Goal: Task Accomplishment & Management: Manage account settings

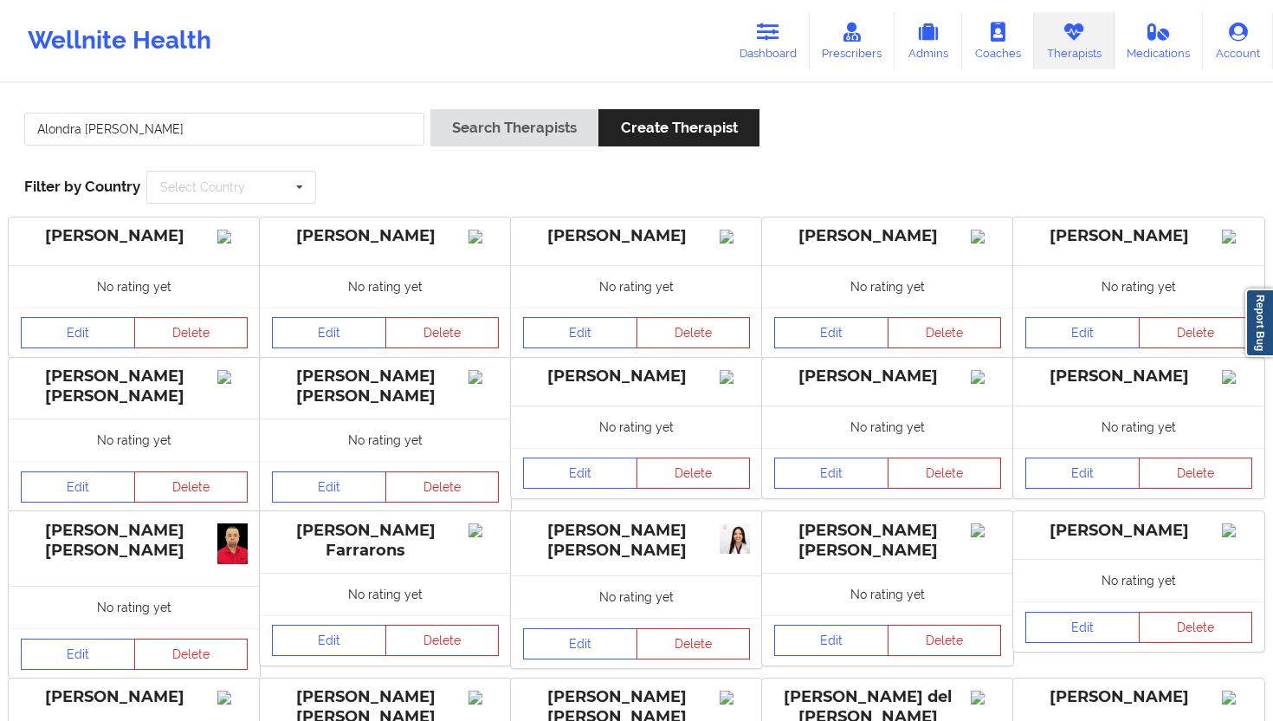
click at [330, 146] on div "Alondra [PERSON_NAME]" at bounding box center [224, 133] width 412 height 49
drag, startPoint x: 335, startPoint y: 131, endPoint x: 15, endPoint y: 113, distance: 321.0
click at [15, 113] on div "[PERSON_NAME] [PERSON_NAME] Search Therapists Create Therapist Filter by Countr…" at bounding box center [636, 156] width 1249 height 119
paste input "[PERSON_NAME] [PERSON_NAME]"
type input "[PERSON_NAME]"
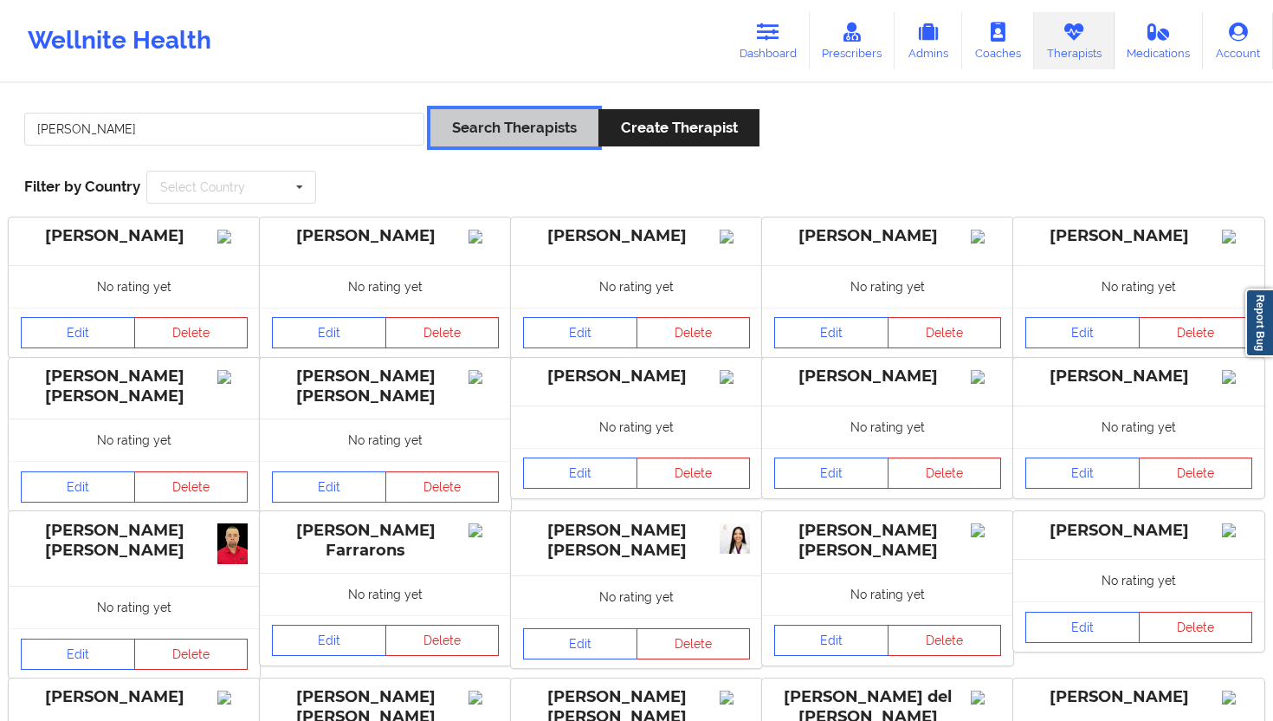
click at [534, 113] on button "Search Therapists" at bounding box center [515, 127] width 168 height 37
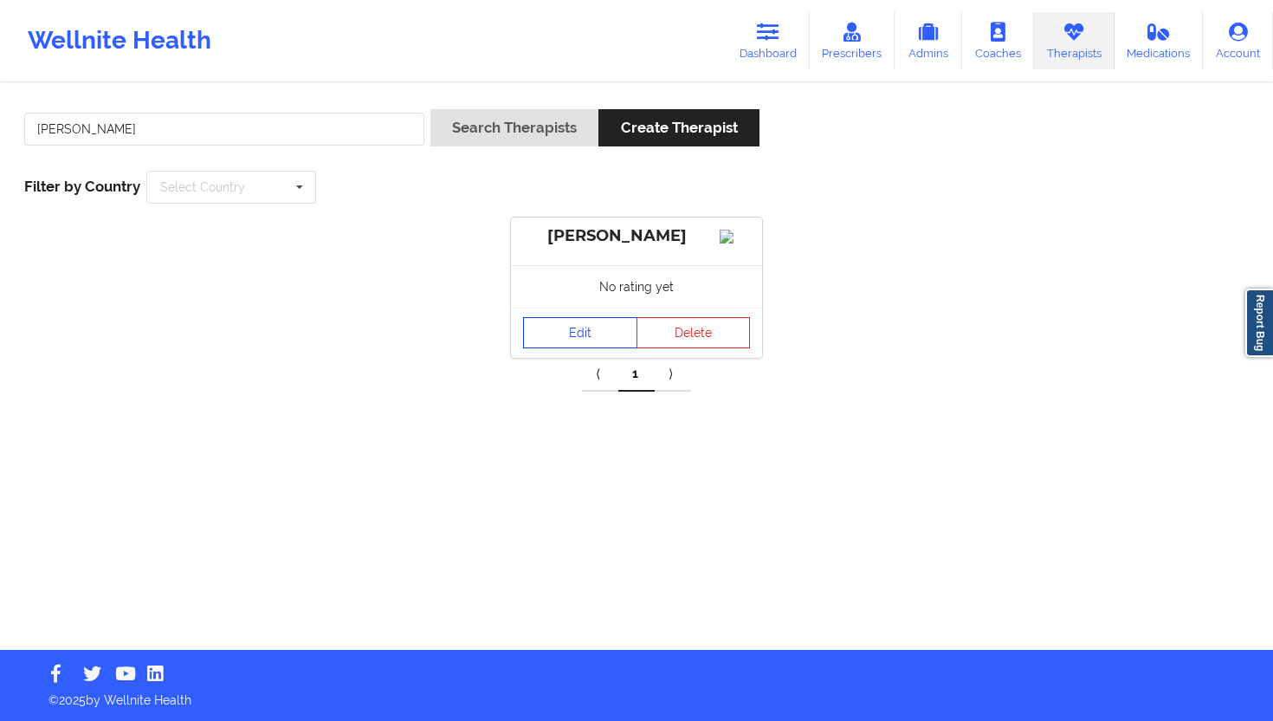
click at [566, 338] on link "Edit" at bounding box center [580, 332] width 114 height 31
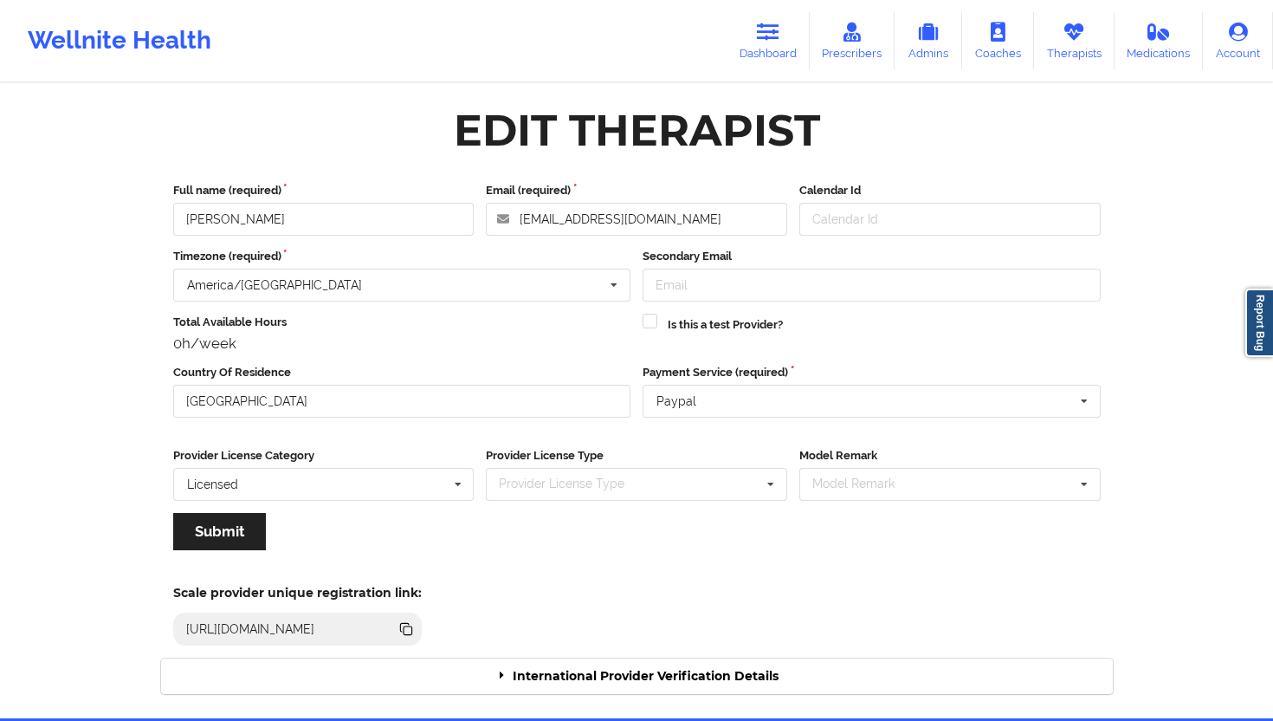
click at [628, 649] on div "International Provider Verification Details" at bounding box center [637, 676] width 952 height 36
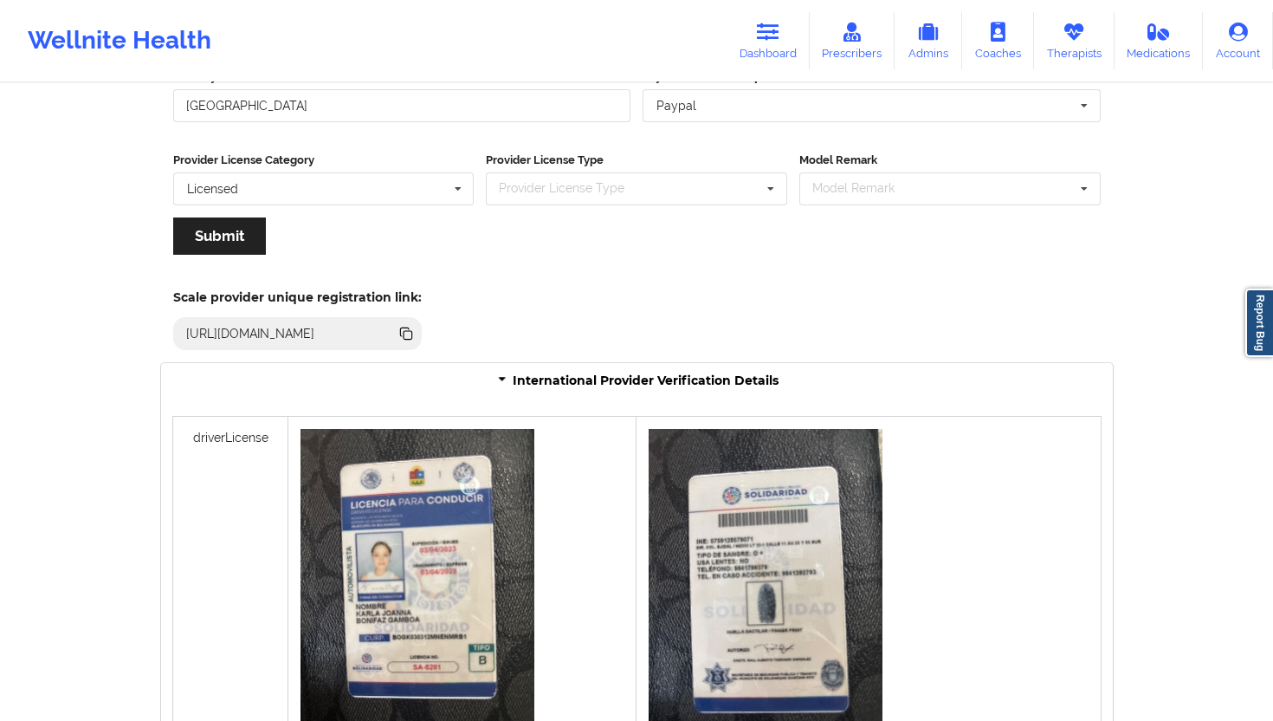
scroll to position [1350, 0]
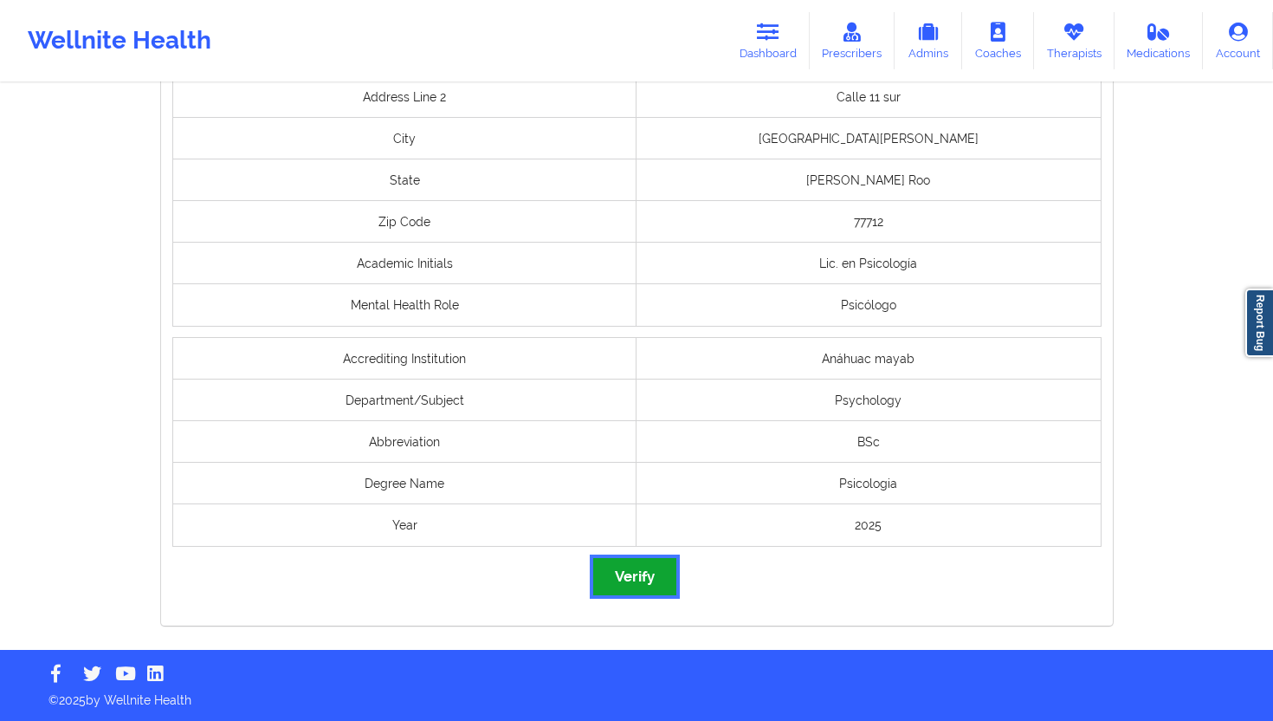
click at [630, 574] on button "Verify" at bounding box center [634, 576] width 83 height 37
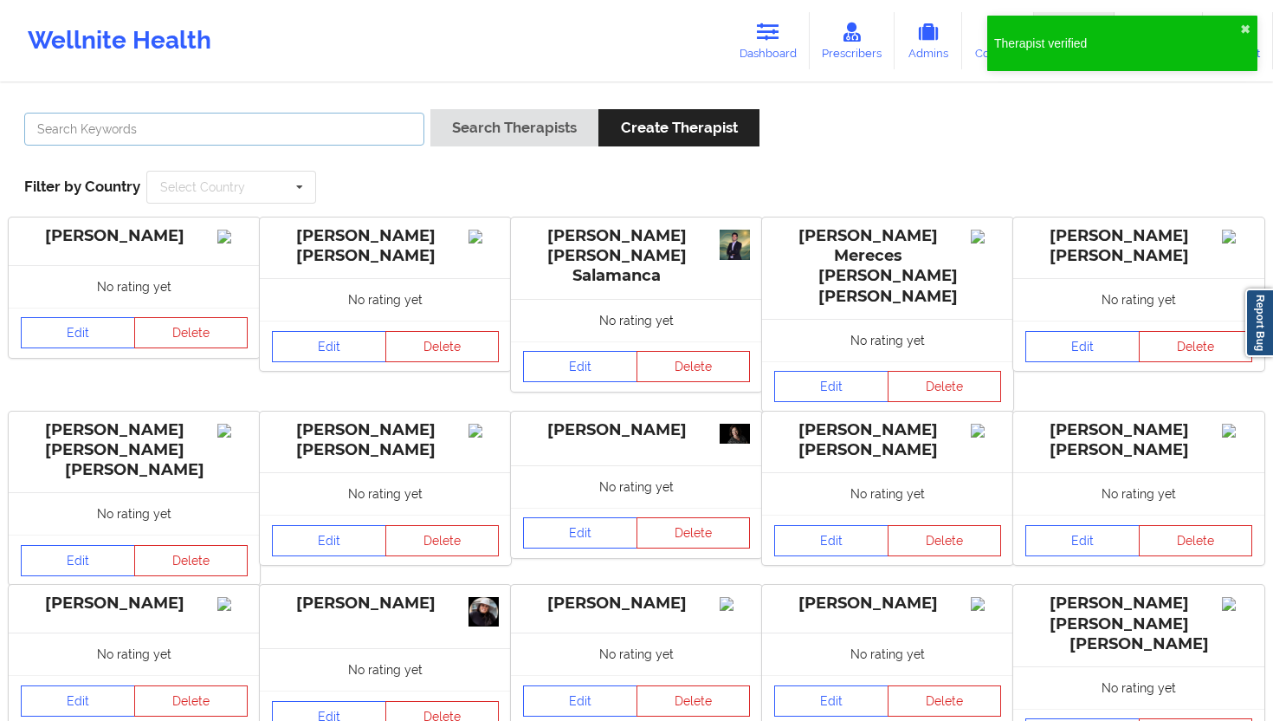
click at [327, 121] on input "text" at bounding box center [224, 129] width 400 height 33
paste input "[PERSON_NAME] [PERSON_NAME]"
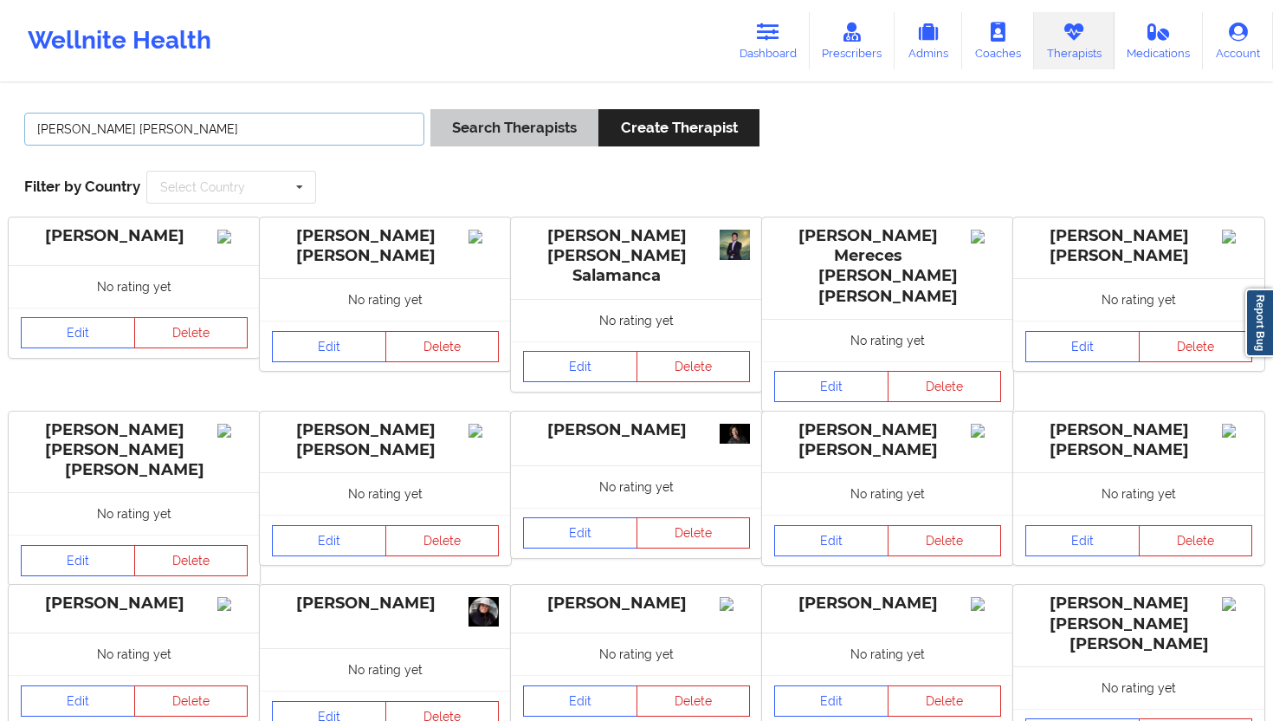
type input "[PERSON_NAME] [PERSON_NAME]"
click at [513, 126] on button "Search Therapists" at bounding box center [515, 127] width 168 height 37
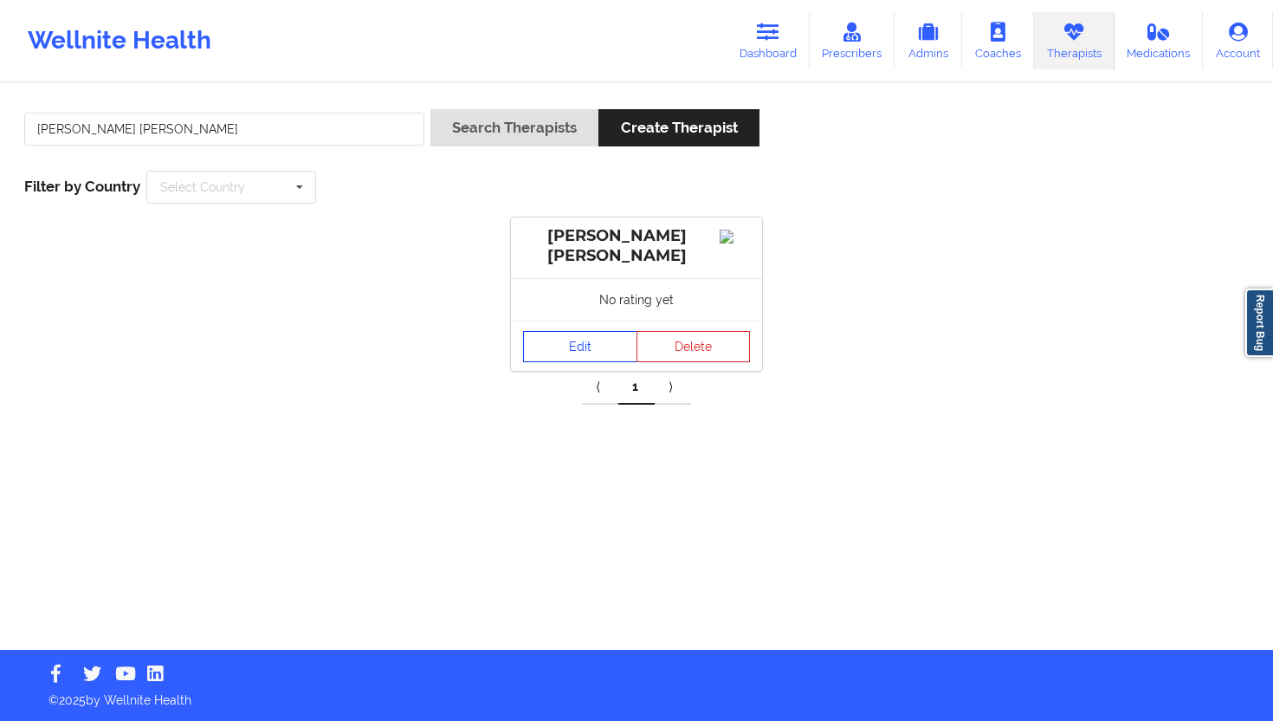
click at [595, 343] on link "Edit" at bounding box center [580, 346] width 114 height 31
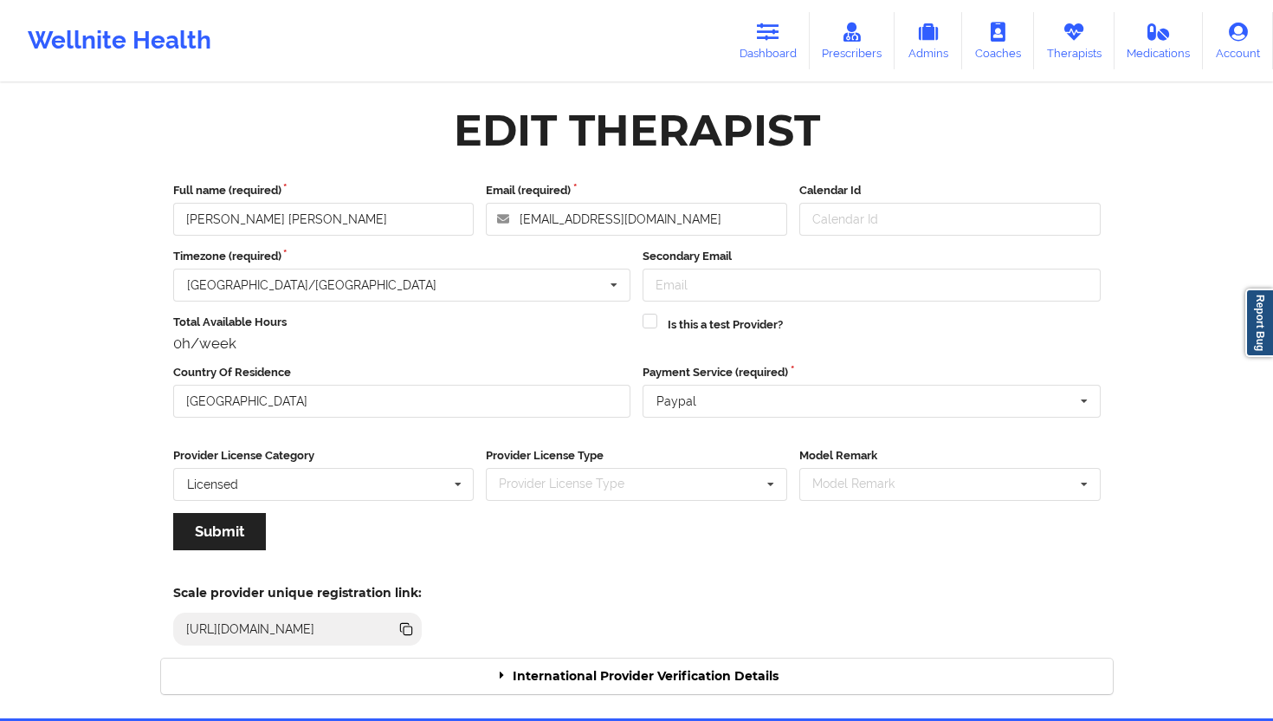
click at [664, 649] on div "International Provider Verification Details" at bounding box center [637, 676] width 952 height 36
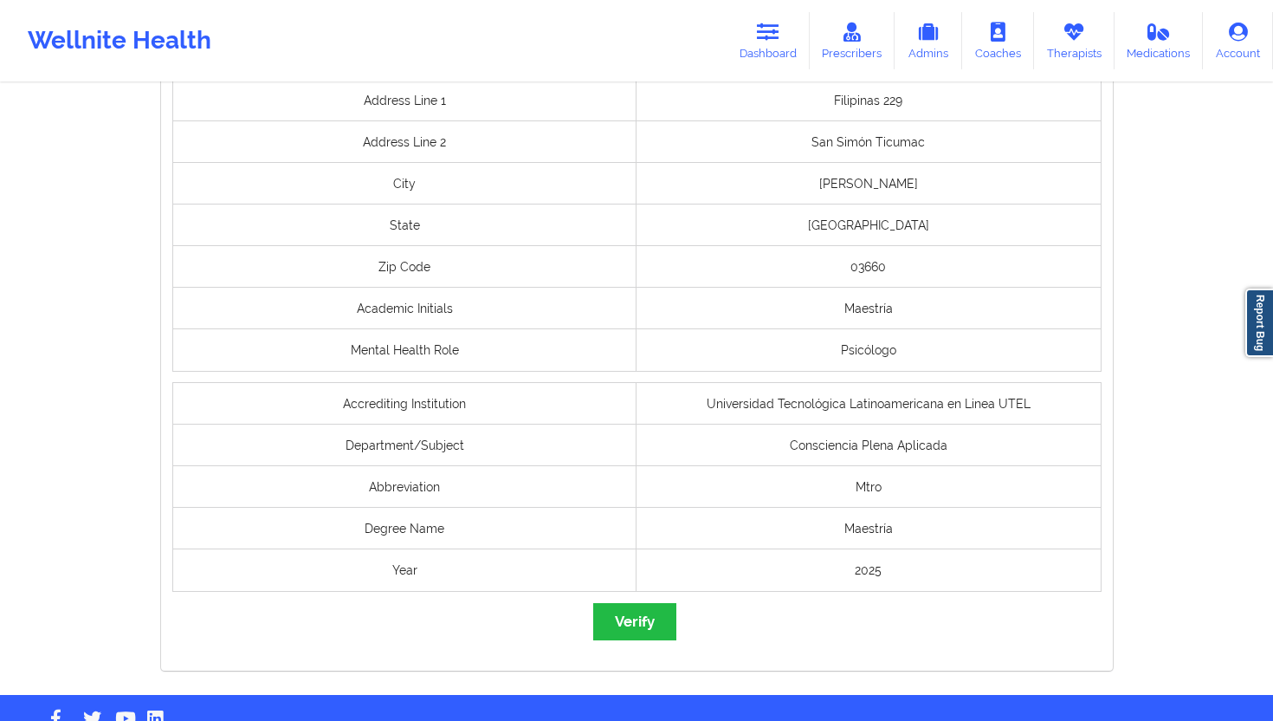
scroll to position [1350, 0]
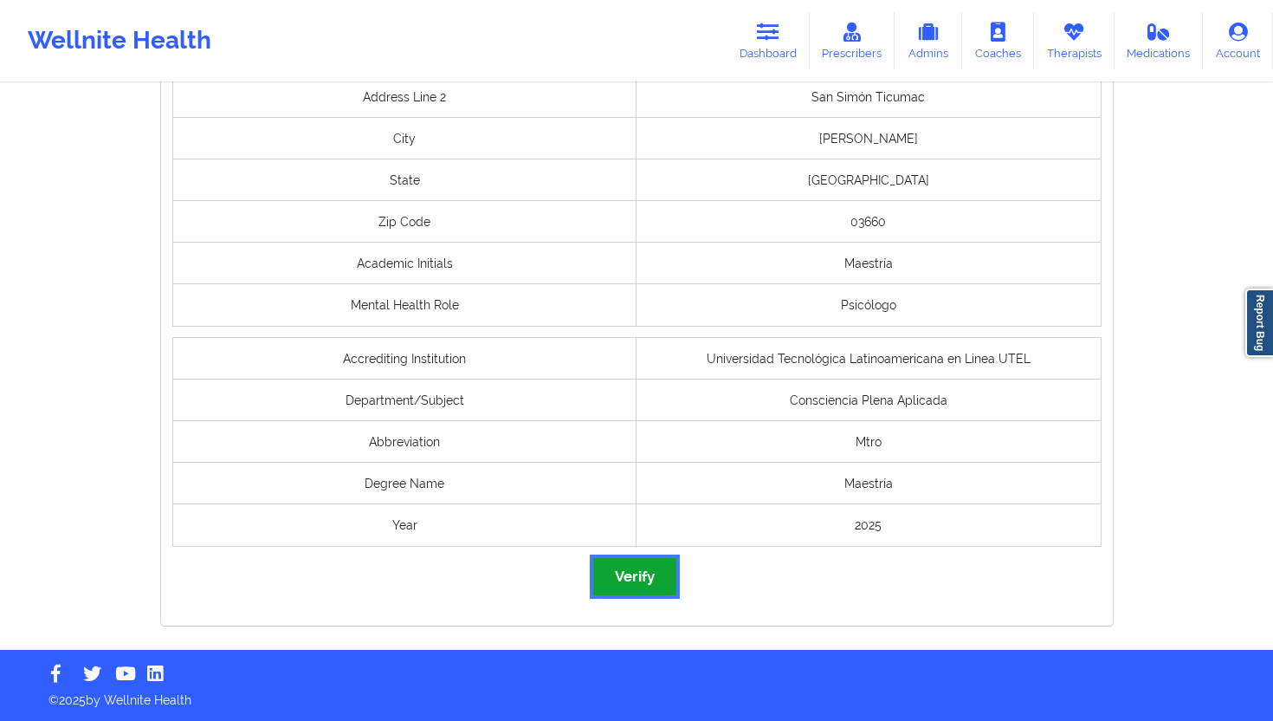
click at [646, 581] on button "Verify" at bounding box center [634, 576] width 83 height 37
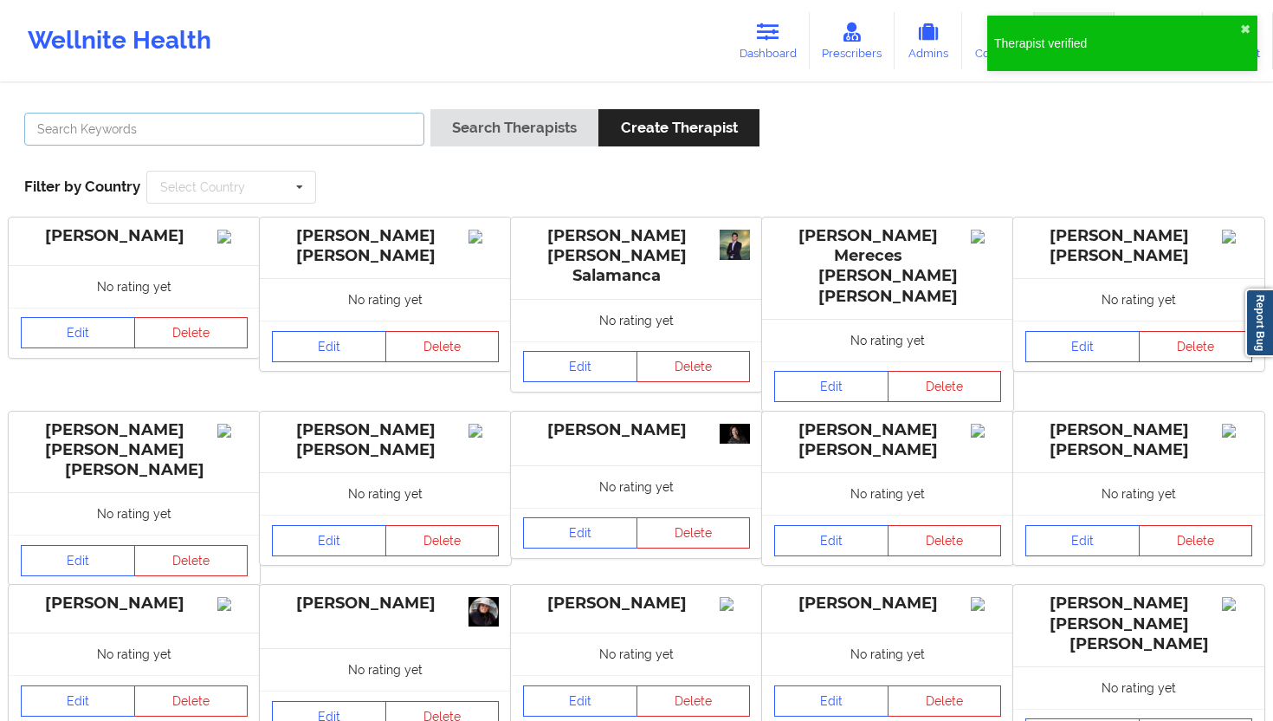
click at [300, 144] on input "text" at bounding box center [224, 129] width 400 height 33
paste input "[PERSON_NAME]"
type input "[PERSON_NAME]"
click at [504, 129] on button "Search Therapists" at bounding box center [515, 127] width 168 height 37
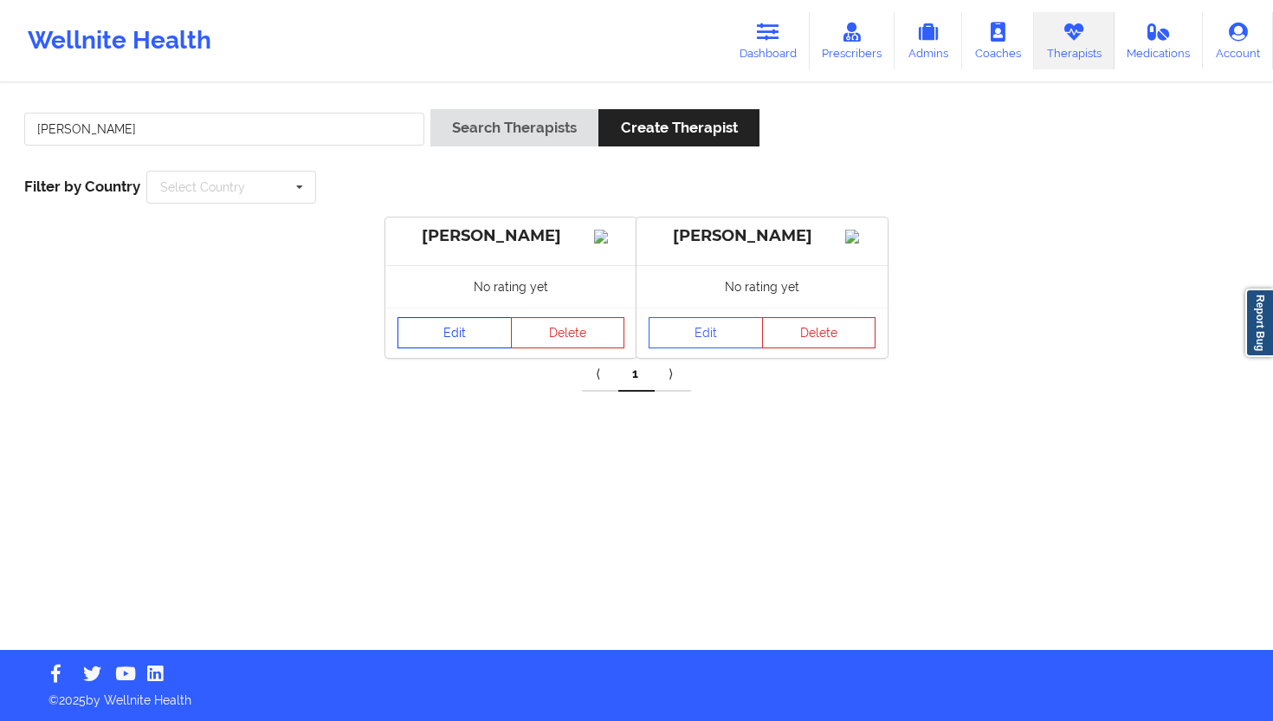
click at [465, 348] on link "Edit" at bounding box center [455, 332] width 114 height 31
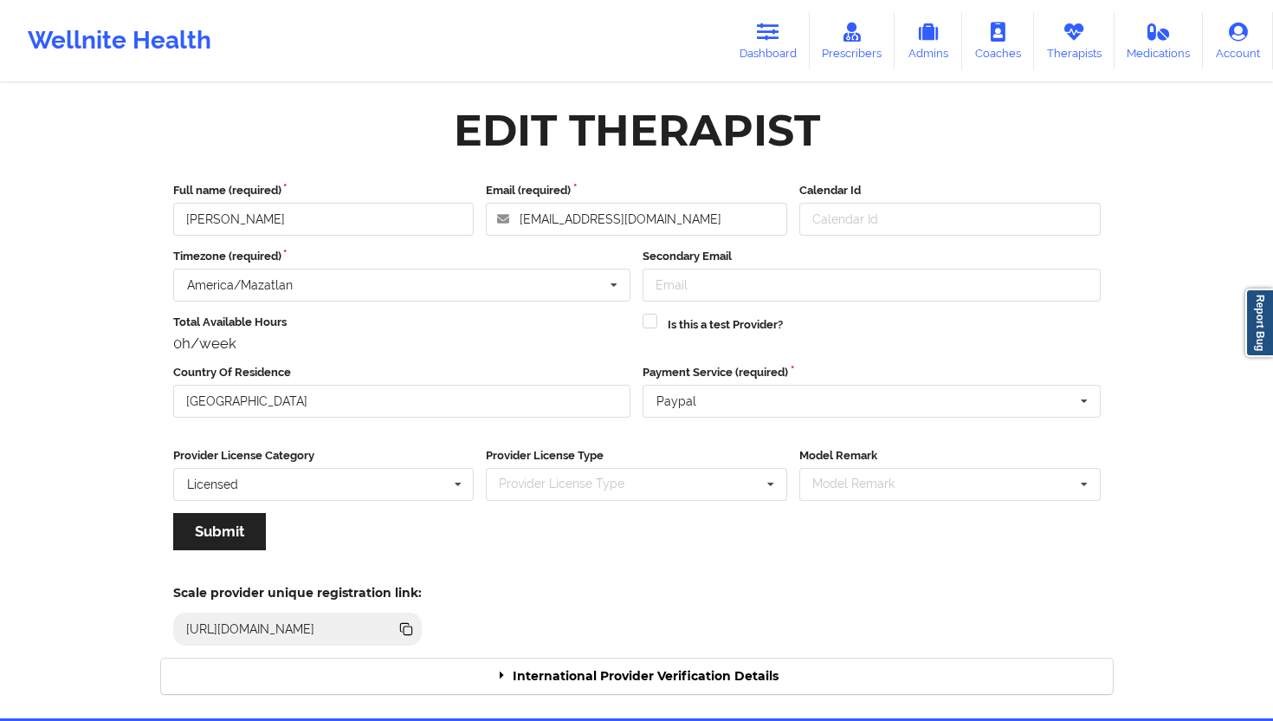
click at [638, 649] on div "Scale provider unique registration link: [URL][DOMAIN_NAME]" at bounding box center [637, 609] width 976 height 95
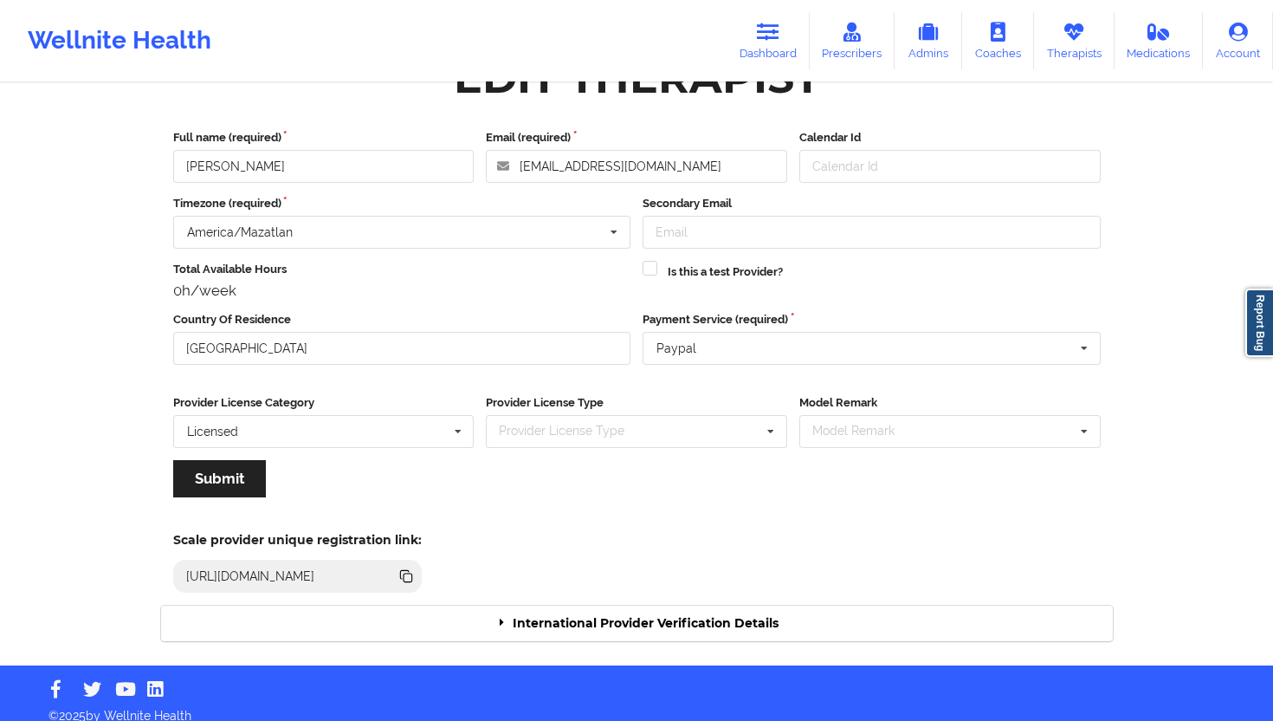
scroll to position [54, 0]
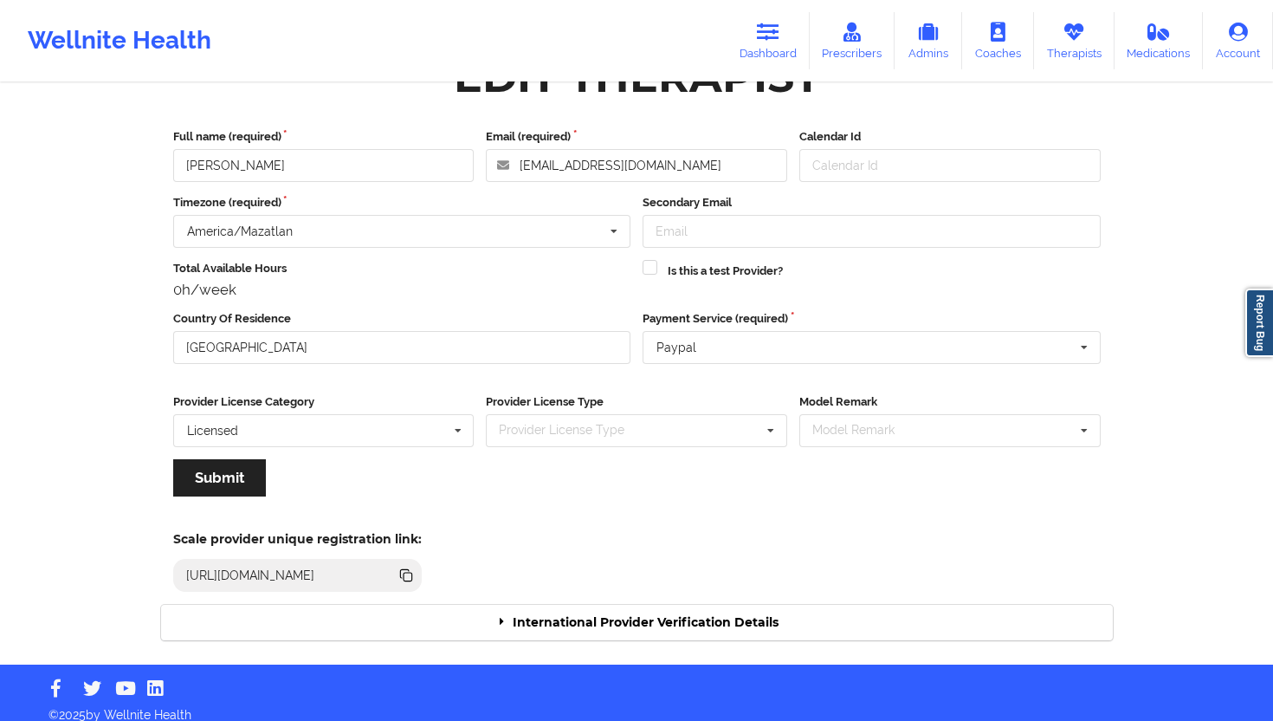
click at [670, 607] on div "International Provider Verification Details" at bounding box center [637, 623] width 952 height 36
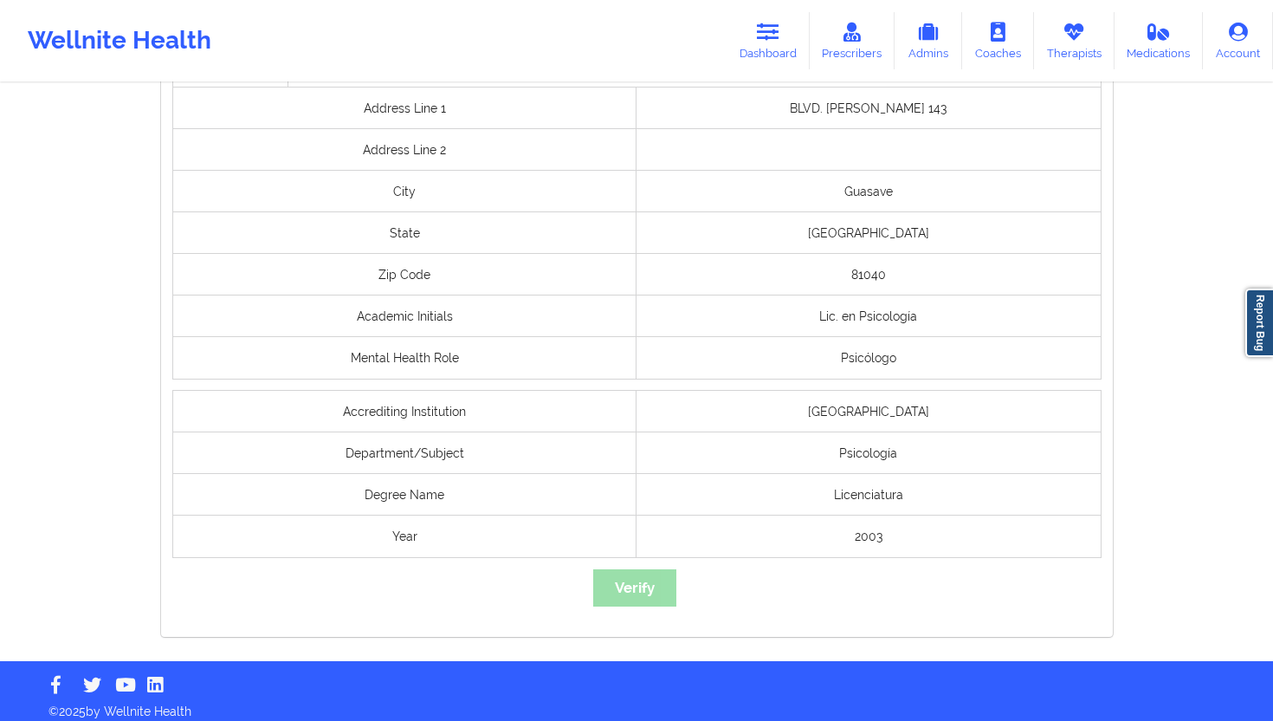
scroll to position [1215, 0]
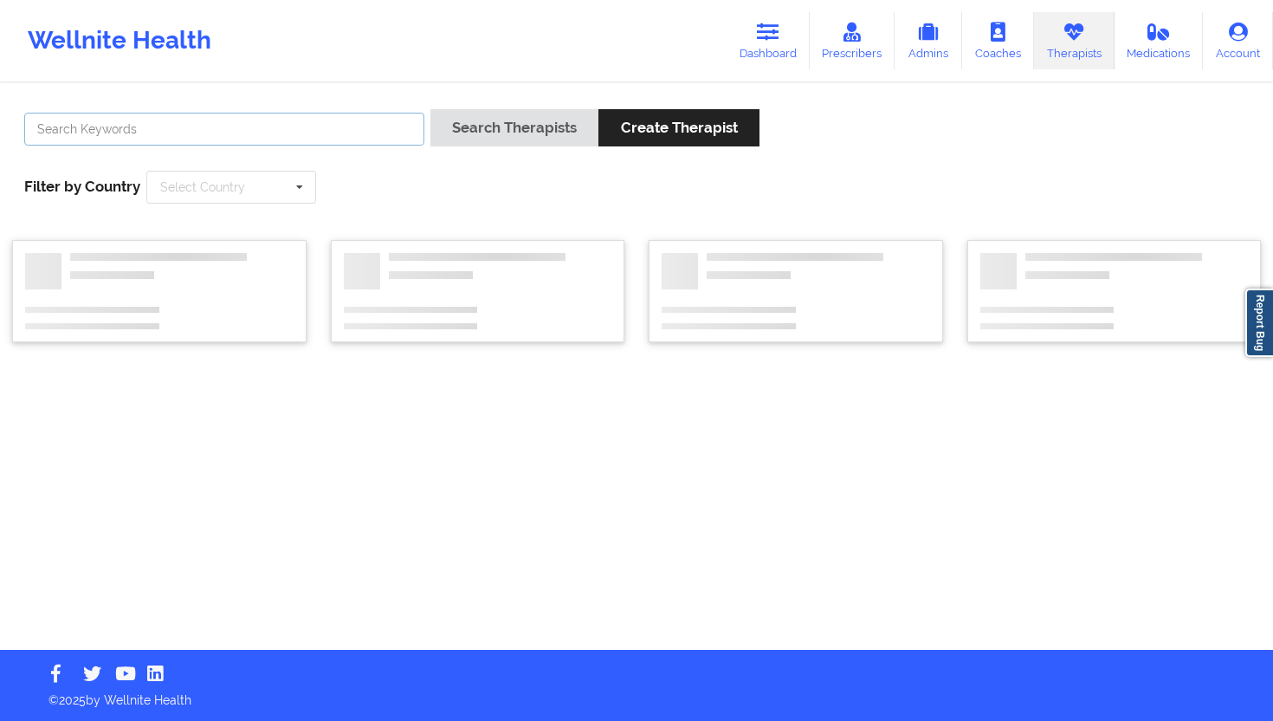
click at [358, 127] on input "text" at bounding box center [224, 129] width 400 height 33
paste input "[PERSON_NAME]"
type input "[PERSON_NAME]"
click at [534, 112] on button "Search Therapists" at bounding box center [515, 127] width 168 height 37
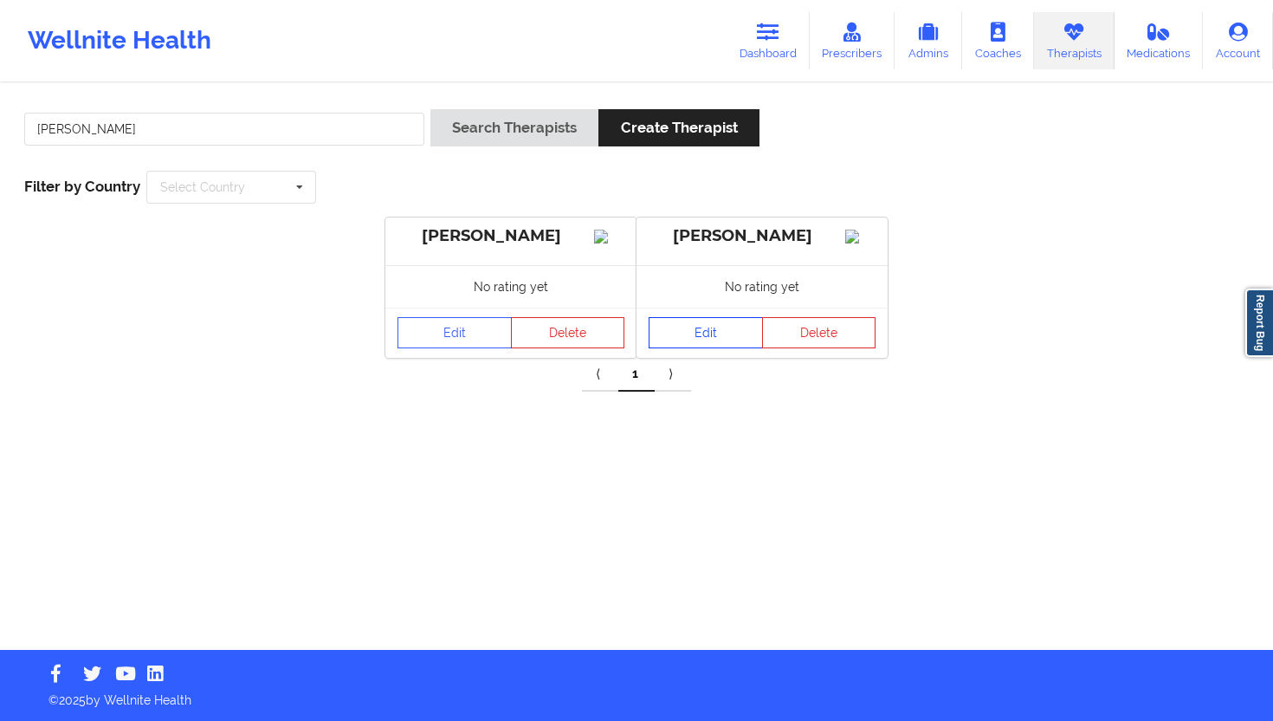
click at [739, 340] on link "Edit" at bounding box center [706, 332] width 114 height 31
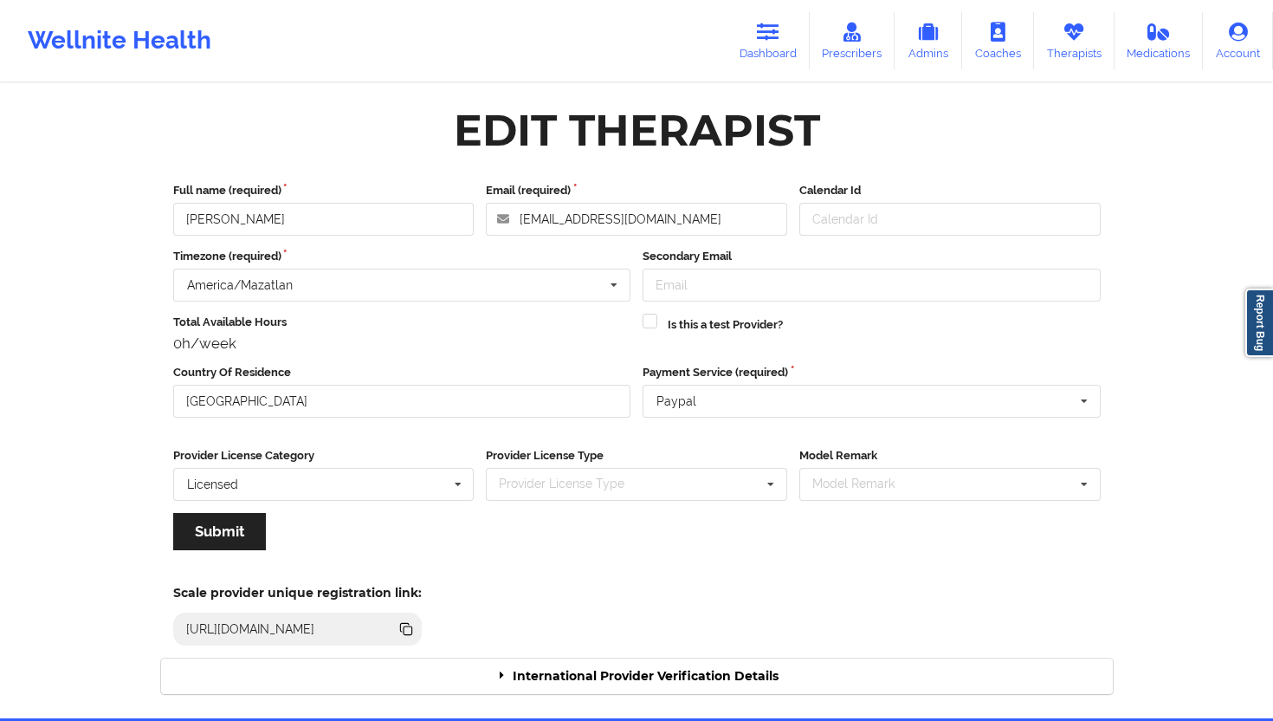
click at [756, 649] on div "International Provider Verification Details" at bounding box center [637, 676] width 952 height 36
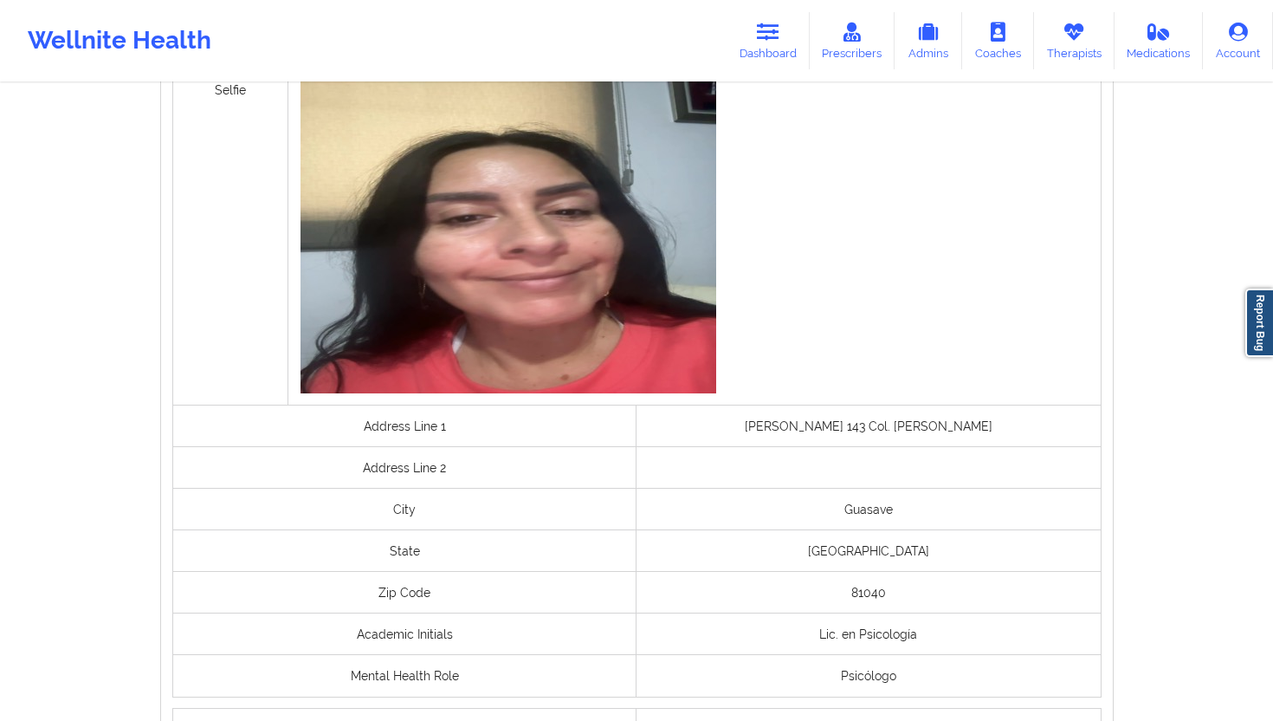
scroll to position [1350, 0]
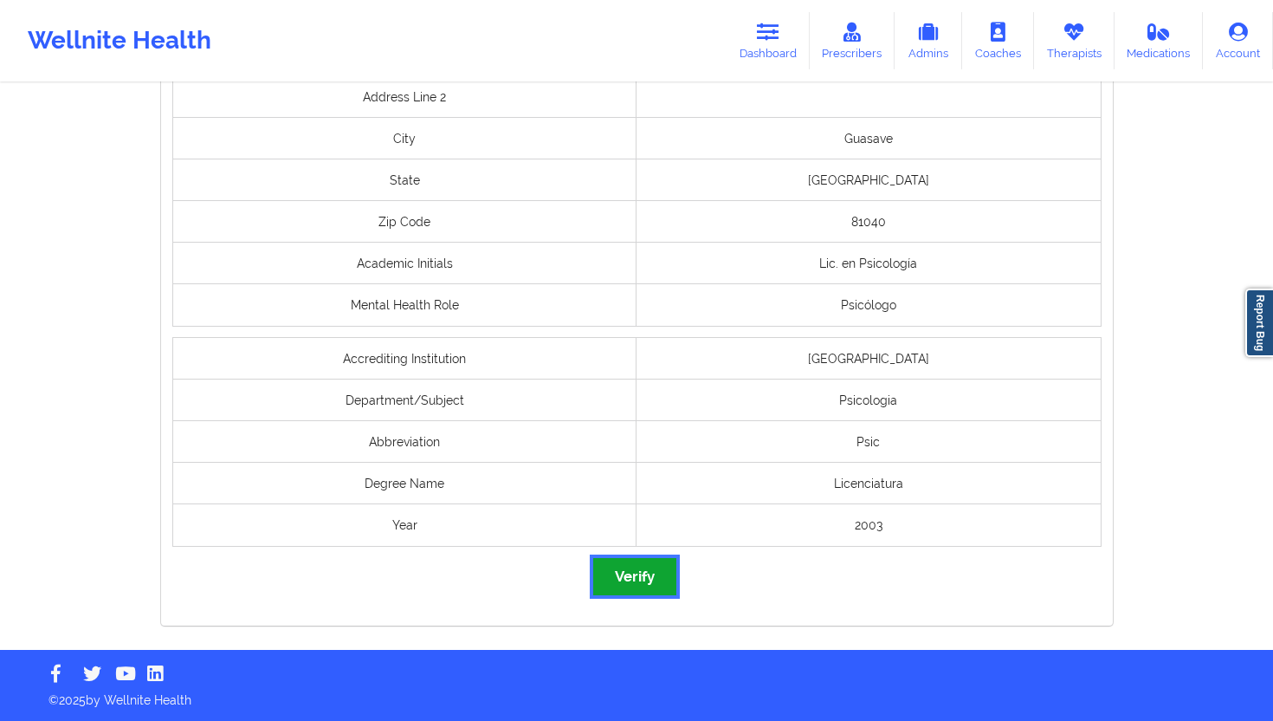
click at [644, 572] on button "Verify" at bounding box center [634, 576] width 83 height 37
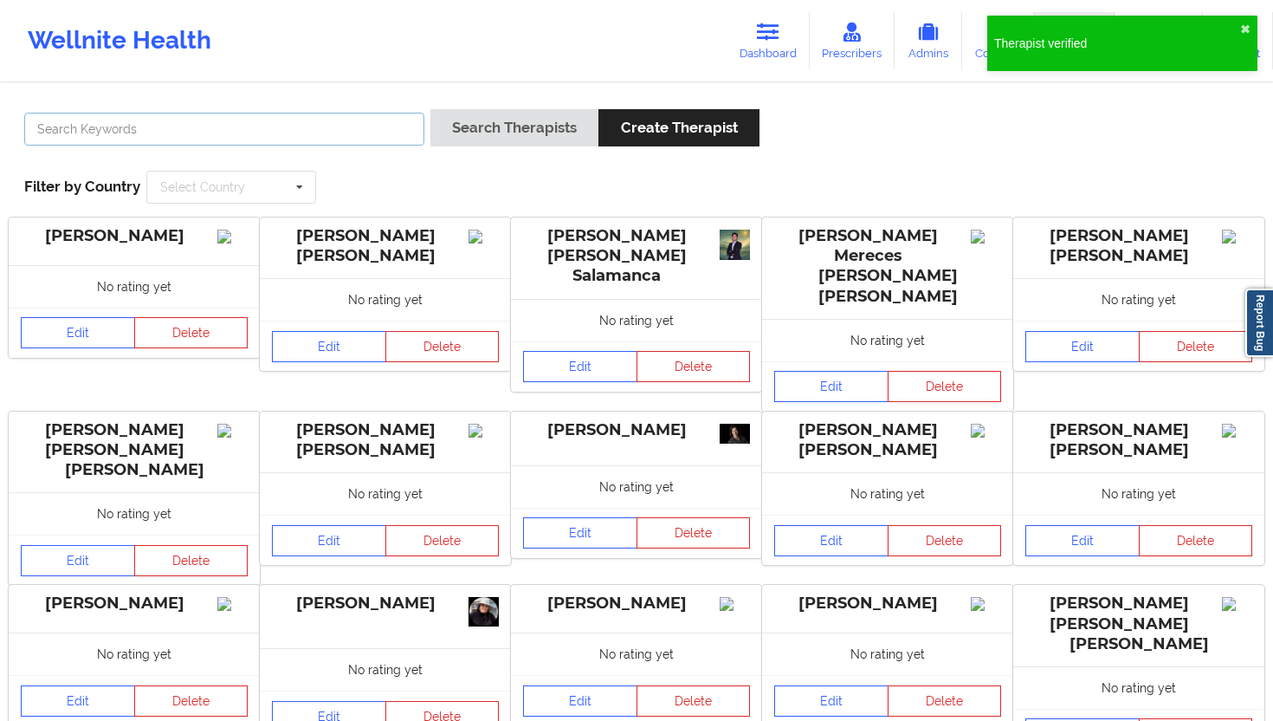
click at [326, 120] on input "text" at bounding box center [224, 129] width 400 height 33
paste input "[PERSON_NAME]"
type input "[PERSON_NAME]"
click at [519, 129] on button "Search Therapists" at bounding box center [515, 127] width 168 height 37
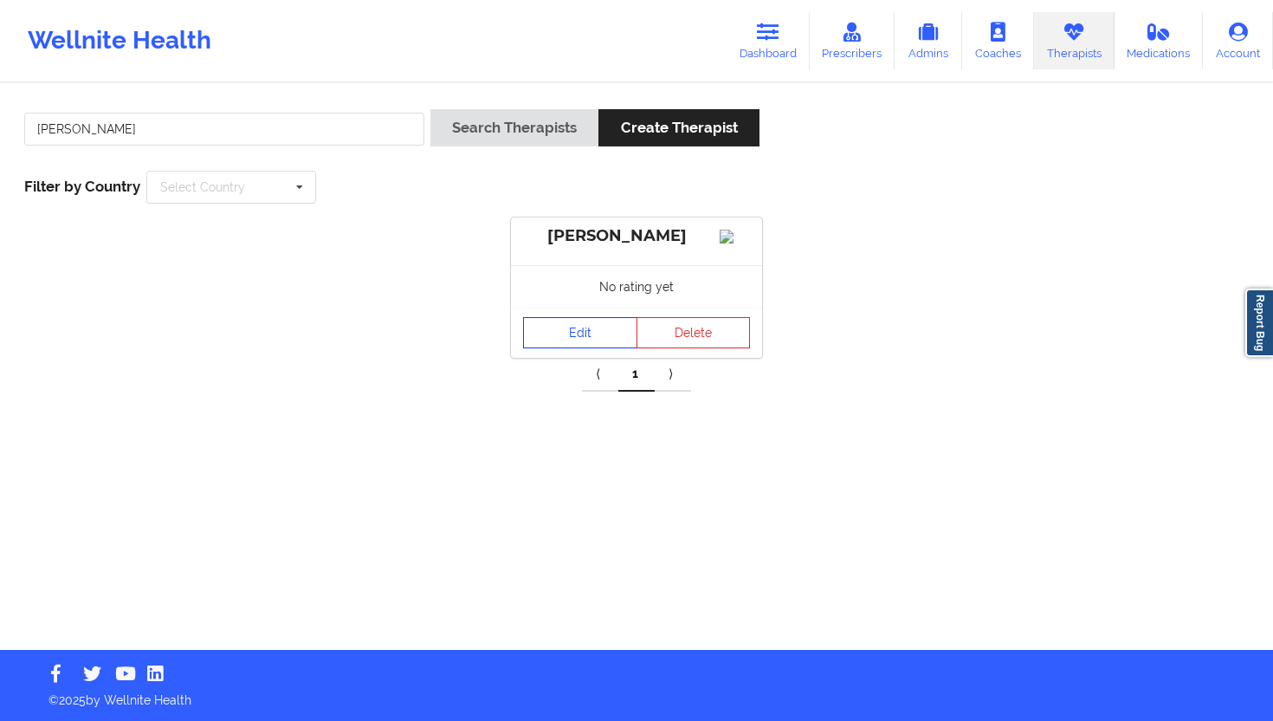
click at [592, 348] on link "Edit" at bounding box center [580, 332] width 114 height 31
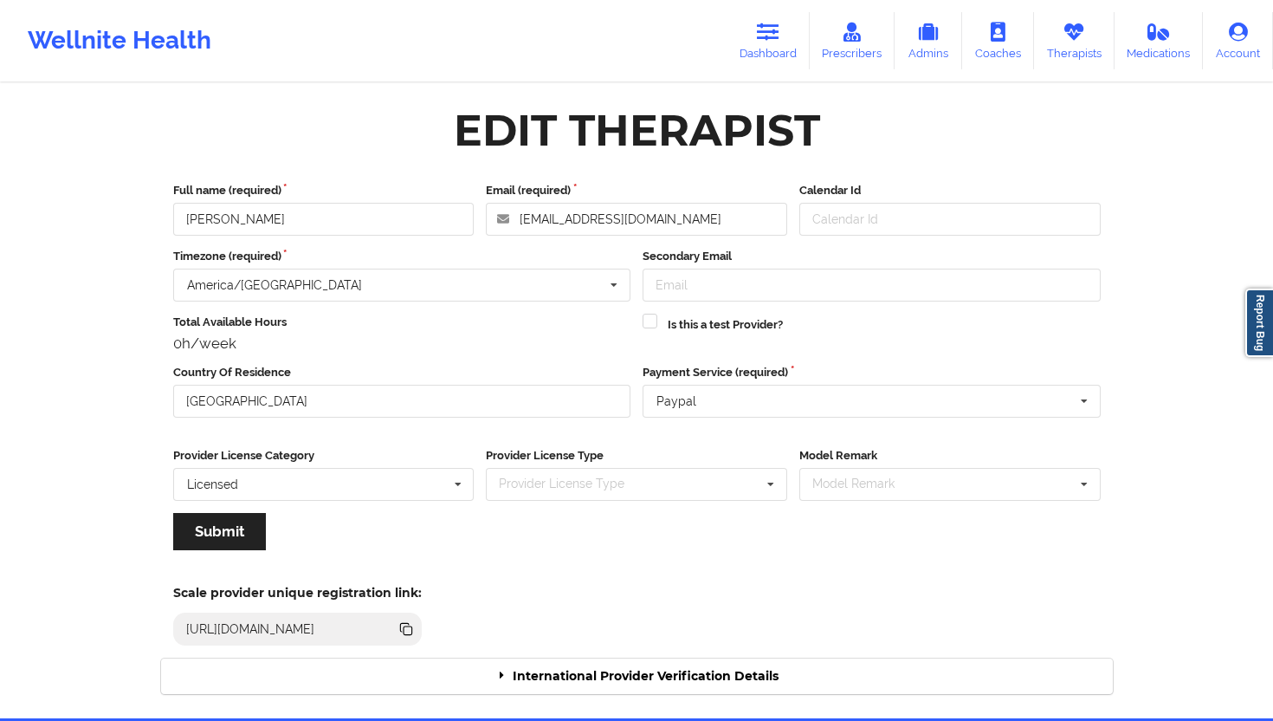
click at [696, 649] on div "International Provider Verification Details" at bounding box center [637, 676] width 952 height 36
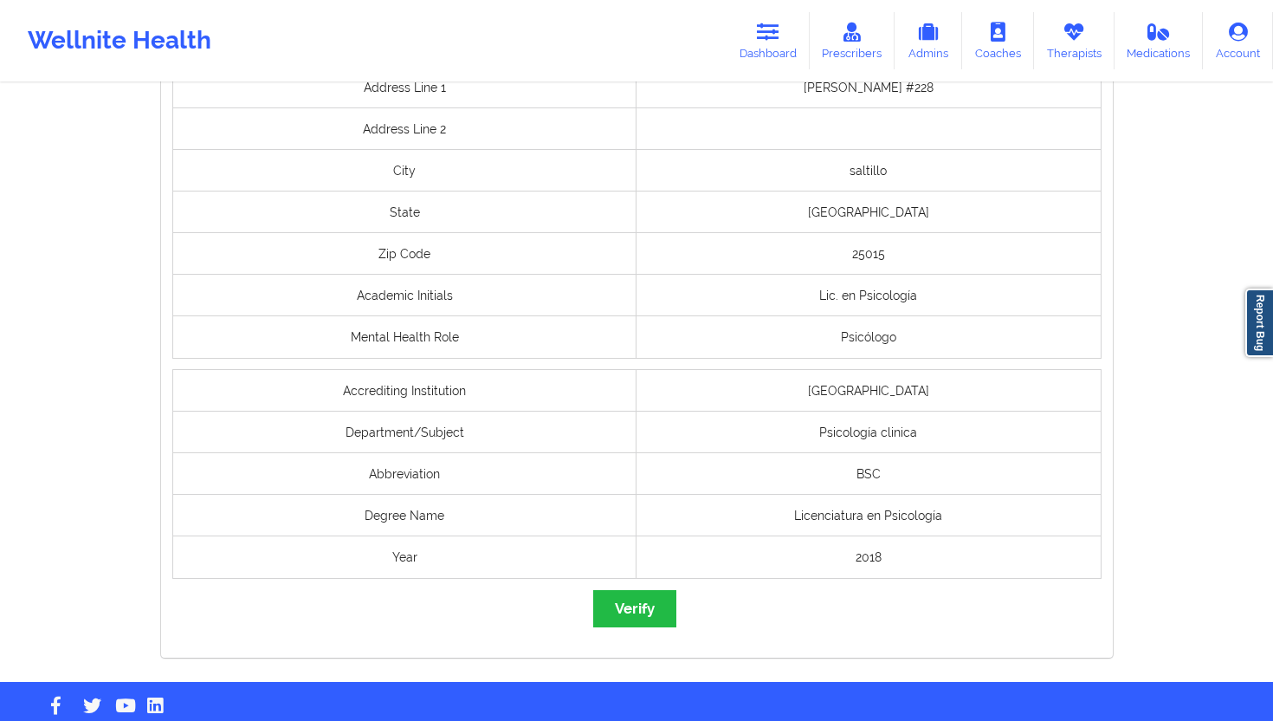
scroll to position [1350, 0]
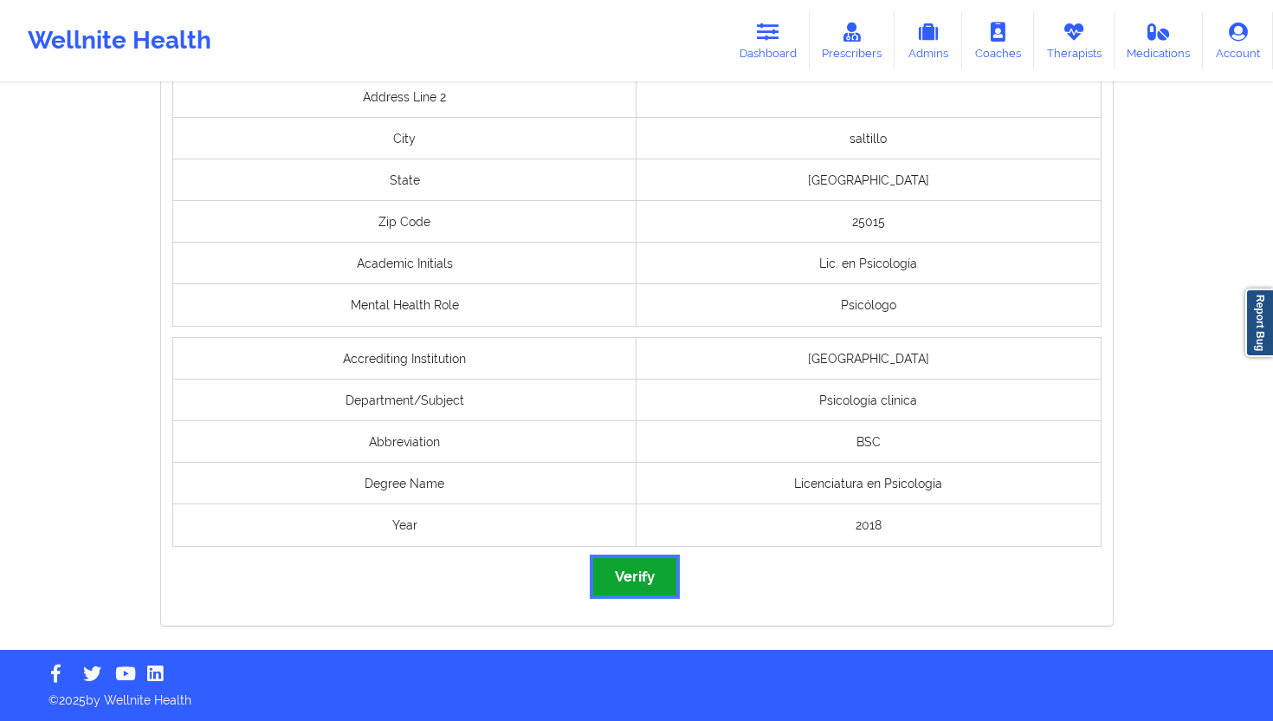
click at [632, 569] on button "Verify" at bounding box center [634, 576] width 83 height 37
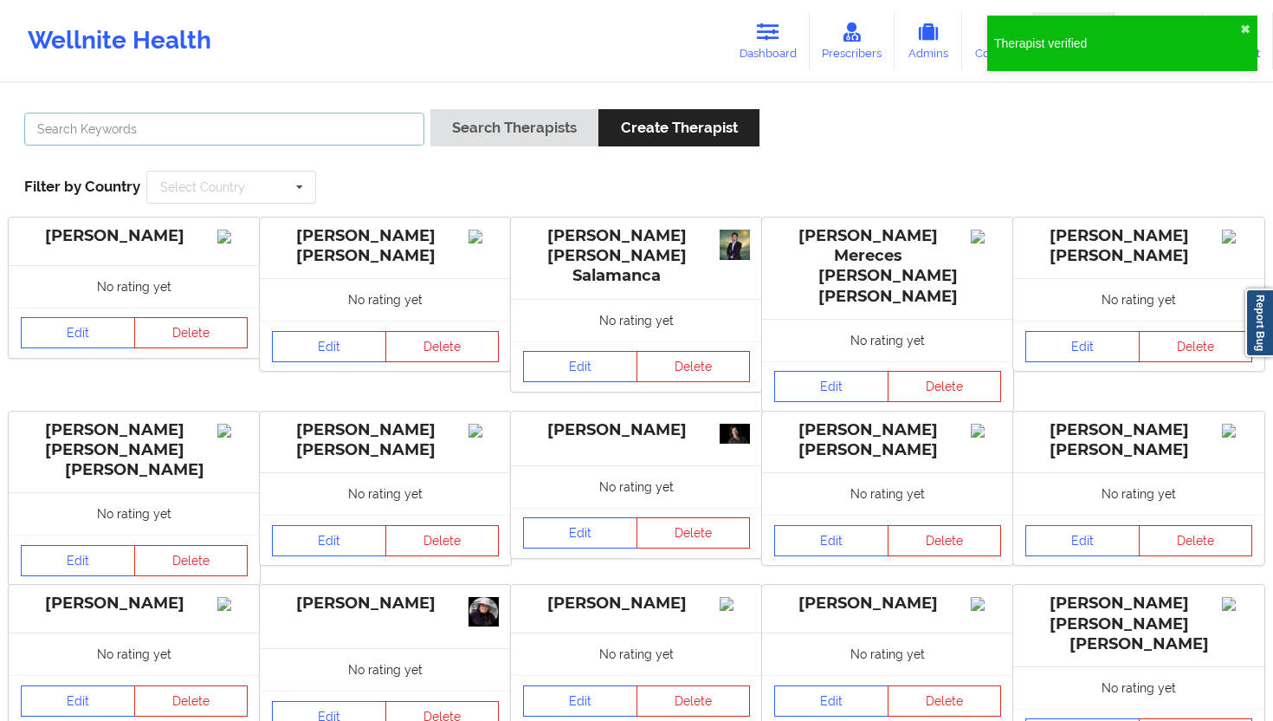
click at [355, 137] on input "text" at bounding box center [224, 129] width 400 height 33
paste input "[PERSON_NAME]"
type input "[PERSON_NAME]"
click at [498, 151] on div "Search Therapists Create Therapist" at bounding box center [595, 133] width 329 height 49
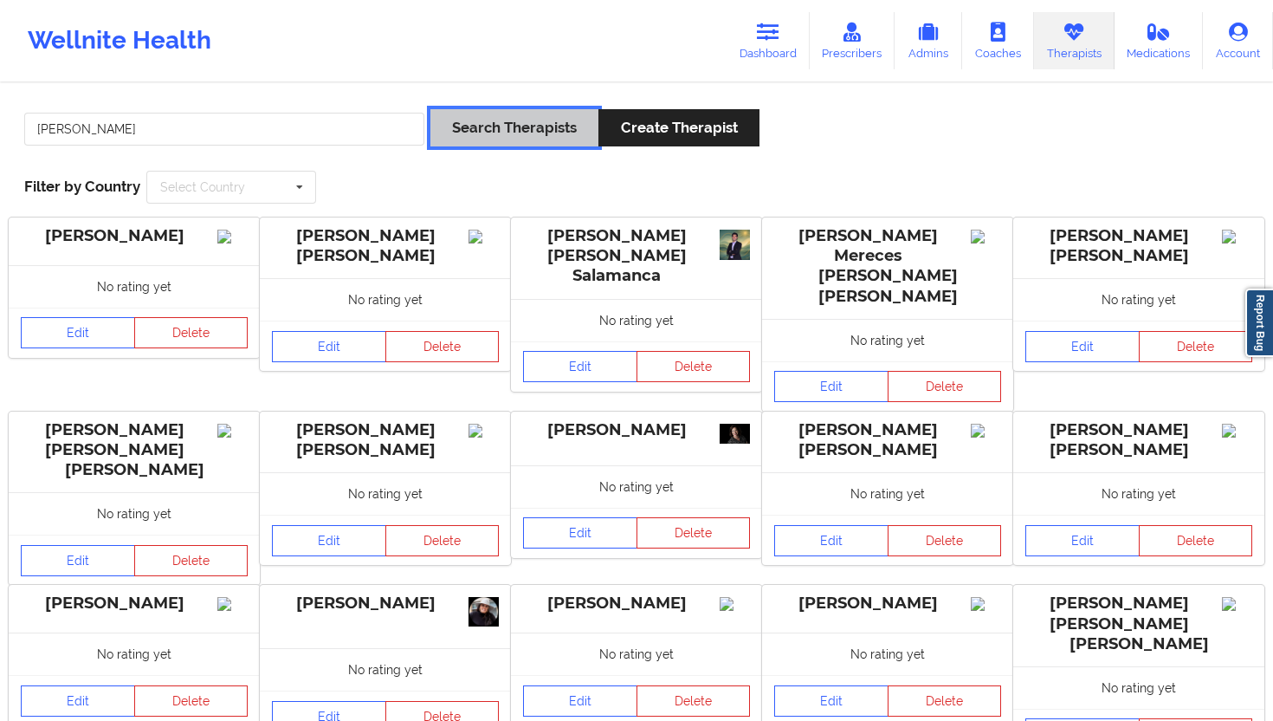
click at [532, 111] on button "Search Therapists" at bounding box center [515, 127] width 168 height 37
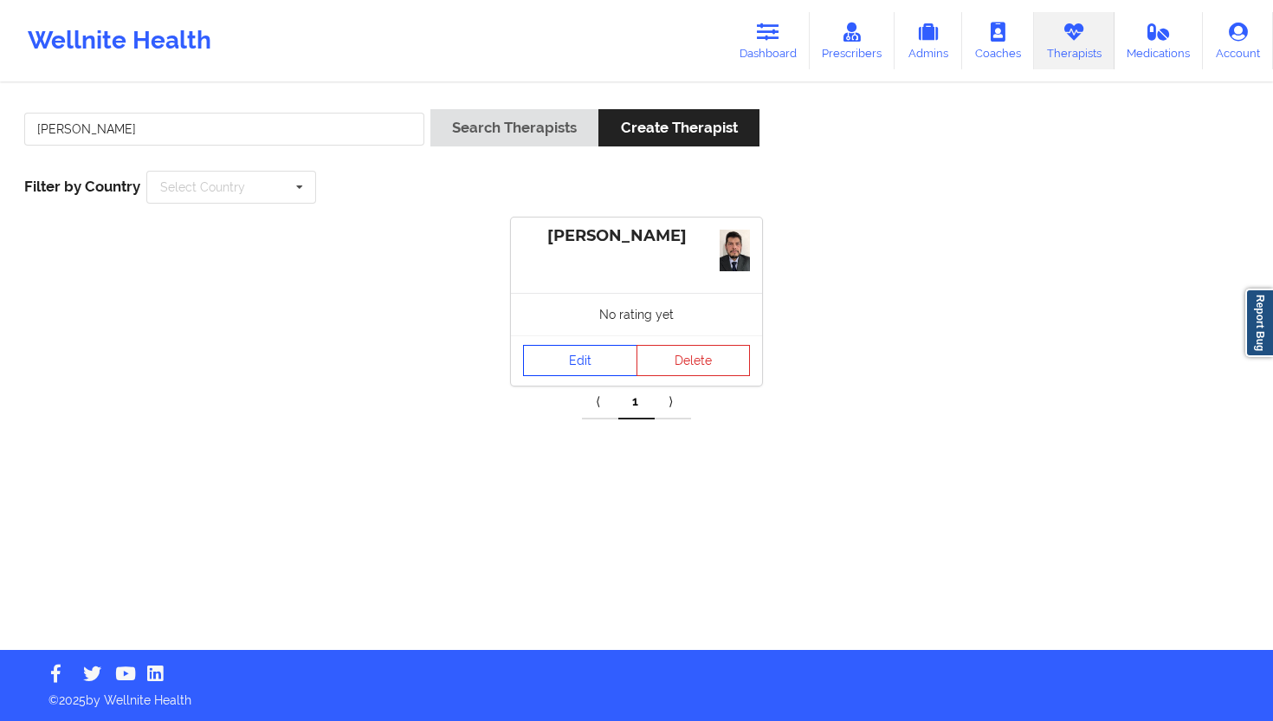
click at [592, 357] on link "Edit" at bounding box center [580, 360] width 114 height 31
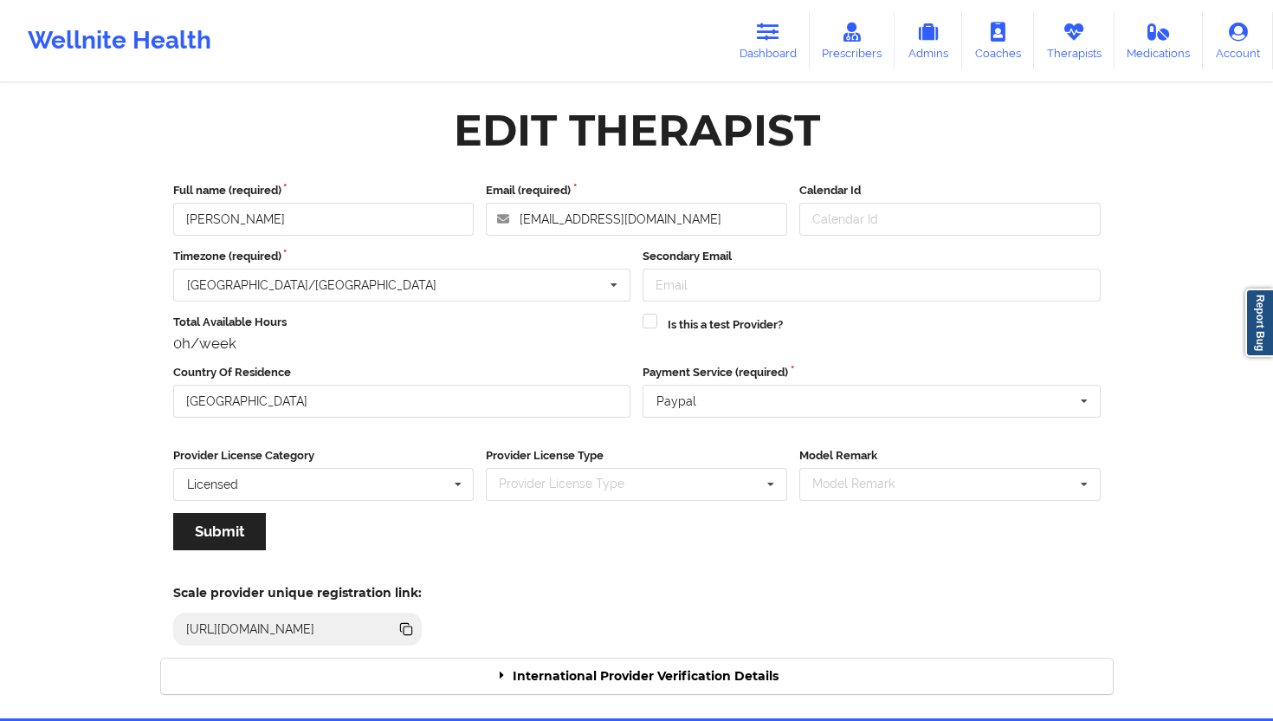
click at [700, 649] on div "International Provider Verification Details" at bounding box center [637, 676] width 952 height 36
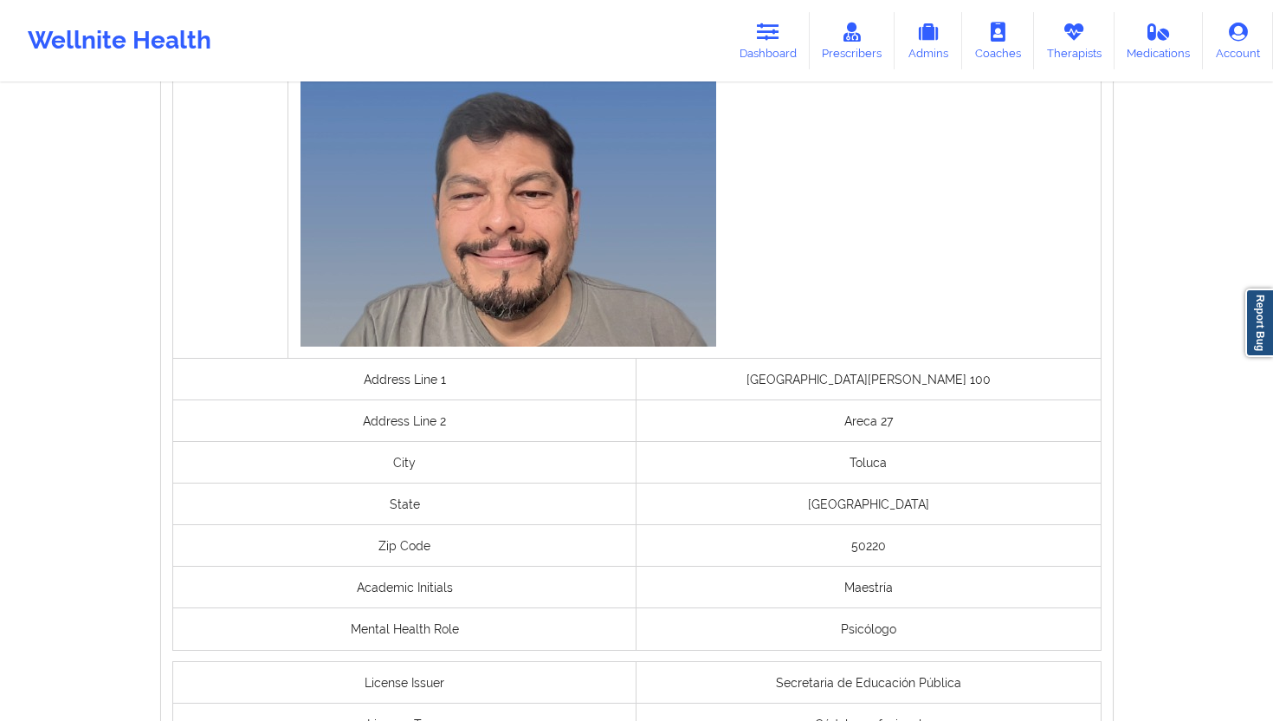
scroll to position [1239, 0]
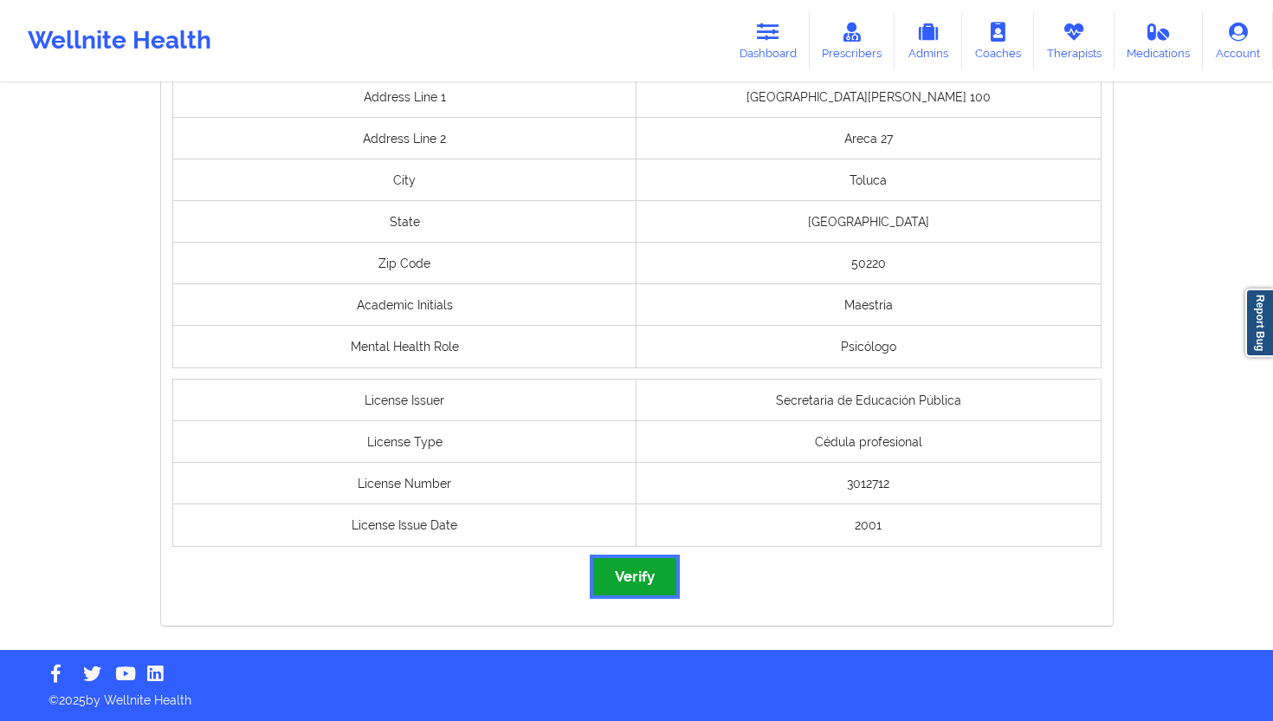
click at [644, 581] on button "Verify" at bounding box center [634, 576] width 83 height 37
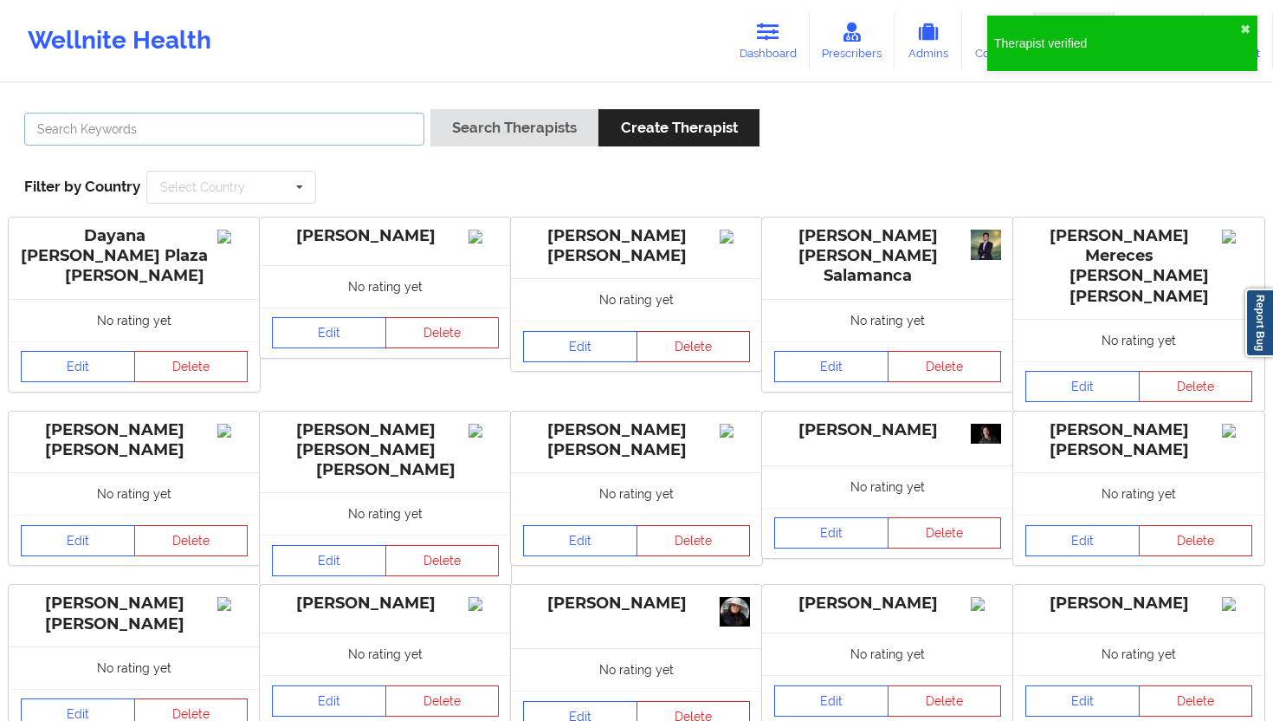
click at [338, 139] on input "text" at bounding box center [224, 129] width 400 height 33
paste input "[PERSON_NAME][GEOGRAPHIC_DATA][PERSON_NAME]"
type input "[PERSON_NAME][GEOGRAPHIC_DATA][PERSON_NAME]"
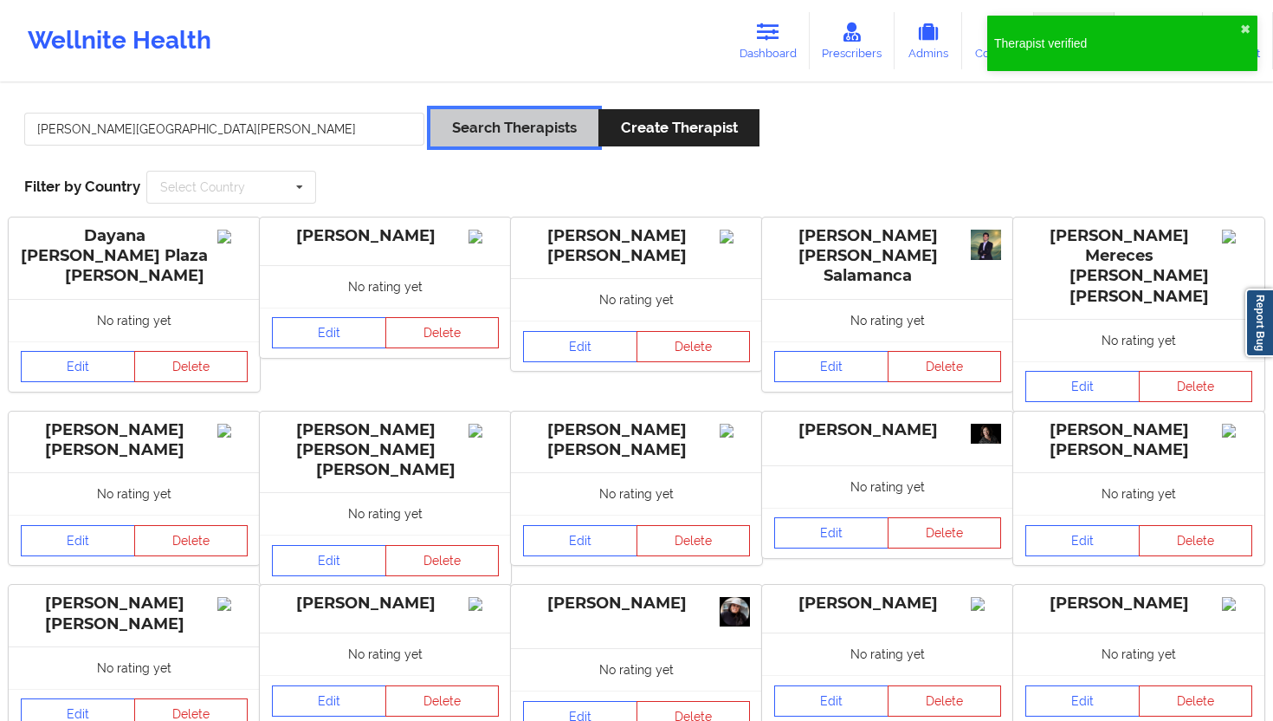
click at [530, 112] on button "Search Therapists" at bounding box center [515, 127] width 168 height 37
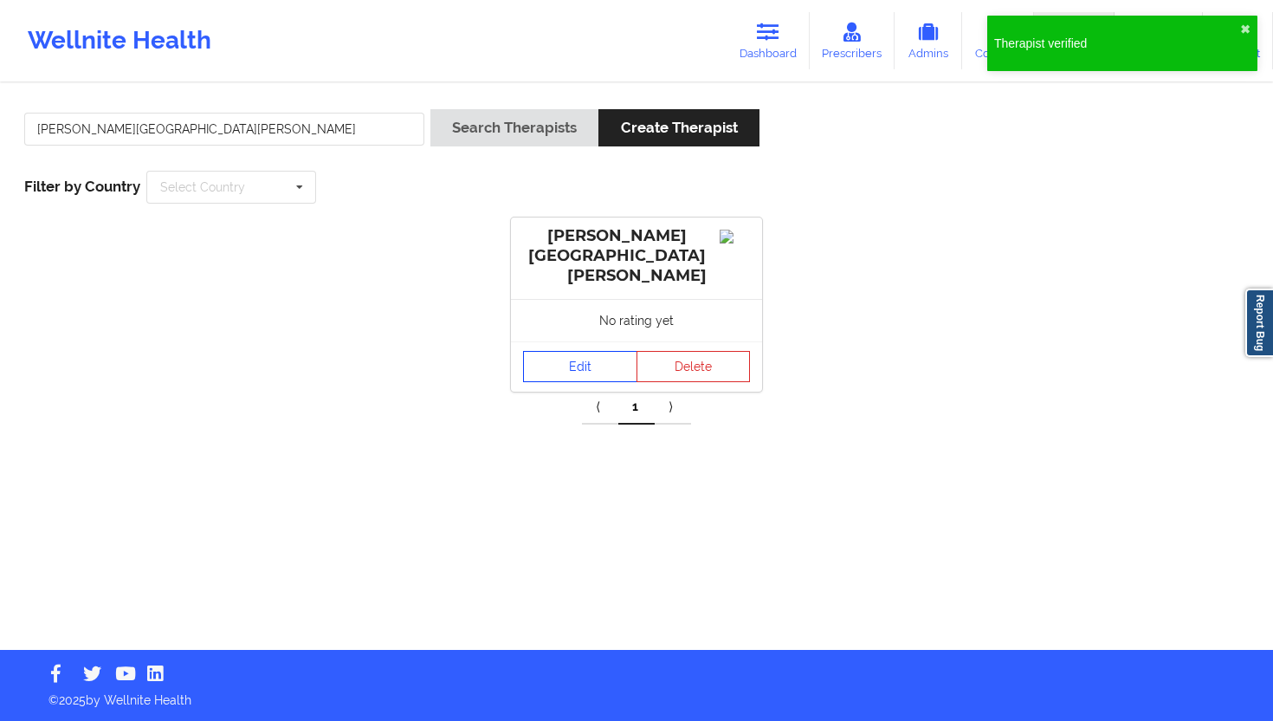
click at [570, 352] on link "Edit" at bounding box center [580, 366] width 114 height 31
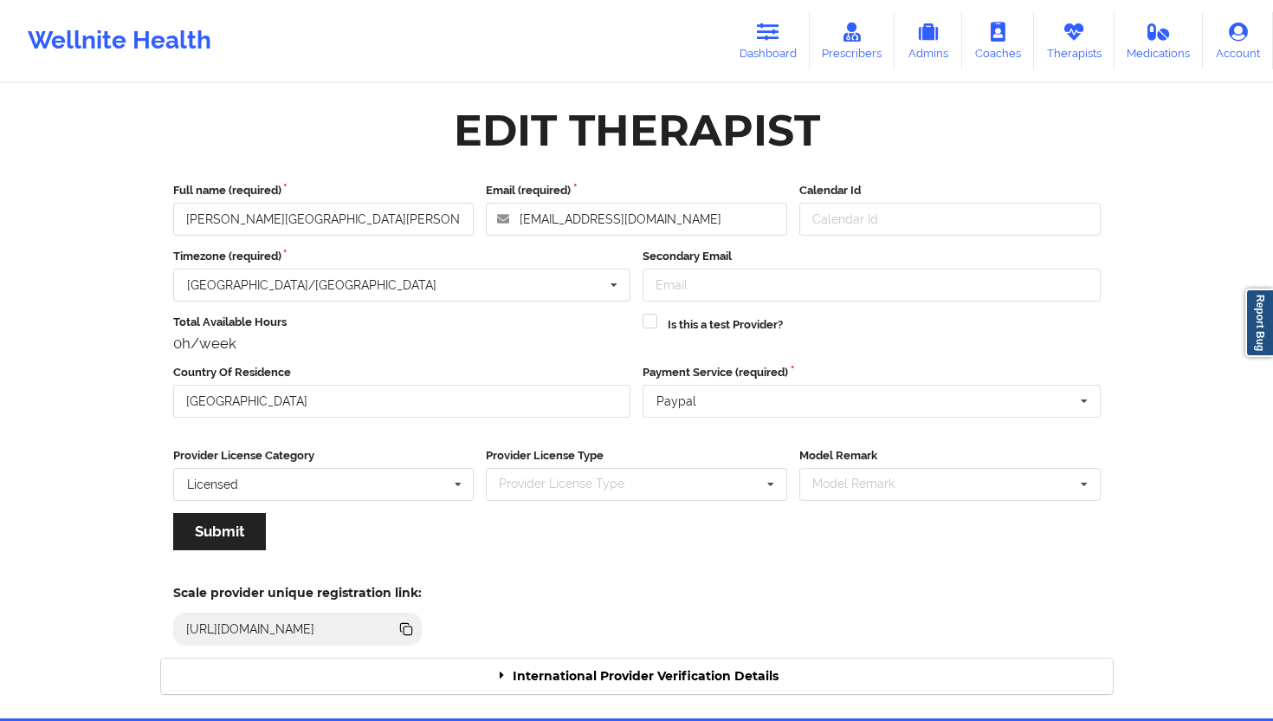
click at [757, 649] on div "International Provider Verification Details" at bounding box center [637, 676] width 952 height 36
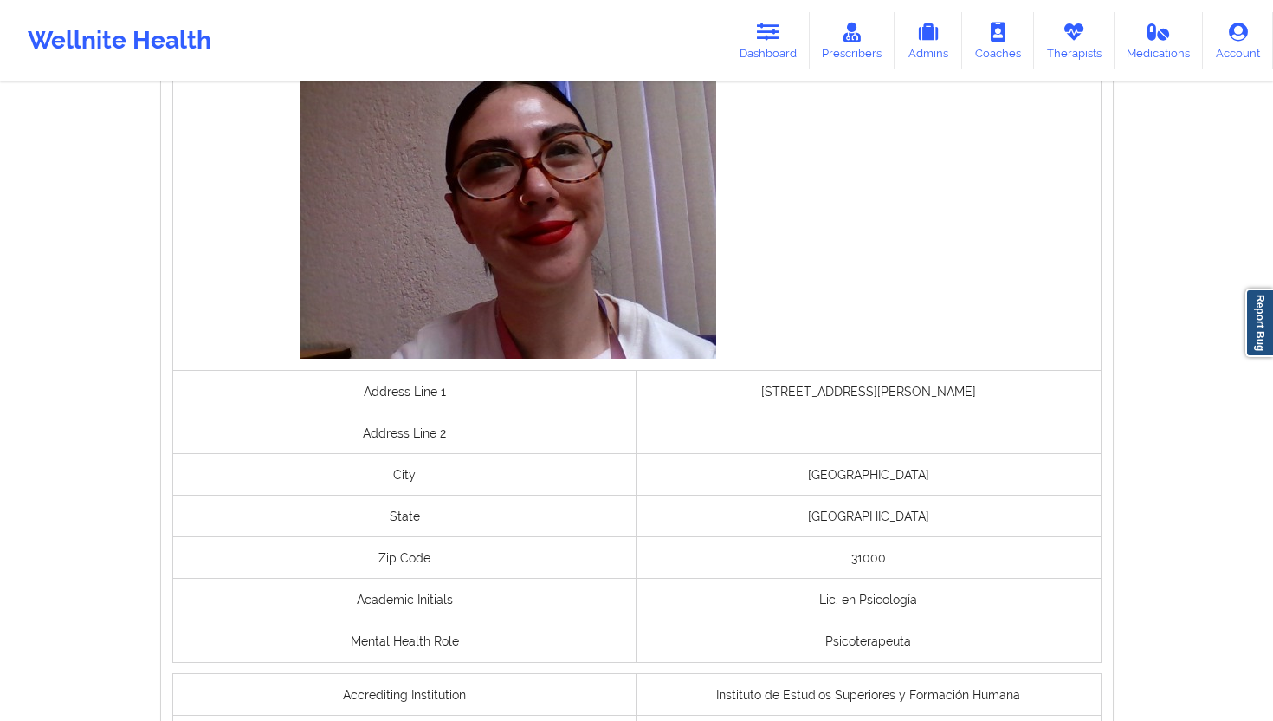
scroll to position [1277, 0]
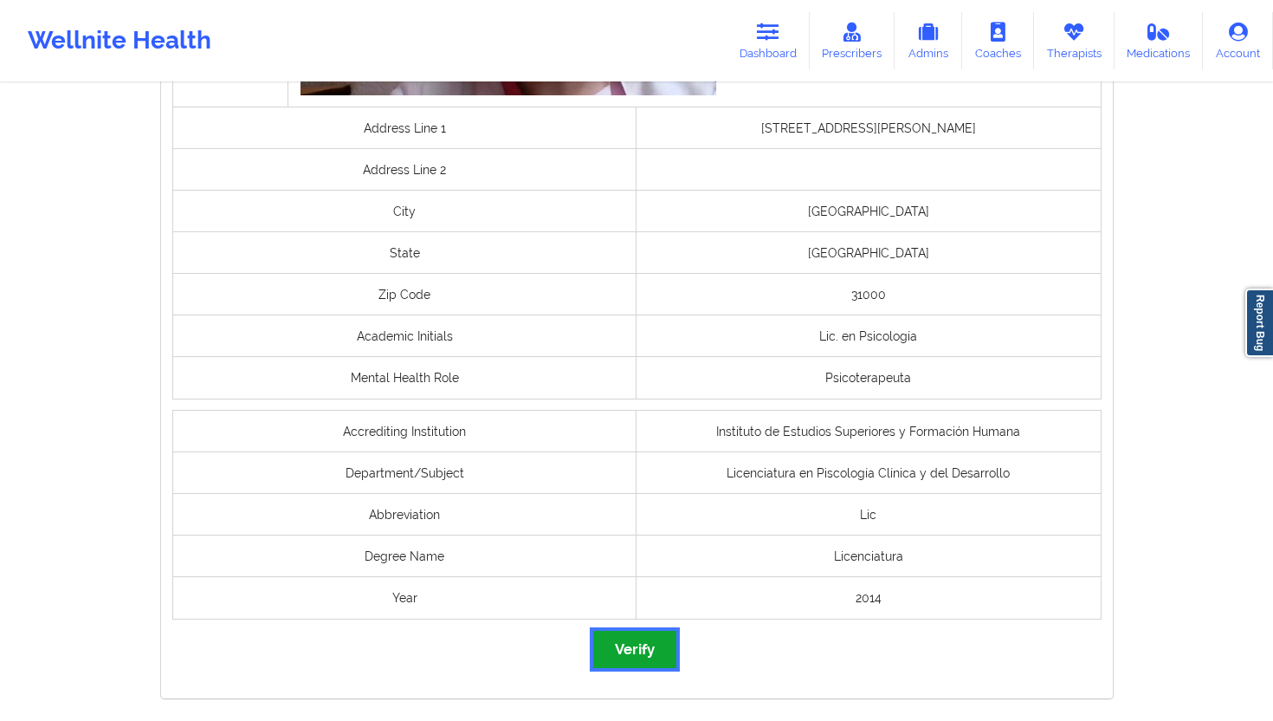
click at [627, 635] on button "Verify" at bounding box center [634, 649] width 83 height 37
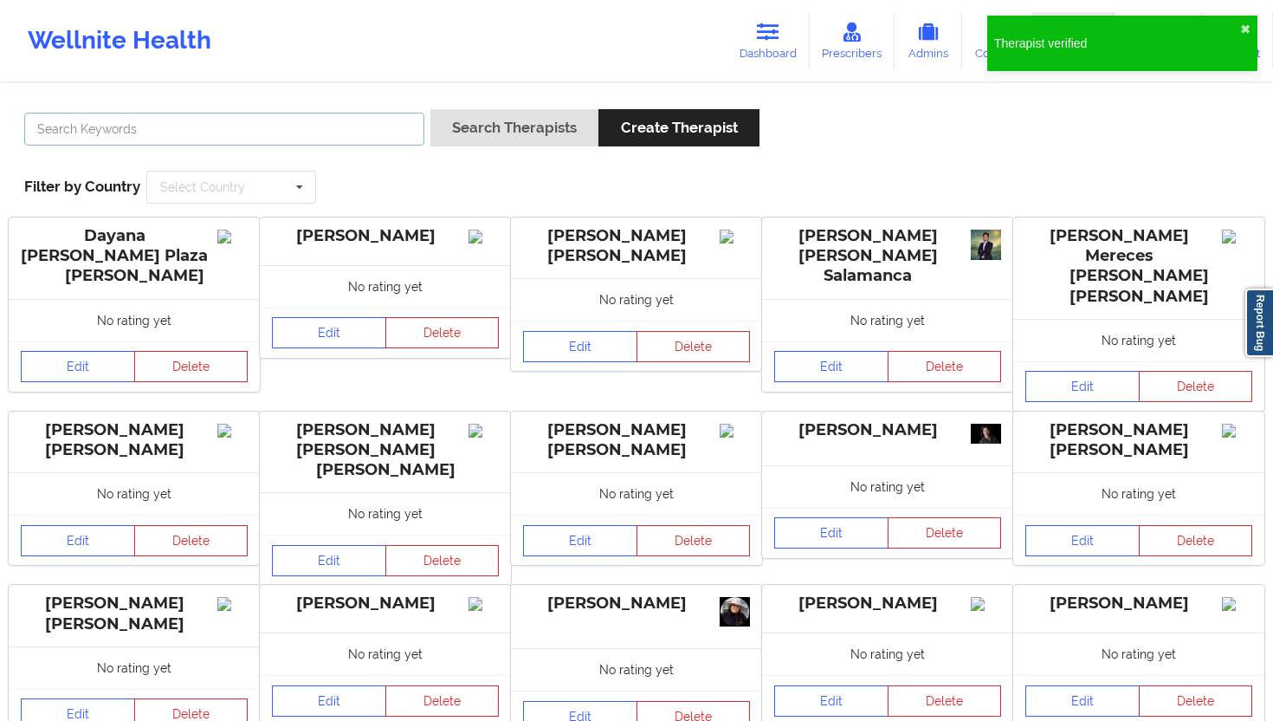
click at [298, 134] on input "text" at bounding box center [224, 129] width 400 height 33
paste input "ETNA [PERSON_NAME] [PERSON_NAME]"
type input "ETNA [PERSON_NAME] [PERSON_NAME]"
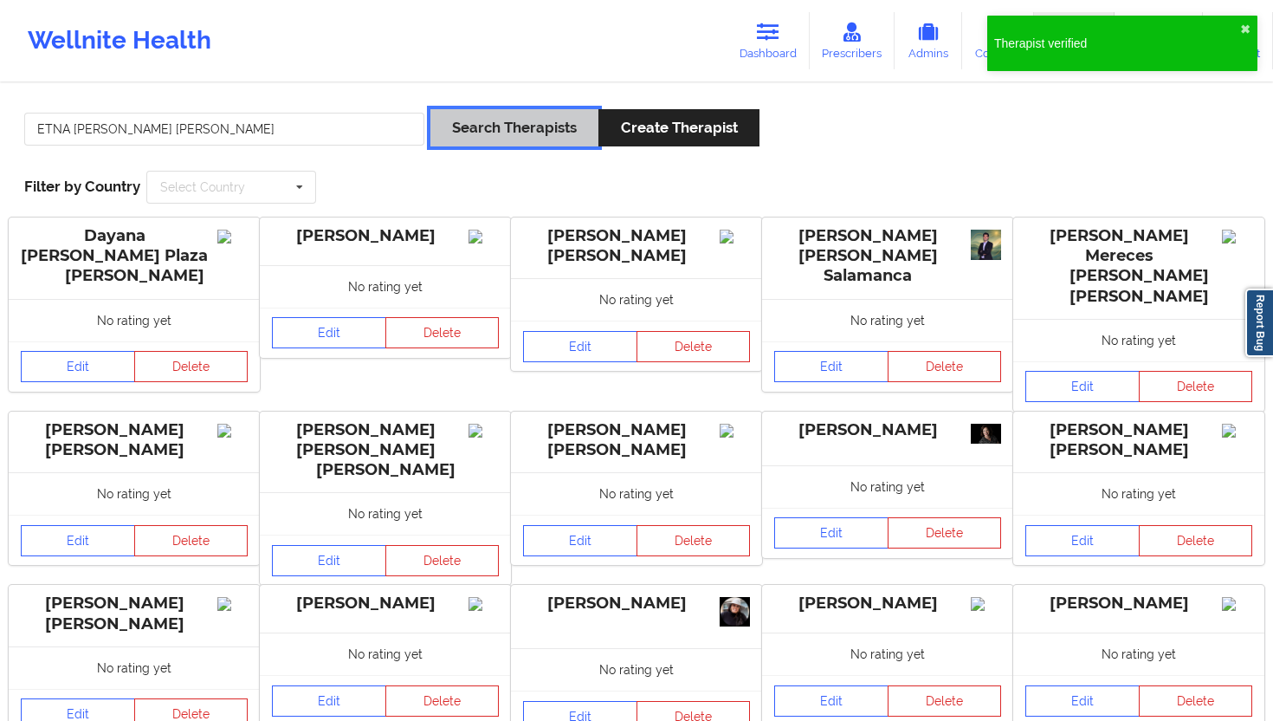
click at [516, 117] on button "Search Therapists" at bounding box center [515, 127] width 168 height 37
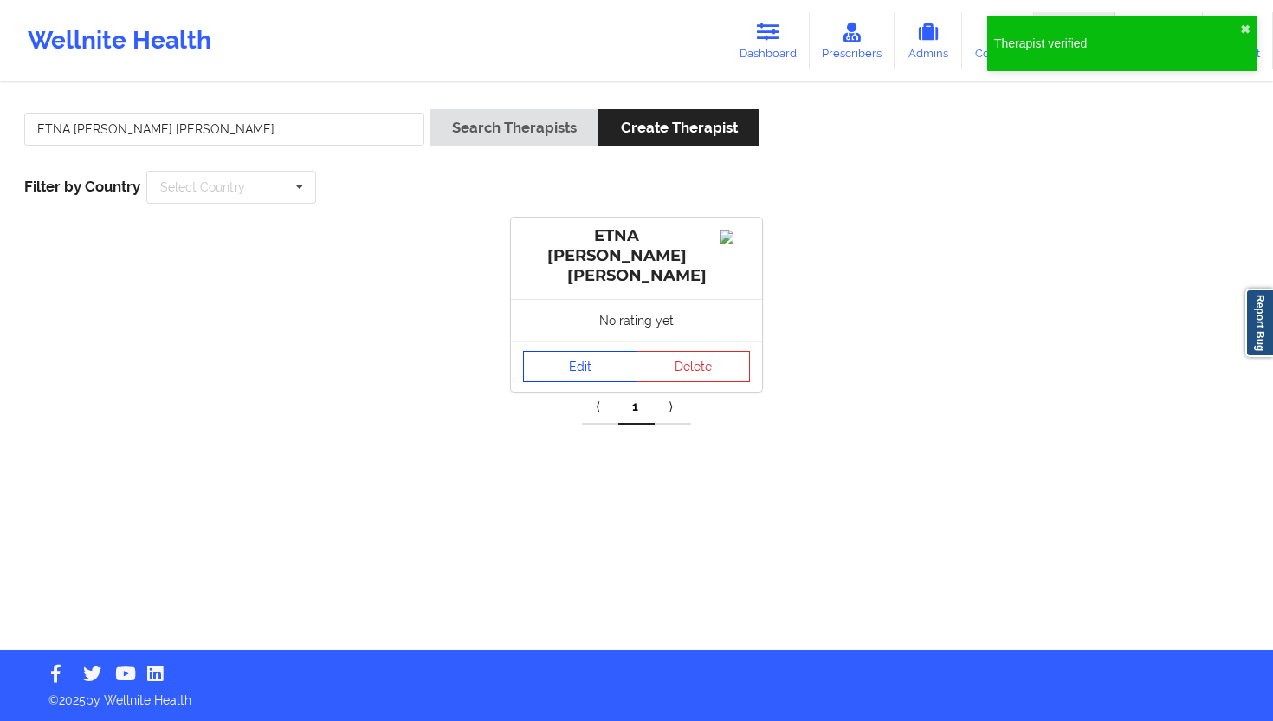
click at [584, 352] on link "Edit" at bounding box center [580, 366] width 114 height 31
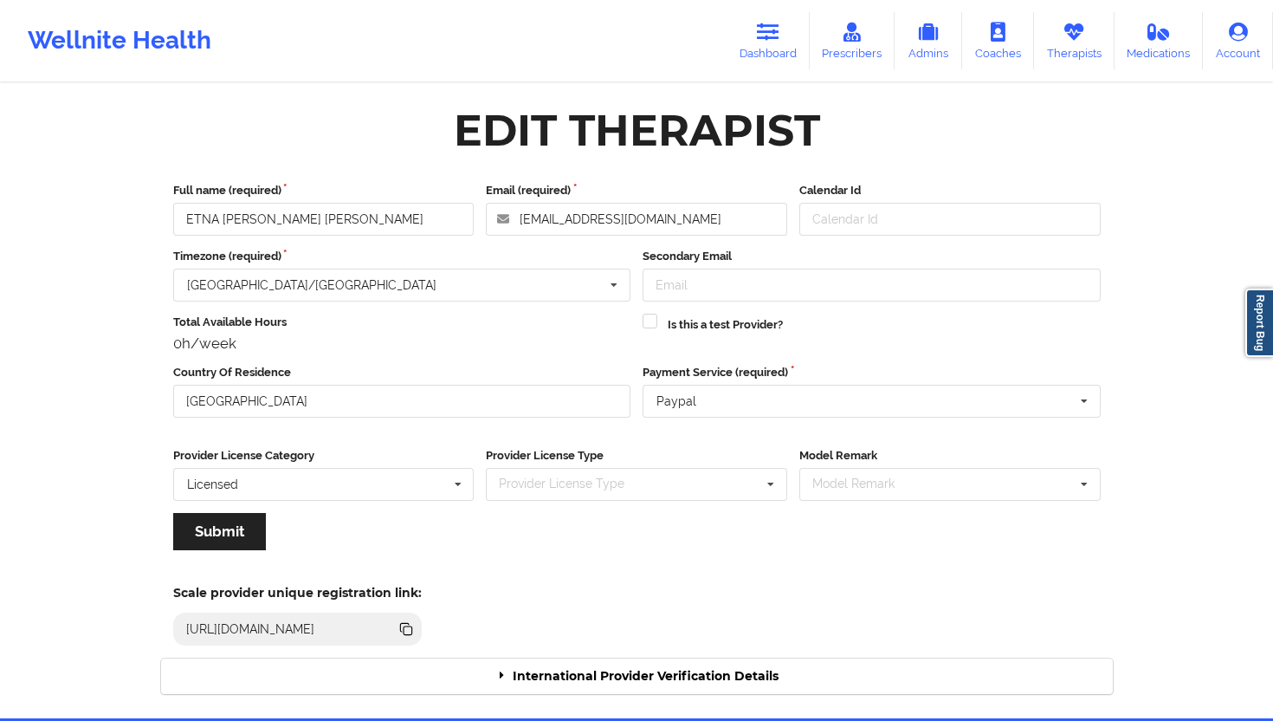
click at [690, 649] on div "International Provider Verification Details" at bounding box center [637, 676] width 952 height 36
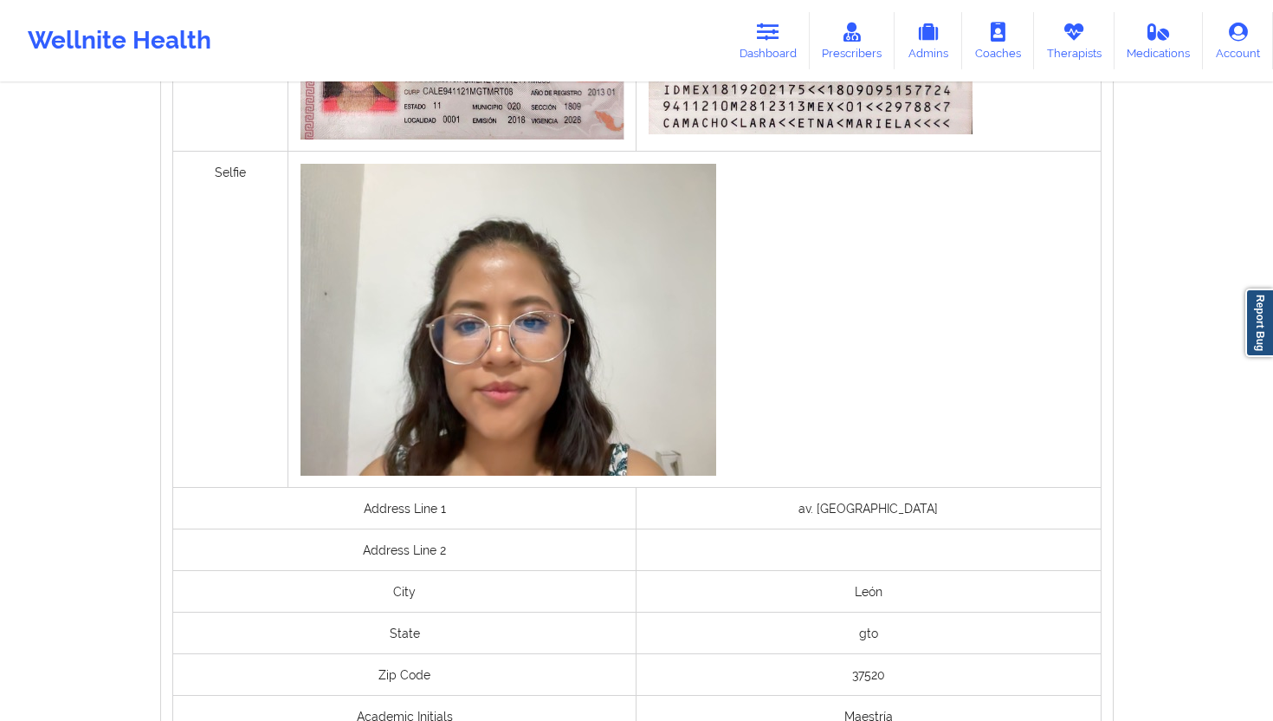
scroll to position [1238, 0]
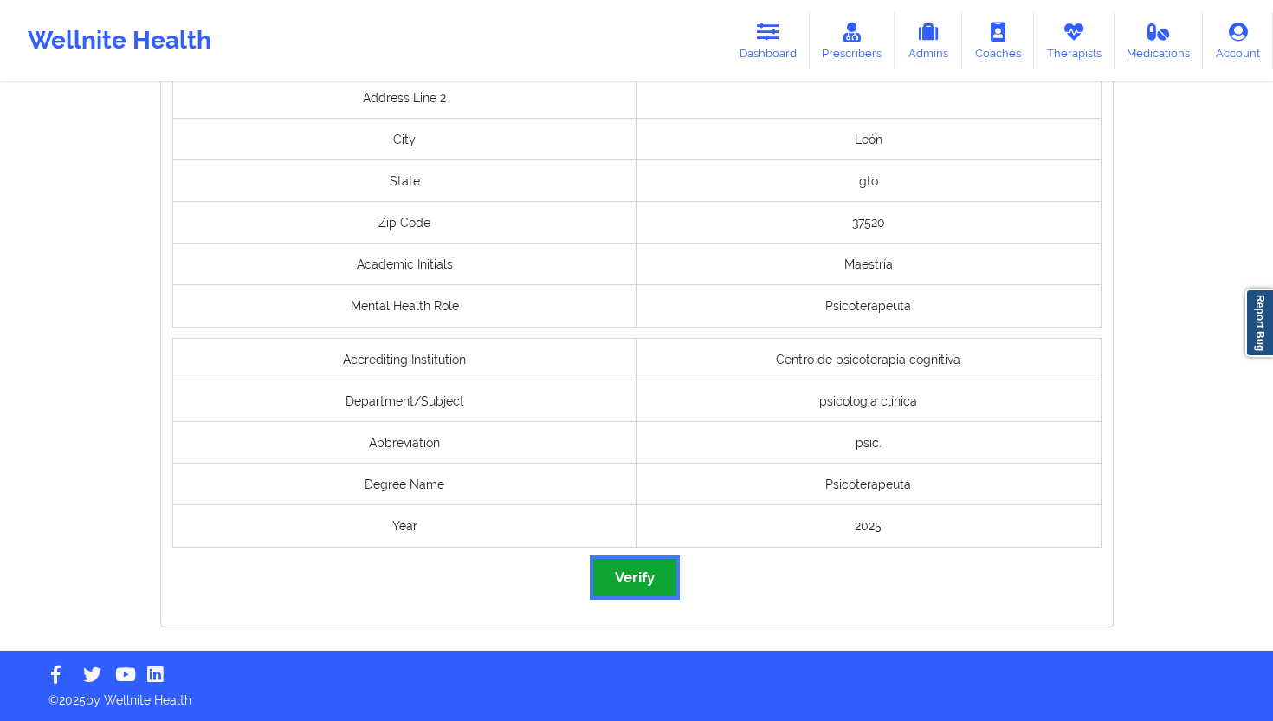
click at [644, 570] on button "Verify" at bounding box center [634, 577] width 83 height 37
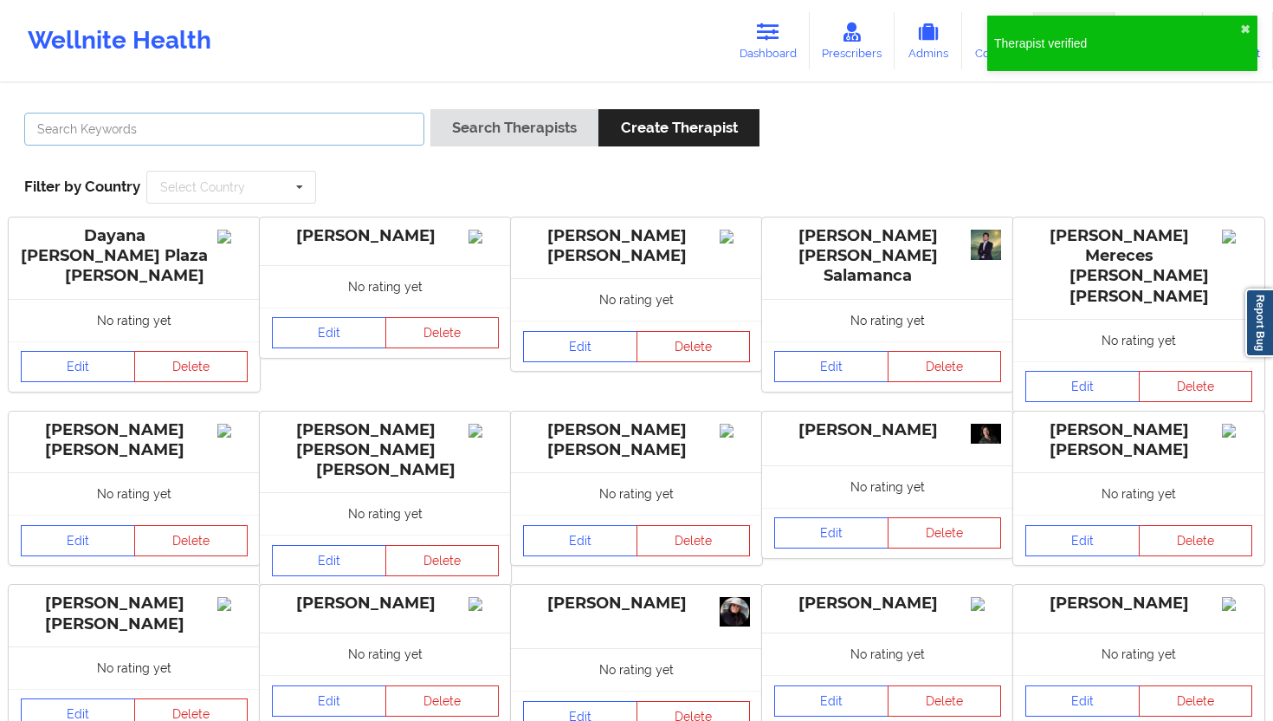
click at [368, 127] on input "text" at bounding box center [224, 129] width 400 height 33
paste input "[PERSON_NAME] [PERSON_NAME]"
type input "[PERSON_NAME] [PERSON_NAME]"
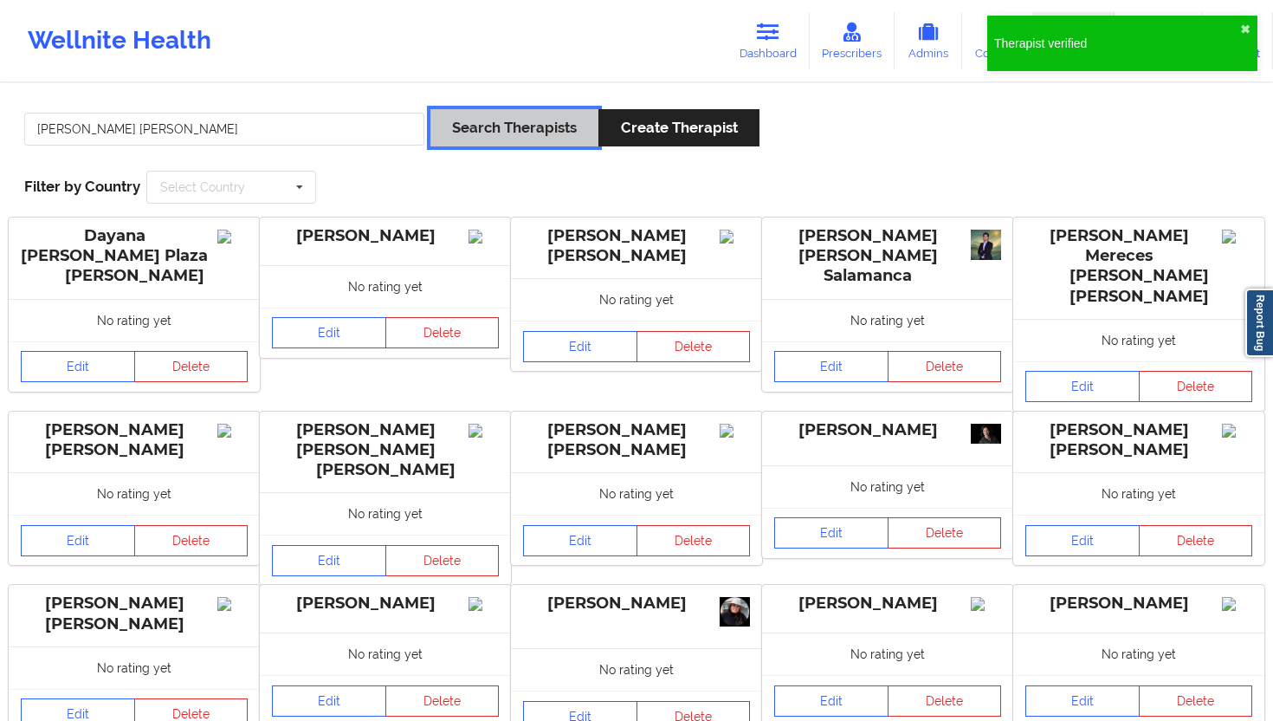
click at [528, 110] on button "Search Therapists" at bounding box center [515, 127] width 168 height 37
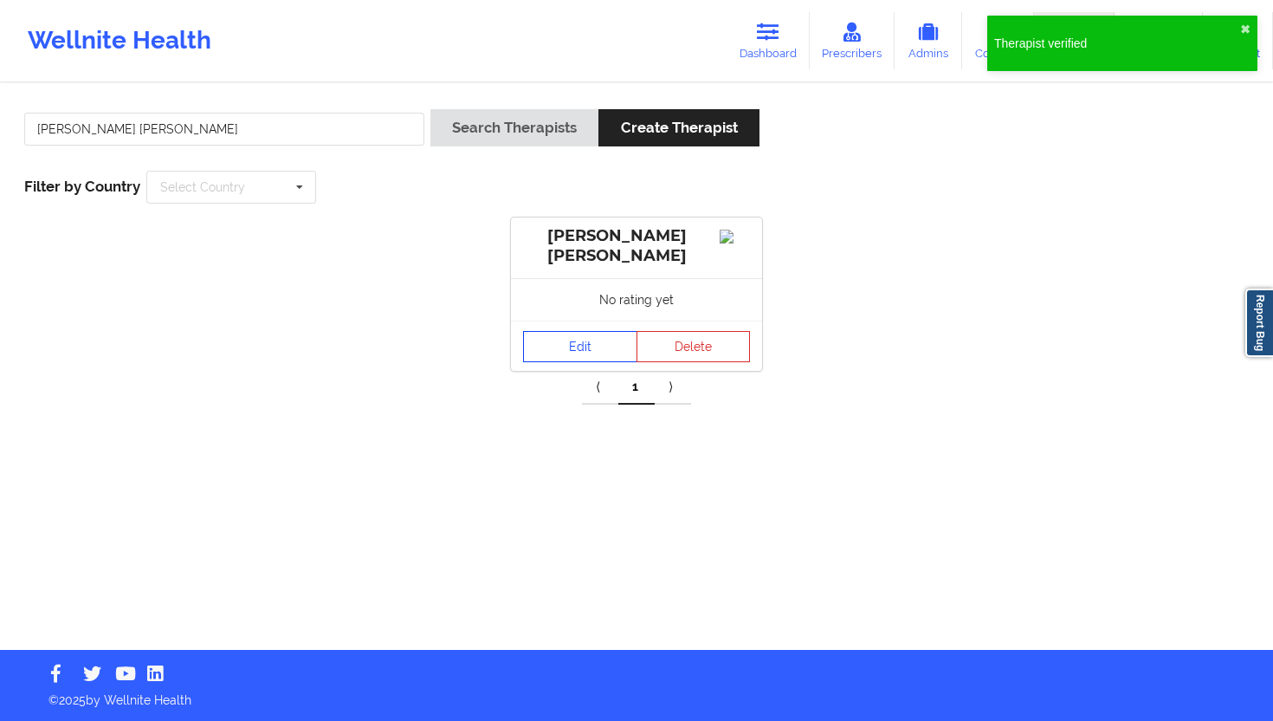
click at [581, 354] on link "Edit" at bounding box center [580, 346] width 114 height 31
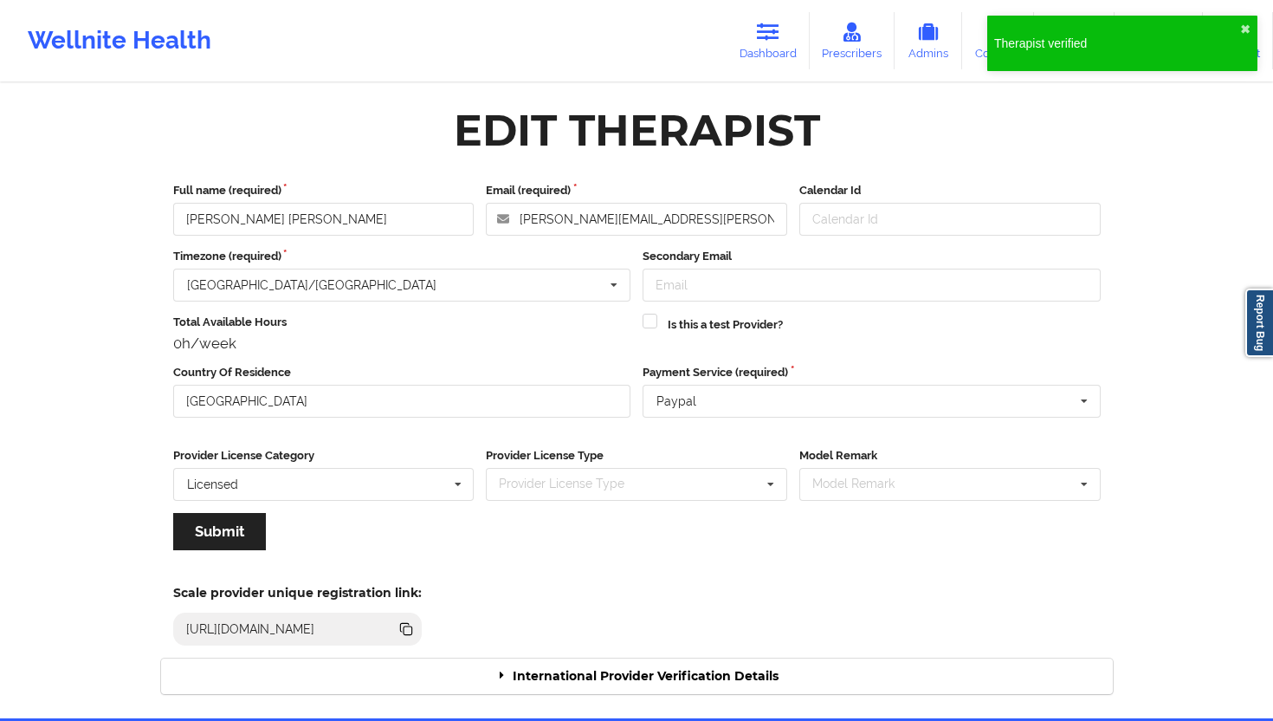
click at [638, 649] on div "International Provider Verification Details" at bounding box center [637, 676] width 952 height 36
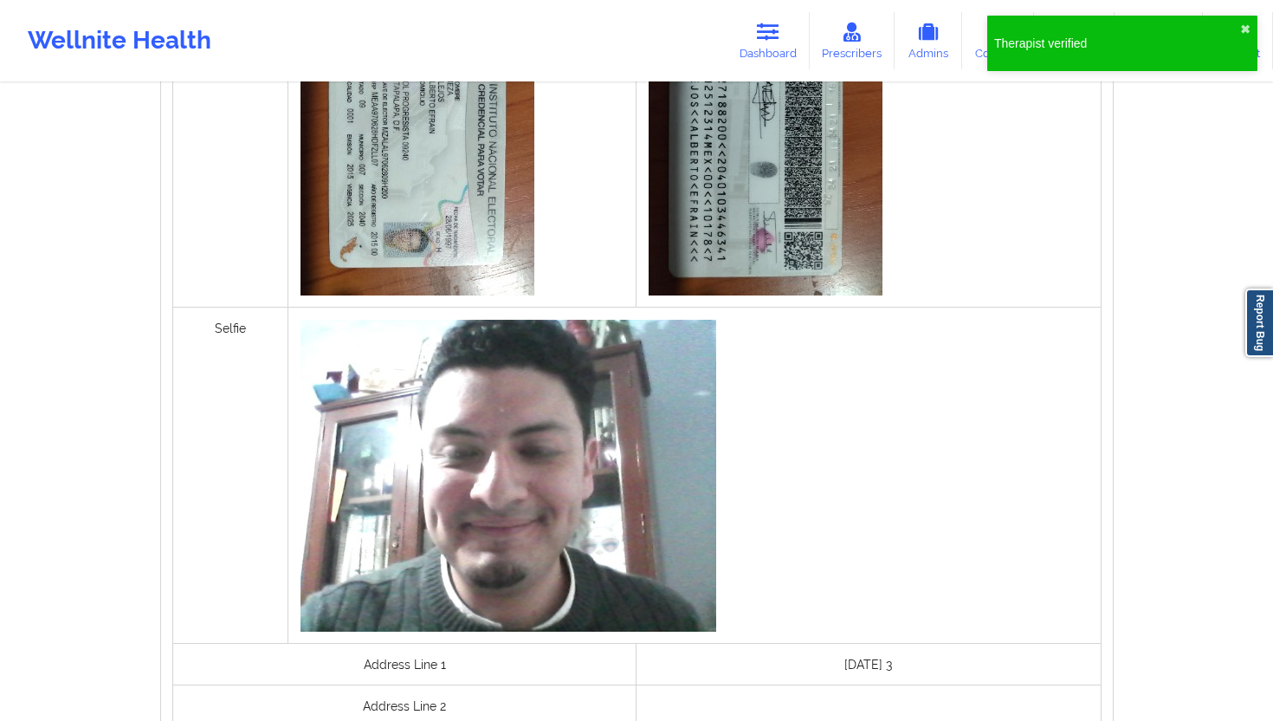
scroll to position [1350, 0]
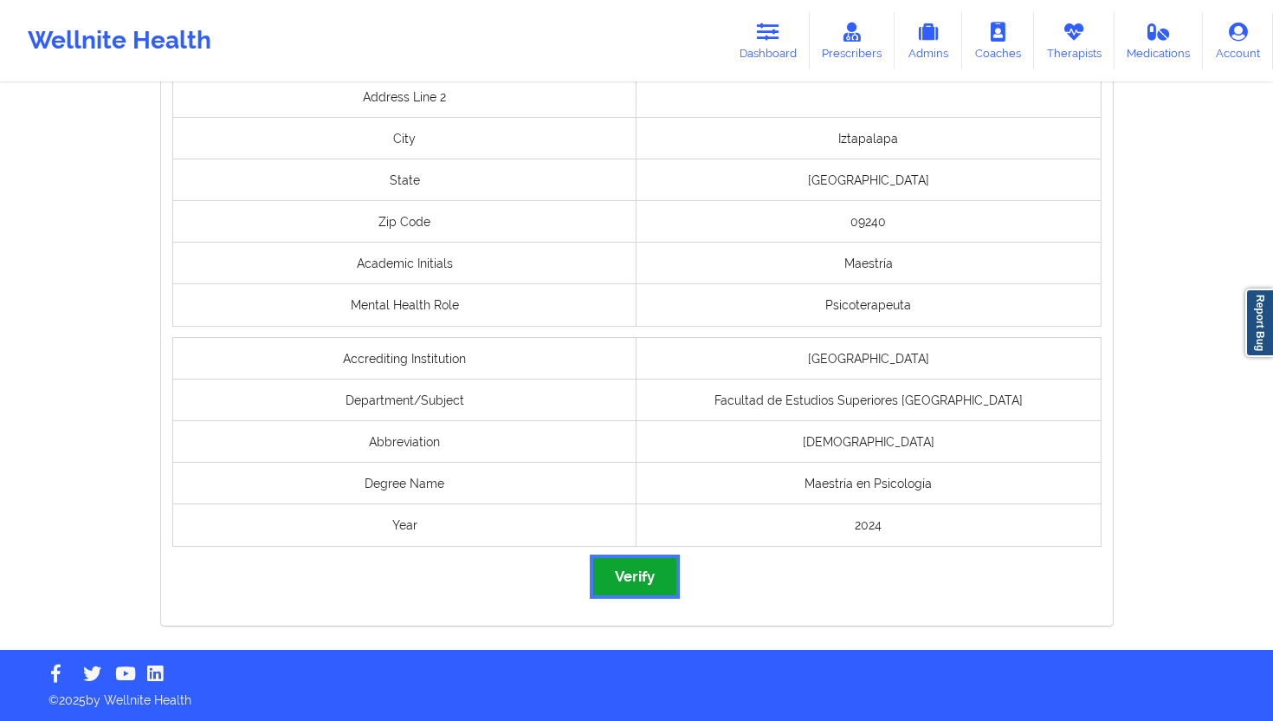
click at [627, 581] on button "Verify" at bounding box center [634, 576] width 83 height 37
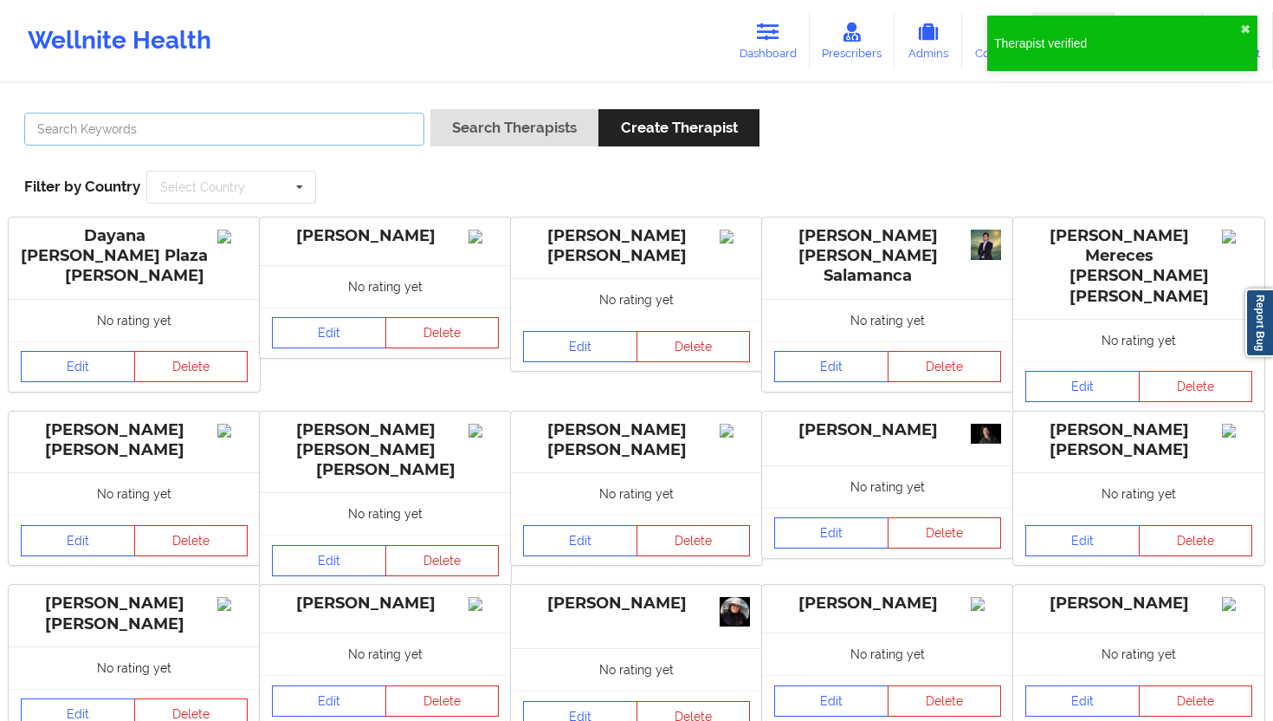
click at [345, 138] on input "text" at bounding box center [224, 129] width 400 height 33
paste input "[PERSON_NAME] [PERSON_NAME]"
type input "[PERSON_NAME] [PERSON_NAME]"
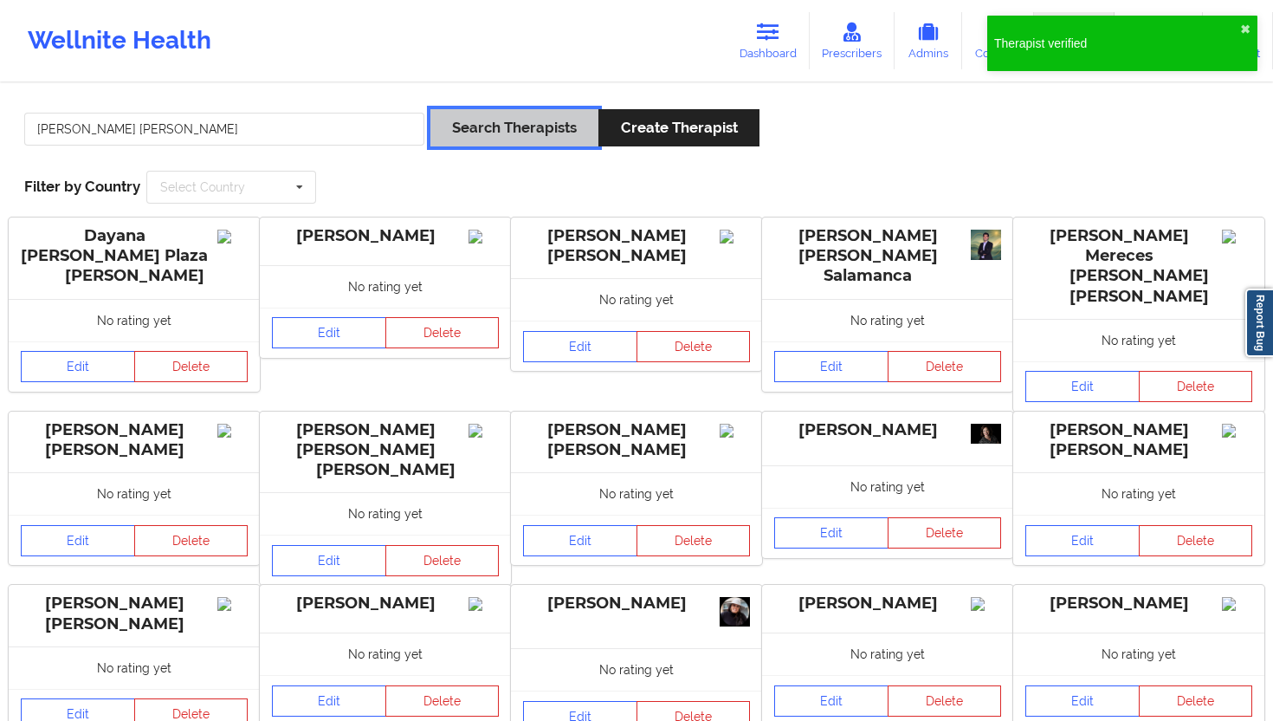
click at [572, 121] on button "Search Therapists" at bounding box center [515, 127] width 168 height 37
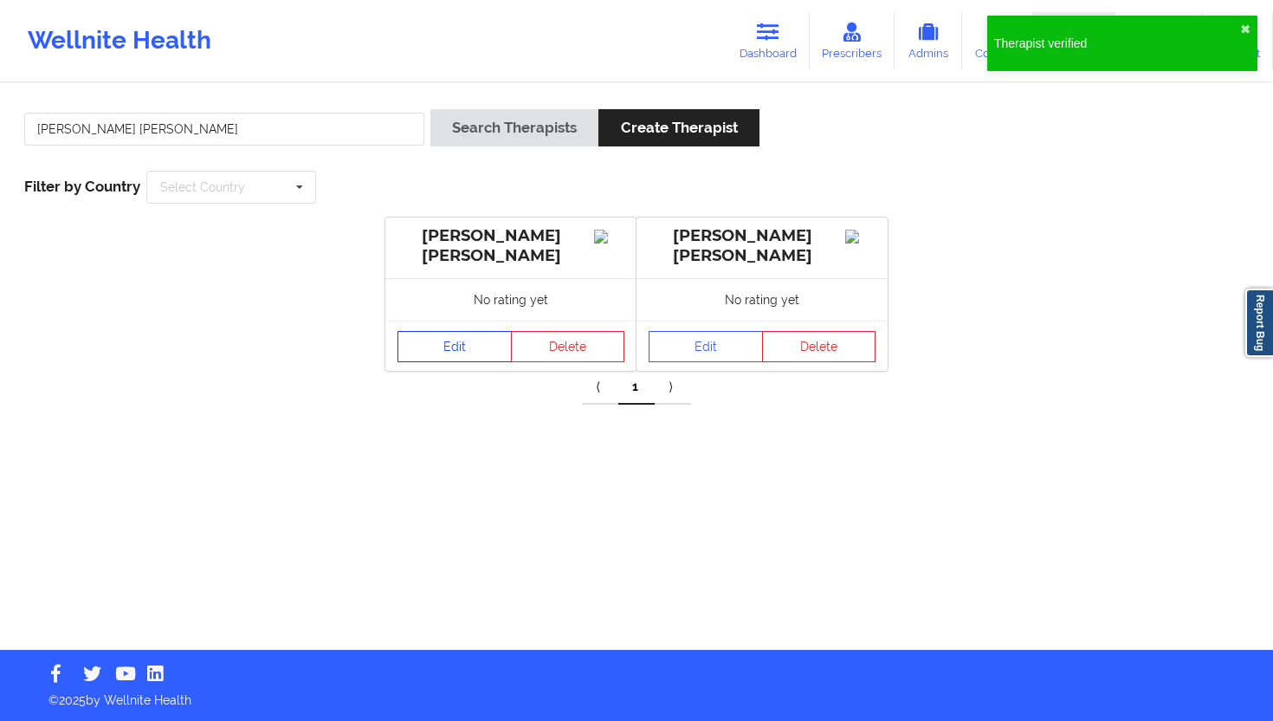
click at [457, 337] on link "Edit" at bounding box center [455, 346] width 114 height 31
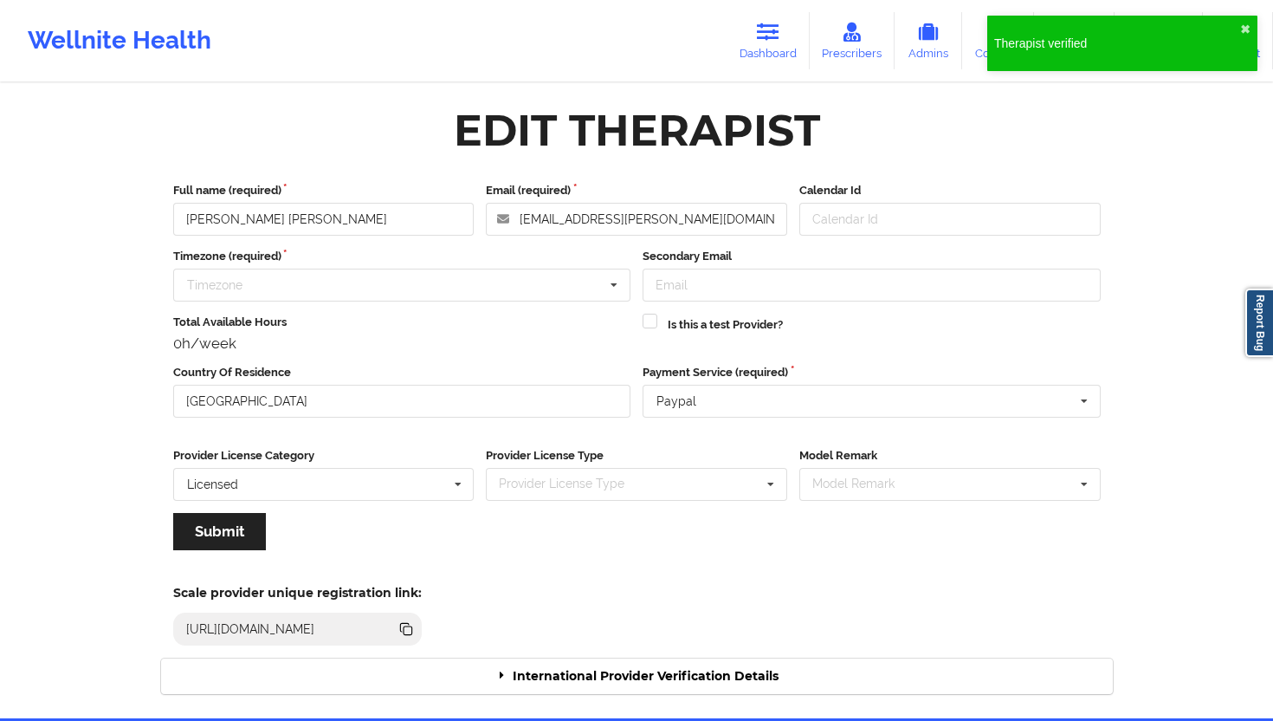
click at [627, 649] on div "International Provider Verification Details" at bounding box center [637, 676] width 952 height 36
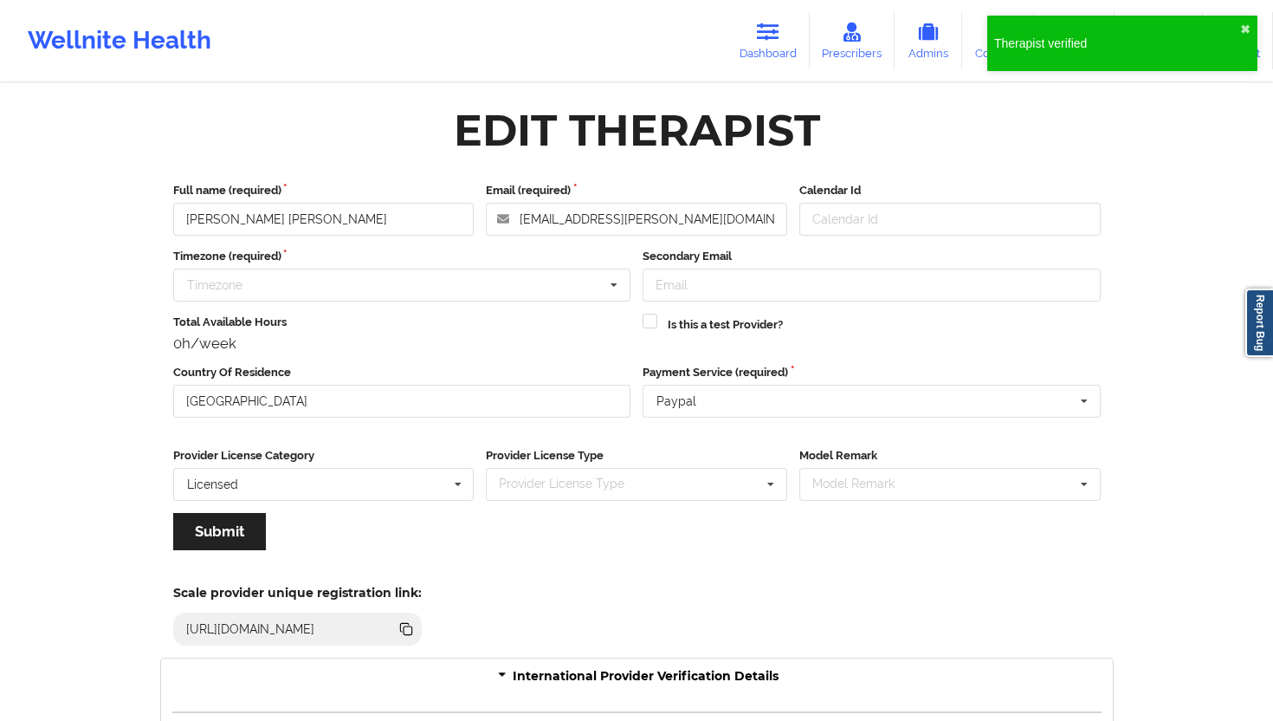
scroll to position [178, 0]
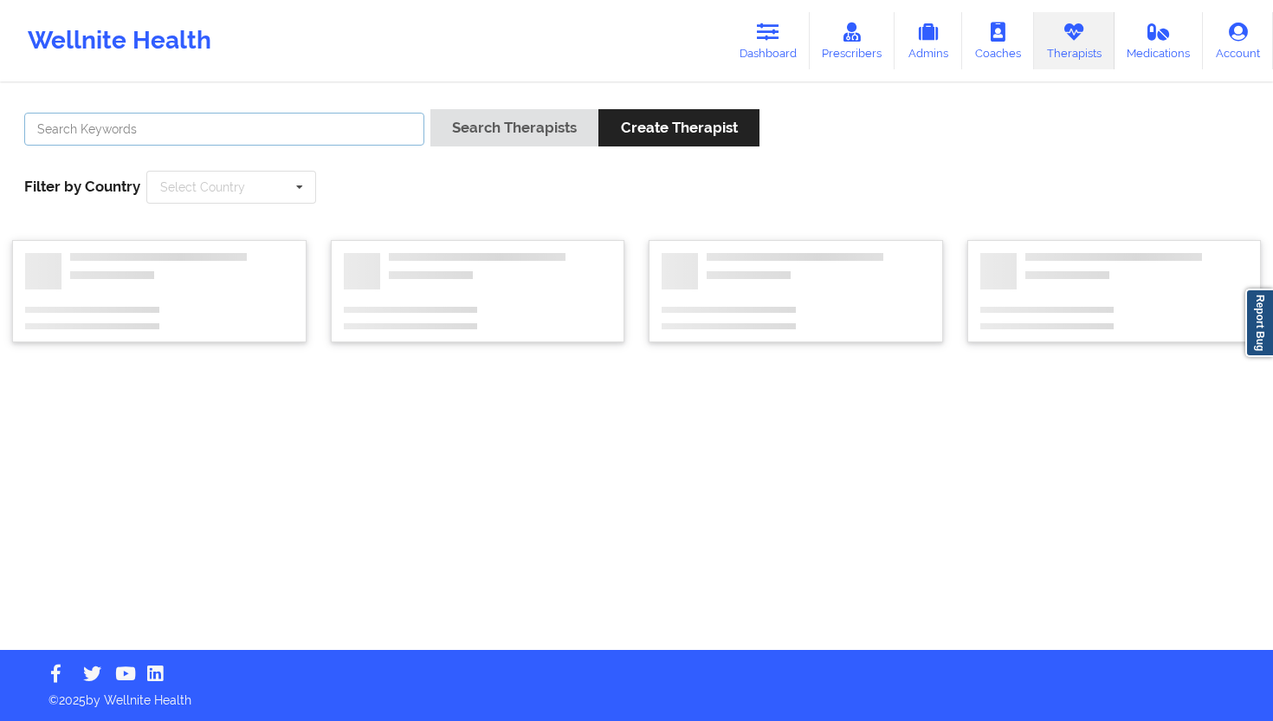
click at [230, 122] on input "text" at bounding box center [224, 129] width 400 height 33
paste input "[PERSON_NAME] [PERSON_NAME]"
type input "[PERSON_NAME] [PERSON_NAME]"
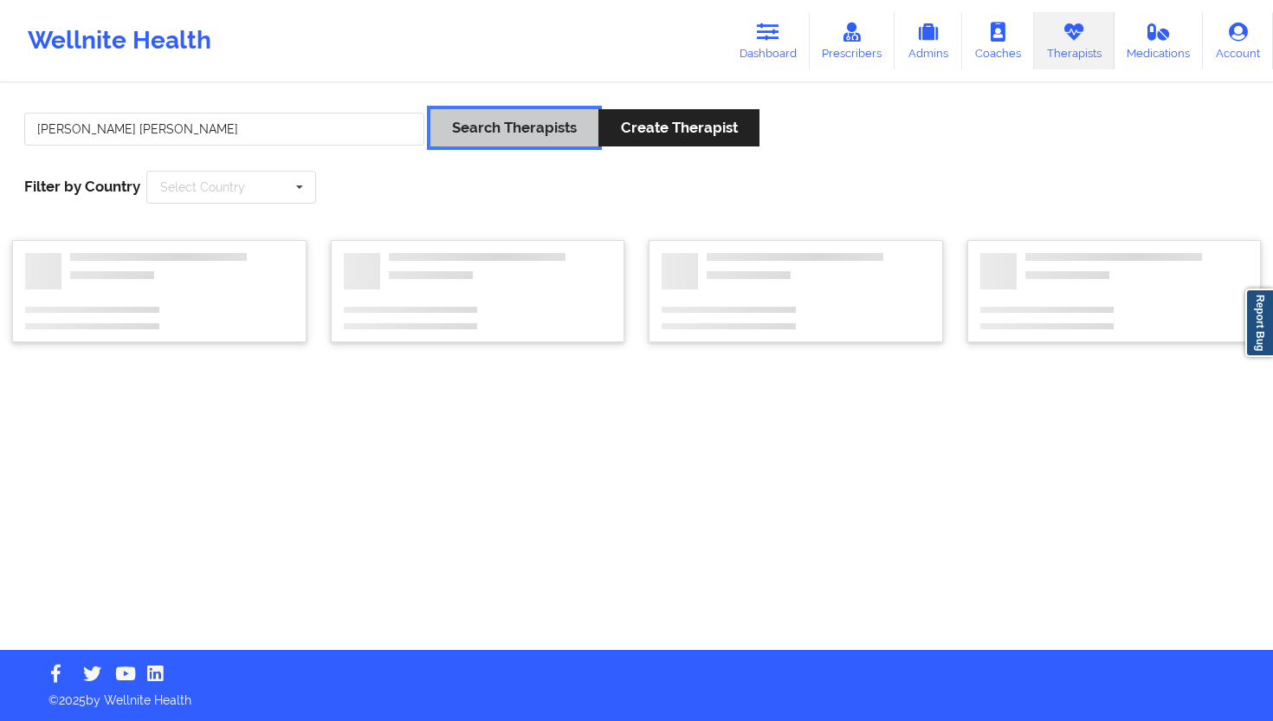
click at [502, 111] on button "Search Therapists" at bounding box center [515, 127] width 168 height 37
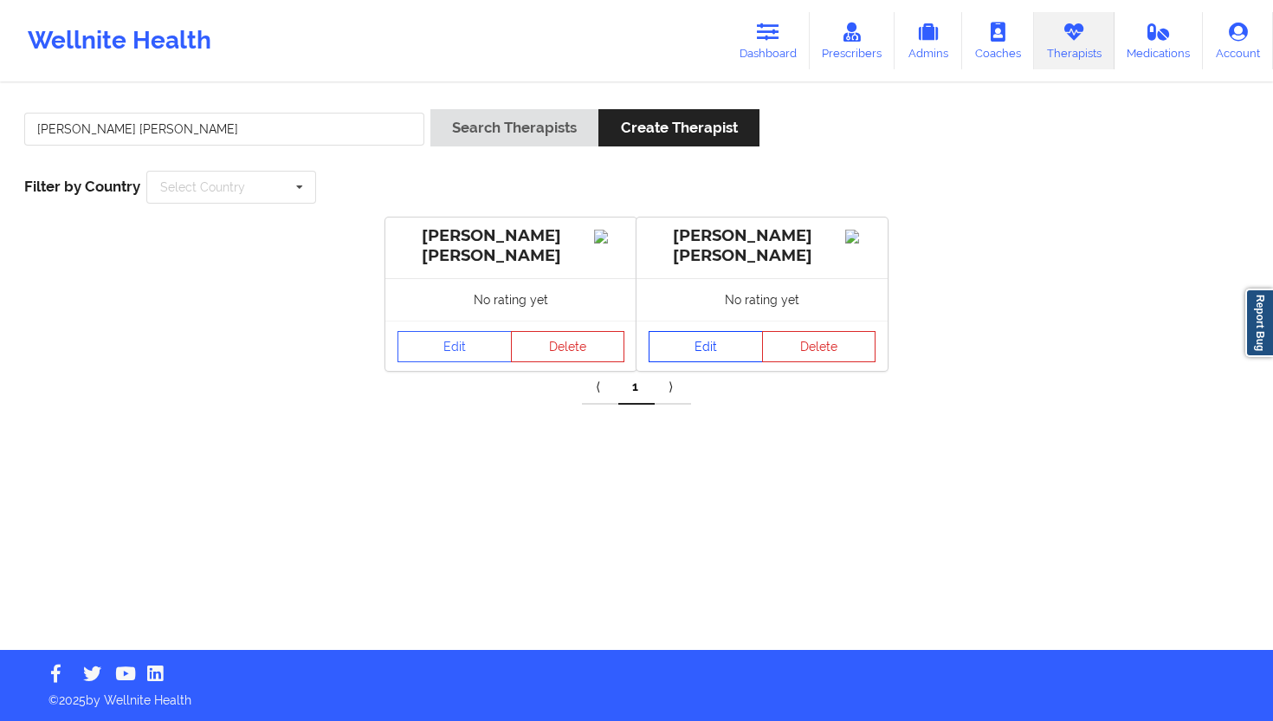
click at [712, 352] on link "Edit" at bounding box center [706, 346] width 114 height 31
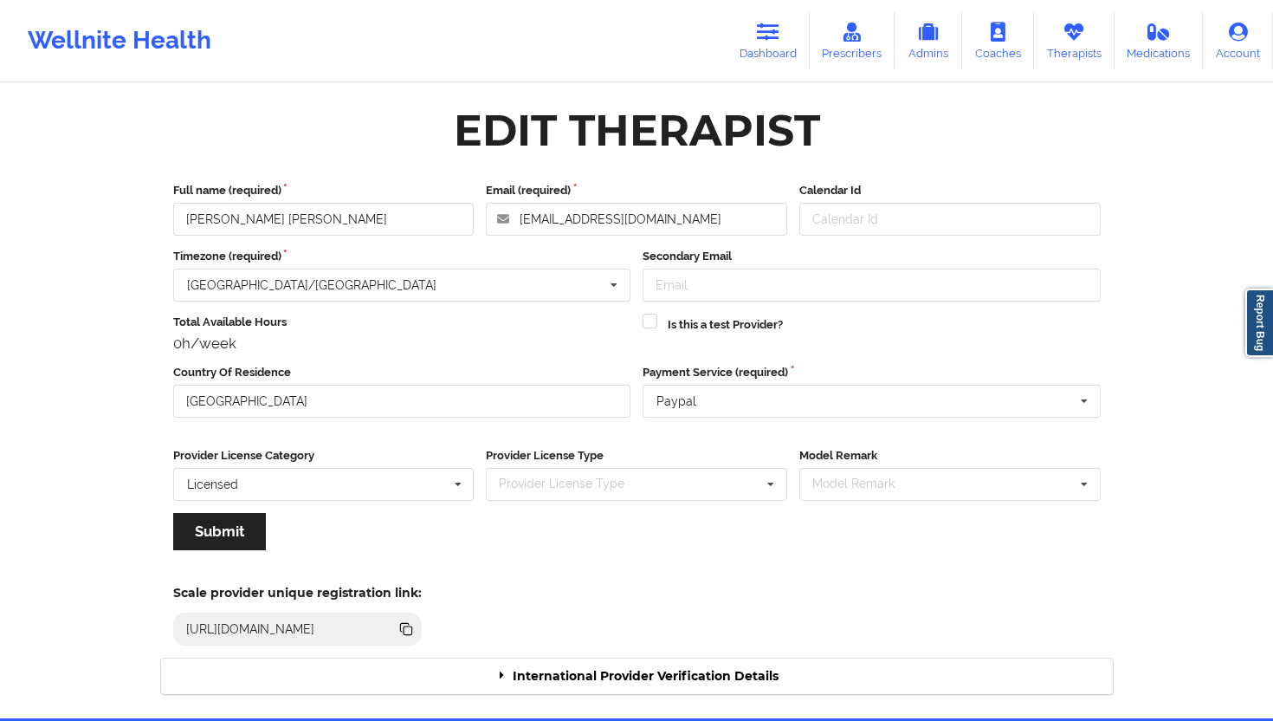
click at [703, 649] on div "International Provider Verification Details" at bounding box center [637, 676] width 952 height 36
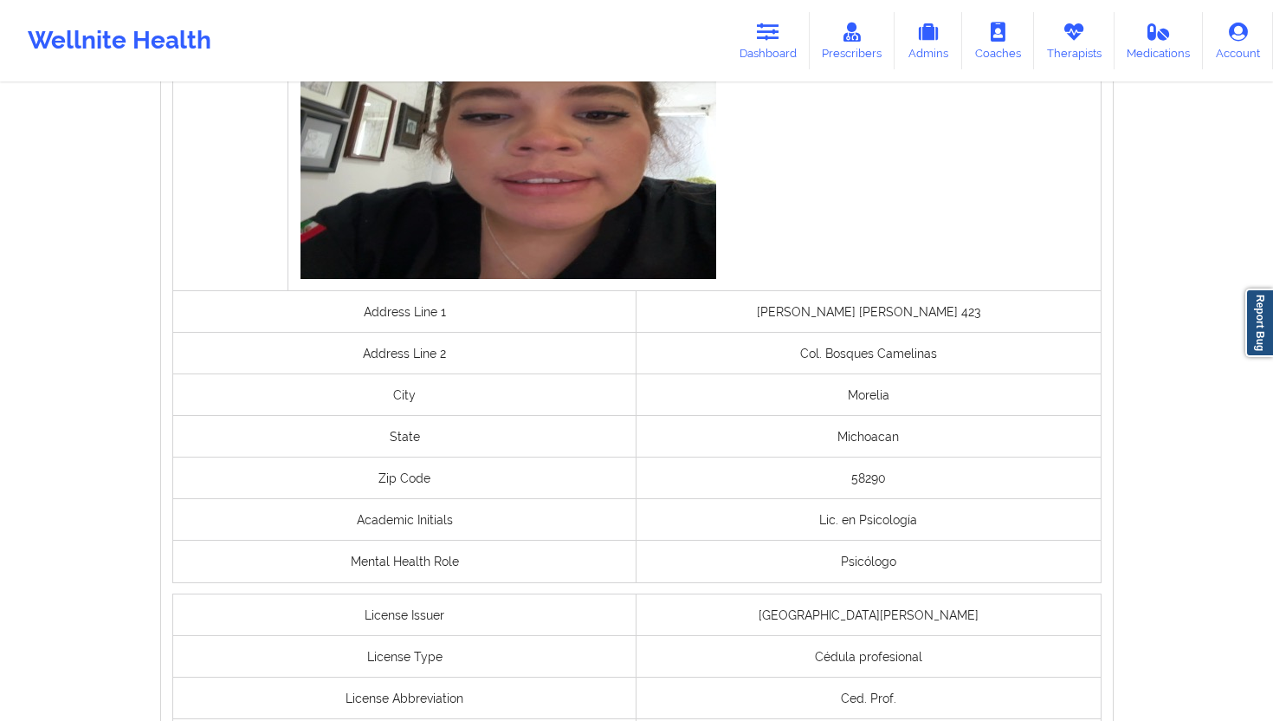
scroll to position [1350, 0]
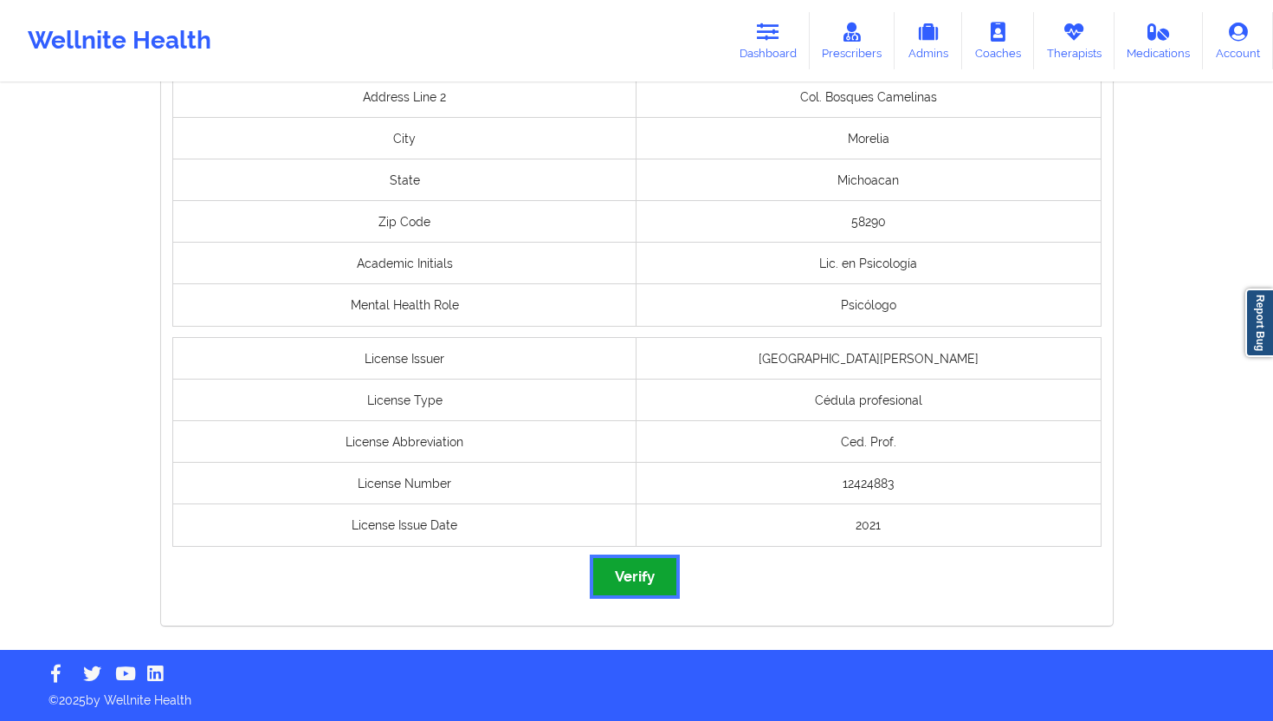
click at [619, 572] on button "Verify" at bounding box center [634, 576] width 83 height 37
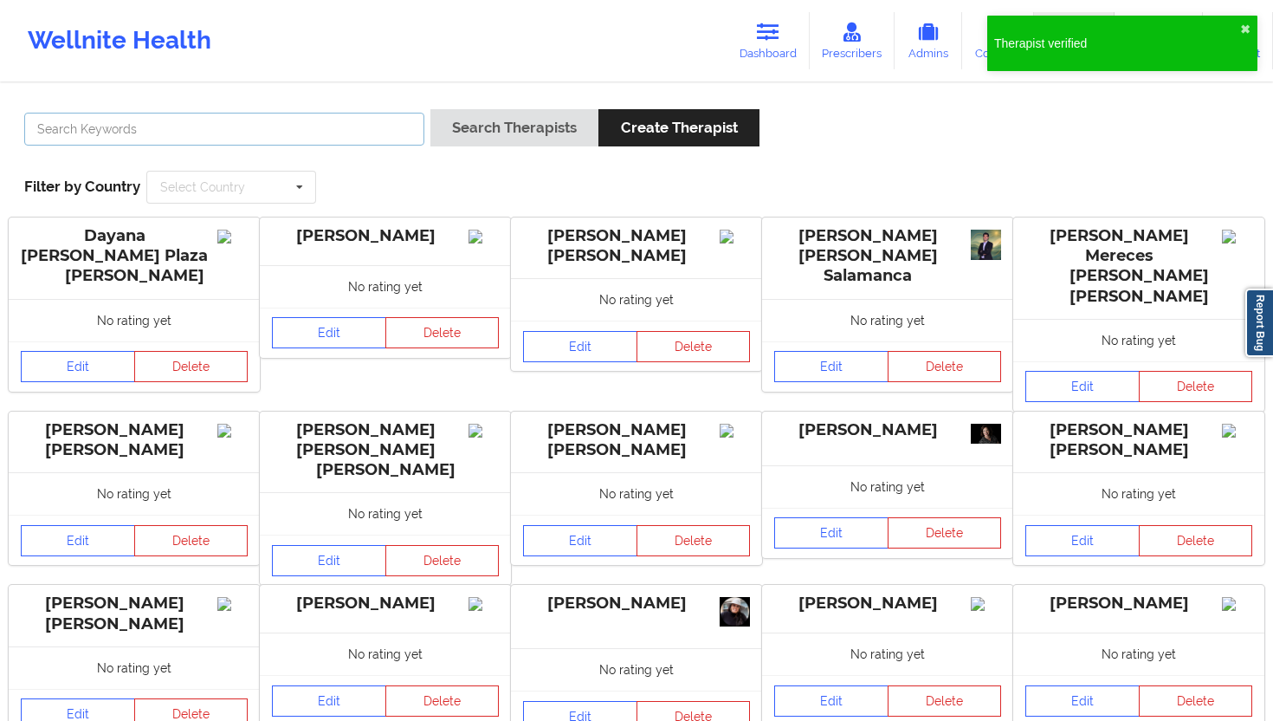
click at [385, 115] on input "text" at bounding box center [224, 129] width 400 height 33
paste input "[PERSON_NAME]"
type input "[PERSON_NAME]"
click at [515, 111] on button "Search Therapists" at bounding box center [515, 127] width 168 height 37
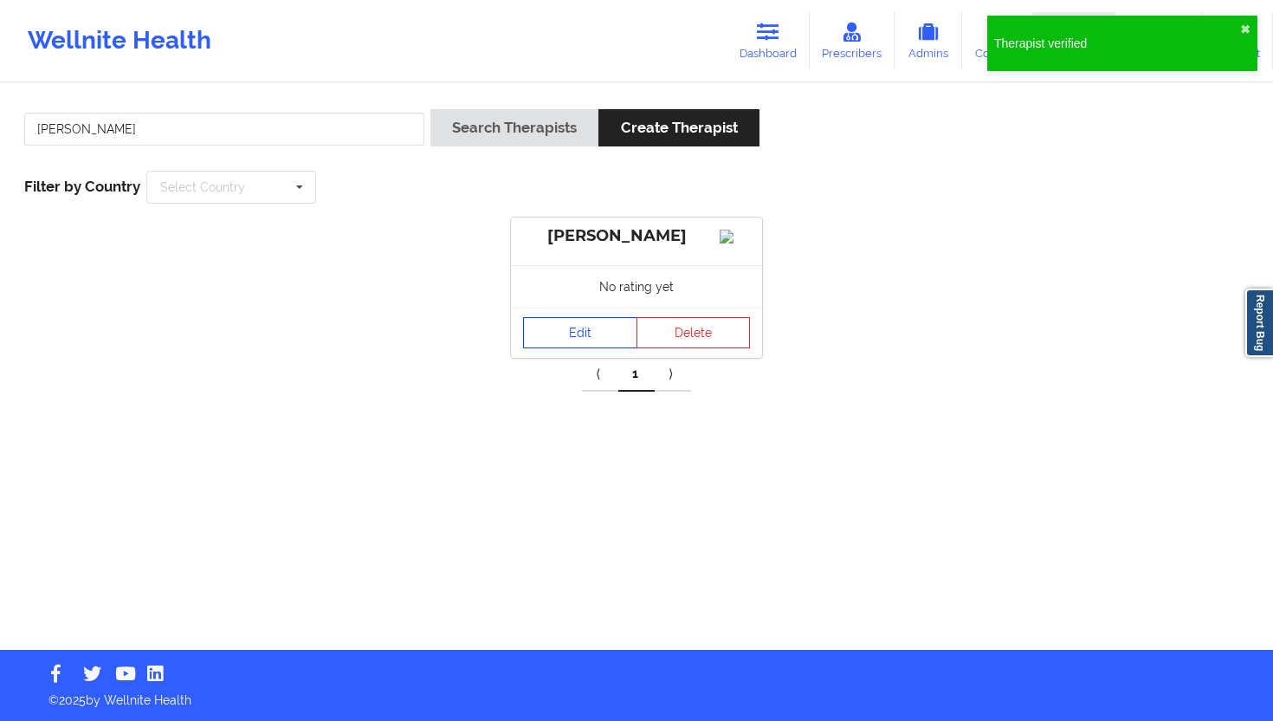
click at [595, 346] on link "Edit" at bounding box center [580, 332] width 114 height 31
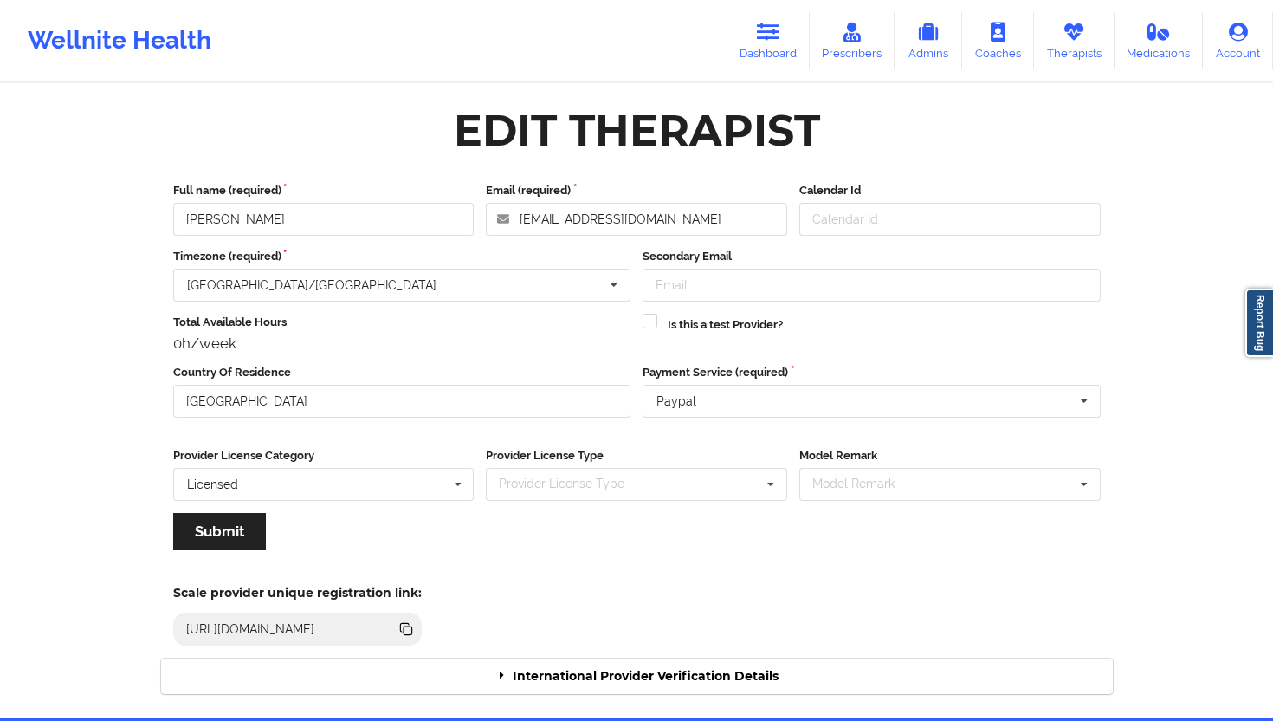
click at [696, 649] on div "International Provider Verification Details" at bounding box center [637, 676] width 952 height 36
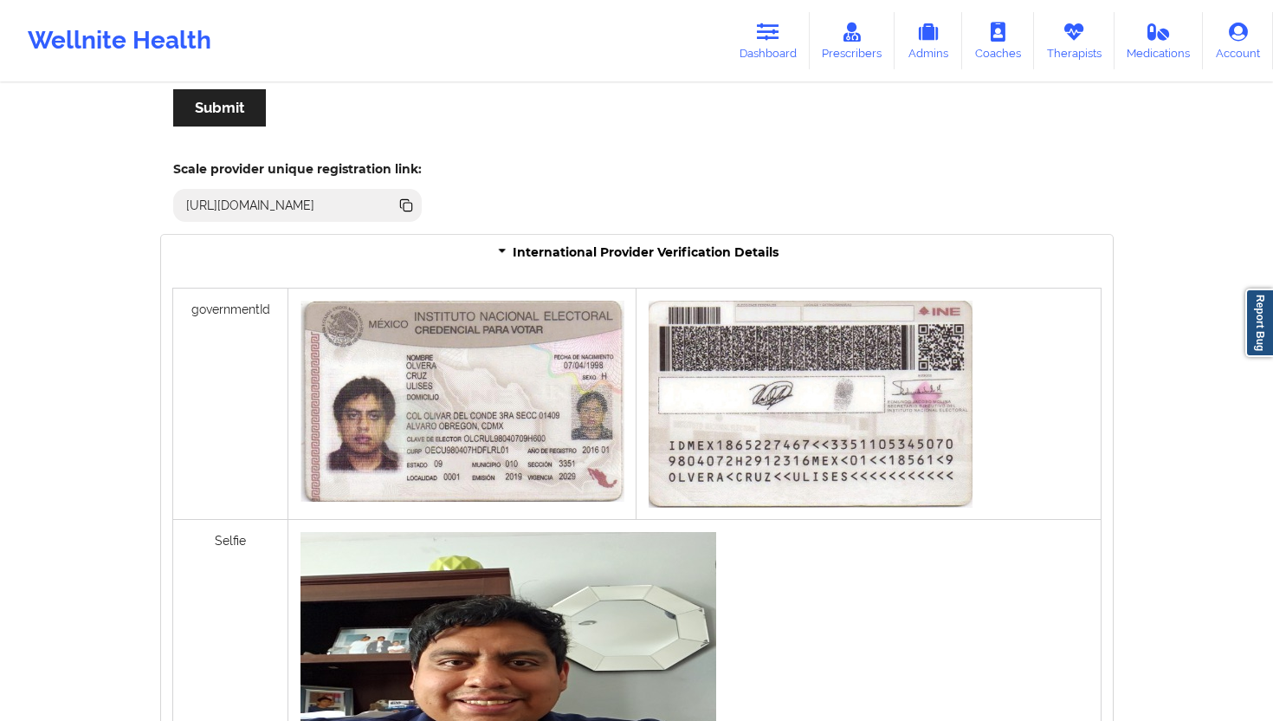
scroll to position [1202, 0]
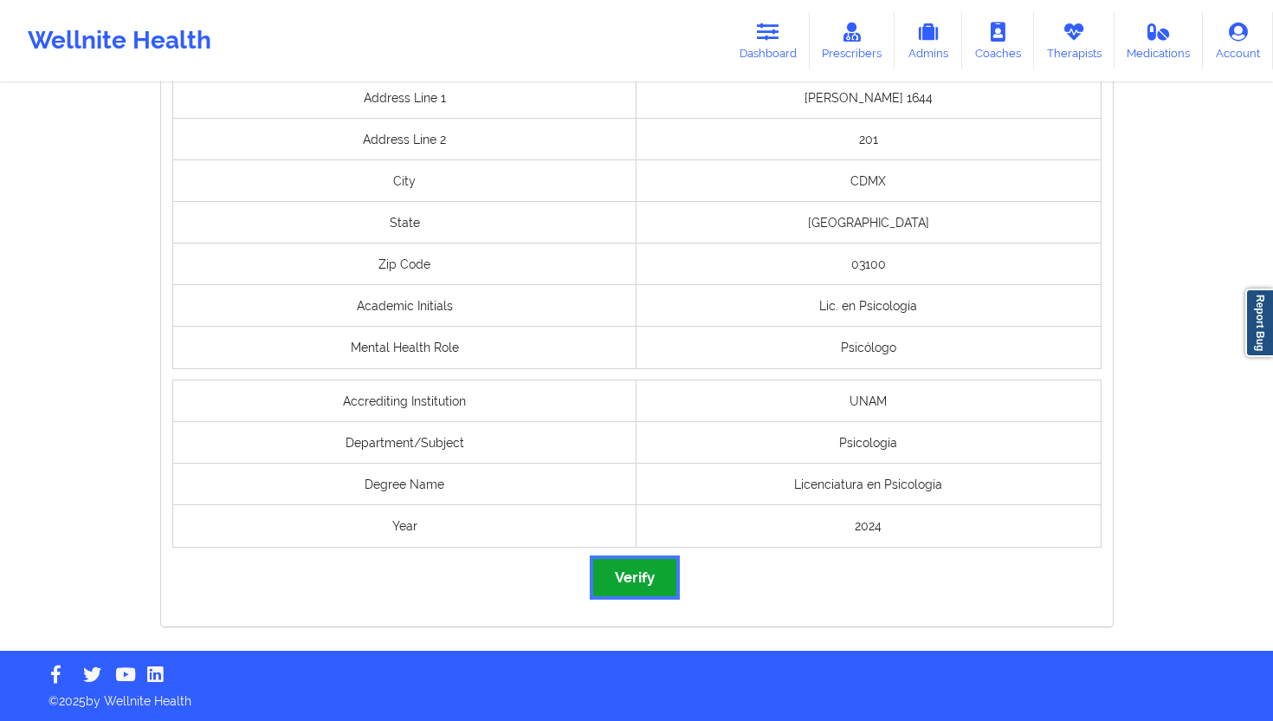
click at [645, 564] on button "Verify" at bounding box center [634, 577] width 83 height 37
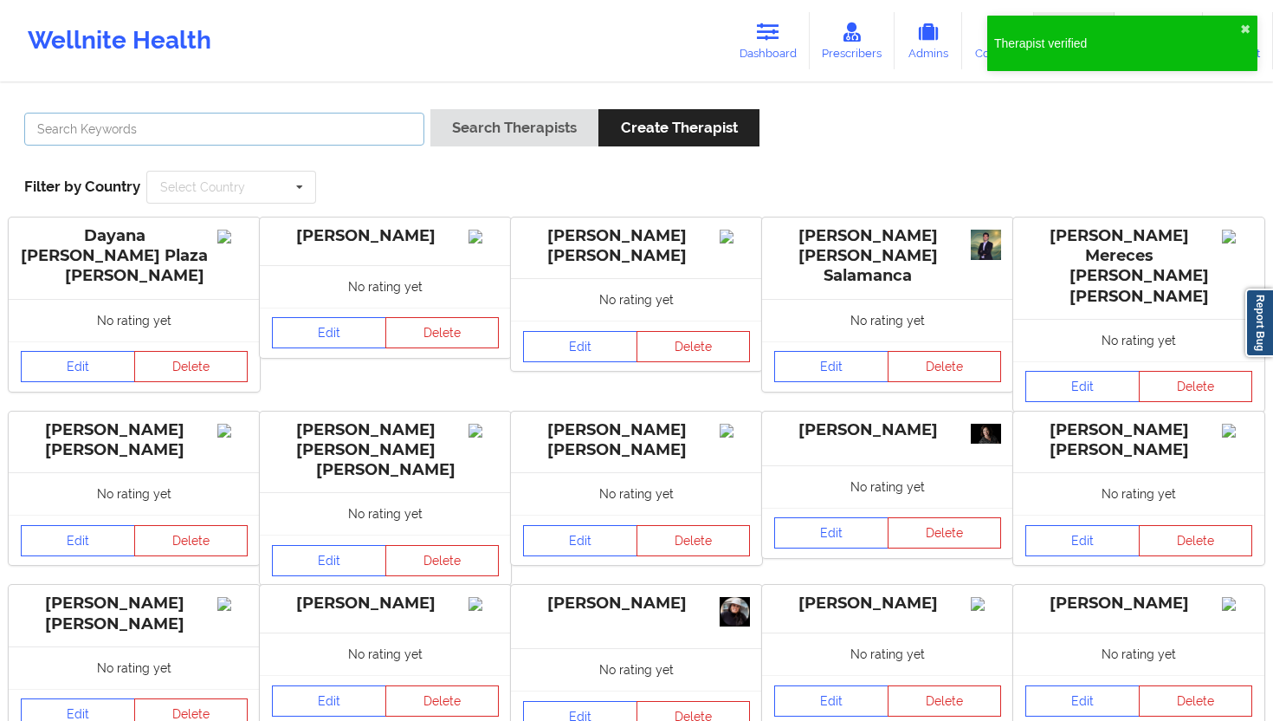
click at [362, 144] on input "text" at bounding box center [224, 129] width 400 height 33
paste input "[PERSON_NAME]"
type input "[PERSON_NAME]"
click at [481, 132] on button "Search Therapists" at bounding box center [515, 127] width 168 height 37
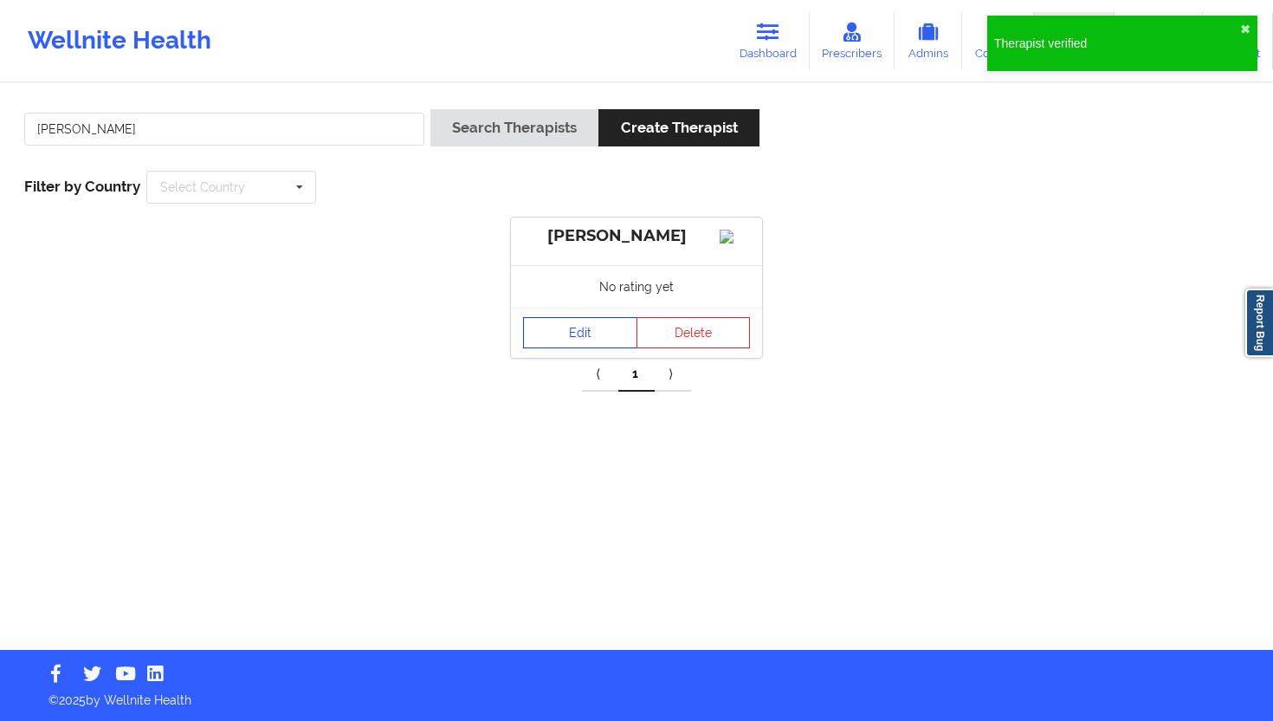
click at [591, 345] on link "Edit" at bounding box center [580, 332] width 114 height 31
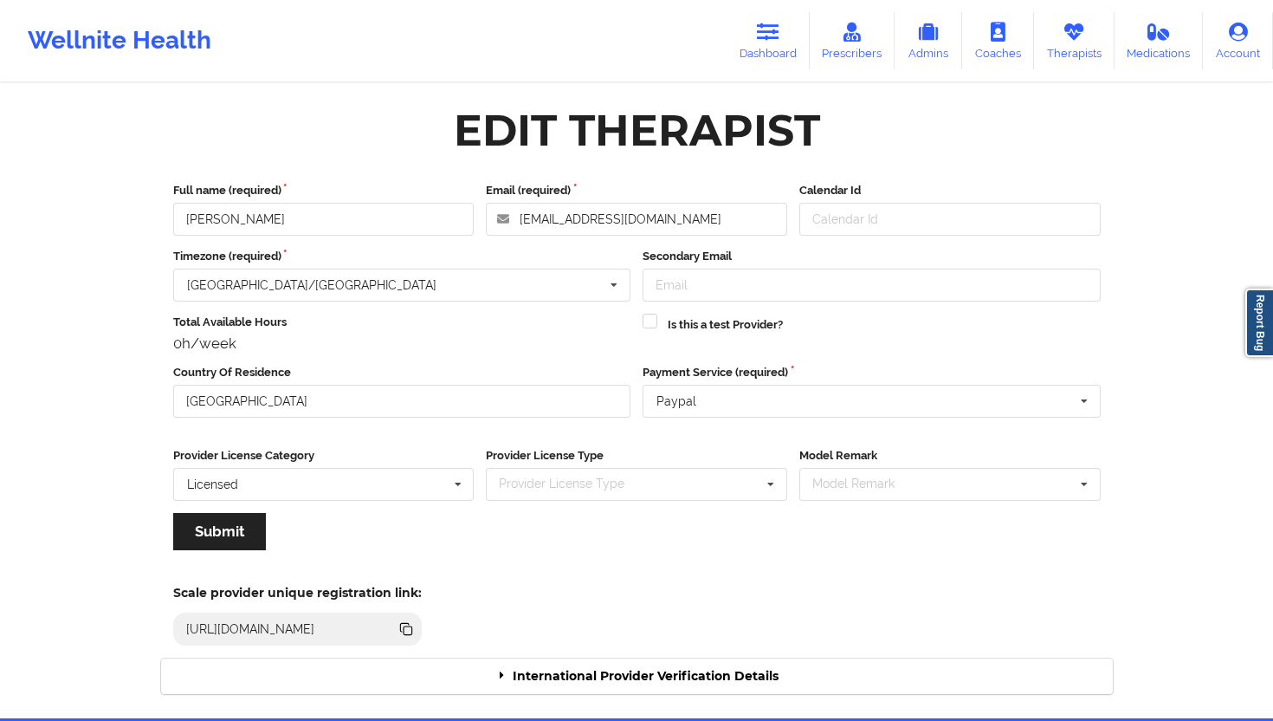
click at [685, 649] on div "International Provider Verification Details" at bounding box center [637, 676] width 952 height 36
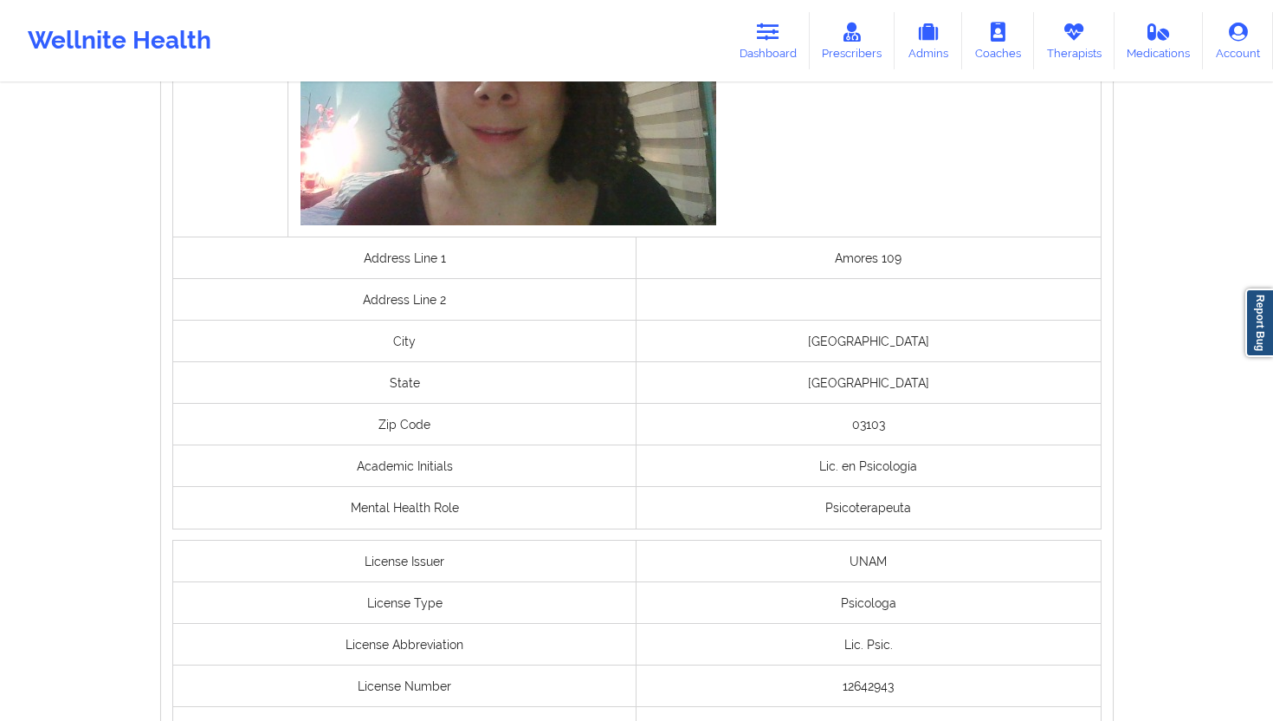
scroll to position [1350, 0]
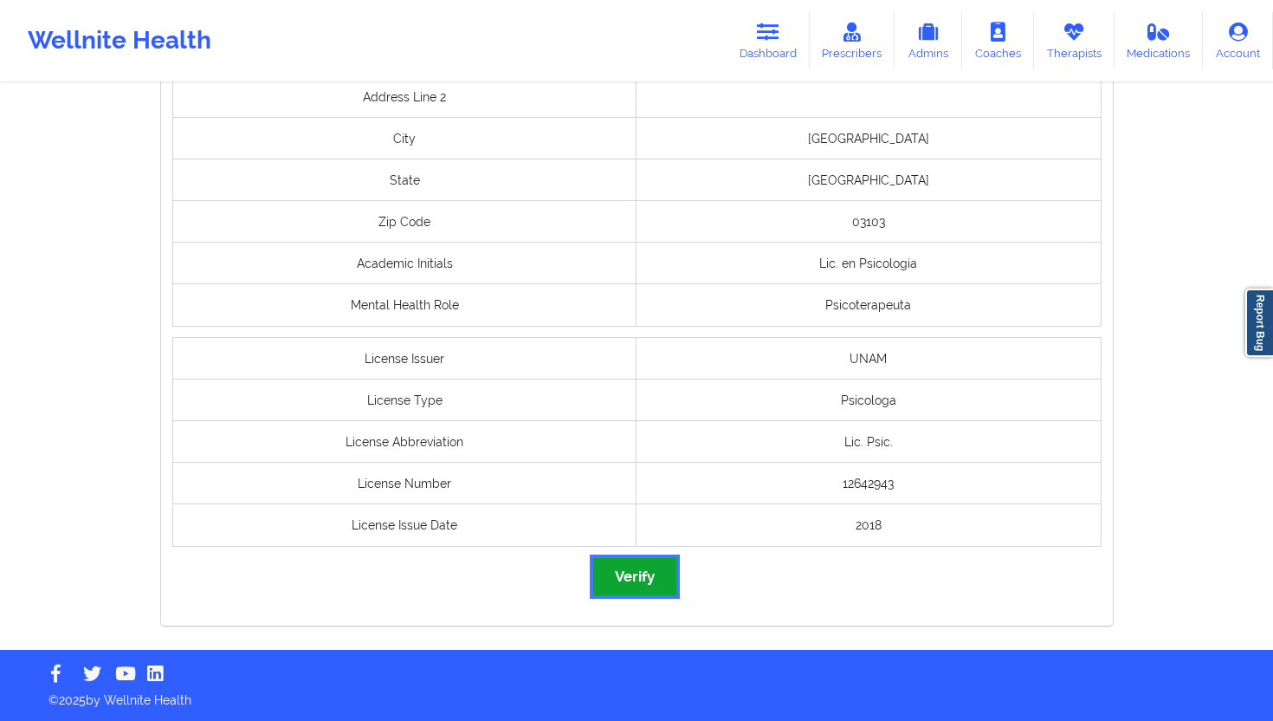
click at [632, 580] on button "Verify" at bounding box center [634, 576] width 83 height 37
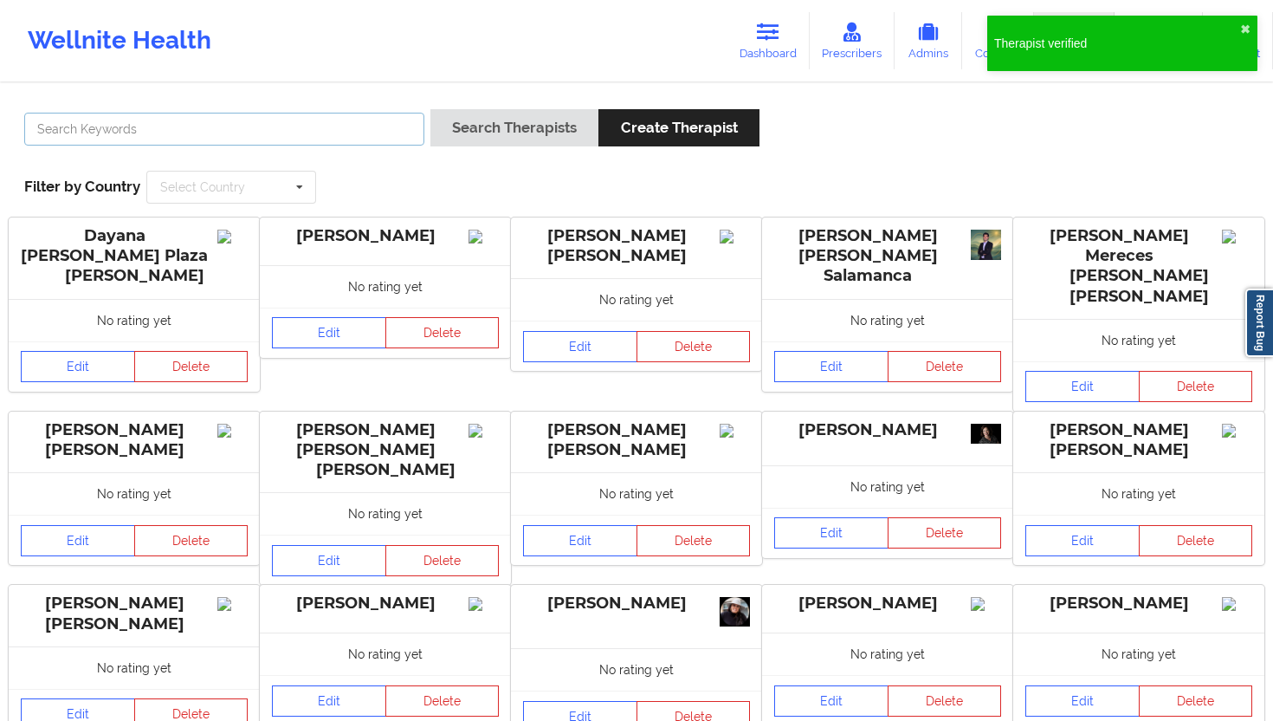
click at [359, 128] on input "text" at bounding box center [224, 129] width 400 height 33
paste input "[PERSON_NAME] [PERSON_NAME]"
type input "[PERSON_NAME] [PERSON_NAME]"
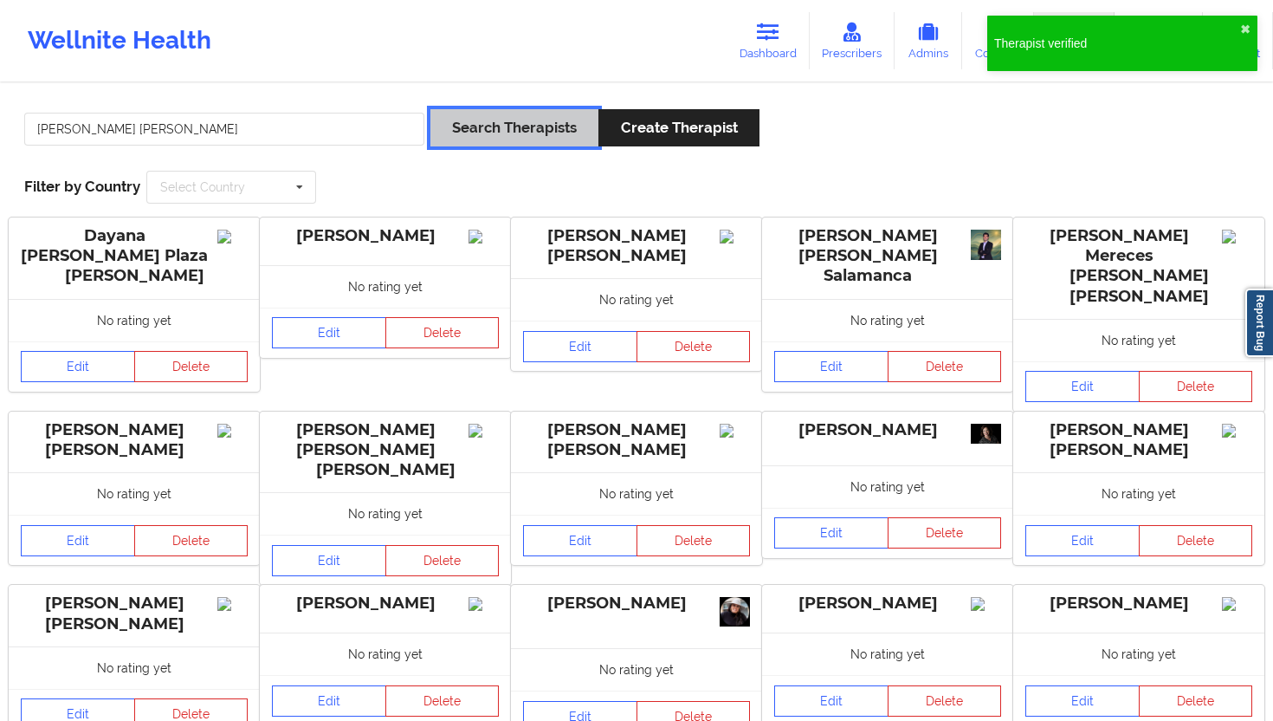
click at [484, 126] on button "Search Therapists" at bounding box center [515, 127] width 168 height 37
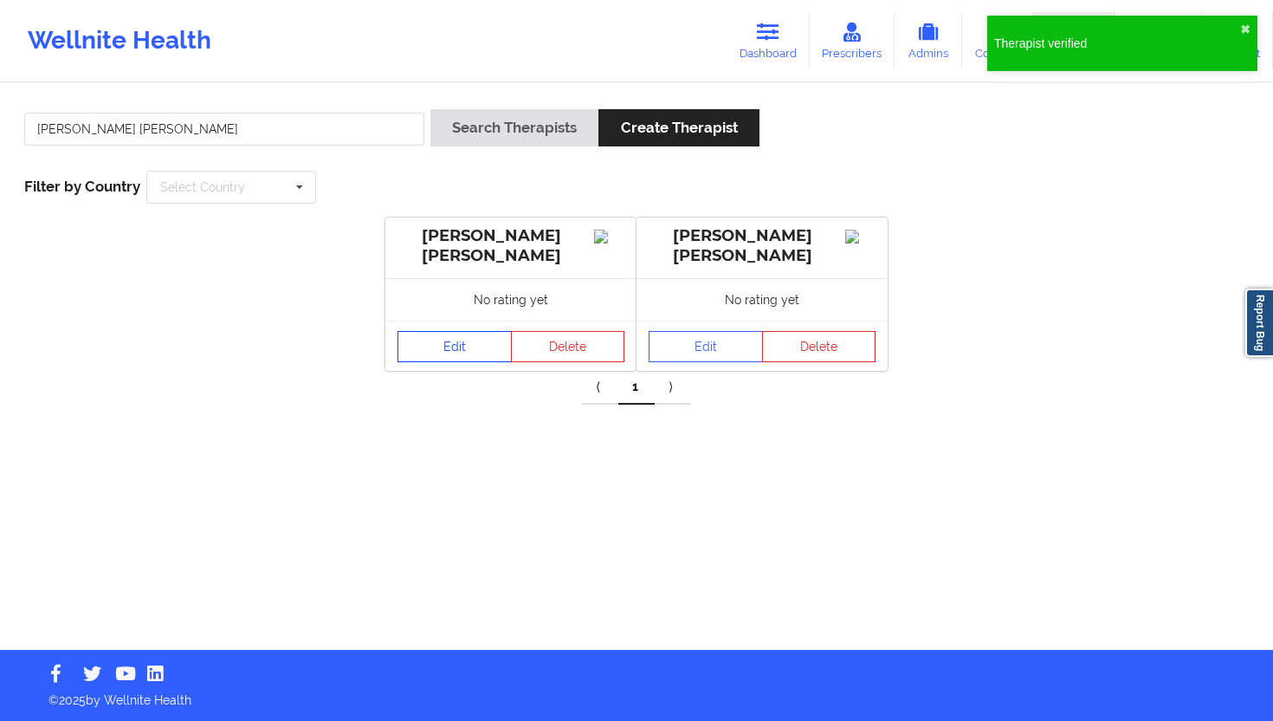
click at [475, 347] on link "Edit" at bounding box center [455, 346] width 114 height 31
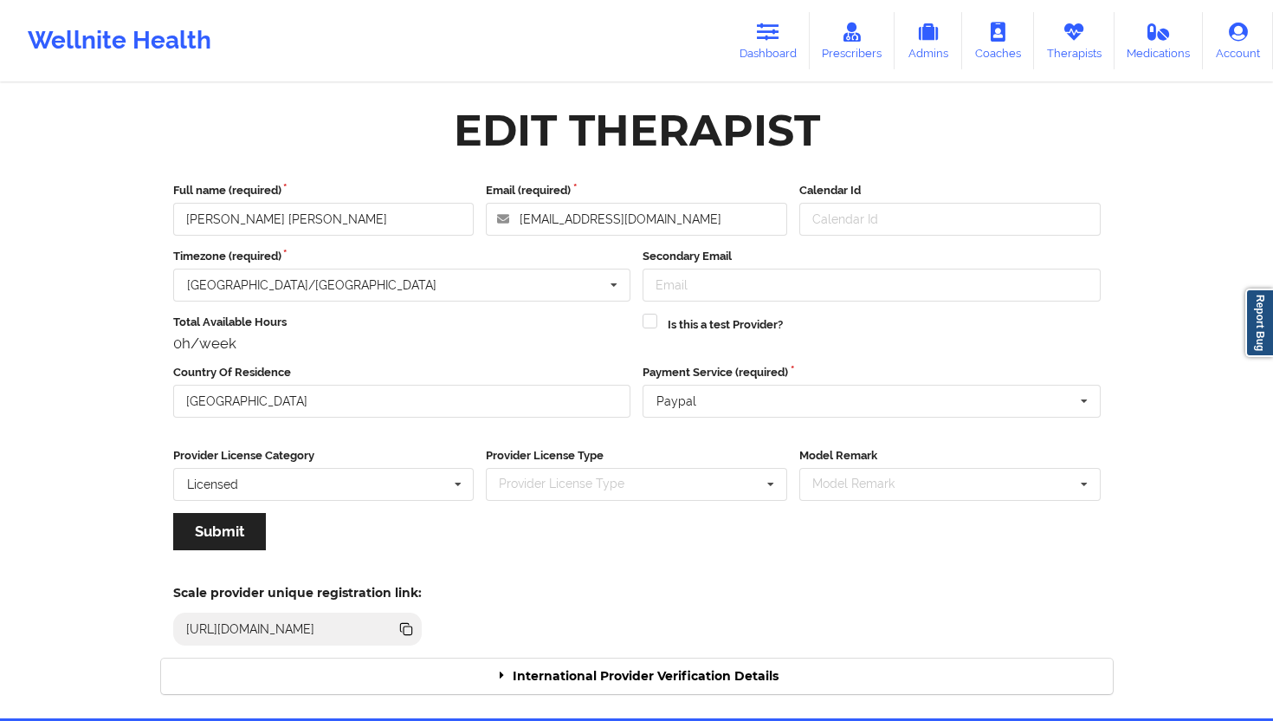
click at [670, 649] on div "International Provider Verification Details" at bounding box center [637, 676] width 952 height 36
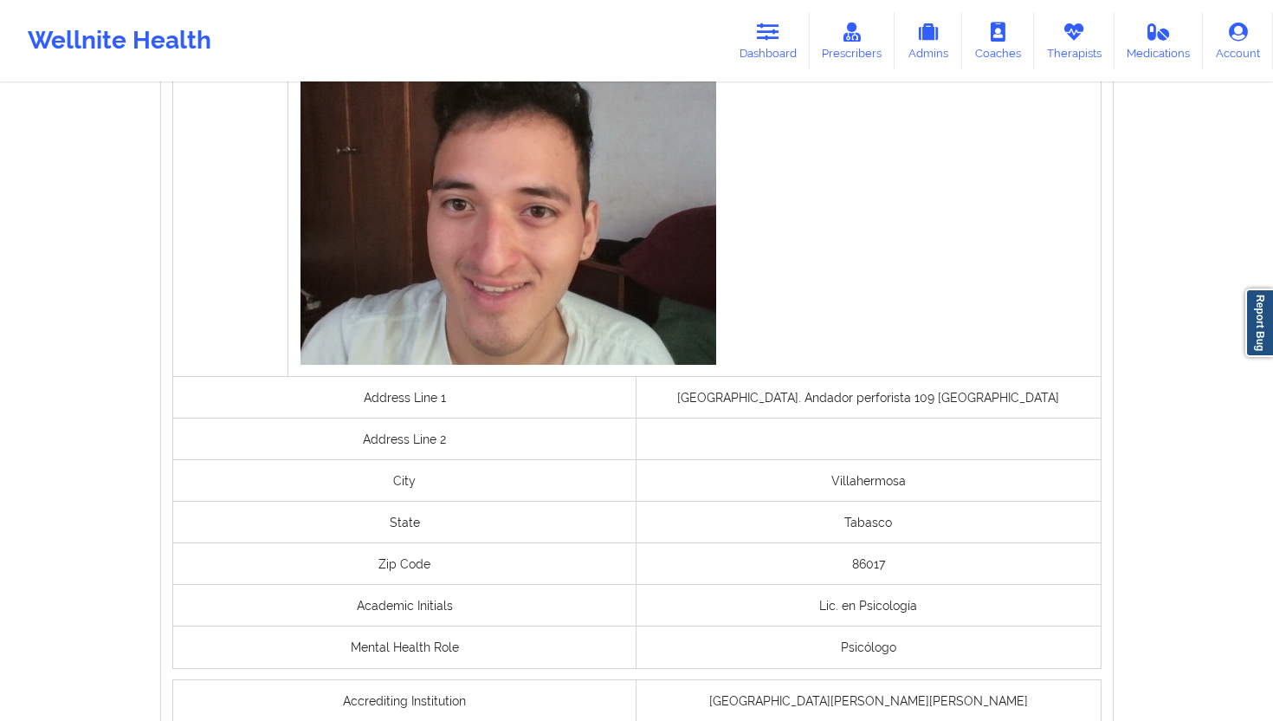
scroll to position [1266, 0]
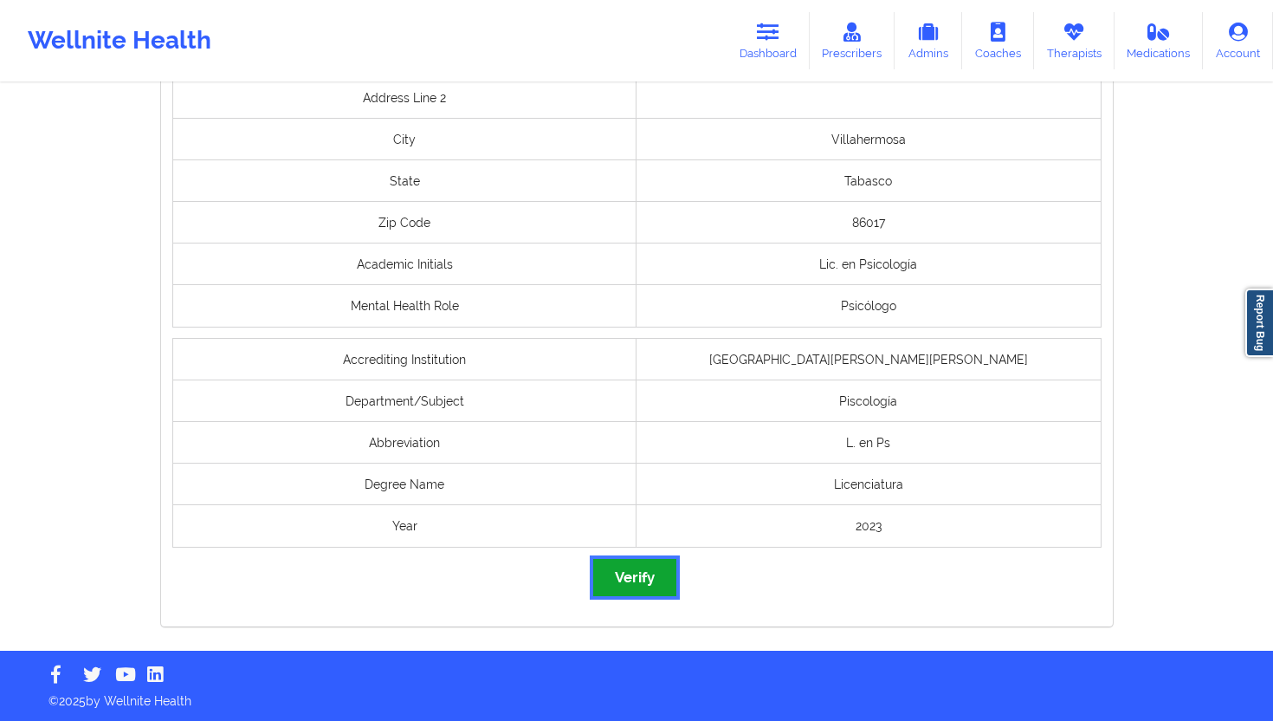
click at [636, 571] on button "Verify" at bounding box center [634, 577] width 83 height 37
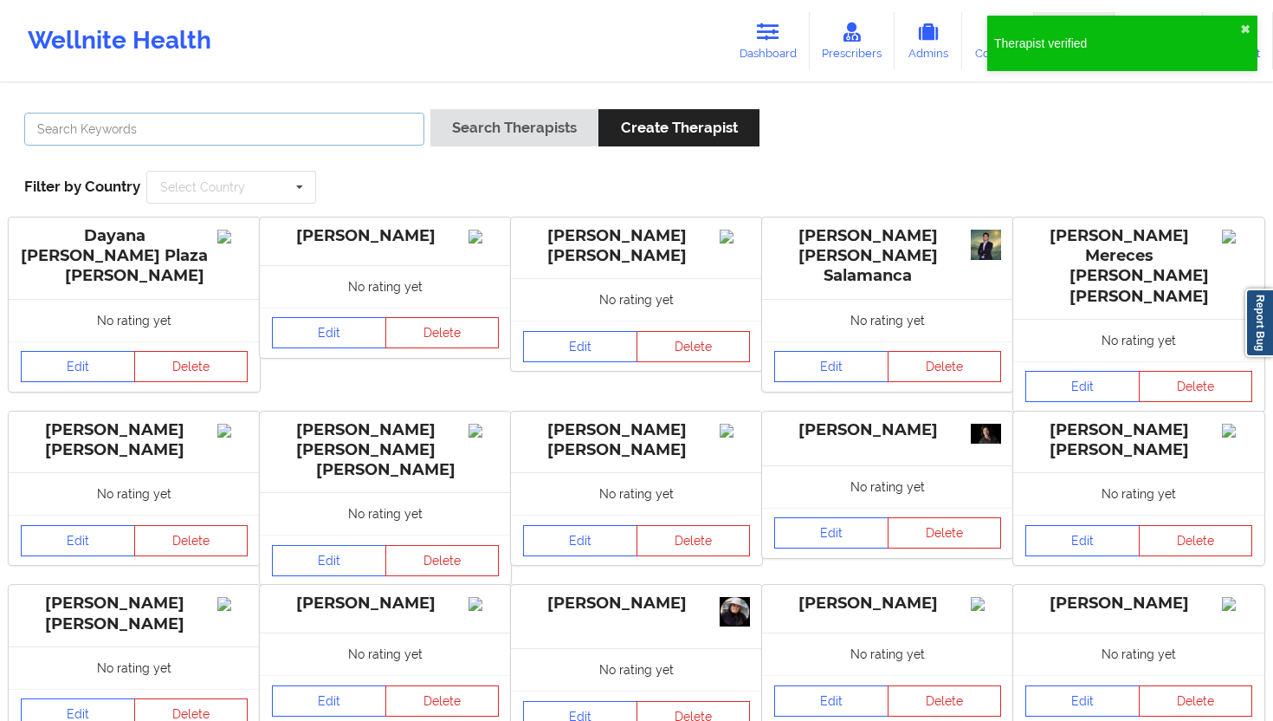
click at [351, 123] on input "text" at bounding box center [224, 129] width 400 height 33
paste input "[PERSON_NAME]"
type input "[PERSON_NAME]"
click at [493, 137] on button "Search Therapists" at bounding box center [515, 127] width 168 height 37
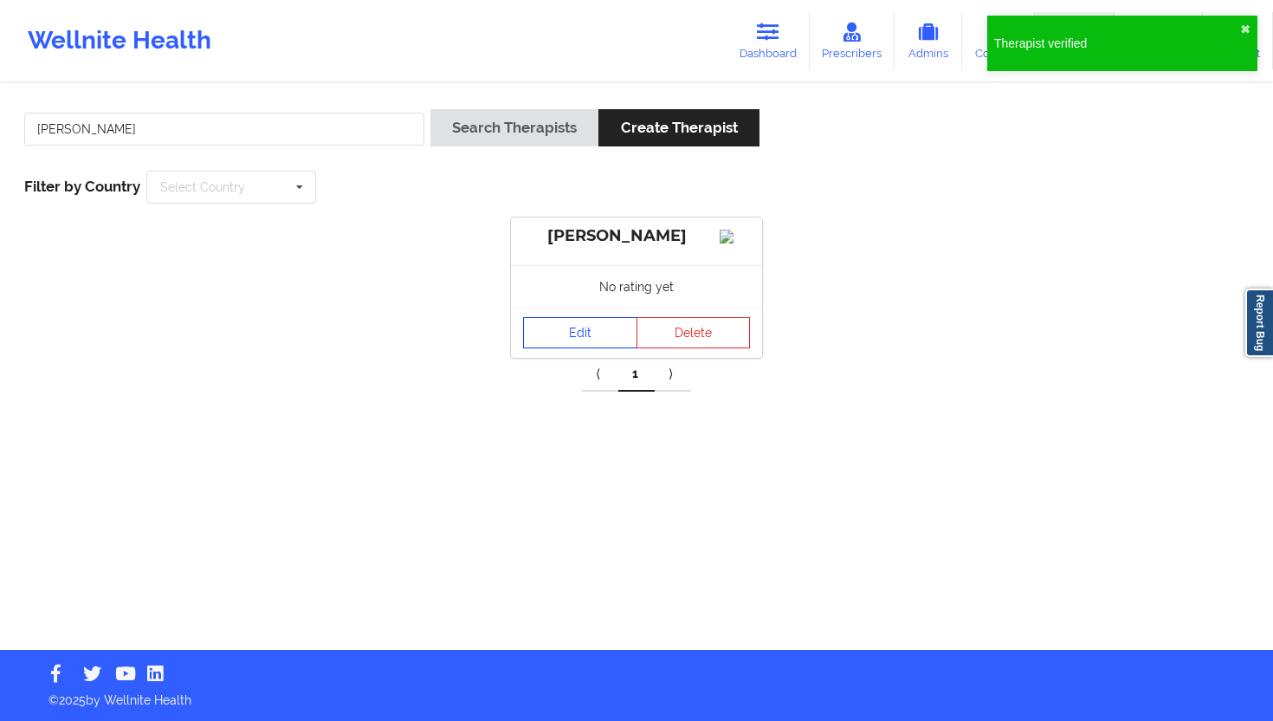
click at [541, 340] on link "Edit" at bounding box center [580, 332] width 114 height 31
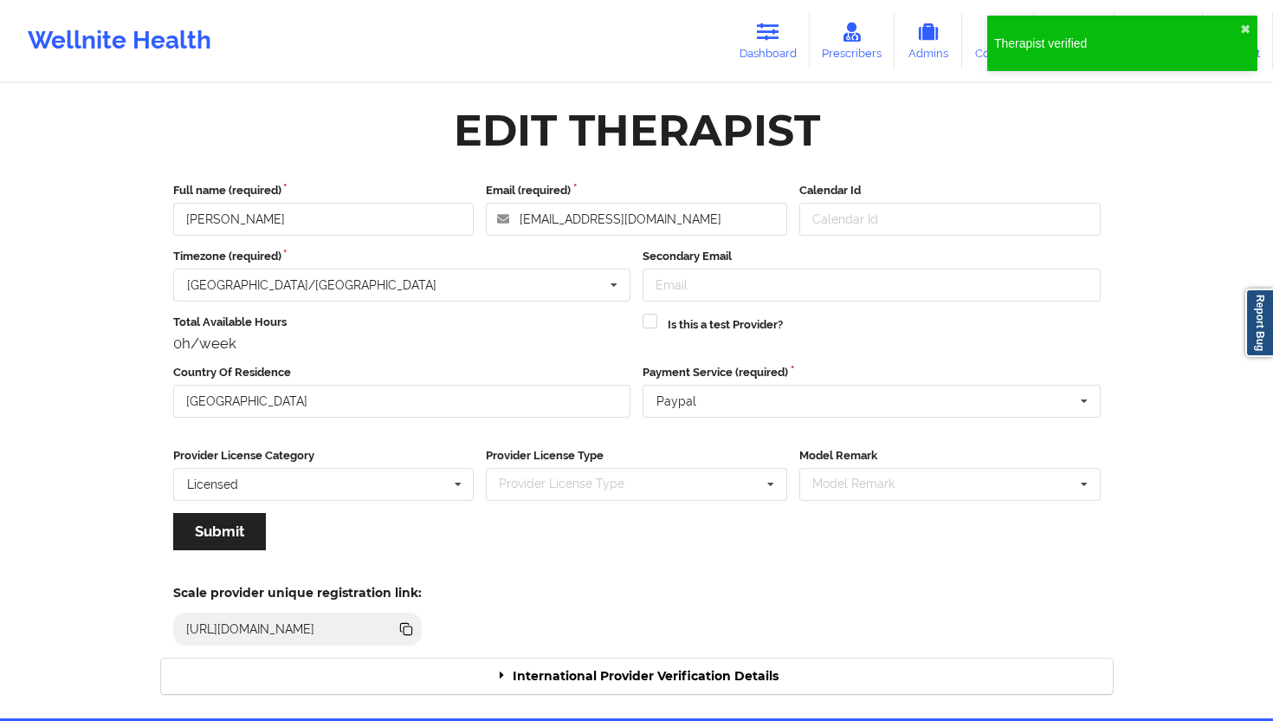
click at [608, 649] on div "International Provider Verification Details" at bounding box center [637, 676] width 952 height 36
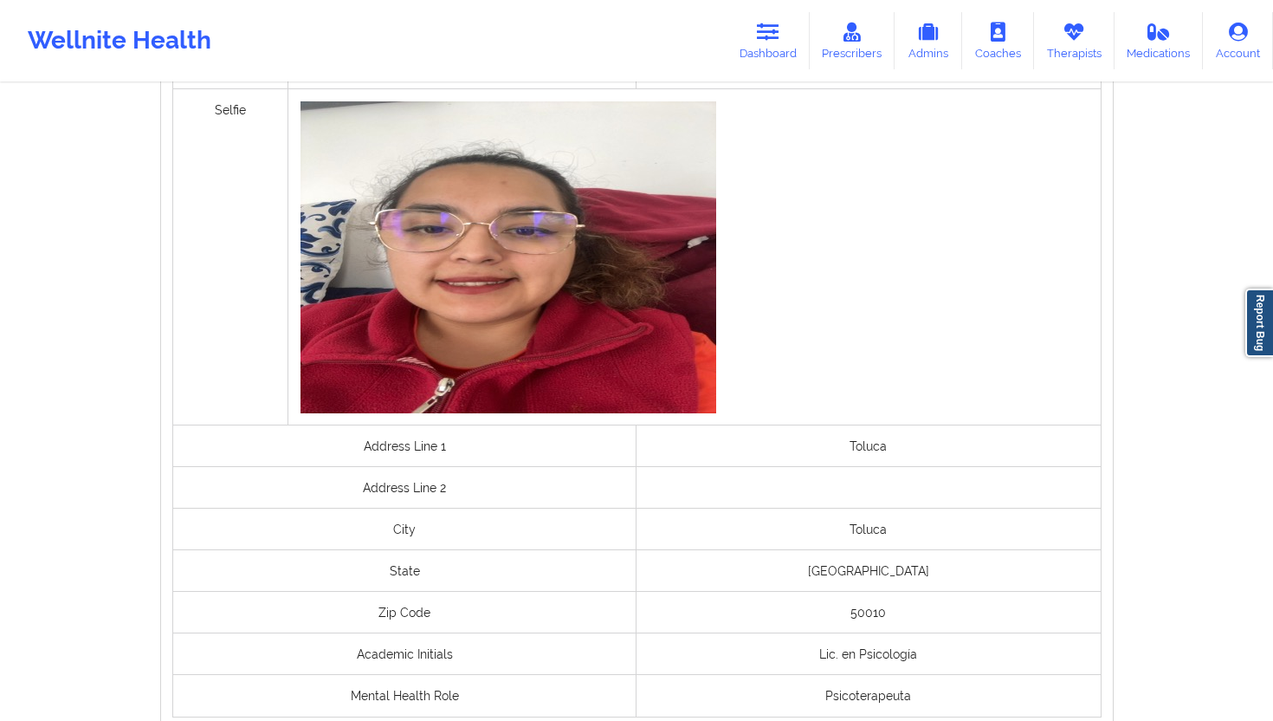
scroll to position [1280, 0]
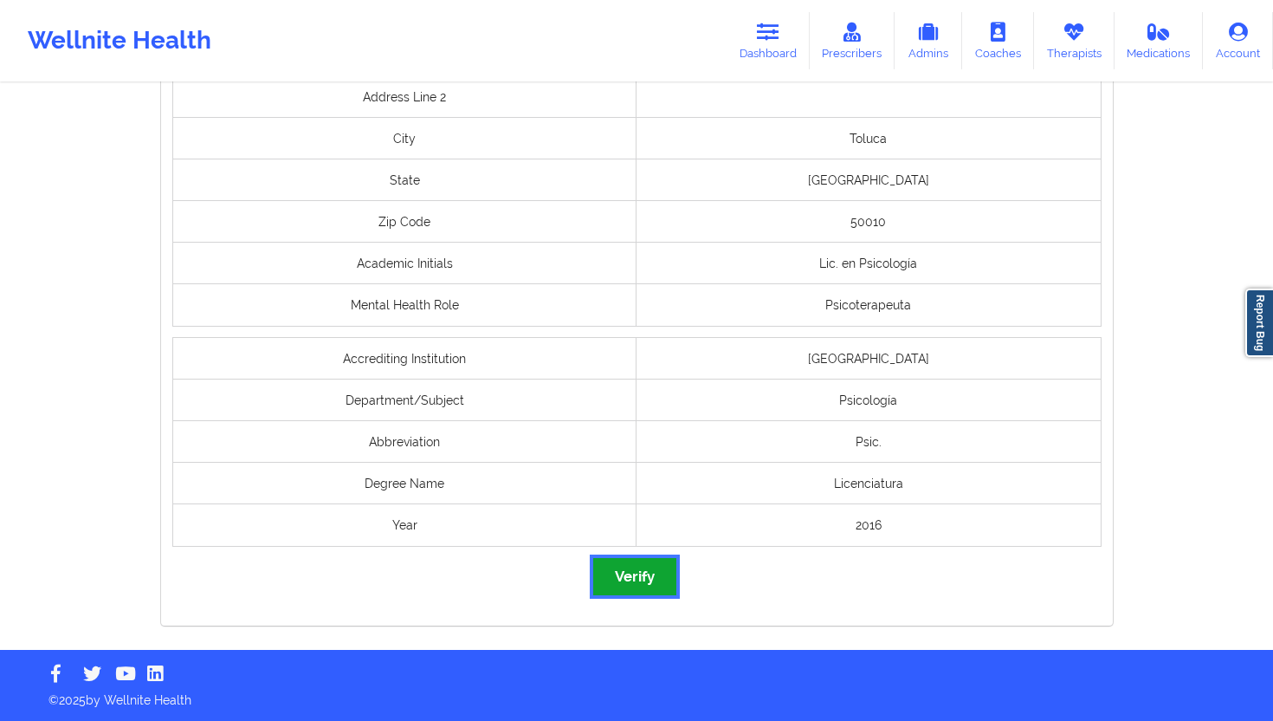
click at [633, 580] on button "Verify" at bounding box center [634, 576] width 83 height 37
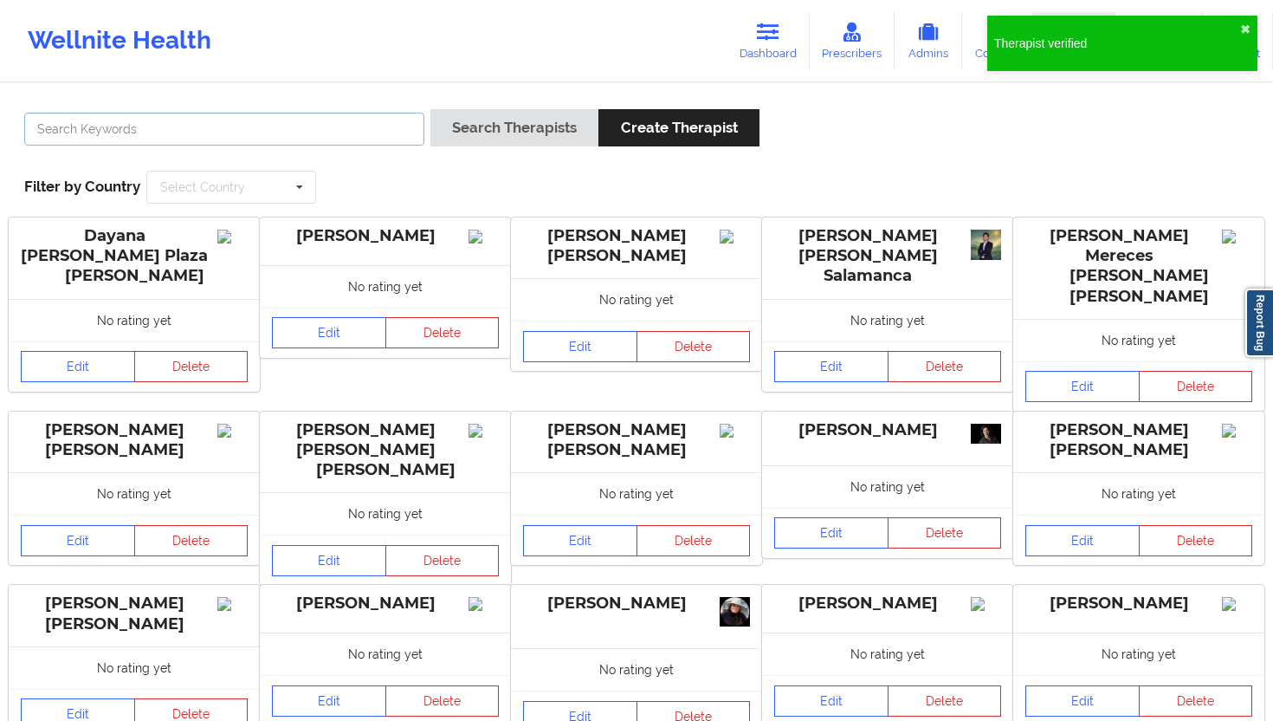
click at [357, 145] on input "text" at bounding box center [224, 129] width 400 height 33
paste input "[PERSON_NAME]"
type input "[PERSON_NAME]"
click at [501, 125] on button "Search Therapists" at bounding box center [515, 127] width 168 height 37
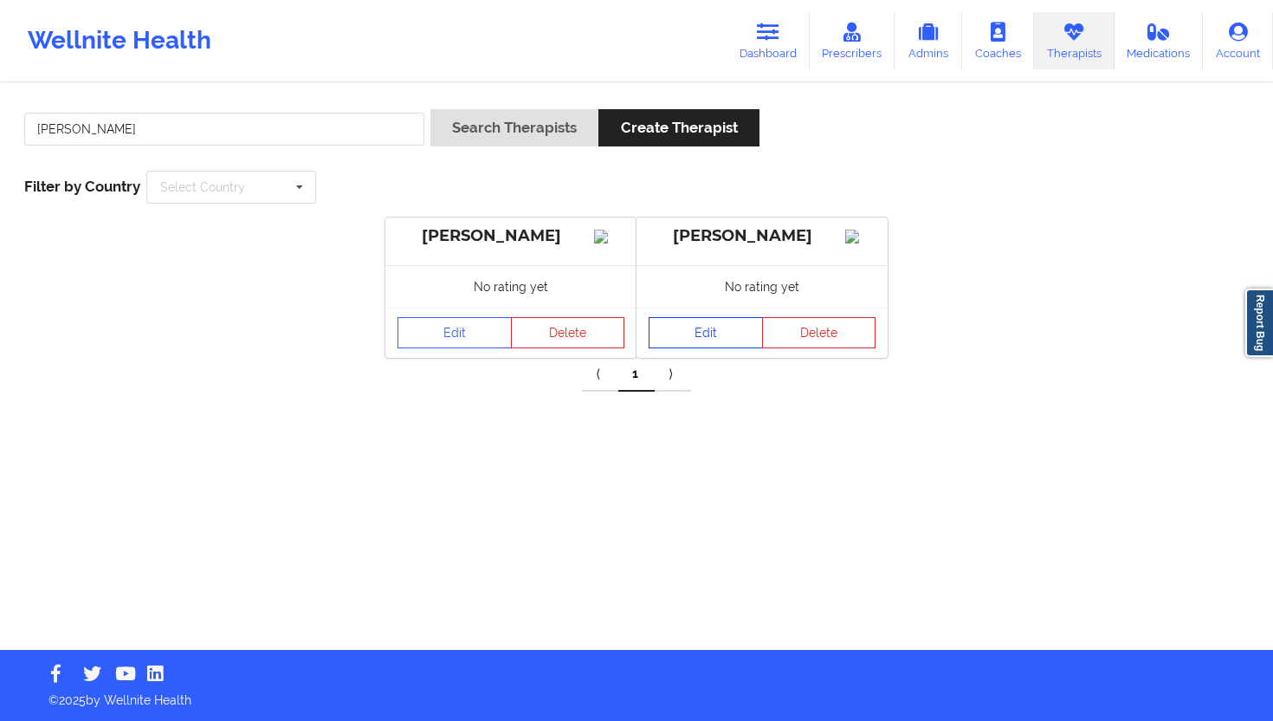
click at [686, 348] on link "Edit" at bounding box center [706, 332] width 114 height 31
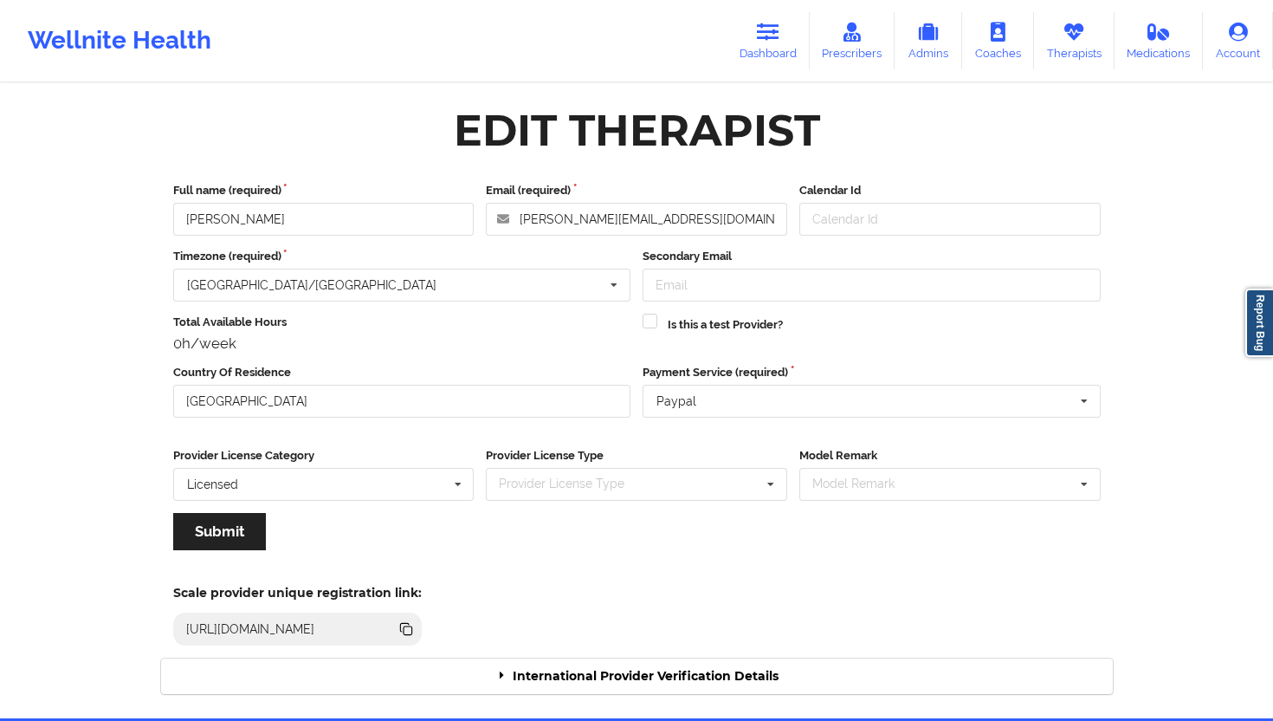
click at [694, 649] on div "International Provider Verification Details" at bounding box center [637, 676] width 952 height 36
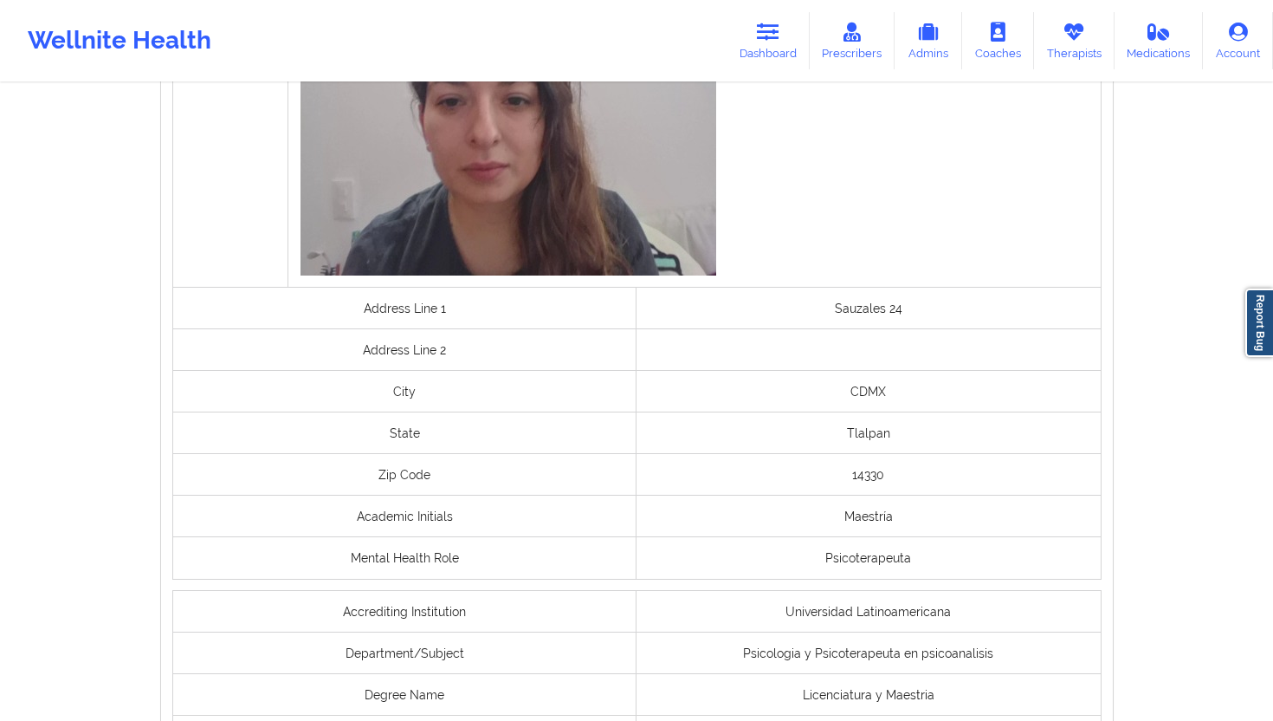
scroll to position [1275, 0]
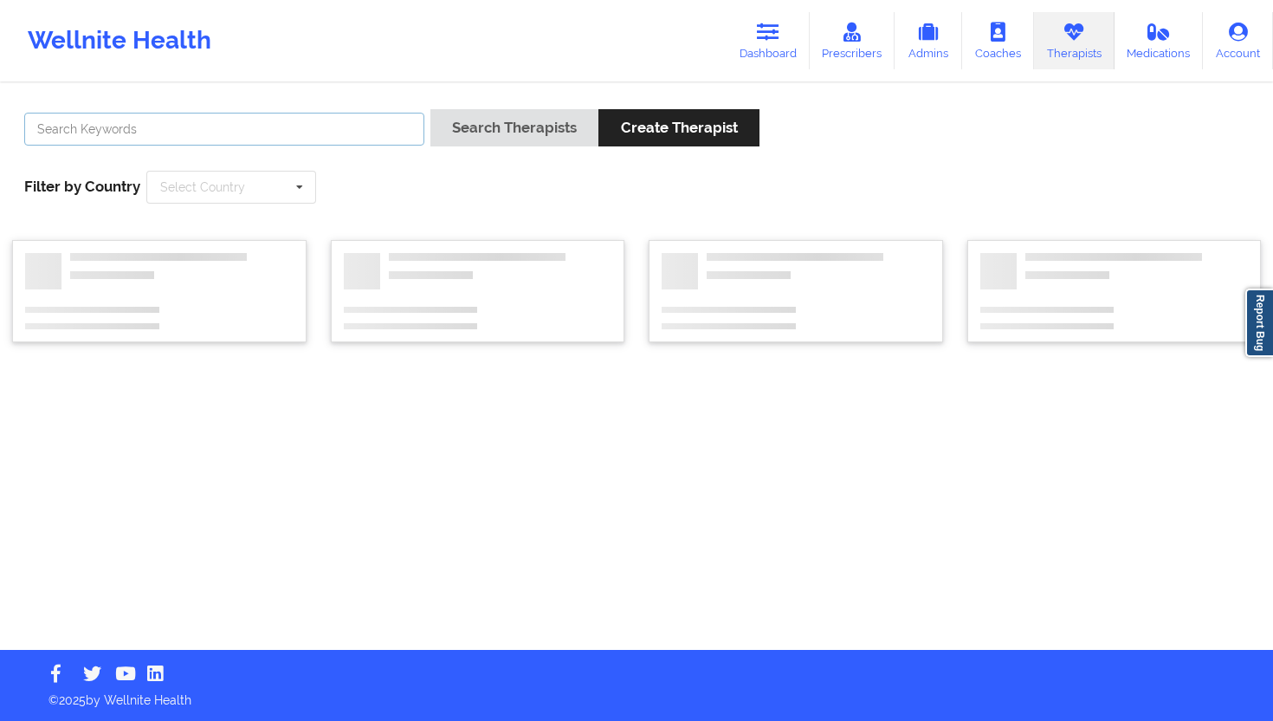
click at [315, 120] on input "text" at bounding box center [224, 129] width 400 height 33
paste input "[PERSON_NAME]"
type input "[PERSON_NAME]"
click at [515, 131] on button "Search Therapists" at bounding box center [515, 127] width 168 height 37
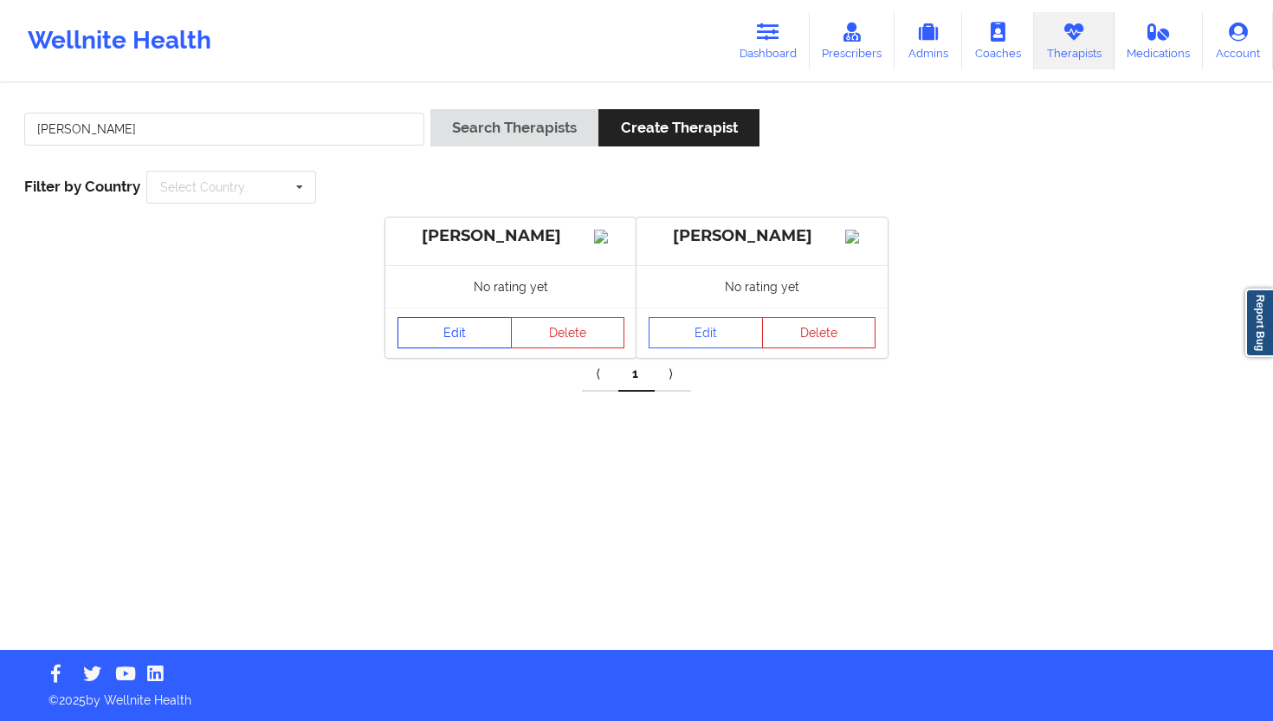
click at [461, 335] on link "Edit" at bounding box center [455, 332] width 114 height 31
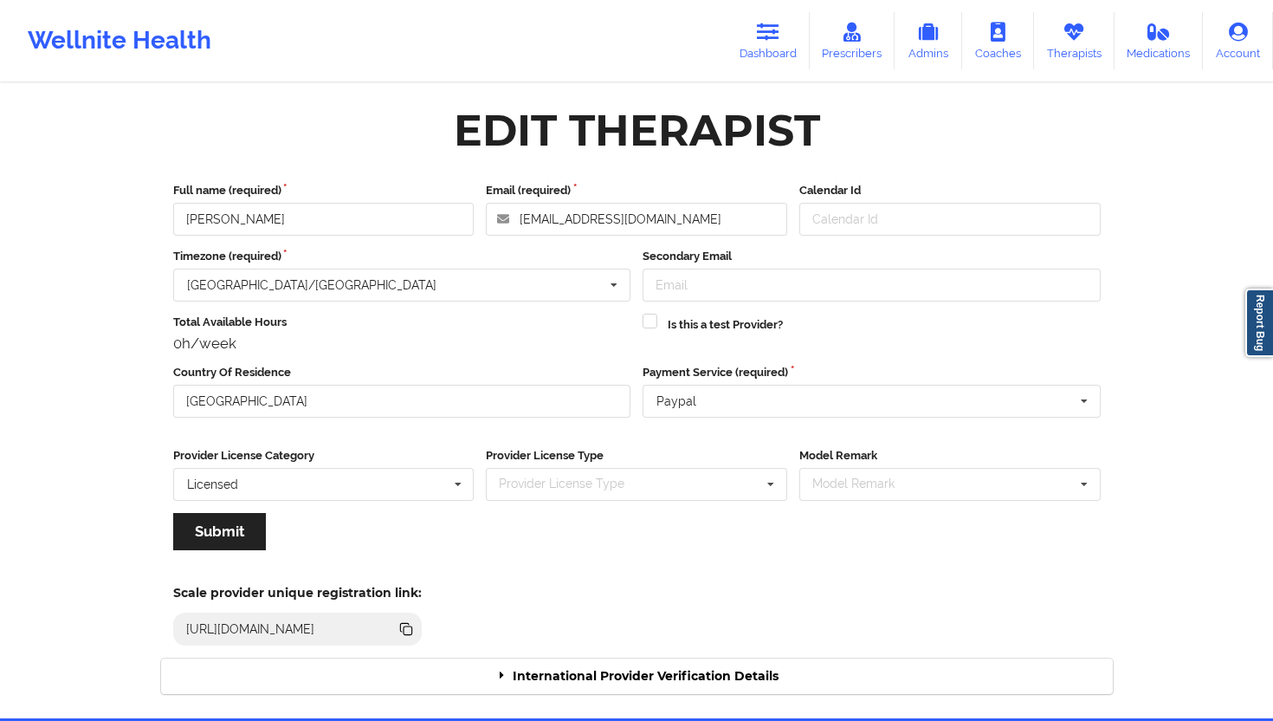
click at [593, 649] on div "International Provider Verification Details" at bounding box center [637, 676] width 952 height 36
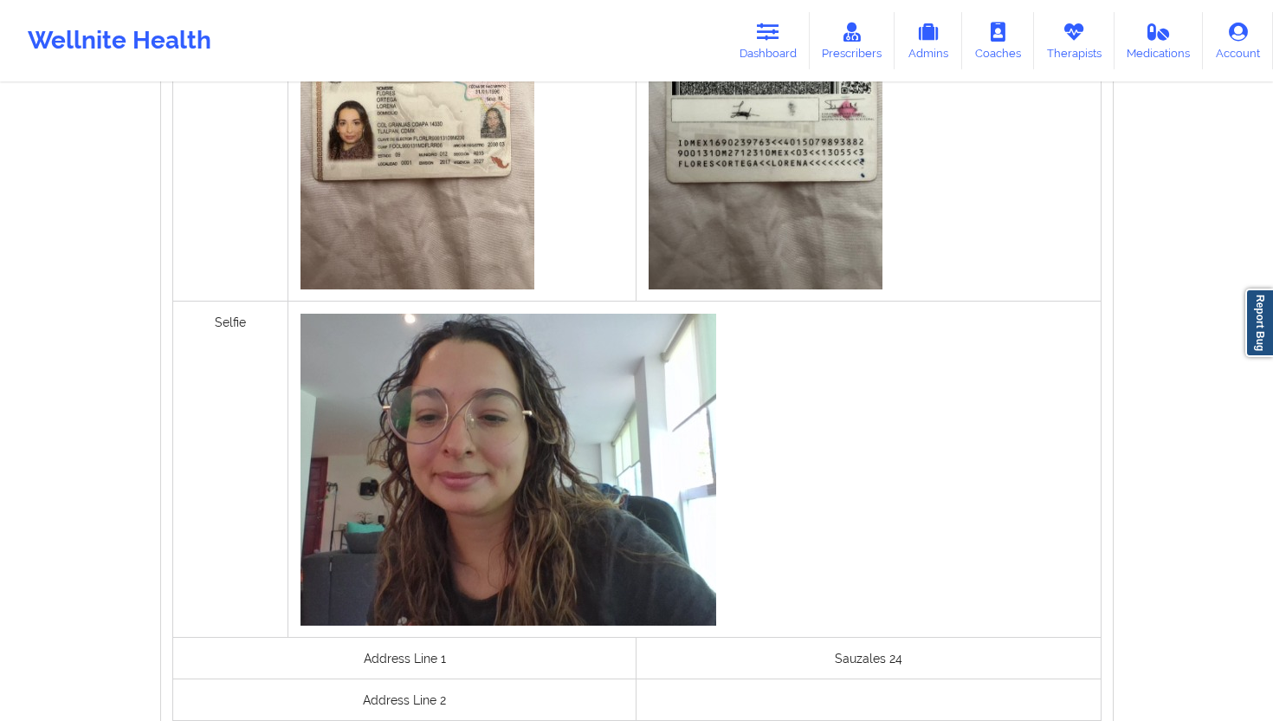
scroll to position [1308, 0]
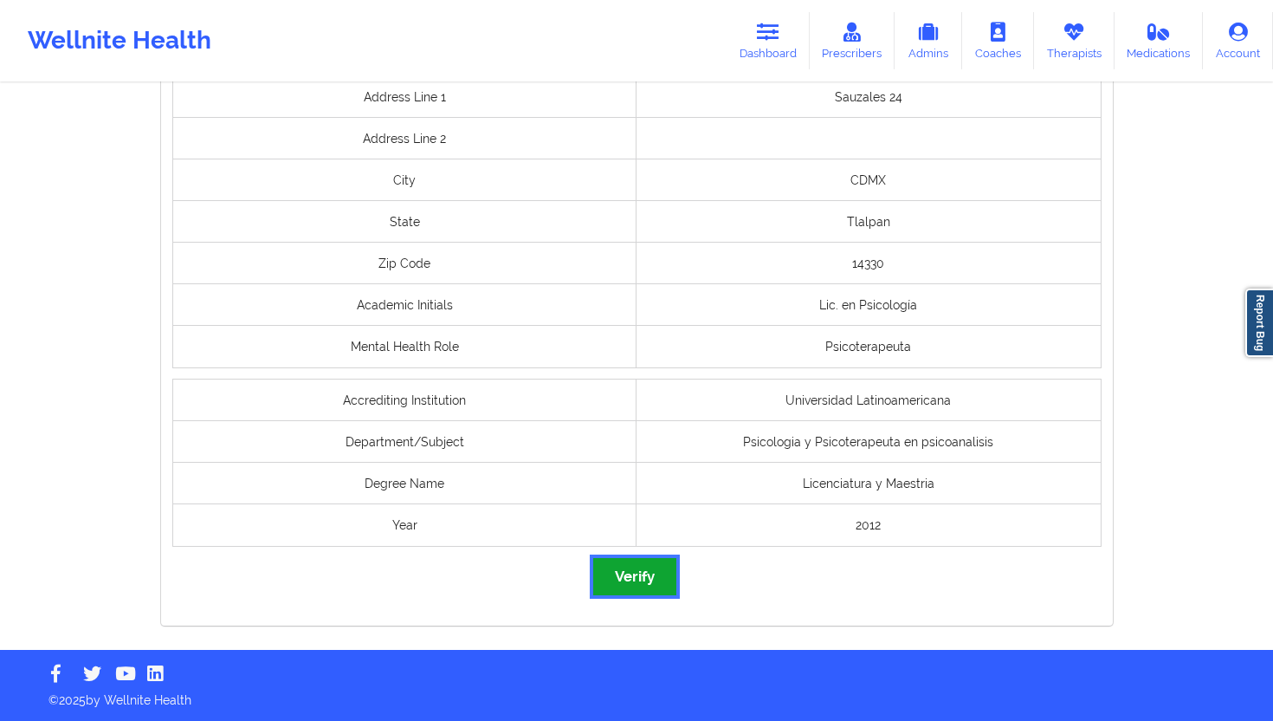
click at [630, 573] on button "Verify" at bounding box center [634, 576] width 83 height 37
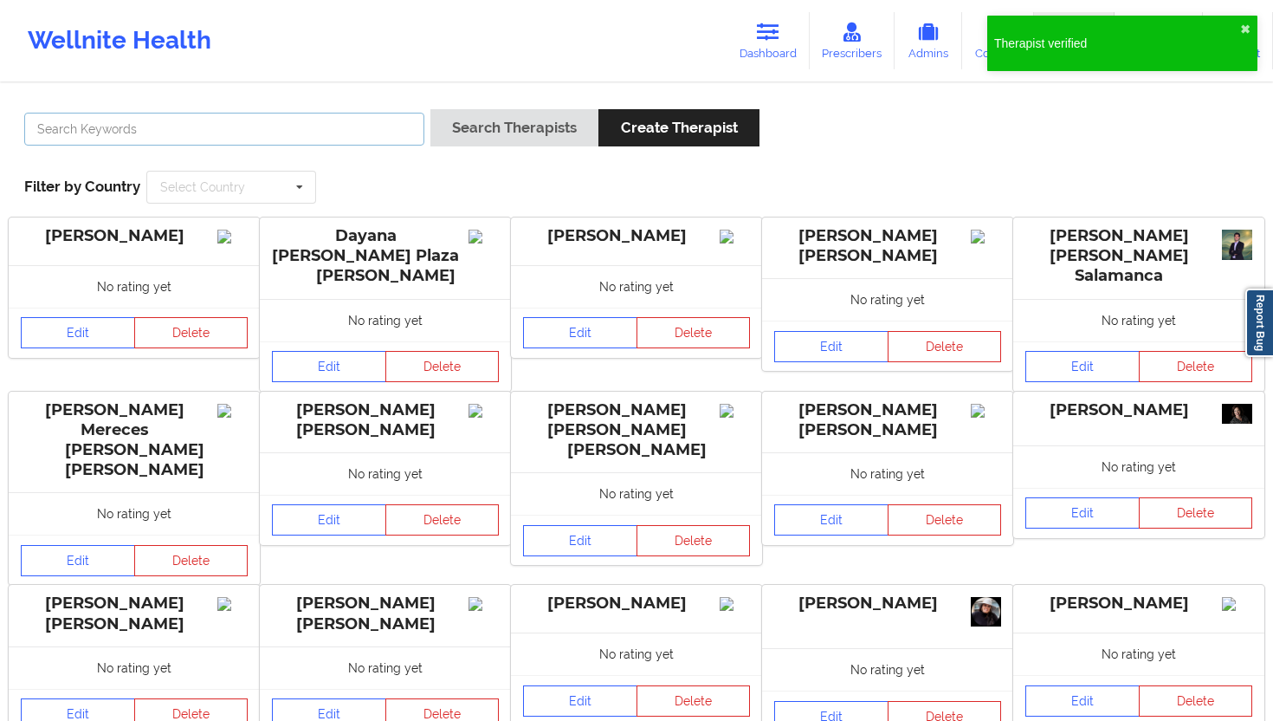
click at [290, 130] on input "text" at bounding box center [224, 129] width 400 height 33
paste input "[PERSON_NAME] [PERSON_NAME]"
type input "[PERSON_NAME] [PERSON_NAME]"
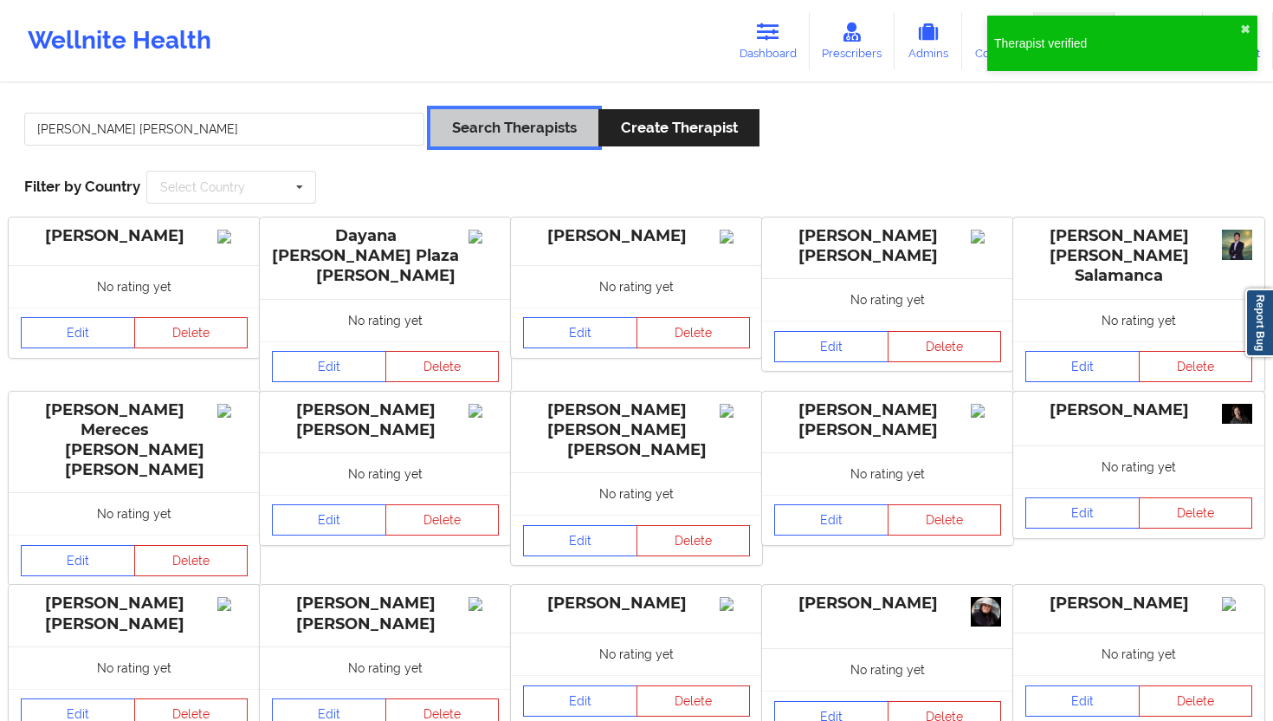
click at [515, 120] on button "Search Therapists" at bounding box center [515, 127] width 168 height 37
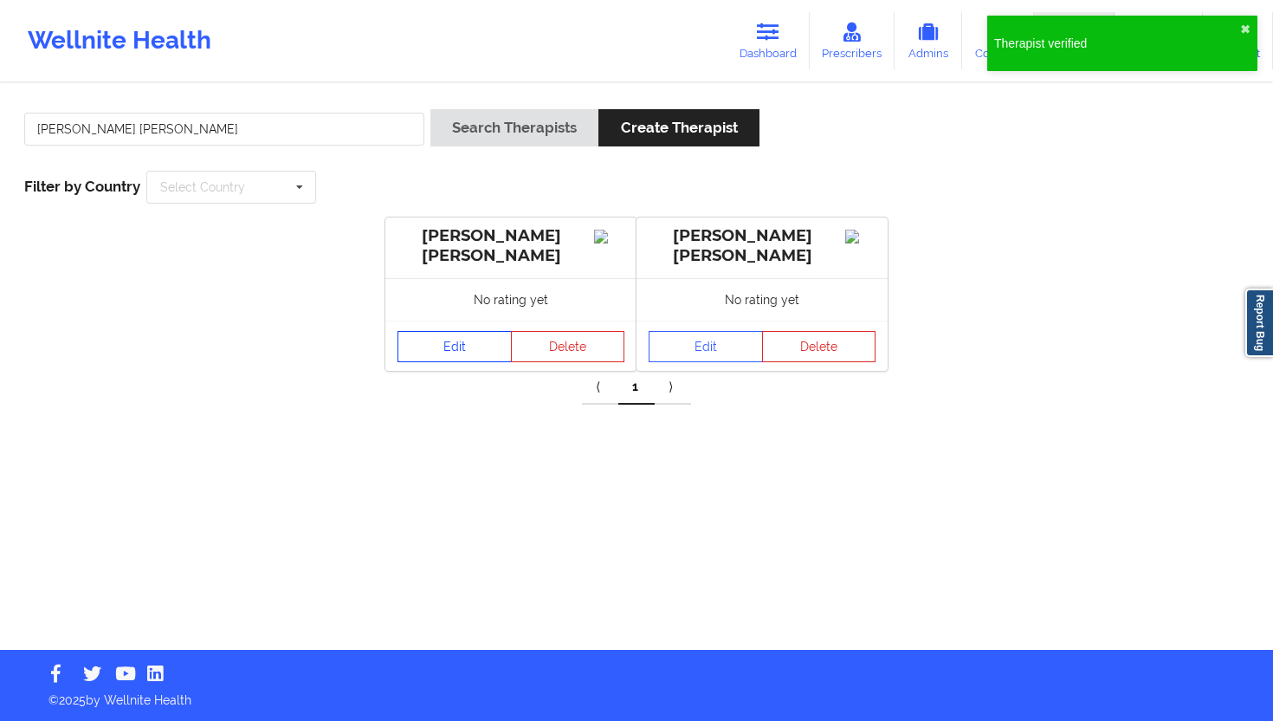
click at [454, 335] on link "Edit" at bounding box center [455, 346] width 114 height 31
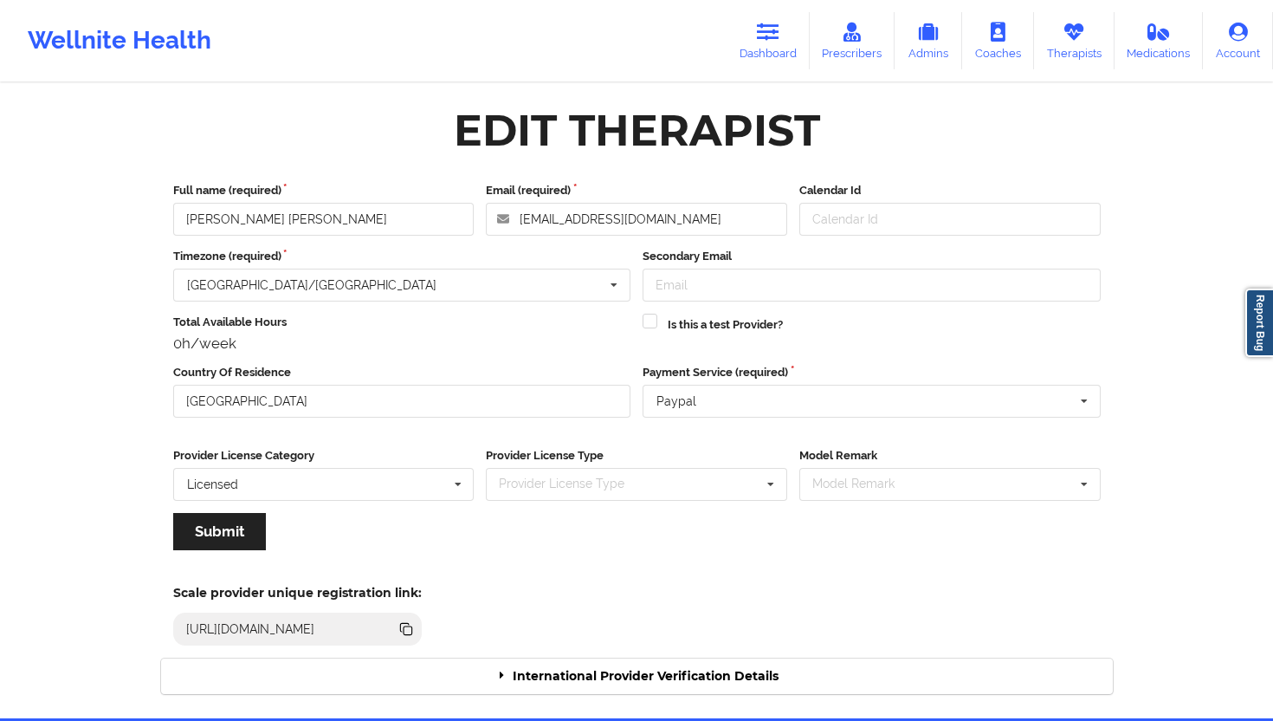
click at [585, 649] on div "International Provider Verification Details" at bounding box center [637, 676] width 952 height 36
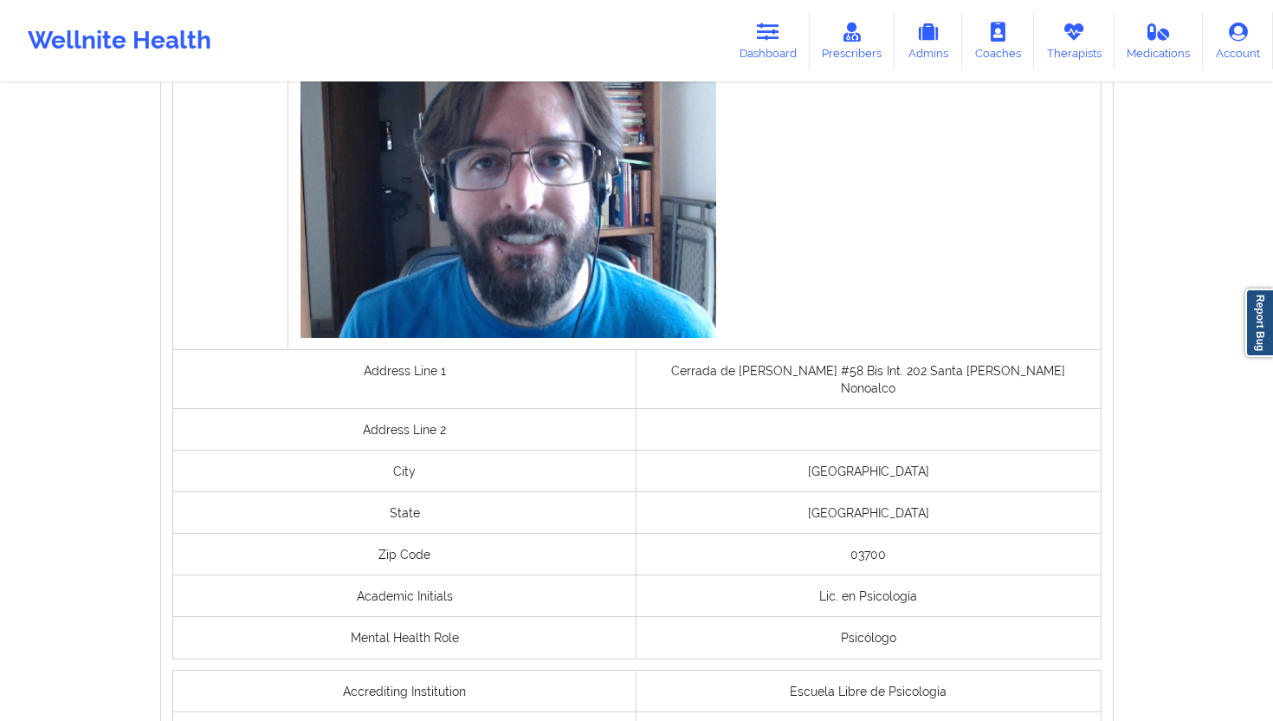
scroll to position [1239, 0]
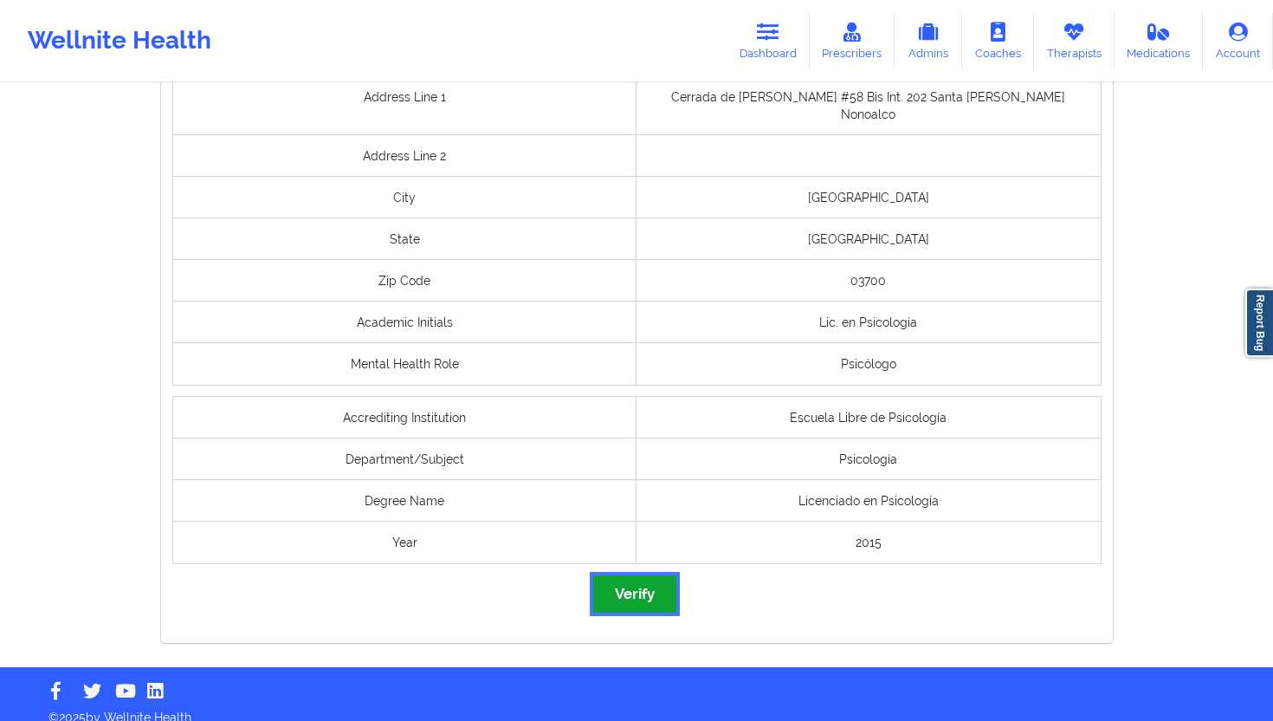
click at [622, 575] on button "Verify" at bounding box center [634, 593] width 83 height 37
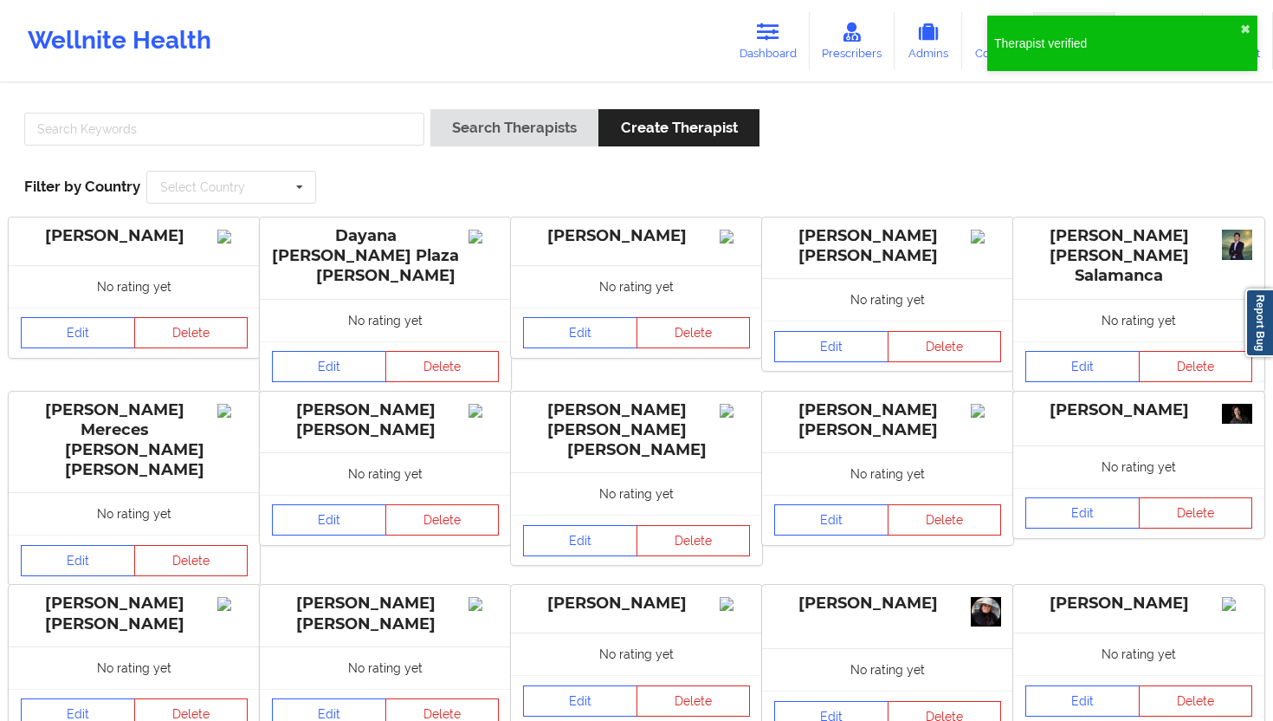
click at [361, 113] on div "Search Therapists Create Therapist Filter by Country Select Country [GEOGRAPHIC…" at bounding box center [636, 156] width 1249 height 119
click at [330, 133] on input "text" at bounding box center [224, 129] width 400 height 33
paste input "[PERSON_NAME]"
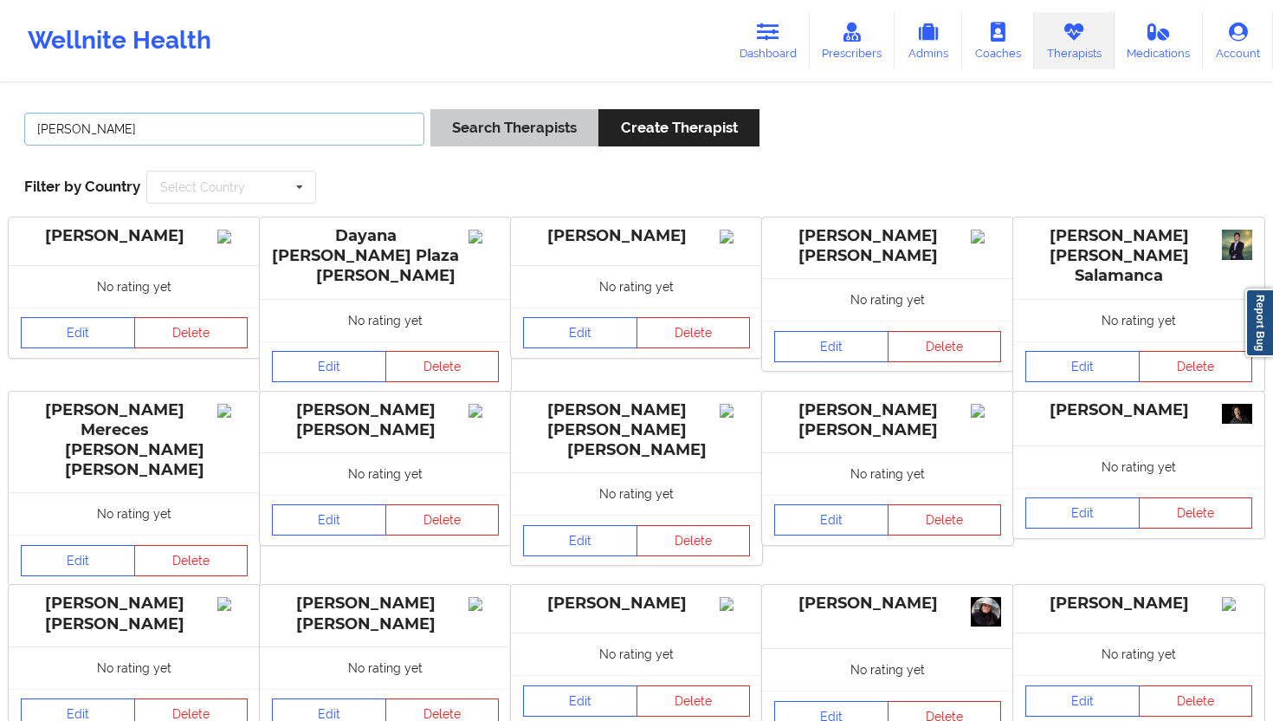
type input "[PERSON_NAME]"
click at [480, 130] on button "Search Therapists" at bounding box center [515, 127] width 168 height 37
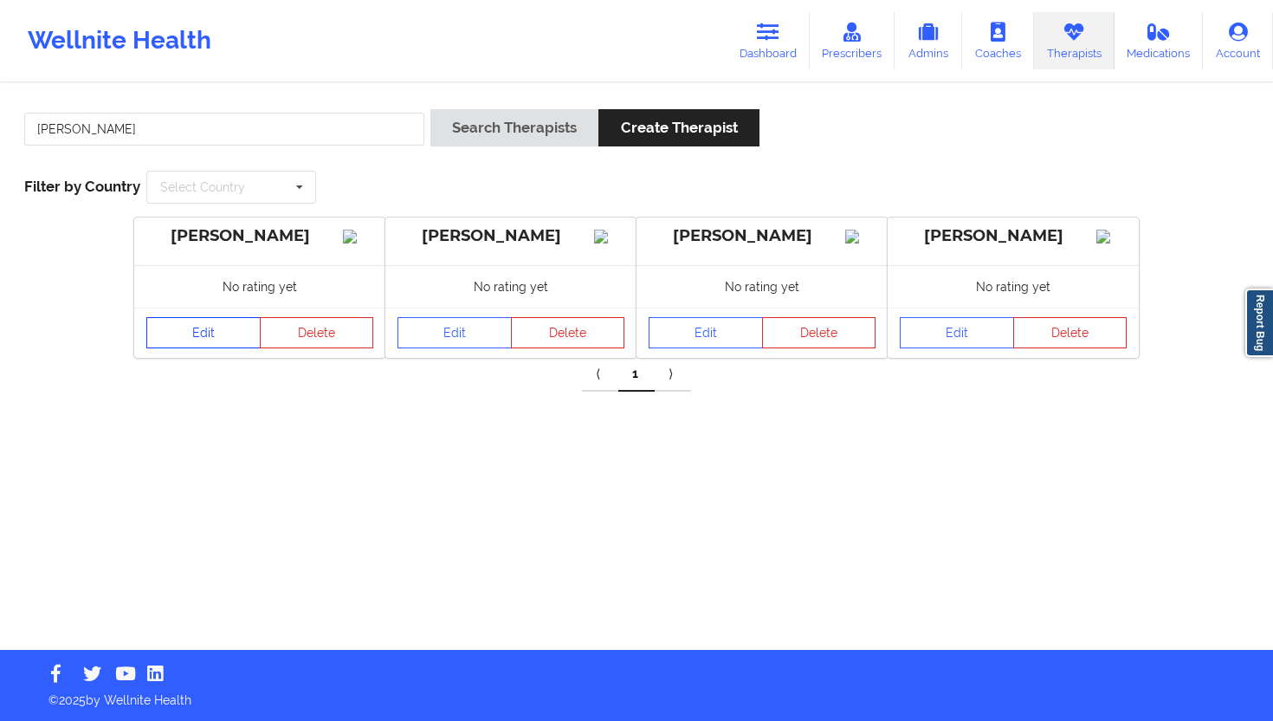
click at [191, 346] on link "Edit" at bounding box center [203, 332] width 114 height 31
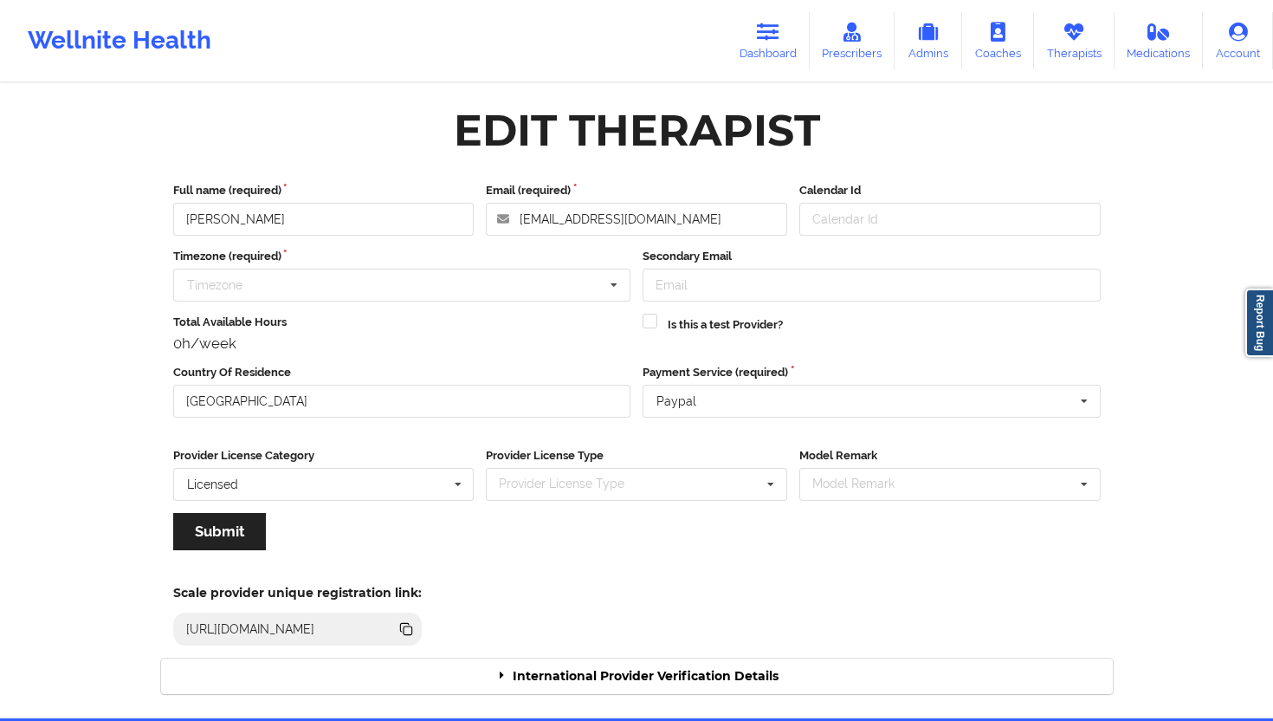
click at [430, 649] on div "International Provider Verification Details" at bounding box center [637, 676] width 952 height 36
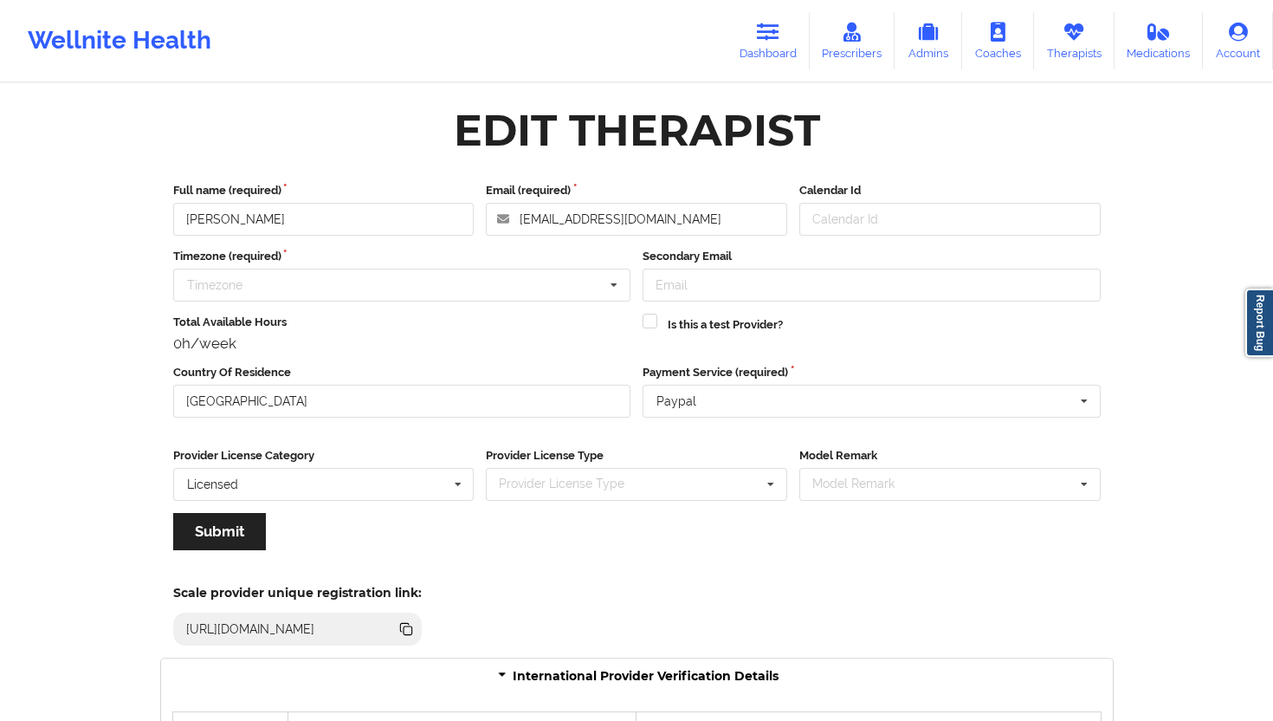
scroll to position [515, 0]
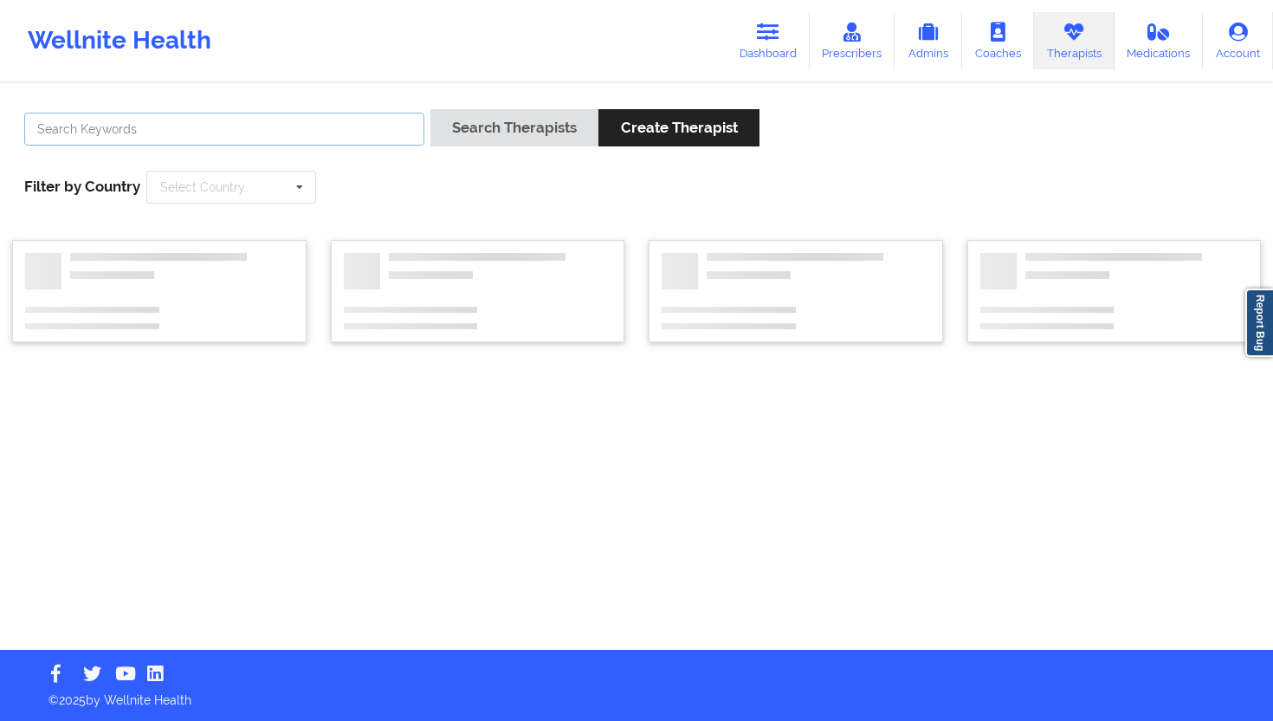
click at [177, 123] on input "text" at bounding box center [224, 129] width 400 height 33
paste input "[PERSON_NAME]"
type input "[PERSON_NAME]"
click at [467, 128] on button "Search Therapists" at bounding box center [515, 127] width 168 height 37
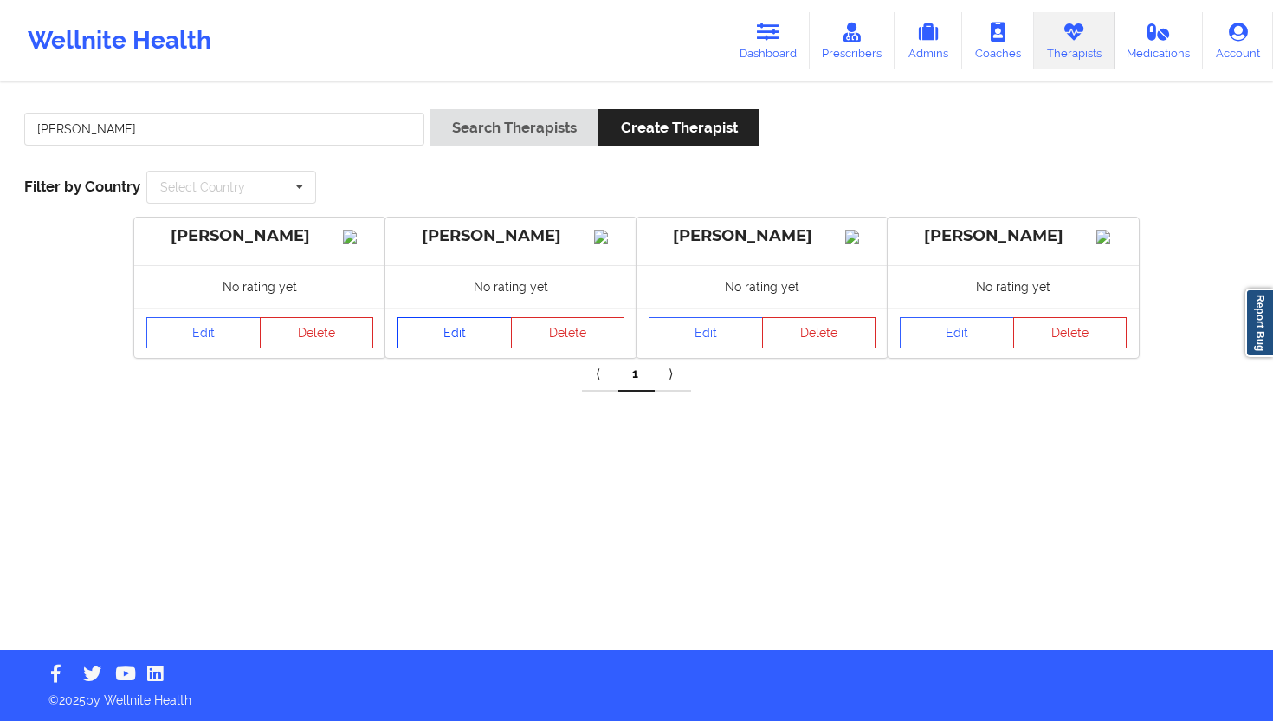
click at [436, 343] on link "Edit" at bounding box center [455, 332] width 114 height 31
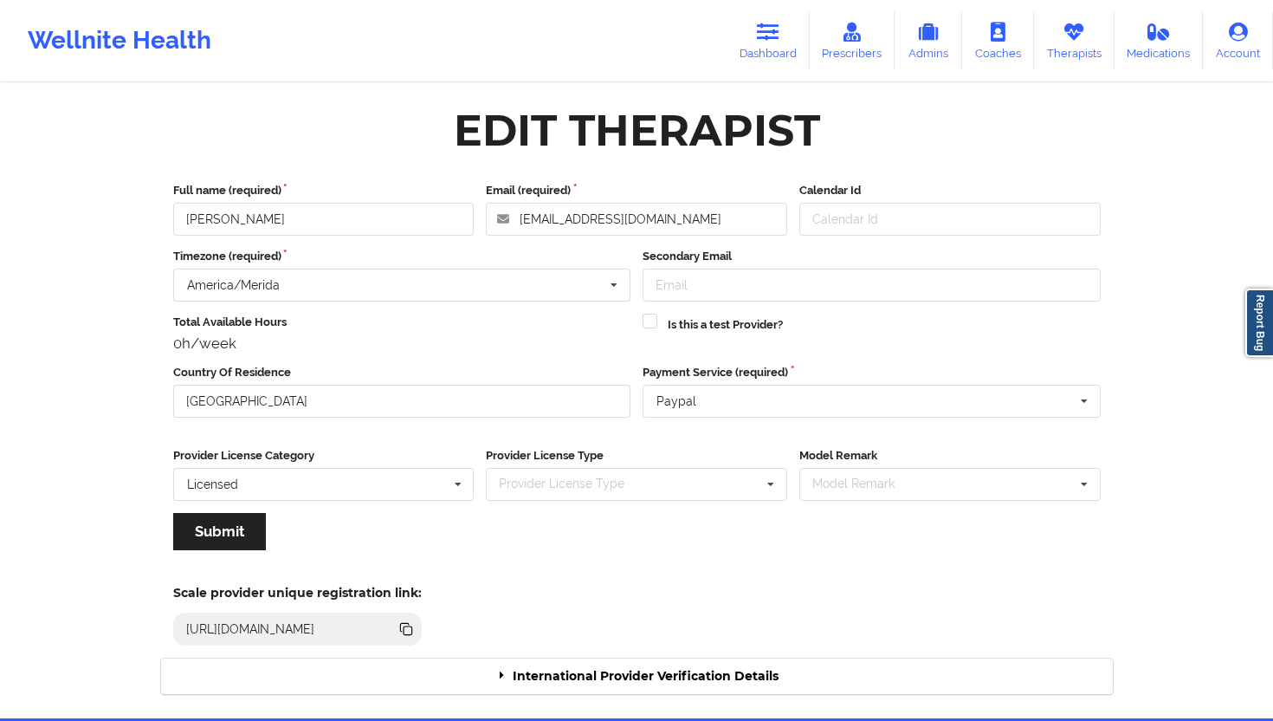
scroll to position [68, 0]
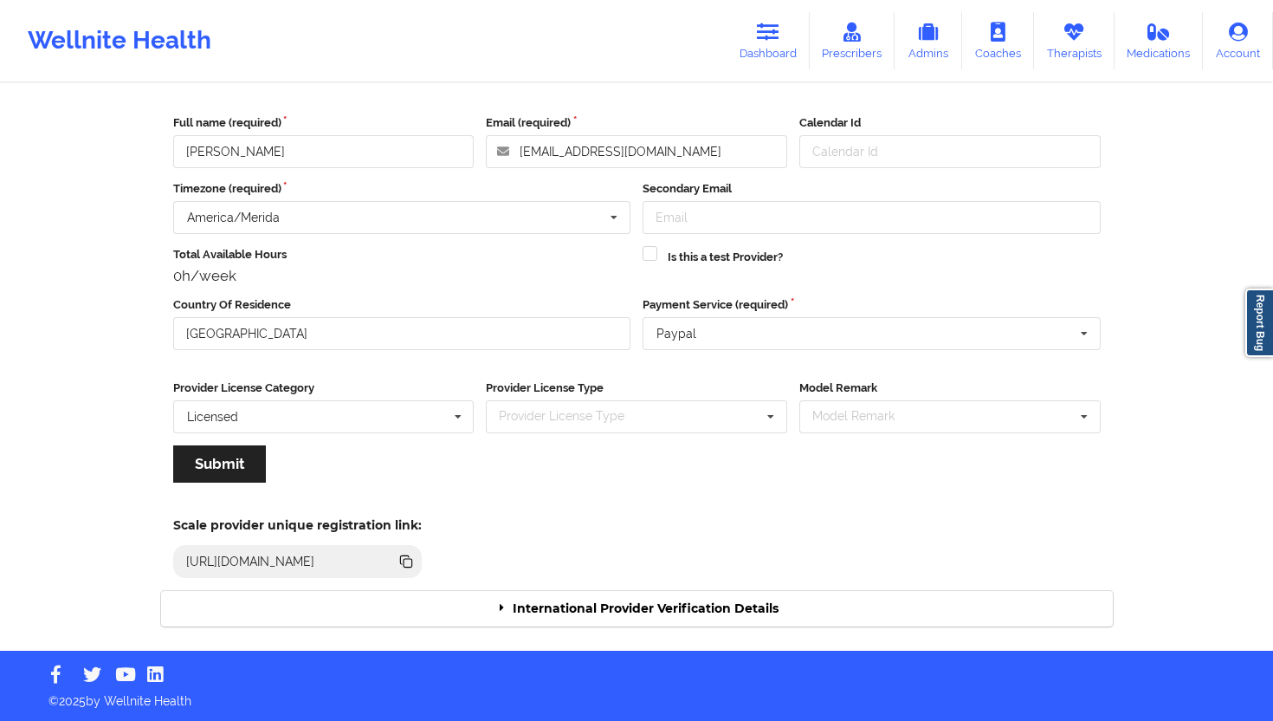
click at [668, 620] on div "International Provider Verification Details" at bounding box center [637, 609] width 952 height 36
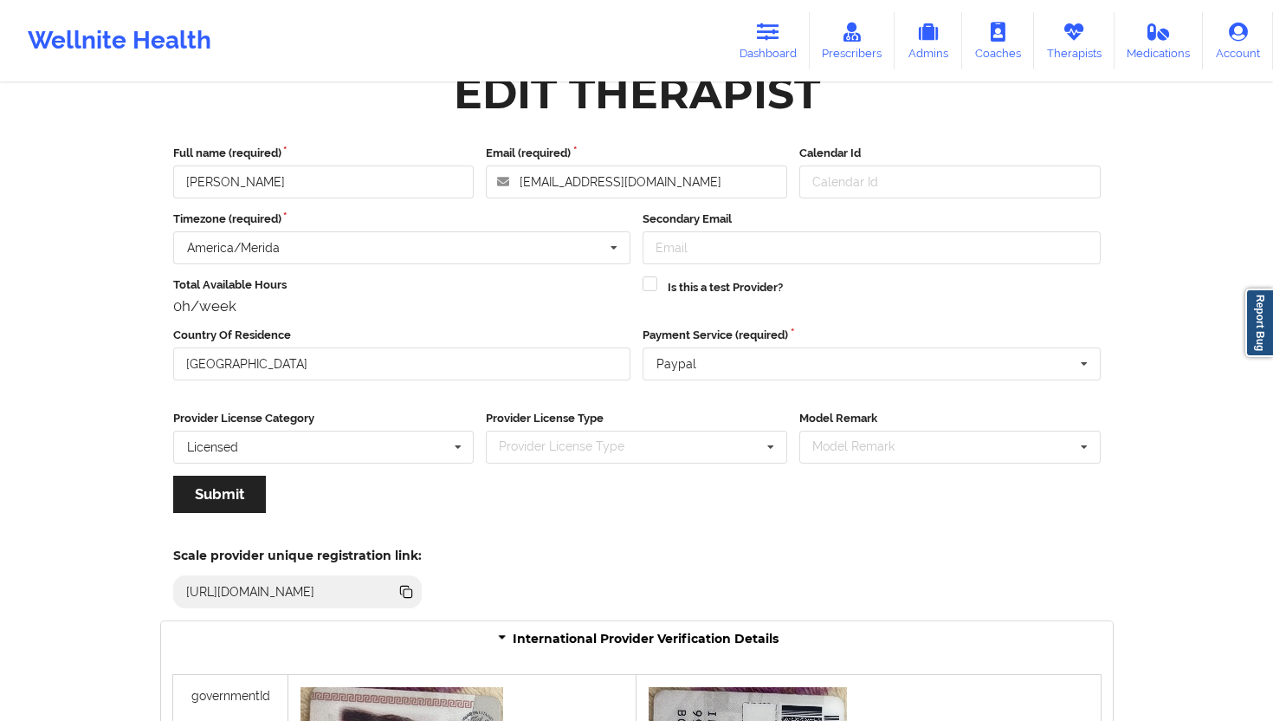
scroll to position [29, 0]
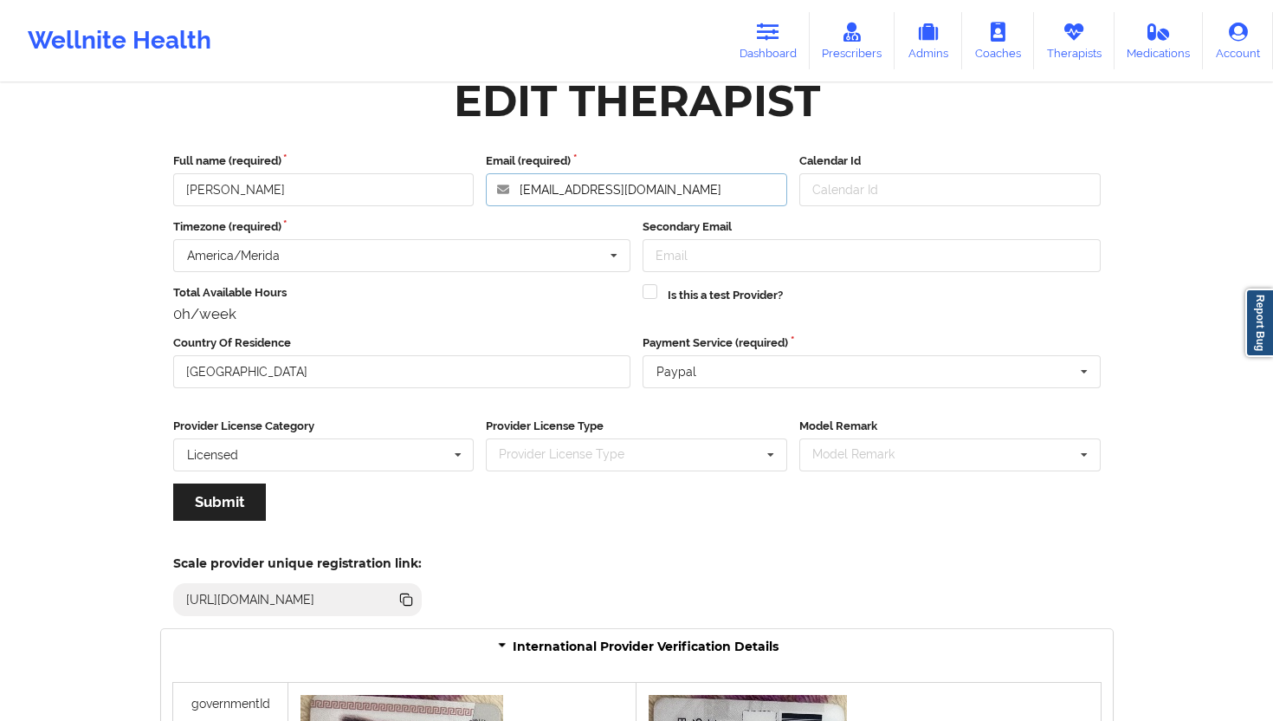
drag, startPoint x: 716, startPoint y: 199, endPoint x: 522, endPoint y: 190, distance: 193.4
click at [522, 191] on input "[EMAIL_ADDRESS][DOMAIN_NAME]" at bounding box center [636, 189] width 301 height 33
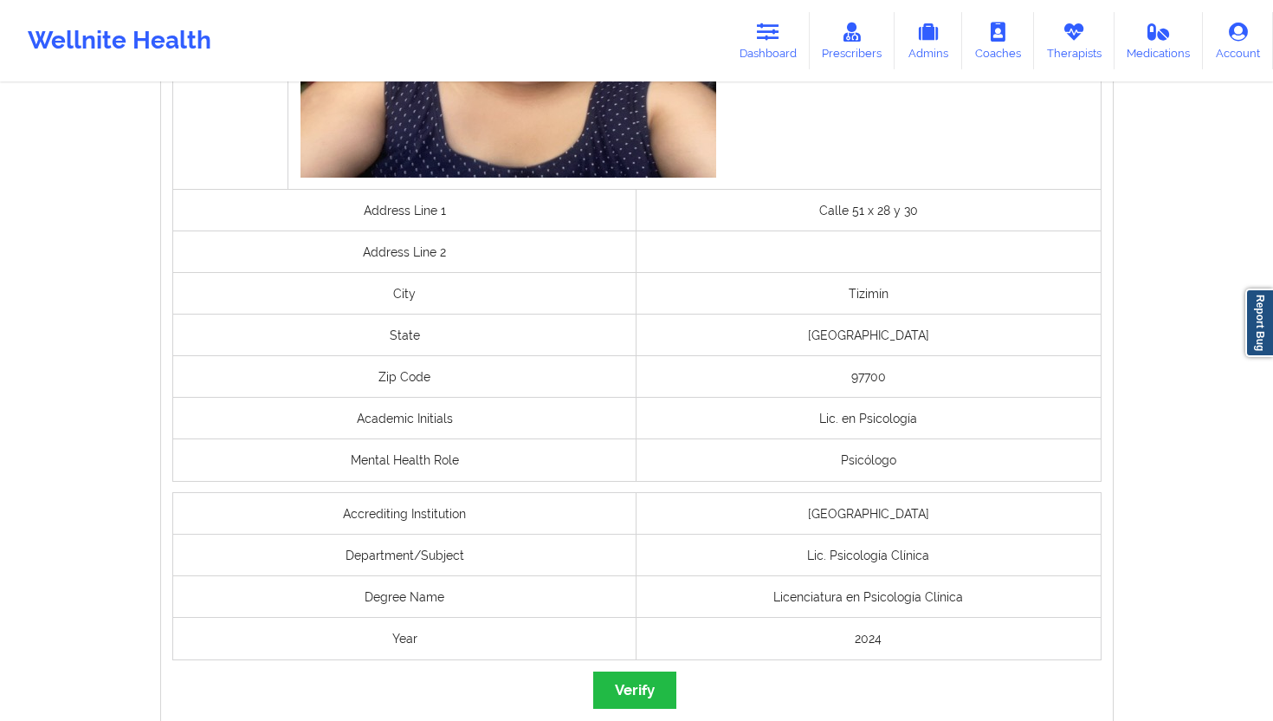
scroll to position [1308, 0]
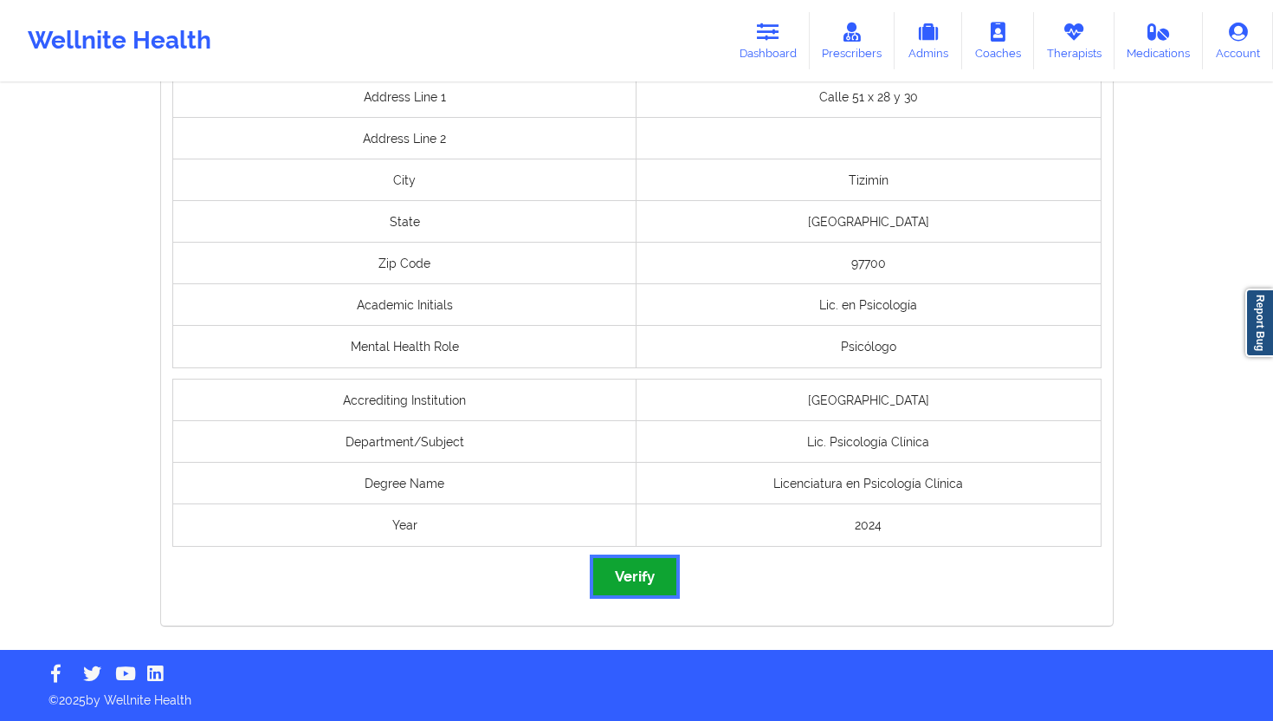
click at [614, 564] on button "Verify" at bounding box center [634, 576] width 83 height 37
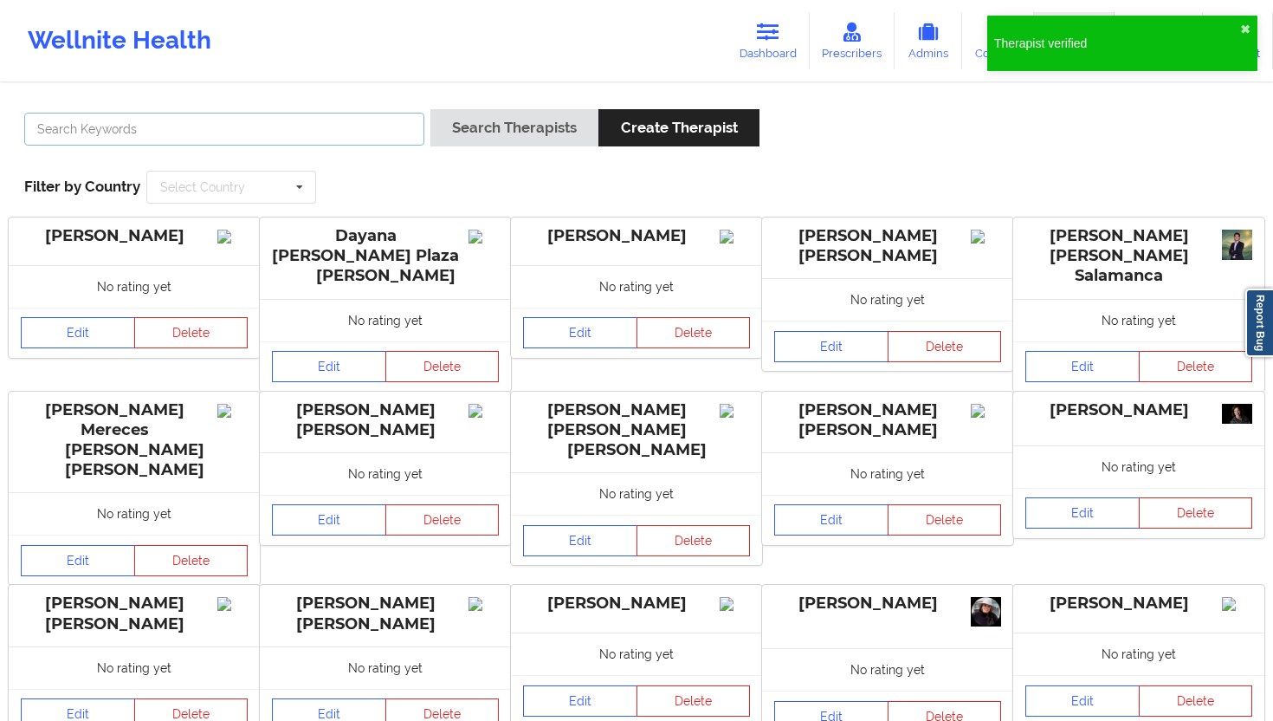
click at [310, 115] on input "text" at bounding box center [224, 129] width 400 height 33
paste input "[PERSON_NAME]"
type input "[PERSON_NAME]"
click at [520, 93] on div "[PERSON_NAME] Search Therapists Create Therapist Filter by Country Select Count…" at bounding box center [636, 523] width 1273 height 876
click at [525, 117] on button "Search Therapists" at bounding box center [515, 127] width 168 height 37
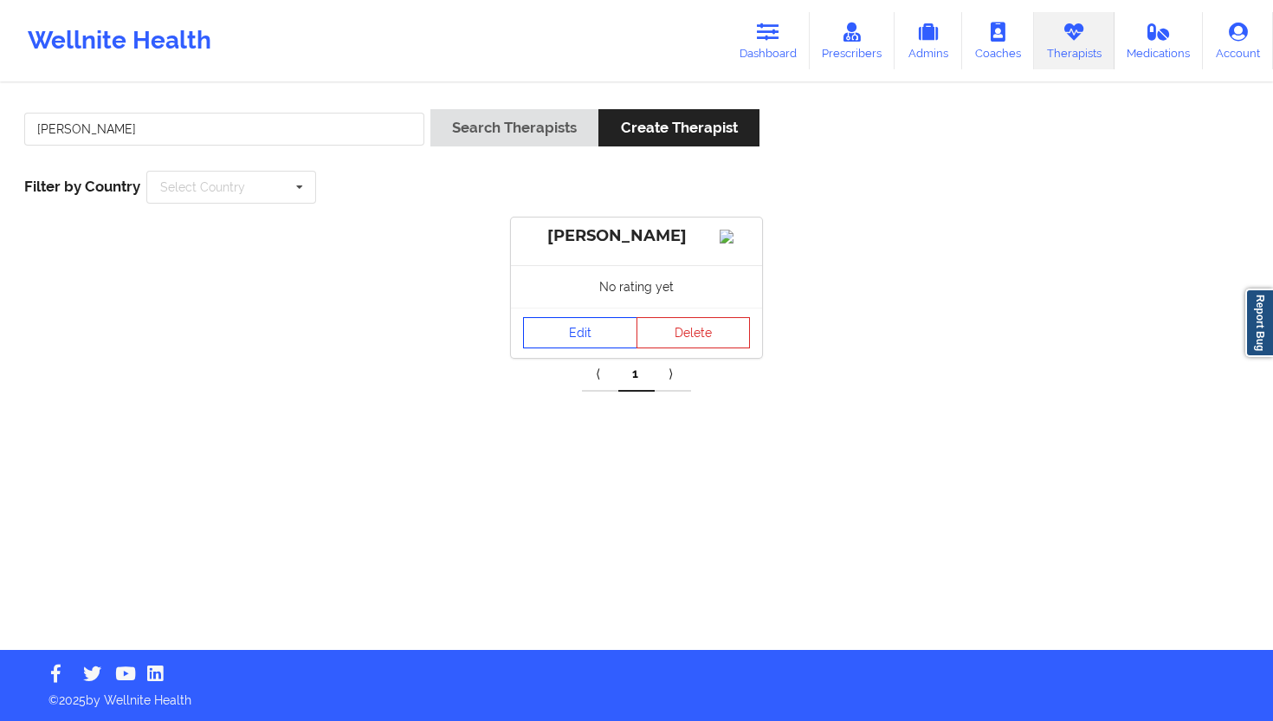
click at [595, 348] on link "Edit" at bounding box center [580, 332] width 114 height 31
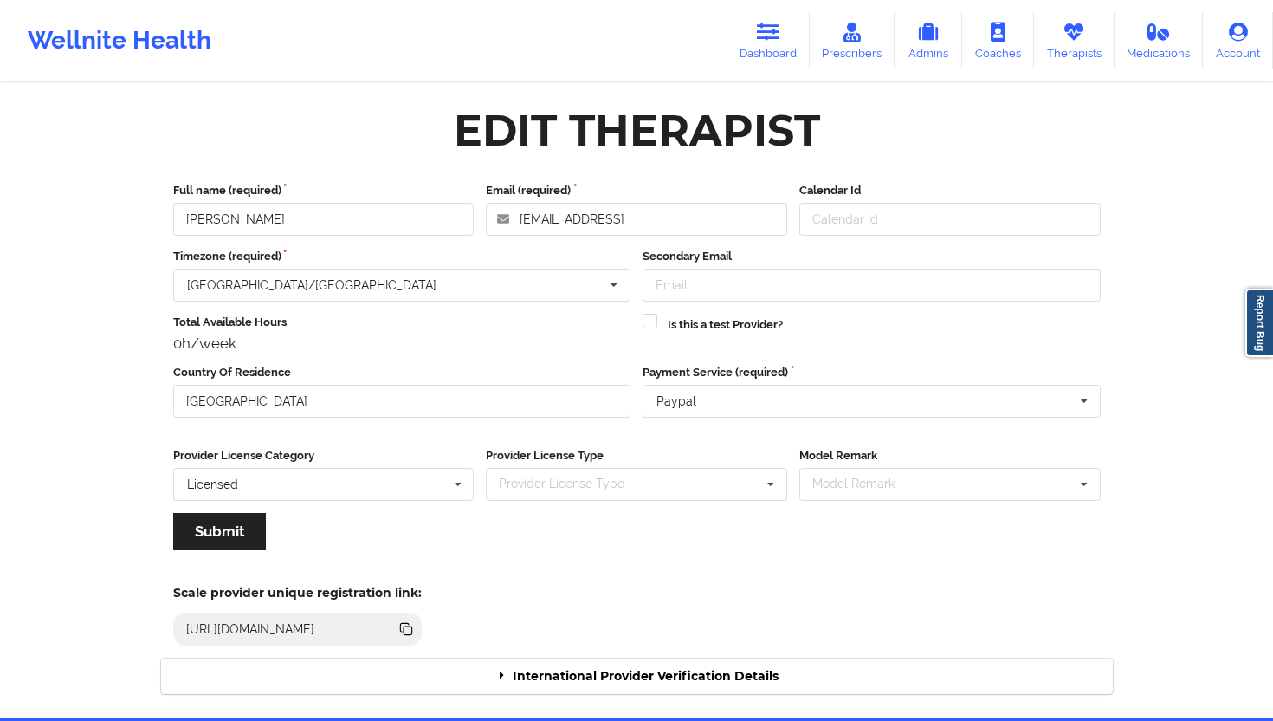
click at [732, 649] on div "International Provider Verification Details" at bounding box center [637, 676] width 952 height 36
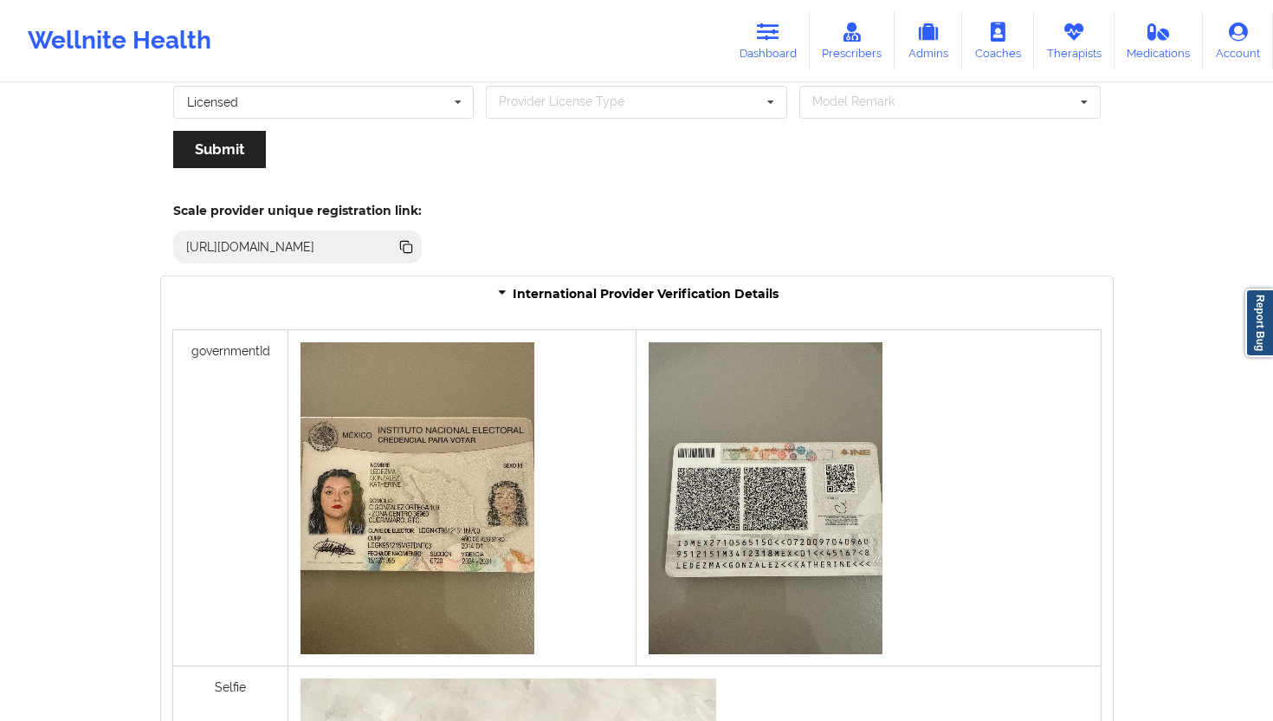
scroll to position [1350, 0]
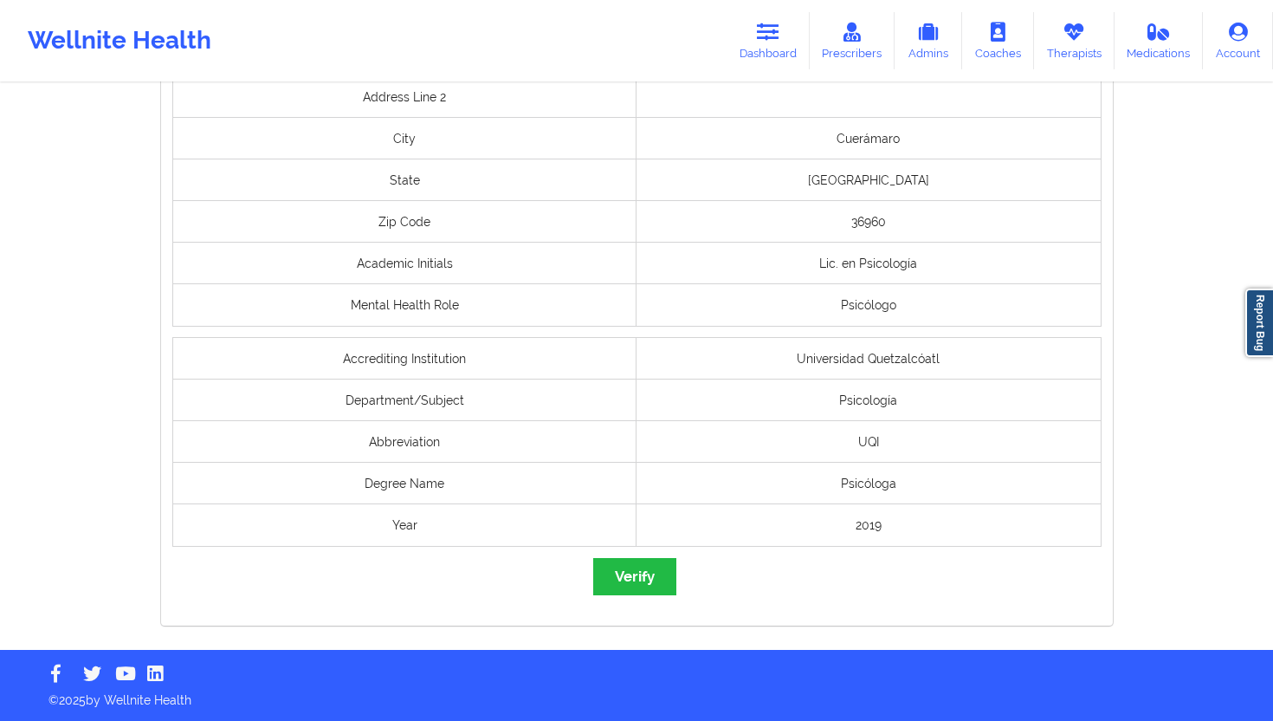
click at [650, 573] on button "Verify" at bounding box center [634, 576] width 83 height 37
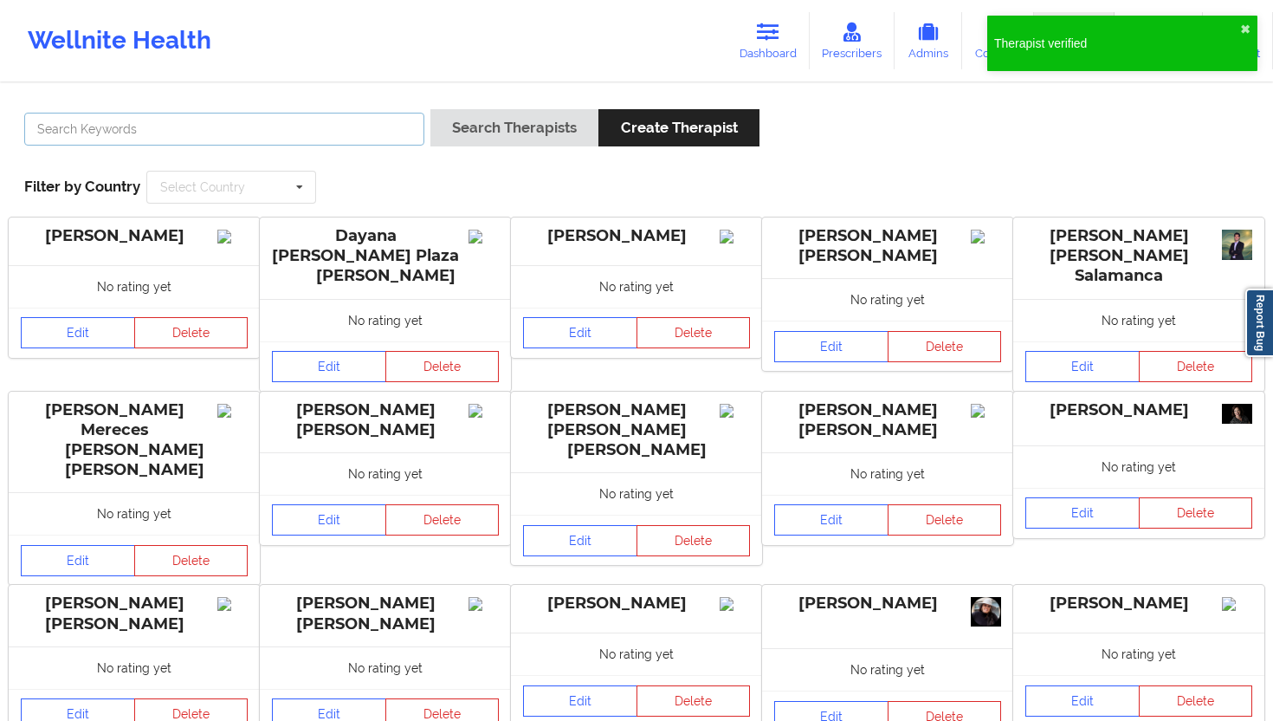
click at [350, 128] on input "text" at bounding box center [224, 129] width 400 height 33
paste input "[PERSON_NAME] [PERSON_NAME]"
type input "[PERSON_NAME] [PERSON_NAME]"
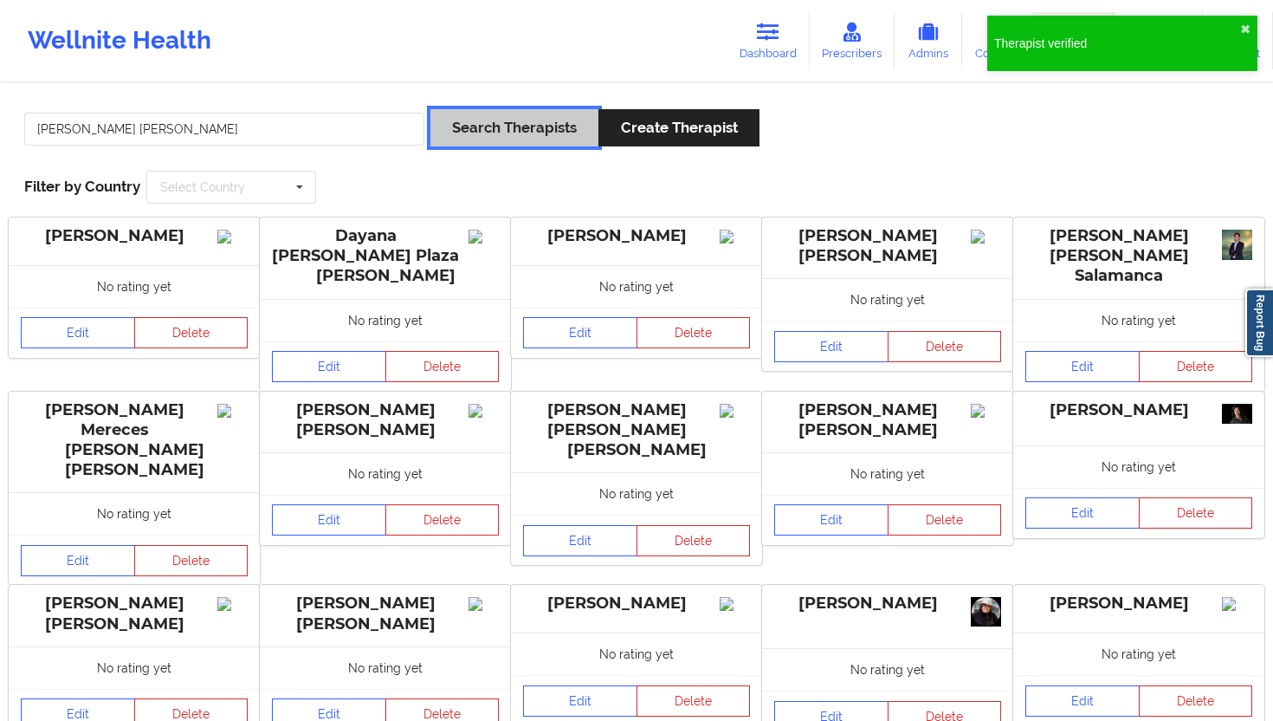
click at [483, 120] on button "Search Therapists" at bounding box center [515, 127] width 168 height 37
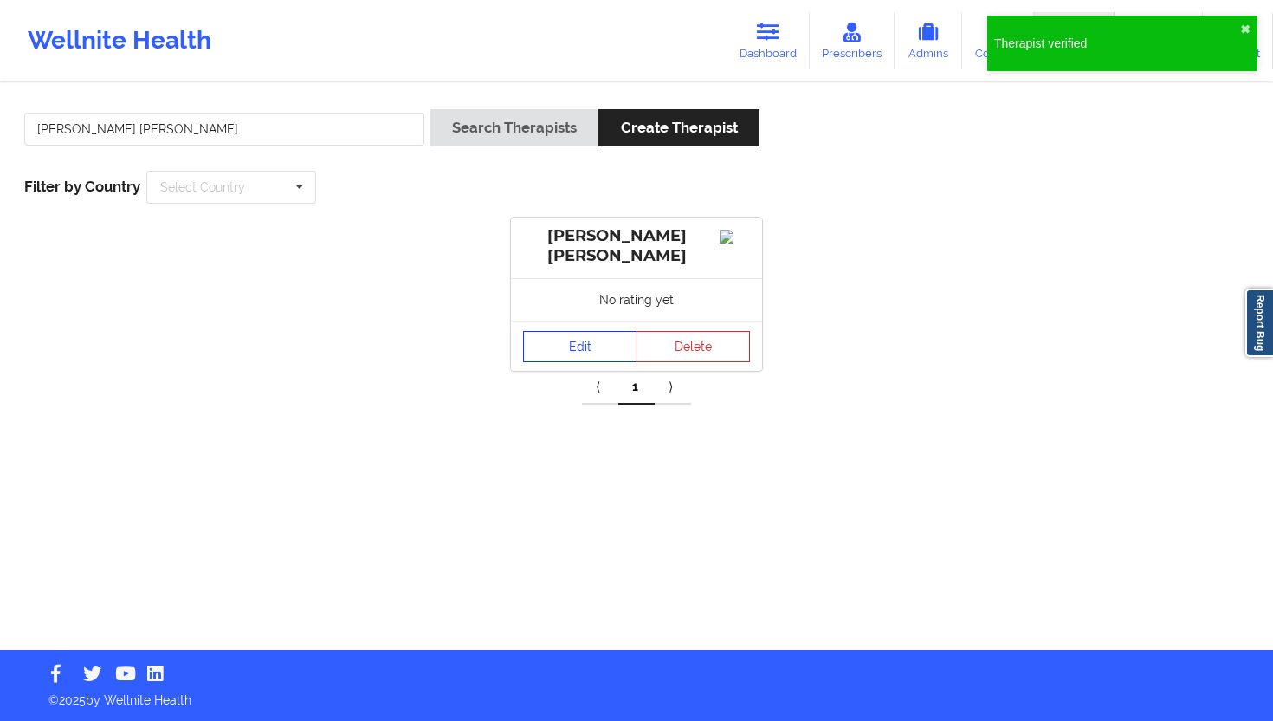
click at [617, 350] on link "Edit" at bounding box center [580, 346] width 114 height 31
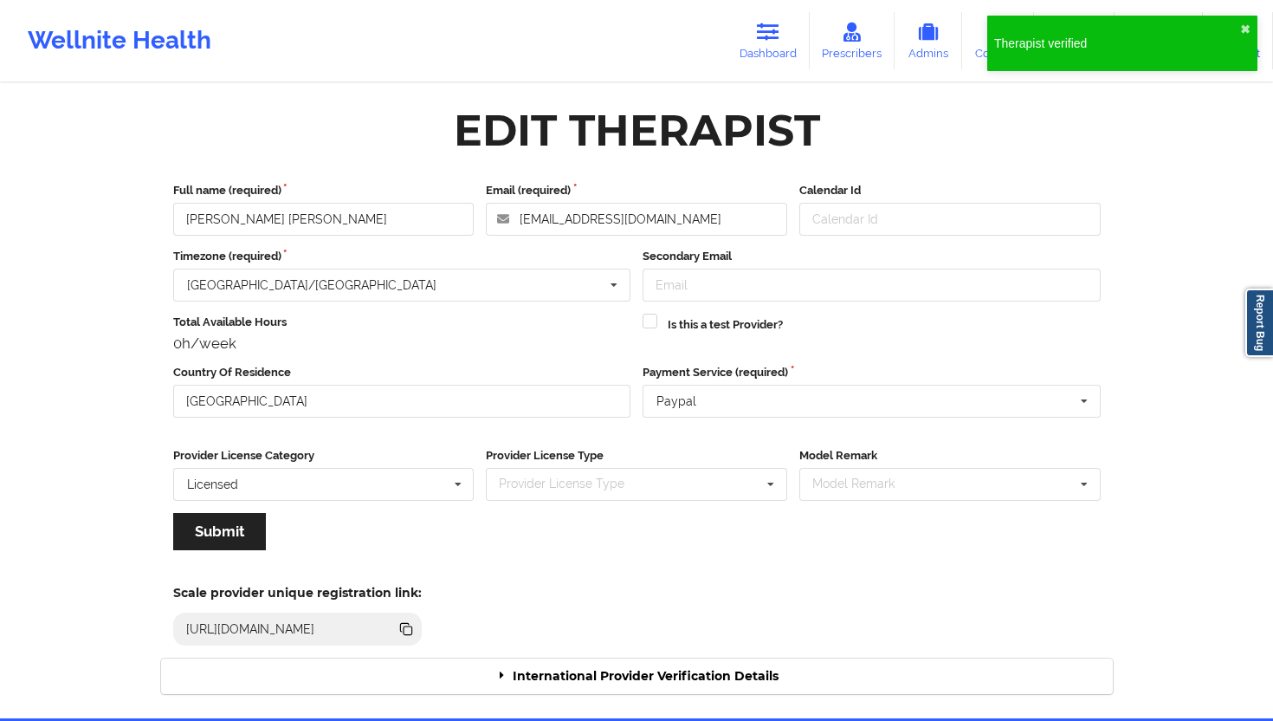
click at [672, 649] on div "International Provider Verification Details" at bounding box center [637, 676] width 952 height 36
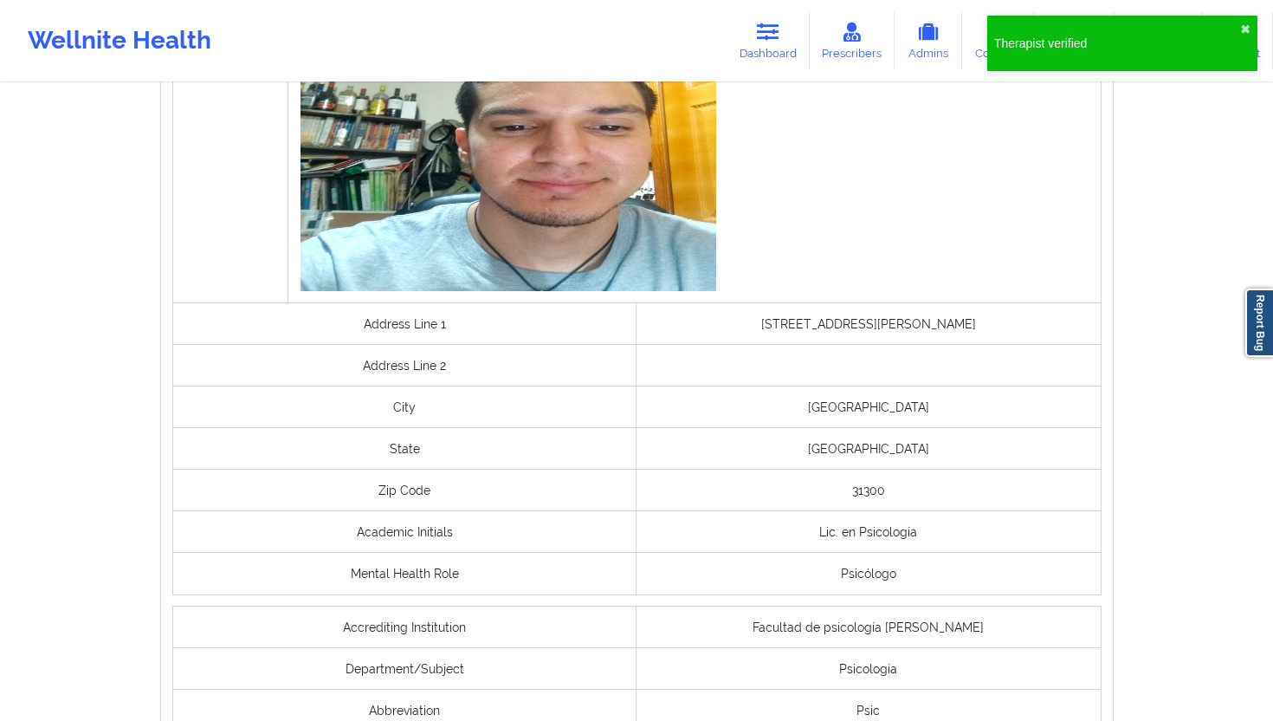
scroll to position [1350, 0]
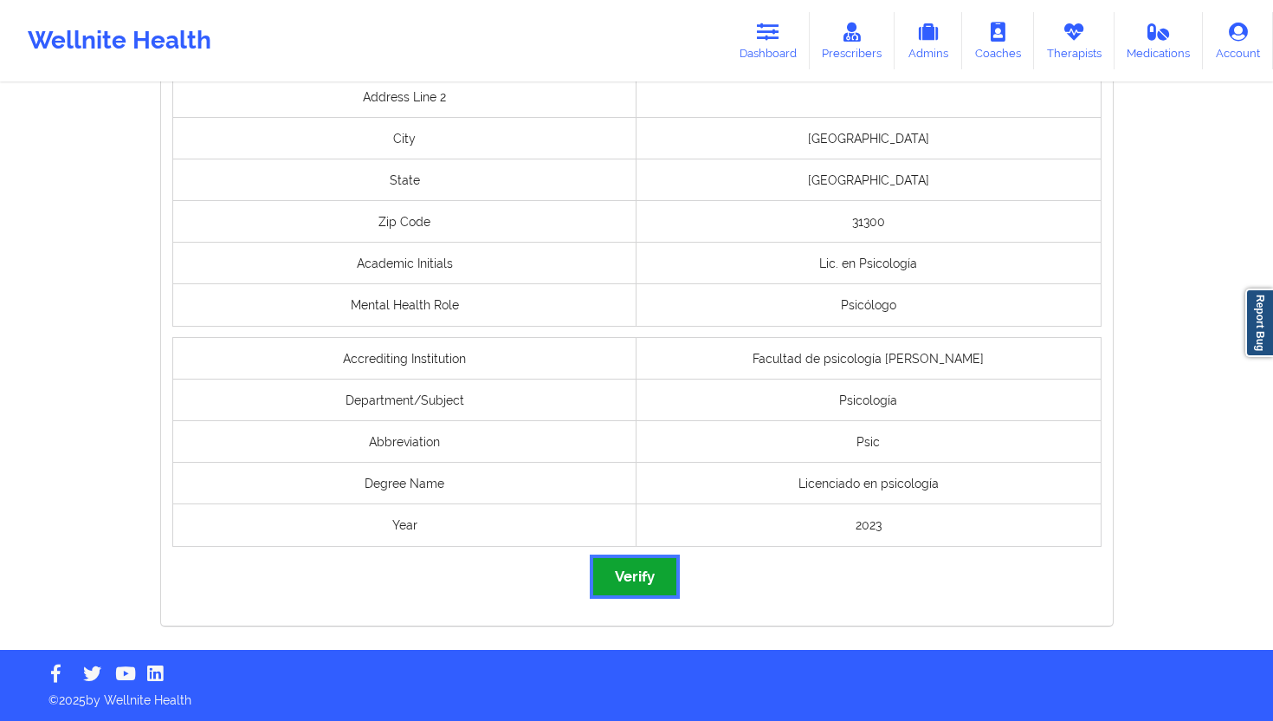
click at [649, 569] on button "Verify" at bounding box center [634, 576] width 83 height 37
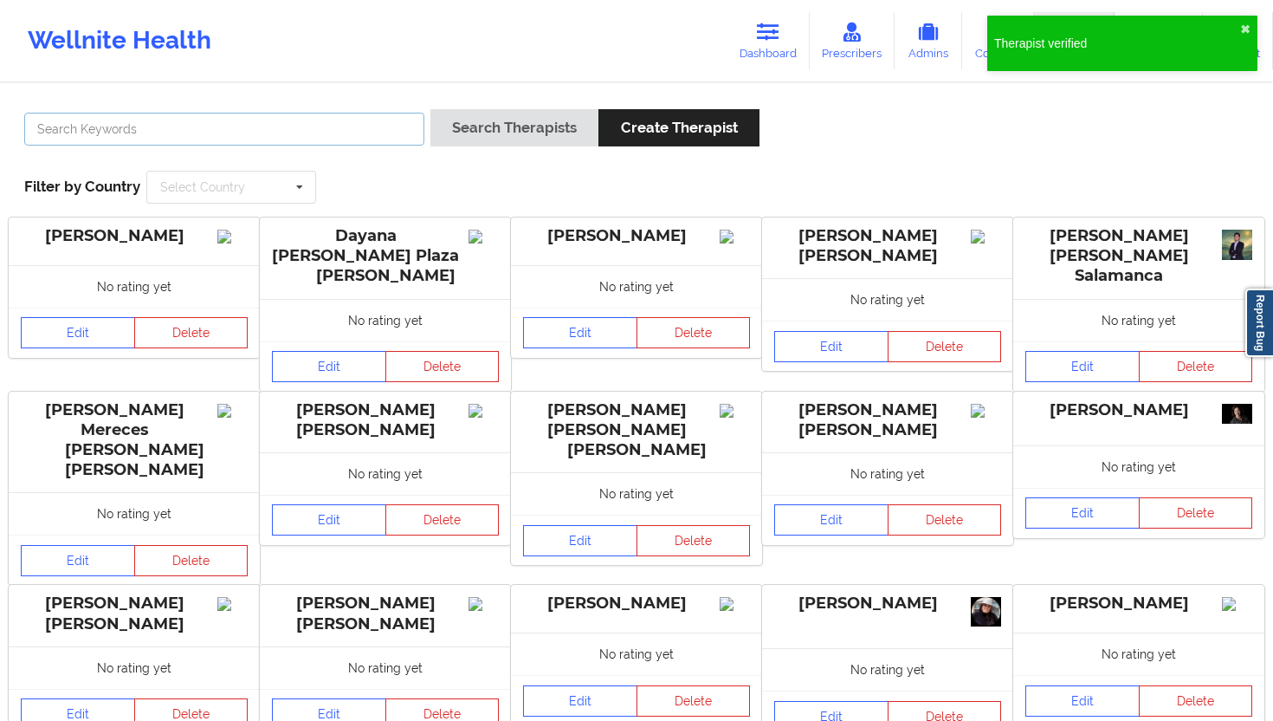
click at [345, 137] on input "text" at bounding box center [224, 129] width 400 height 33
paste input "[PERSON_NAME]"
type input "[PERSON_NAME]"
click at [527, 129] on button "Search Therapists" at bounding box center [515, 127] width 168 height 37
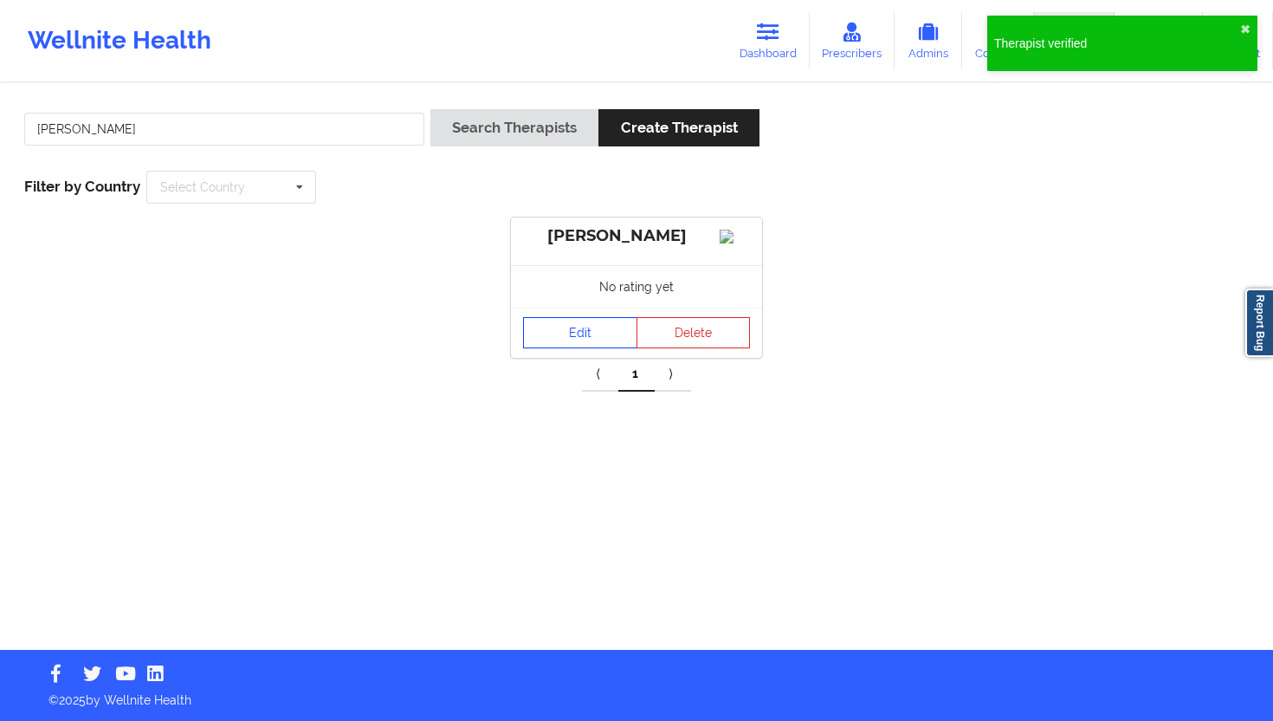
click at [590, 348] on link "Edit" at bounding box center [580, 332] width 114 height 31
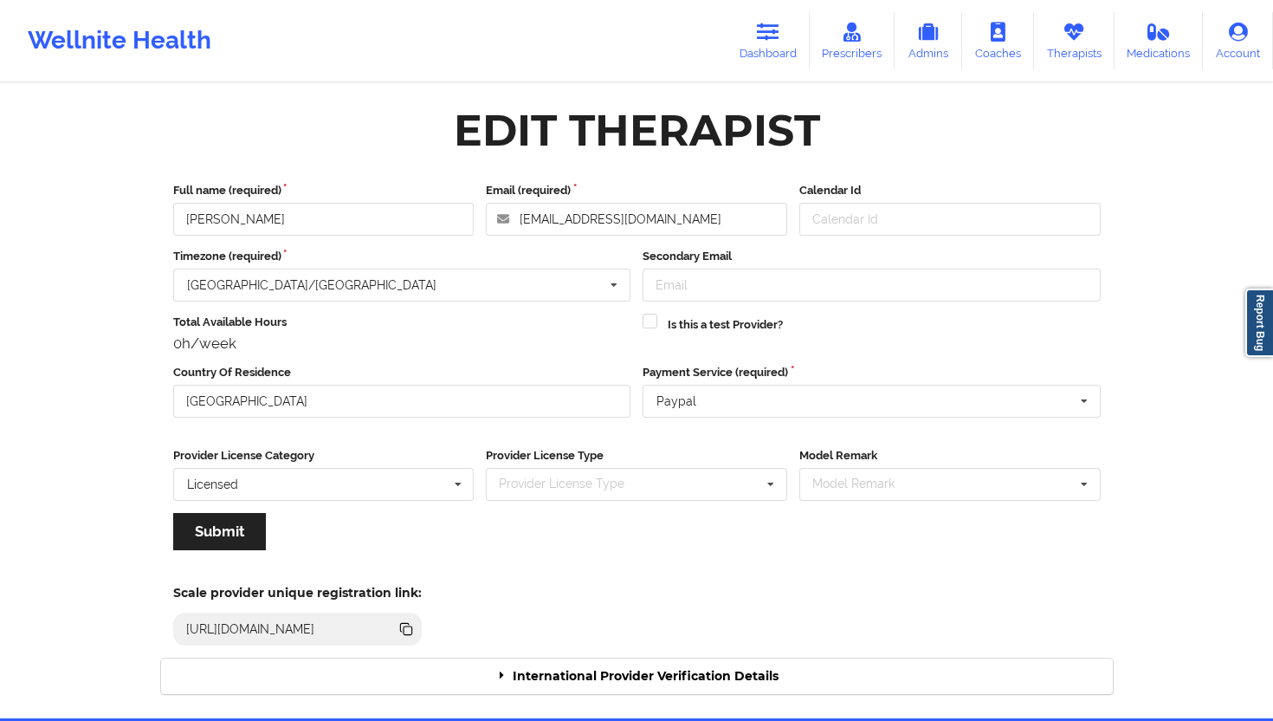
click at [703, 649] on div "International Provider Verification Details" at bounding box center [637, 676] width 952 height 36
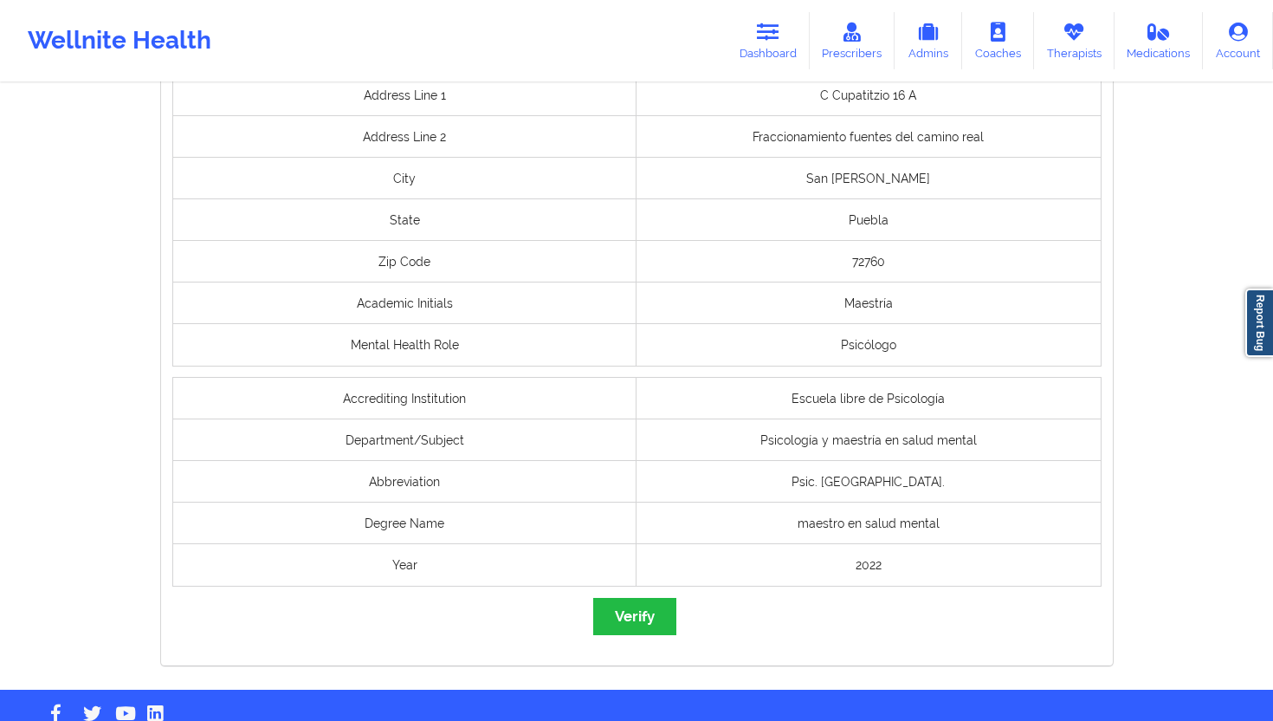
scroll to position [1280, 0]
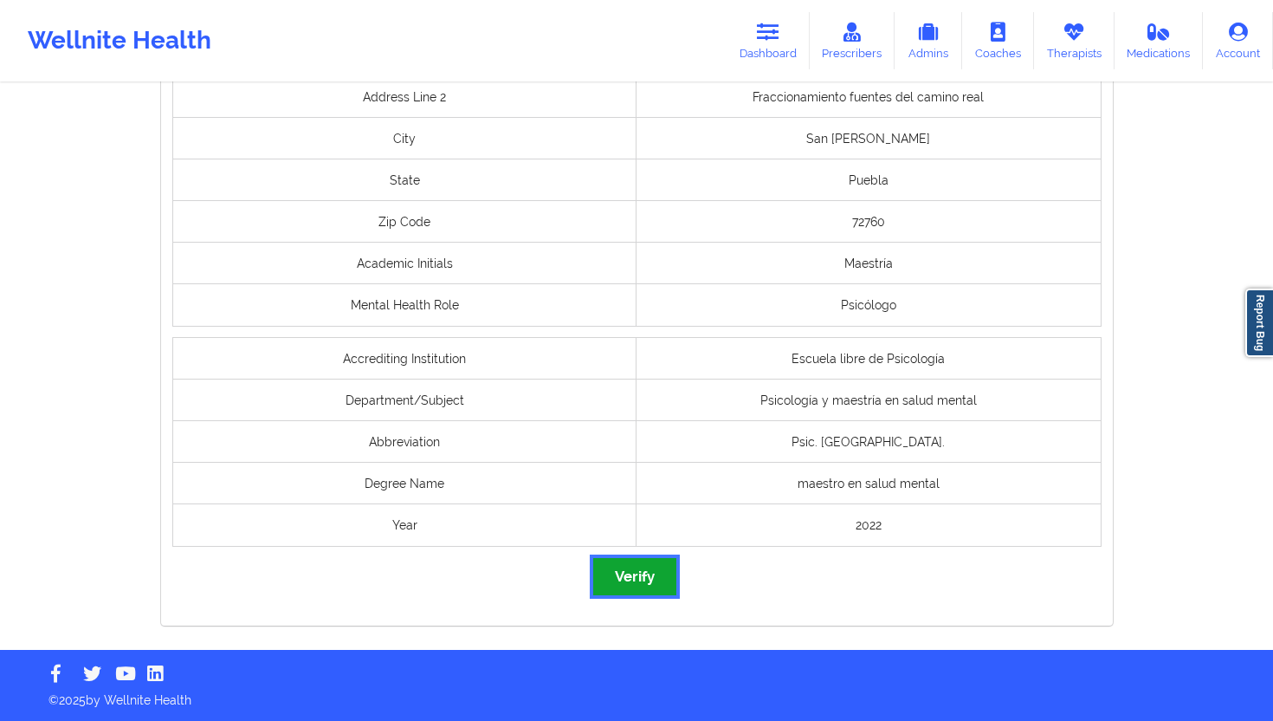
click at [642, 573] on button "Verify" at bounding box center [634, 576] width 83 height 37
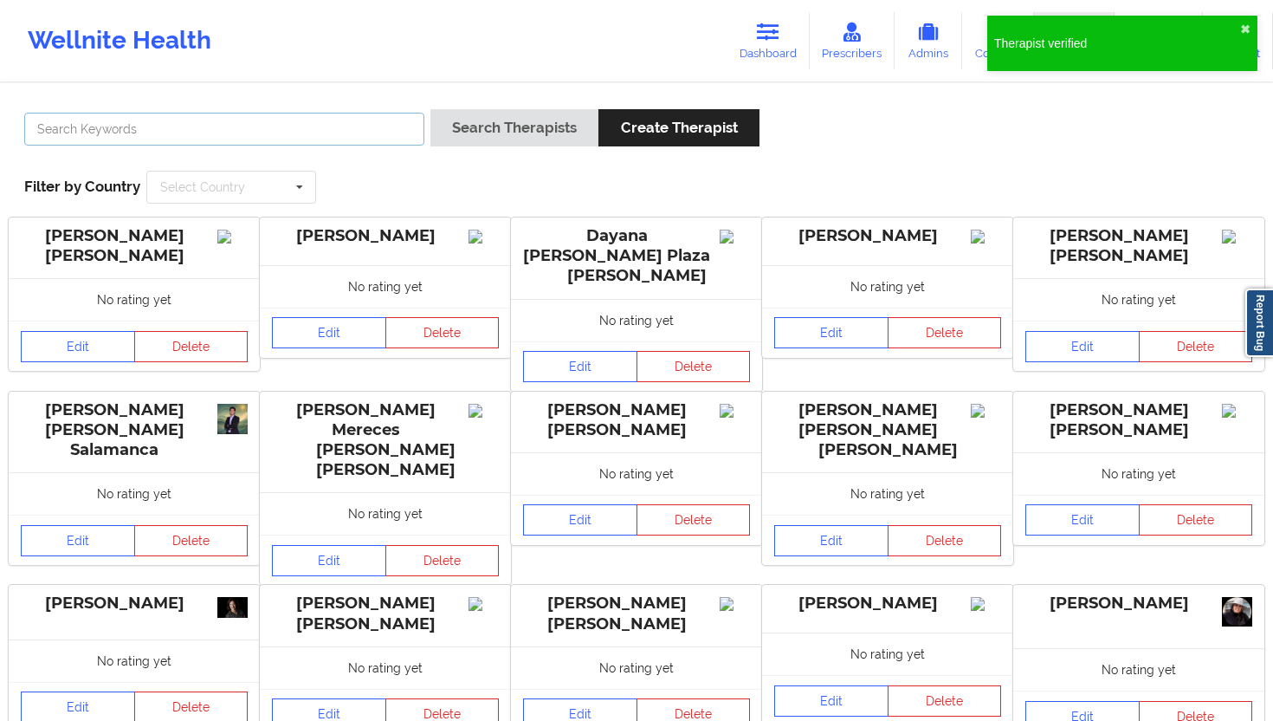
click at [380, 131] on input "text" at bounding box center [224, 129] width 400 height 33
paste input "[PERSON_NAME] [PERSON_NAME]"
type input "[PERSON_NAME] [PERSON_NAME]"
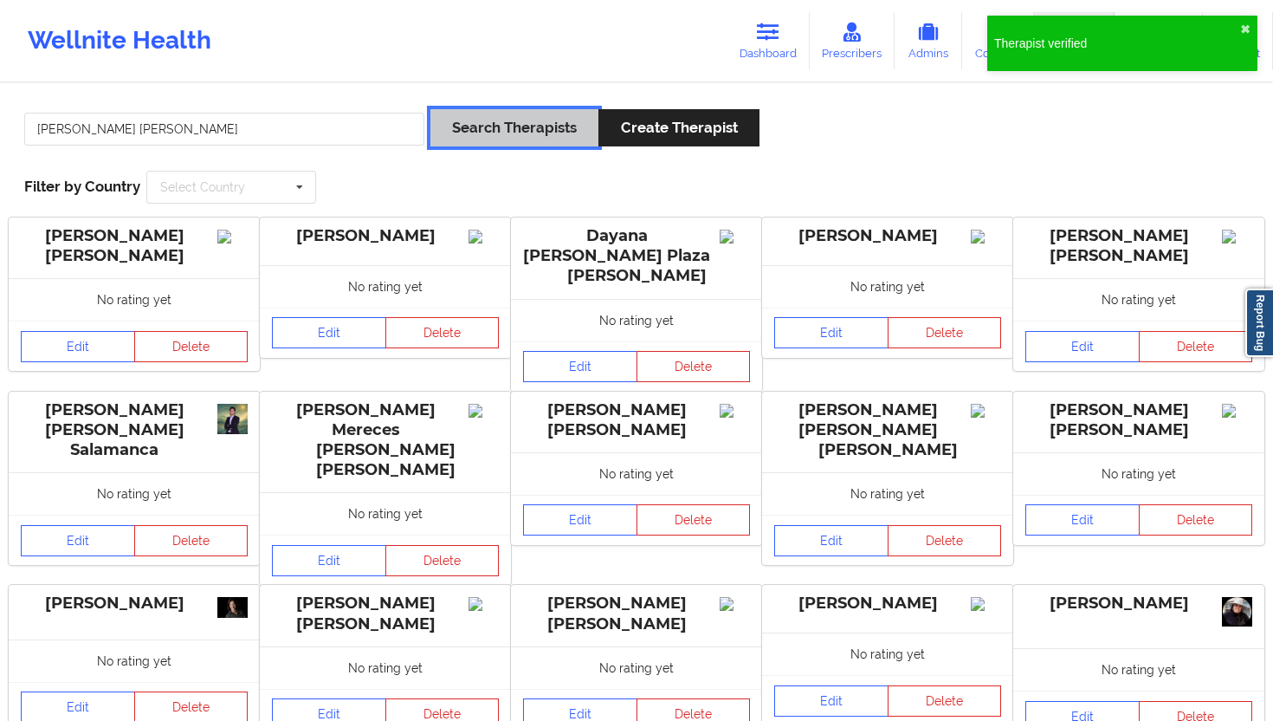
click at [564, 137] on button "Search Therapists" at bounding box center [515, 127] width 168 height 37
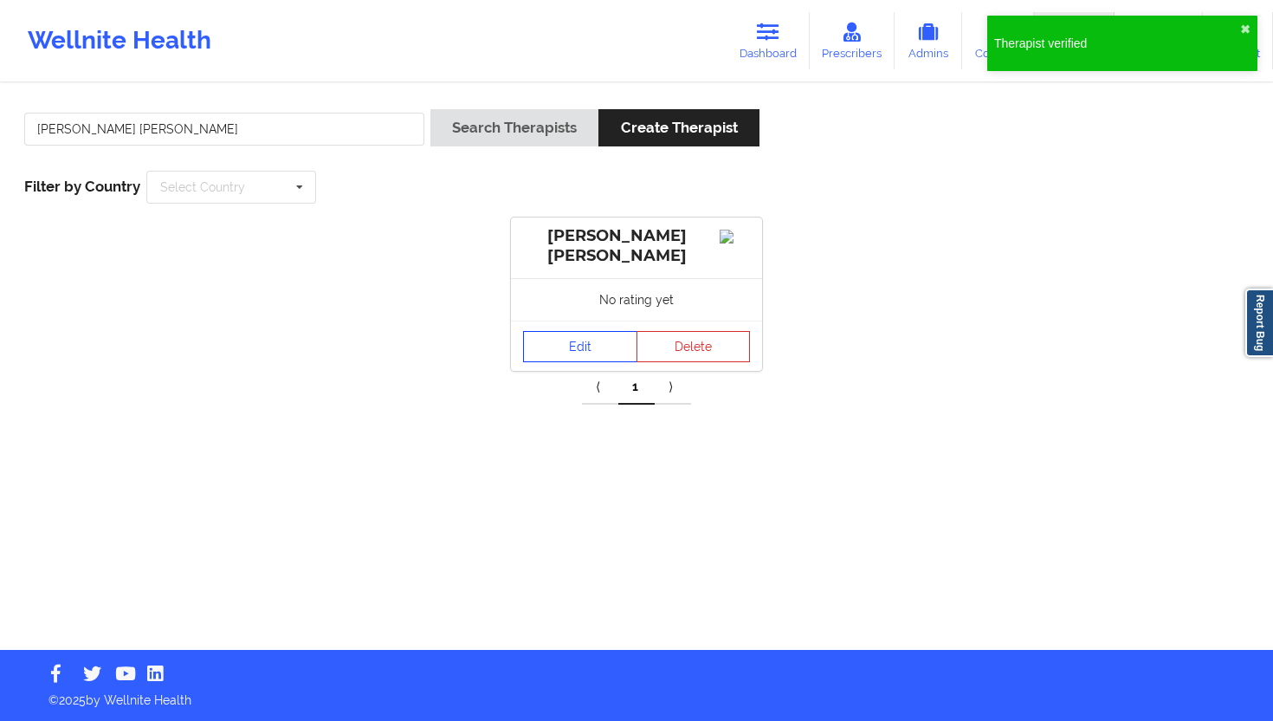
click at [579, 353] on link "Edit" at bounding box center [580, 346] width 114 height 31
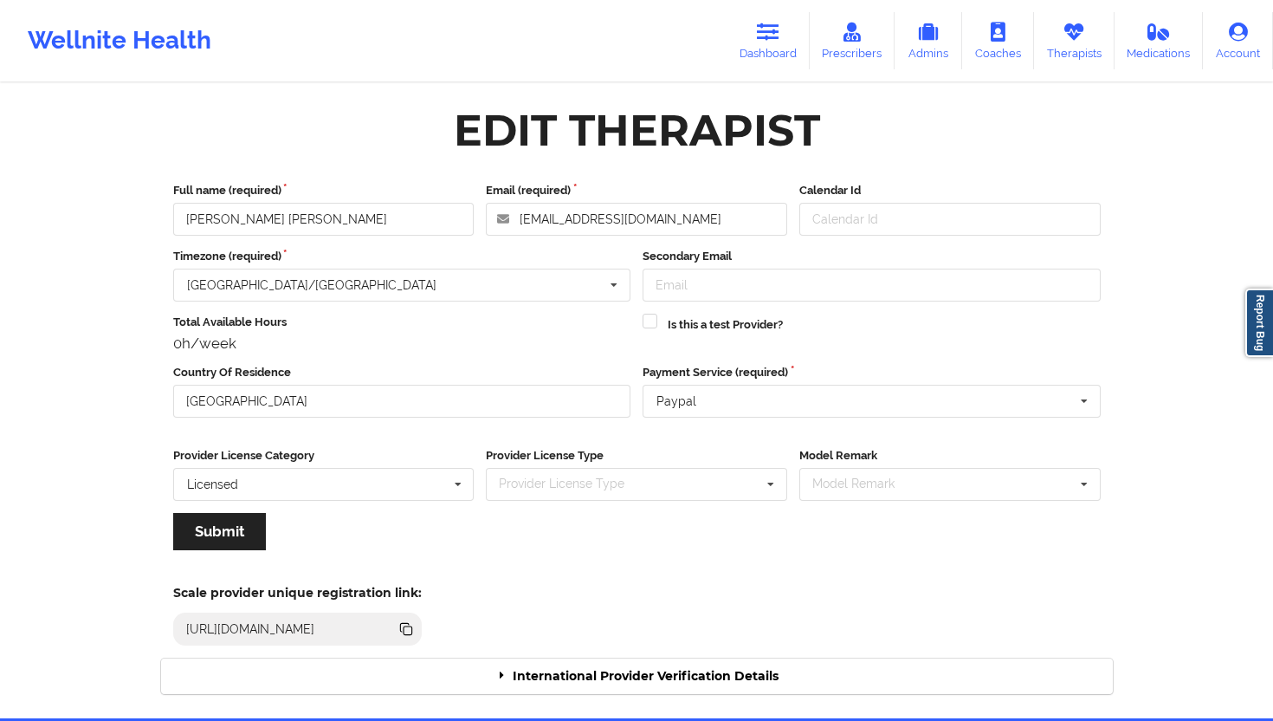
click at [652, 649] on div "International Provider Verification Details" at bounding box center [637, 676] width 952 height 36
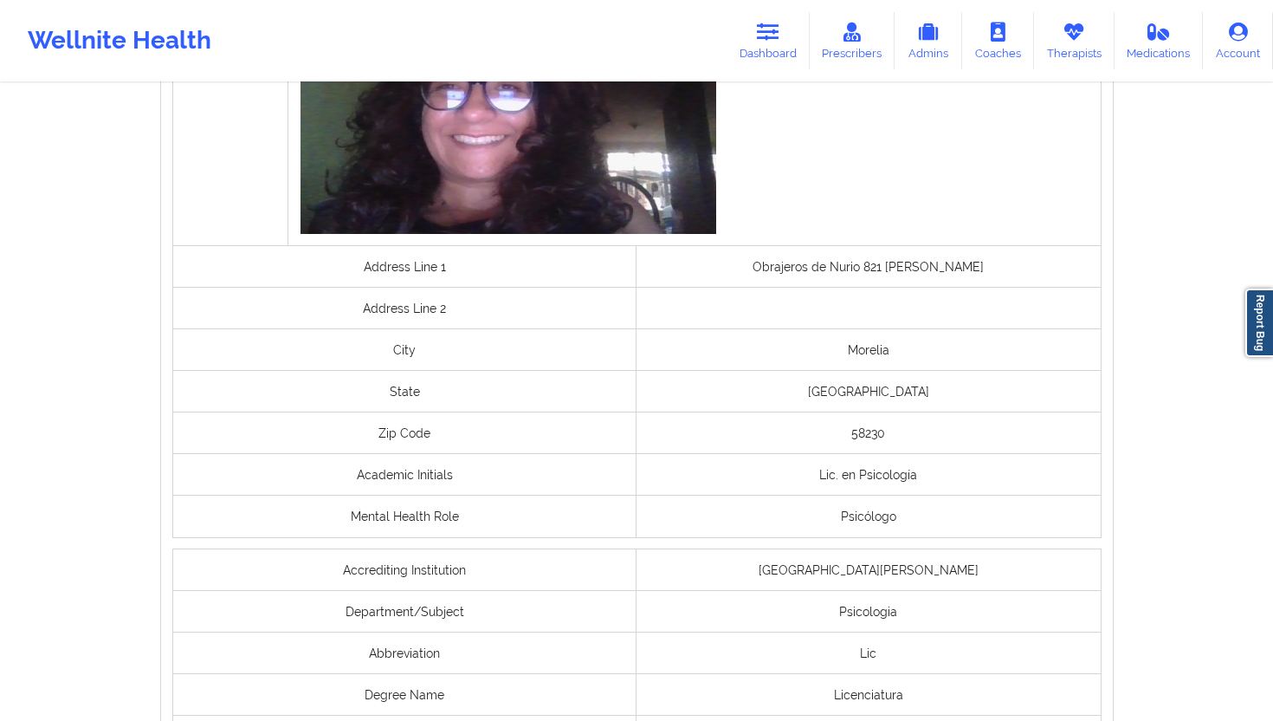
scroll to position [1350, 0]
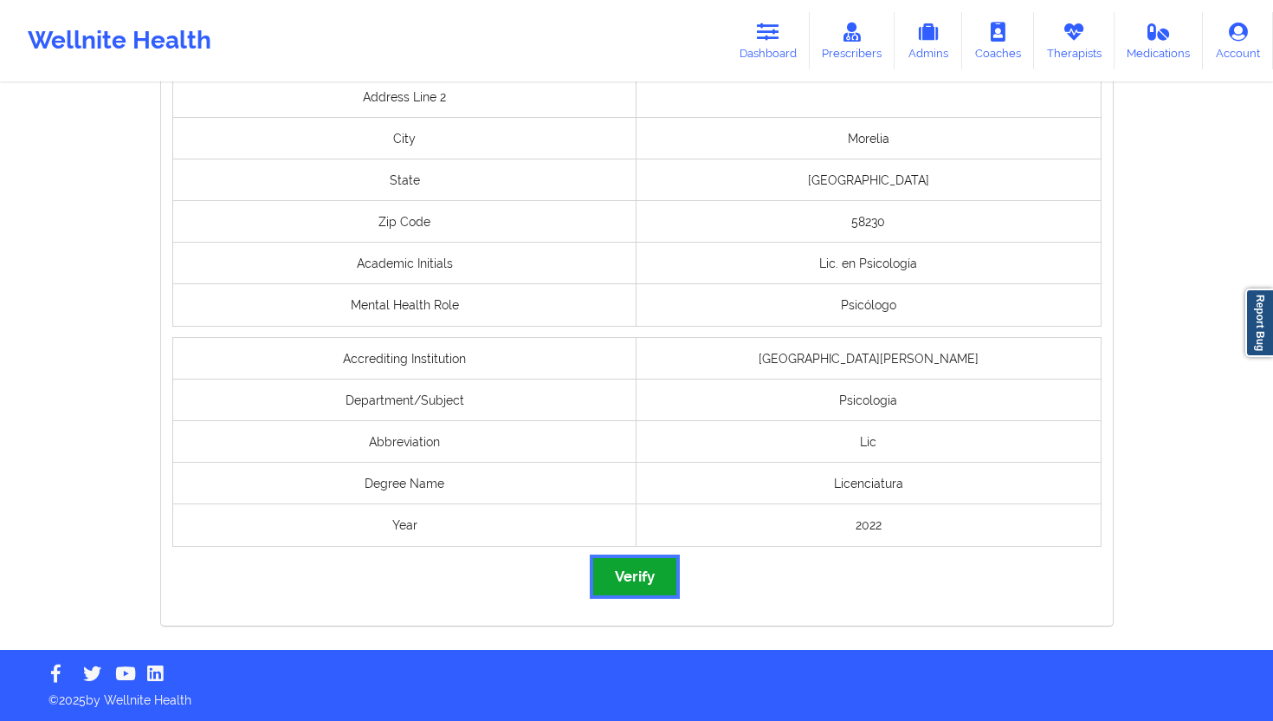
click at [632, 564] on button "Verify" at bounding box center [634, 576] width 83 height 37
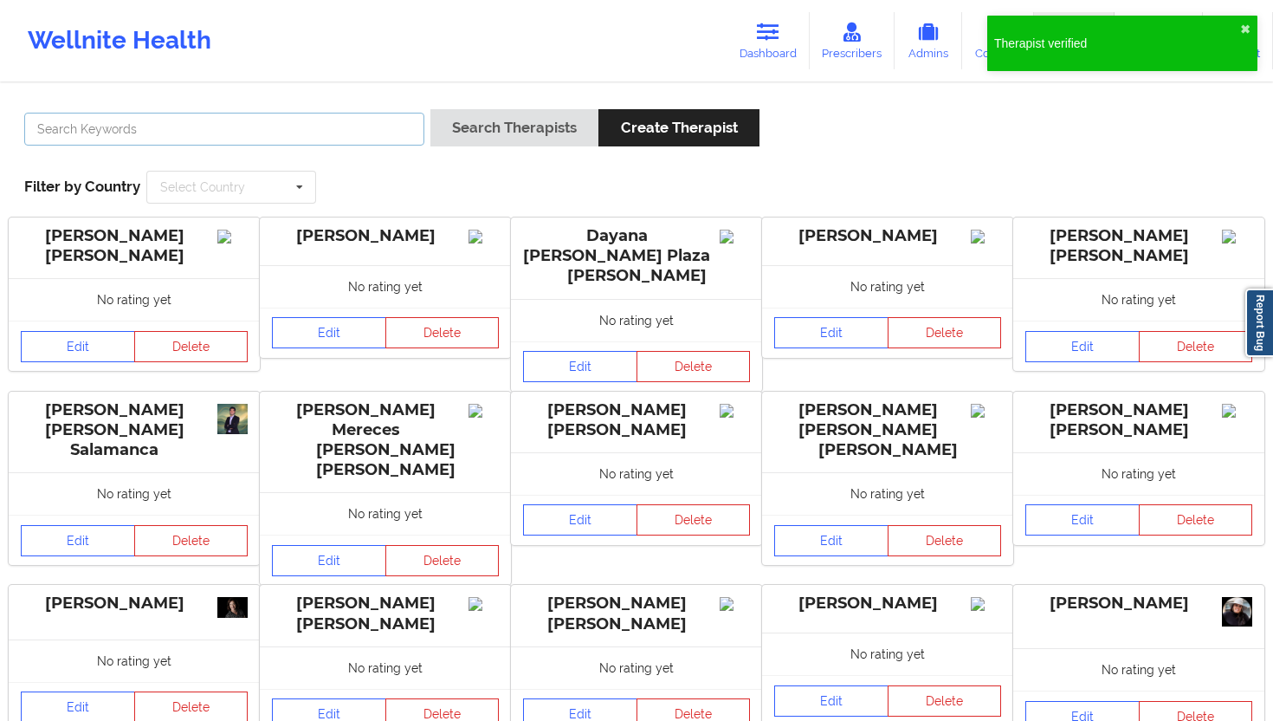
click at [334, 138] on input "text" at bounding box center [224, 129] width 400 height 33
paste input "[PERSON_NAME] [PERSON_NAME] [PERSON_NAME]"
type input "[PERSON_NAME] [PERSON_NAME] [PERSON_NAME]"
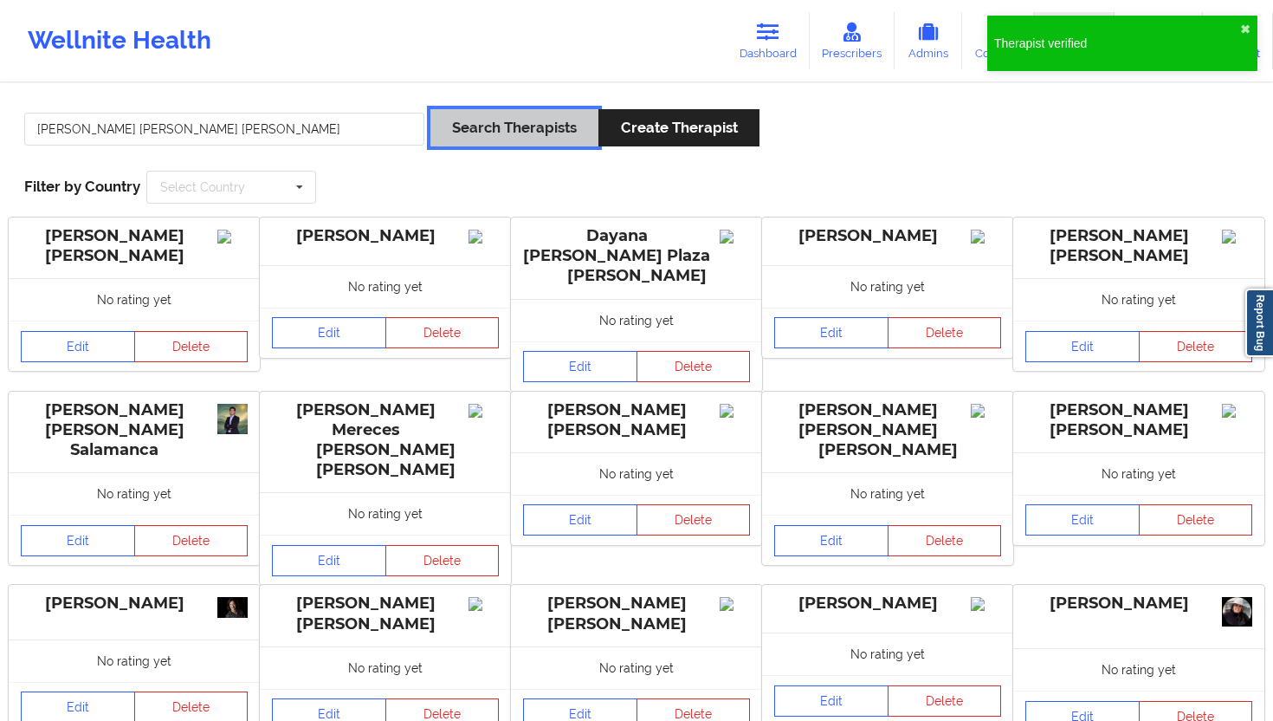
click at [484, 138] on button "Search Therapists" at bounding box center [515, 127] width 168 height 37
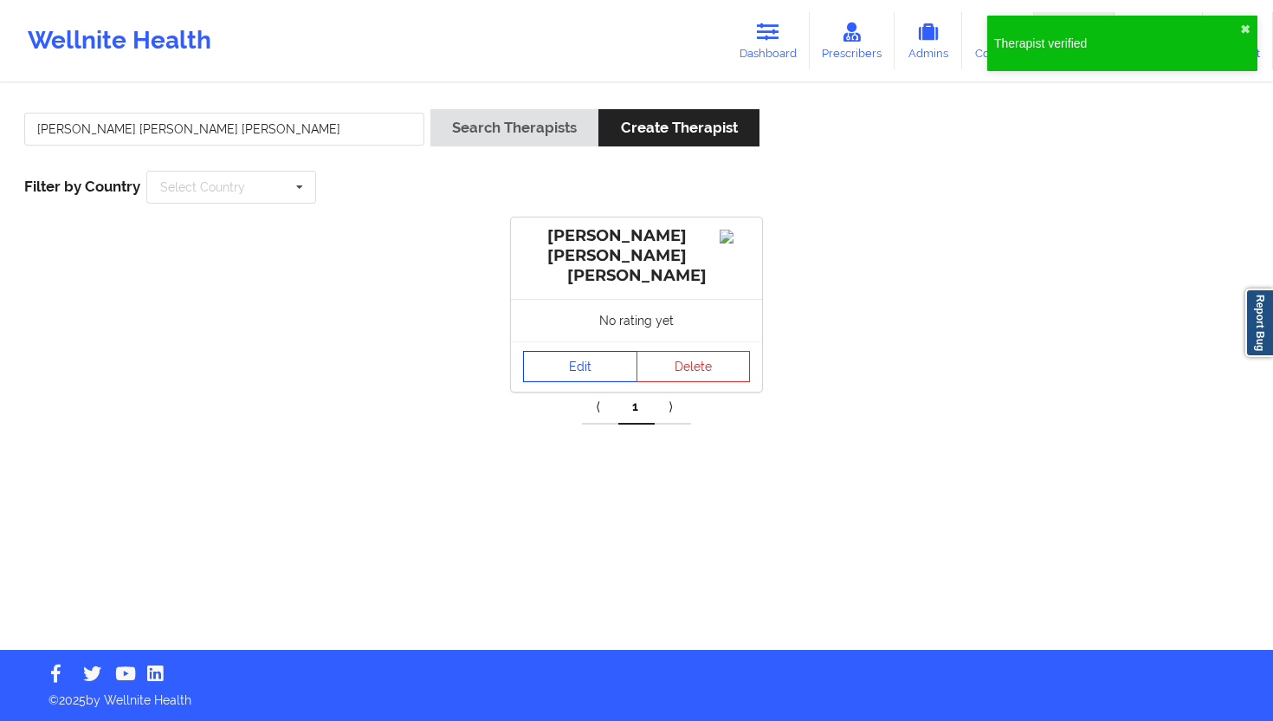
click at [570, 353] on link "Edit" at bounding box center [580, 366] width 114 height 31
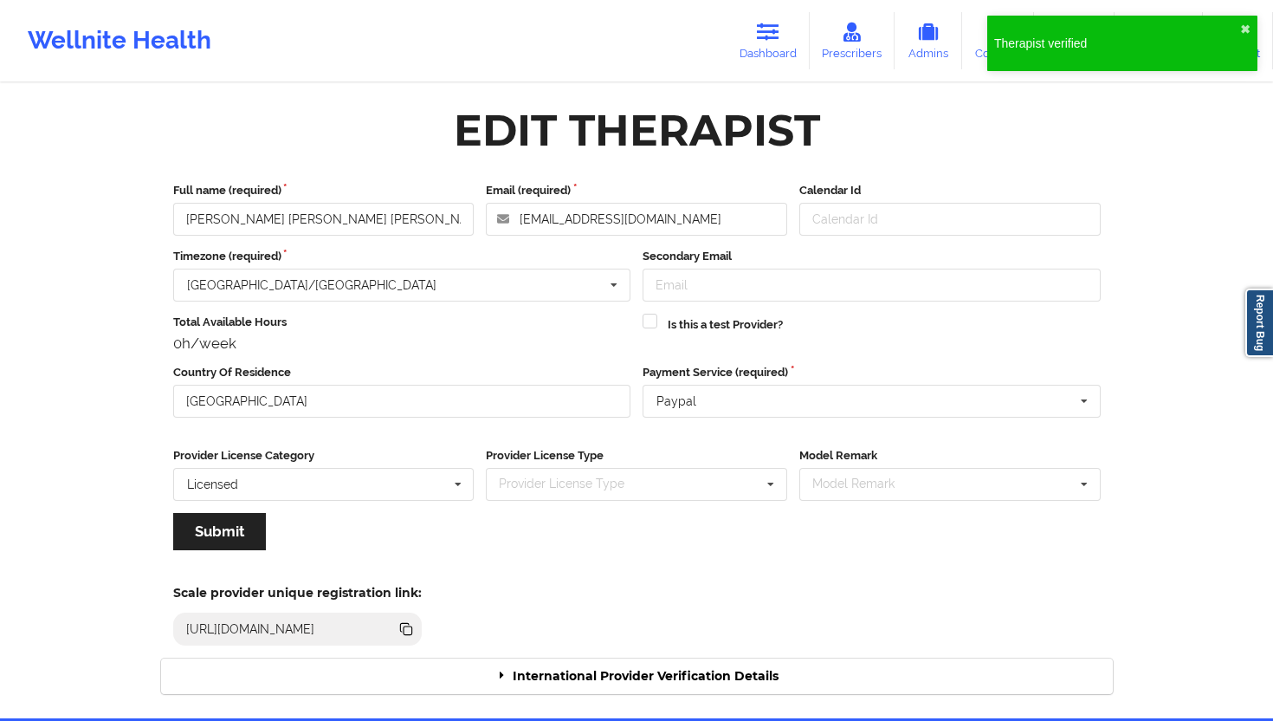
click at [749, 649] on div "International Provider Verification Details" at bounding box center [637, 676] width 952 height 36
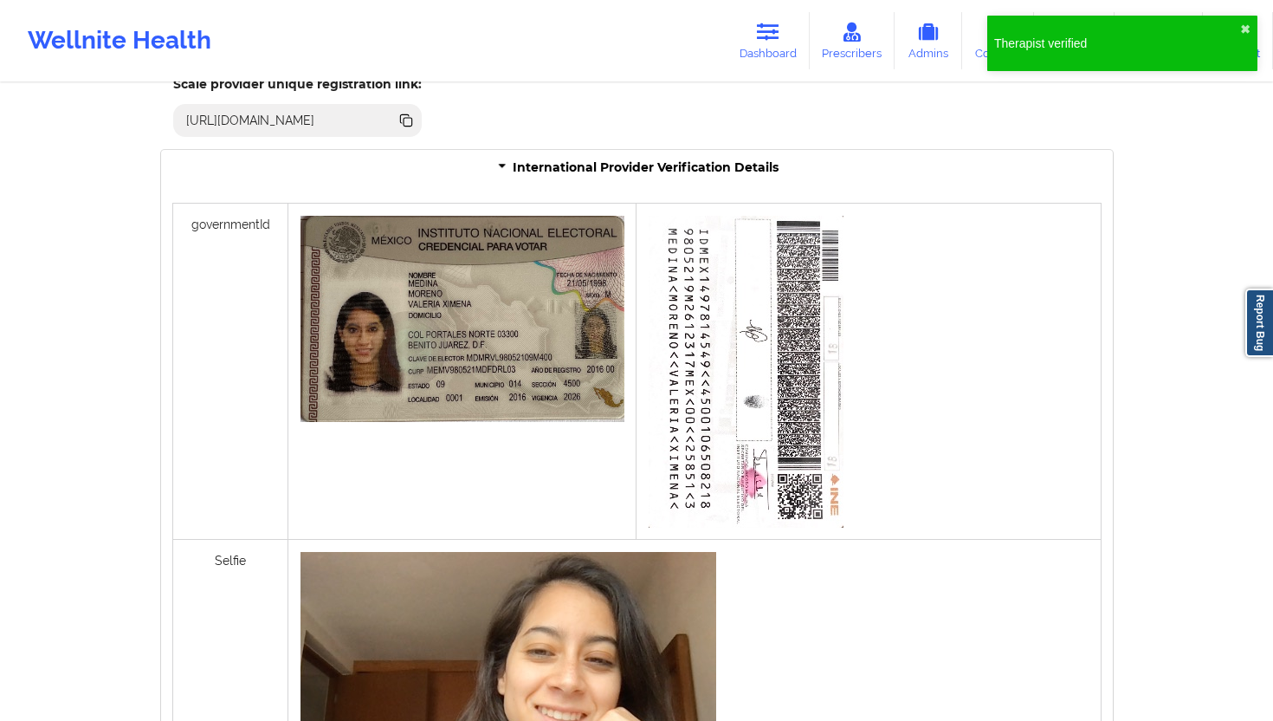
scroll to position [1350, 0]
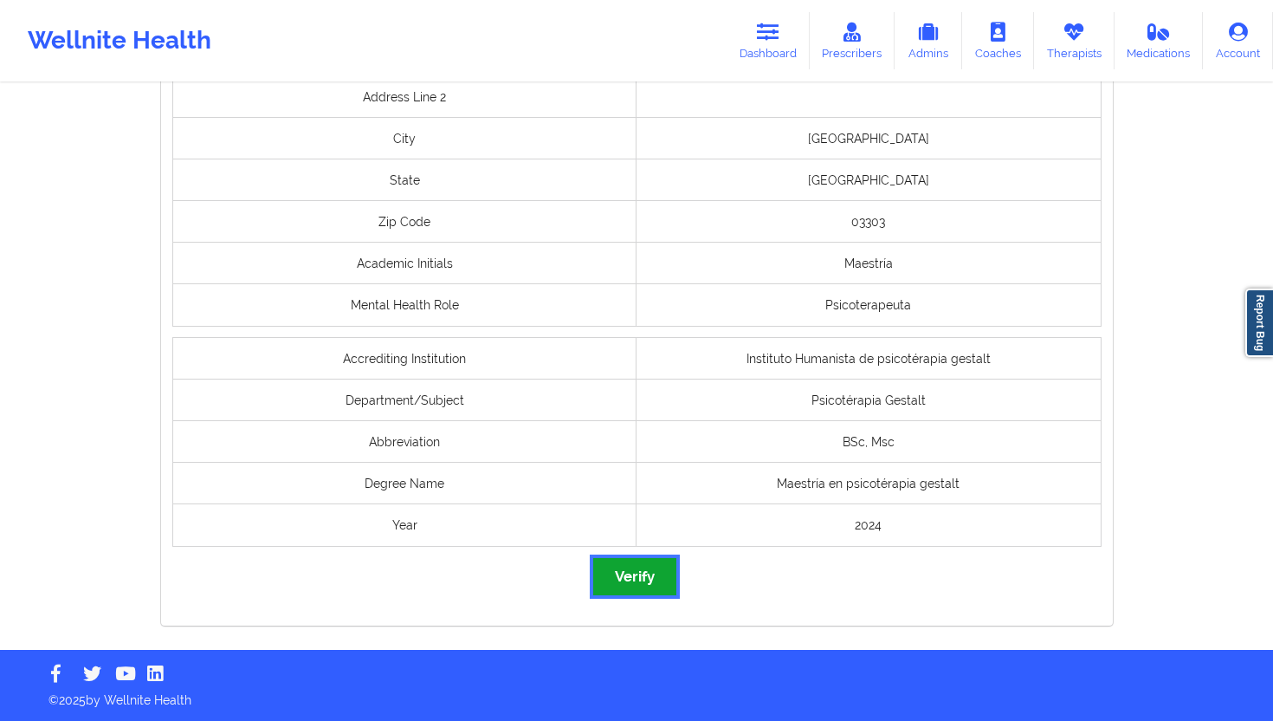
click at [617, 575] on button "Verify" at bounding box center [634, 576] width 83 height 37
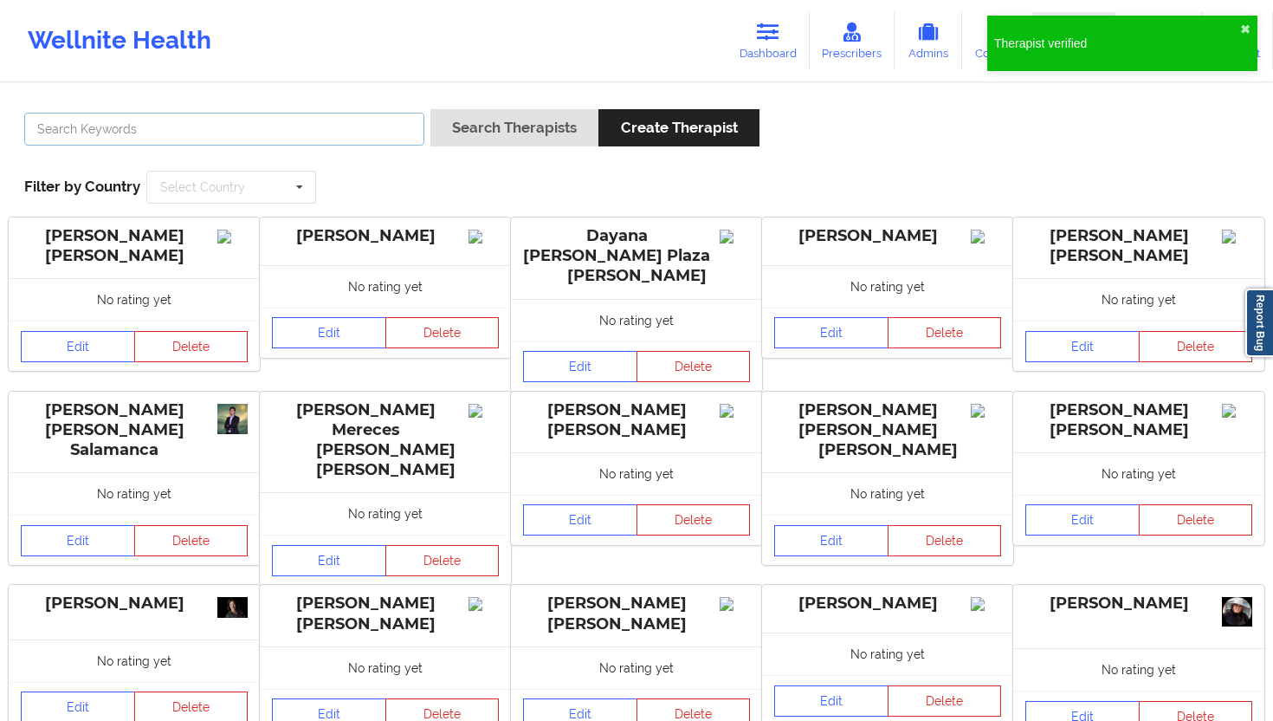
click at [325, 128] on input "text" at bounding box center [224, 129] width 400 height 33
paste input "[PERSON_NAME] [PERSON_NAME]"
type input "[PERSON_NAME] [PERSON_NAME]"
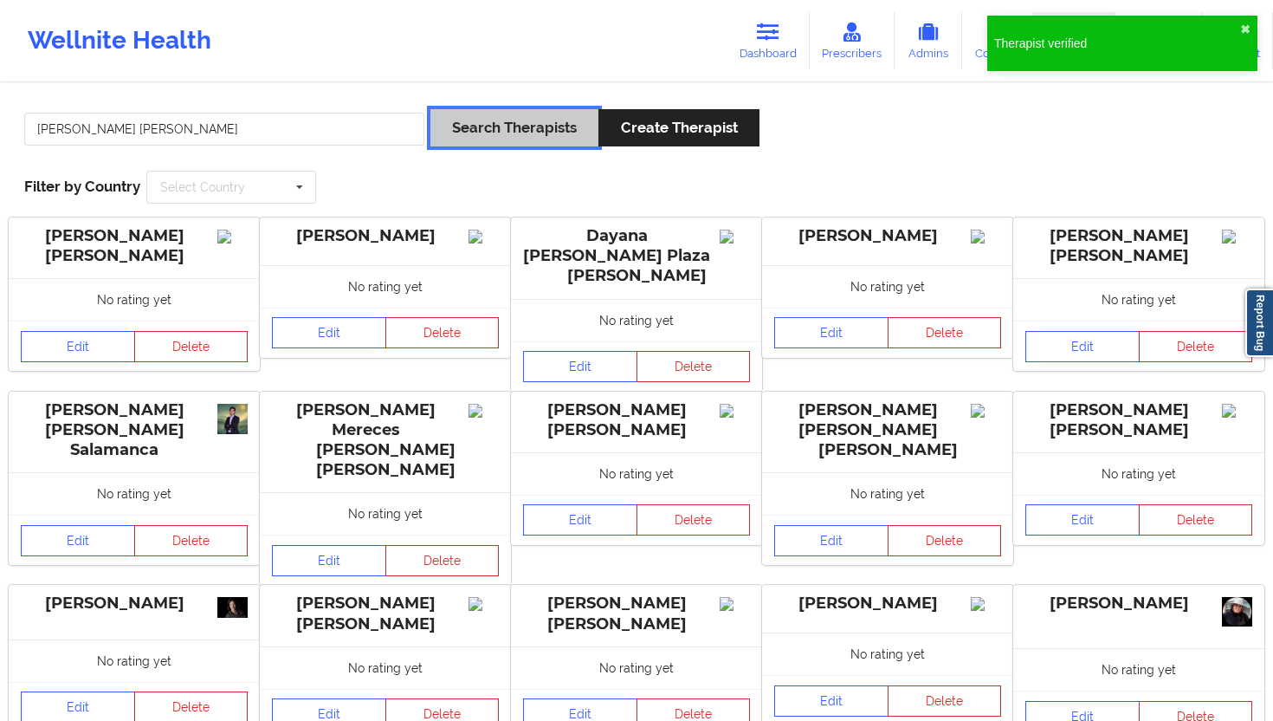
click at [467, 120] on button "Search Therapists" at bounding box center [515, 127] width 168 height 37
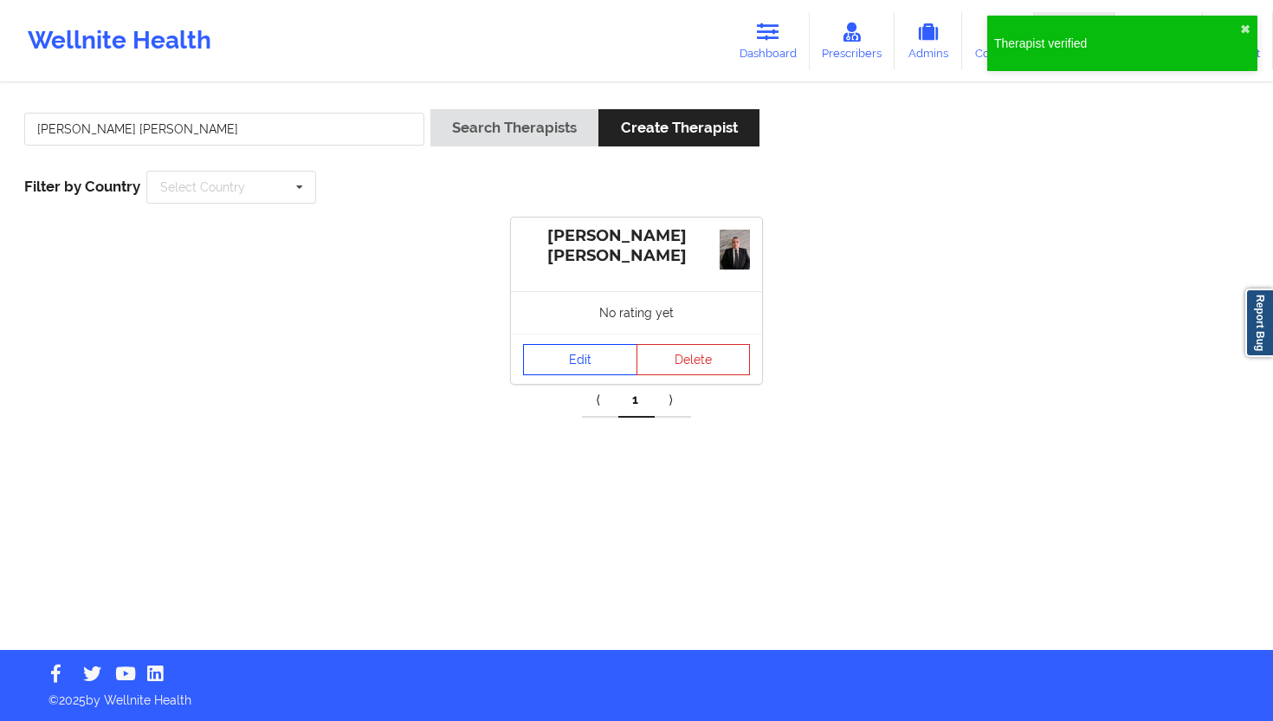
click at [559, 347] on link "Edit" at bounding box center [580, 359] width 114 height 31
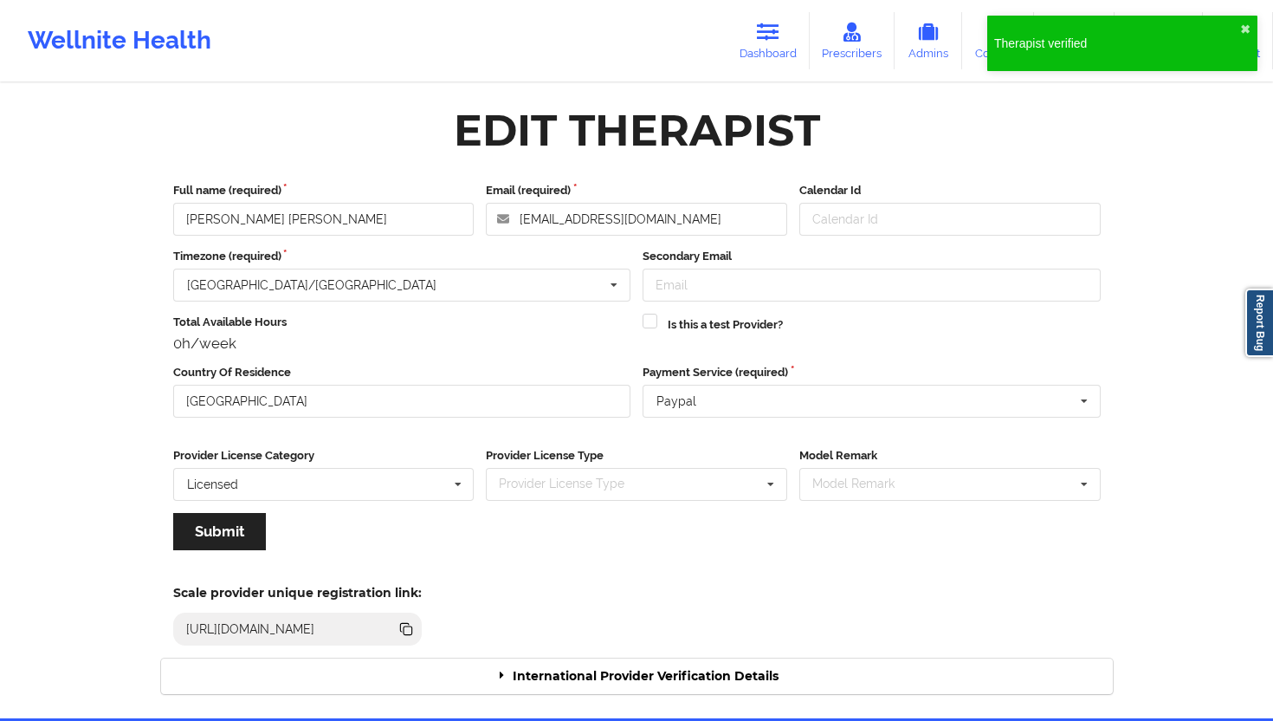
click at [652, 649] on div "International Provider Verification Details" at bounding box center [637, 676] width 952 height 36
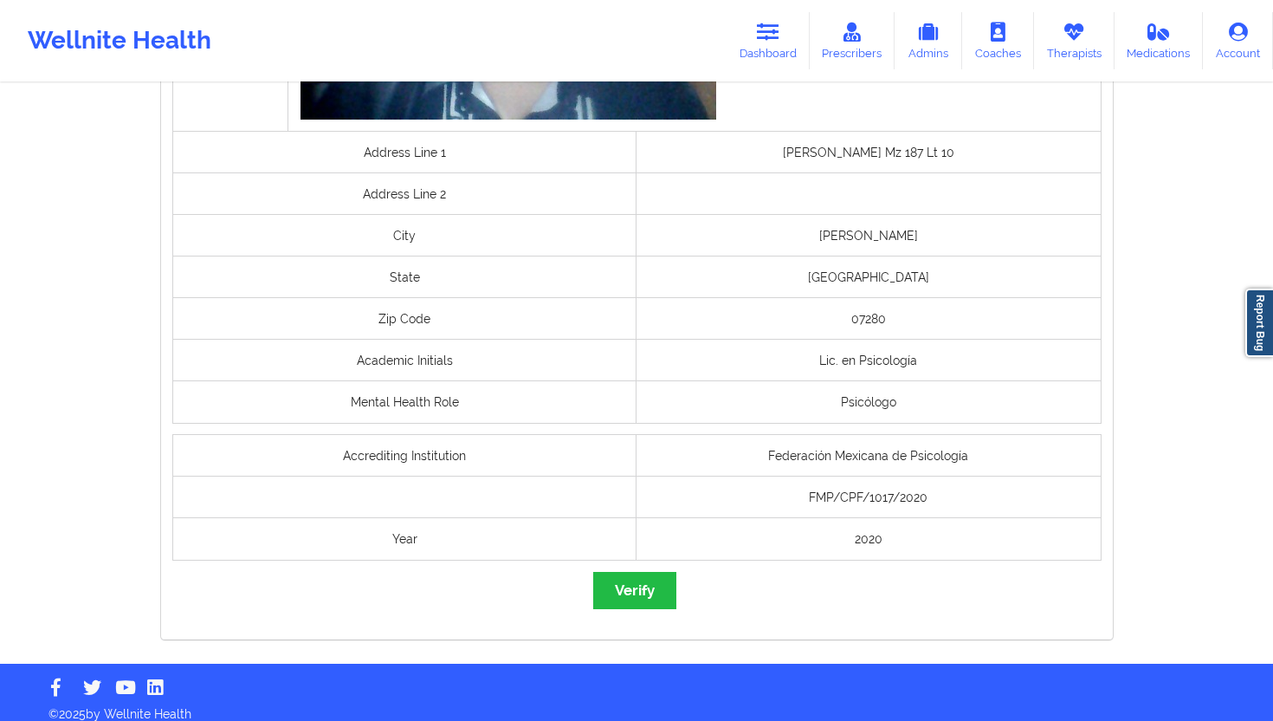
scroll to position [1151, 0]
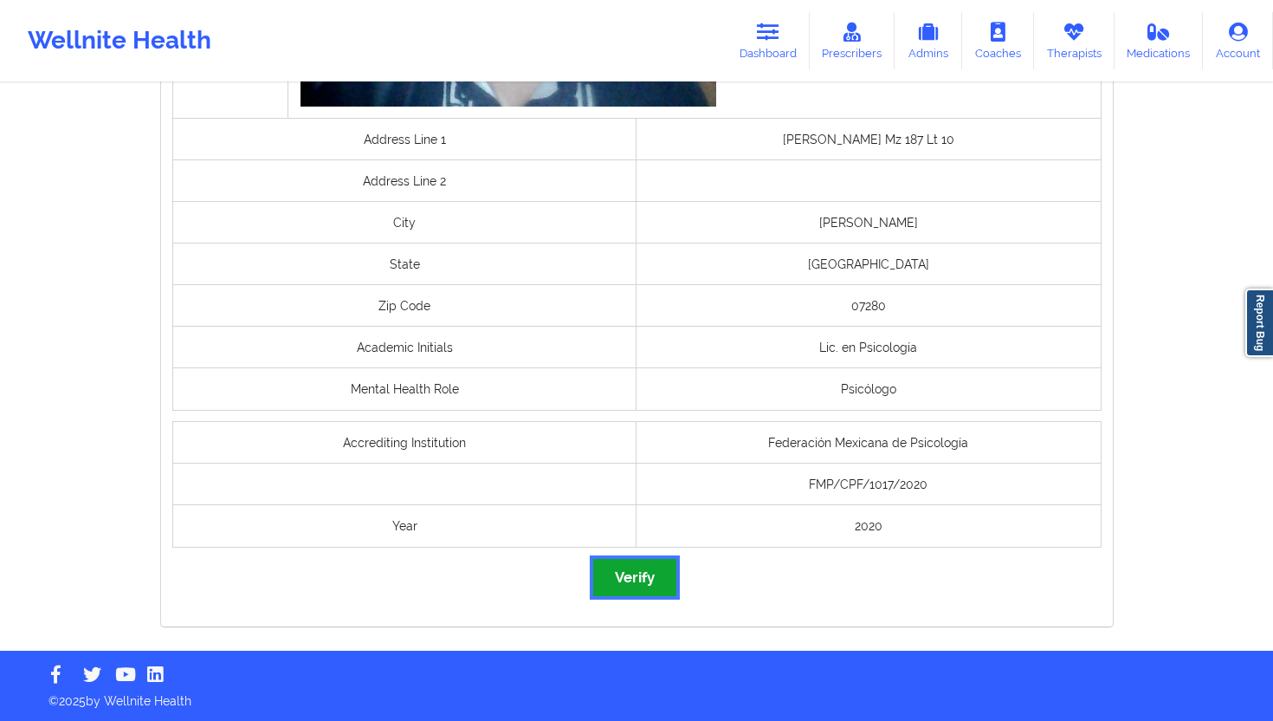
click at [643, 573] on button "Verify" at bounding box center [634, 577] width 83 height 37
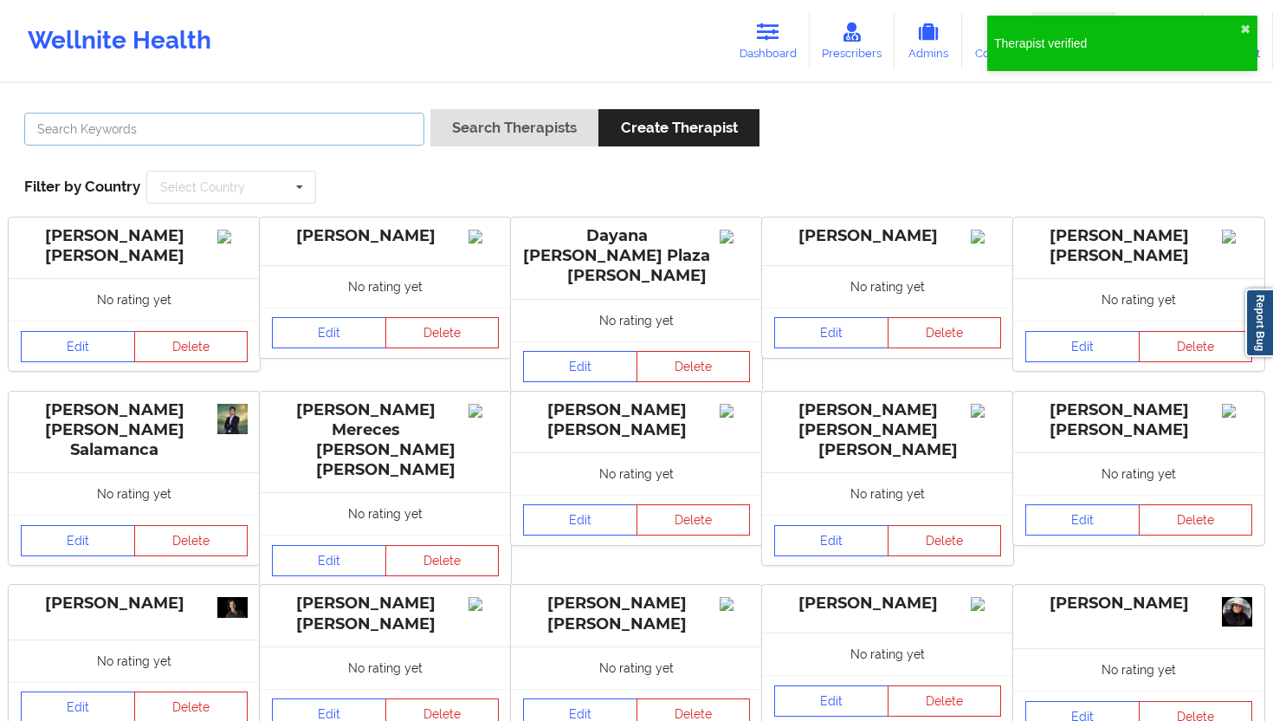
click at [325, 123] on input "text" at bounding box center [224, 129] width 400 height 33
paste input "[PERSON_NAME]"
type input "[PERSON_NAME]"
click at [482, 146] on div "Search Therapists Create Therapist" at bounding box center [595, 133] width 329 height 49
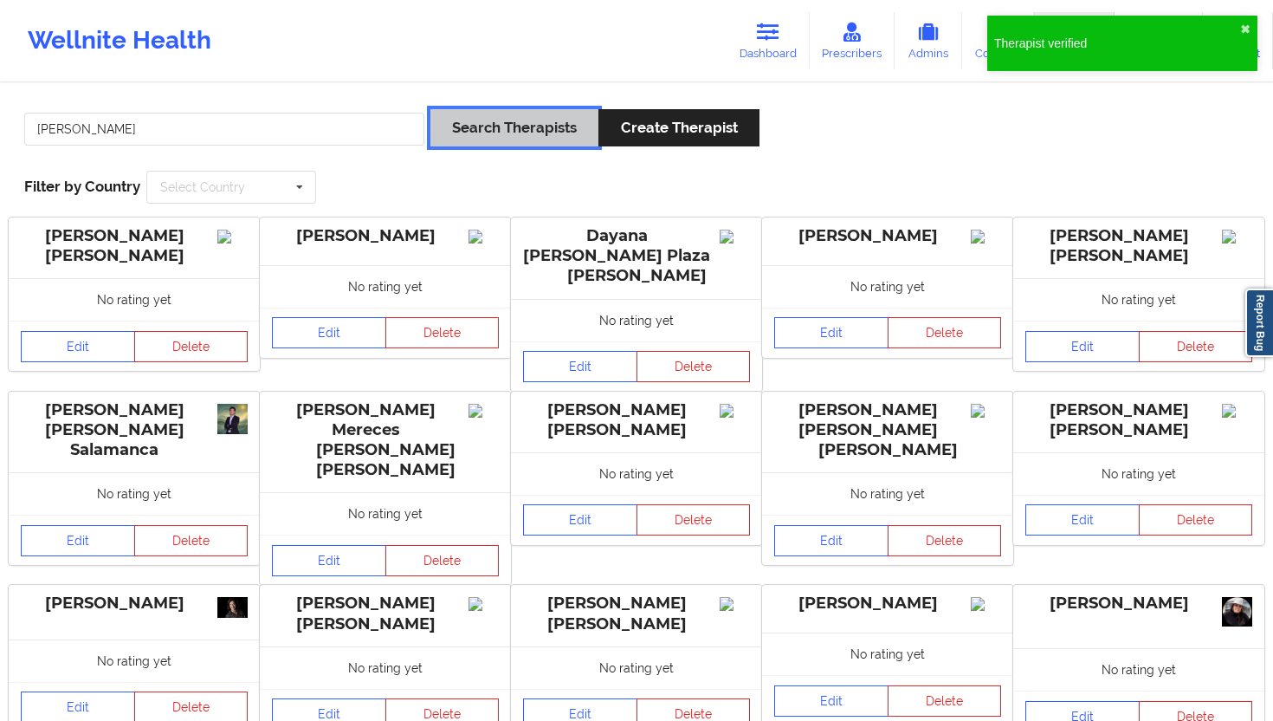
click at [508, 133] on button "Search Therapists" at bounding box center [515, 127] width 168 height 37
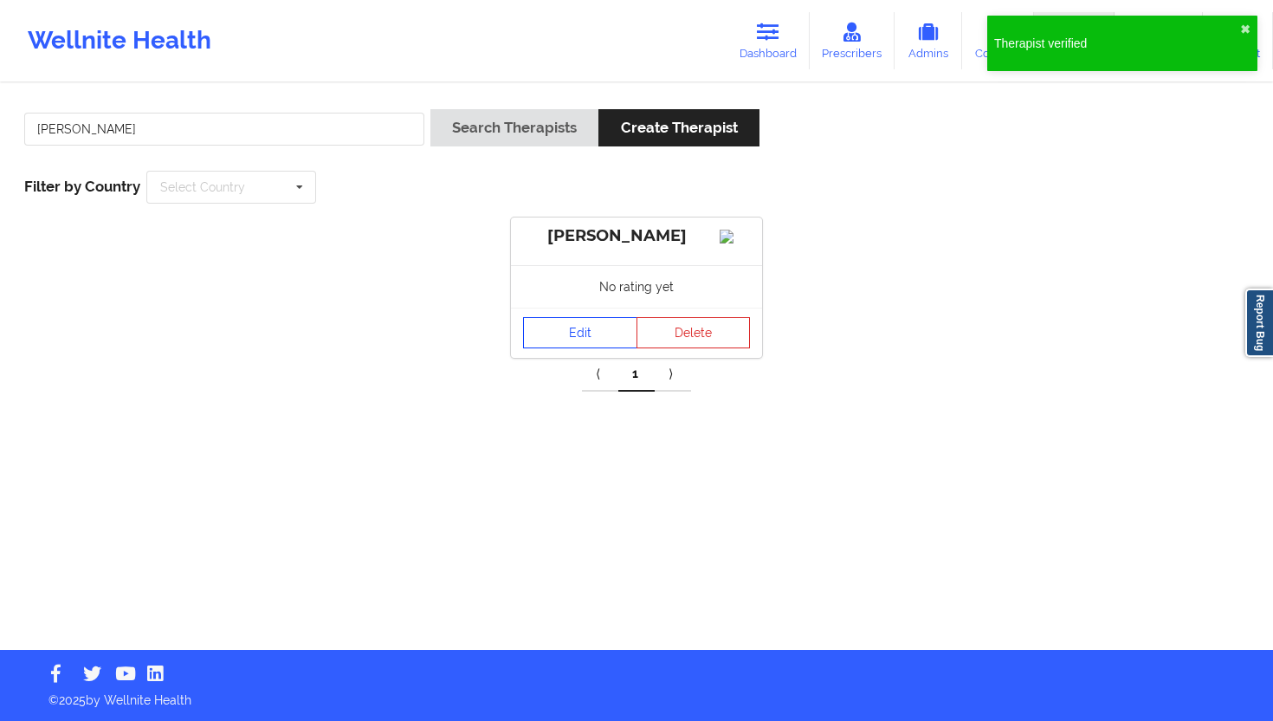
click at [574, 347] on link "Edit" at bounding box center [580, 332] width 114 height 31
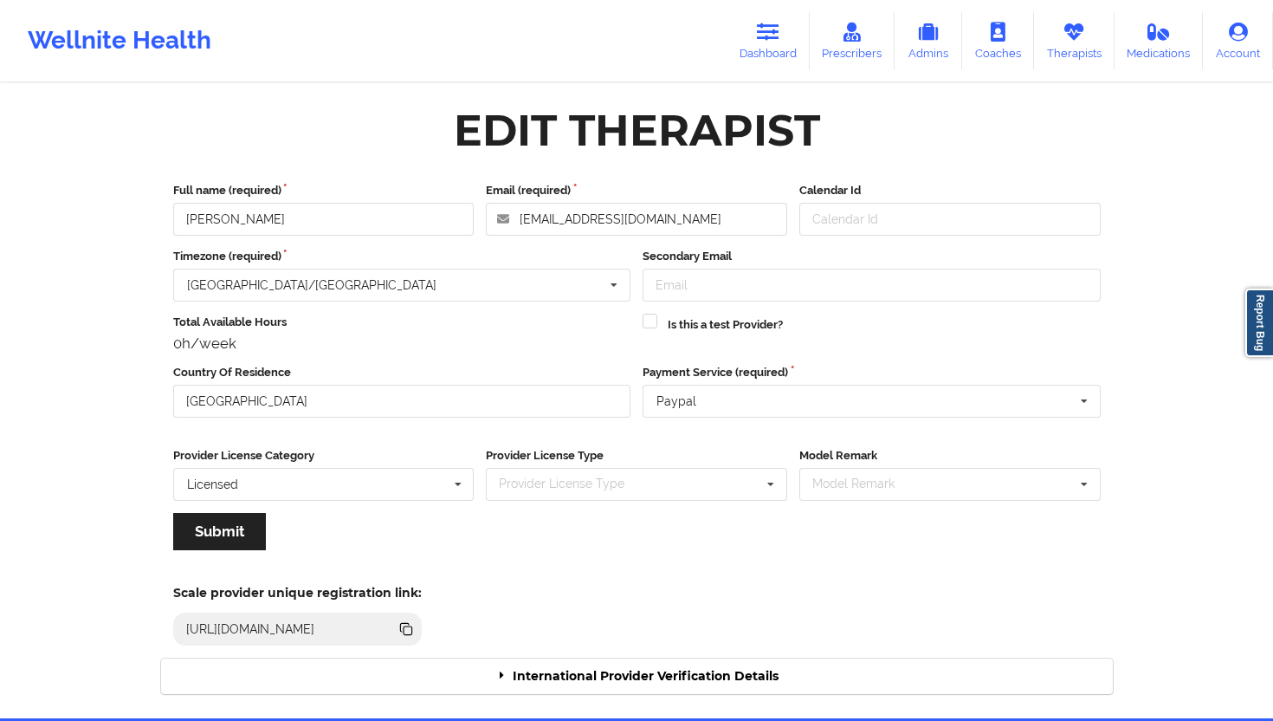
click at [649, 649] on div "International Provider Verification Details" at bounding box center [637, 676] width 952 height 36
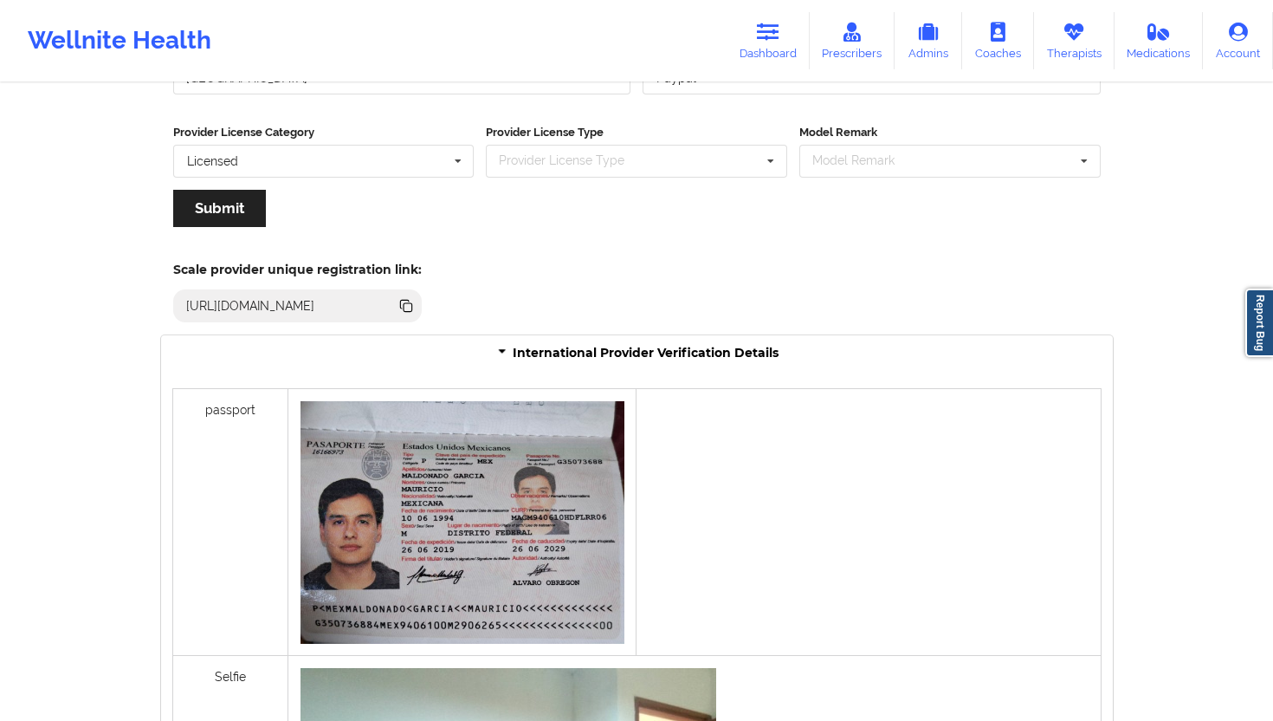
scroll to position [1214, 0]
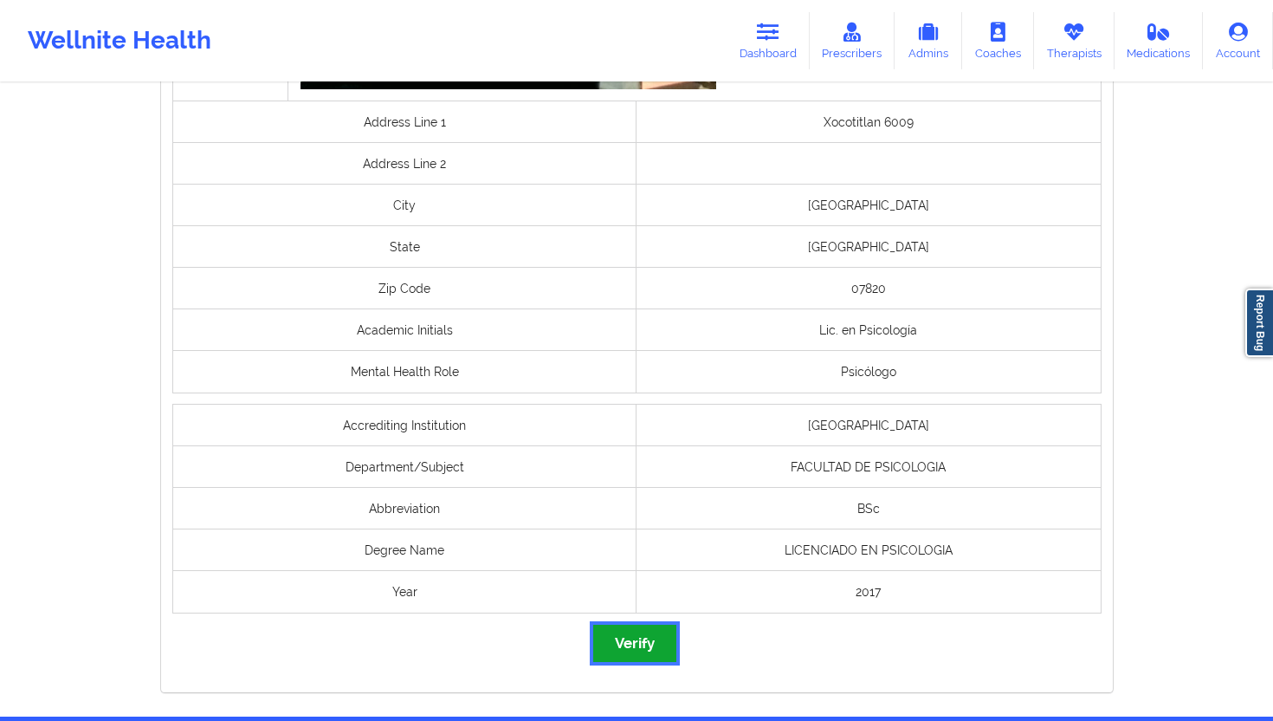
click at [631, 649] on button "Verify" at bounding box center [634, 643] width 83 height 37
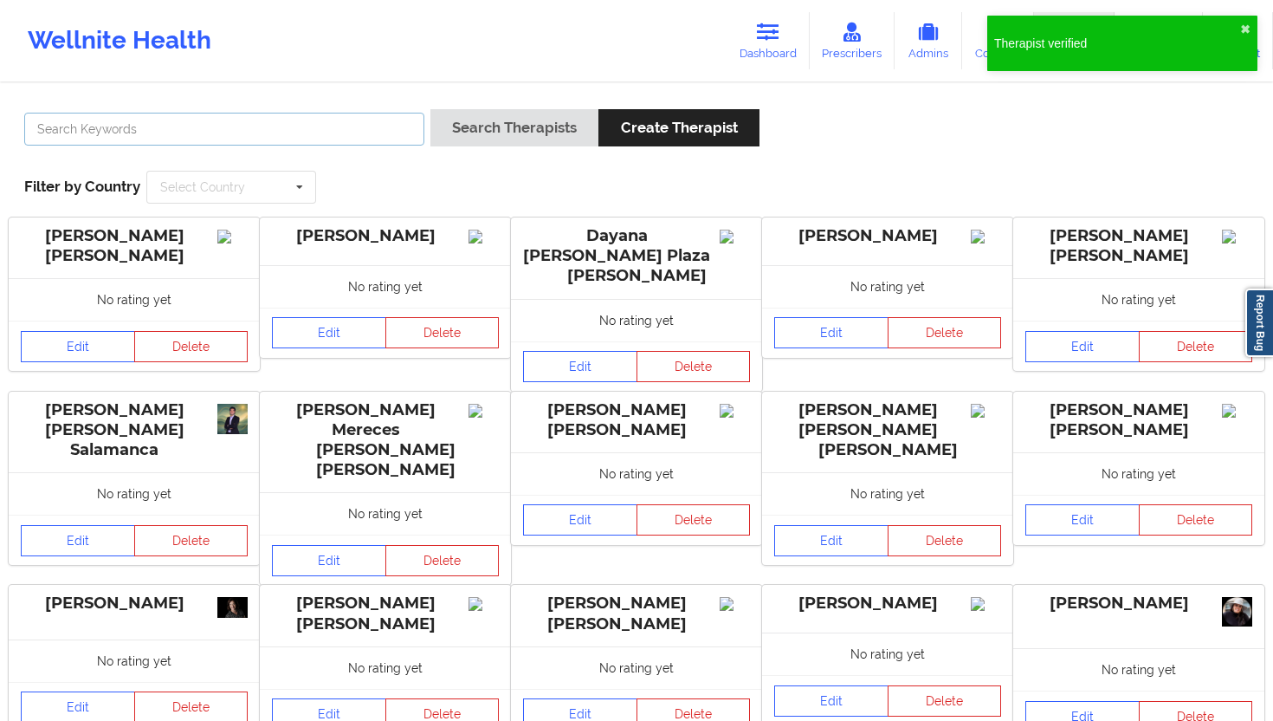
click at [337, 138] on input "text" at bounding box center [224, 129] width 400 height 33
paste input "[PERSON_NAME]"
type input "[PERSON_NAME]"
click at [467, 154] on div "Search Therapists Create Therapist" at bounding box center [595, 133] width 329 height 49
click at [503, 143] on button "Search Therapists" at bounding box center [515, 127] width 168 height 37
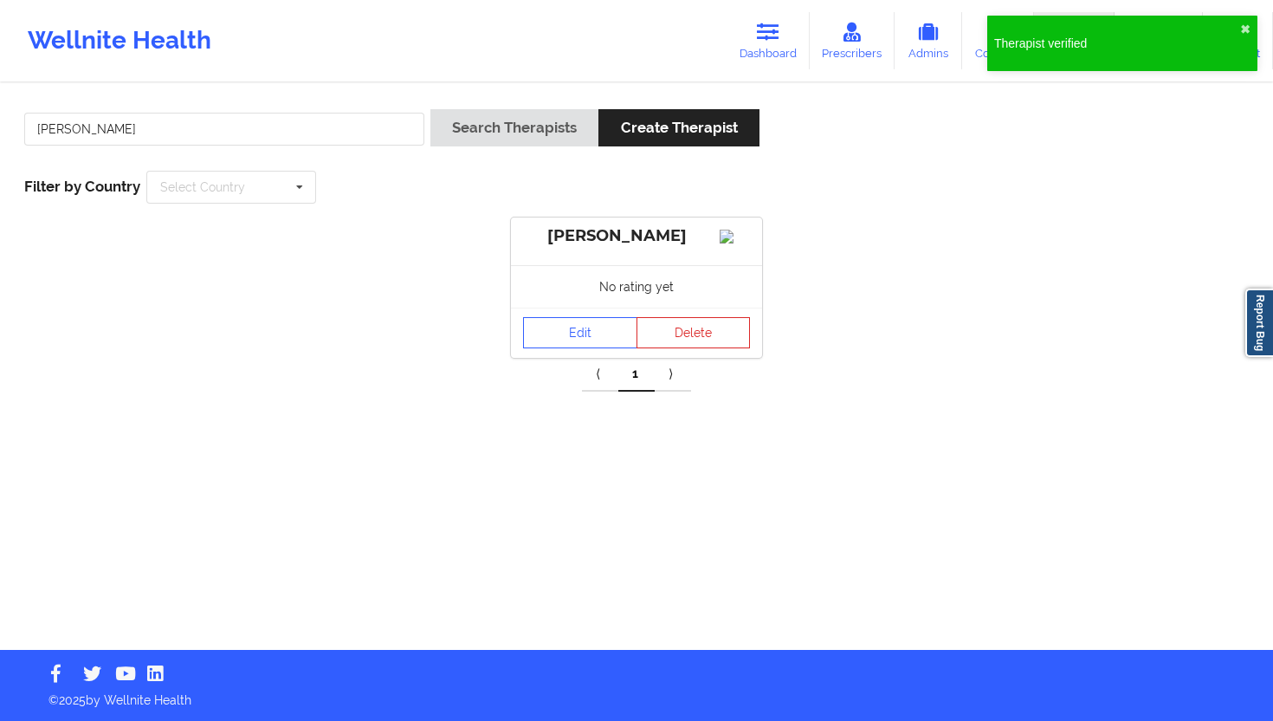
click at [584, 330] on div "Edit Delete" at bounding box center [636, 333] width 251 height 50
click at [590, 345] on link "Edit" at bounding box center [580, 332] width 114 height 31
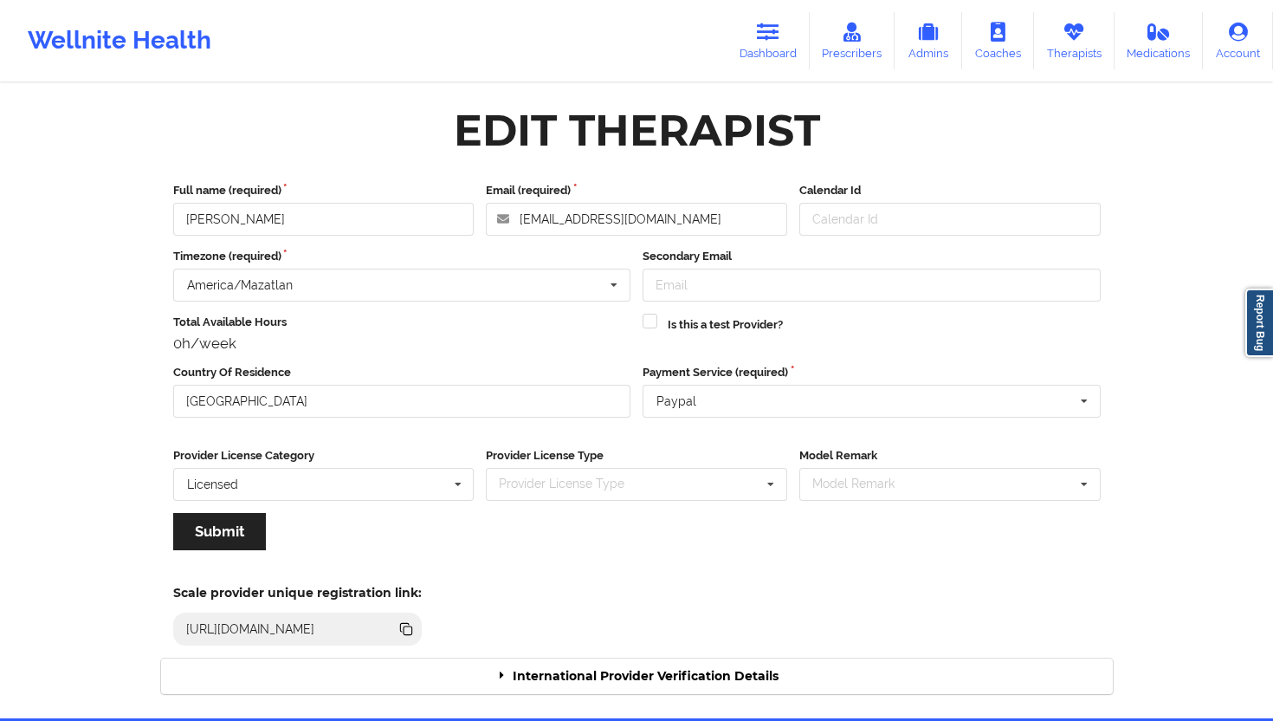
click at [708, 649] on div "International Provider Verification Details" at bounding box center [637, 676] width 952 height 36
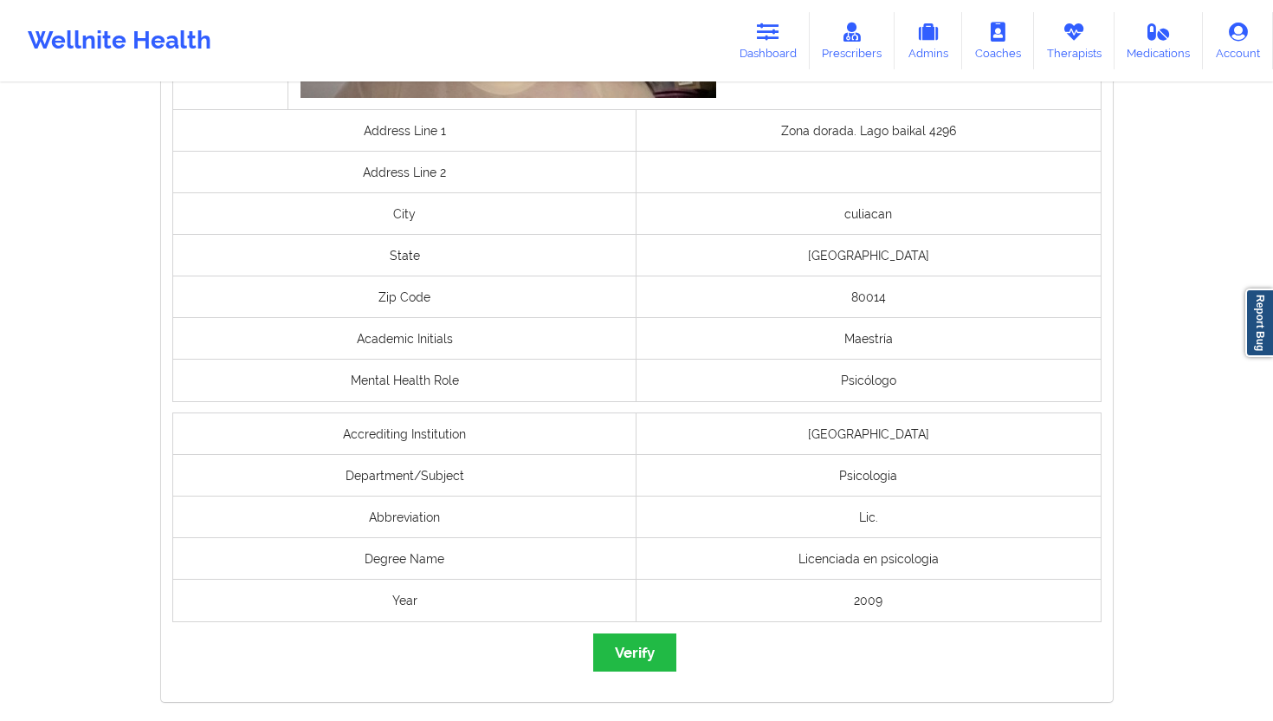
scroll to position [1242, 0]
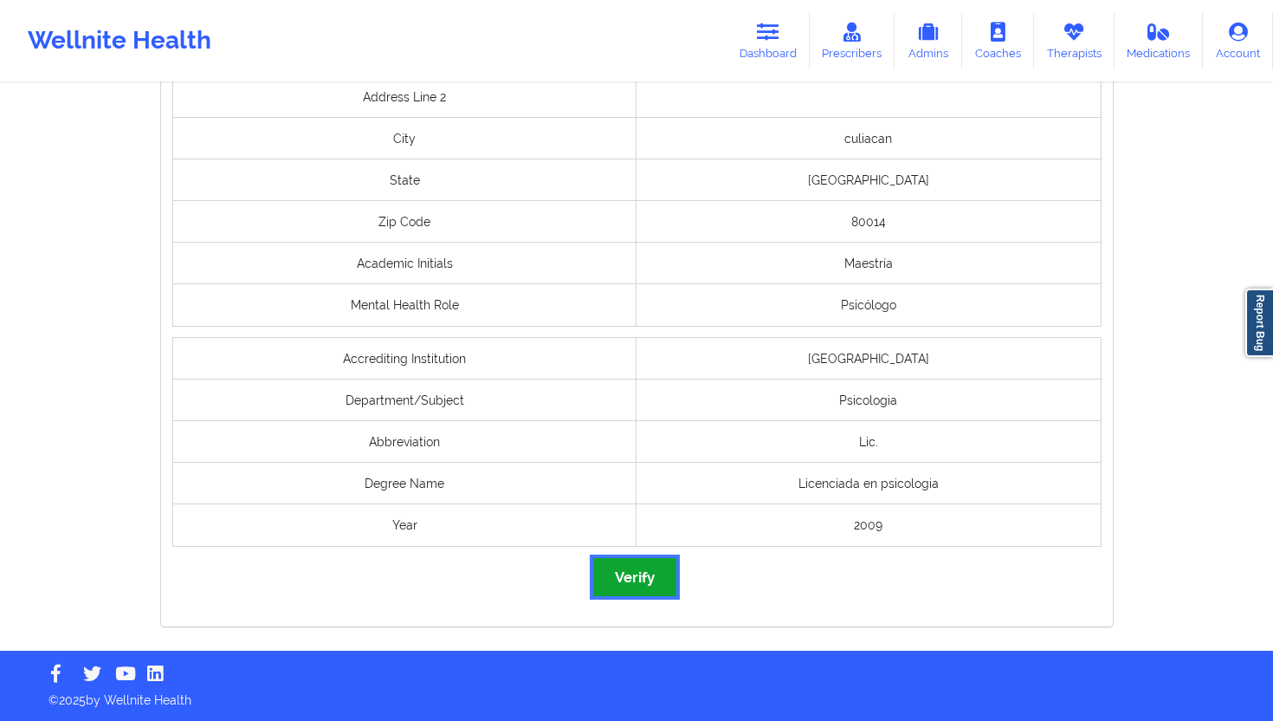
click at [660, 571] on button "Verify" at bounding box center [634, 576] width 83 height 37
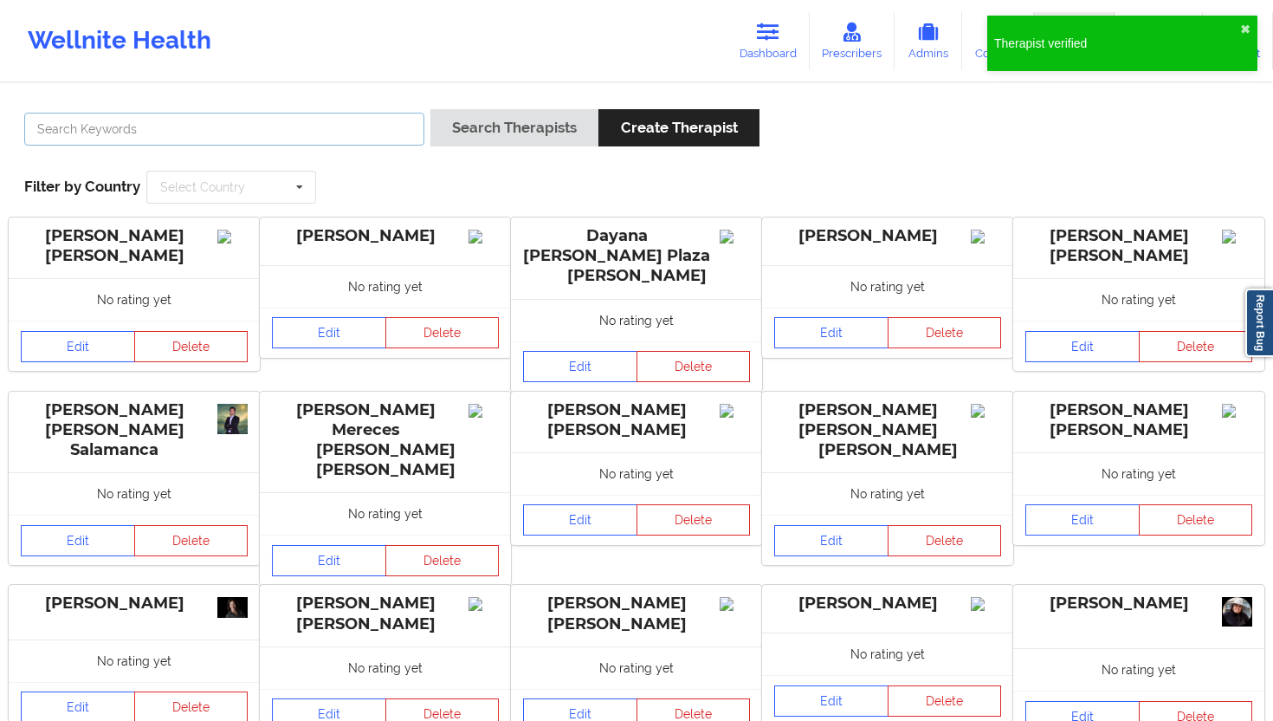
click at [321, 121] on input "text" at bounding box center [224, 129] width 400 height 33
paste input "[PERSON_NAME] [PERSON_NAME]"
type input "[PERSON_NAME] [PERSON_NAME]"
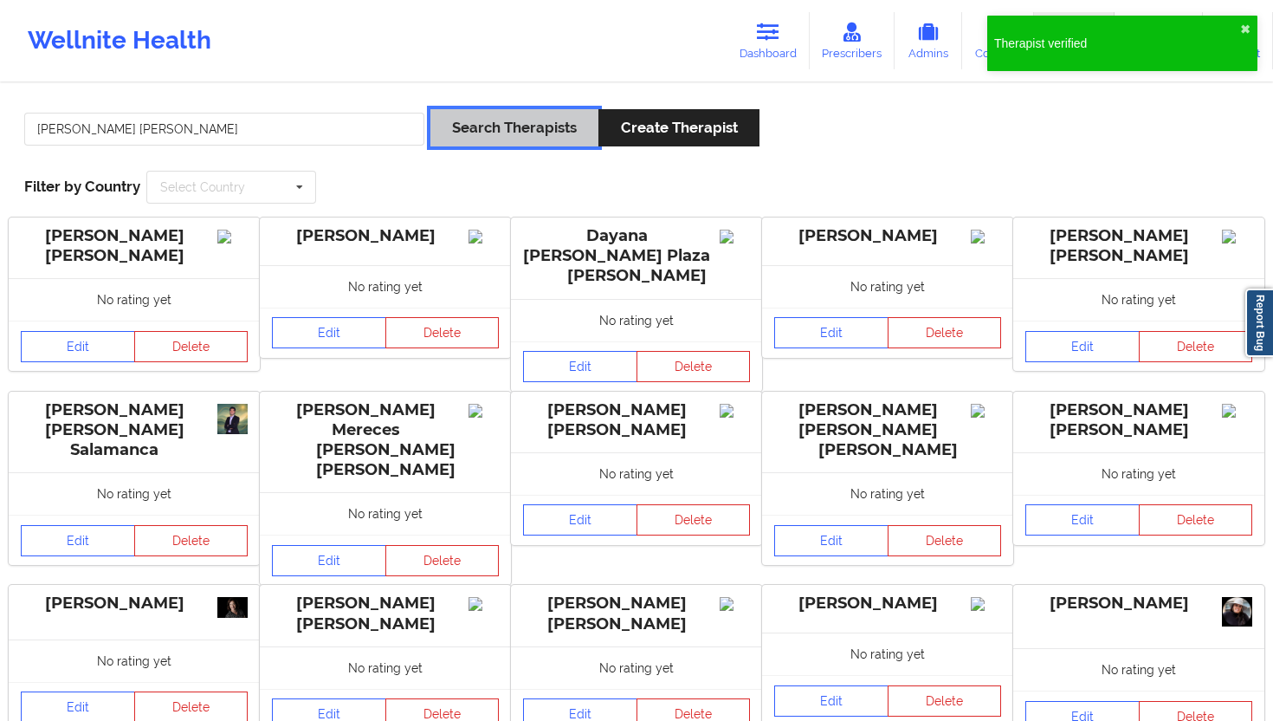
click at [494, 115] on button "Search Therapists" at bounding box center [515, 127] width 168 height 37
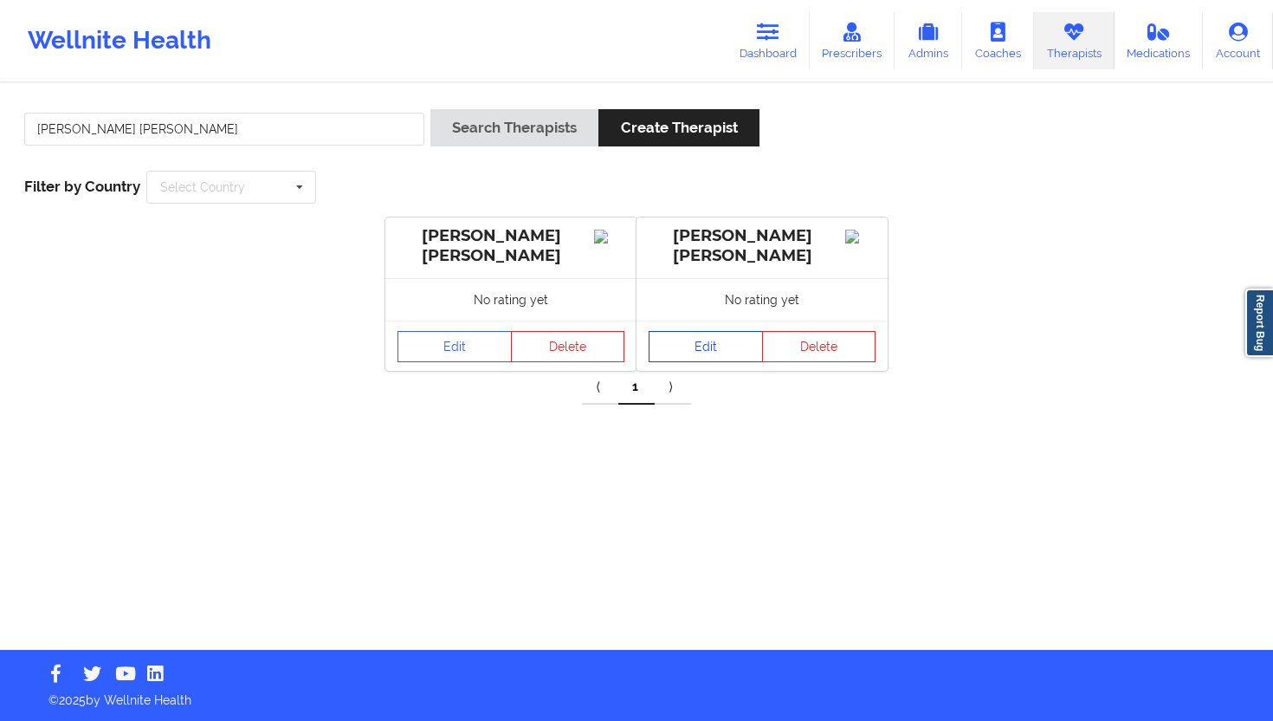
click at [675, 339] on link "Edit" at bounding box center [706, 346] width 114 height 31
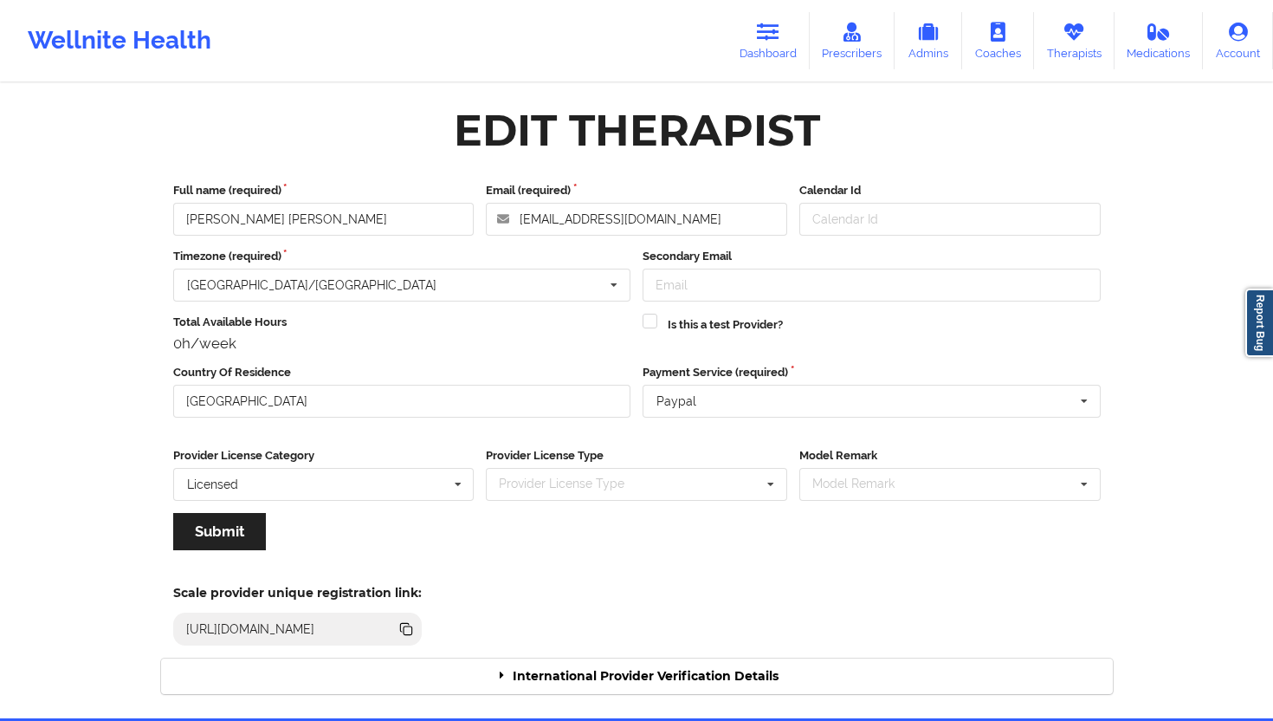
click at [630, 649] on div "International Provider Verification Details" at bounding box center [637, 676] width 952 height 36
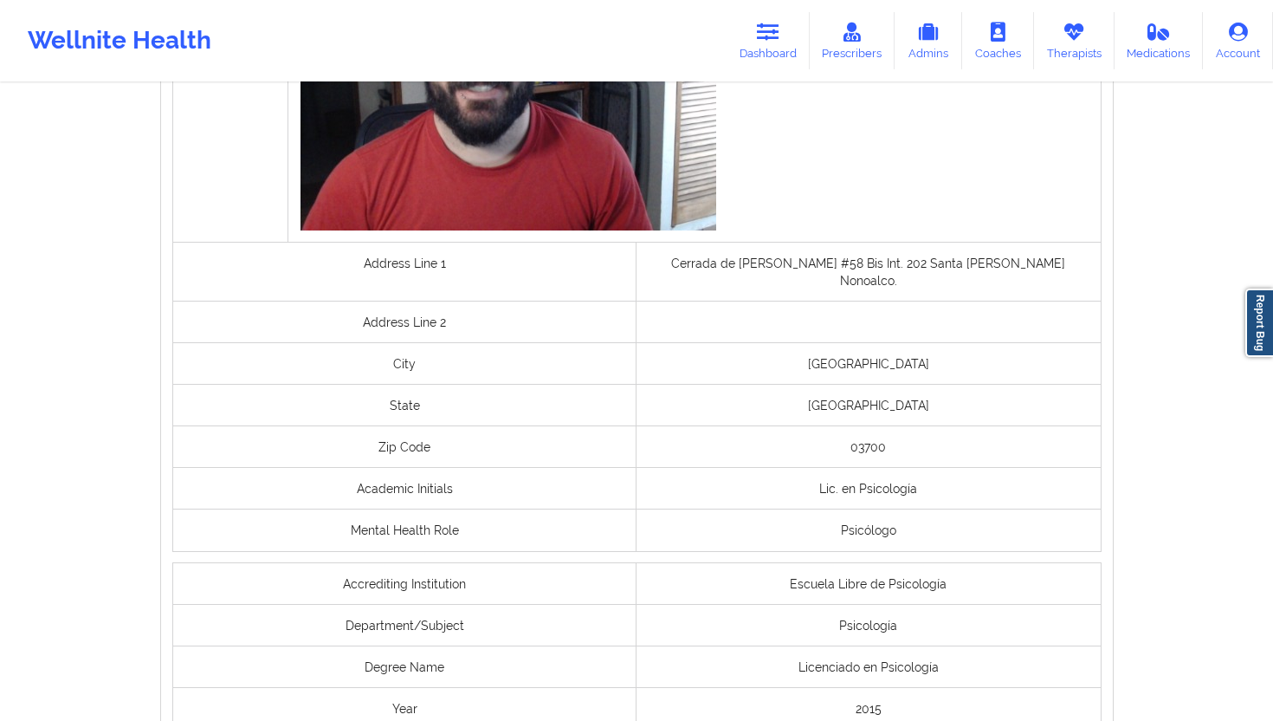
scroll to position [1239, 0]
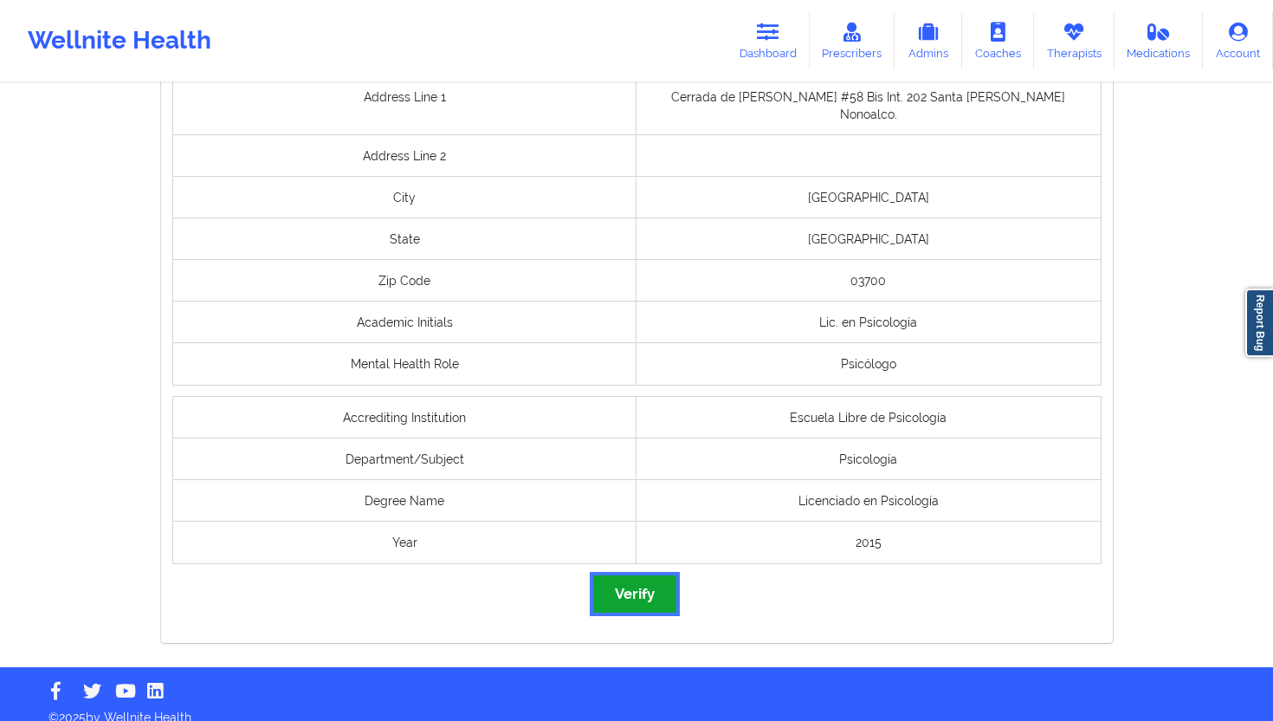
click at [619, 575] on button "Verify" at bounding box center [634, 593] width 83 height 37
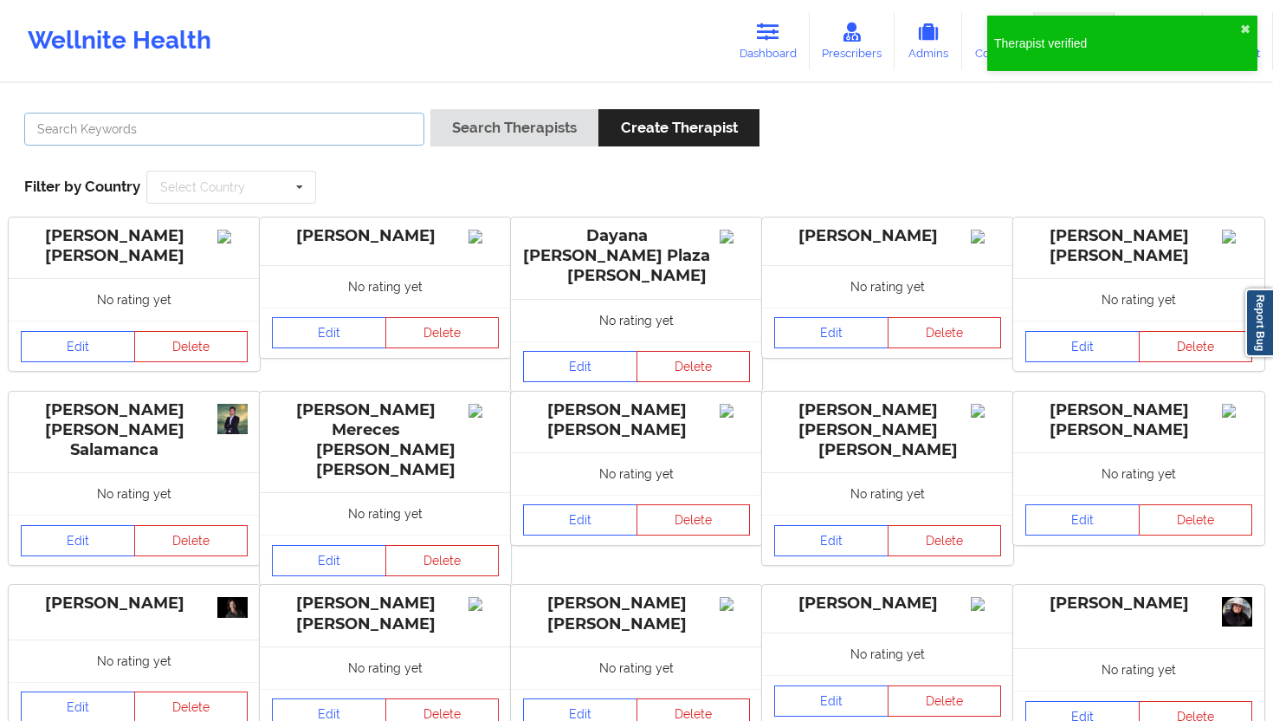
click at [323, 126] on input "text" at bounding box center [224, 129] width 400 height 33
paste input "[PERSON_NAME] [PERSON_NAME]"
type input "[PERSON_NAME] [PERSON_NAME]"
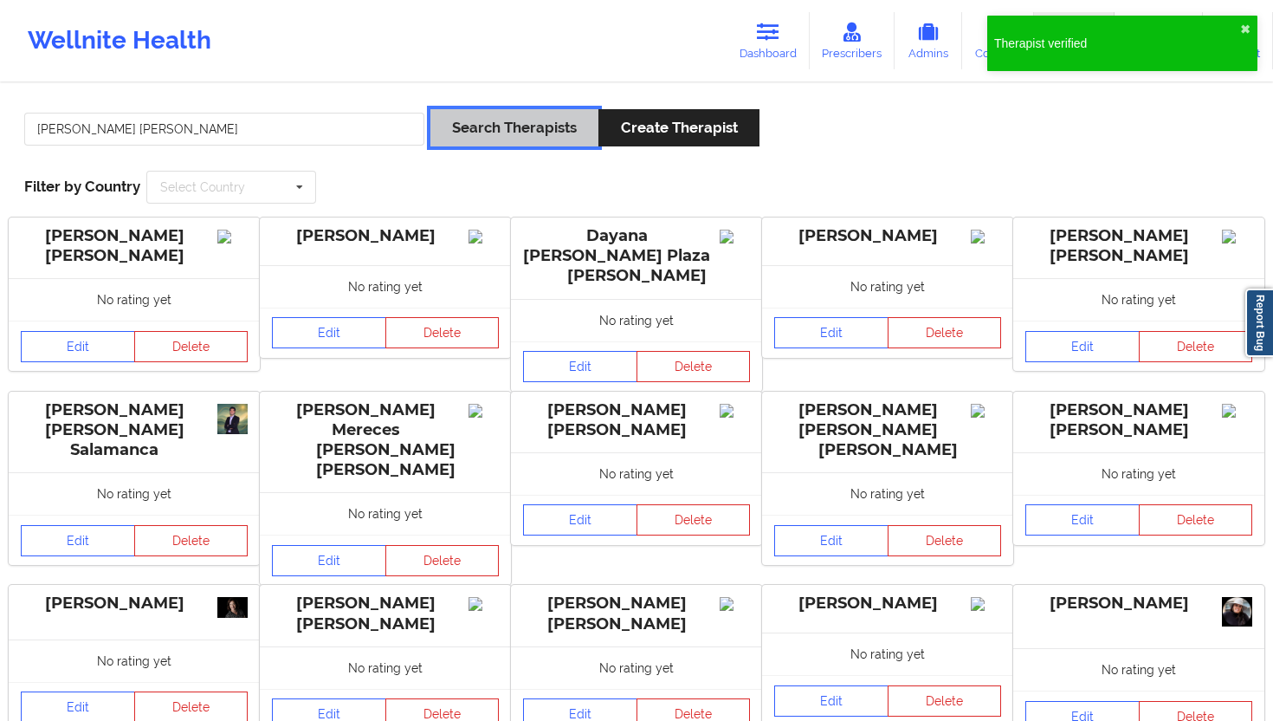
click at [486, 134] on button "Search Therapists" at bounding box center [515, 127] width 168 height 37
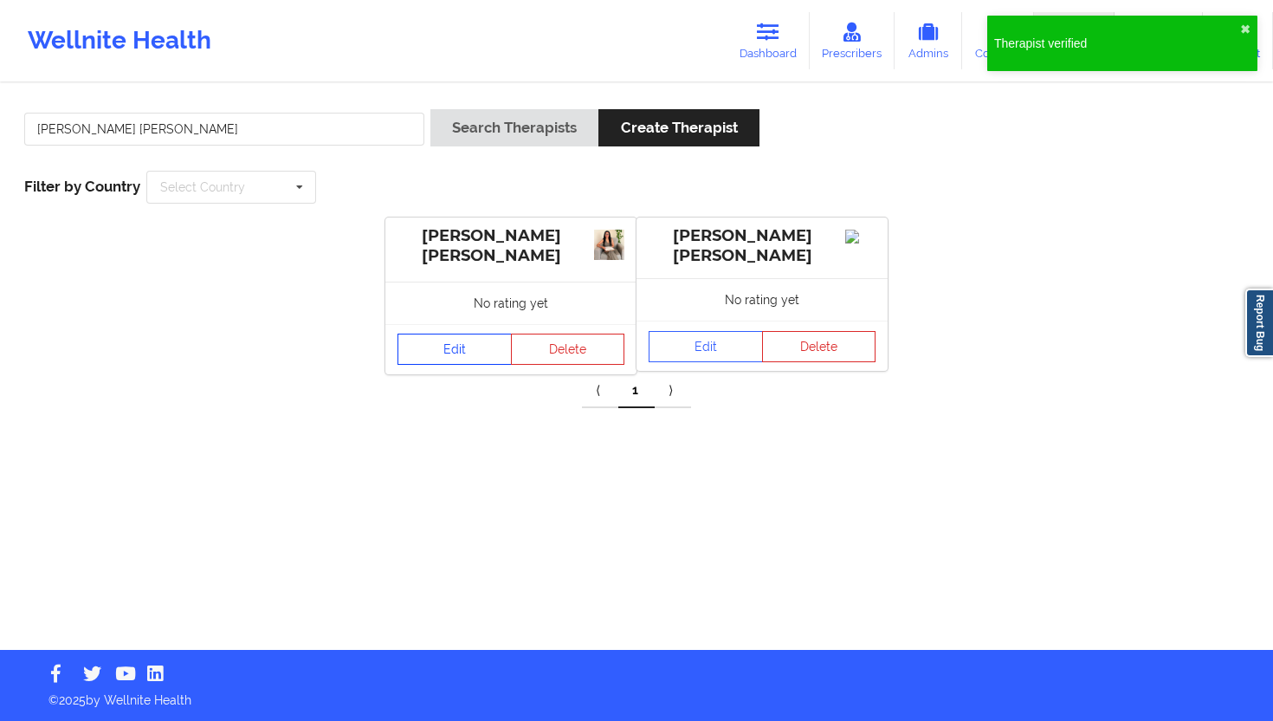
click at [476, 339] on link "Edit" at bounding box center [455, 349] width 114 height 31
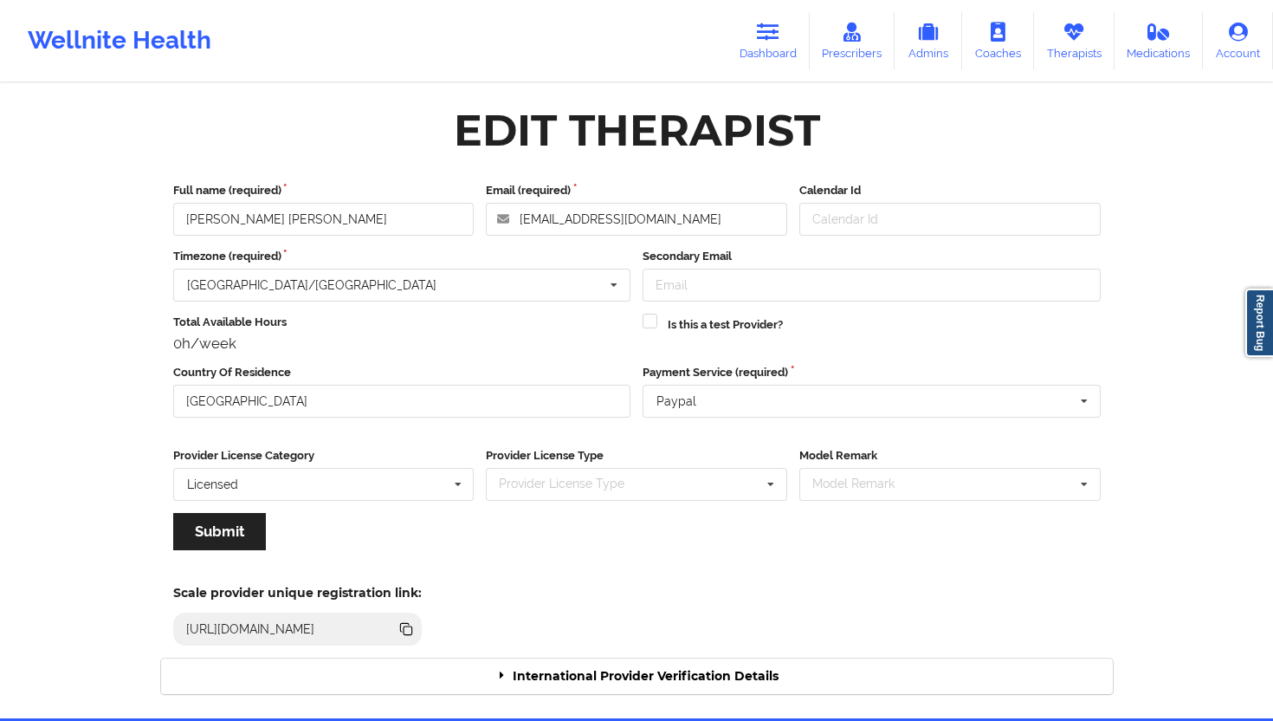
click at [598, 649] on div "International Provider Verification Details" at bounding box center [637, 676] width 952 height 36
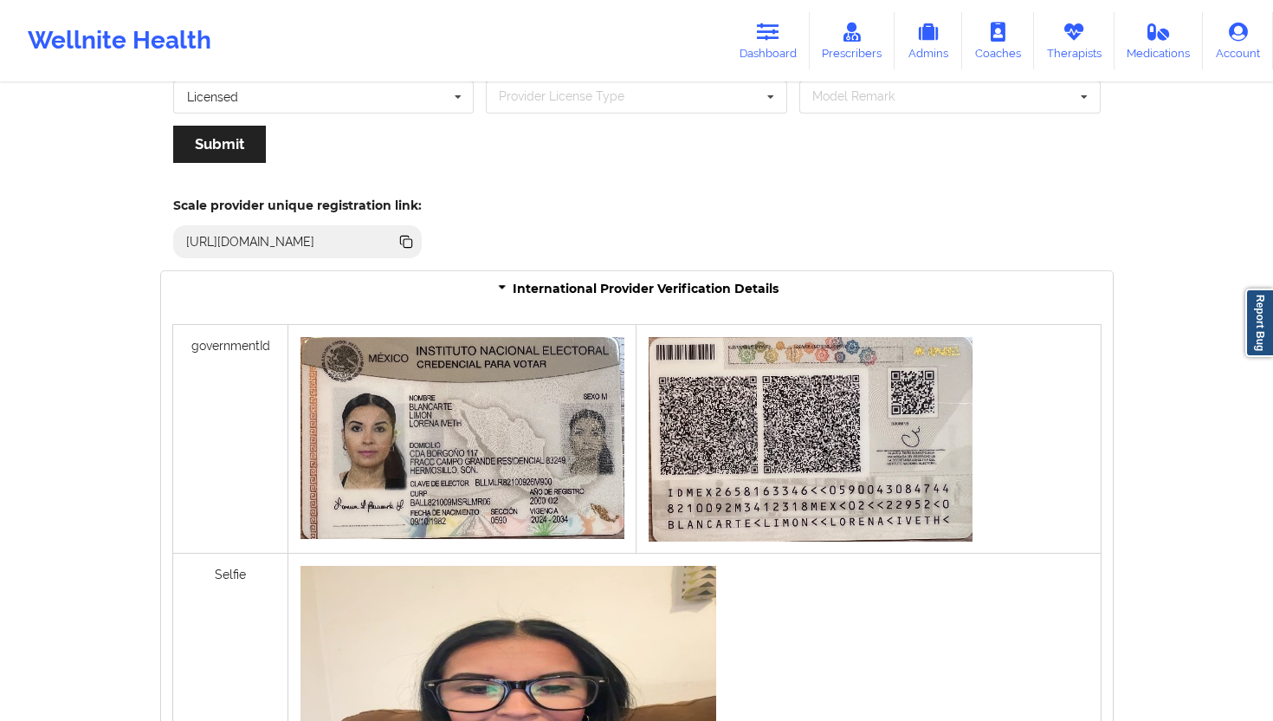
scroll to position [1201, 0]
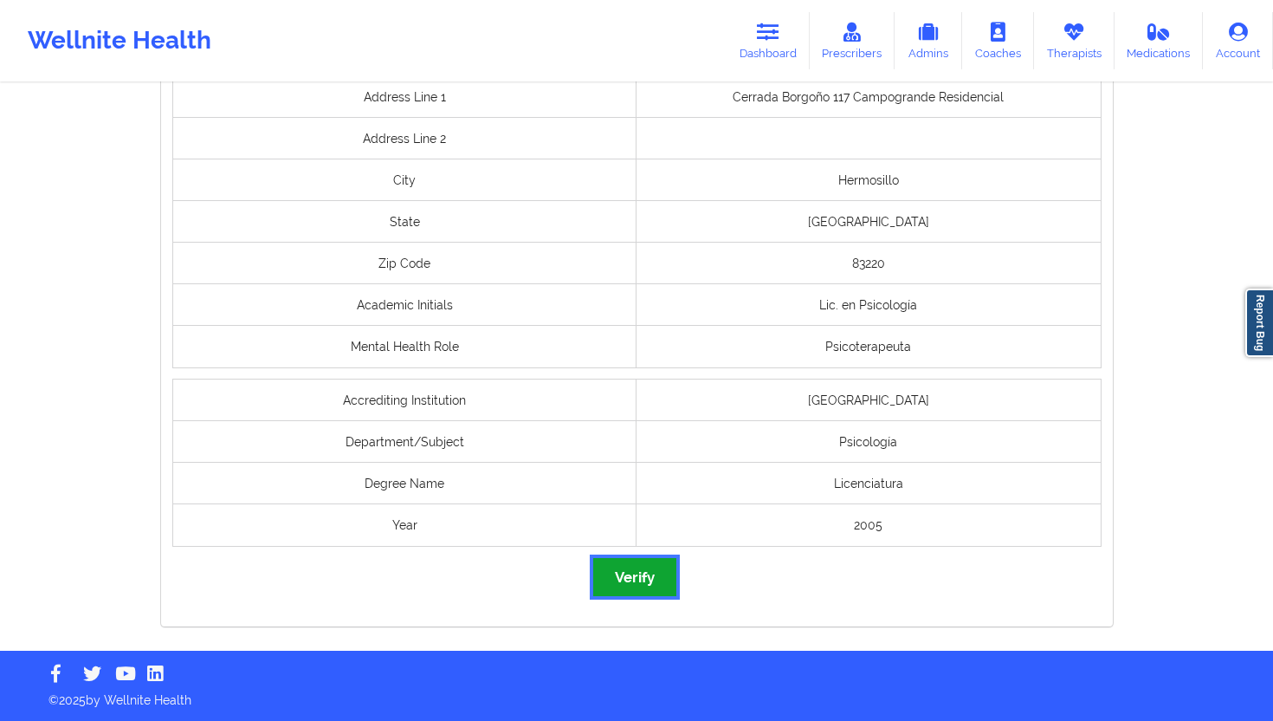
click at [637, 586] on button "Verify" at bounding box center [634, 576] width 83 height 37
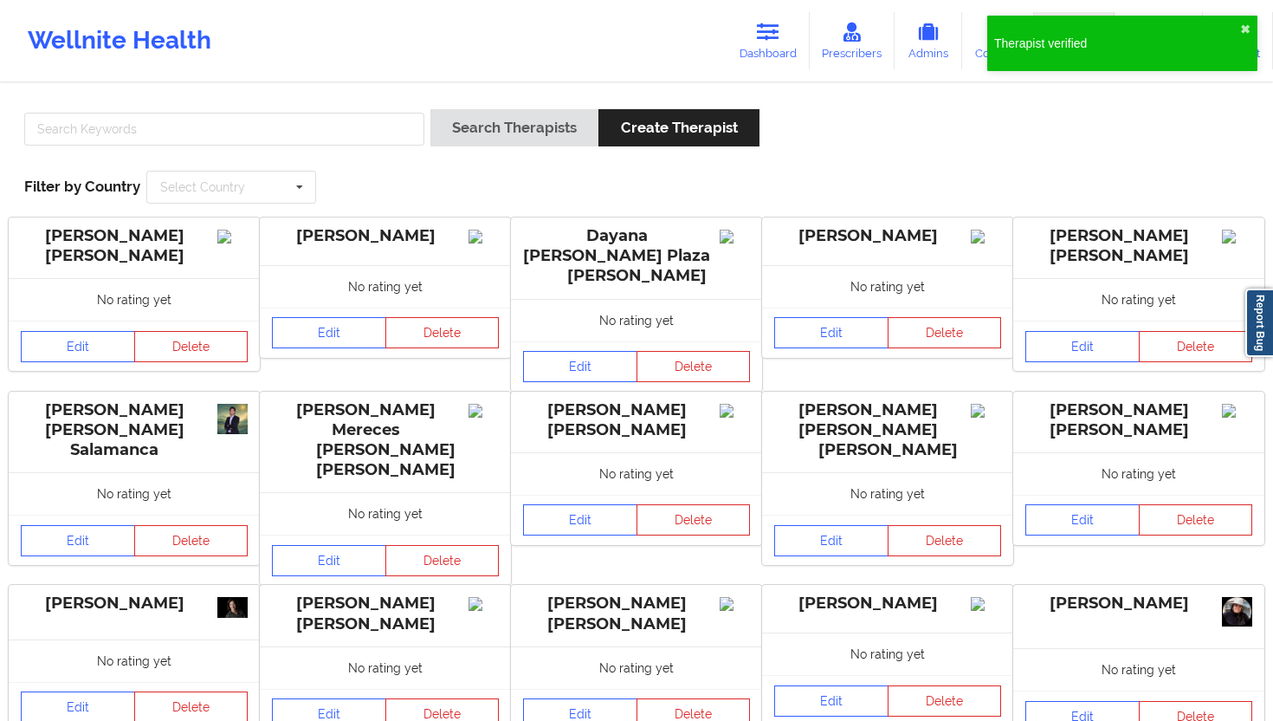
click at [295, 152] on div at bounding box center [224, 133] width 412 height 49
click at [328, 128] on input "text" at bounding box center [224, 129] width 400 height 33
paste input "[PERSON_NAME]"
type input "[PERSON_NAME]"
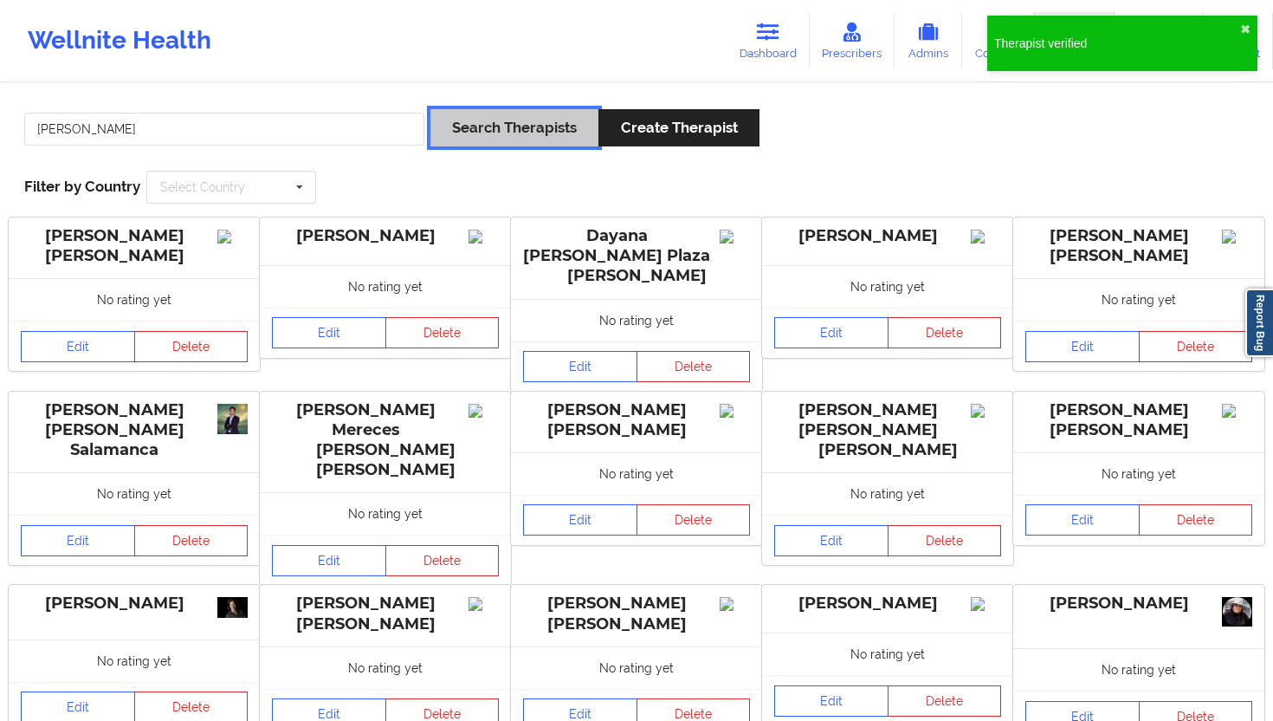
click at [479, 121] on button "Search Therapists" at bounding box center [515, 127] width 168 height 37
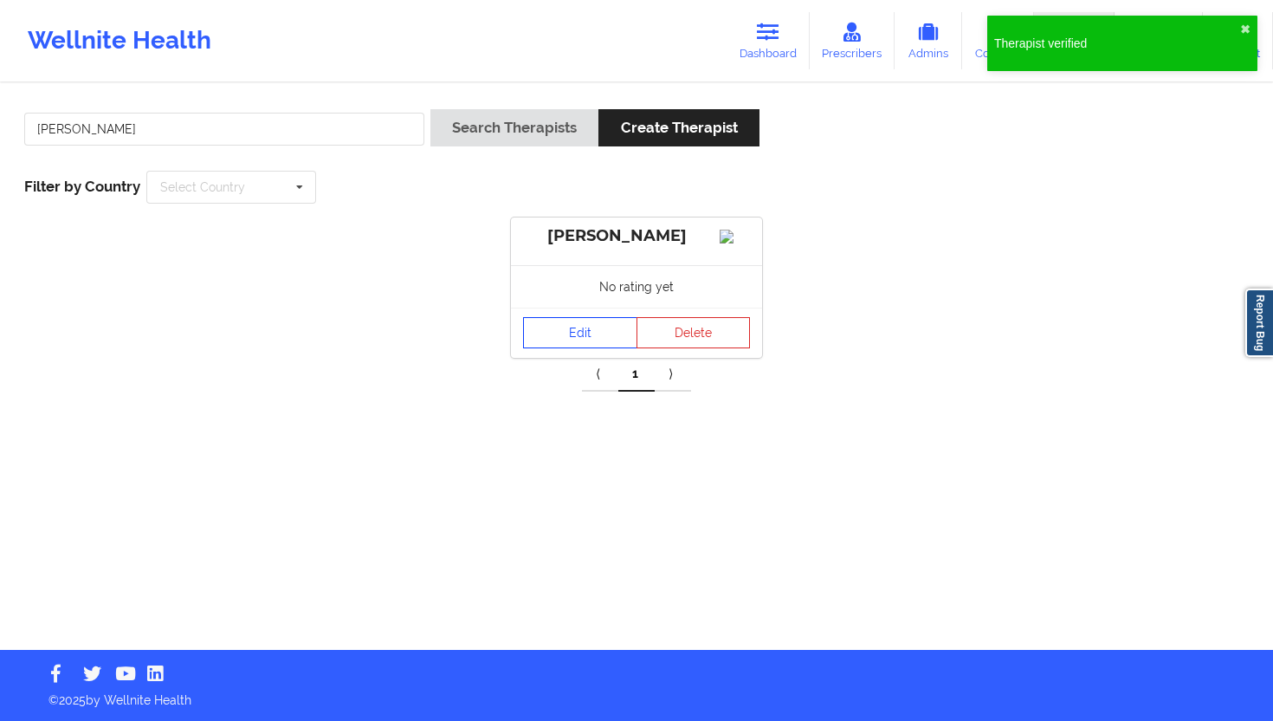
click at [545, 340] on link "Edit" at bounding box center [580, 332] width 114 height 31
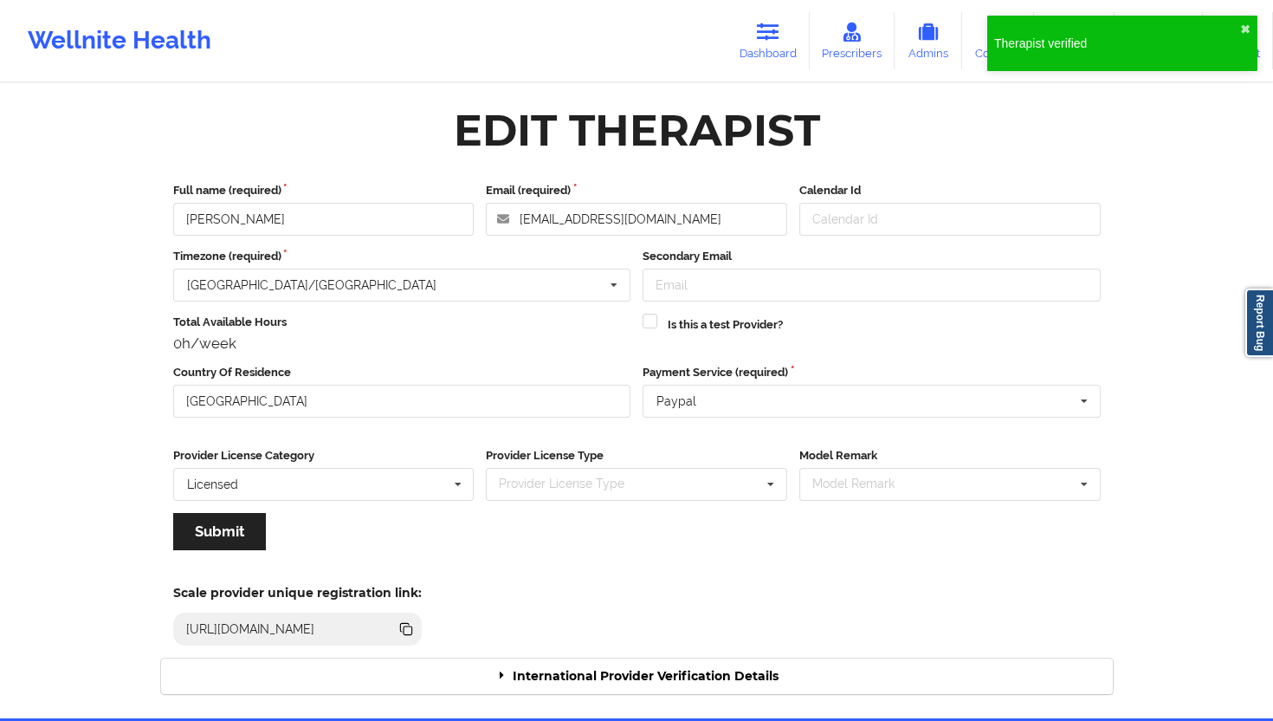
click at [606, 649] on div "Scale provider unique registration link: [URL][DOMAIN_NAME]" at bounding box center [637, 609] width 976 height 95
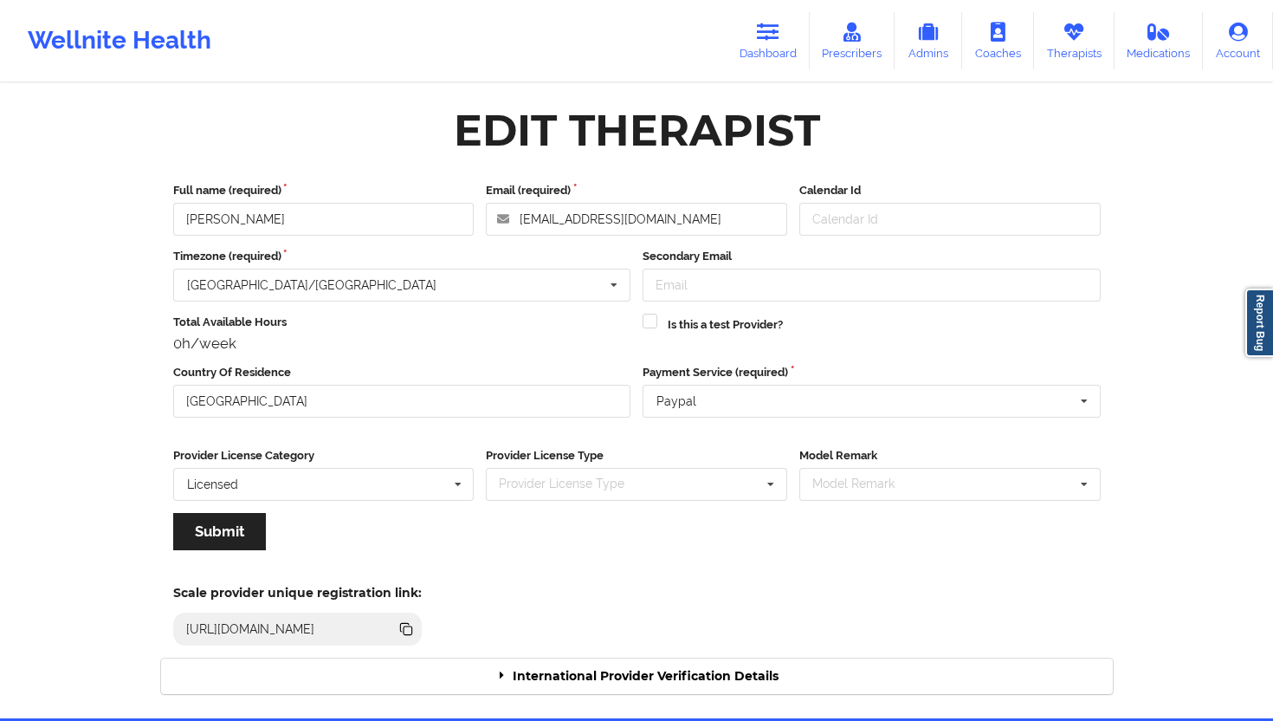
click at [605, 649] on div "International Provider Verification Details" at bounding box center [637, 676] width 952 height 36
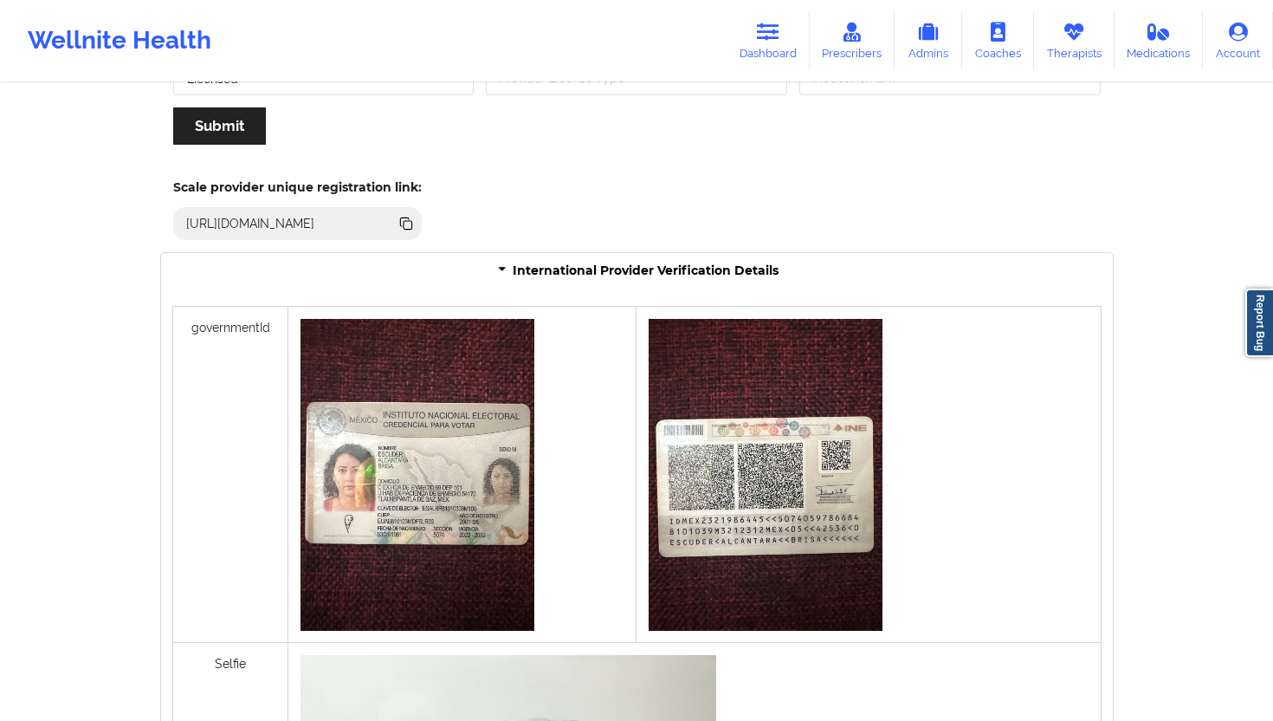
scroll to position [1350, 0]
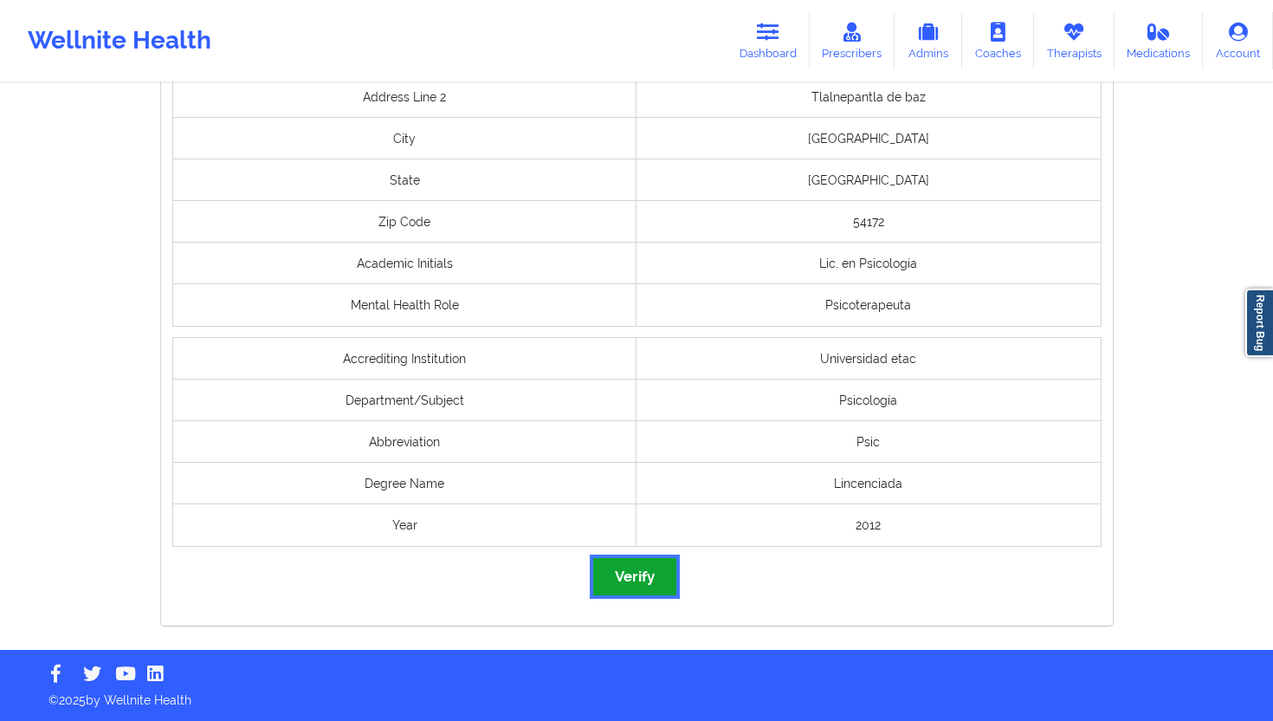
click at [622, 577] on button "Verify" at bounding box center [634, 576] width 83 height 37
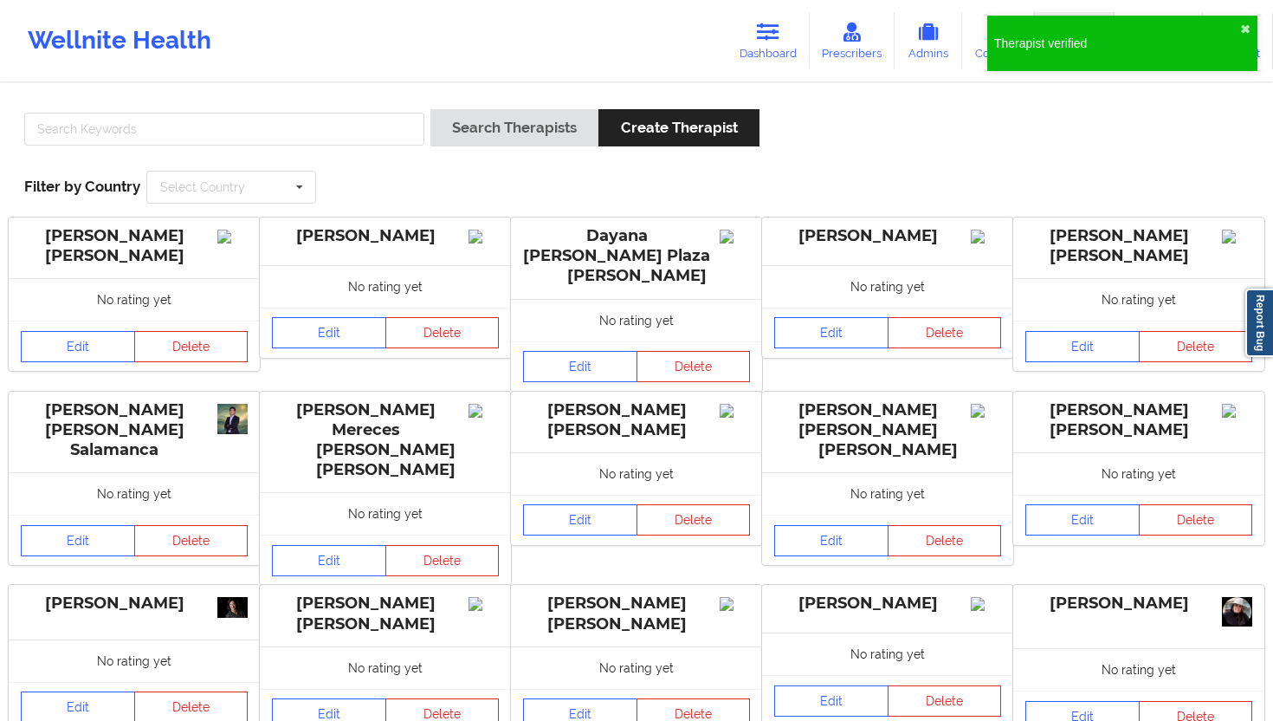
click at [344, 151] on div at bounding box center [224, 133] width 412 height 49
click at [372, 139] on input "text" at bounding box center [224, 129] width 400 height 33
paste input "[PERSON_NAME] [PERSON_NAME]"
type input "[PERSON_NAME] [PERSON_NAME]"
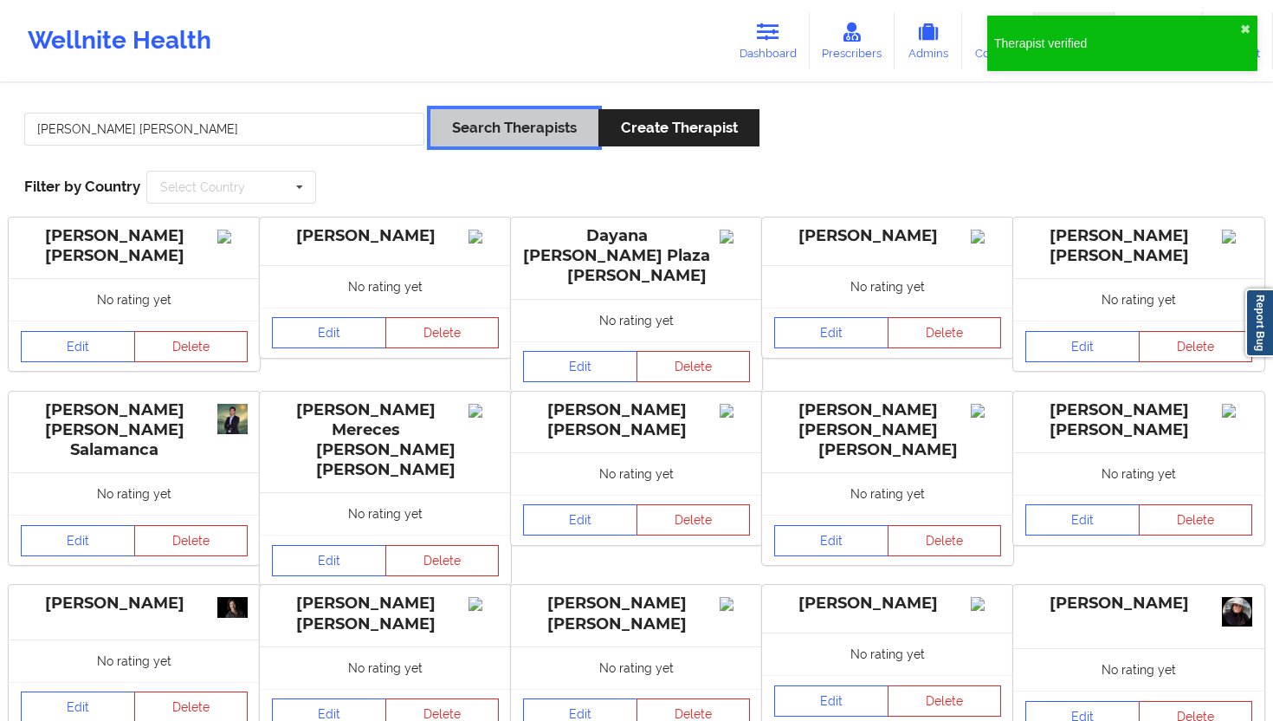
click at [535, 131] on button "Search Therapists" at bounding box center [515, 127] width 168 height 37
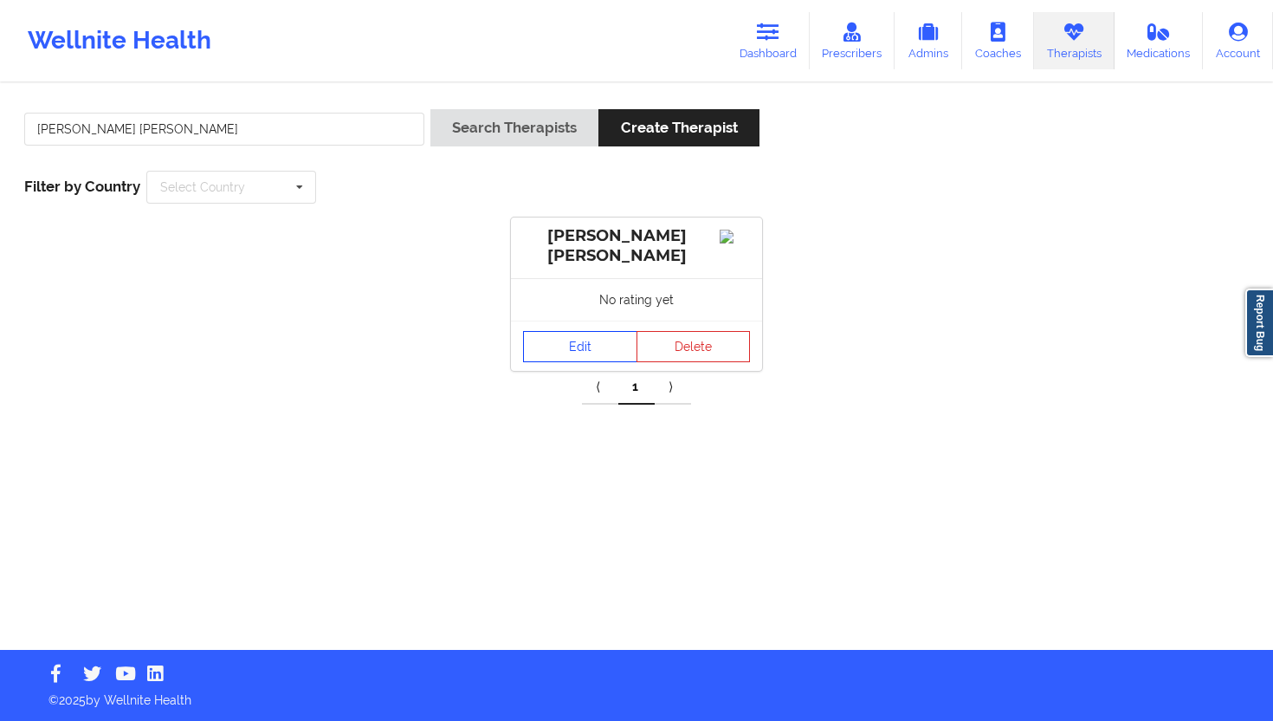
click at [574, 341] on link "Edit" at bounding box center [580, 346] width 114 height 31
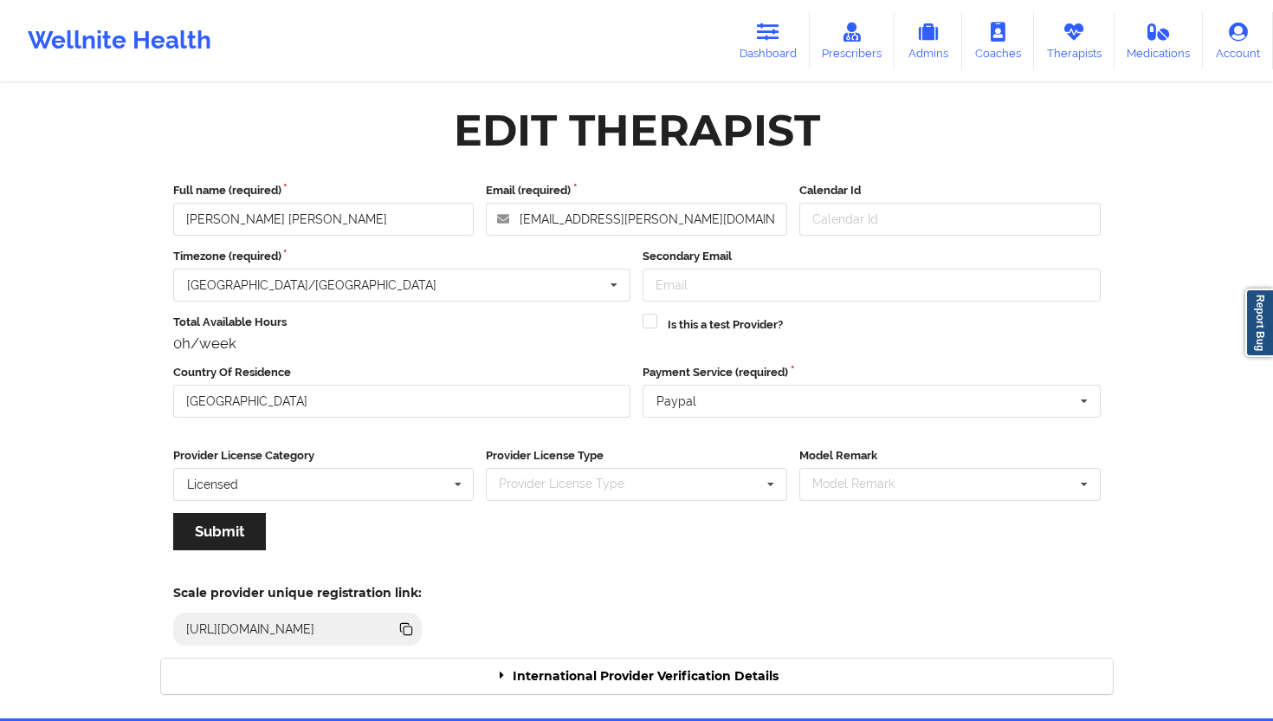
click at [658, 649] on div "International Provider Verification Details" at bounding box center [637, 676] width 952 height 36
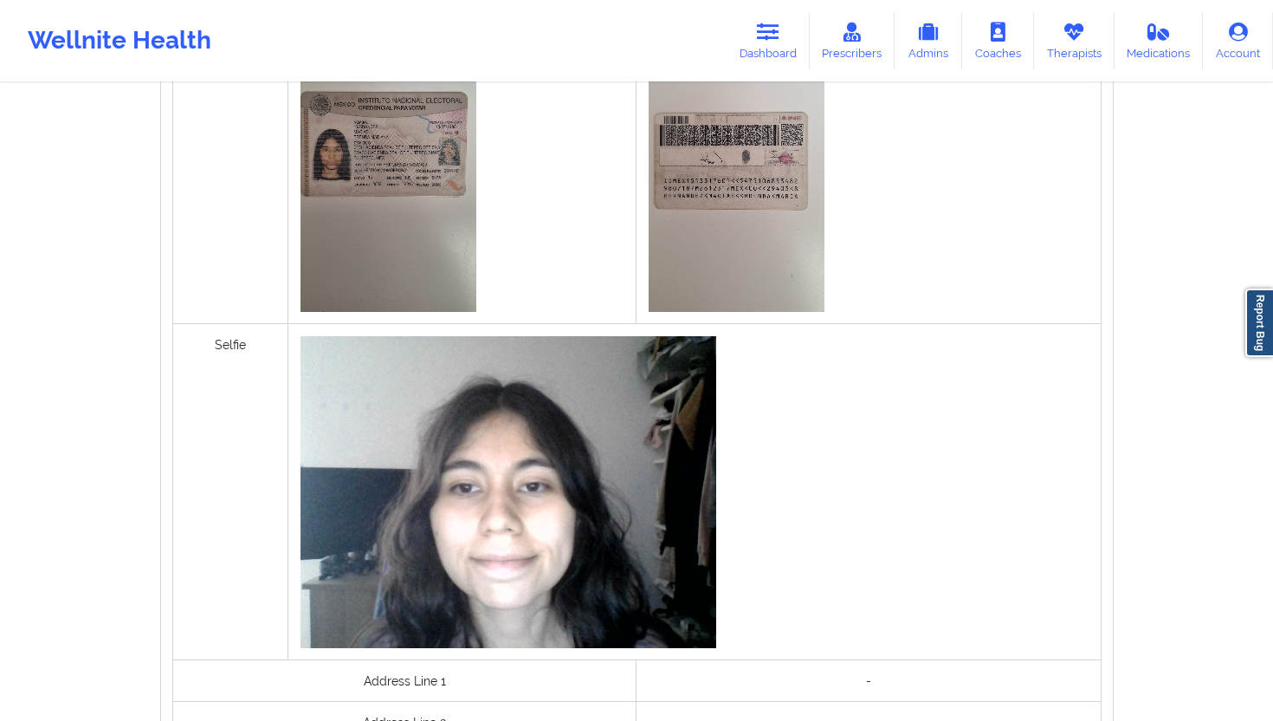
scroll to position [1254, 0]
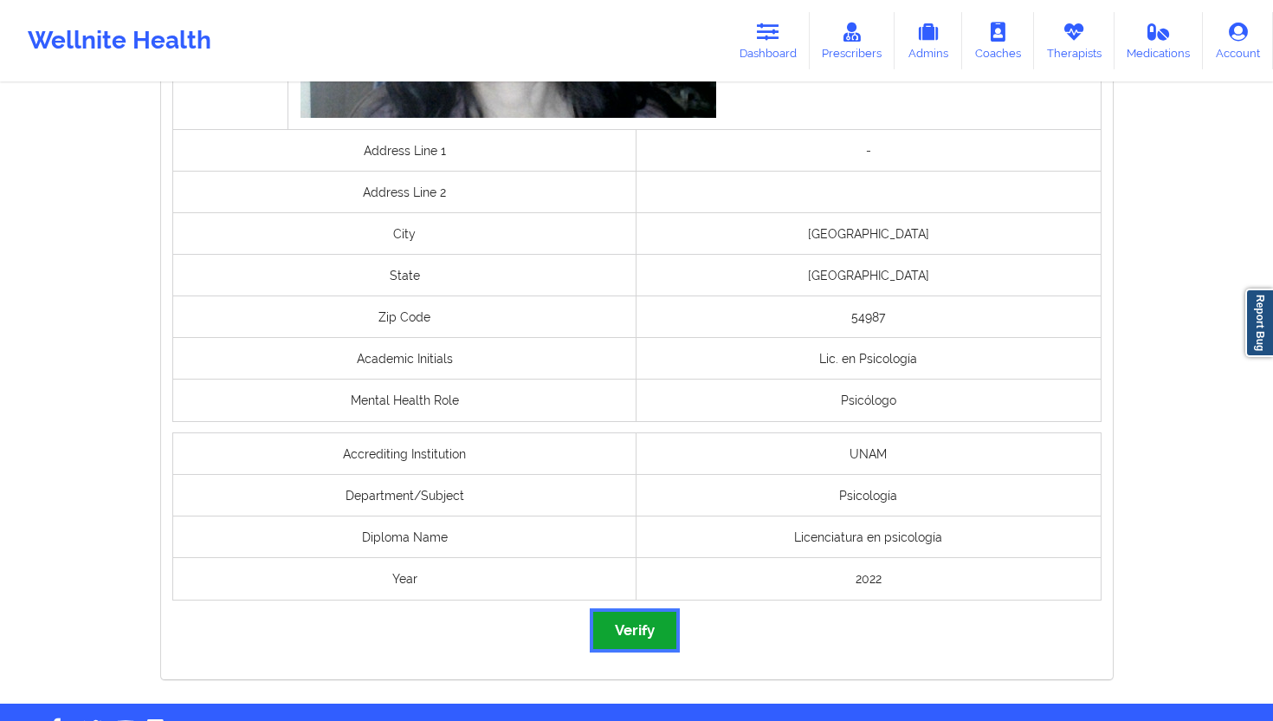
click at [645, 620] on button "Verify" at bounding box center [634, 630] width 83 height 37
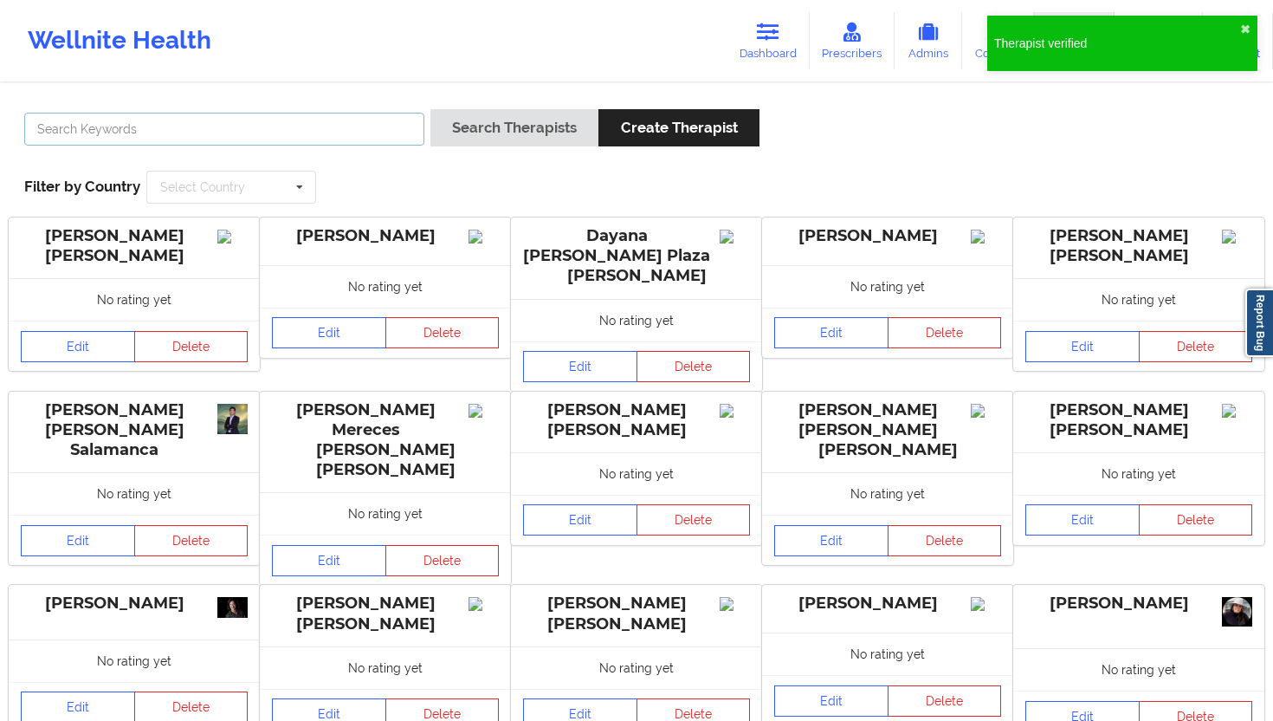
click at [328, 145] on input "text" at bounding box center [224, 129] width 400 height 33
paste input "Ariadna [PERSON_NAME]"
type input "Ariadna [PERSON_NAME]"
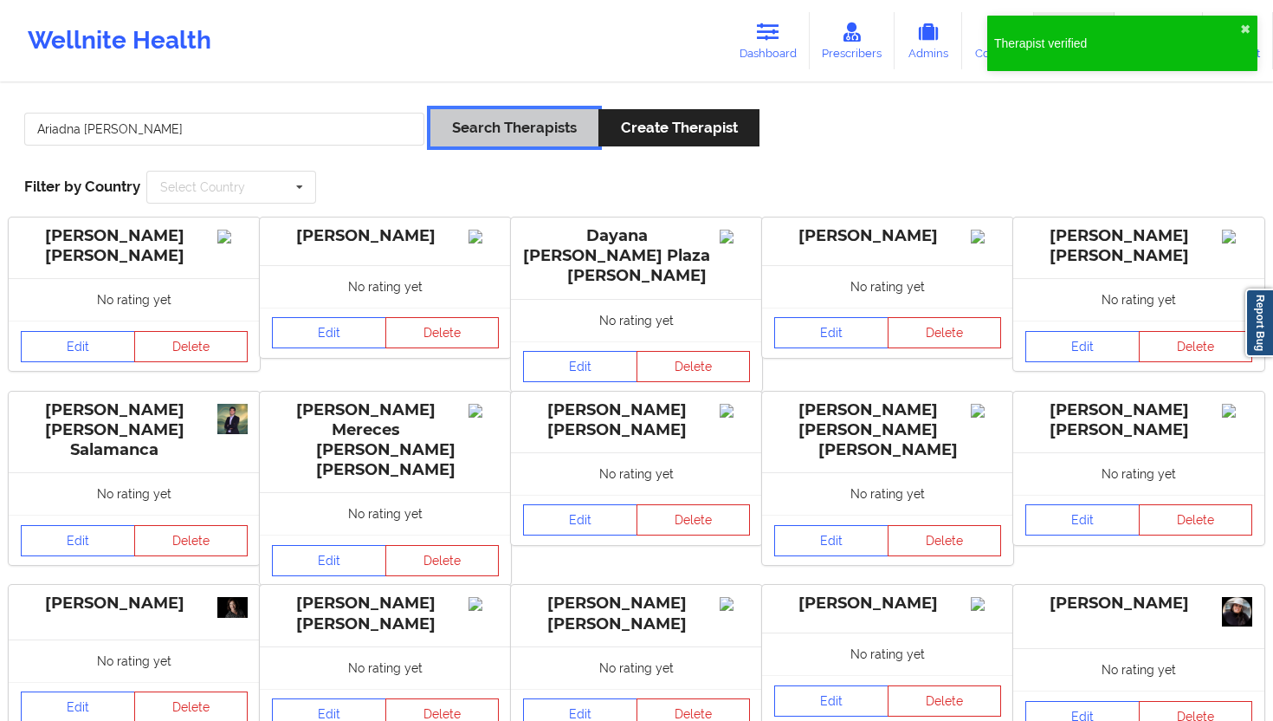
click at [497, 133] on button "Search Therapists" at bounding box center [515, 127] width 168 height 37
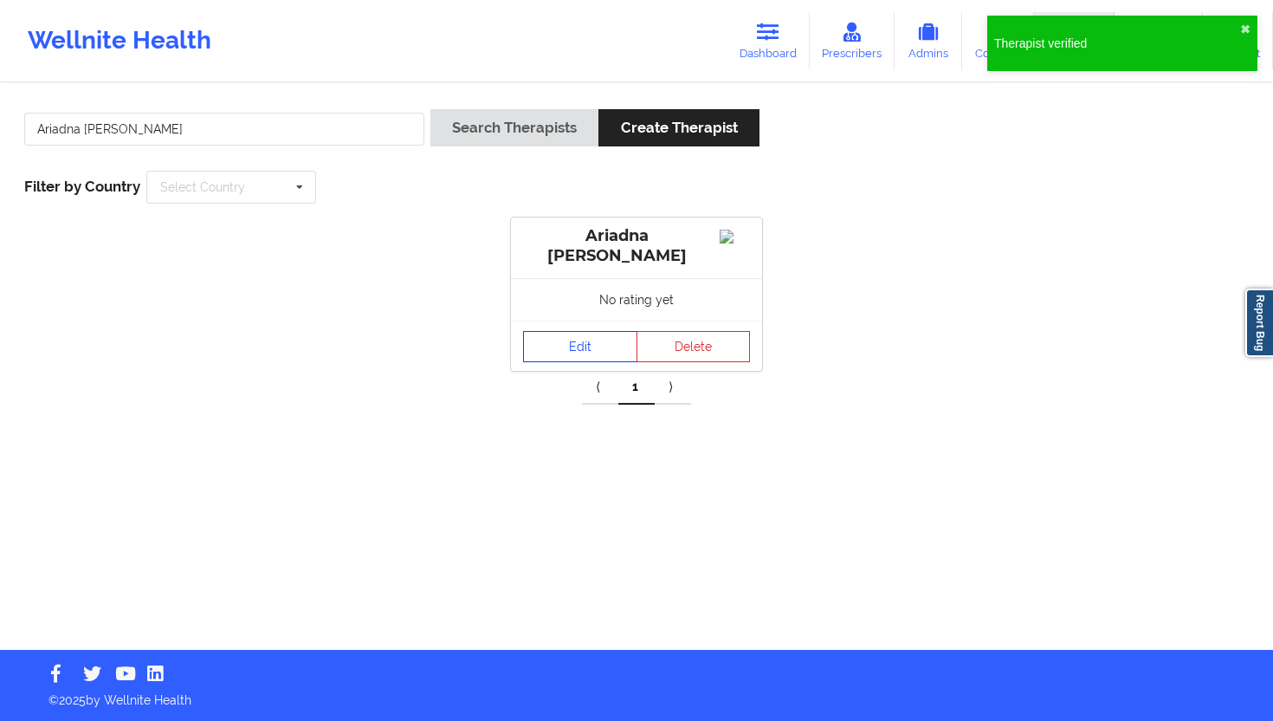
click at [554, 347] on link "Edit" at bounding box center [580, 346] width 114 height 31
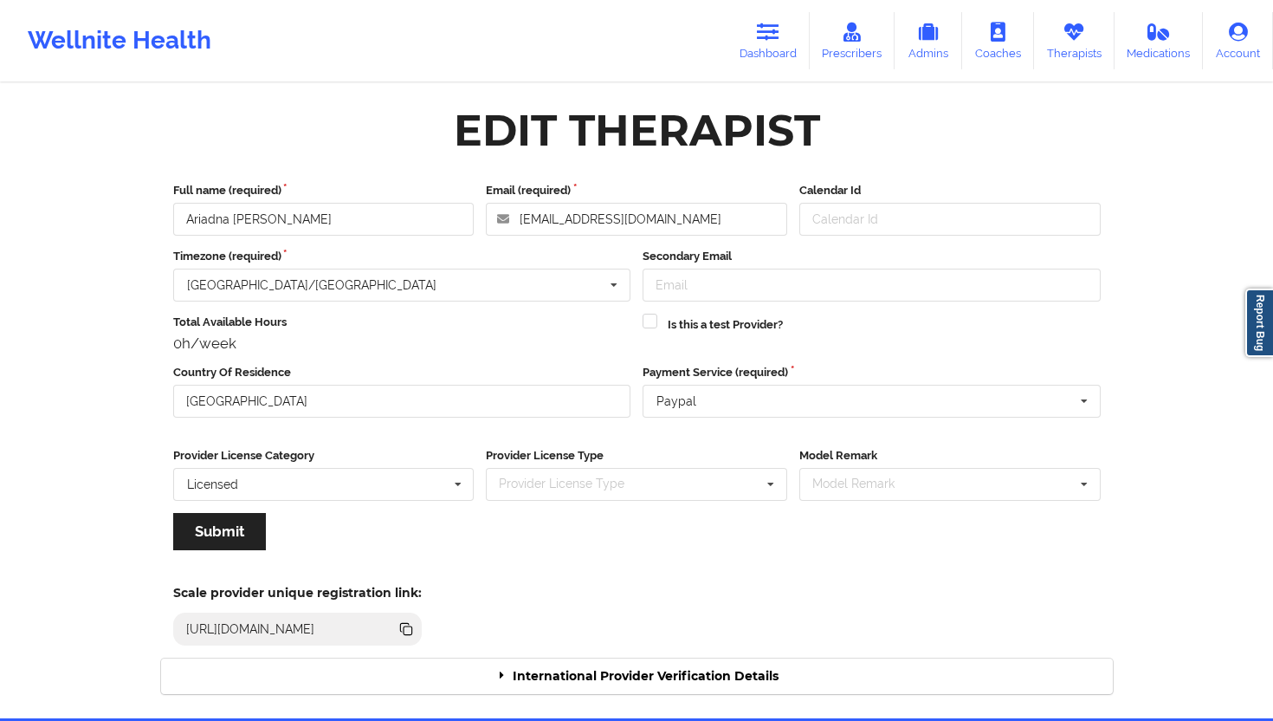
click at [606, 649] on div "International Provider Verification Details" at bounding box center [637, 676] width 952 height 36
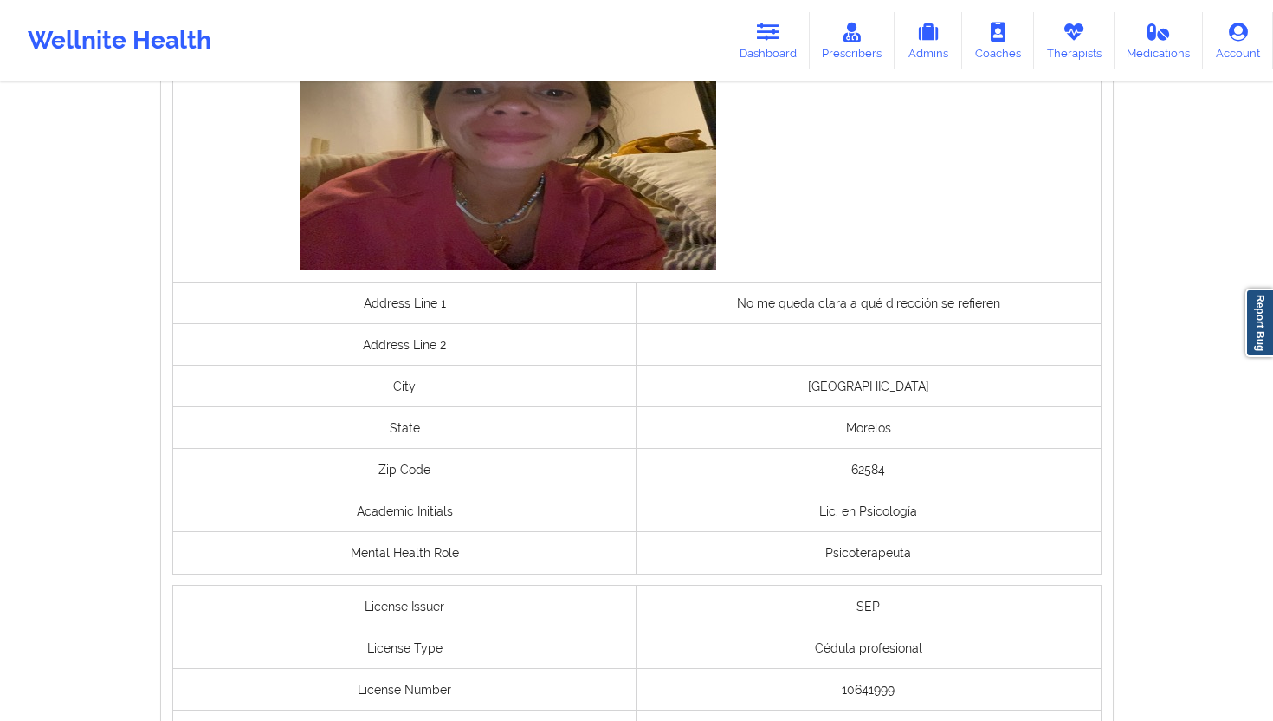
scroll to position [1202, 0]
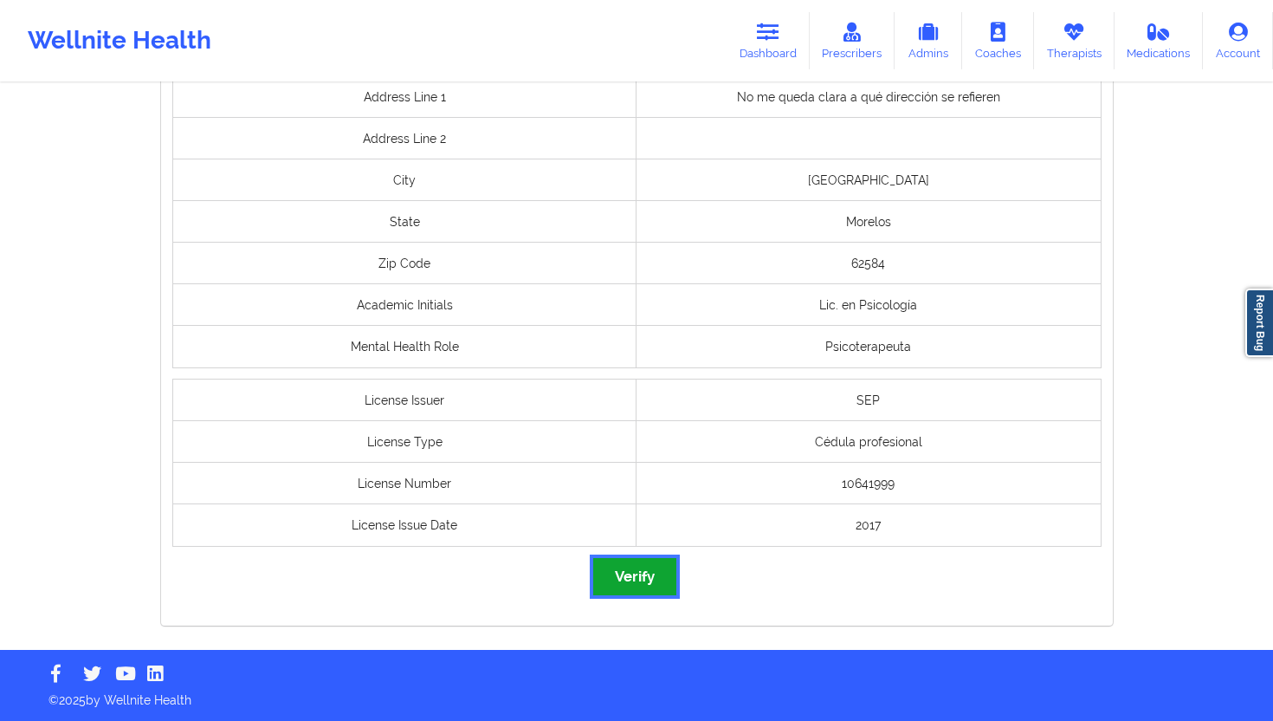
click at [629, 561] on button "Verify" at bounding box center [634, 576] width 83 height 37
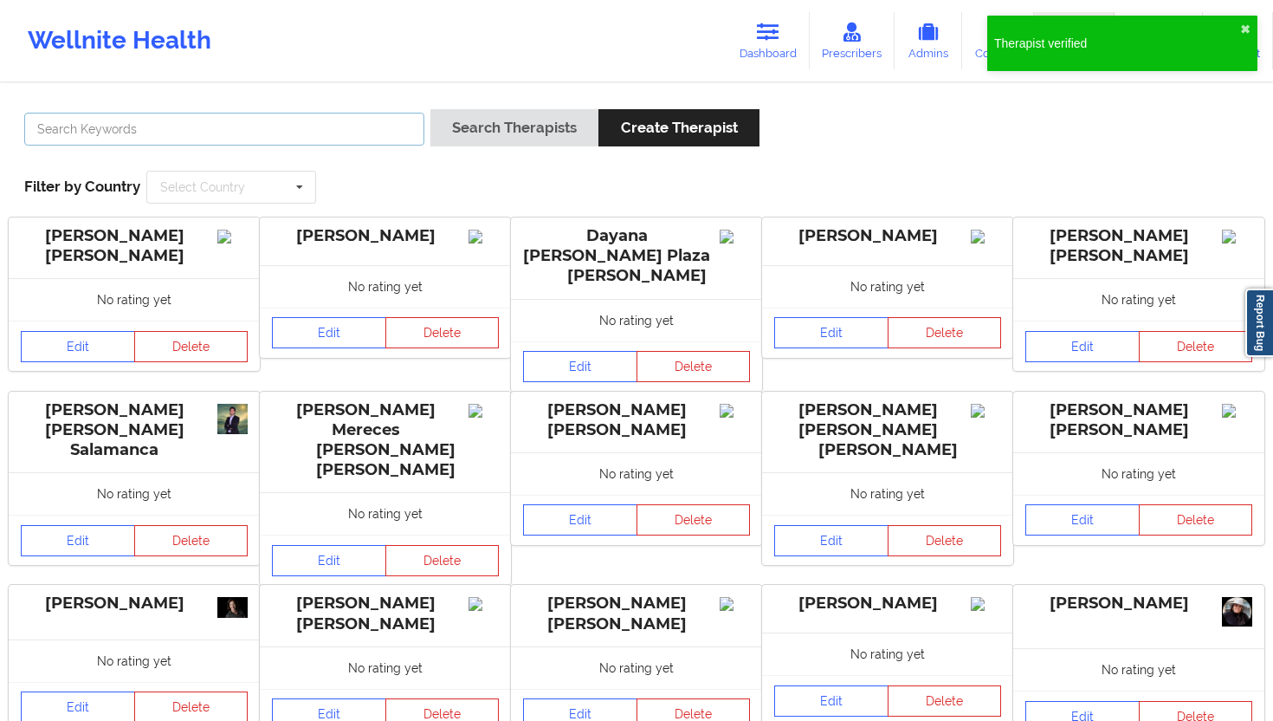
click at [305, 130] on input "text" at bounding box center [224, 129] width 400 height 33
paste input "[PERSON_NAME]"
type input "[PERSON_NAME]"
click at [473, 146] on div "Search Therapists Create Therapist" at bounding box center [595, 133] width 329 height 49
click at [511, 126] on button "Search Therapists" at bounding box center [515, 127] width 168 height 37
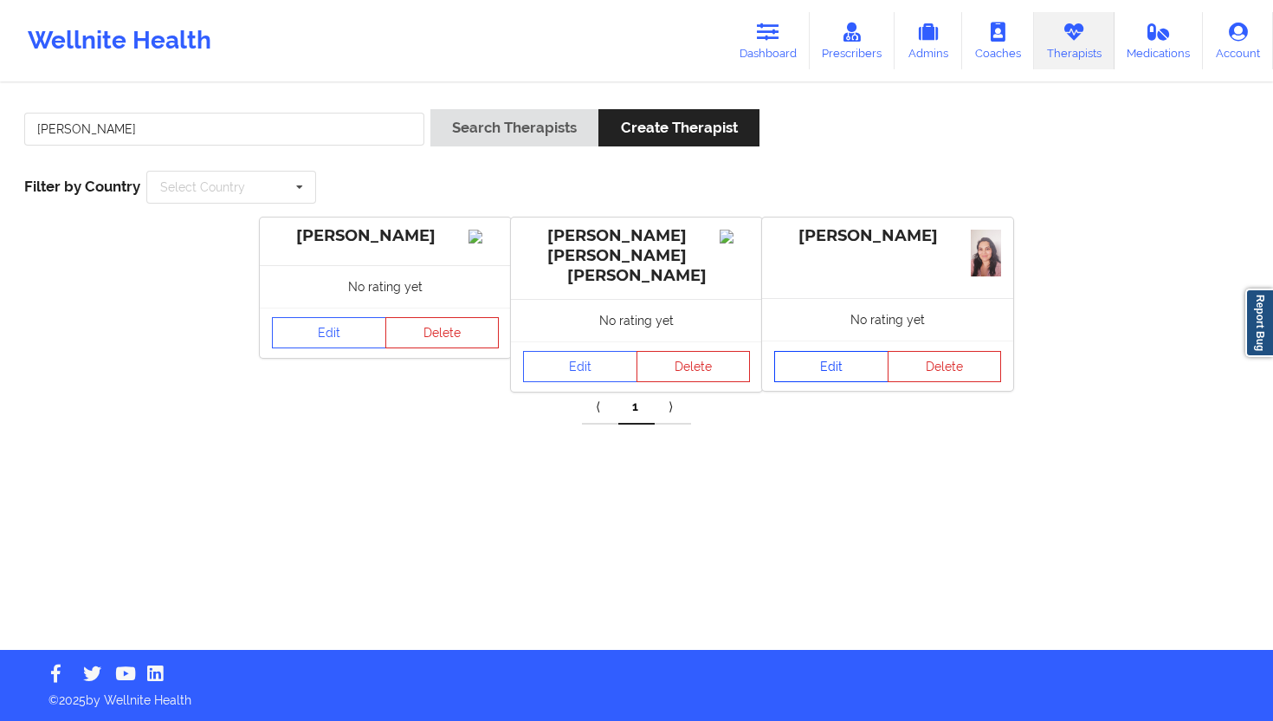
click at [757, 366] on link "Edit" at bounding box center [831, 366] width 114 height 31
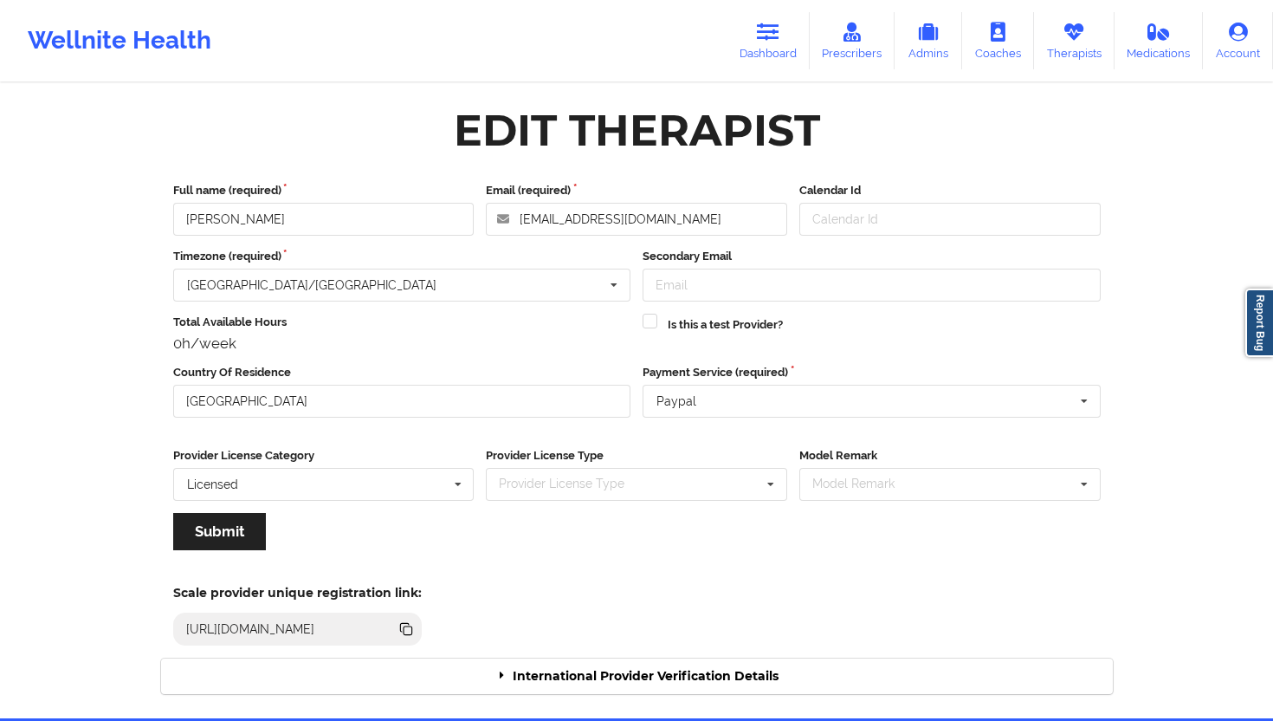
click at [678, 649] on div "International Provider Verification Details" at bounding box center [637, 676] width 952 height 36
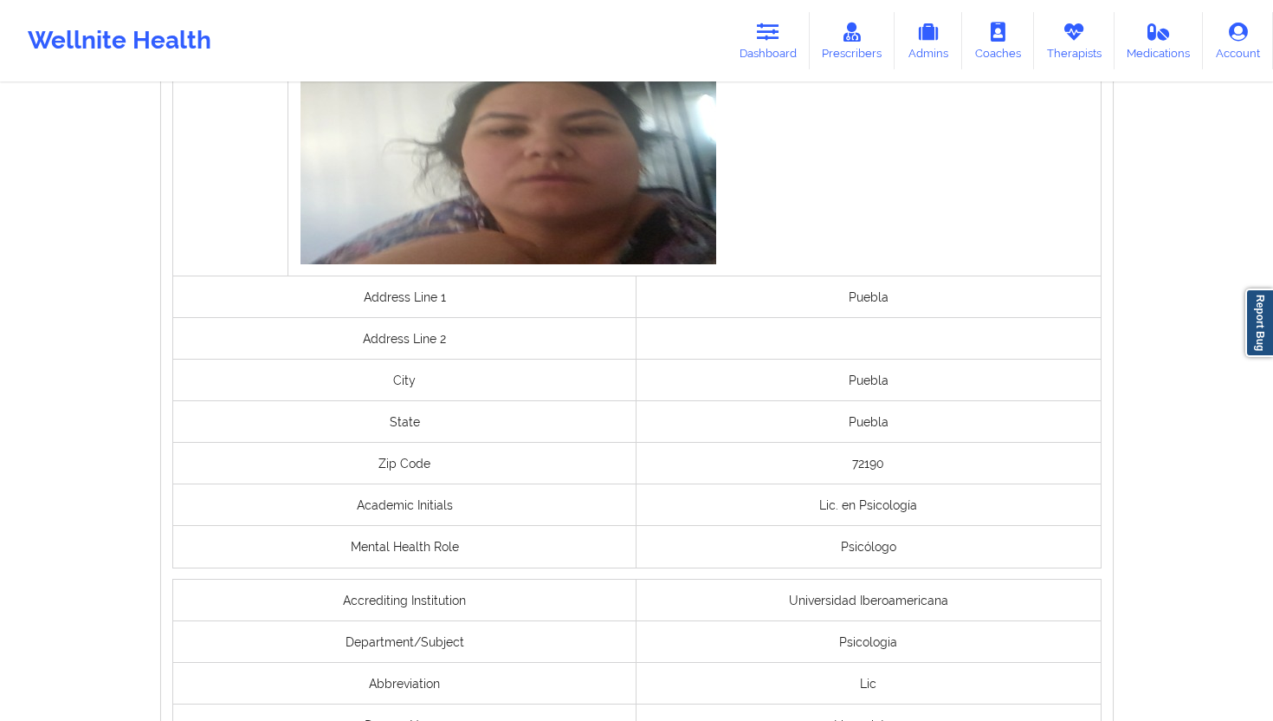
scroll to position [1317, 0]
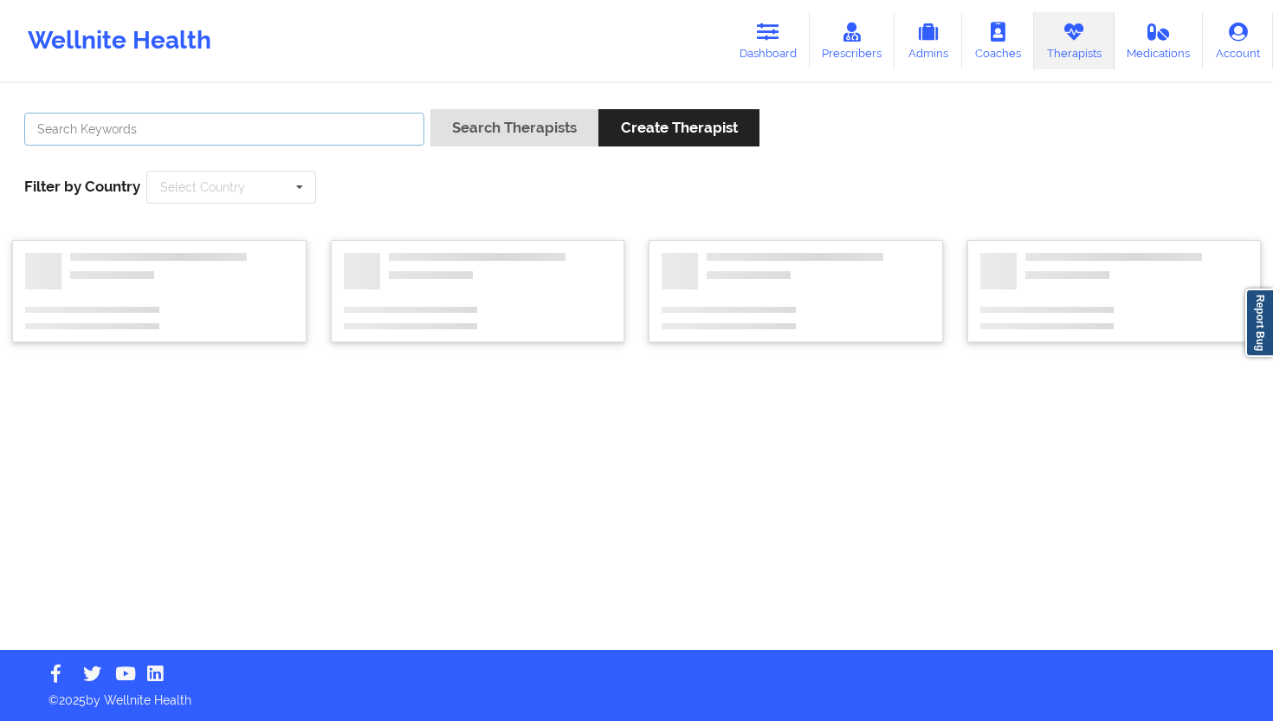
click at [321, 123] on input "text" at bounding box center [224, 129] width 400 height 33
paste input "[PERSON_NAME]"
type input "[PERSON_NAME]"
click at [466, 113] on button "Search Therapists" at bounding box center [515, 127] width 168 height 37
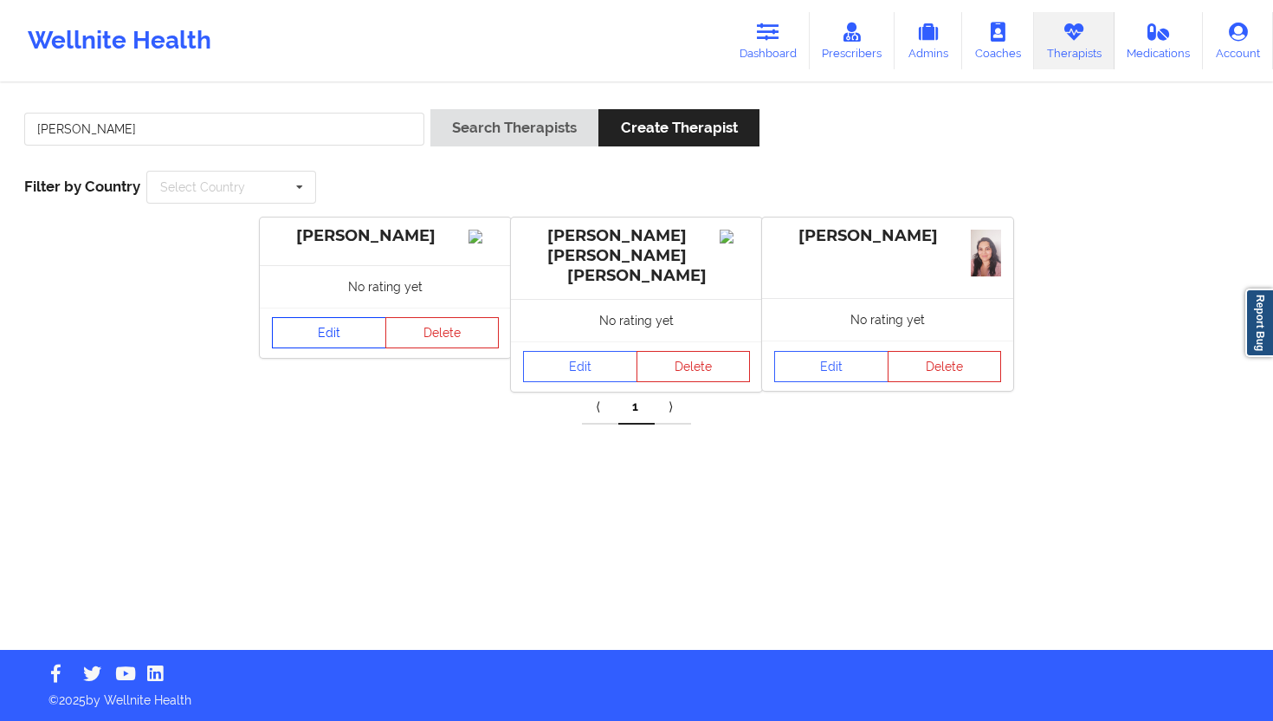
click at [322, 348] on link "Edit" at bounding box center [329, 332] width 114 height 31
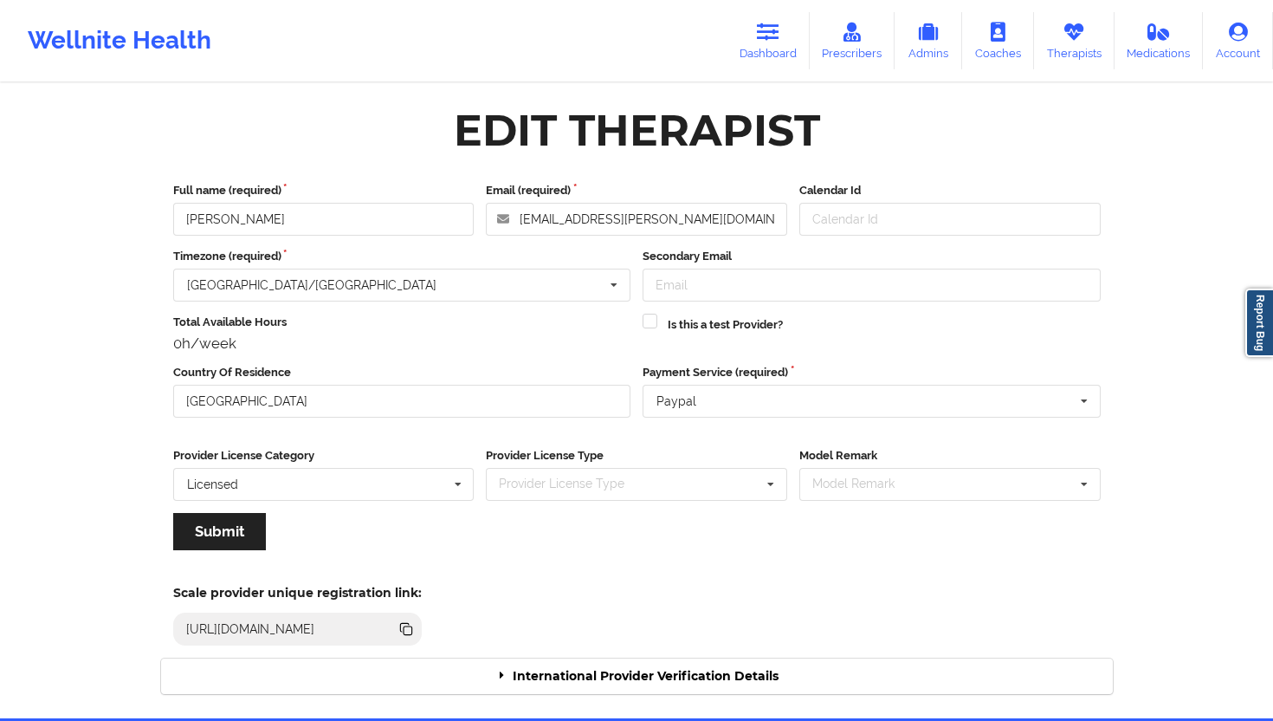
click at [554, 649] on div "International Provider Verification Details" at bounding box center [637, 676] width 952 height 36
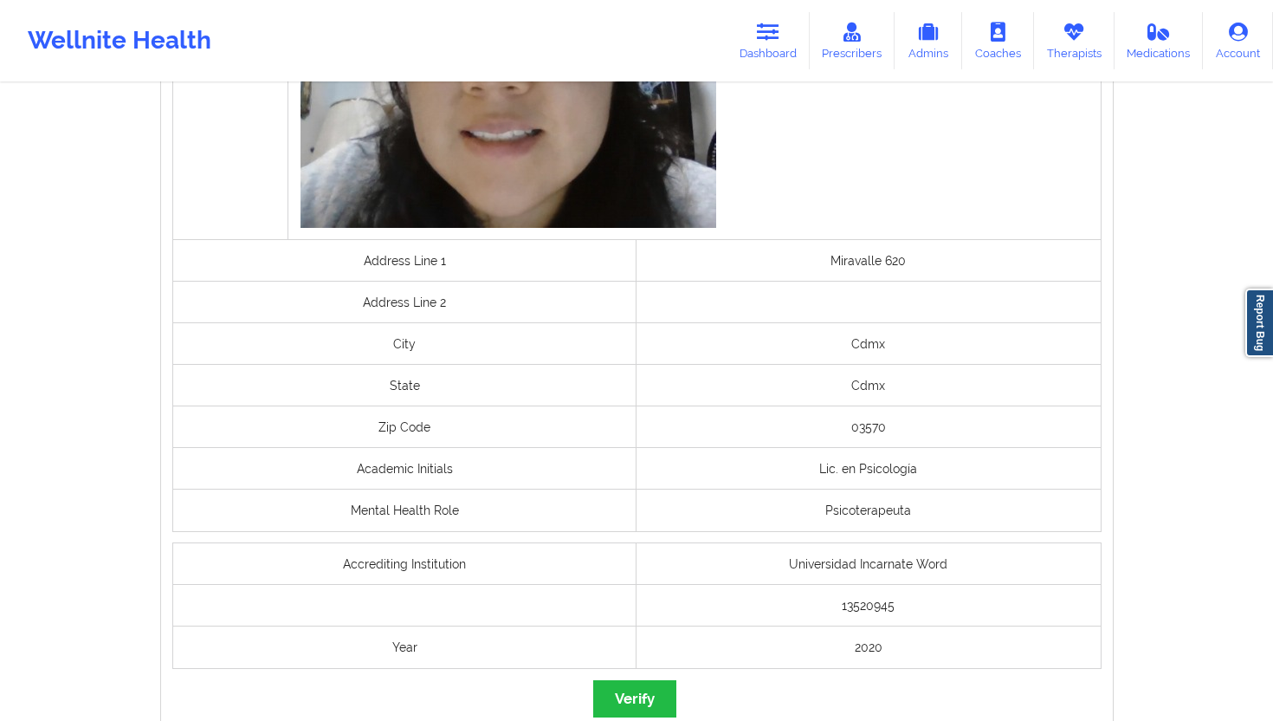
scroll to position [1169, 0]
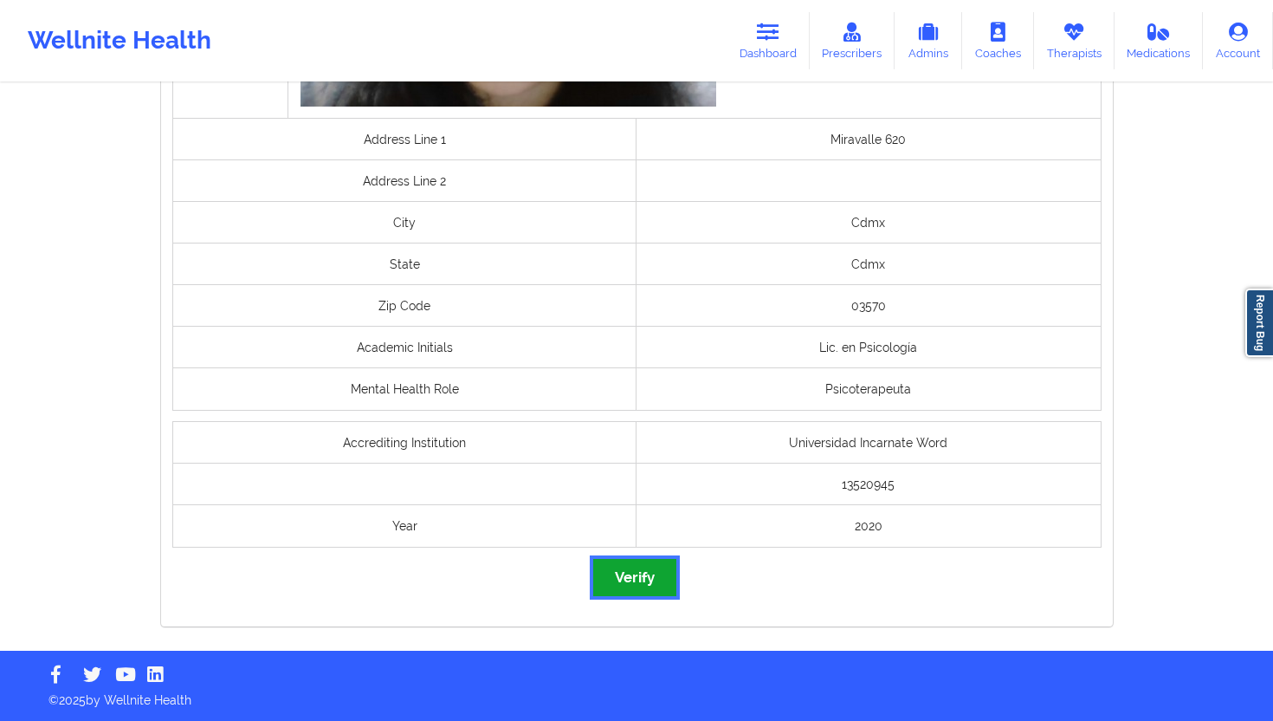
click at [636, 569] on button "Verify" at bounding box center [634, 577] width 83 height 37
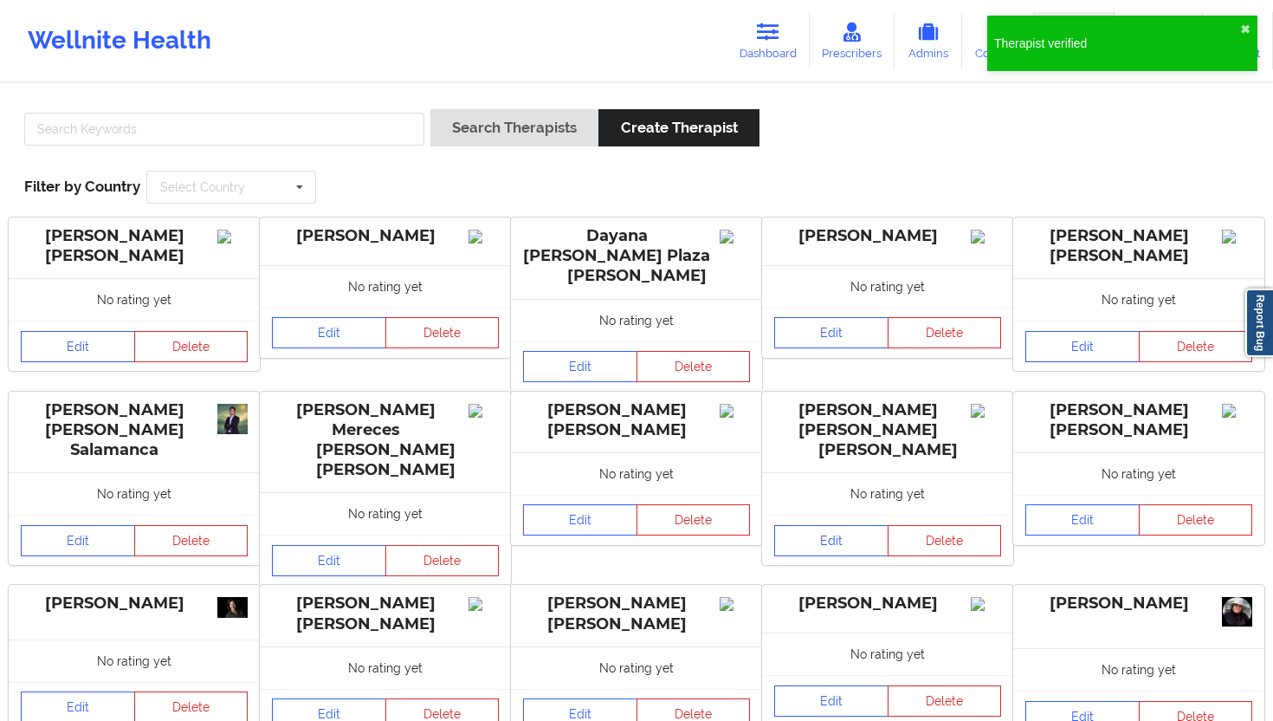
click at [373, 147] on div at bounding box center [224, 133] width 412 height 49
click at [387, 129] on input "text" at bounding box center [224, 129] width 400 height 33
paste input "[DEMOGRAPHIC_DATA][PERSON_NAME]"
type input "[DEMOGRAPHIC_DATA][PERSON_NAME]"
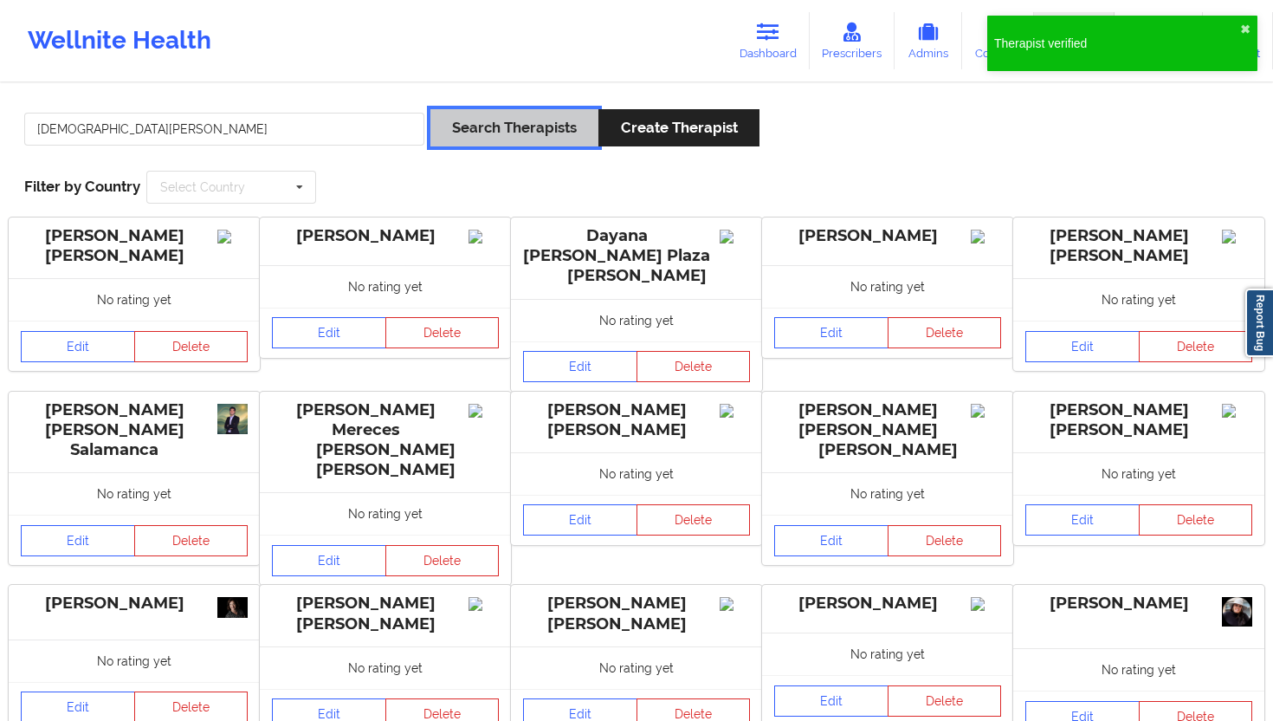
click at [490, 140] on button "Search Therapists" at bounding box center [515, 127] width 168 height 37
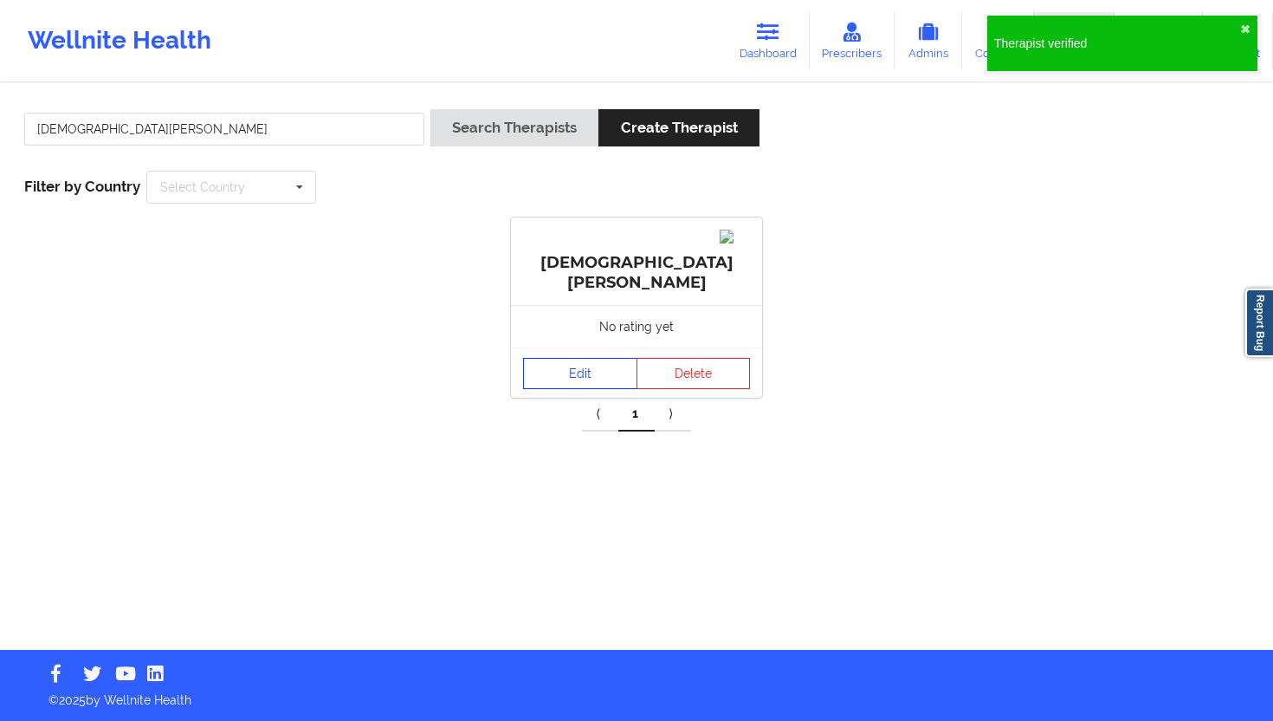
click at [546, 358] on link "Edit" at bounding box center [580, 373] width 114 height 31
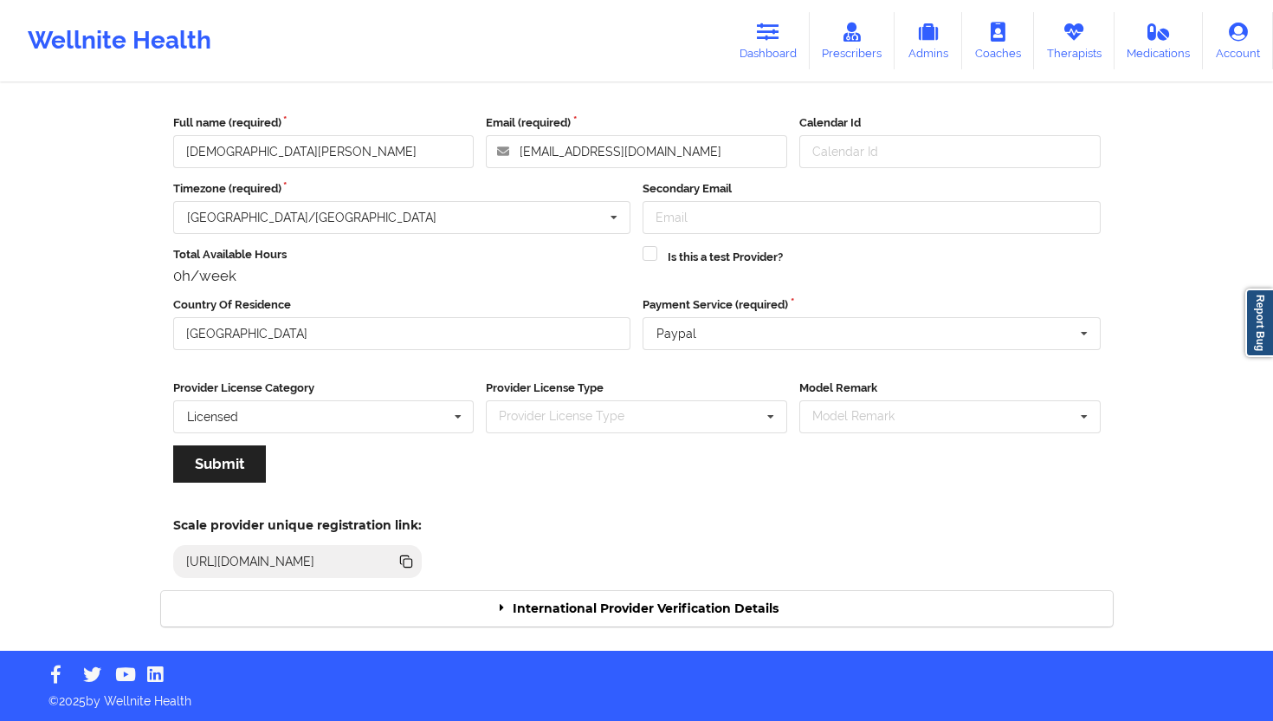
click at [716, 600] on div "International Provider Verification Details" at bounding box center [637, 609] width 952 height 36
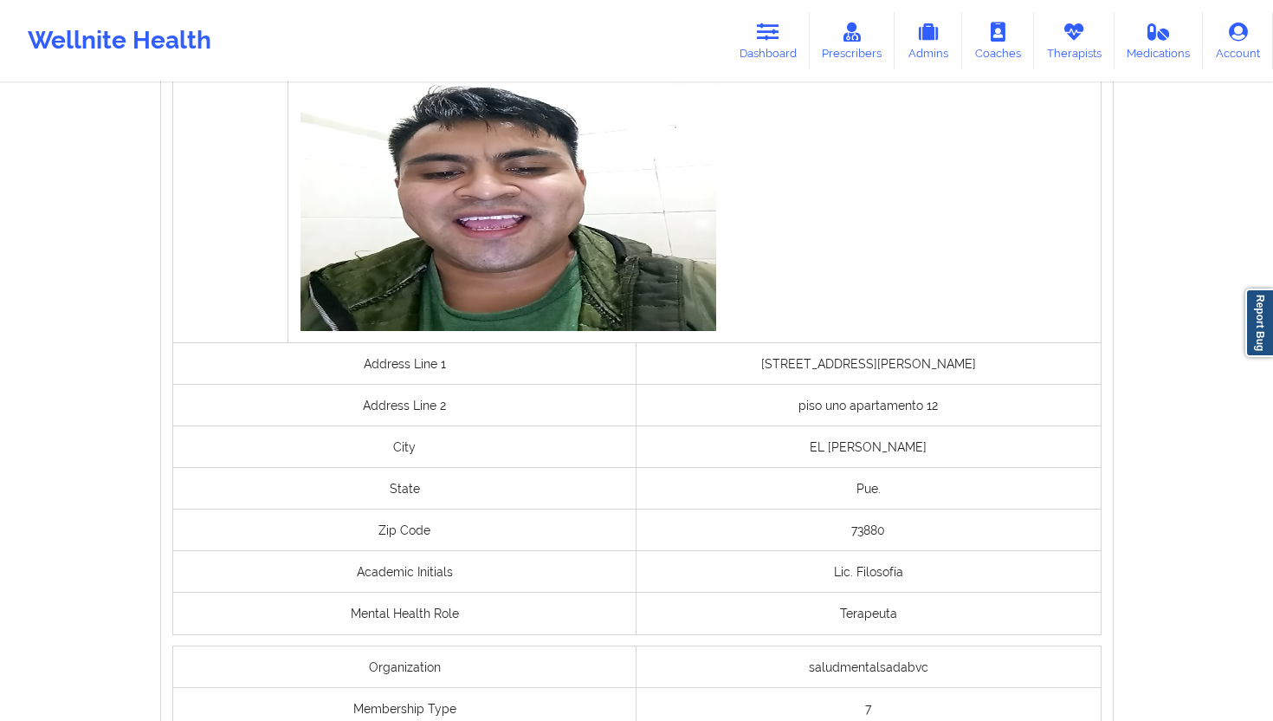
scroll to position [1308, 0]
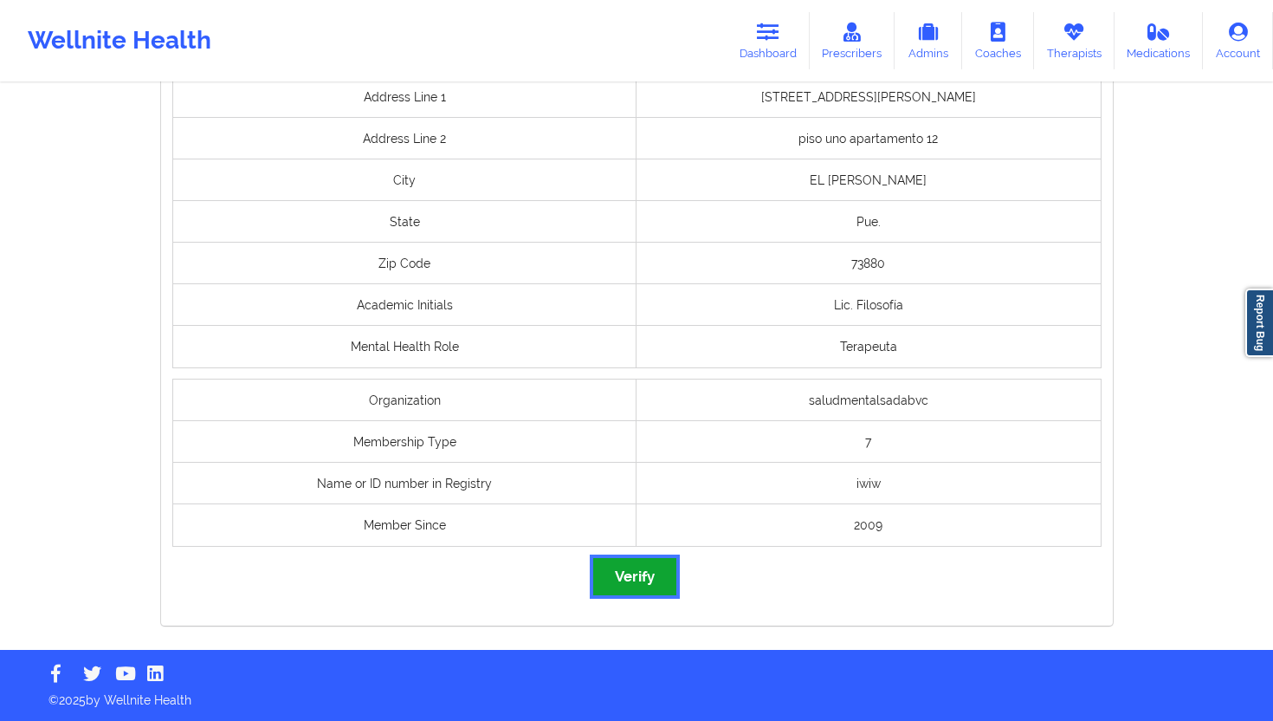
click at [660, 564] on button "Verify" at bounding box center [634, 576] width 83 height 37
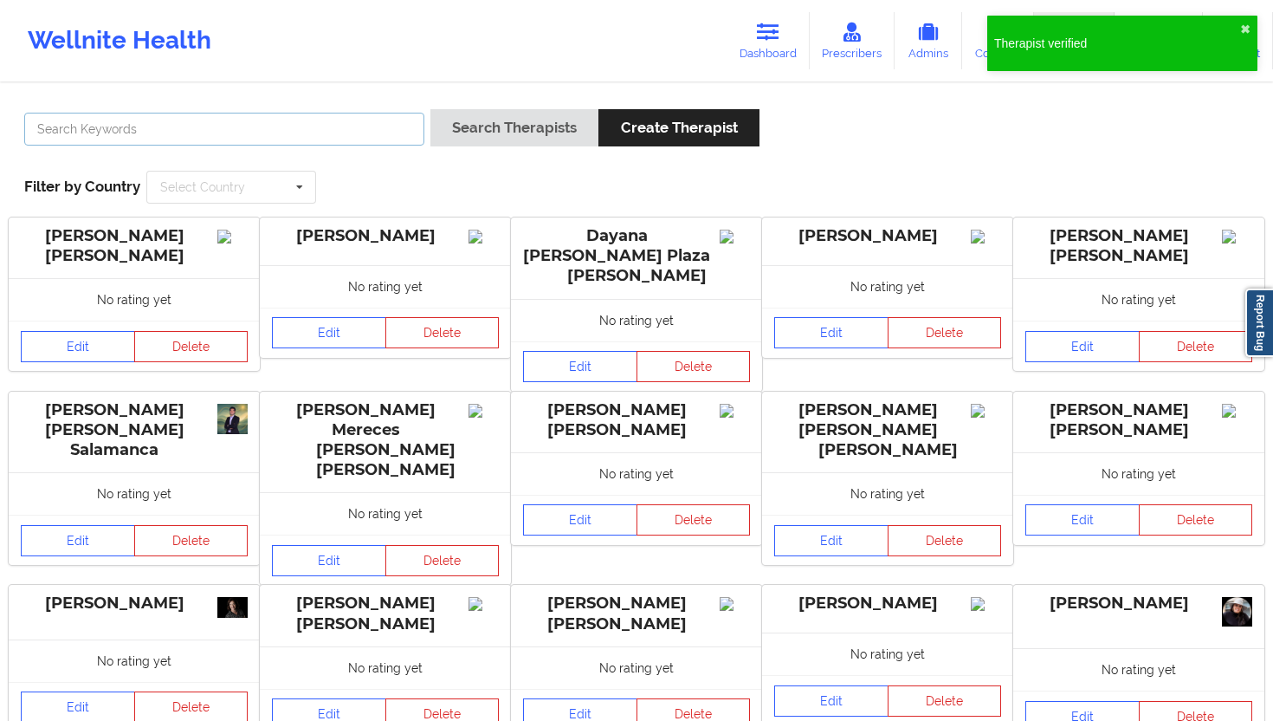
click at [357, 130] on input "text" at bounding box center [224, 129] width 400 height 33
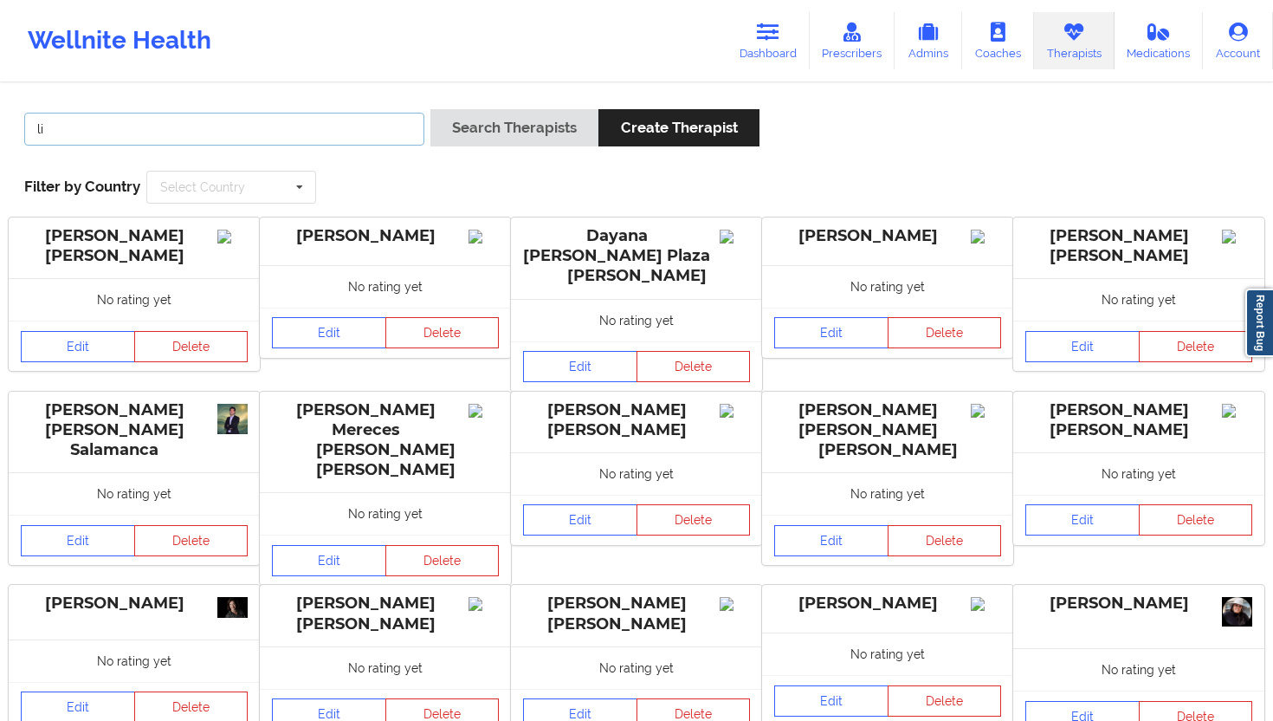
type input "l"
paste input "[PERSON_NAME] y [PERSON_NAME]"
type input "[PERSON_NAME] y [PERSON_NAME]"
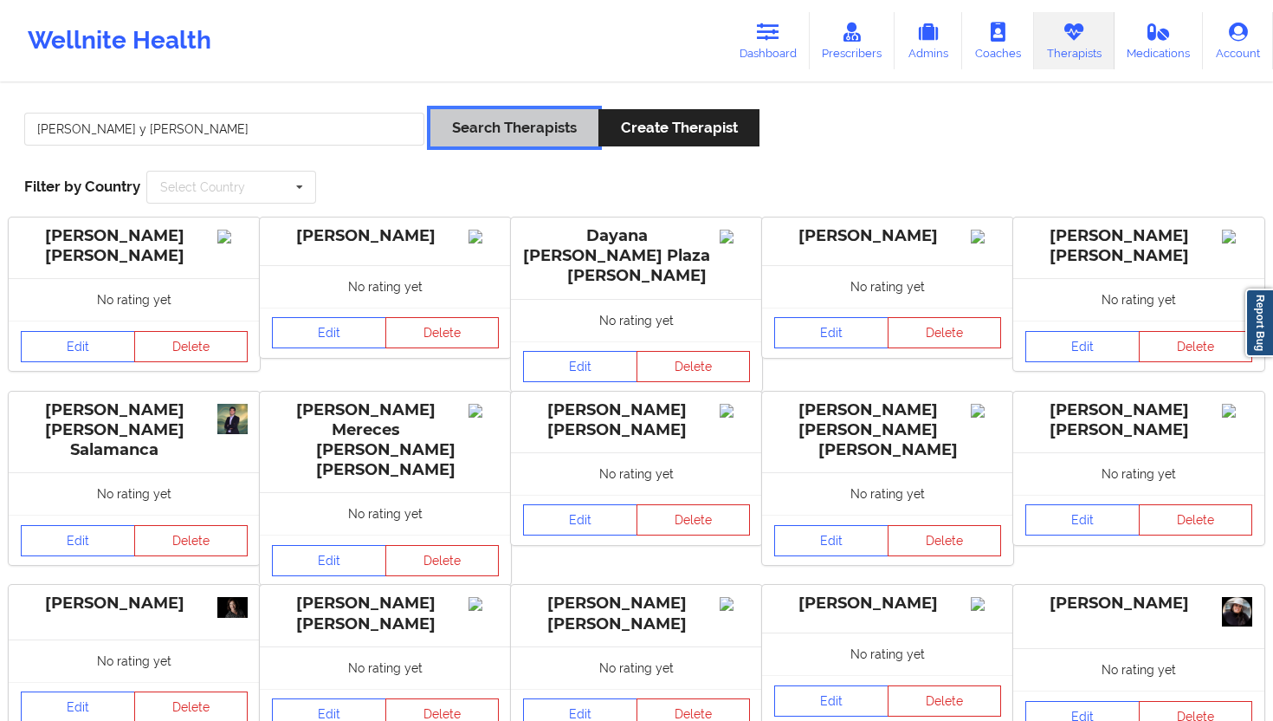
click at [456, 124] on button "Search Therapists" at bounding box center [515, 127] width 168 height 37
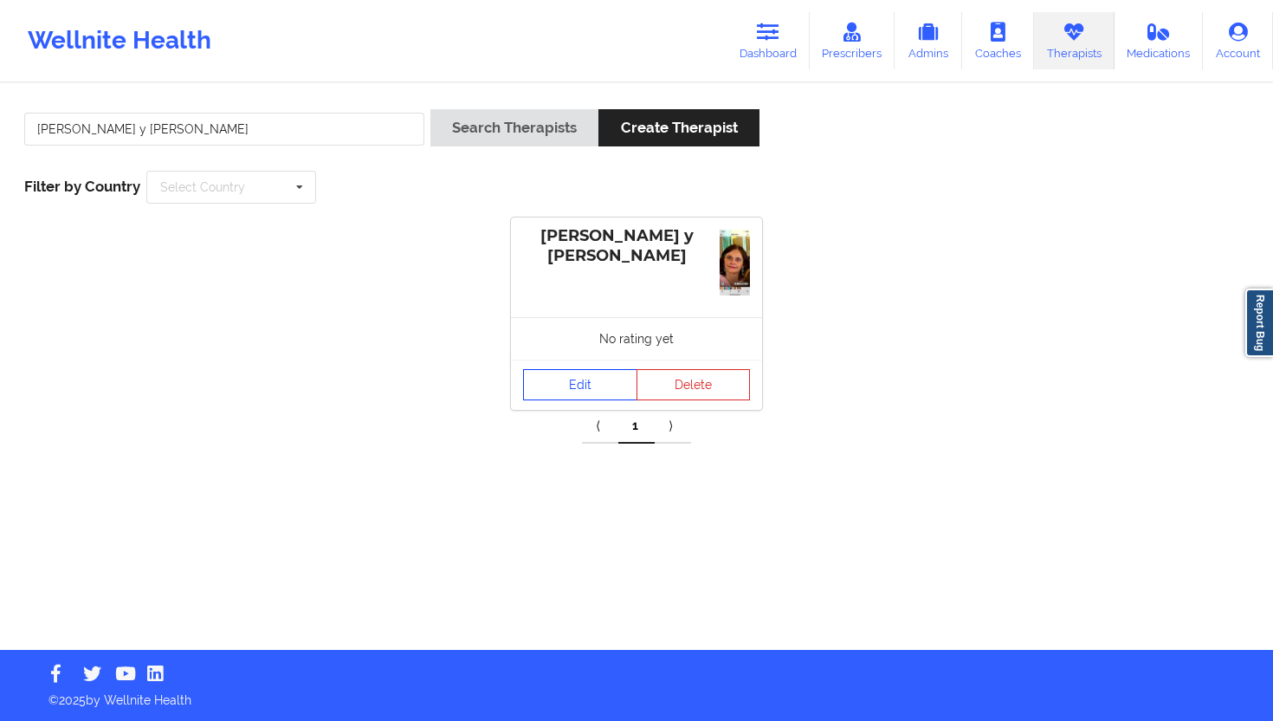
click at [567, 382] on link "Edit" at bounding box center [580, 384] width 114 height 31
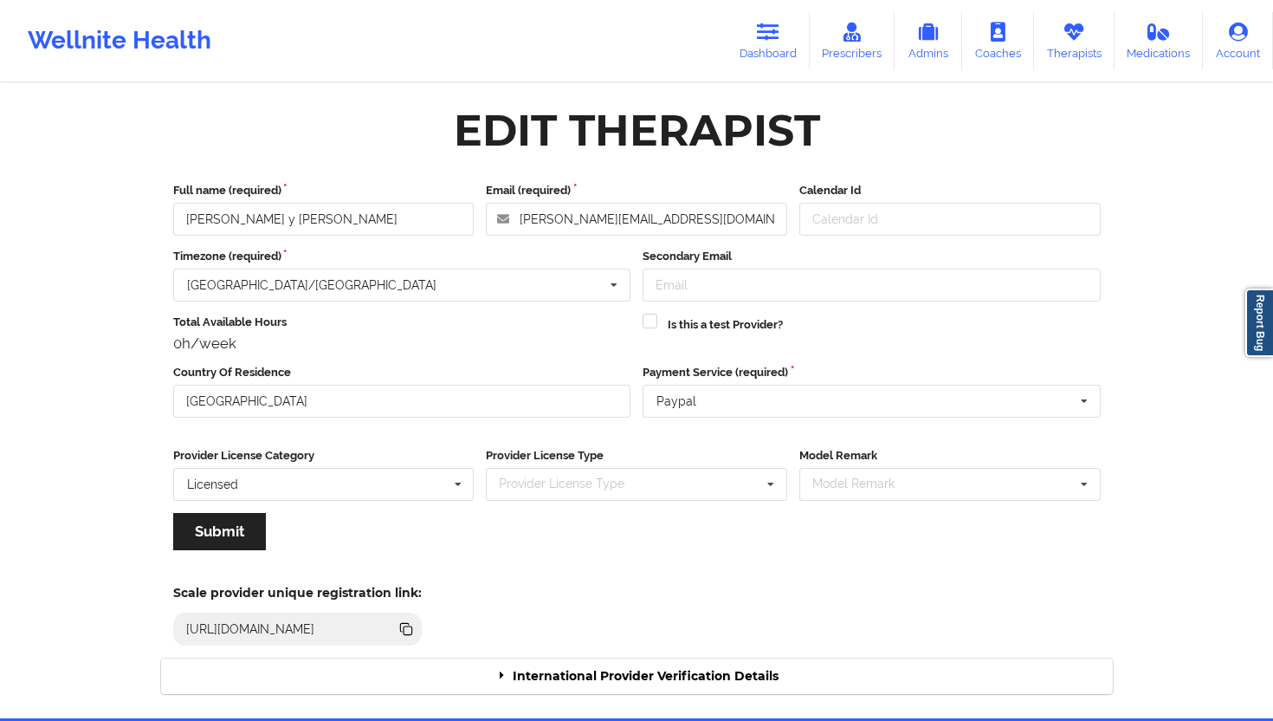
click at [700, 649] on div "International Provider Verification Details" at bounding box center [637, 676] width 952 height 36
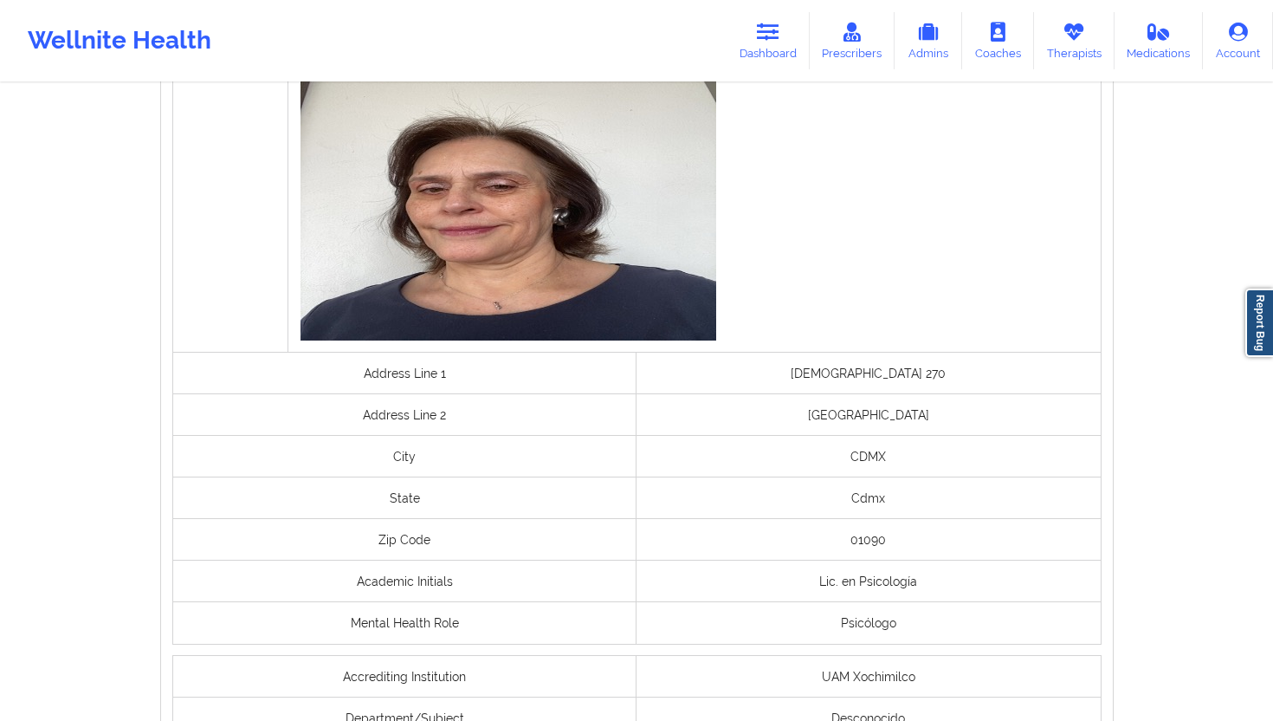
scroll to position [1220, 0]
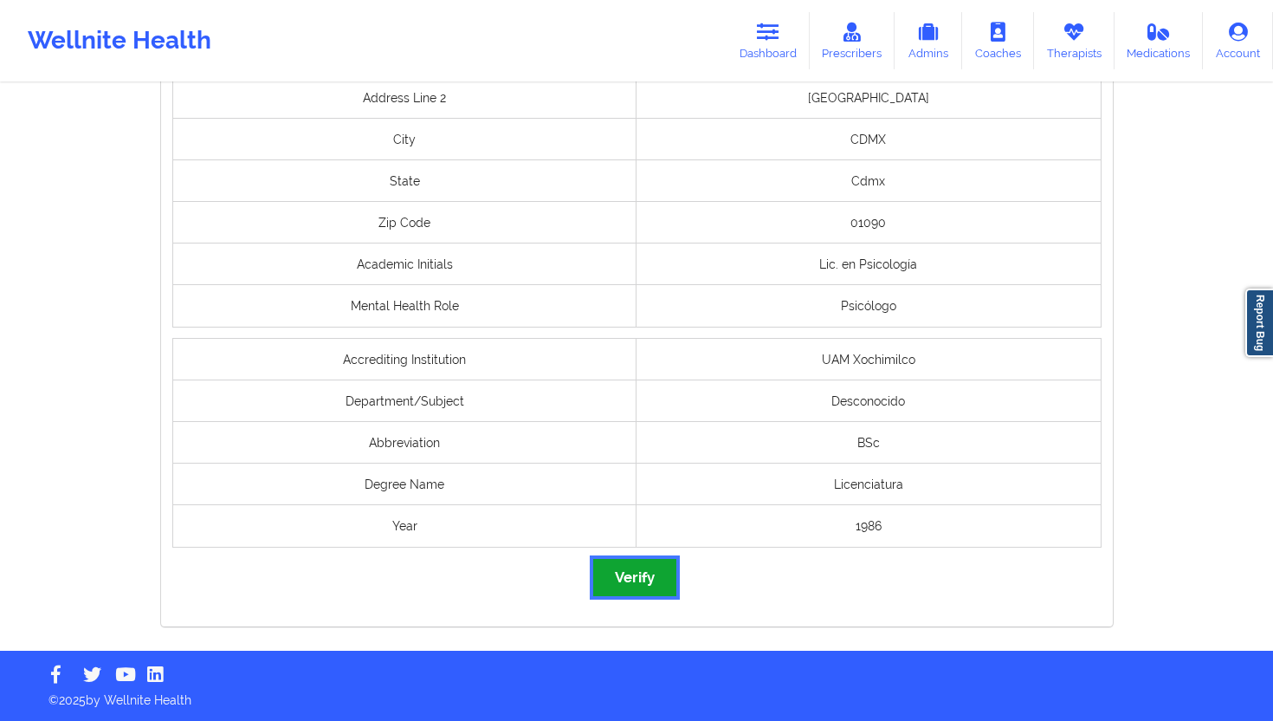
click at [650, 559] on button "Verify" at bounding box center [634, 577] width 83 height 37
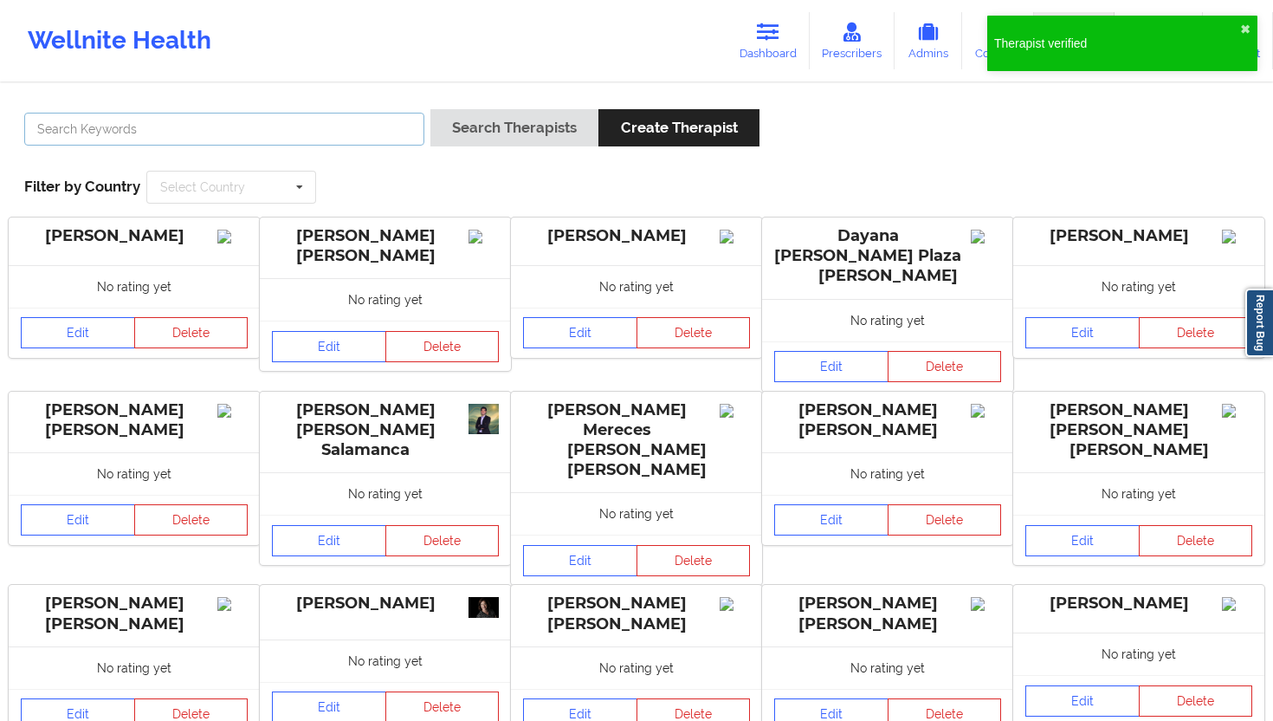
click at [374, 125] on input "text" at bounding box center [224, 129] width 400 height 33
paste input "[PERSON_NAME]"
type input "[PERSON_NAME]"
click at [500, 134] on button "Search Therapists" at bounding box center [515, 127] width 168 height 37
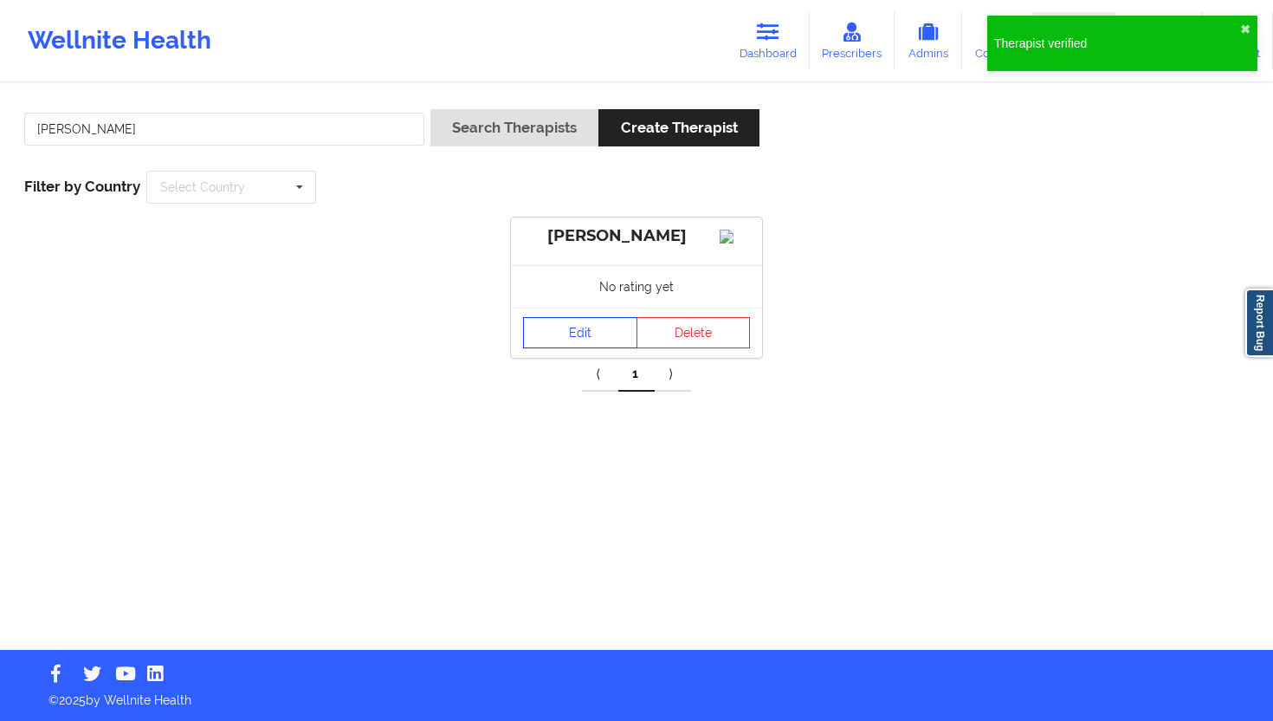
click at [580, 348] on link "Edit" at bounding box center [580, 332] width 114 height 31
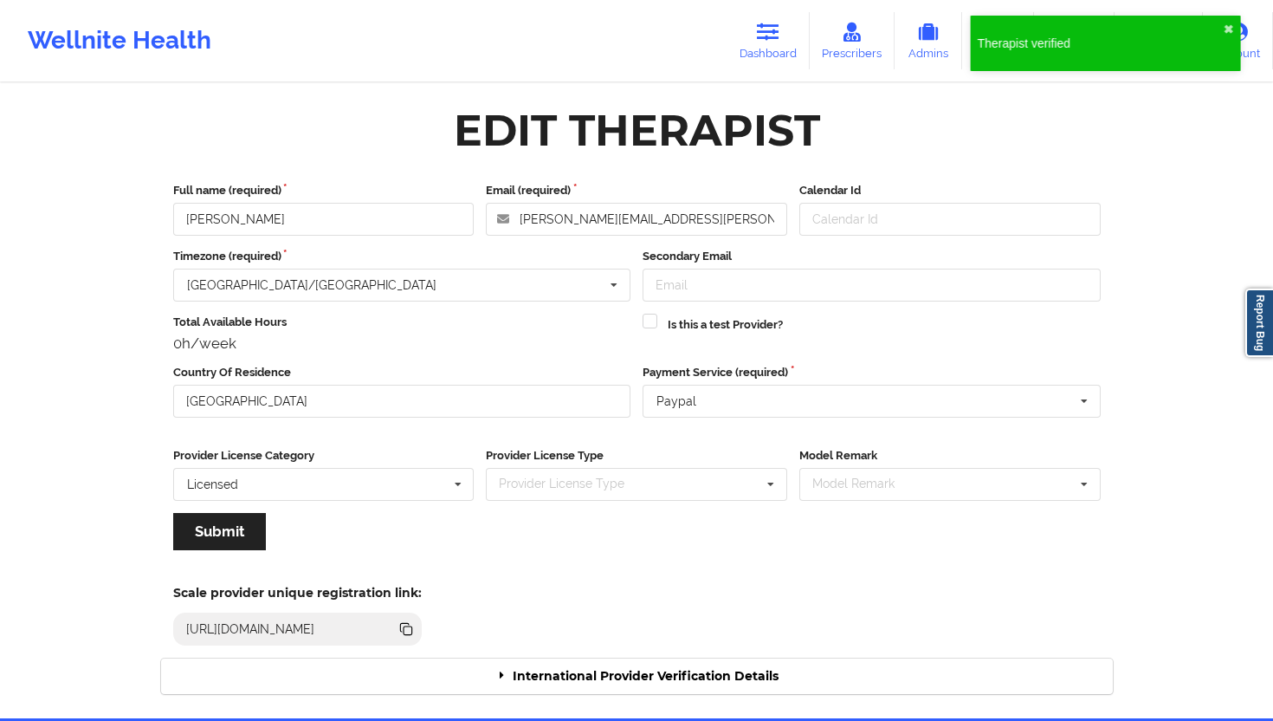
click at [690, 649] on div "International Provider Verification Details" at bounding box center [637, 676] width 952 height 36
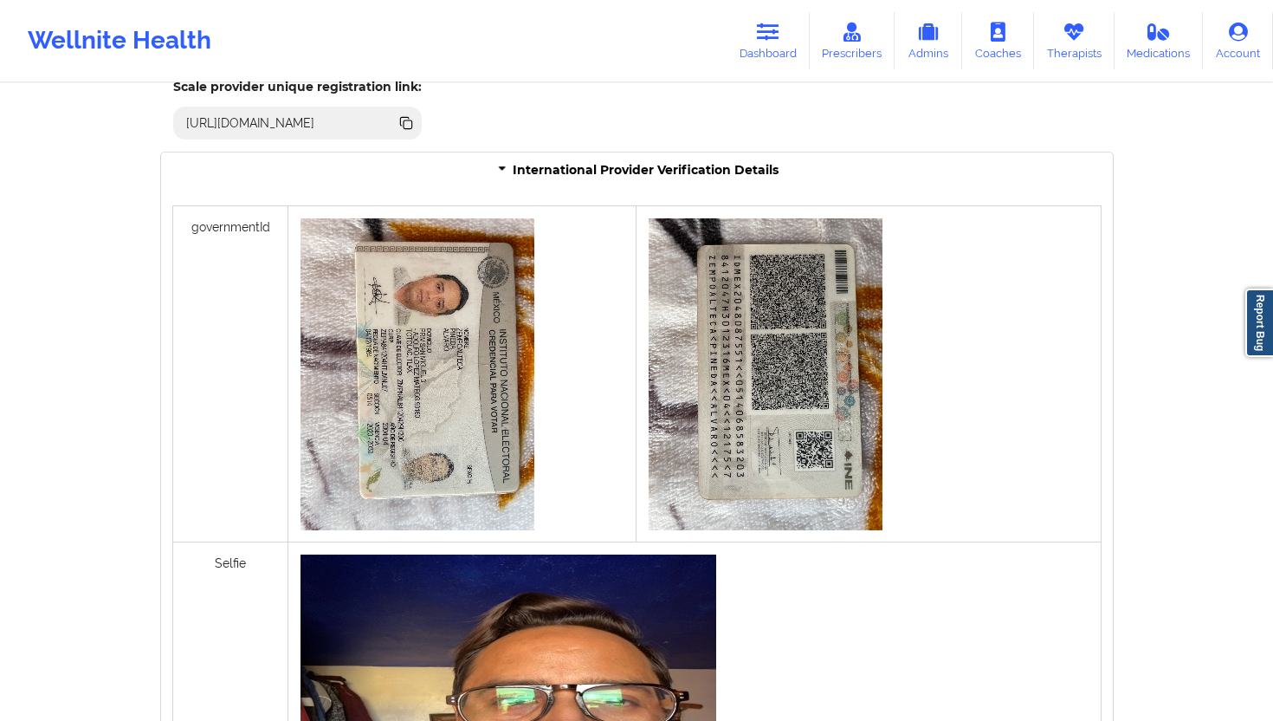
scroll to position [1308, 0]
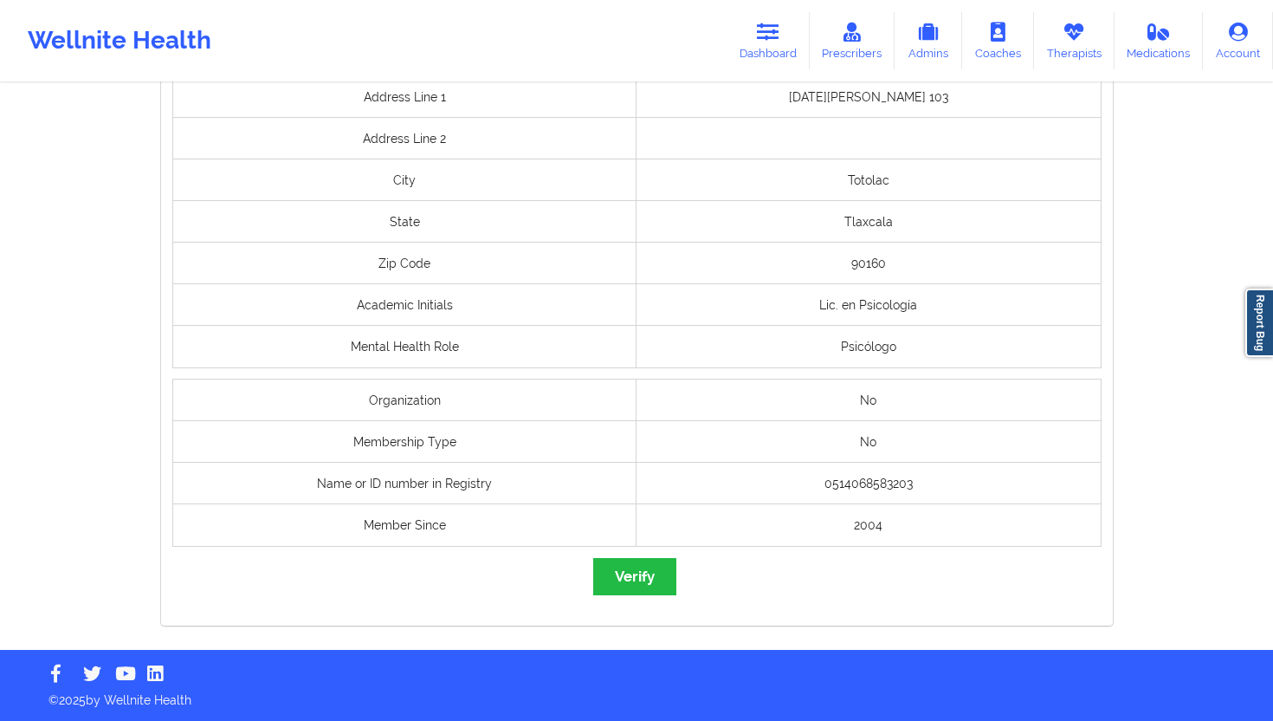
click at [629, 550] on div "governmentId Selfie Address Line 1 [DATE][PERSON_NAME] 103 Address Line 2 City …" at bounding box center [637, 6] width 952 height 1240
click at [626, 571] on button "Verify" at bounding box center [634, 576] width 83 height 37
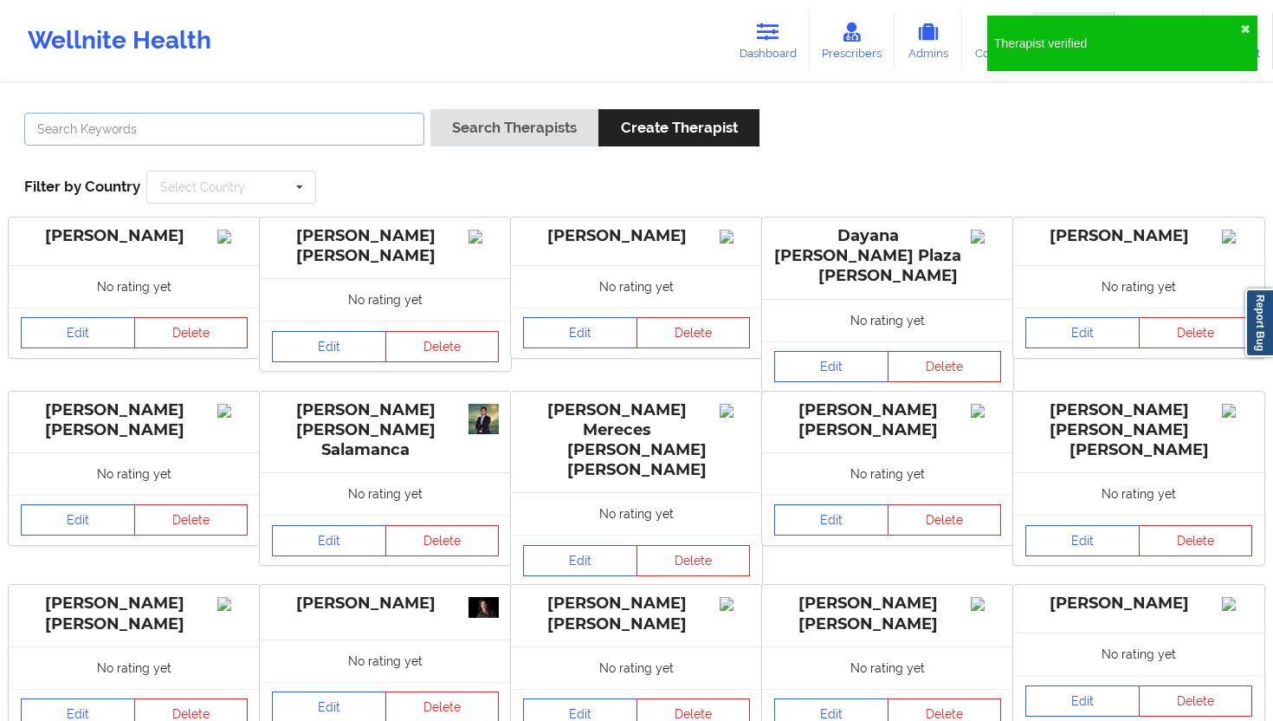
click at [316, 126] on input "text" at bounding box center [224, 129] width 400 height 33
paste input "[PERSON_NAME] [PERSON_NAME]"
type input "[PERSON_NAME] [PERSON_NAME]"
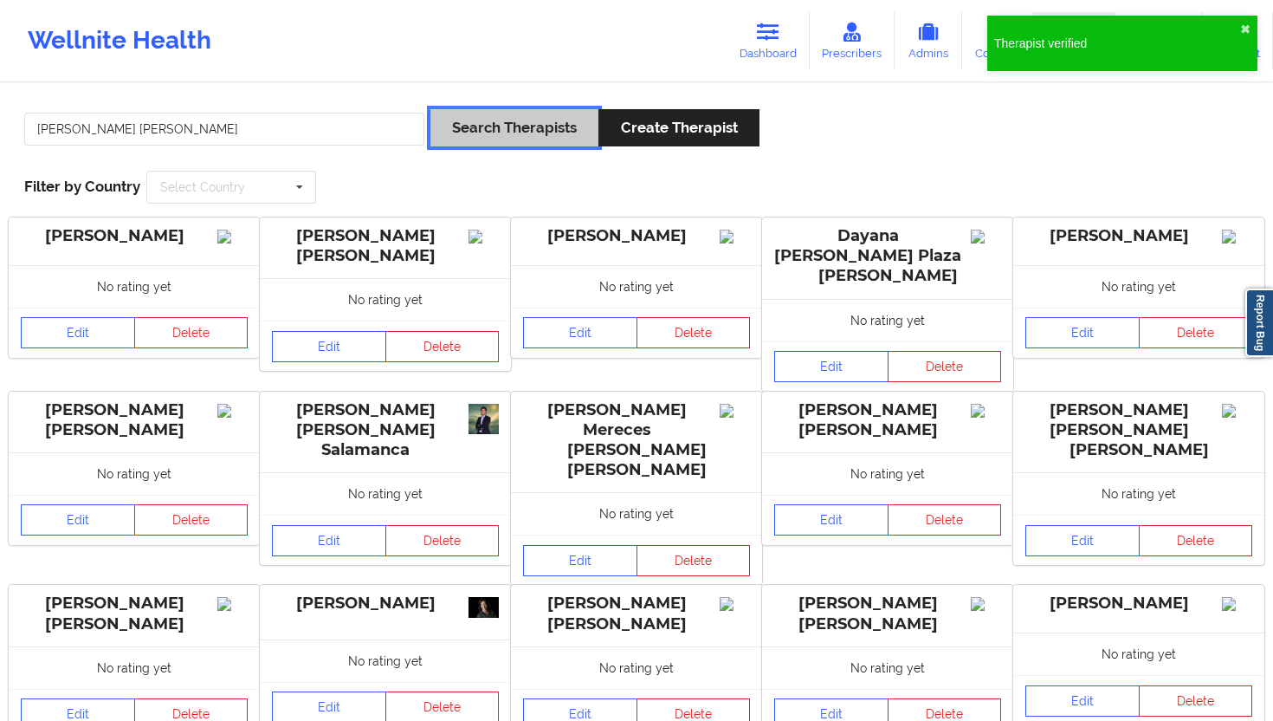
click at [488, 142] on button "Search Therapists" at bounding box center [515, 127] width 168 height 37
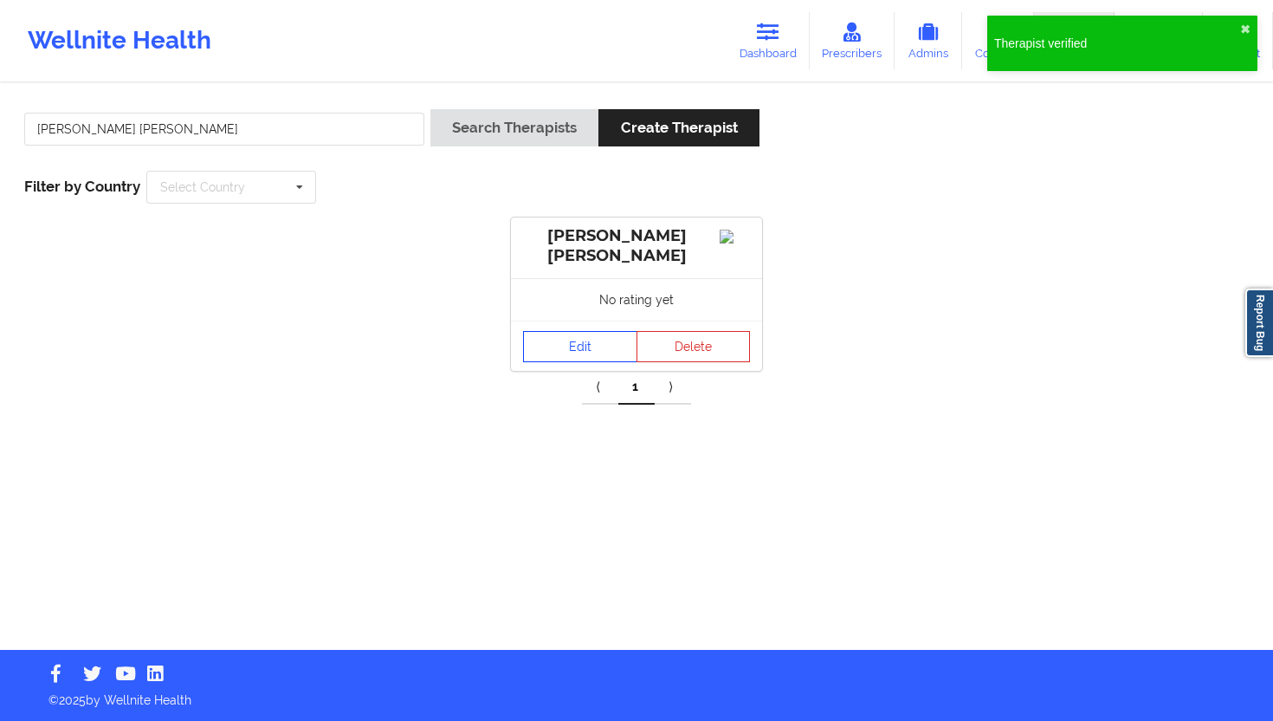
click at [543, 351] on link "Edit" at bounding box center [580, 346] width 114 height 31
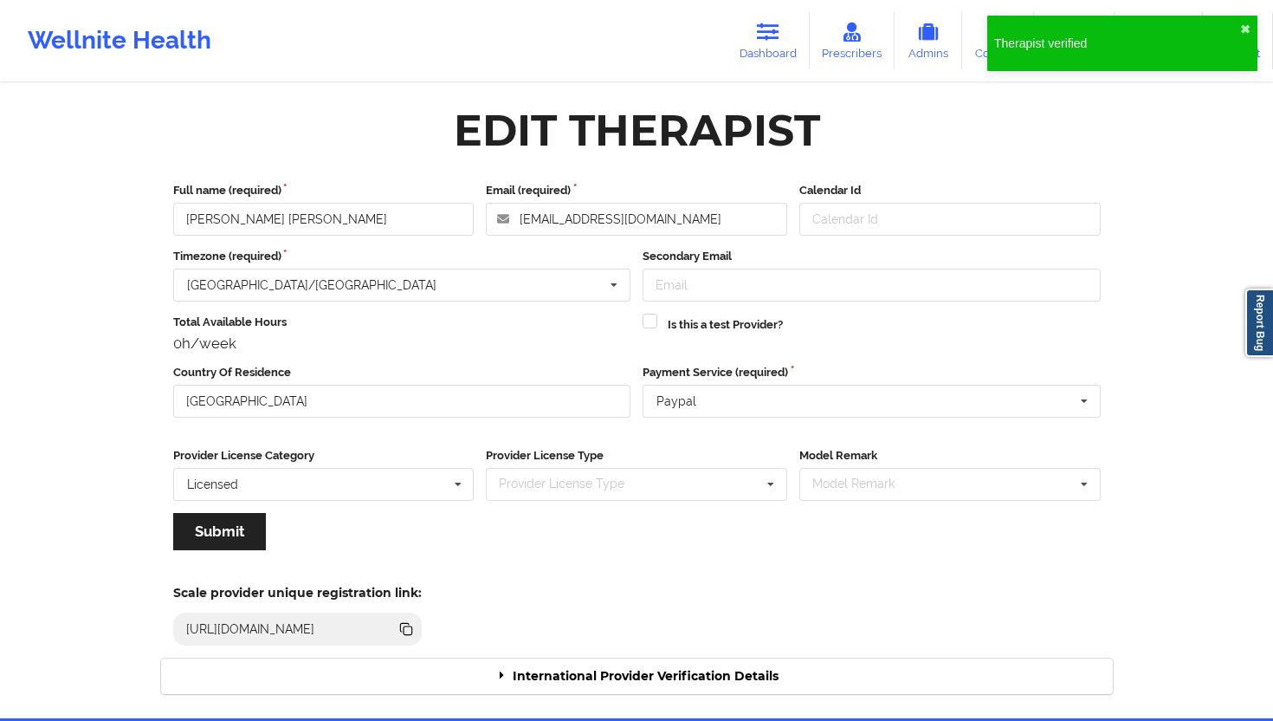
scroll to position [68, 0]
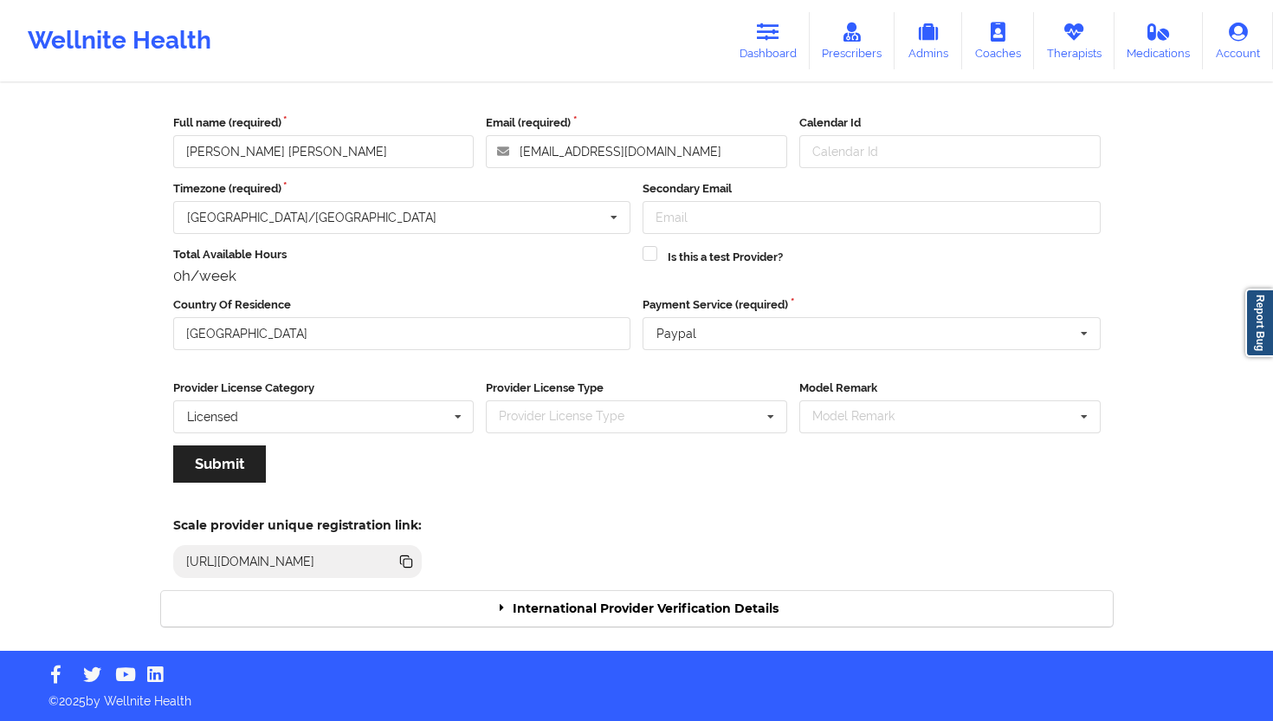
click at [757, 607] on div "International Provider Verification Details" at bounding box center [637, 609] width 952 height 36
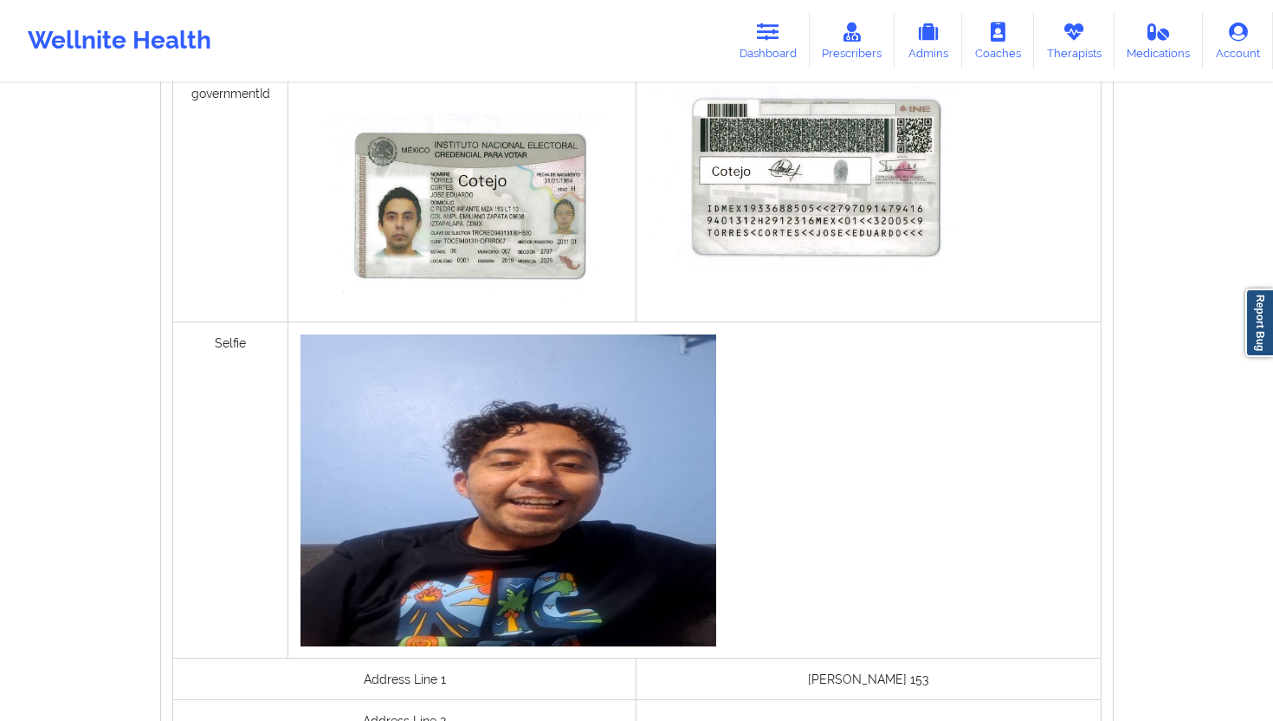
scroll to position [1263, 0]
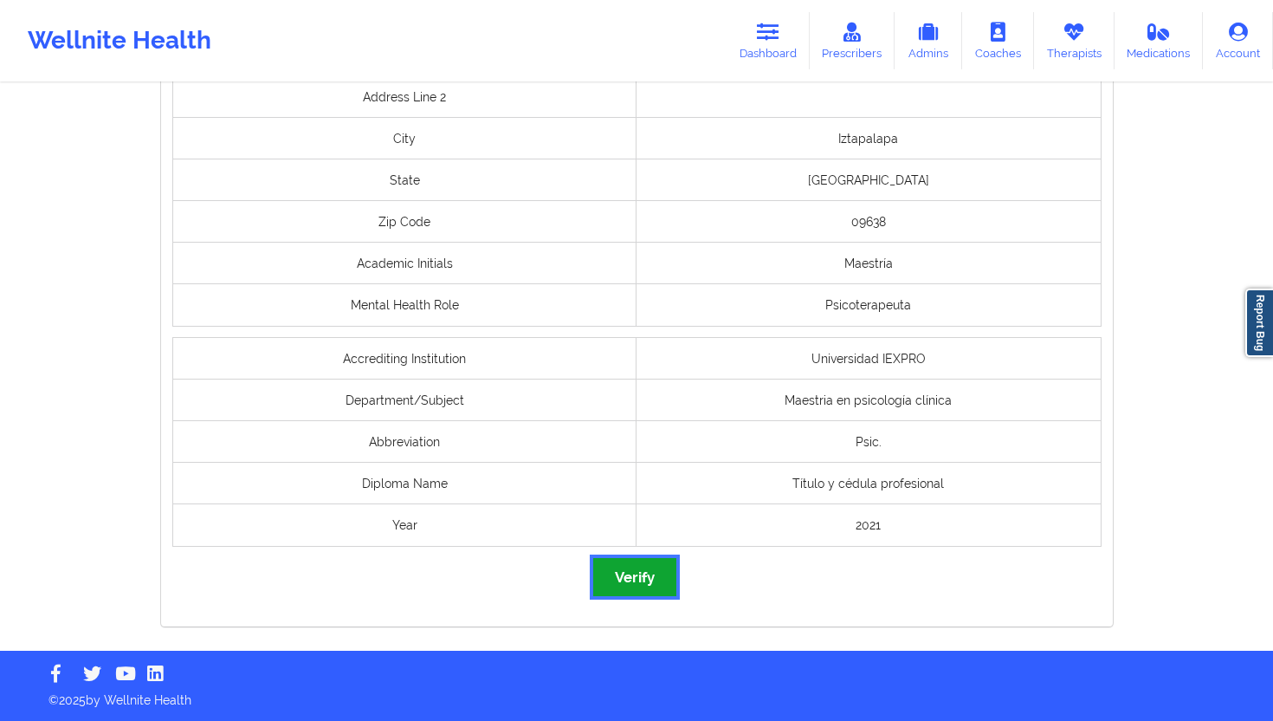
click at [646, 568] on button "Verify" at bounding box center [634, 576] width 83 height 37
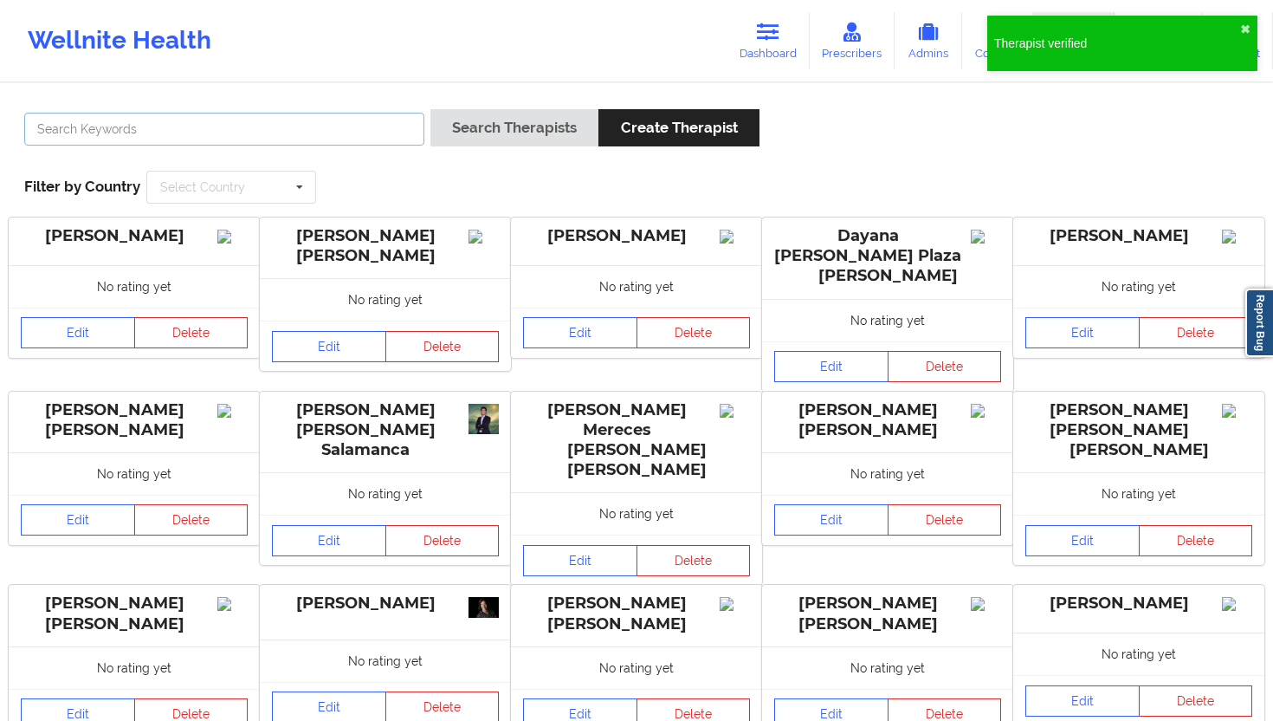
click at [347, 131] on input "text" at bounding box center [224, 129] width 400 height 33
paste input "[PERSON_NAME] [PERSON_NAME]"
type input "[PERSON_NAME] [PERSON_NAME]"
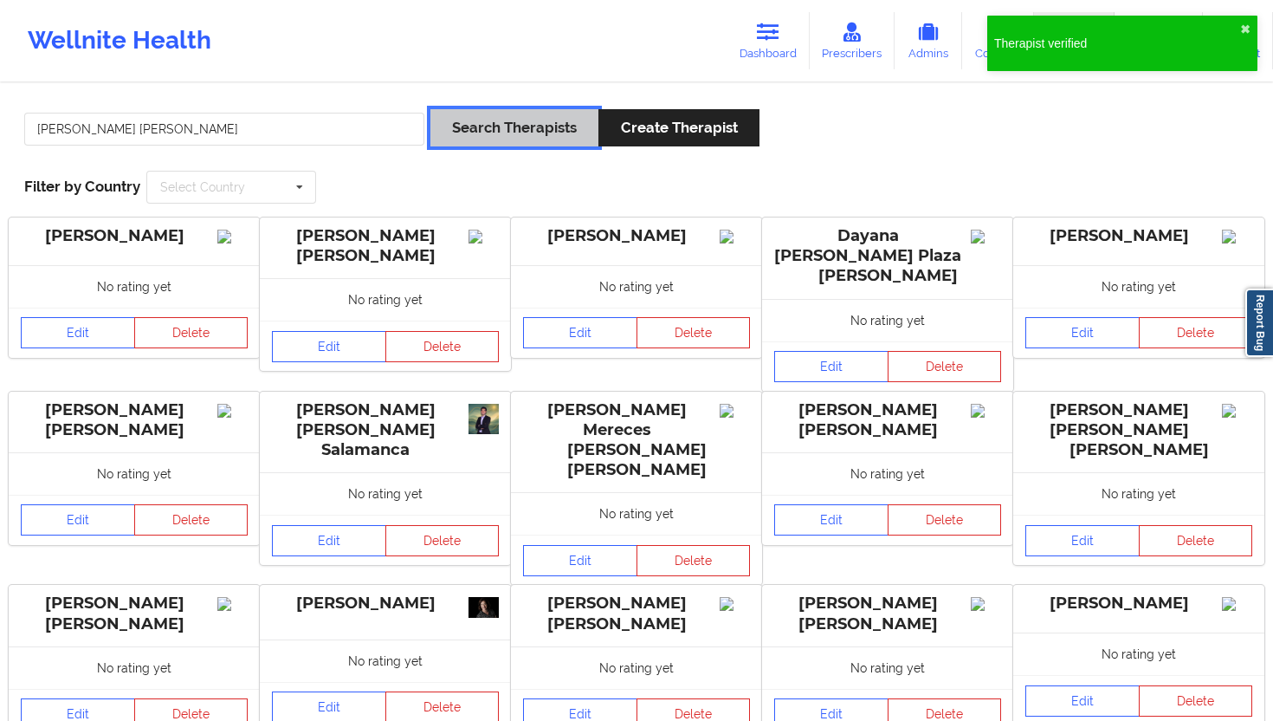
click at [482, 120] on button "Search Therapists" at bounding box center [515, 127] width 168 height 37
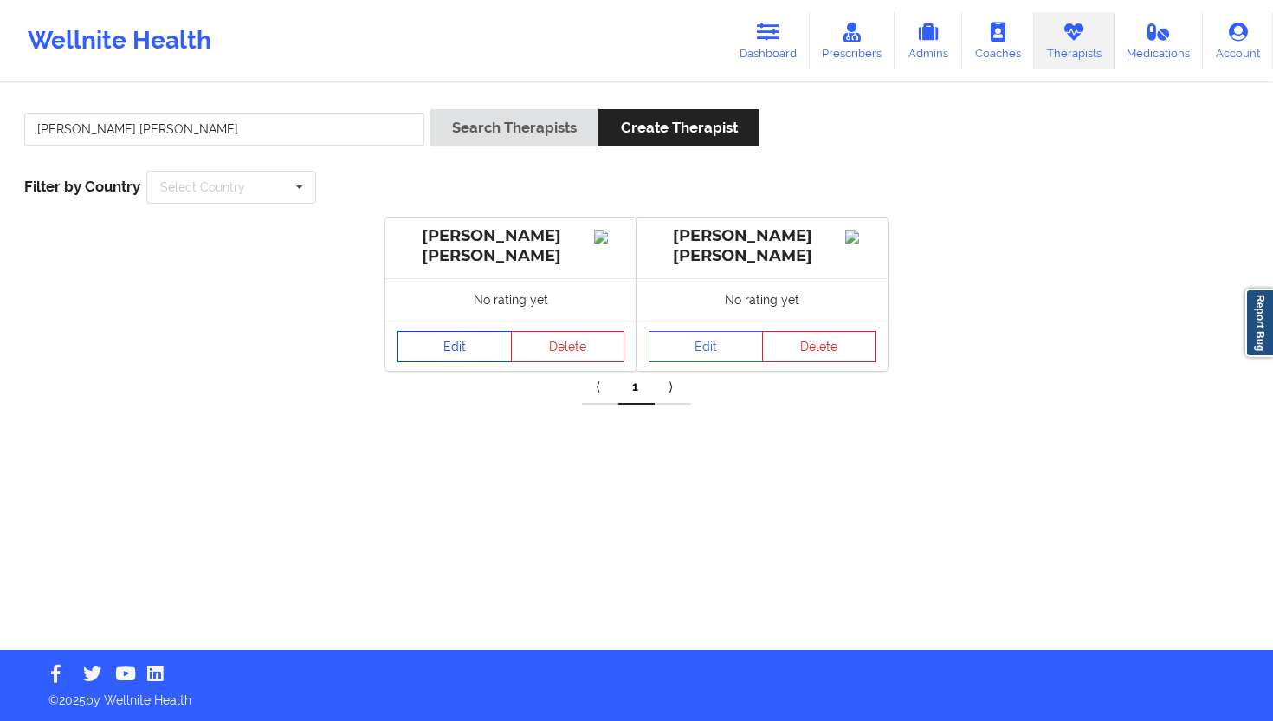
click at [474, 350] on link "Edit" at bounding box center [455, 346] width 114 height 31
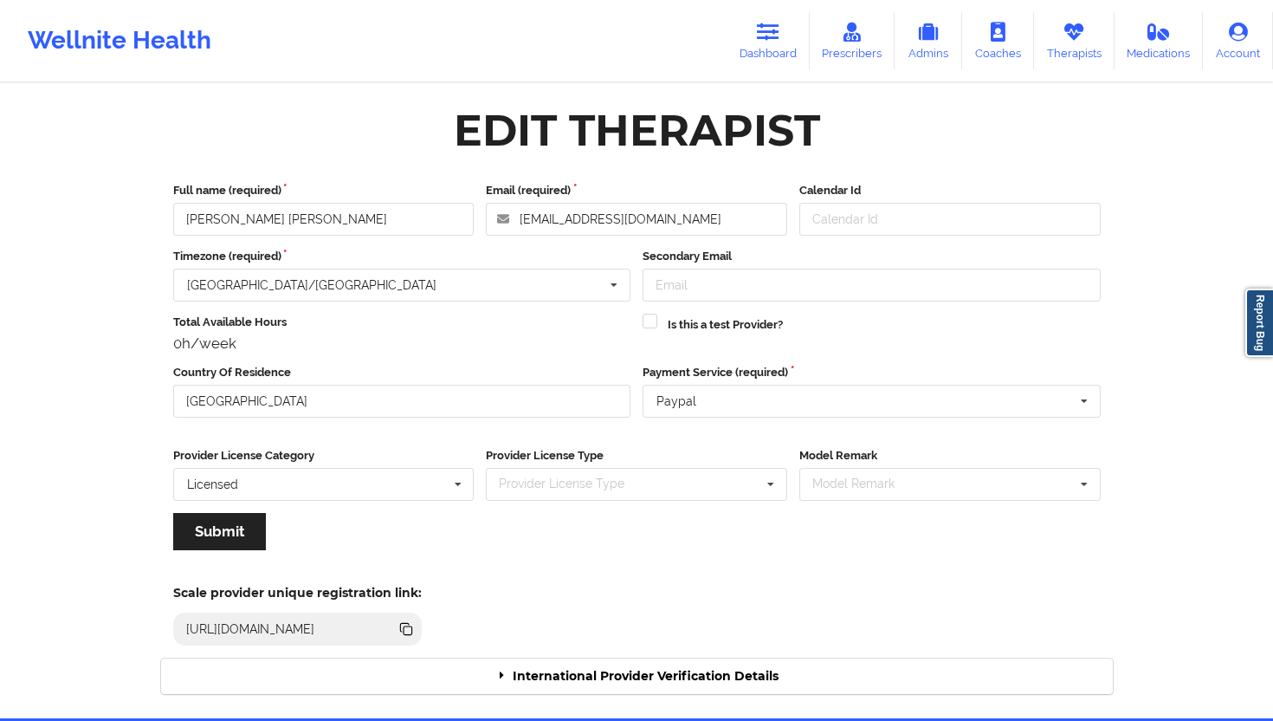
click at [757, 649] on div "International Provider Verification Details" at bounding box center [637, 676] width 952 height 36
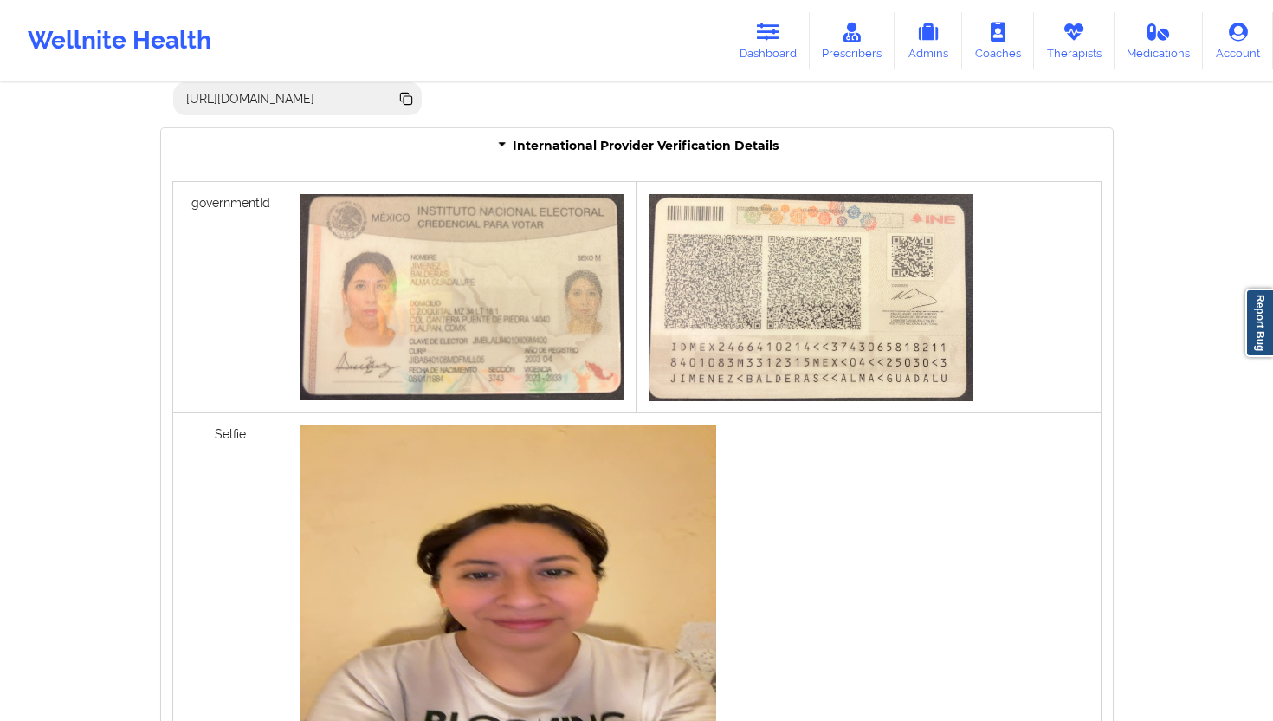
scroll to position [1203, 0]
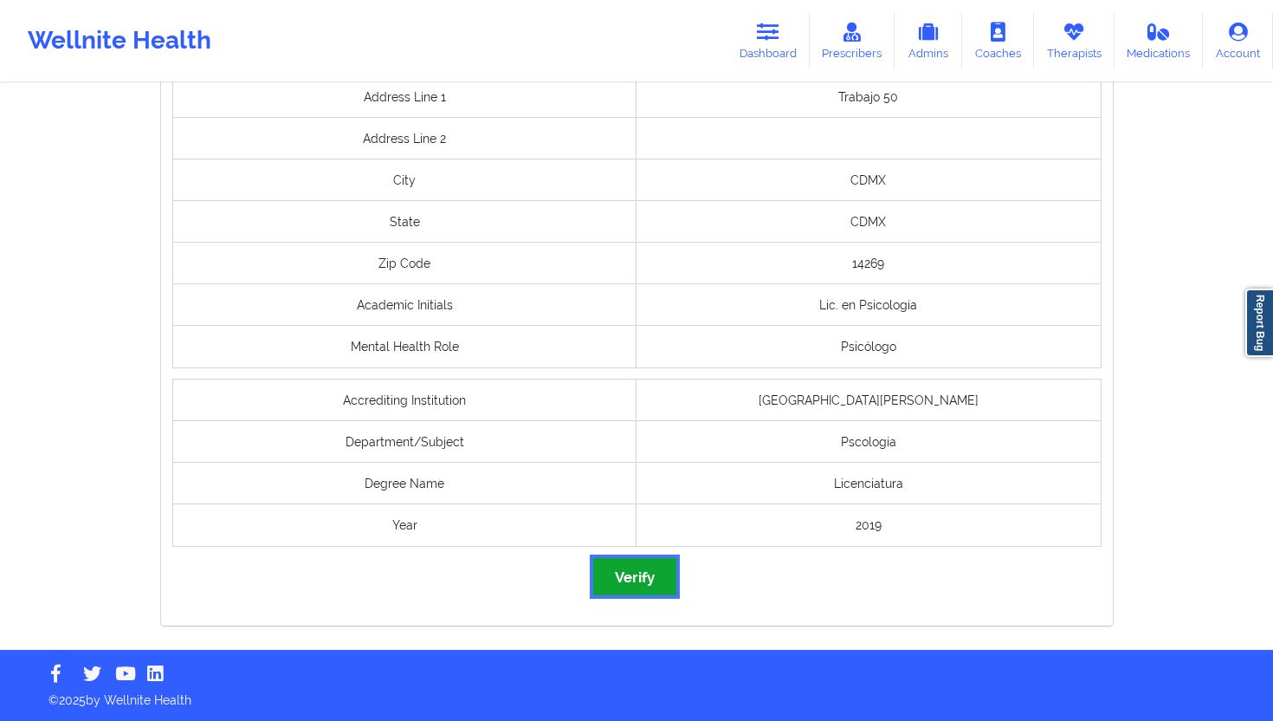
click at [628, 560] on button "Verify" at bounding box center [634, 576] width 83 height 37
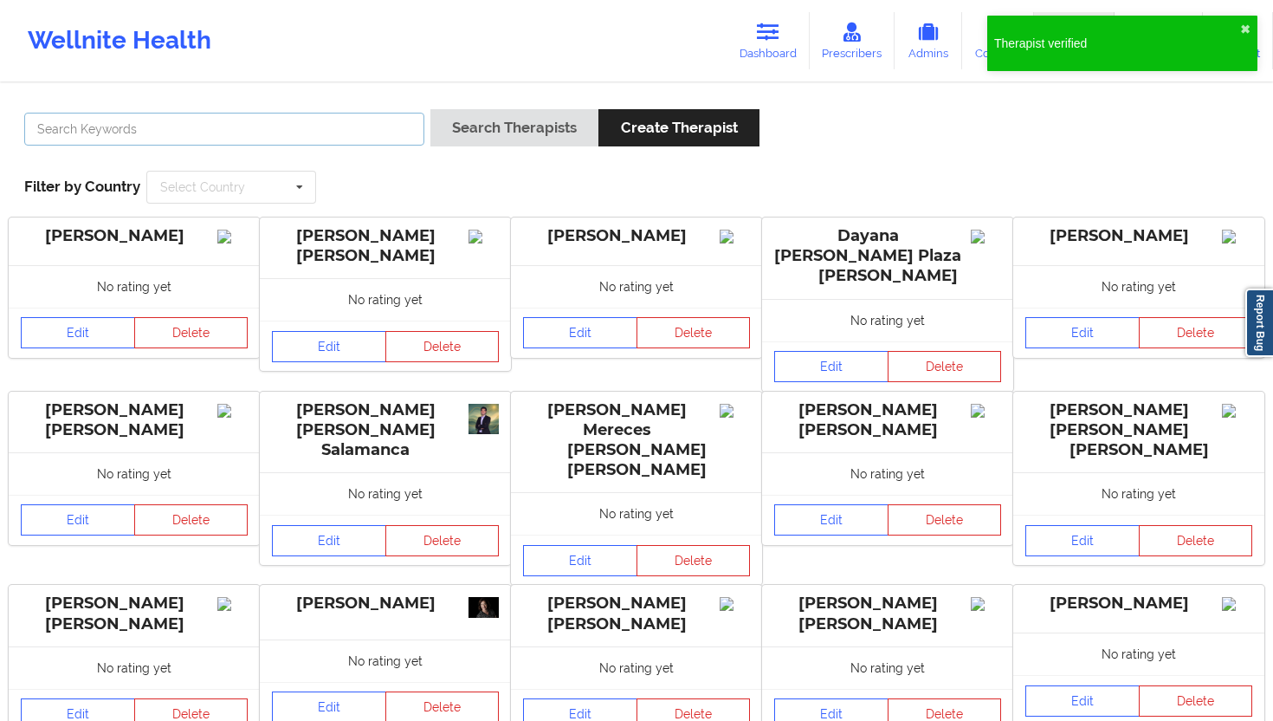
click at [354, 142] on input "text" at bounding box center [224, 129] width 400 height 33
paste input "[PERSON_NAME]"
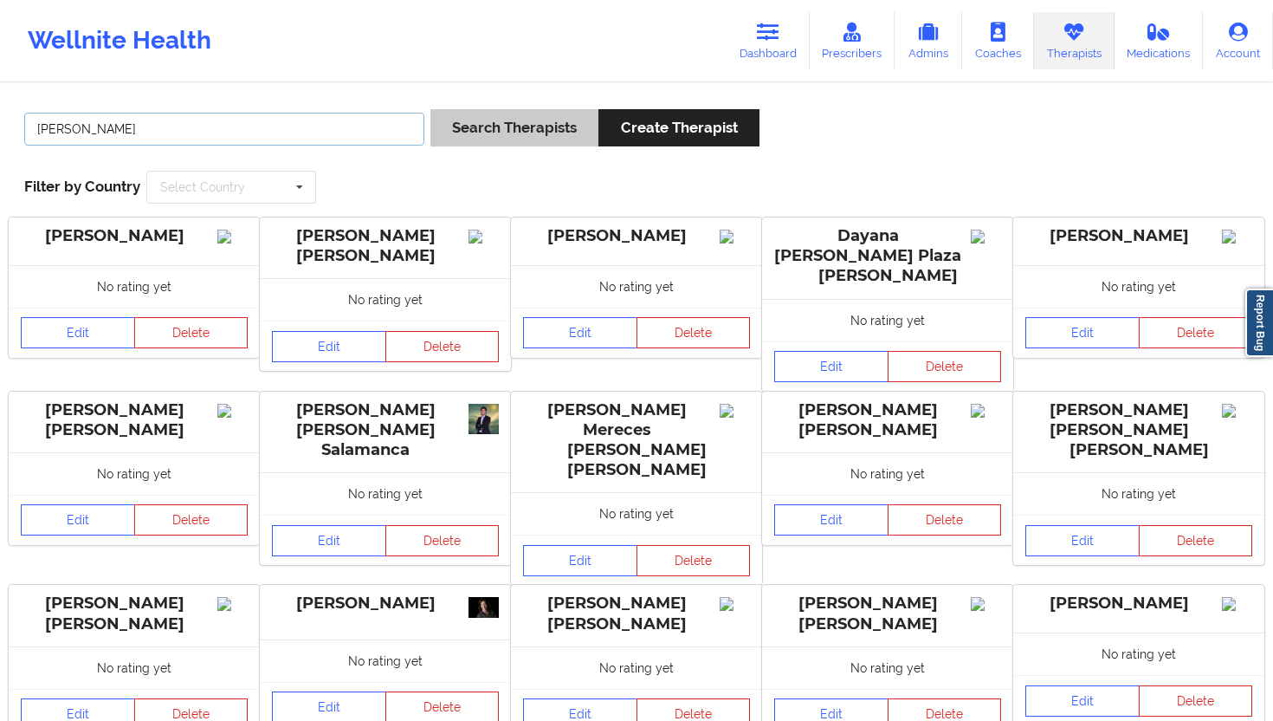
type input "[PERSON_NAME]"
click at [505, 120] on button "Search Therapists" at bounding box center [515, 127] width 168 height 37
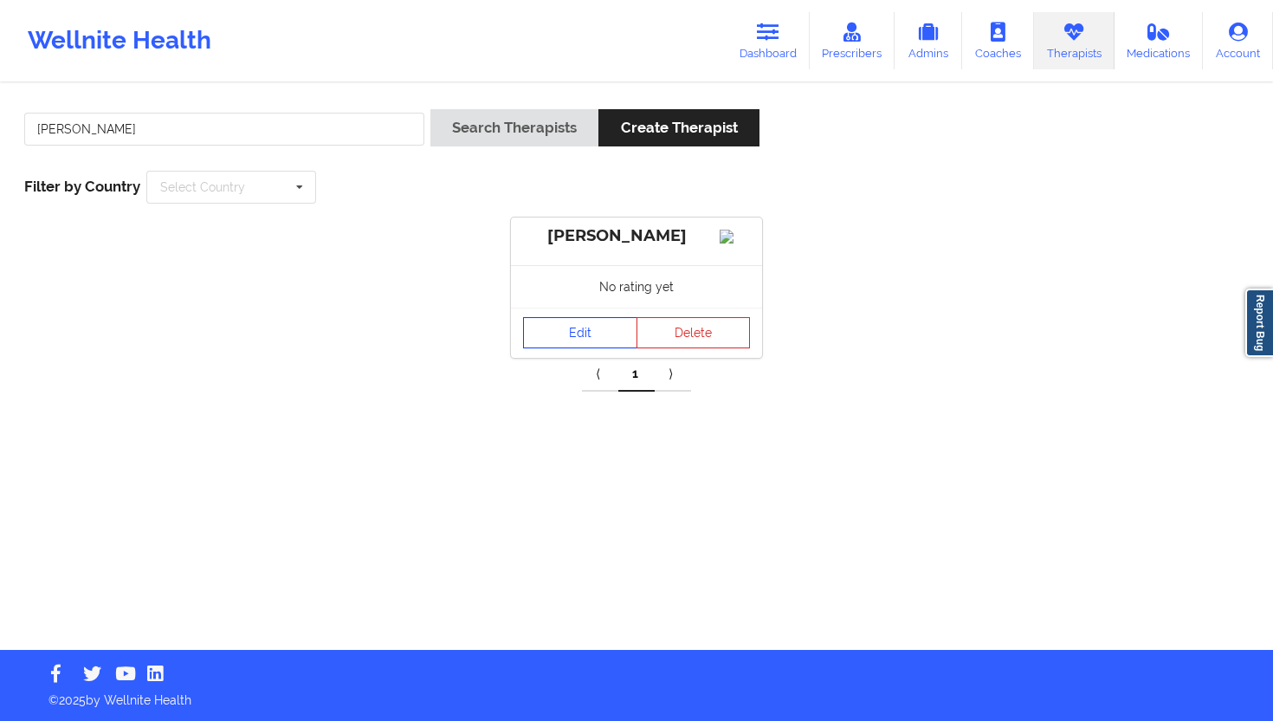
click at [570, 348] on link "Edit" at bounding box center [580, 332] width 114 height 31
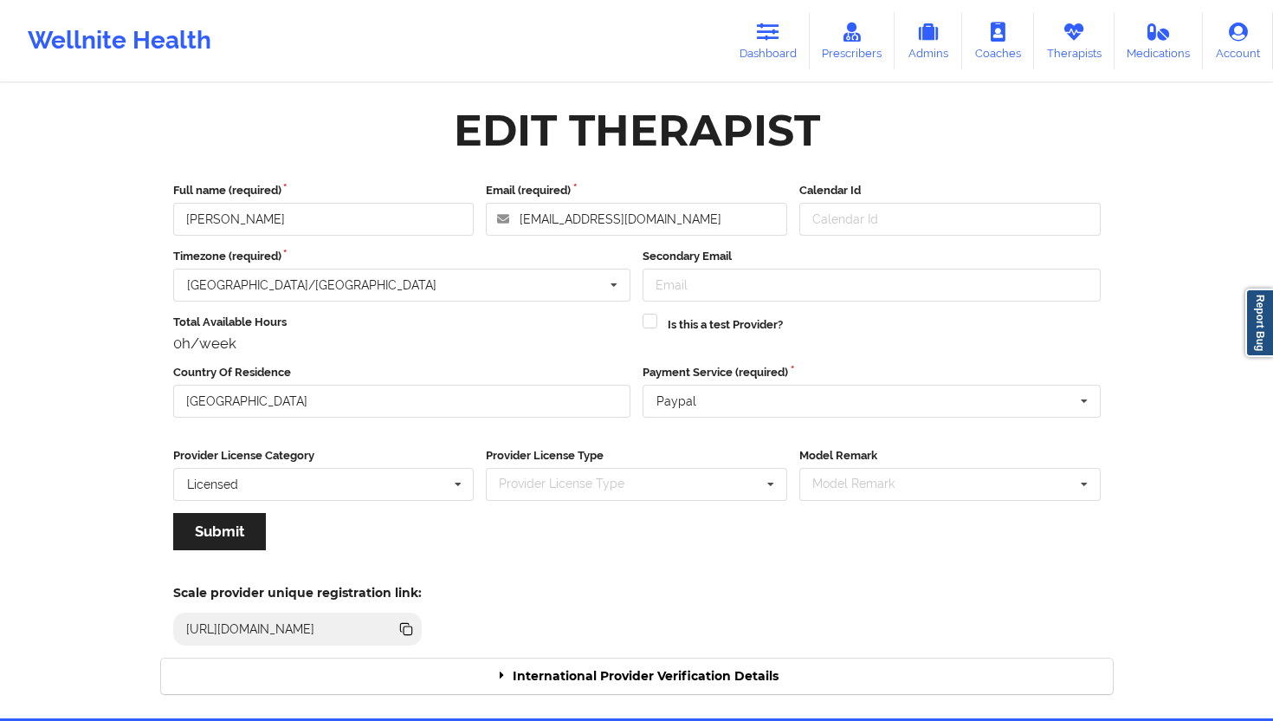
scroll to position [68, 0]
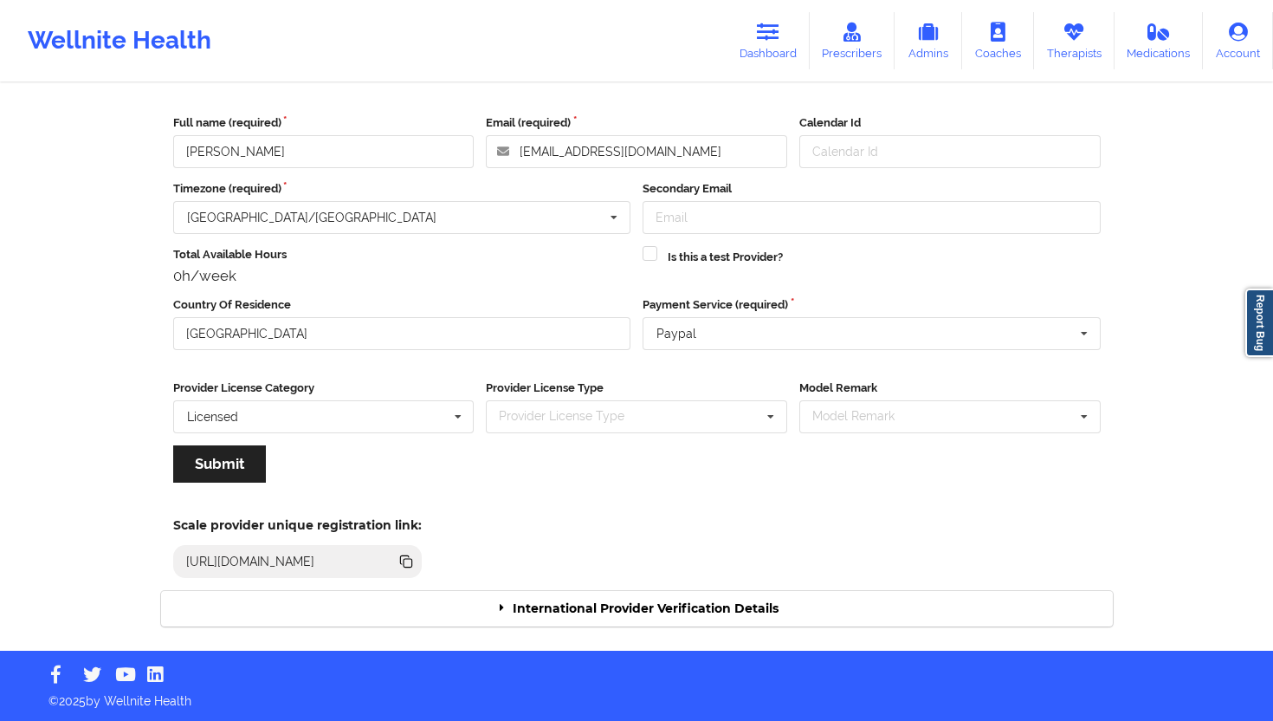
click at [735, 604] on div "International Provider Verification Details" at bounding box center [637, 609] width 952 height 36
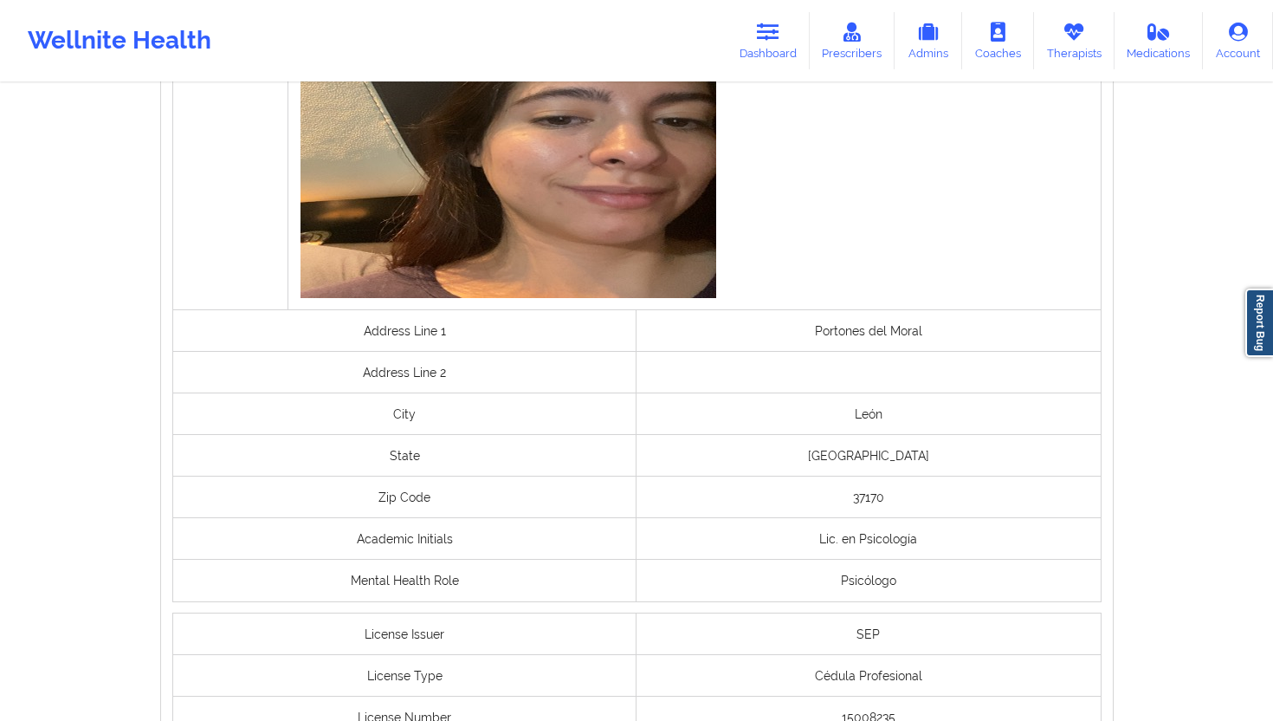
scroll to position [1202, 0]
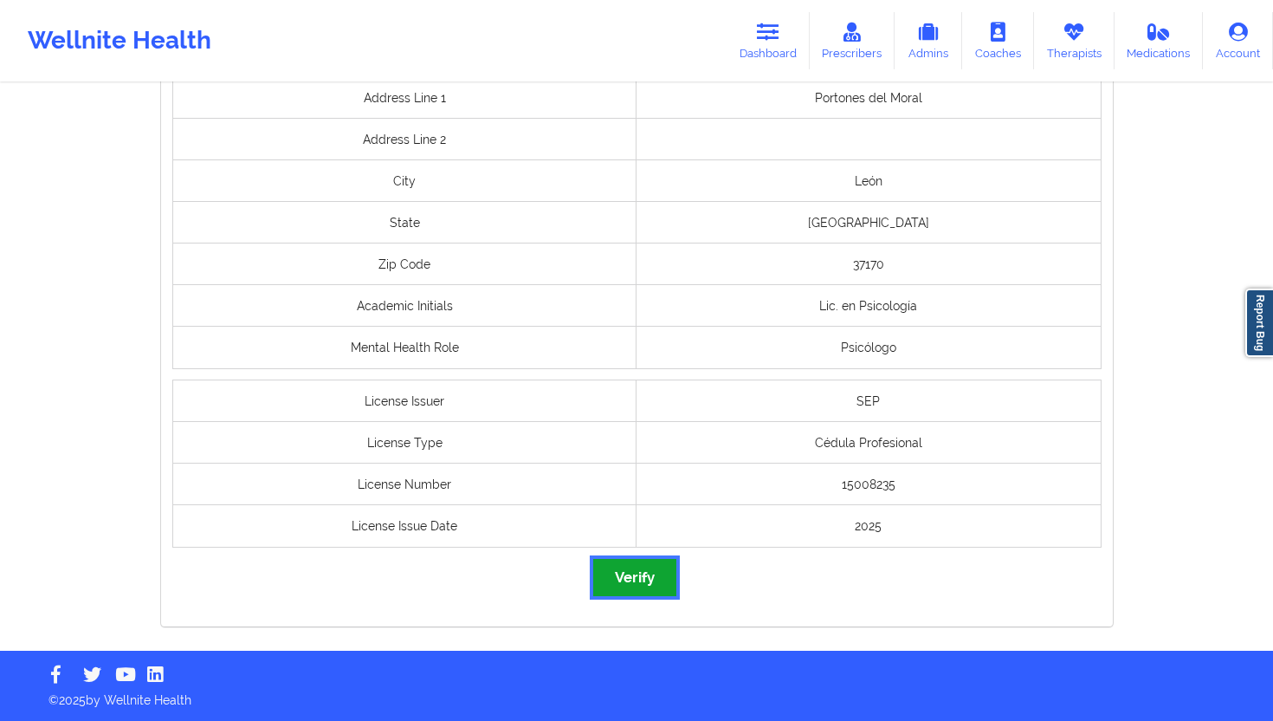
click at [611, 569] on button "Verify" at bounding box center [634, 577] width 83 height 37
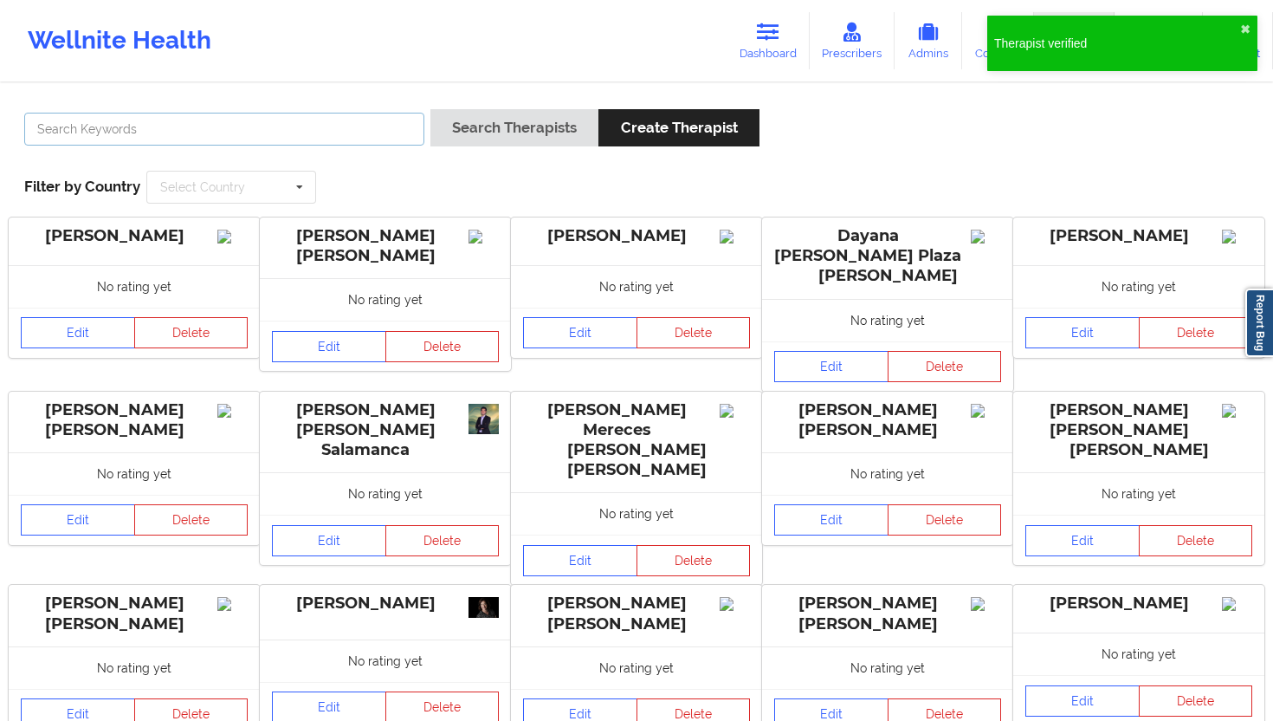
click at [387, 132] on input "text" at bounding box center [224, 129] width 400 height 33
paste input "[PERSON_NAME] [PERSON_NAME]"
type input "[PERSON_NAME] [PERSON_NAME]"
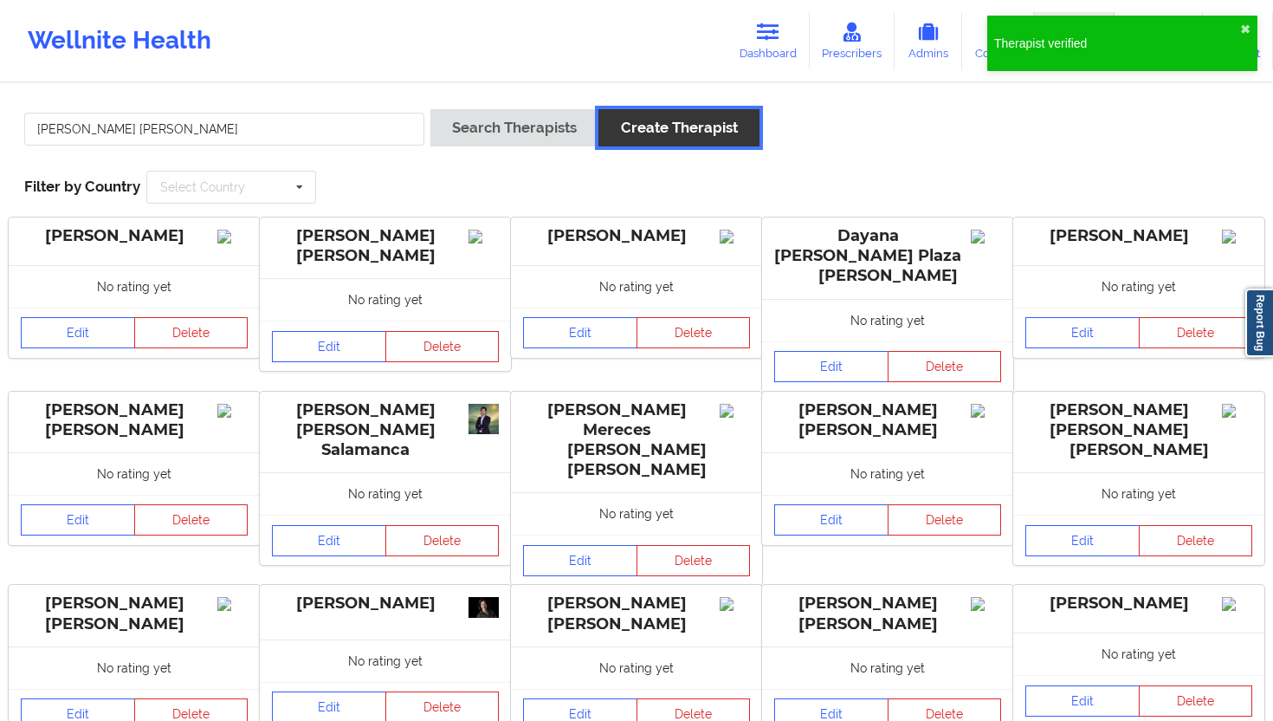
click at [605, 119] on button "Create Therapist" at bounding box center [679, 127] width 160 height 37
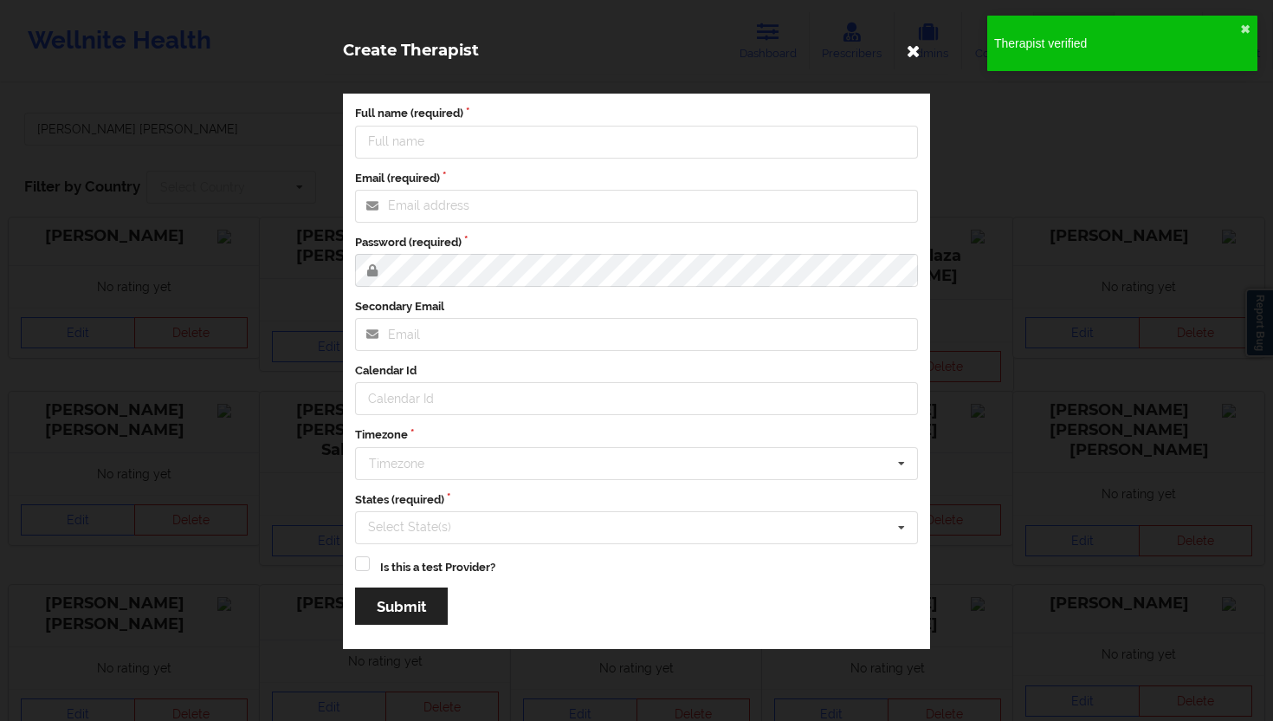
click at [757, 55] on icon at bounding box center [914, 50] width 28 height 28
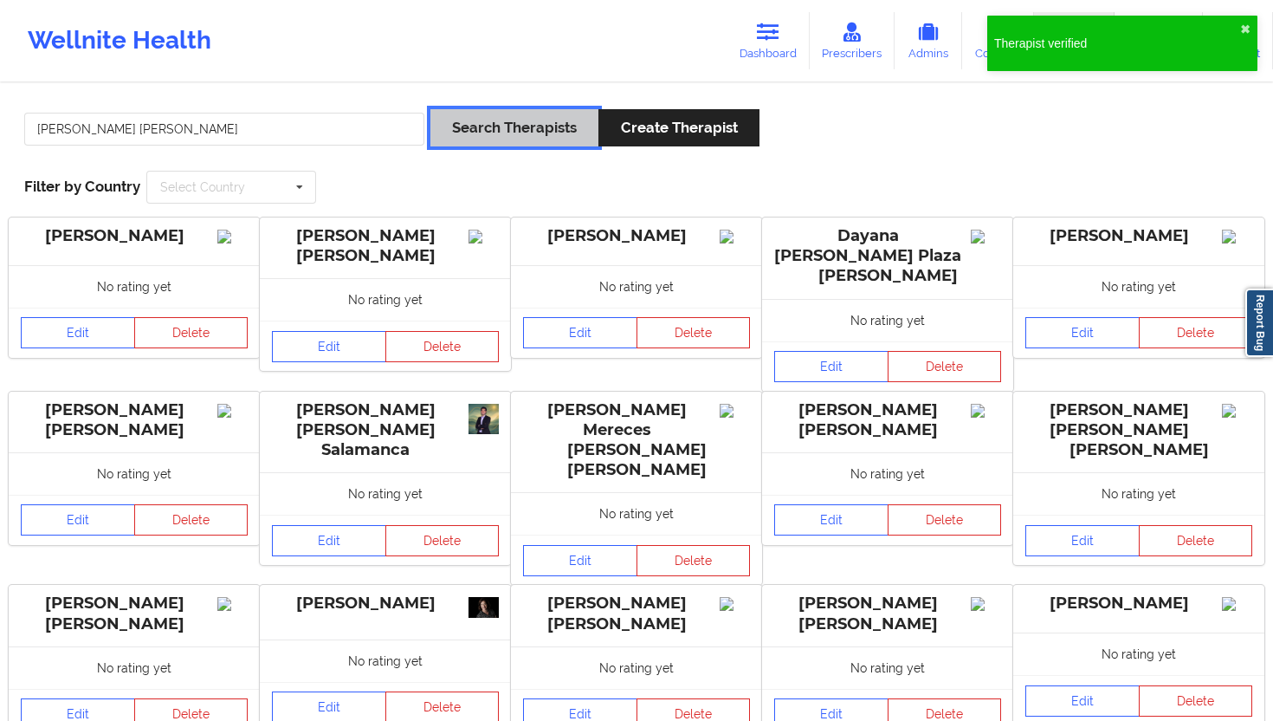
click at [547, 134] on button "Search Therapists" at bounding box center [515, 127] width 168 height 37
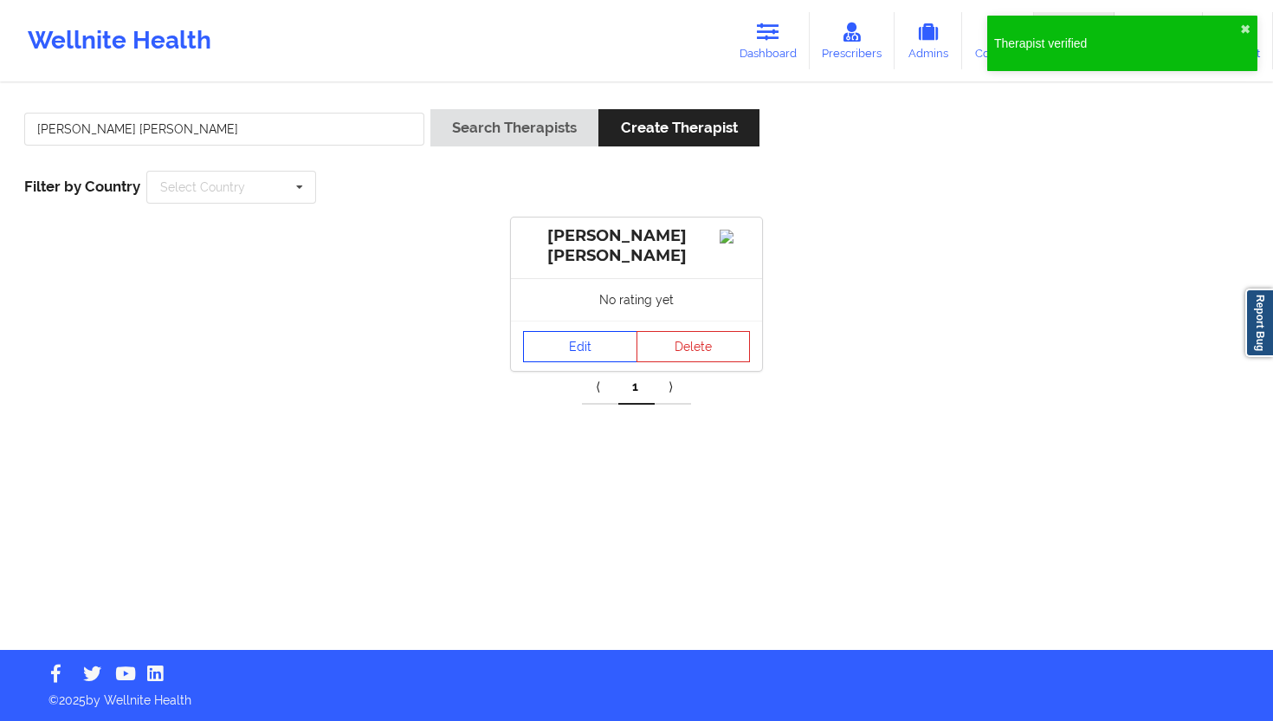
click at [568, 339] on link "Edit" at bounding box center [580, 346] width 114 height 31
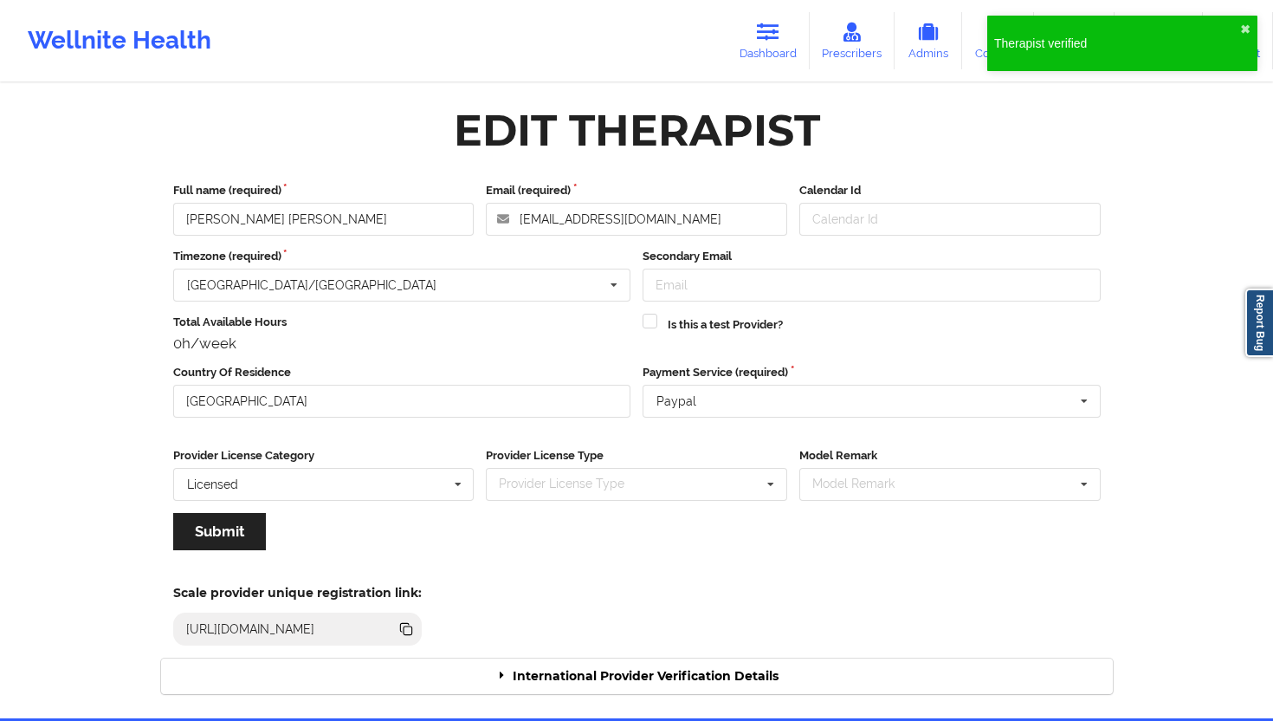
click at [757, 649] on div "Scale provider unique registration link: [URL][DOMAIN_NAME]" at bounding box center [637, 609] width 976 height 95
click at [757, 649] on div "International Provider Verification Details" at bounding box center [637, 676] width 952 height 36
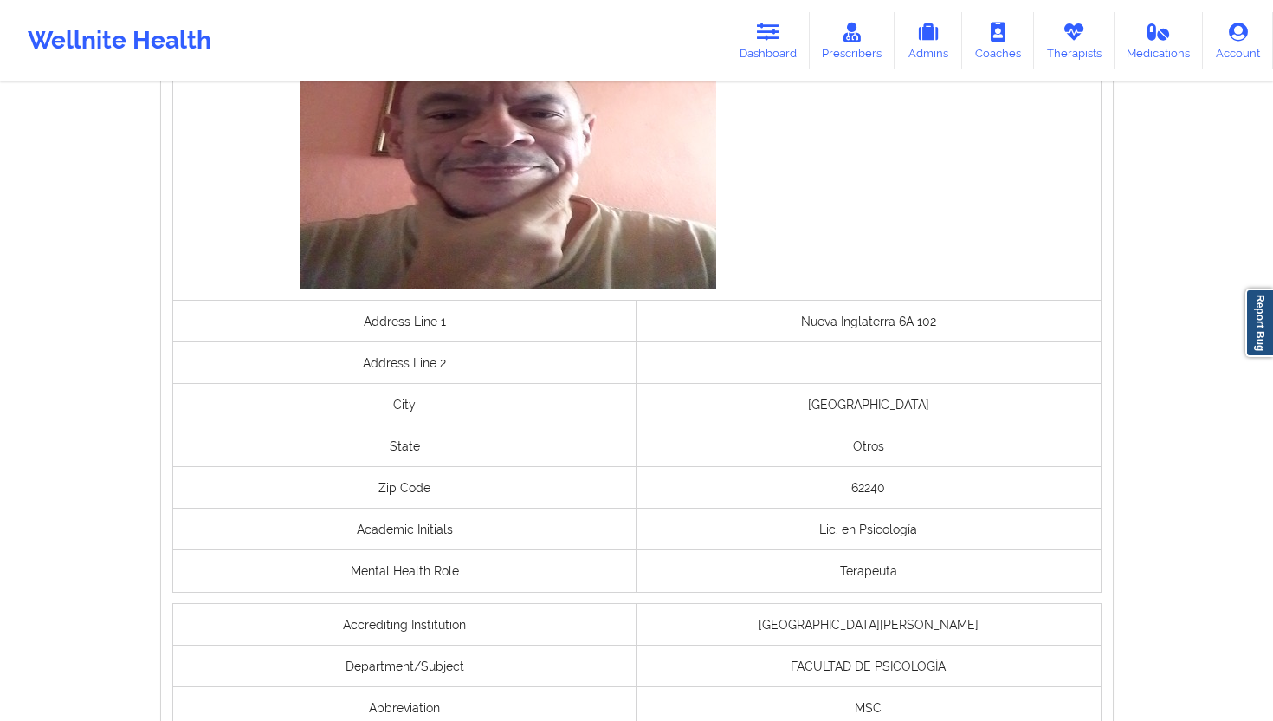
scroll to position [1350, 0]
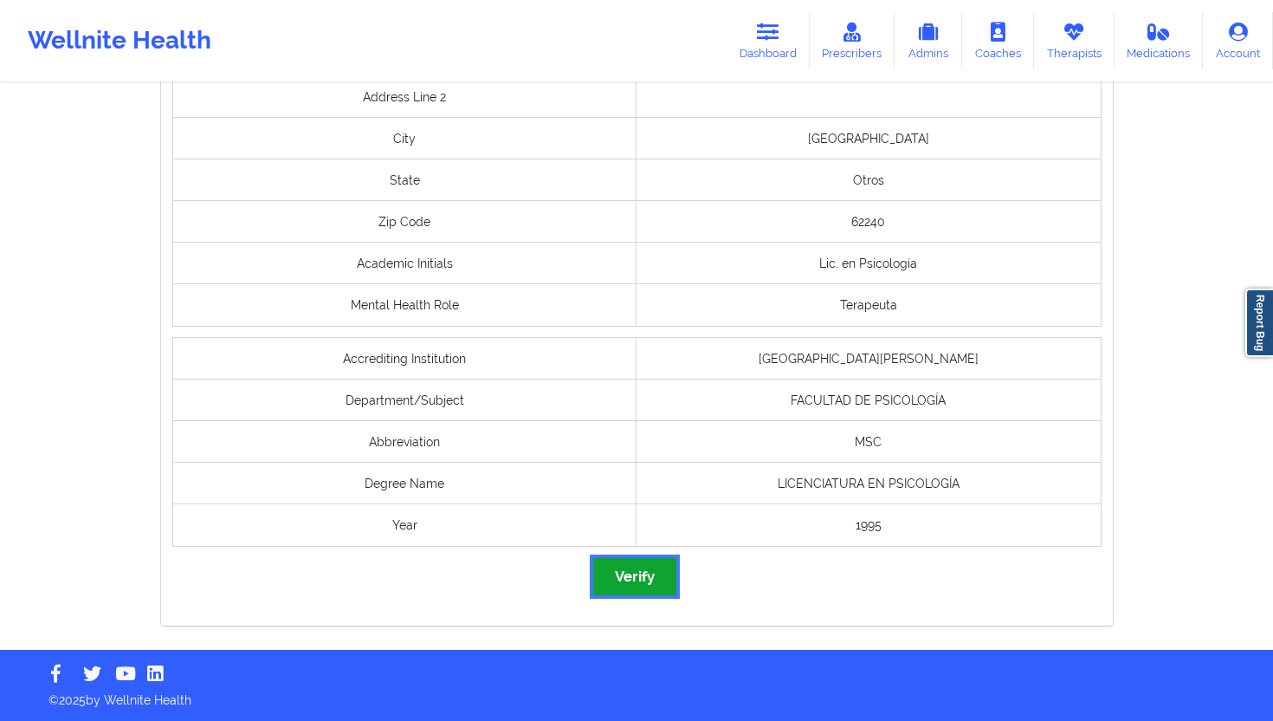
click at [652, 580] on button "Verify" at bounding box center [634, 576] width 83 height 37
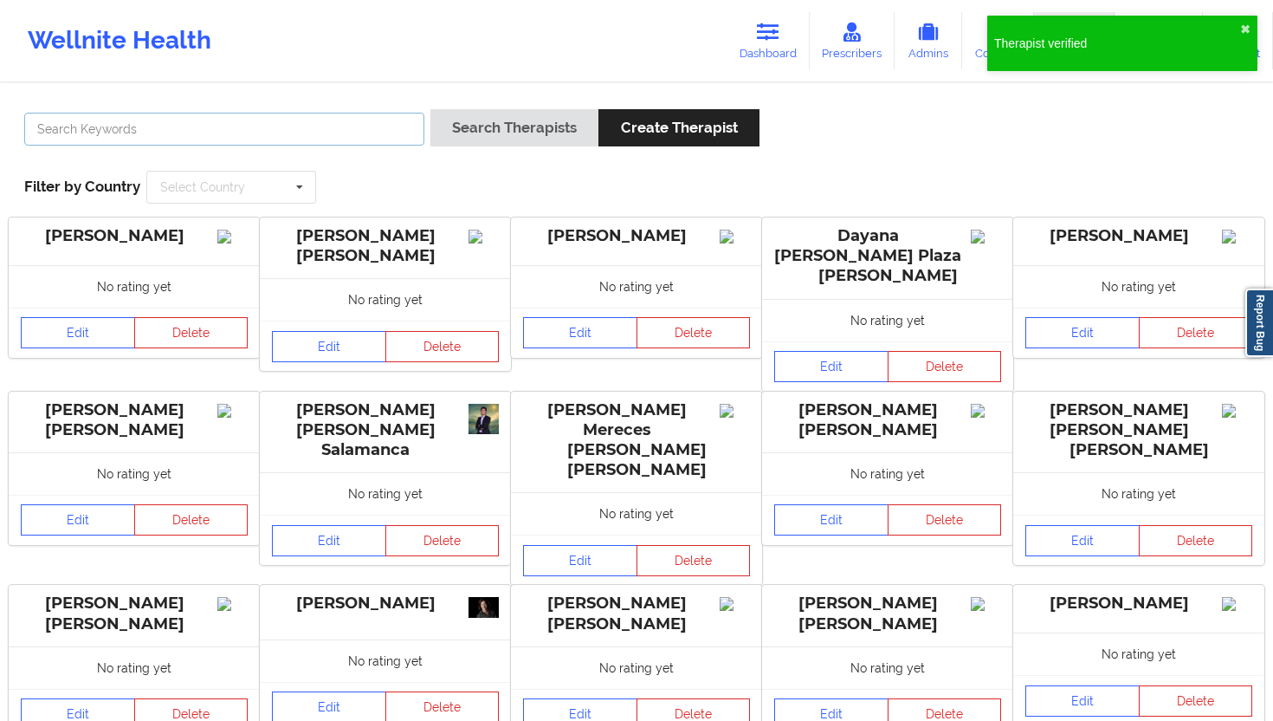
click at [373, 117] on input "text" at bounding box center [224, 129] width 400 height 33
paste input "[PERSON_NAME]"
type input "[PERSON_NAME]"
click at [527, 127] on button "Search Therapists" at bounding box center [515, 127] width 168 height 37
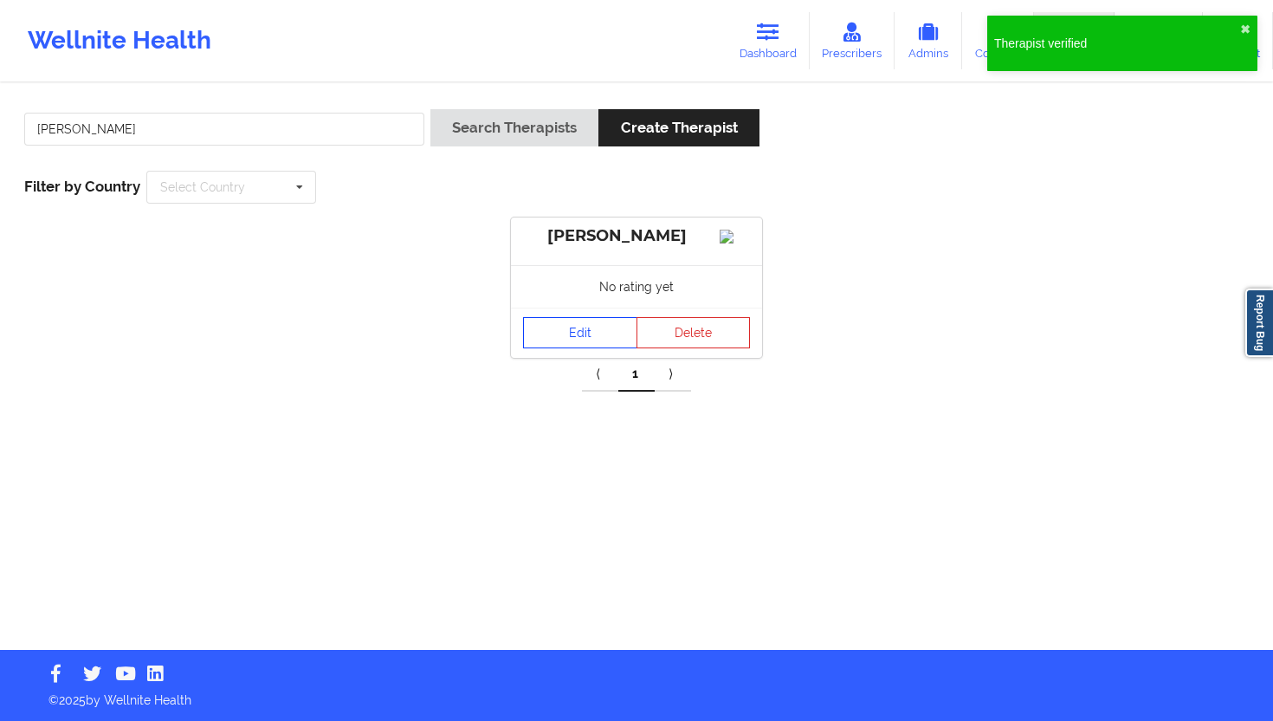
click at [599, 348] on link "Edit" at bounding box center [580, 332] width 114 height 31
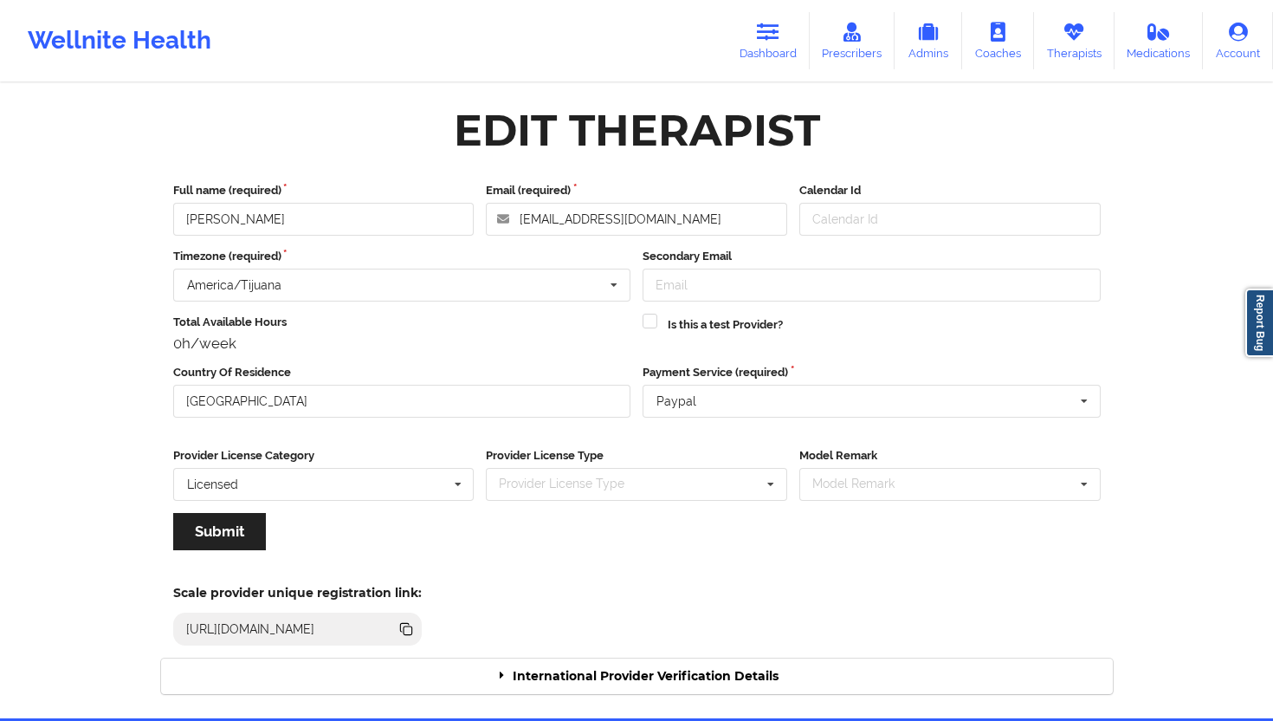
click at [722, 649] on div "International Provider Verification Details" at bounding box center [637, 676] width 952 height 36
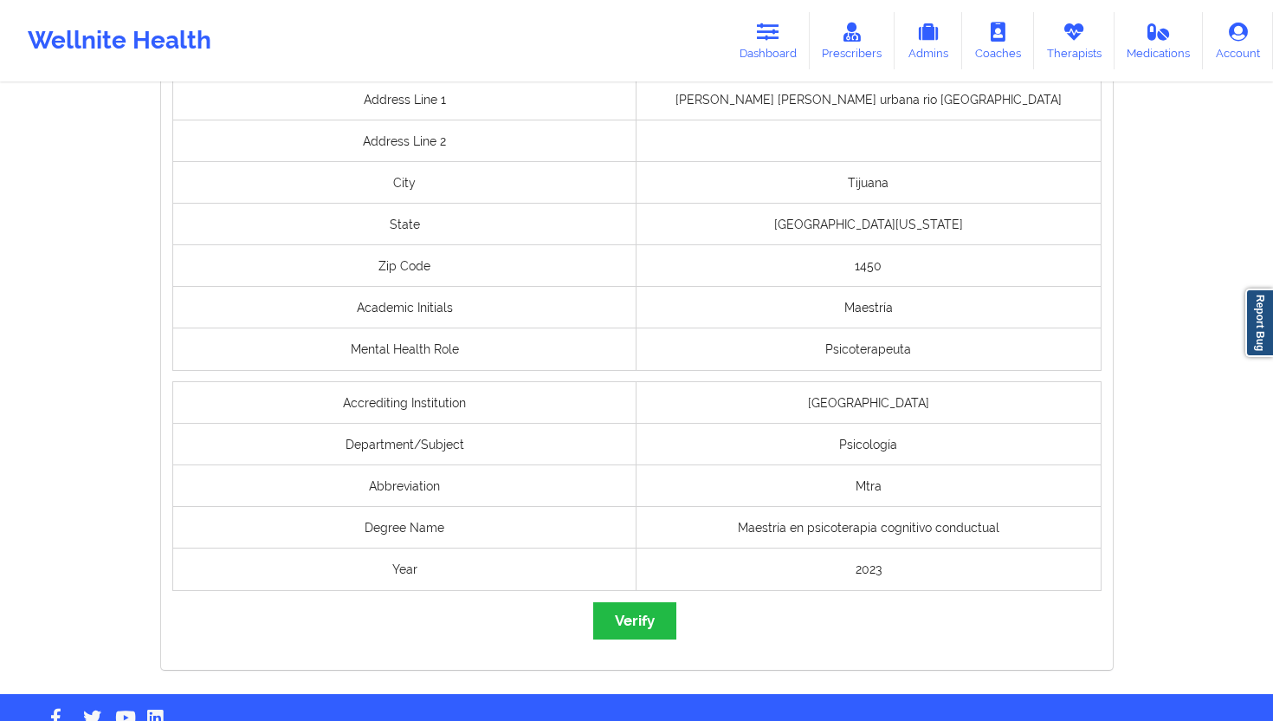
scroll to position [1331, 0]
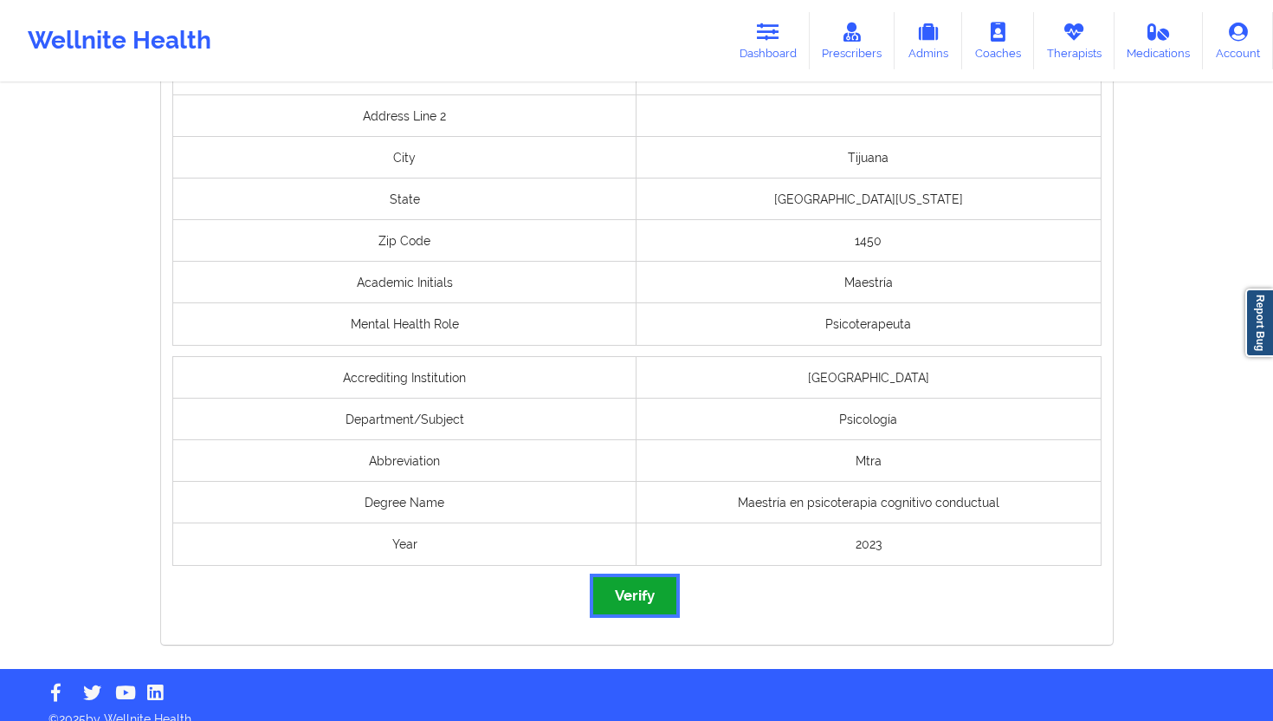
click at [644, 606] on button "Verify" at bounding box center [634, 595] width 83 height 37
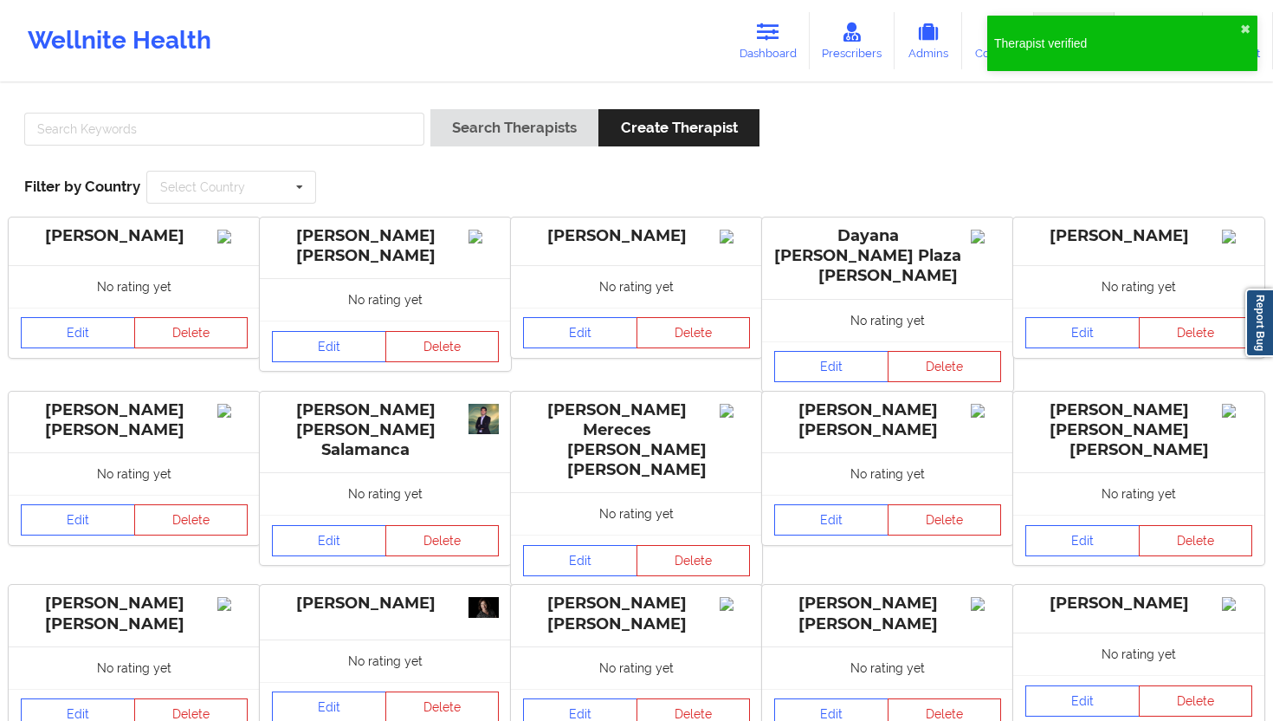
click at [379, 111] on div at bounding box center [224, 133] width 412 height 49
click at [371, 113] on input "text" at bounding box center [224, 129] width 400 height 33
paste input "[PERSON_NAME]"
type input "[PERSON_NAME]"
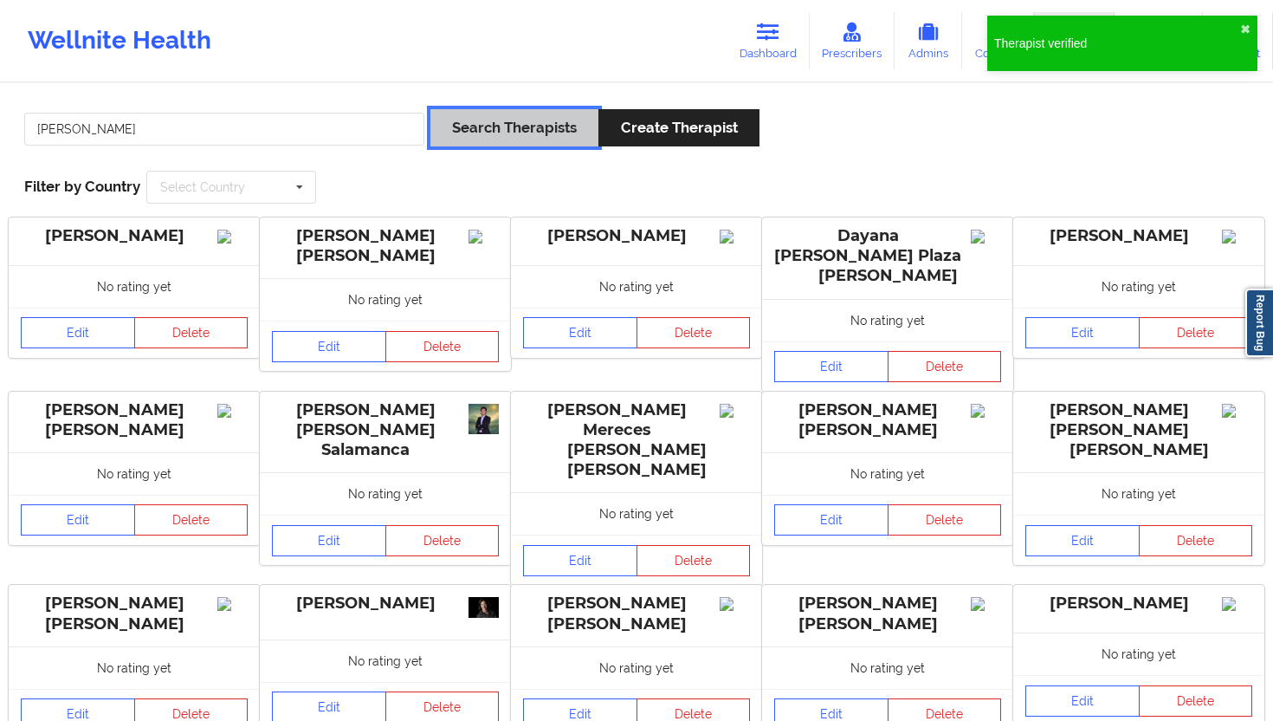
click at [496, 126] on button "Search Therapists" at bounding box center [515, 127] width 168 height 37
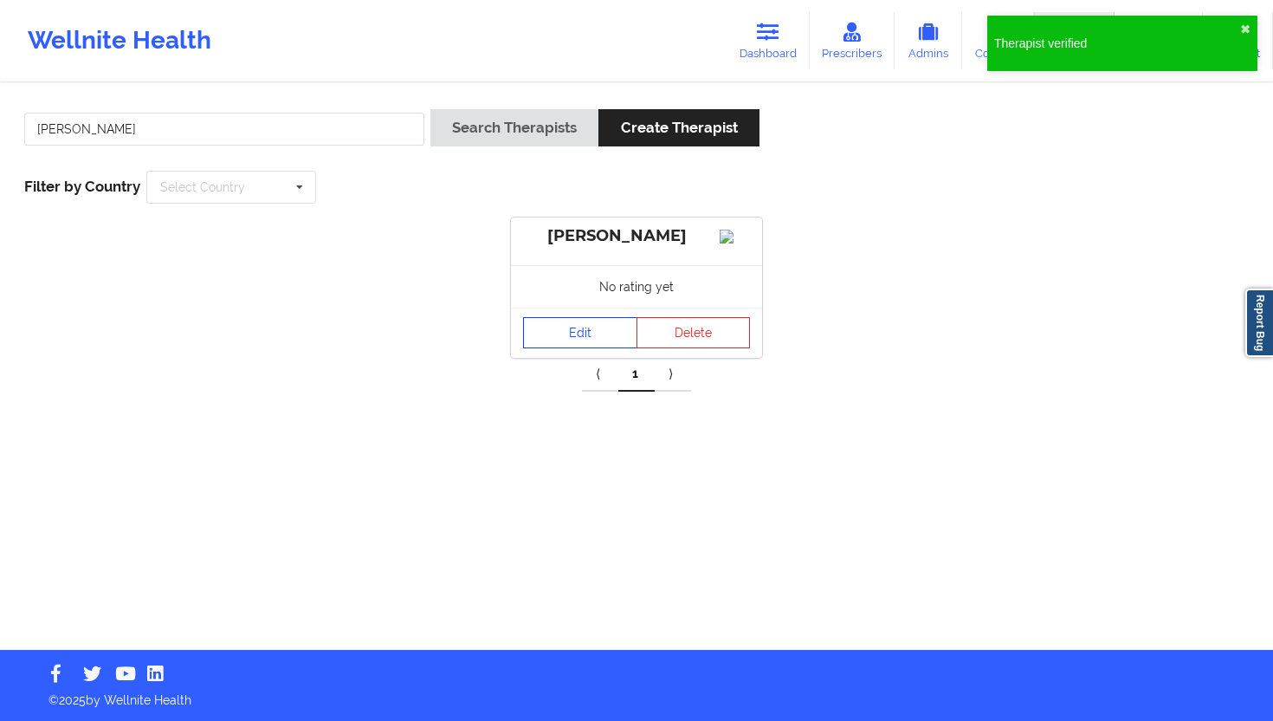
click at [584, 341] on link "Edit" at bounding box center [580, 332] width 114 height 31
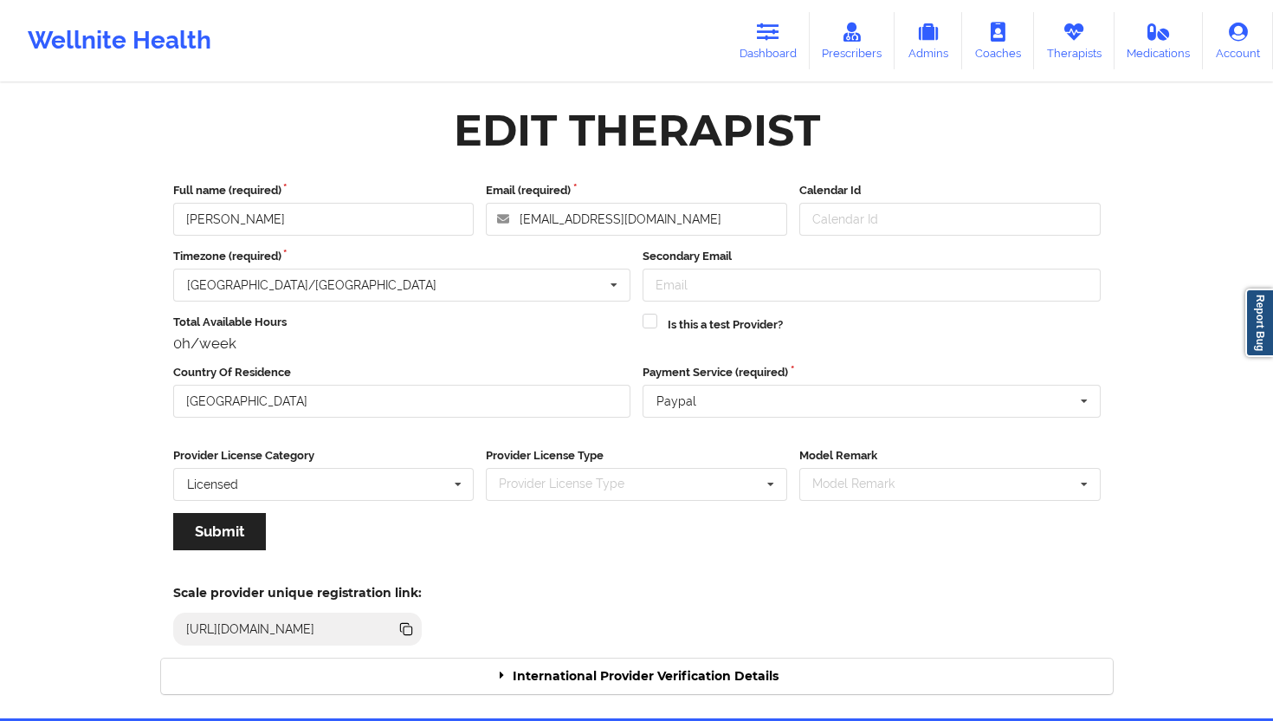
click at [665, 649] on div "International Provider Verification Details" at bounding box center [637, 676] width 952 height 36
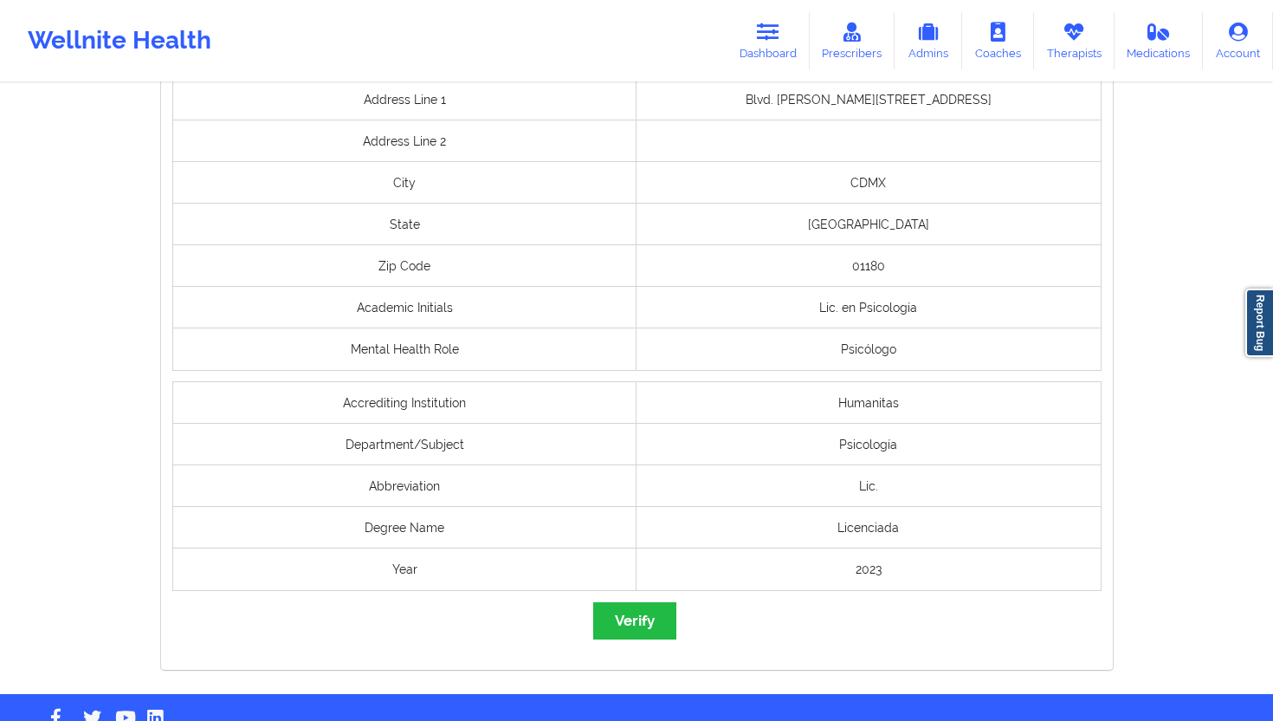
scroll to position [1350, 0]
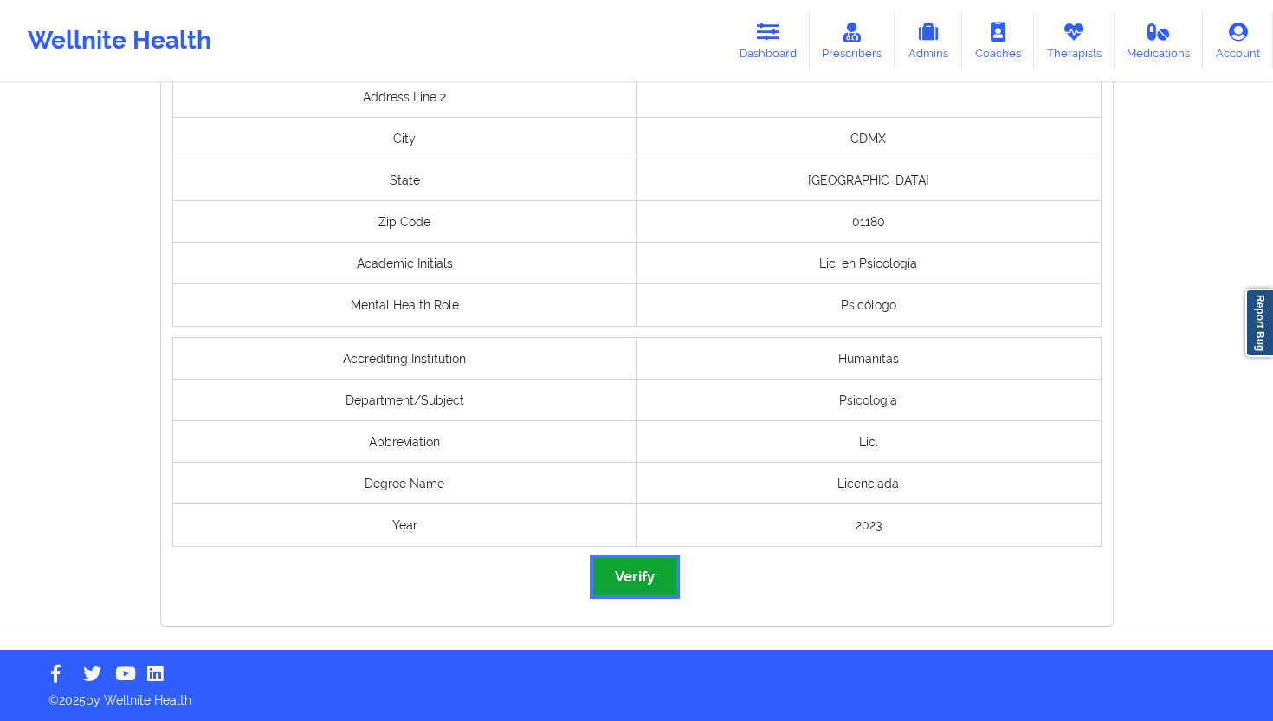
click at [630, 569] on button "Verify" at bounding box center [634, 576] width 83 height 37
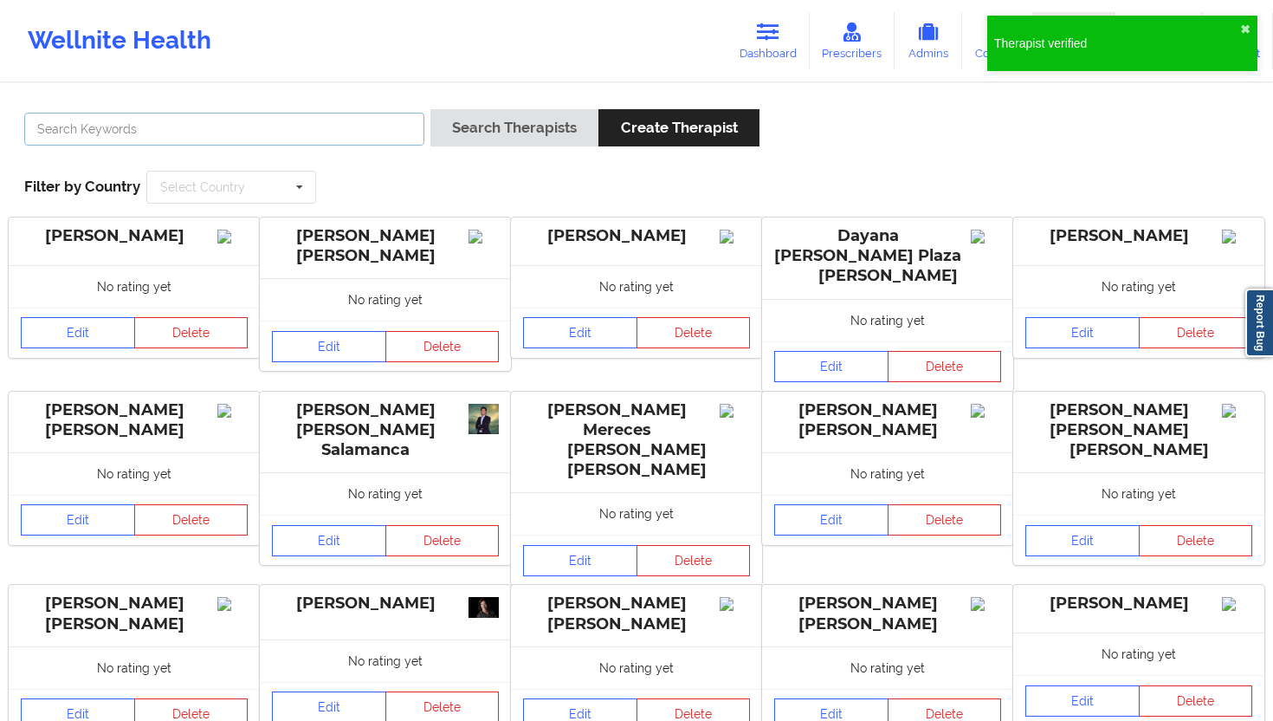
click at [348, 136] on input "text" at bounding box center [224, 129] width 400 height 33
paste input "[PERSON_NAME]"
type input "[PERSON_NAME]"
click at [502, 127] on button "Search Therapists" at bounding box center [515, 127] width 168 height 37
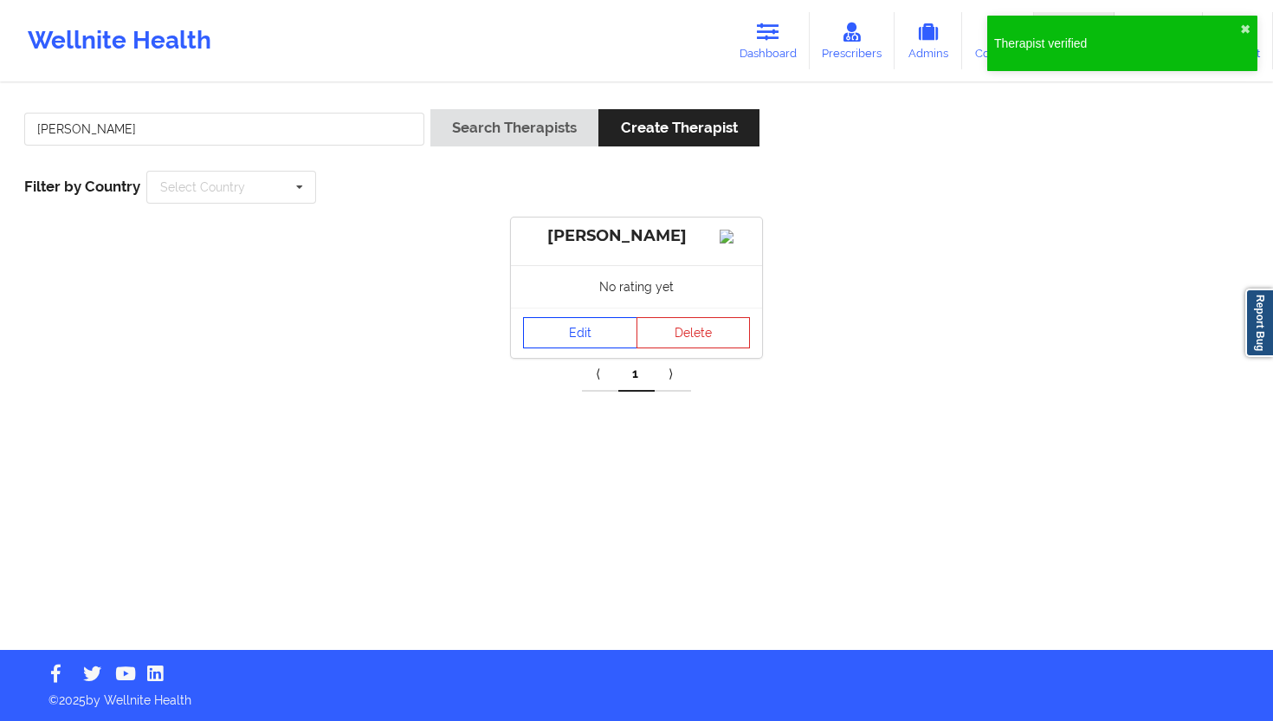
click at [567, 348] on link "Edit" at bounding box center [580, 332] width 114 height 31
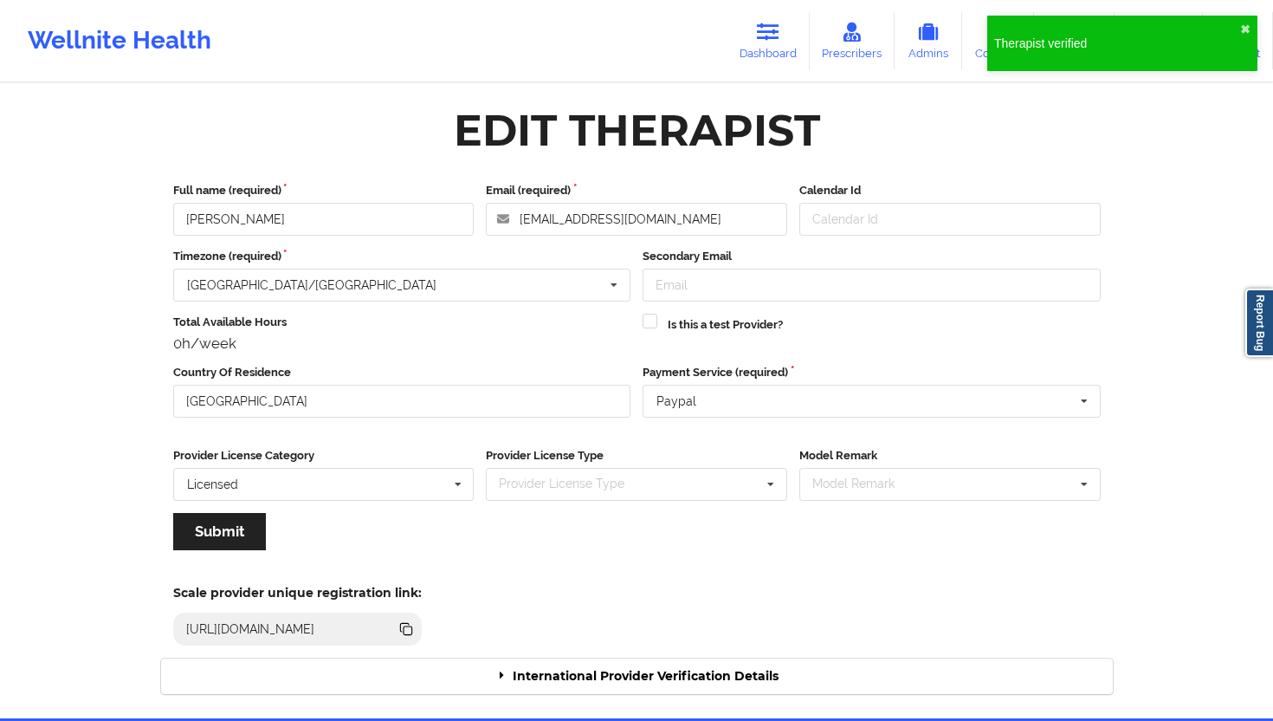
click at [570, 649] on div "International Provider Verification Details" at bounding box center [637, 676] width 952 height 36
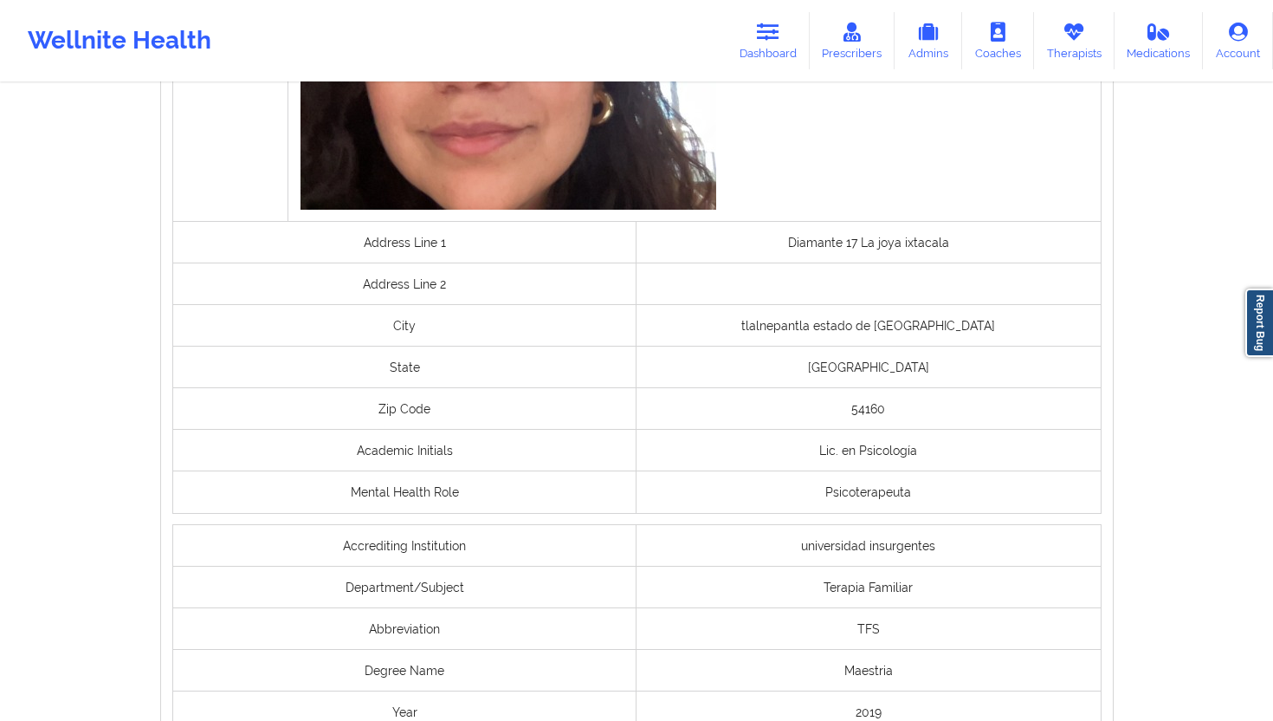
scroll to position [1350, 0]
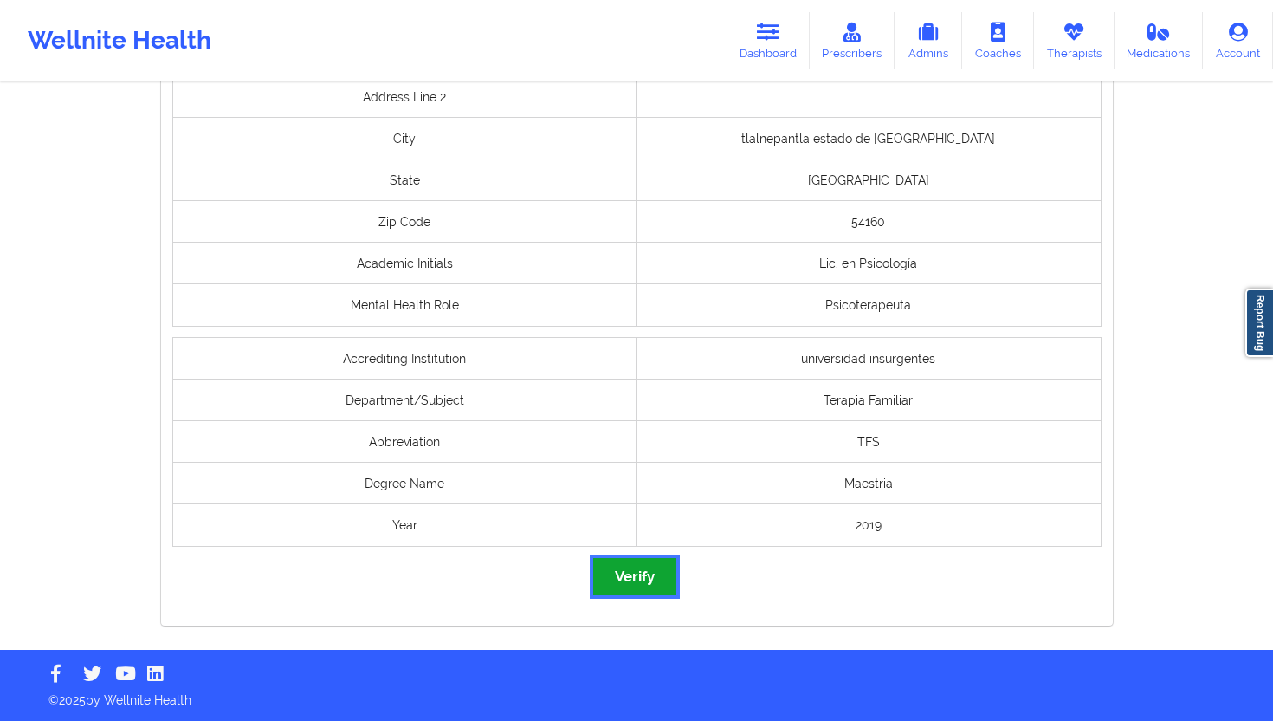
click at [630, 593] on button "Verify" at bounding box center [634, 576] width 83 height 37
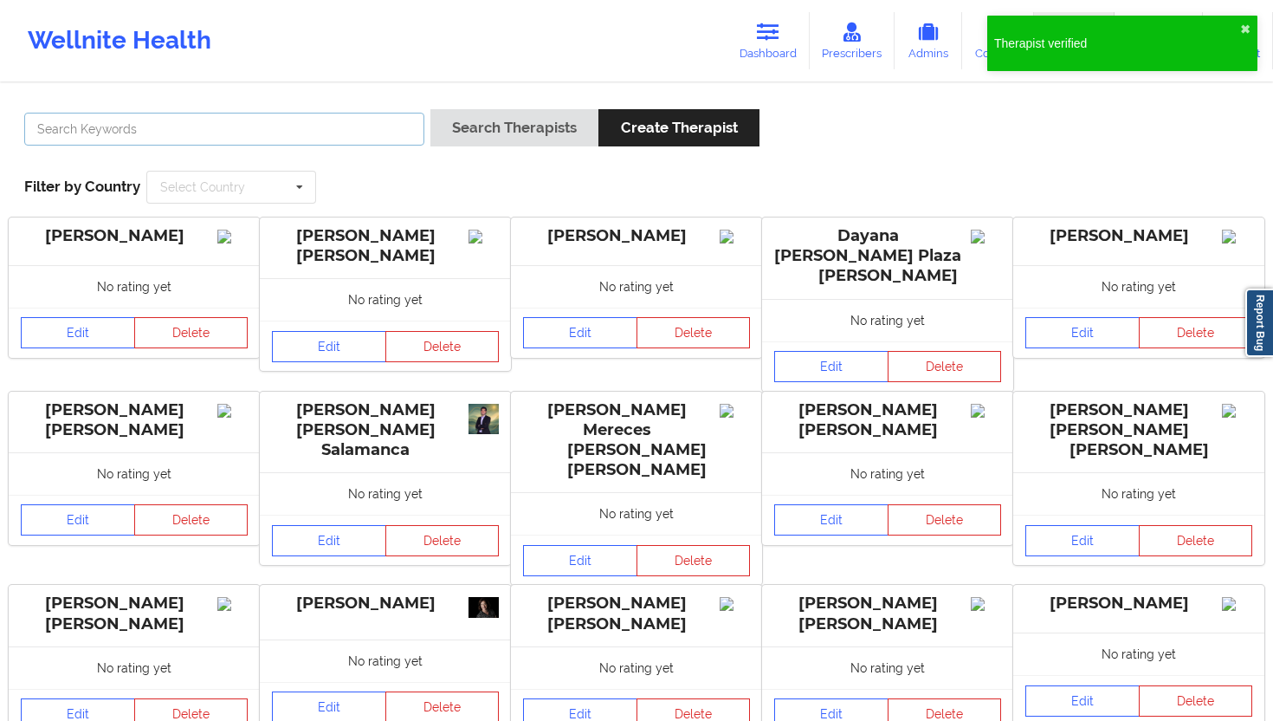
click at [307, 139] on input "text" at bounding box center [224, 129] width 400 height 33
paste input "[PERSON_NAME] [PERSON_NAME]"
type input "[PERSON_NAME] [PERSON_NAME]"
click at [427, 140] on div "[PERSON_NAME] [PERSON_NAME]" at bounding box center [224, 133] width 412 height 49
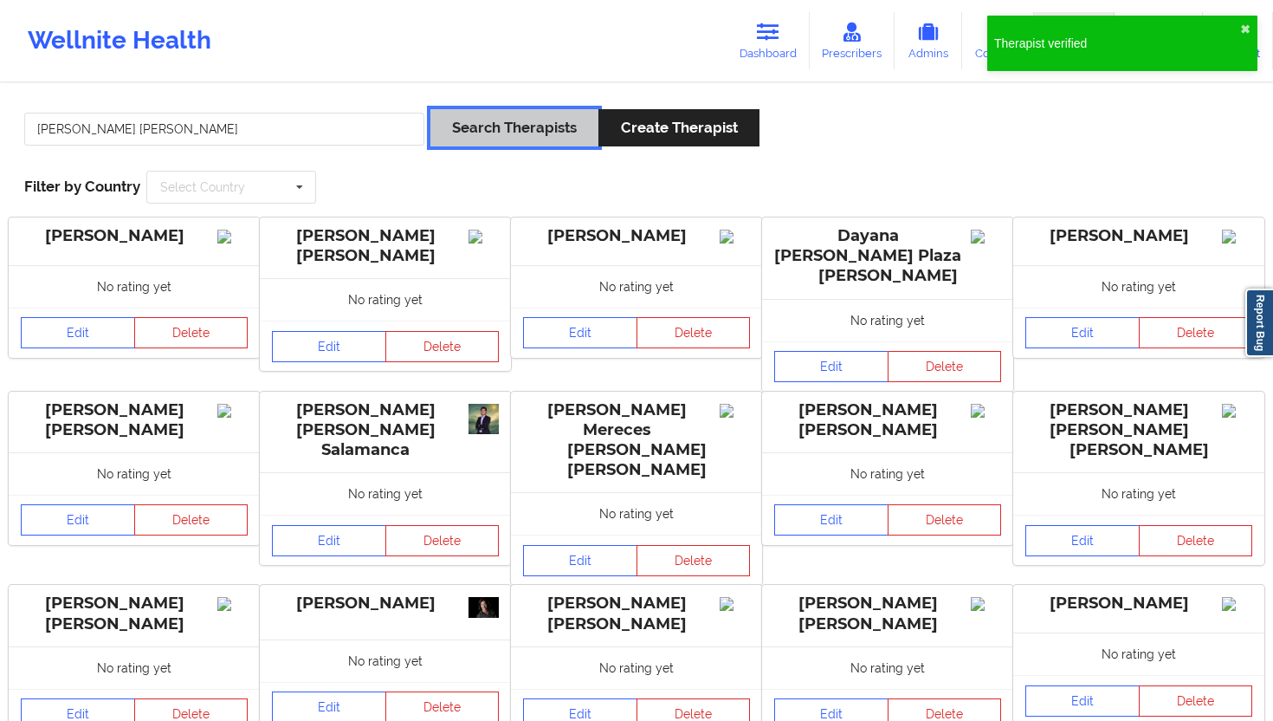
click at [463, 134] on button "Search Therapists" at bounding box center [515, 127] width 168 height 37
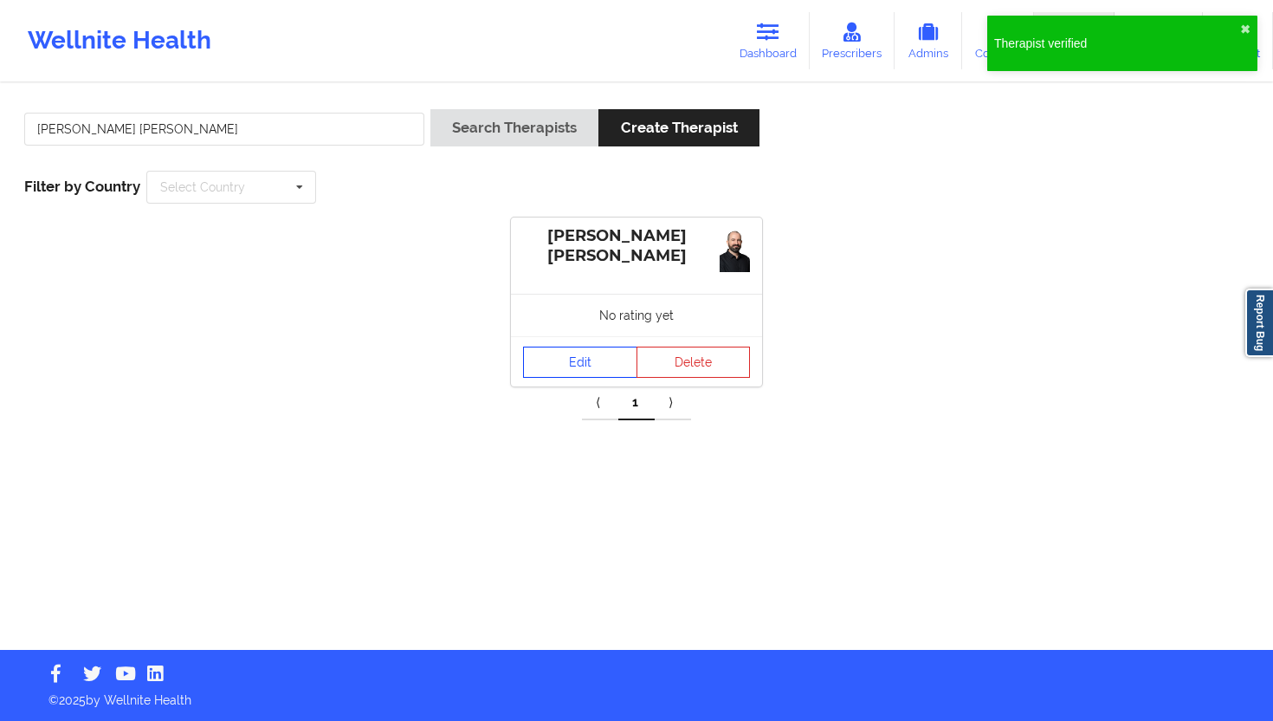
click at [547, 368] on link "Edit" at bounding box center [580, 362] width 114 height 31
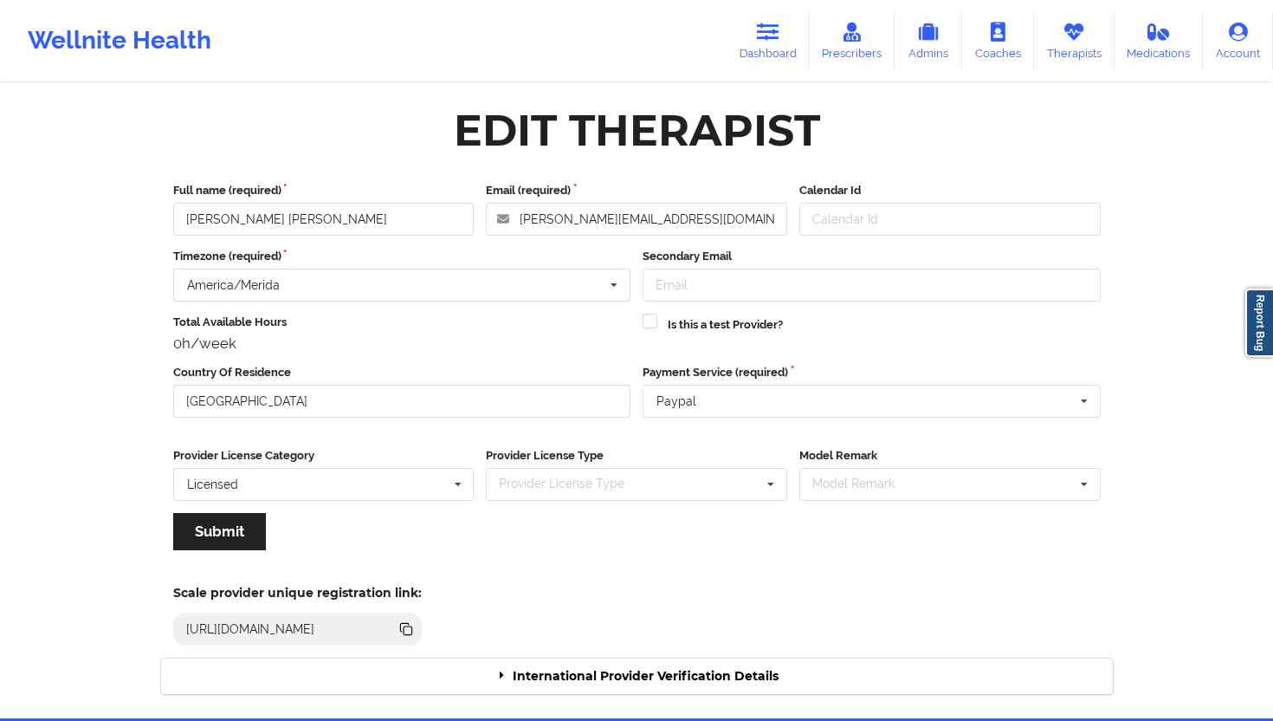
click at [608, 649] on div "International Provider Verification Details" at bounding box center [637, 676] width 952 height 36
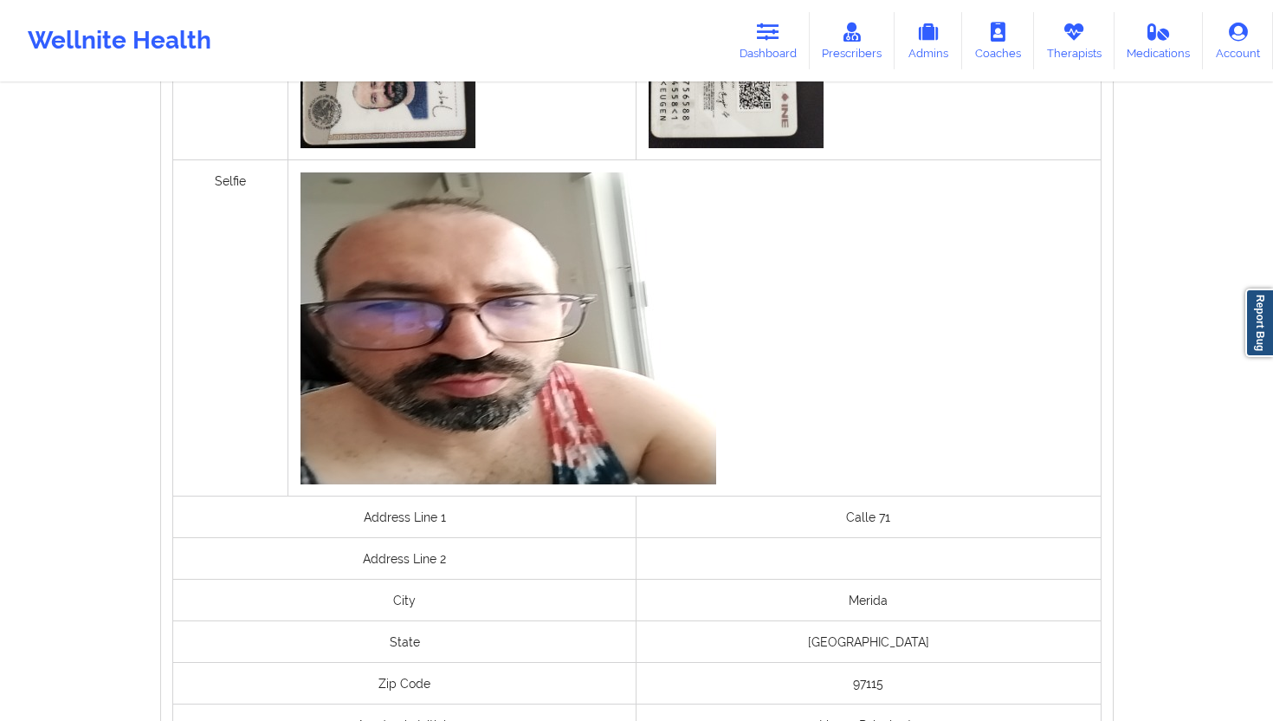
scroll to position [1350, 0]
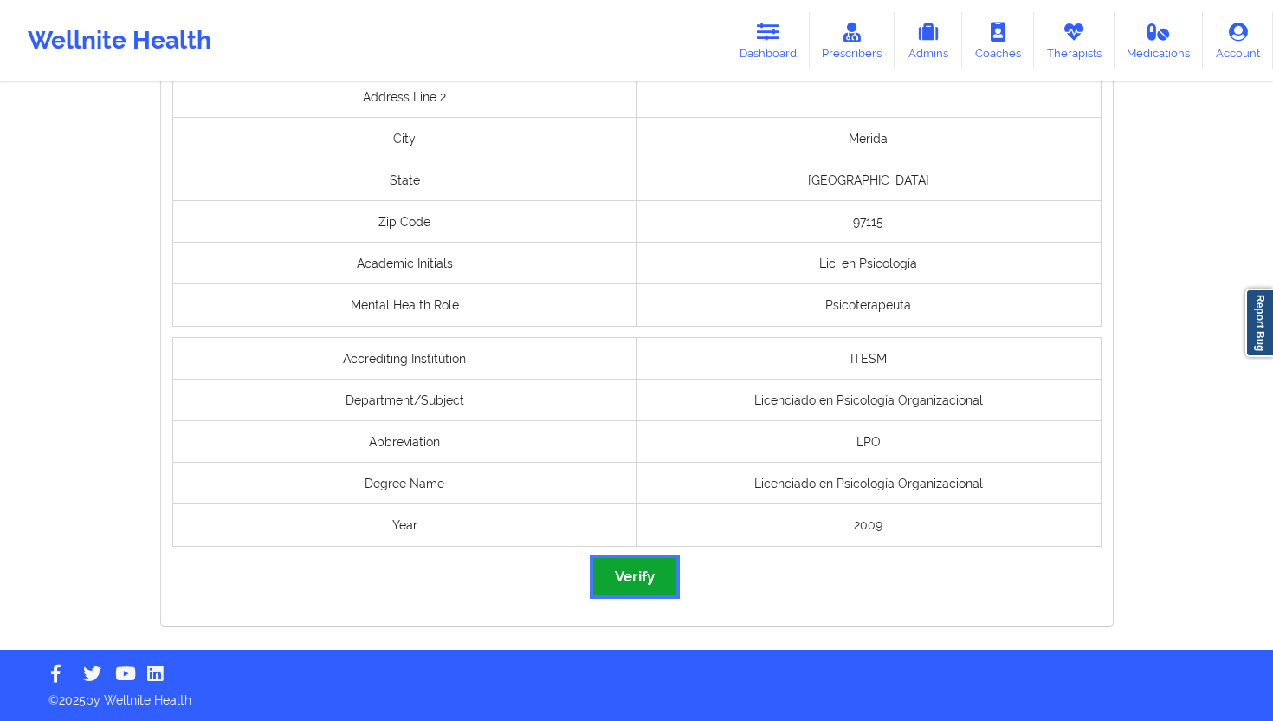
click at [628, 574] on button "Verify" at bounding box center [634, 576] width 83 height 37
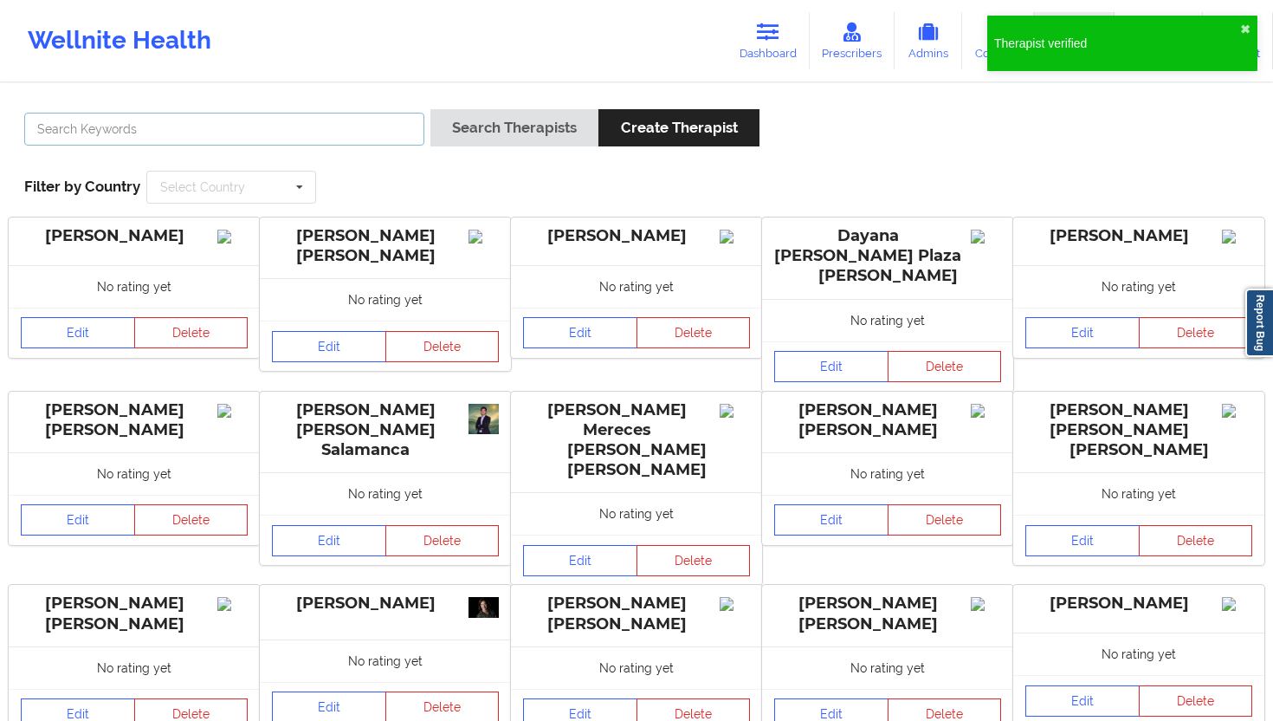
click at [334, 132] on input "text" at bounding box center [224, 129] width 400 height 33
paste input "[PERSON_NAME] [PERSON_NAME] [PERSON_NAME]"
type input "[PERSON_NAME] [PERSON_NAME] [PERSON_NAME]"
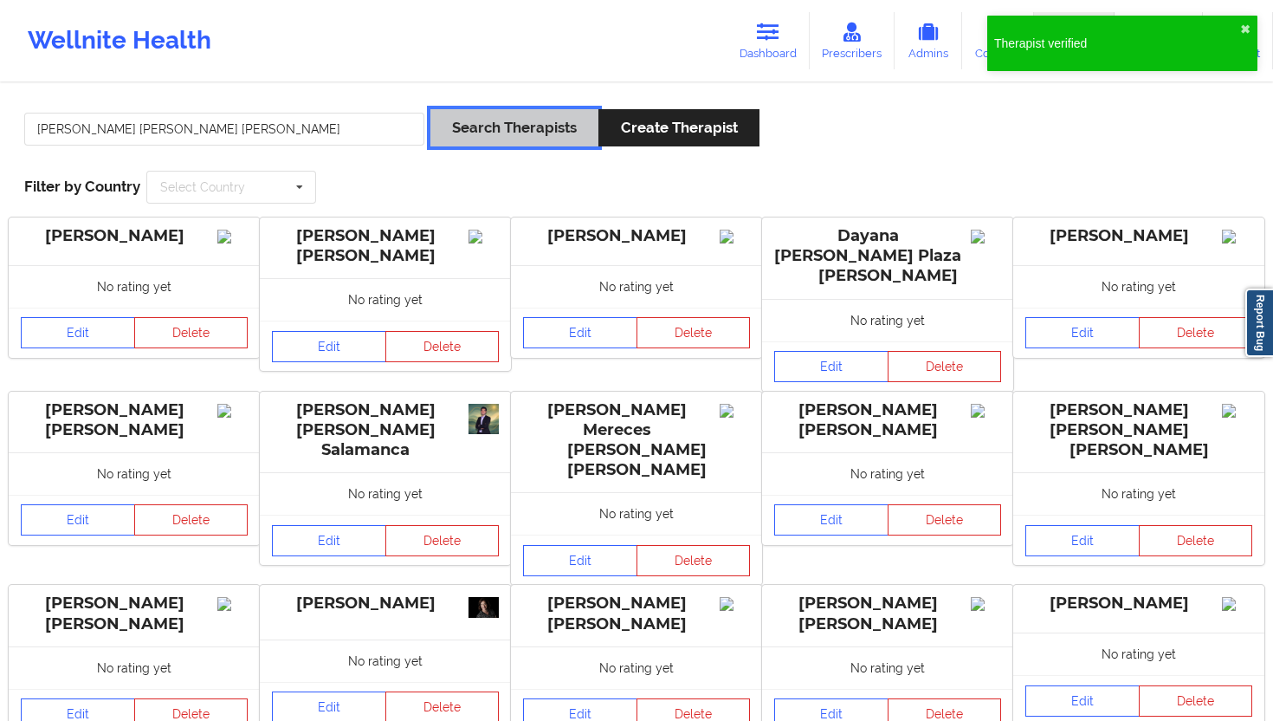
click at [470, 126] on button "Search Therapists" at bounding box center [515, 127] width 168 height 37
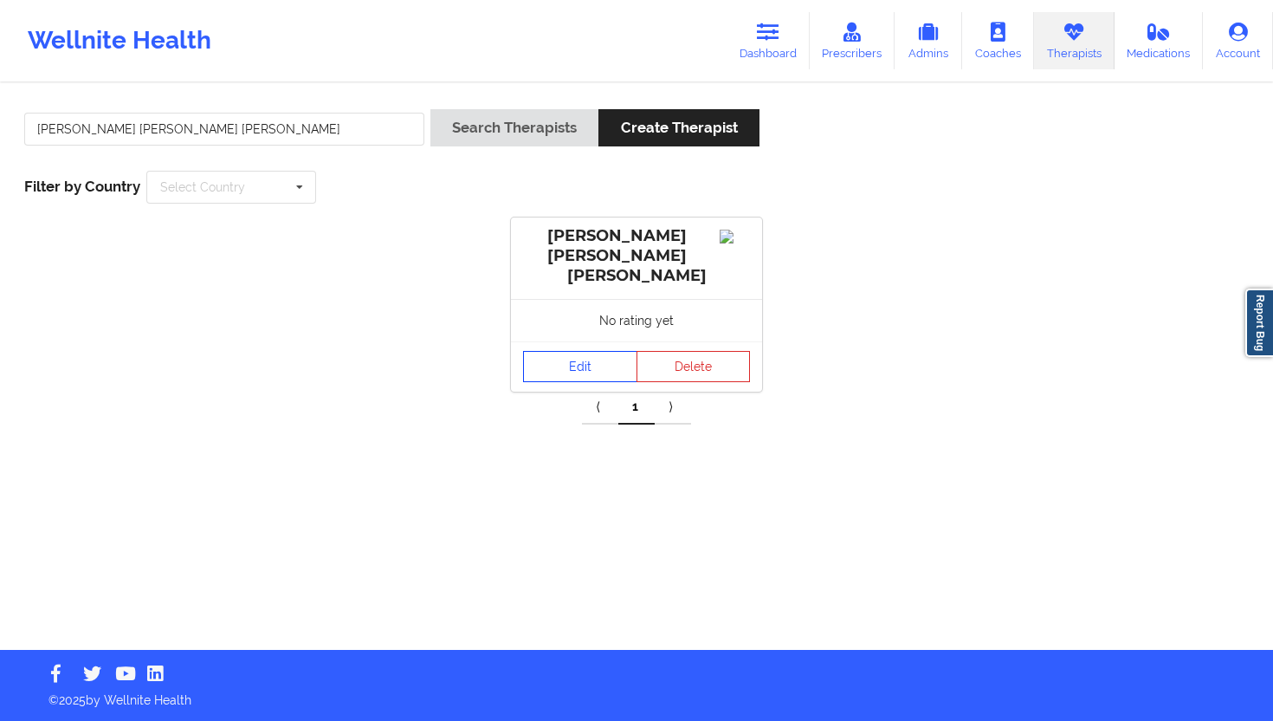
click at [578, 351] on link "Edit" at bounding box center [580, 366] width 114 height 31
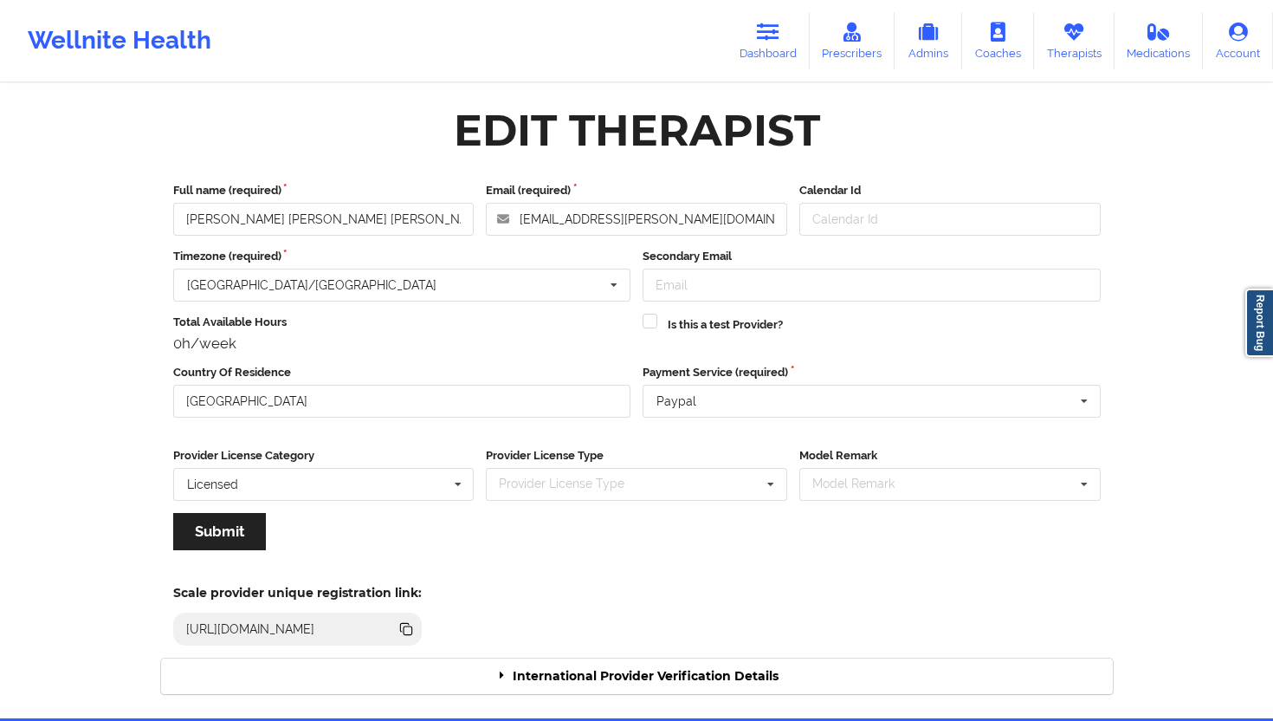
click at [757, 649] on div "International Provider Verification Details" at bounding box center [637, 676] width 952 height 36
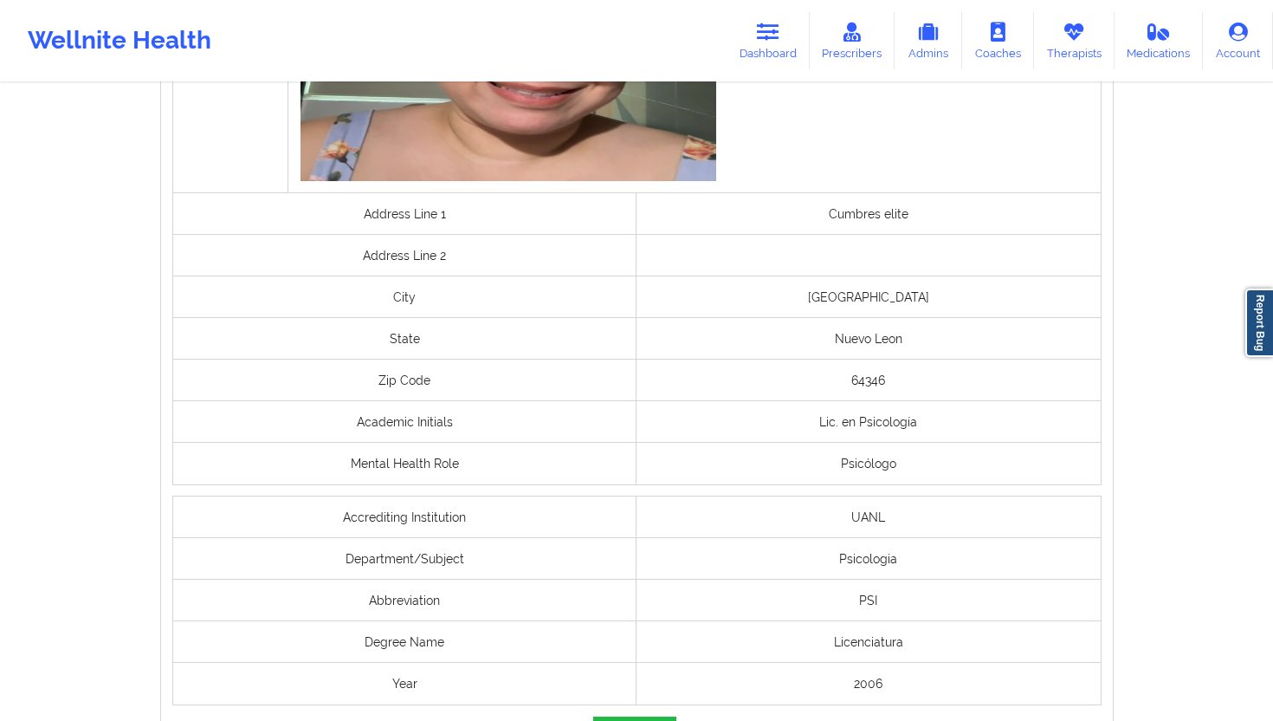
scroll to position [1350, 0]
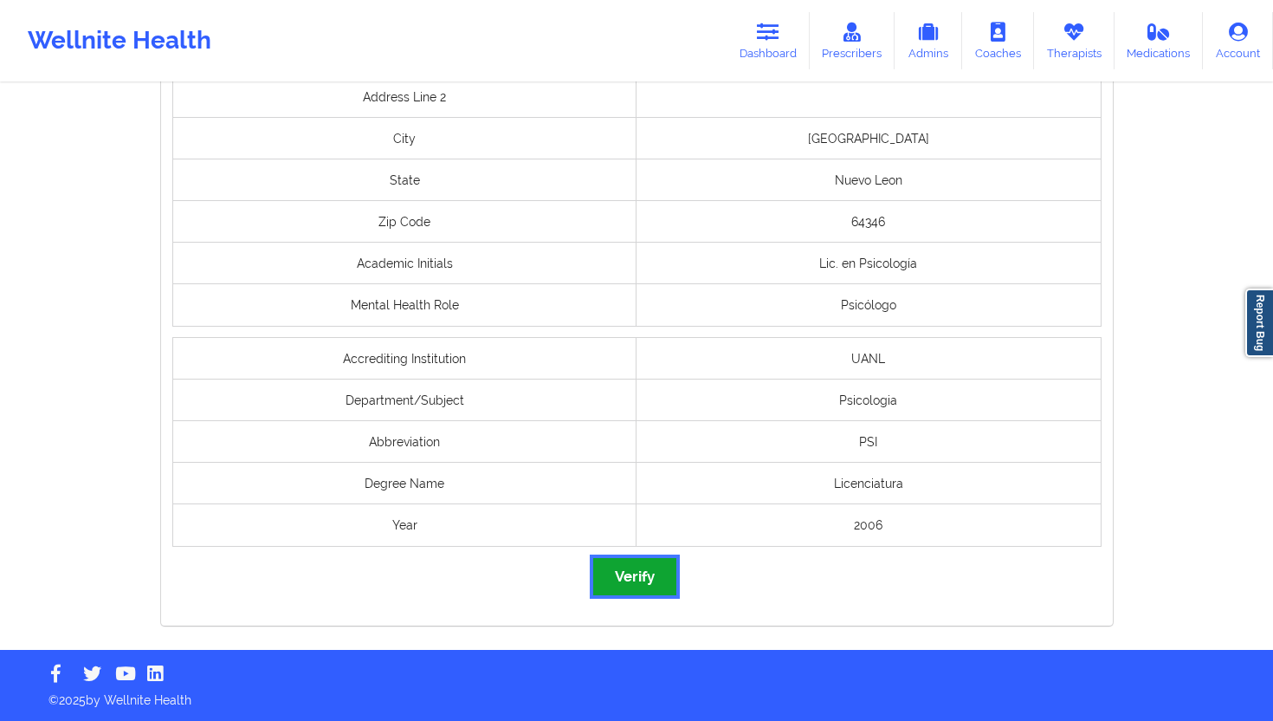
click at [619, 560] on button "Verify" at bounding box center [634, 576] width 83 height 37
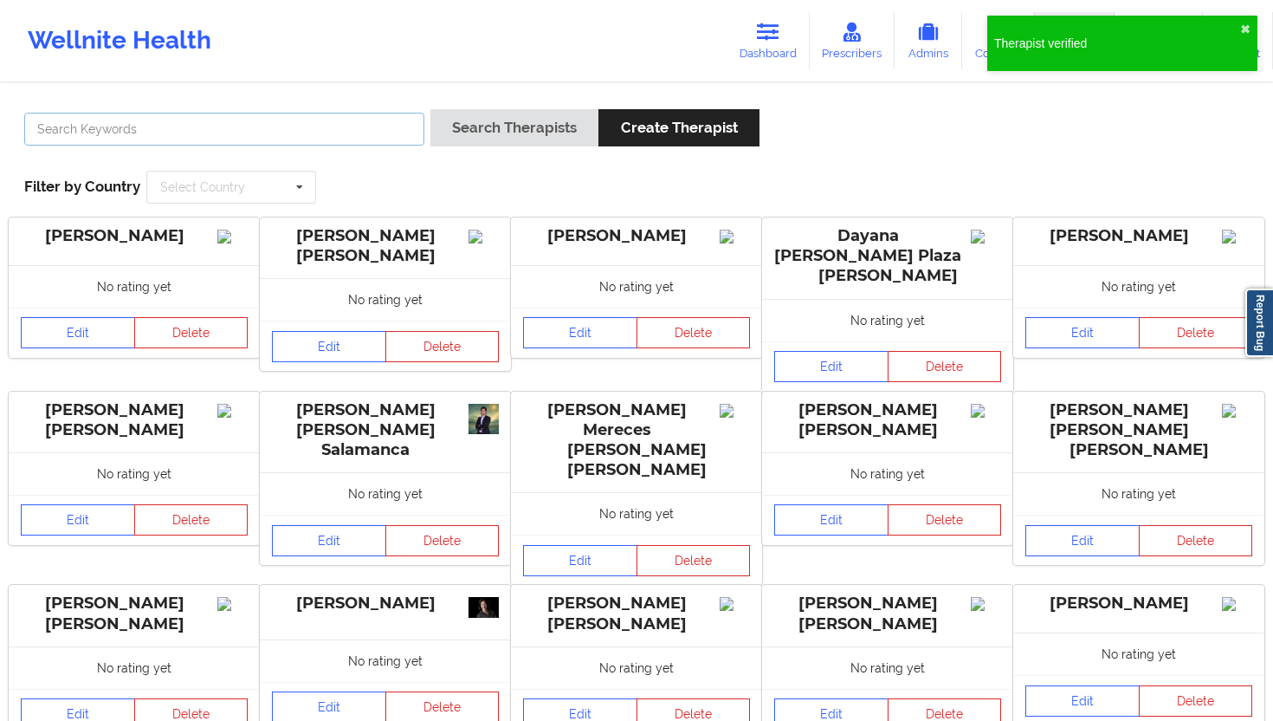
click at [321, 123] on input "text" at bounding box center [224, 129] width 400 height 33
paste input "[PERSON_NAME]"
type input "[PERSON_NAME]"
click at [475, 144] on button "Search Therapists" at bounding box center [515, 127] width 168 height 37
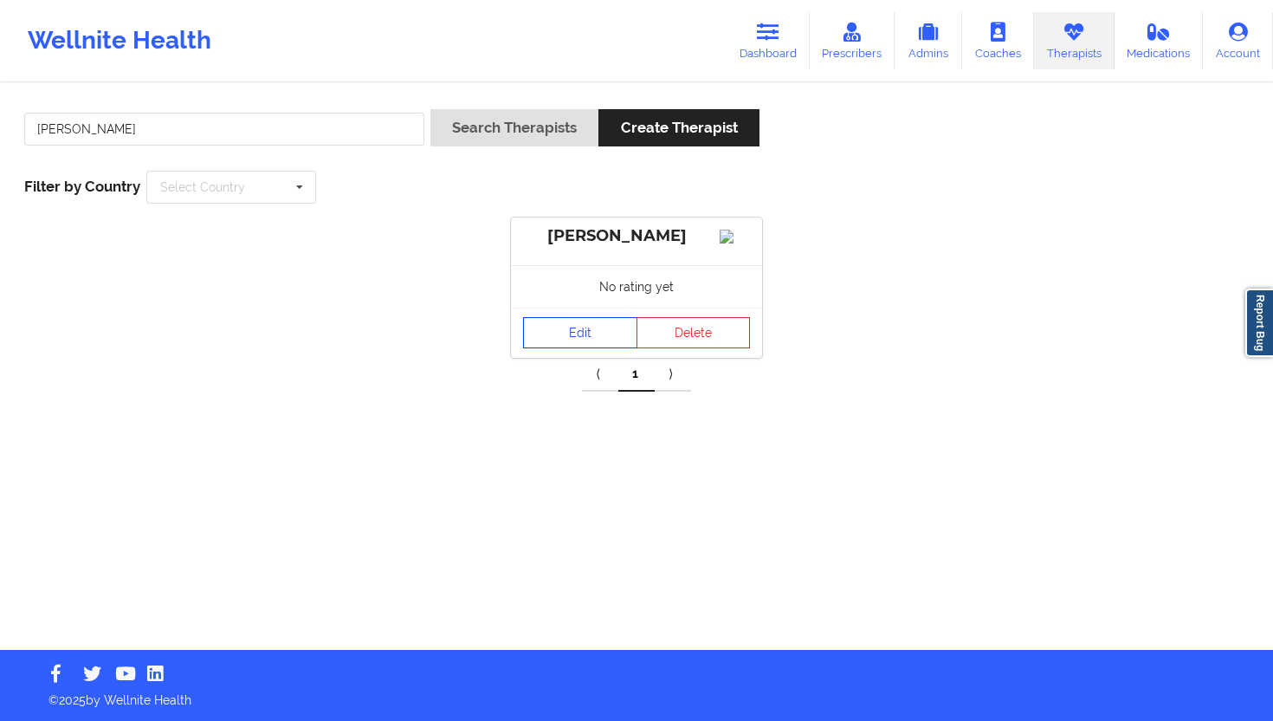
click at [574, 348] on link "Edit" at bounding box center [580, 332] width 114 height 31
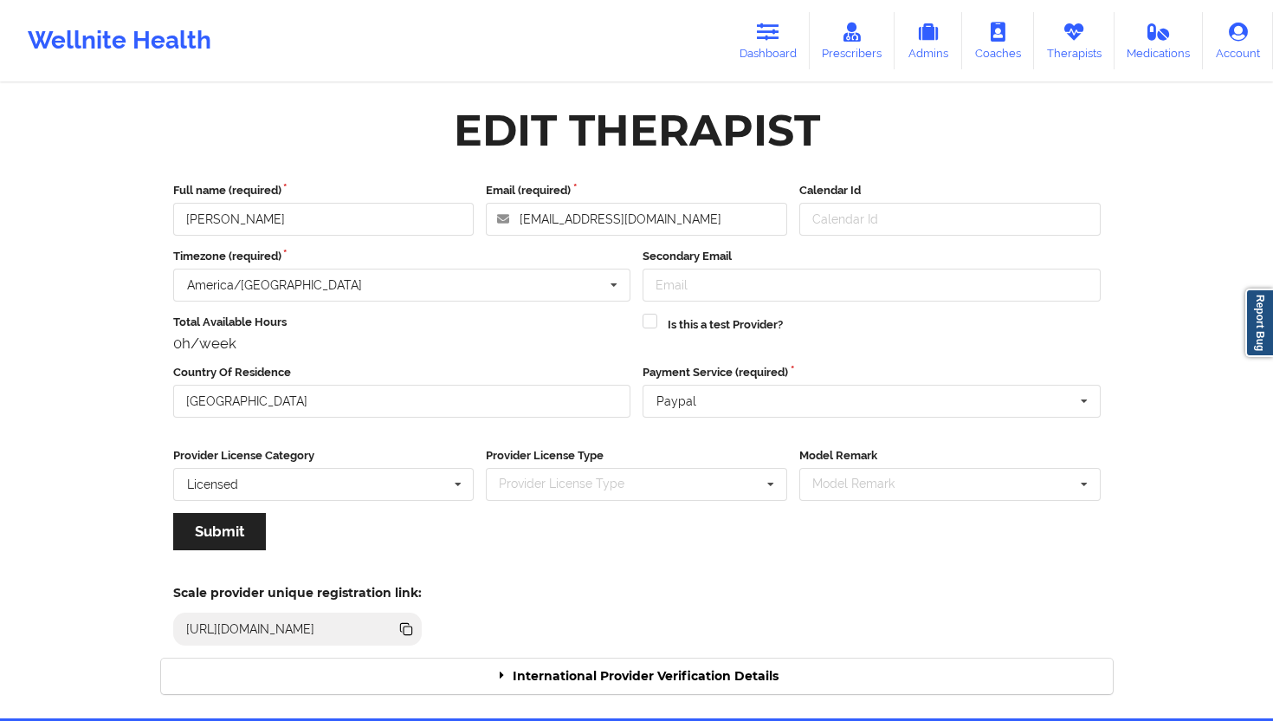
click at [604, 649] on div "International Provider Verification Details" at bounding box center [637, 676] width 952 height 36
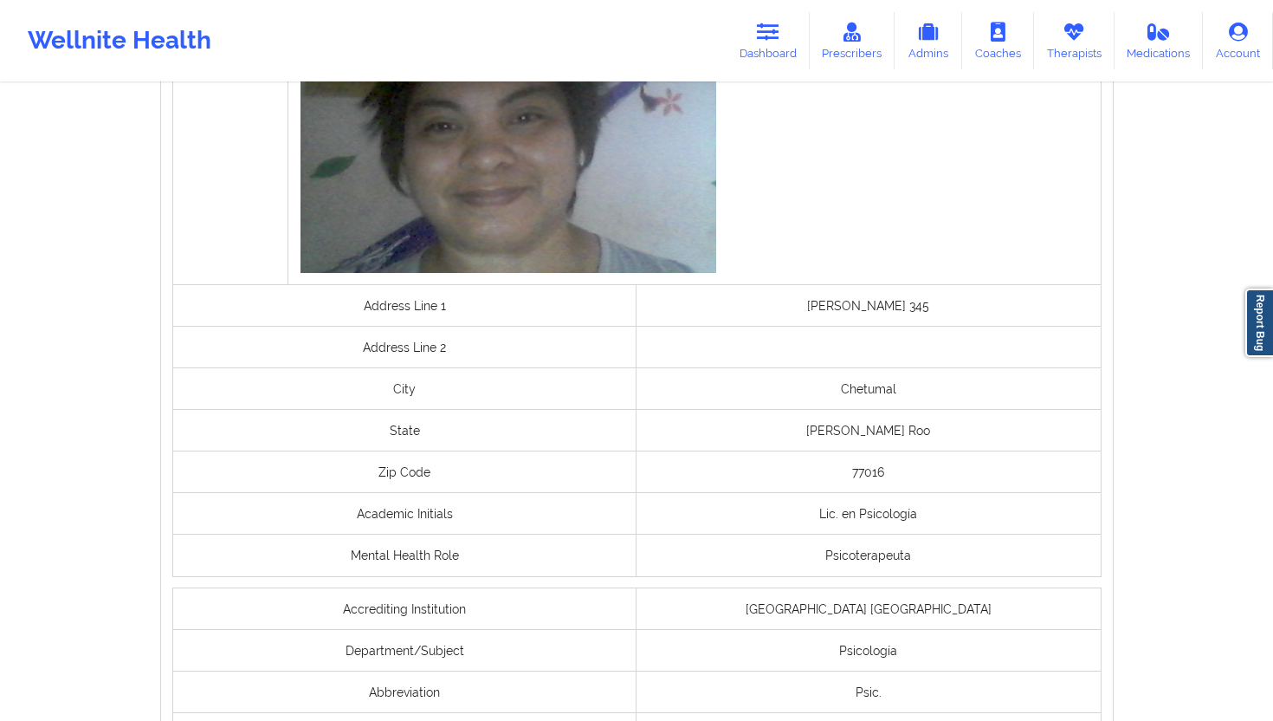
scroll to position [1280, 0]
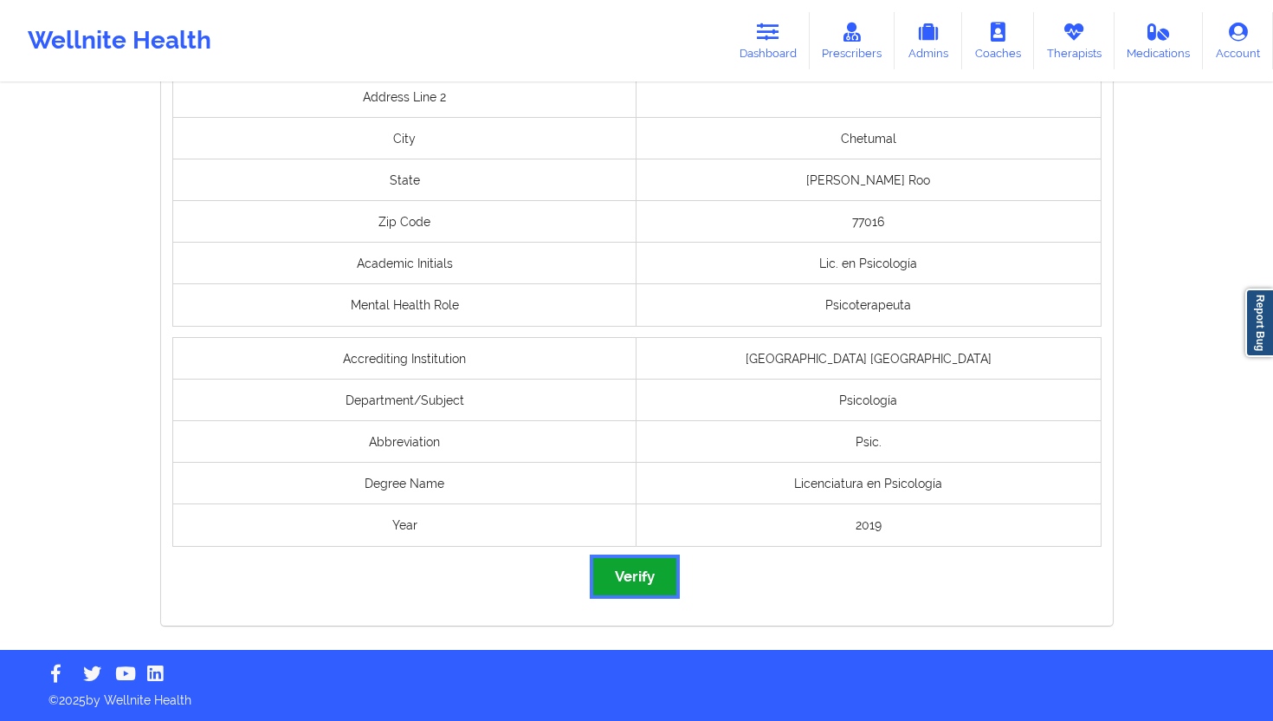
click at [636, 564] on button "Verify" at bounding box center [634, 576] width 83 height 37
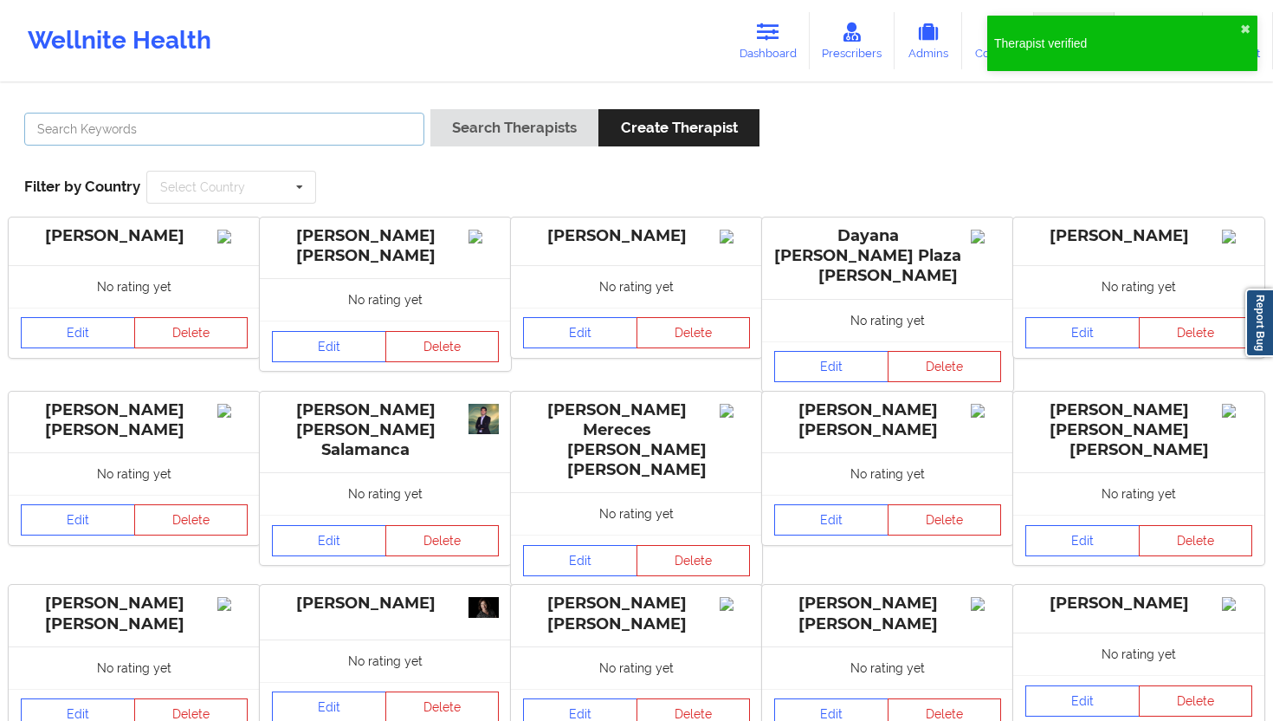
click at [327, 132] on input "text" at bounding box center [224, 129] width 400 height 33
paste input "[PERSON_NAME] [PERSON_NAME]"
type input "[PERSON_NAME] [PERSON_NAME]"
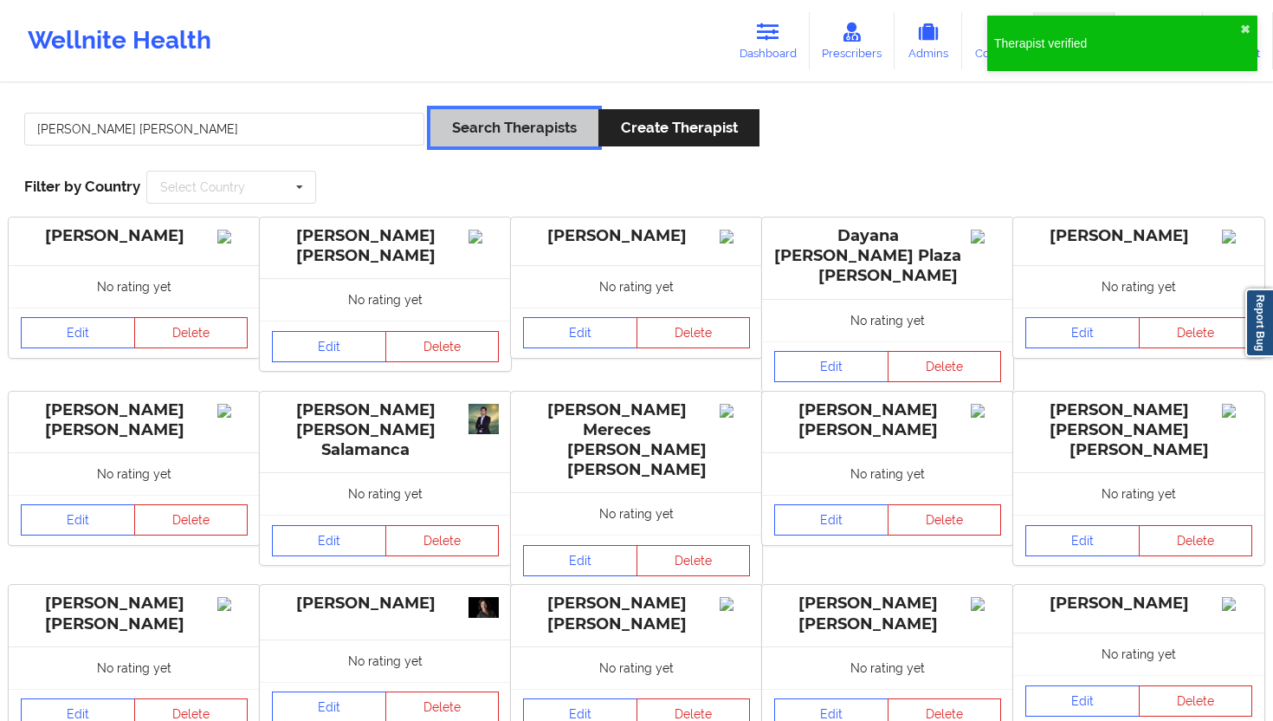
click at [532, 118] on button "Search Therapists" at bounding box center [515, 127] width 168 height 37
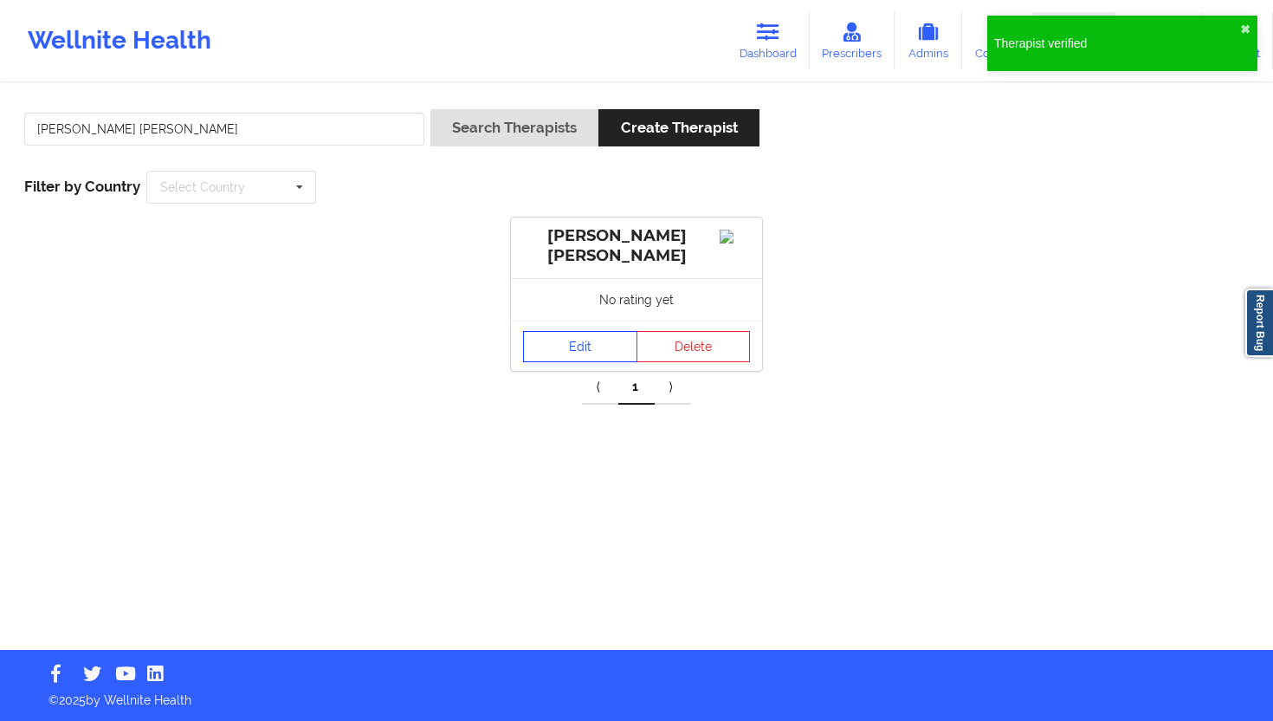
click at [576, 347] on link "Edit" at bounding box center [580, 346] width 114 height 31
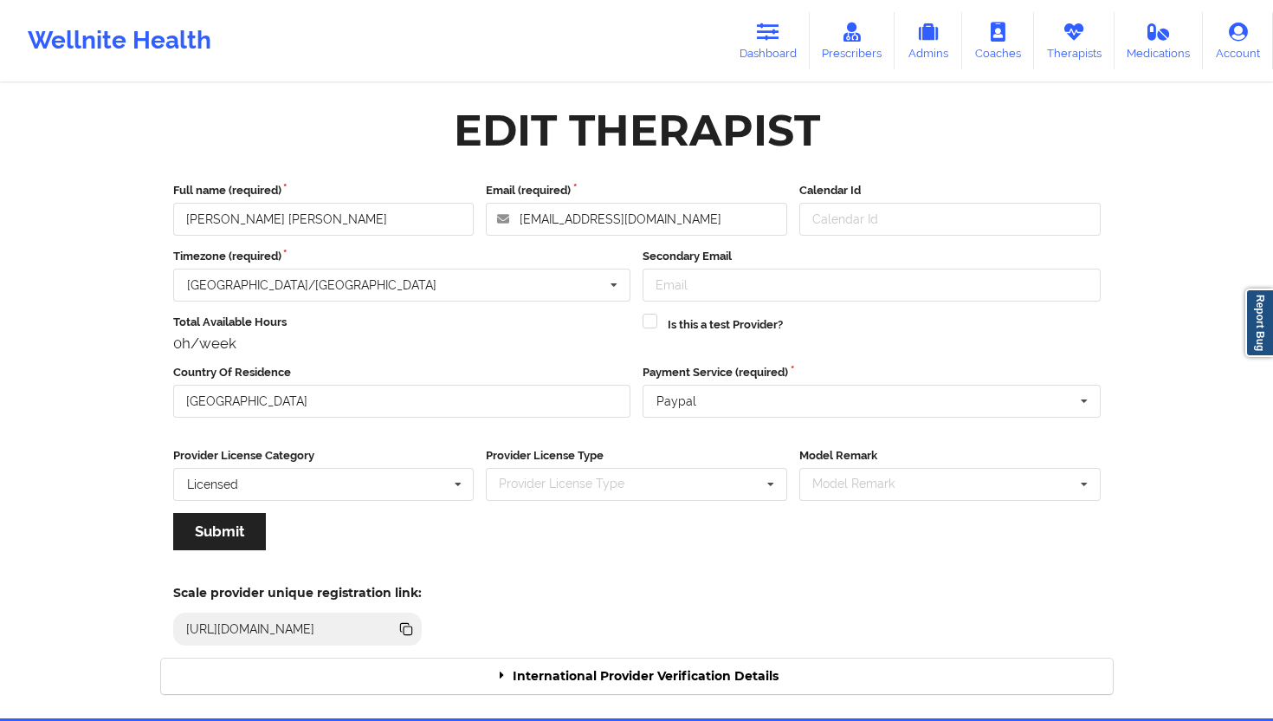
click at [604, 649] on div "International Provider Verification Details" at bounding box center [637, 676] width 952 height 36
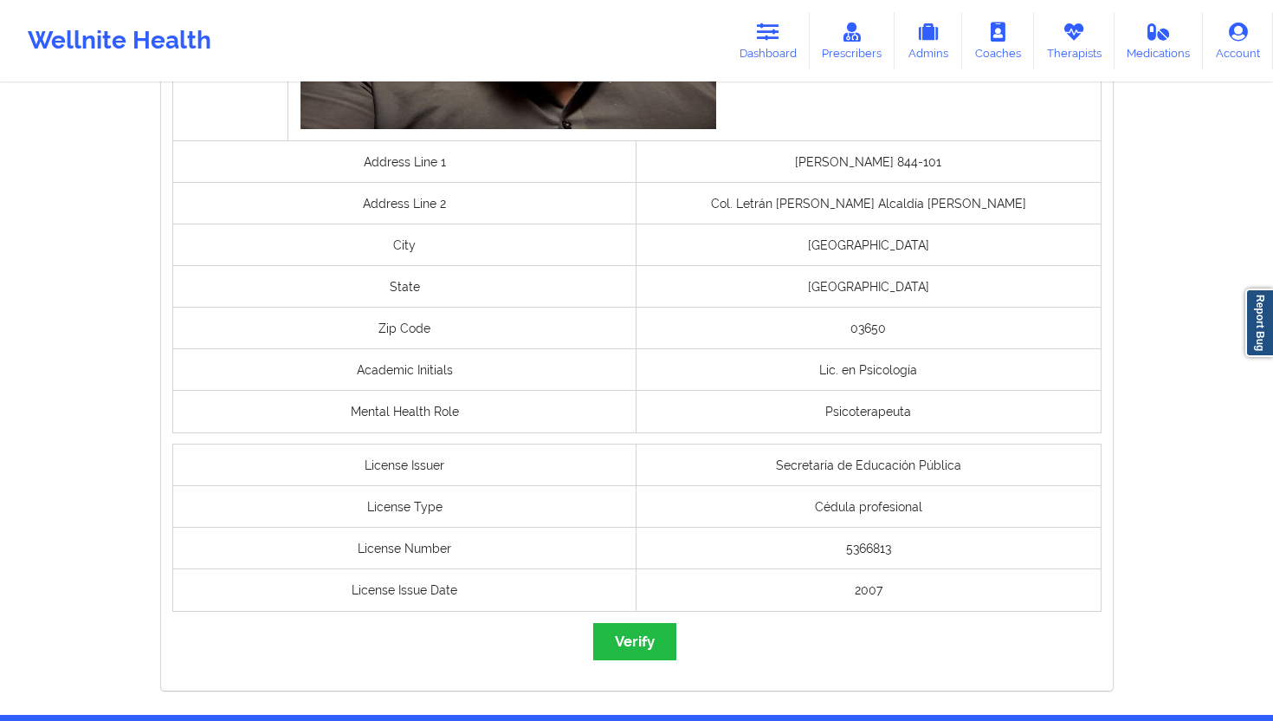
scroll to position [1215, 0]
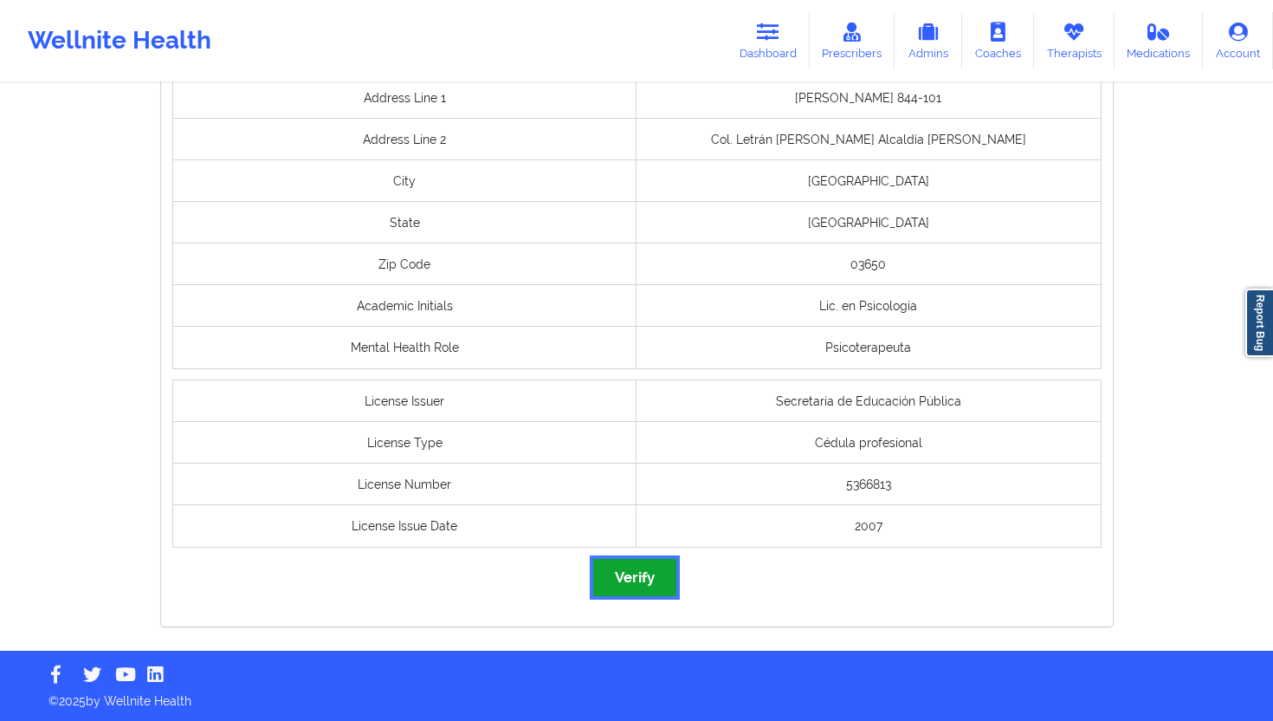
click at [655, 582] on button "Verify" at bounding box center [634, 577] width 83 height 37
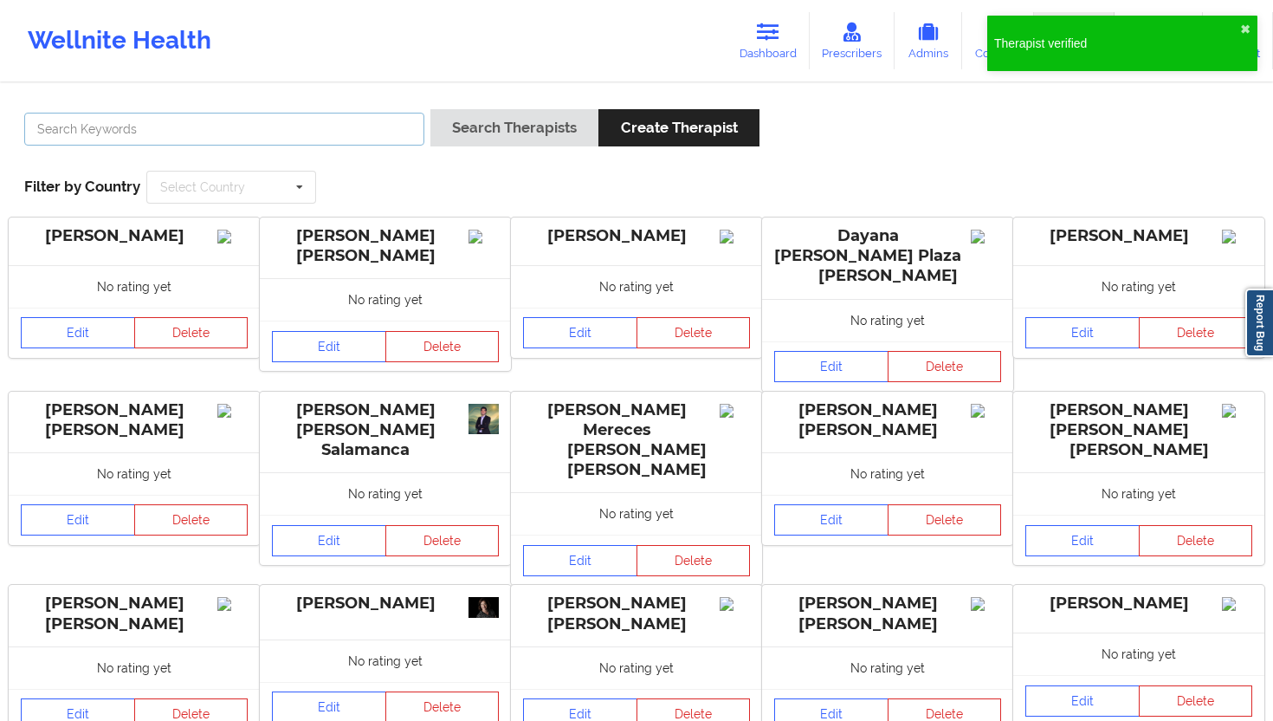
click at [335, 145] on input "text" at bounding box center [224, 129] width 400 height 33
paste input "[PERSON_NAME]"
type input "[PERSON_NAME]"
click at [508, 124] on button "Search Therapists" at bounding box center [515, 127] width 168 height 37
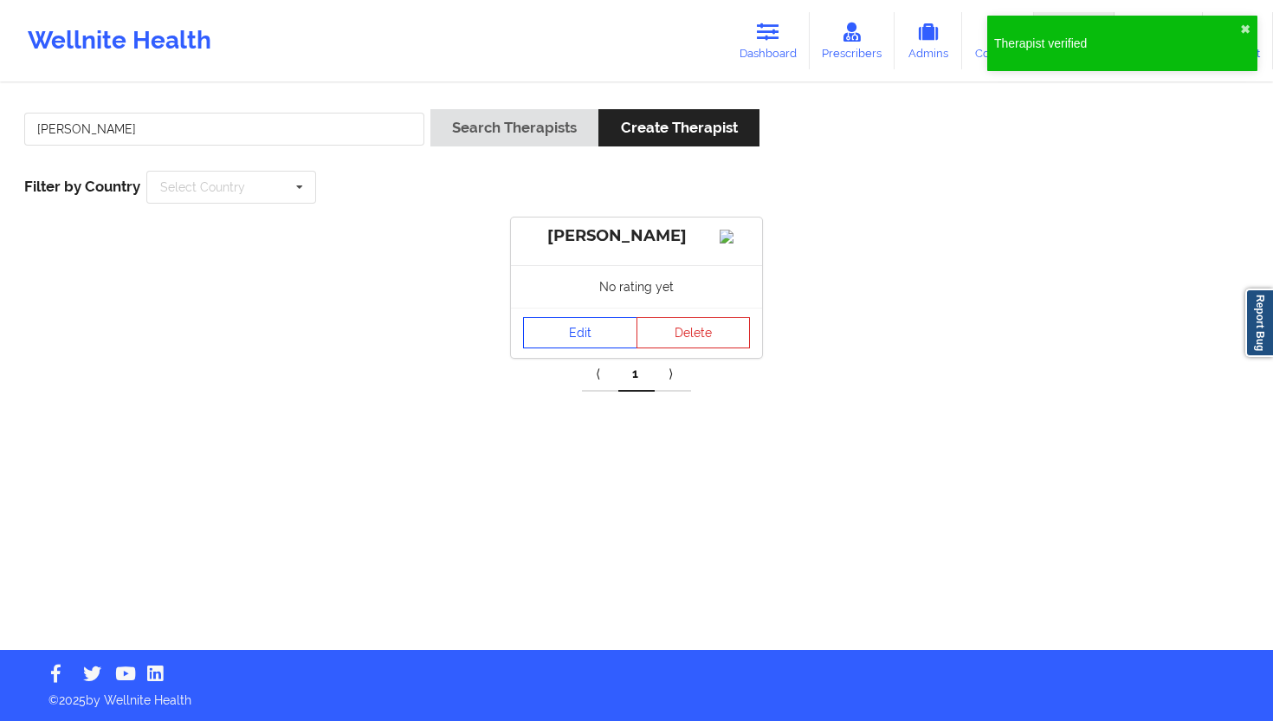
click at [549, 345] on link "Edit" at bounding box center [580, 332] width 114 height 31
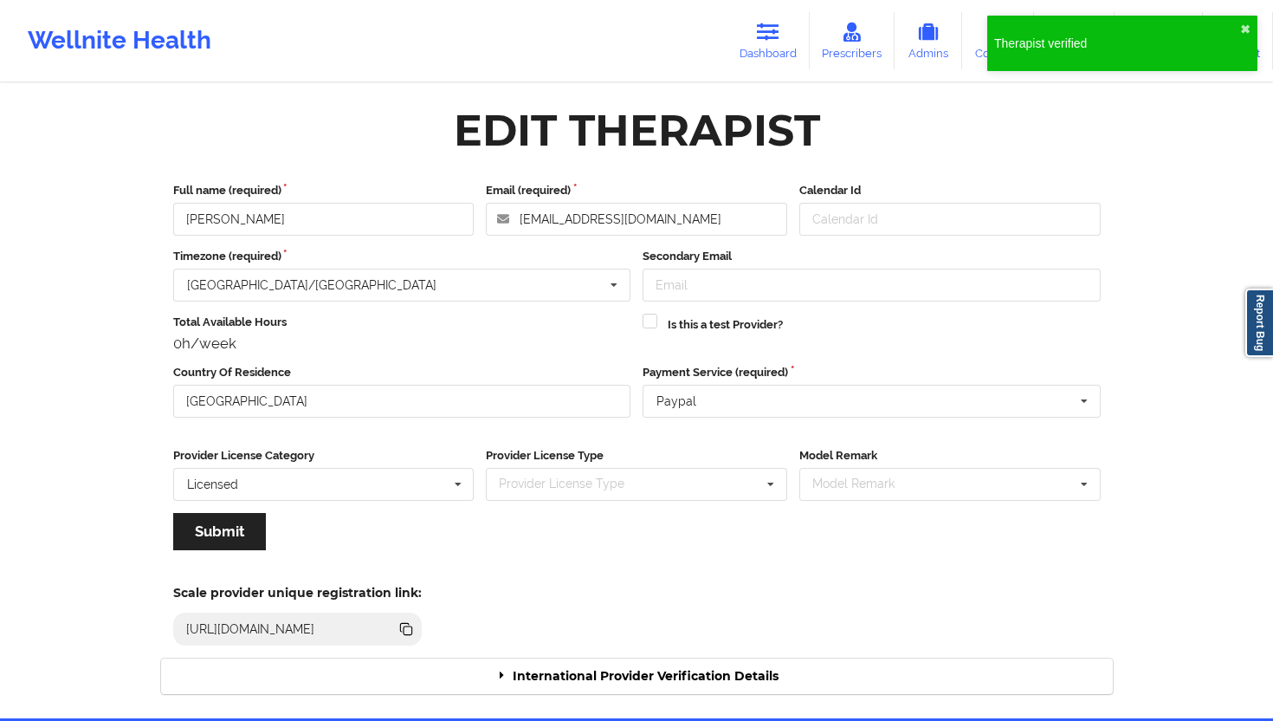
click at [617, 649] on div "International Provider Verification Details" at bounding box center [637, 676] width 952 height 36
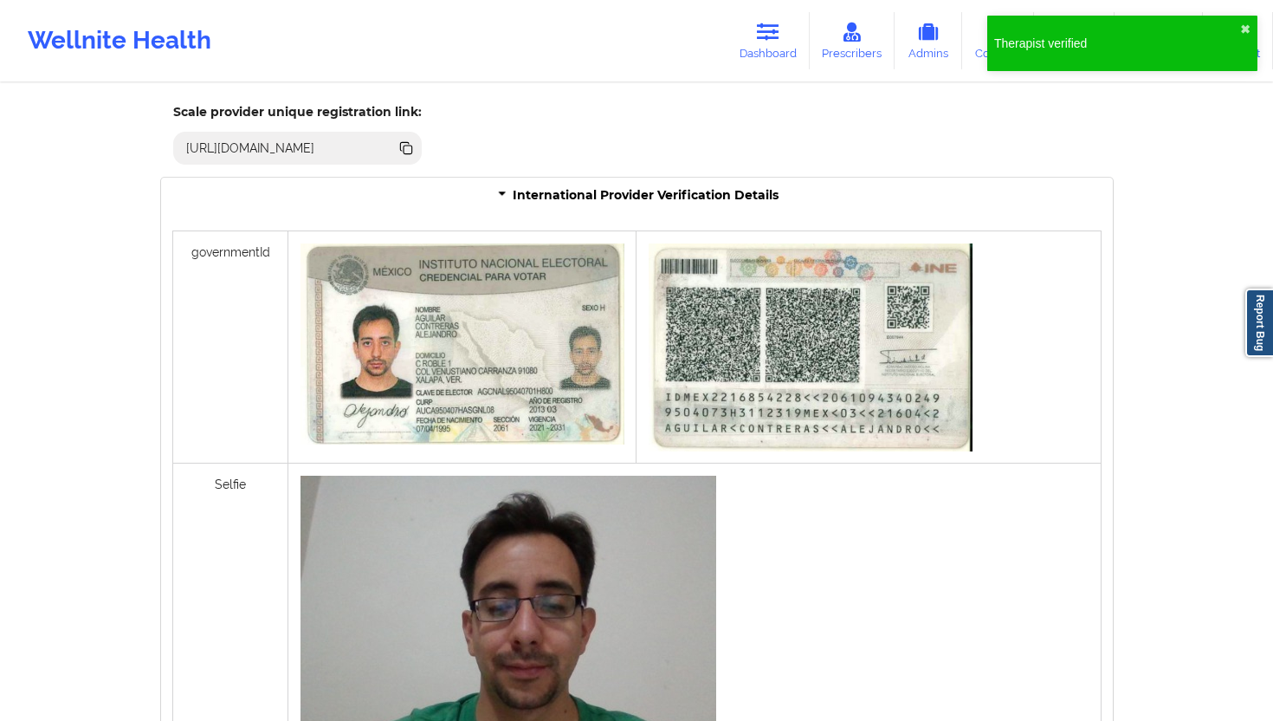
scroll to position [1203, 0]
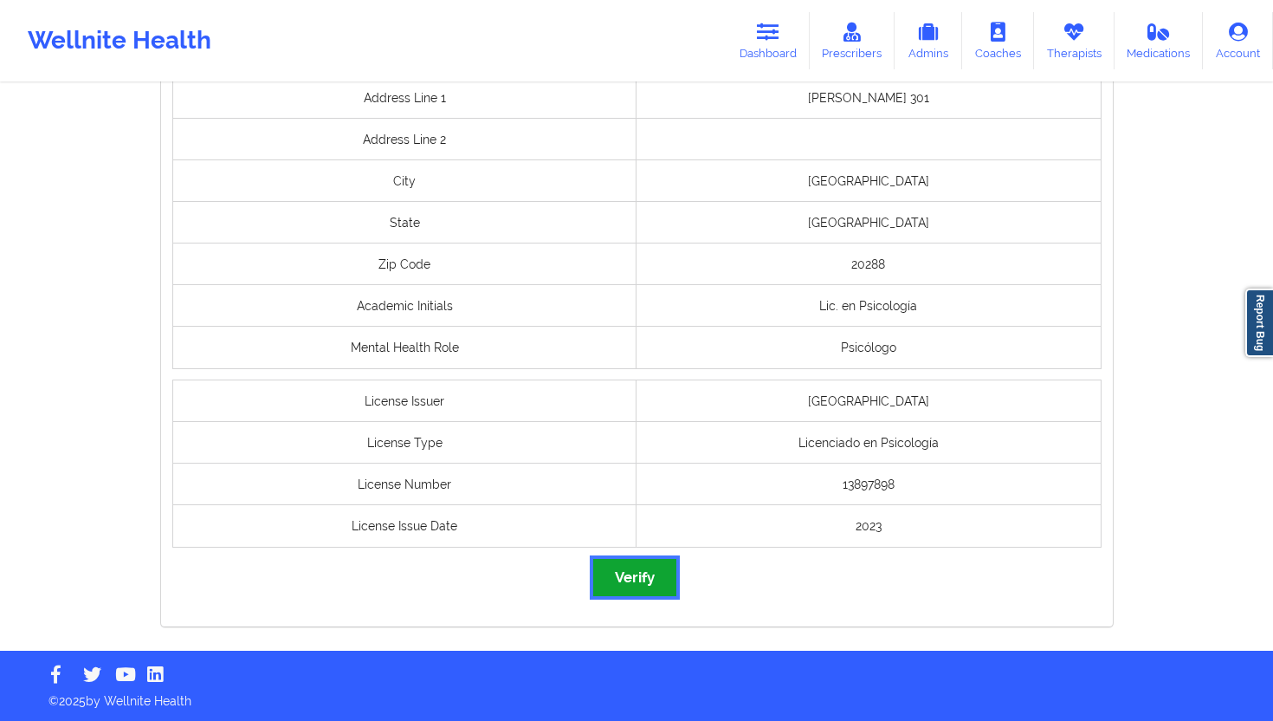
click at [634, 568] on button "Verify" at bounding box center [634, 577] width 83 height 37
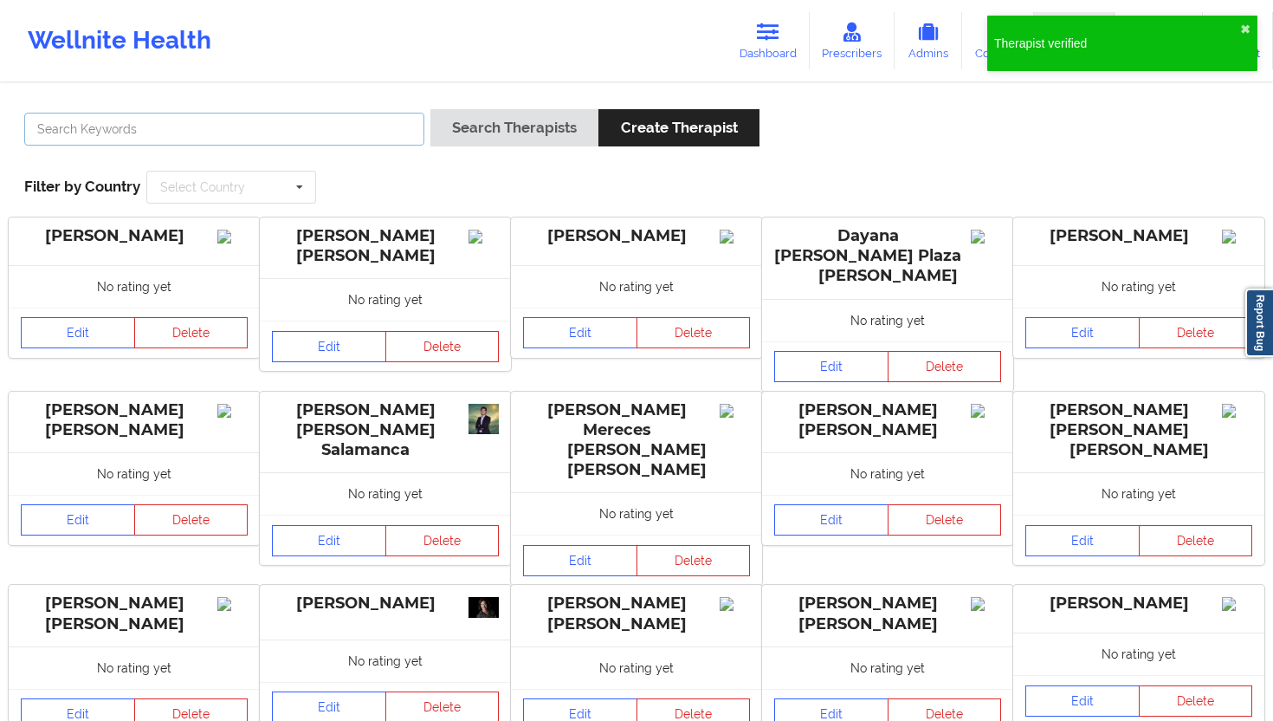
click at [321, 128] on input "text" at bounding box center [224, 129] width 400 height 33
paste input "[PERSON_NAME]"
type input "[PERSON_NAME]"
click at [494, 136] on button "Search Therapists" at bounding box center [515, 127] width 168 height 37
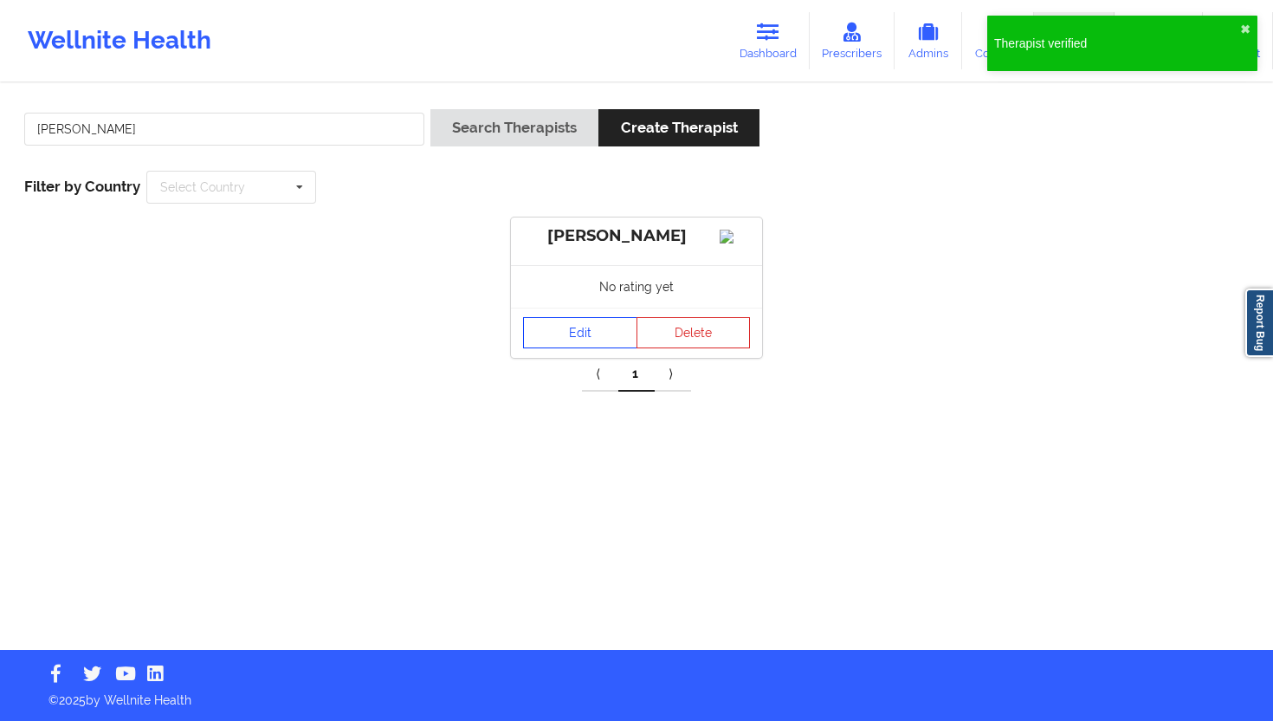
click at [582, 348] on link "Edit" at bounding box center [580, 332] width 114 height 31
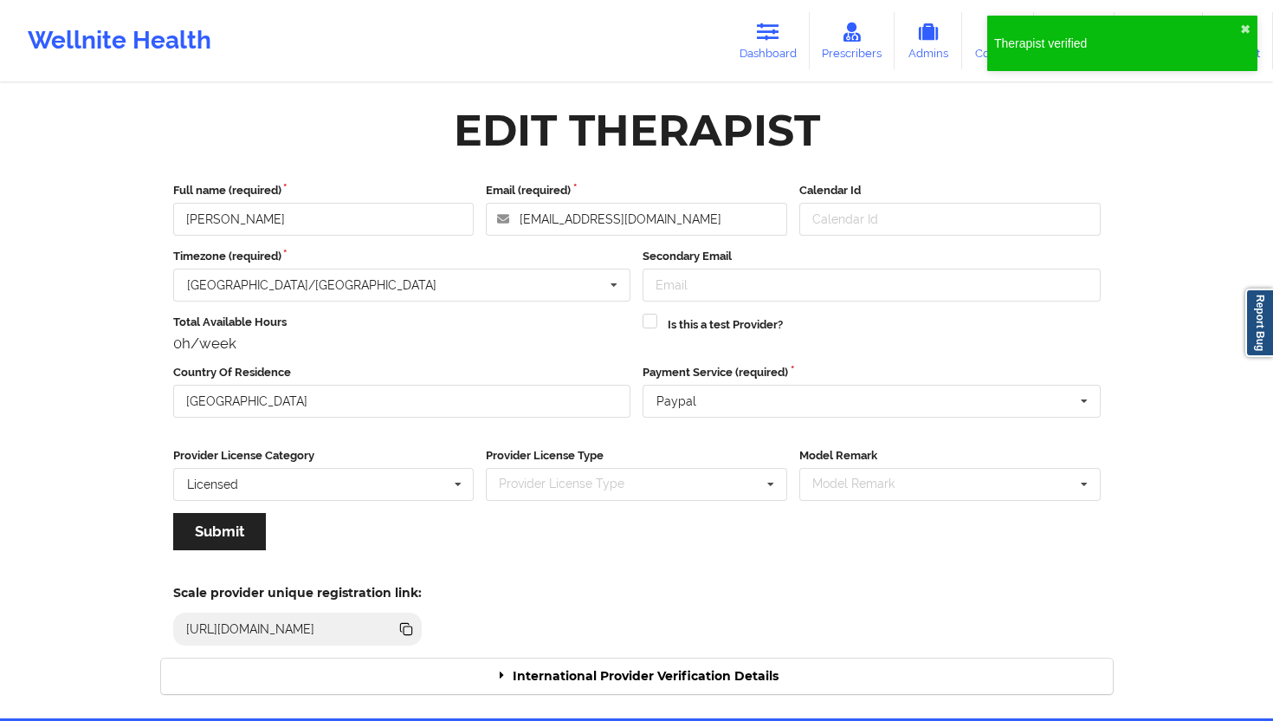
click at [680, 649] on div "International Provider Verification Details" at bounding box center [637, 676] width 952 height 36
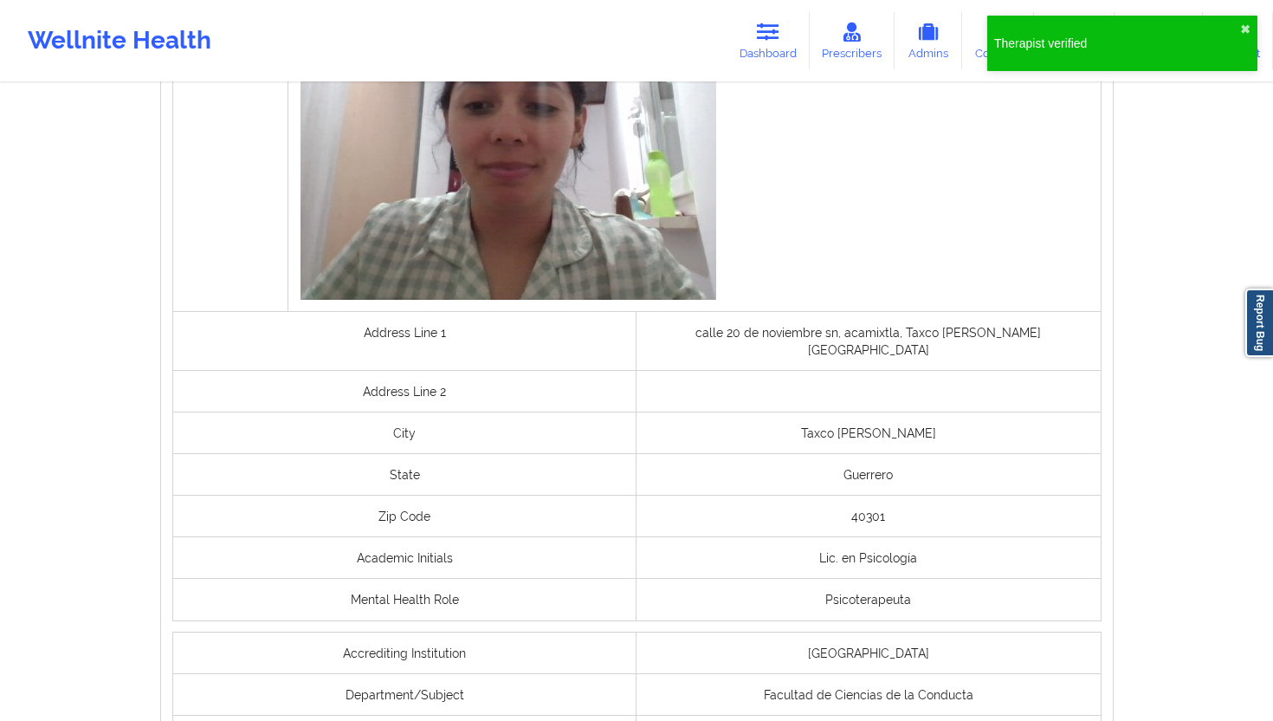
scroll to position [1241, 0]
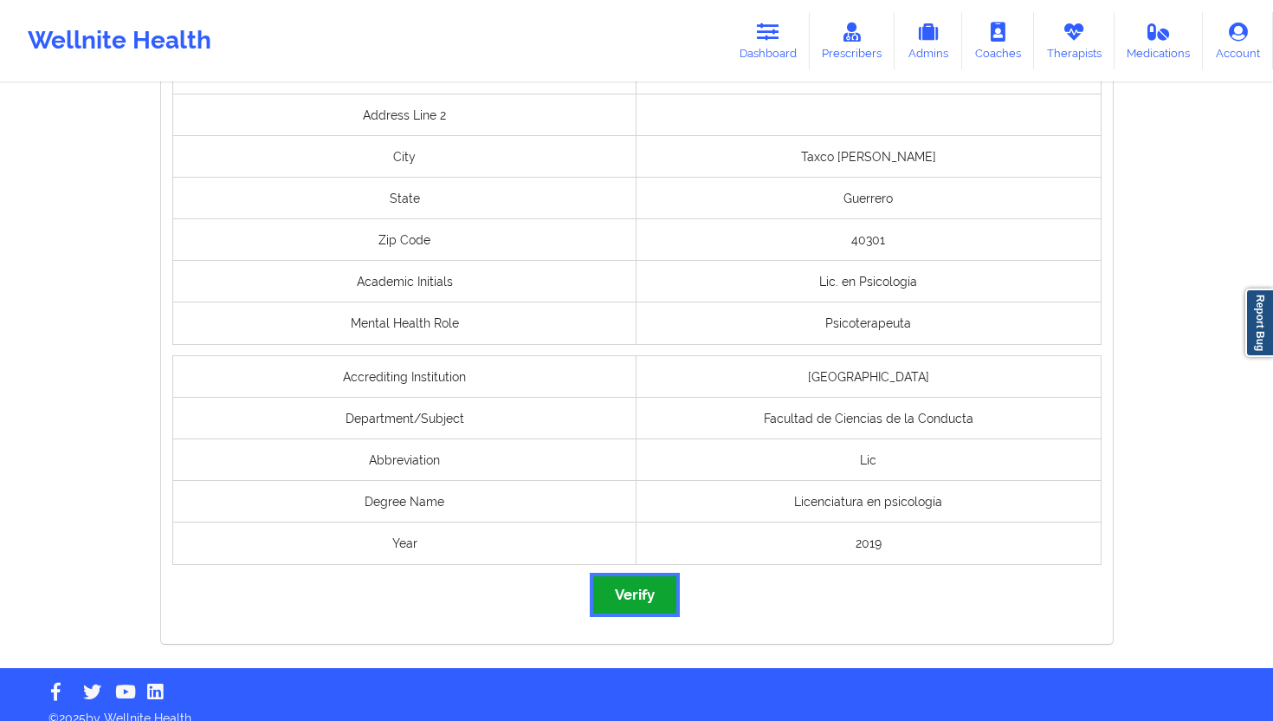
click at [652, 593] on button "Verify" at bounding box center [634, 594] width 83 height 37
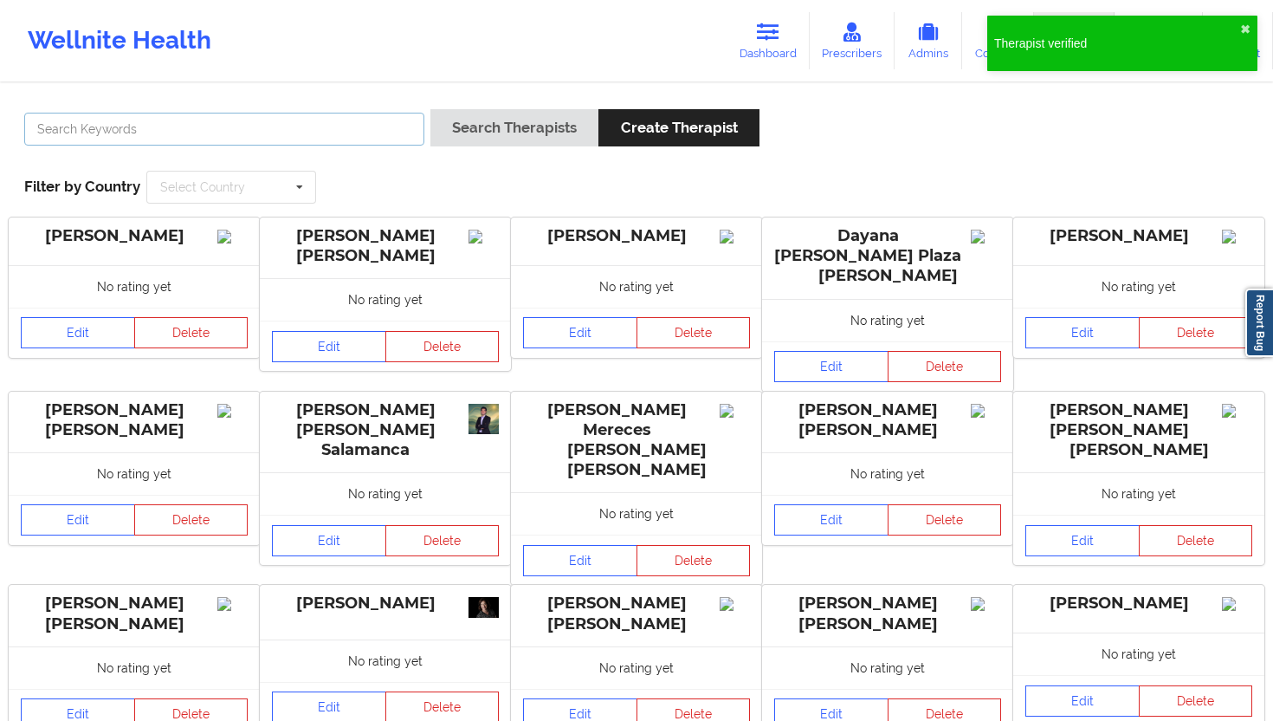
click at [273, 134] on input "text" at bounding box center [224, 129] width 400 height 33
paste input "Ximena Magnolia [PERSON_NAME]"
type input "Ximena Magnolia [PERSON_NAME]"
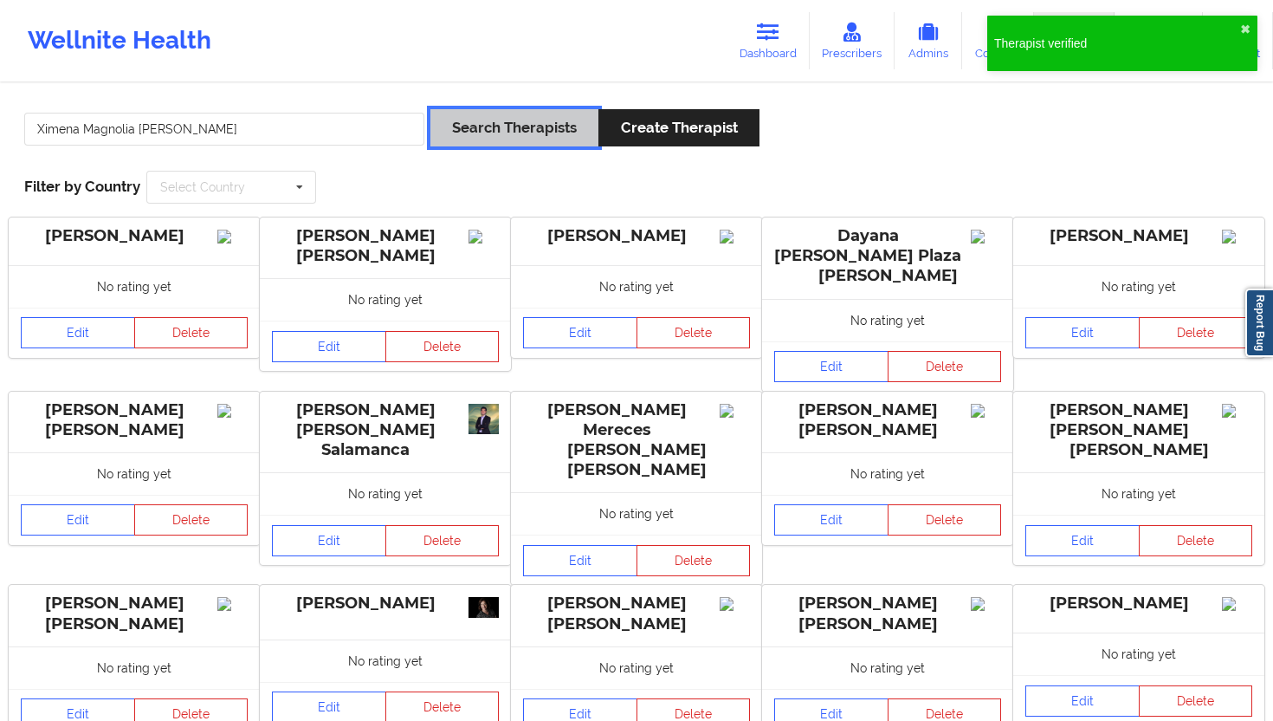
click at [457, 128] on button "Search Therapists" at bounding box center [515, 127] width 168 height 37
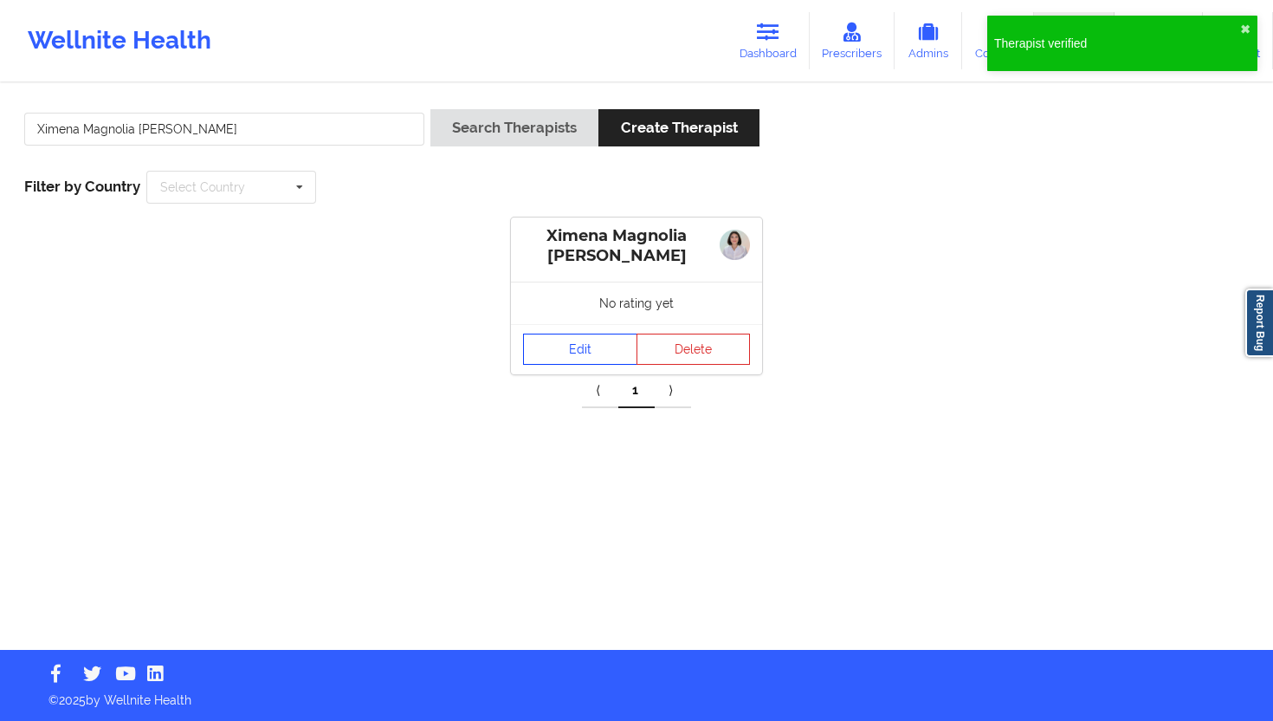
click at [555, 354] on link "Edit" at bounding box center [580, 349] width 114 height 31
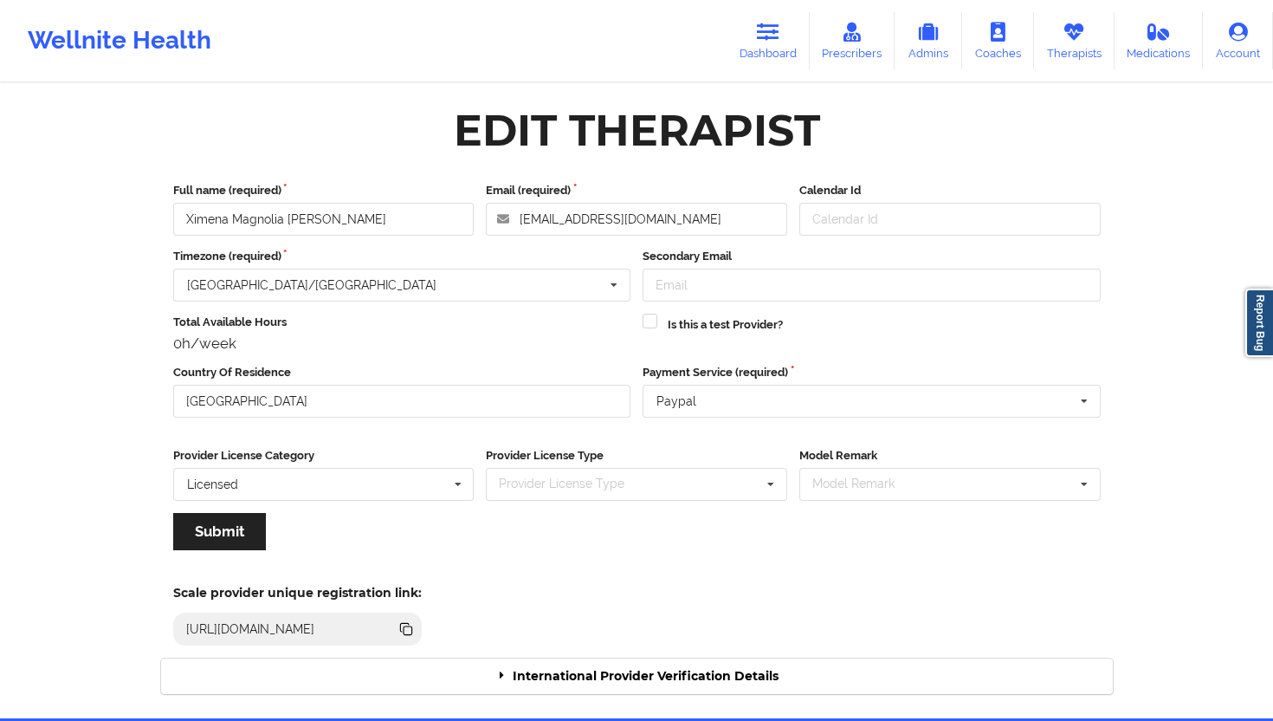
click at [616, 649] on div "International Provider Verification Details" at bounding box center [637, 676] width 952 height 36
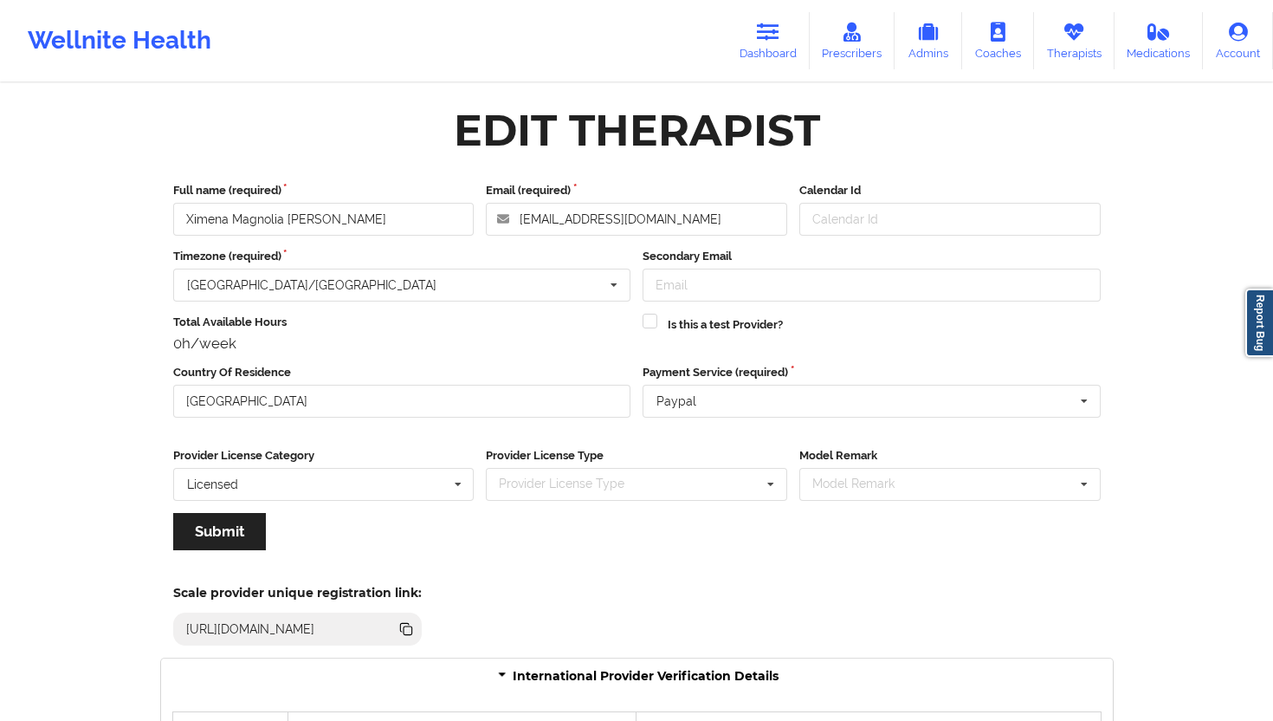
scroll to position [1350, 0]
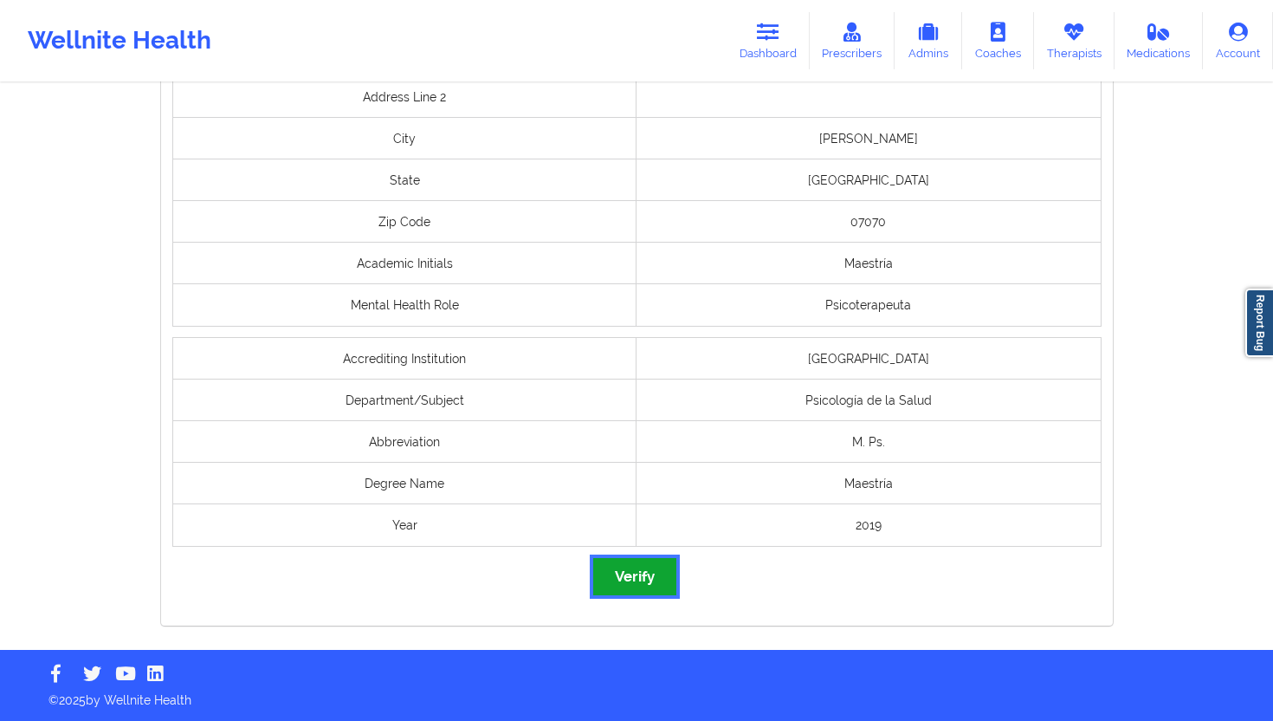
click at [638, 573] on button "Verify" at bounding box center [634, 576] width 83 height 37
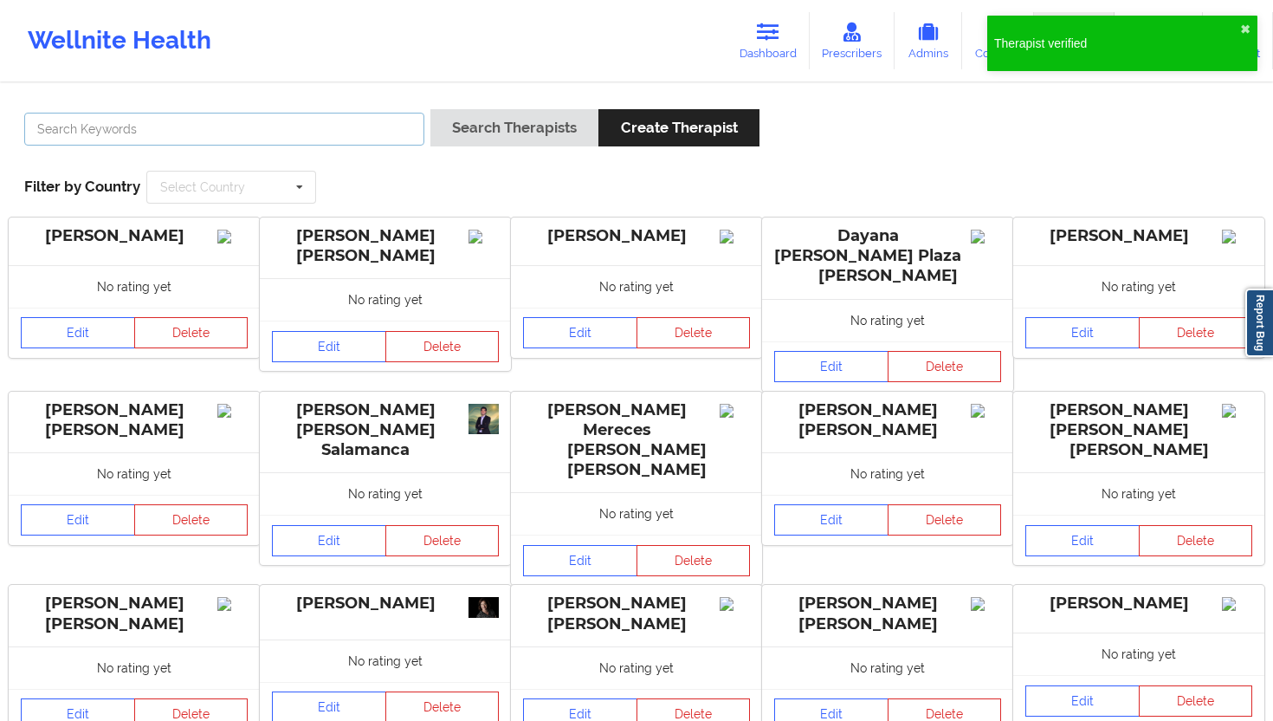
click at [366, 140] on input "text" at bounding box center [224, 129] width 400 height 33
paste input "[PERSON_NAME] de [PERSON_NAME]"
type input "[PERSON_NAME] de [PERSON_NAME]"
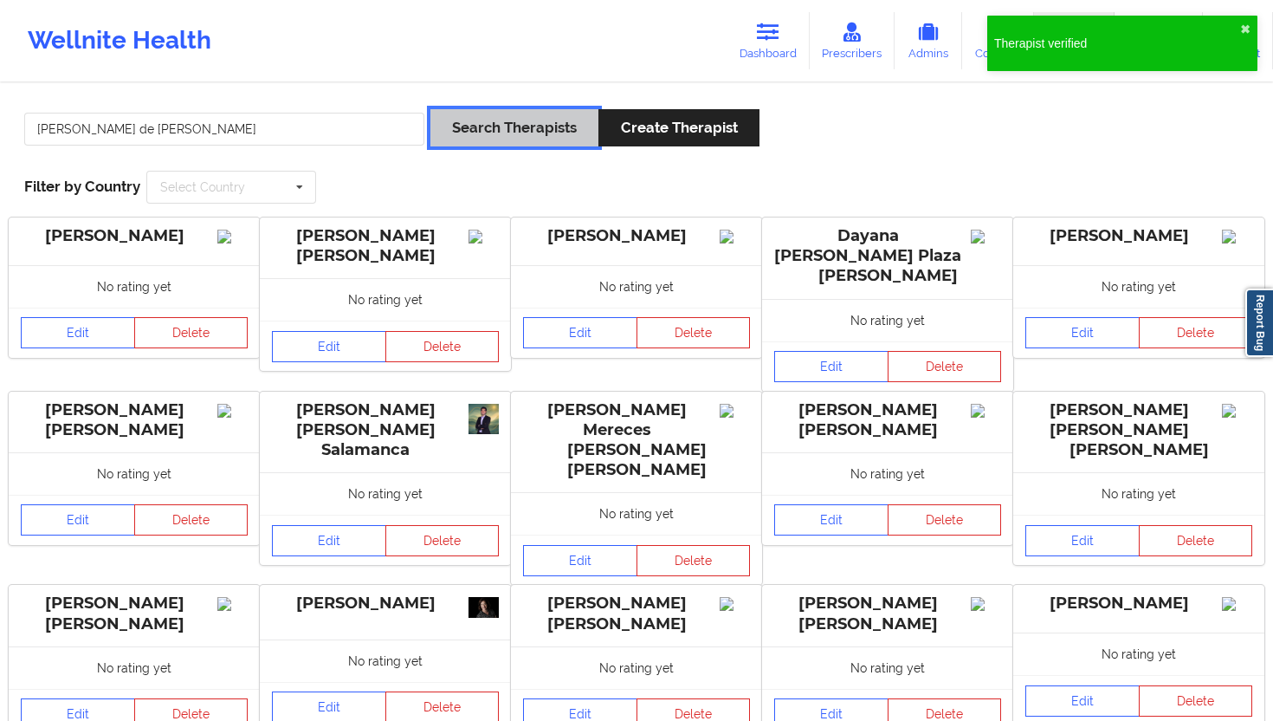
click at [461, 118] on button "Search Therapists" at bounding box center [515, 127] width 168 height 37
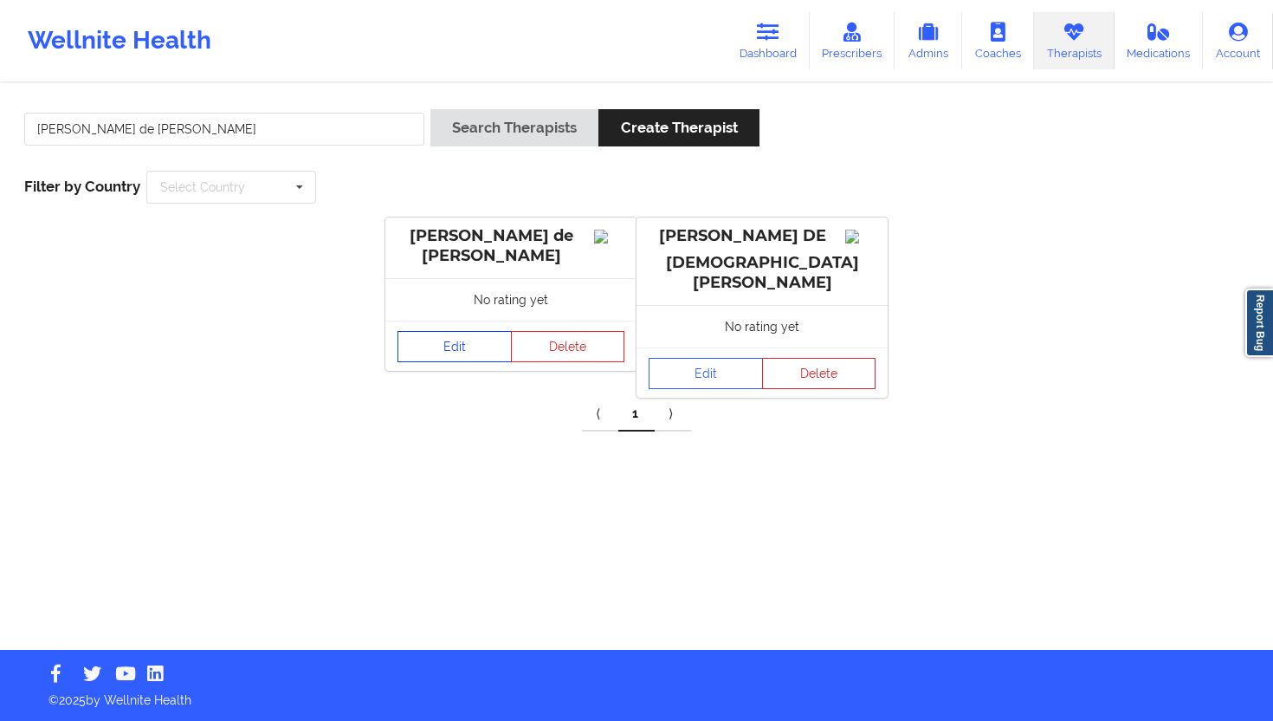
click at [457, 346] on link "Edit" at bounding box center [455, 346] width 114 height 31
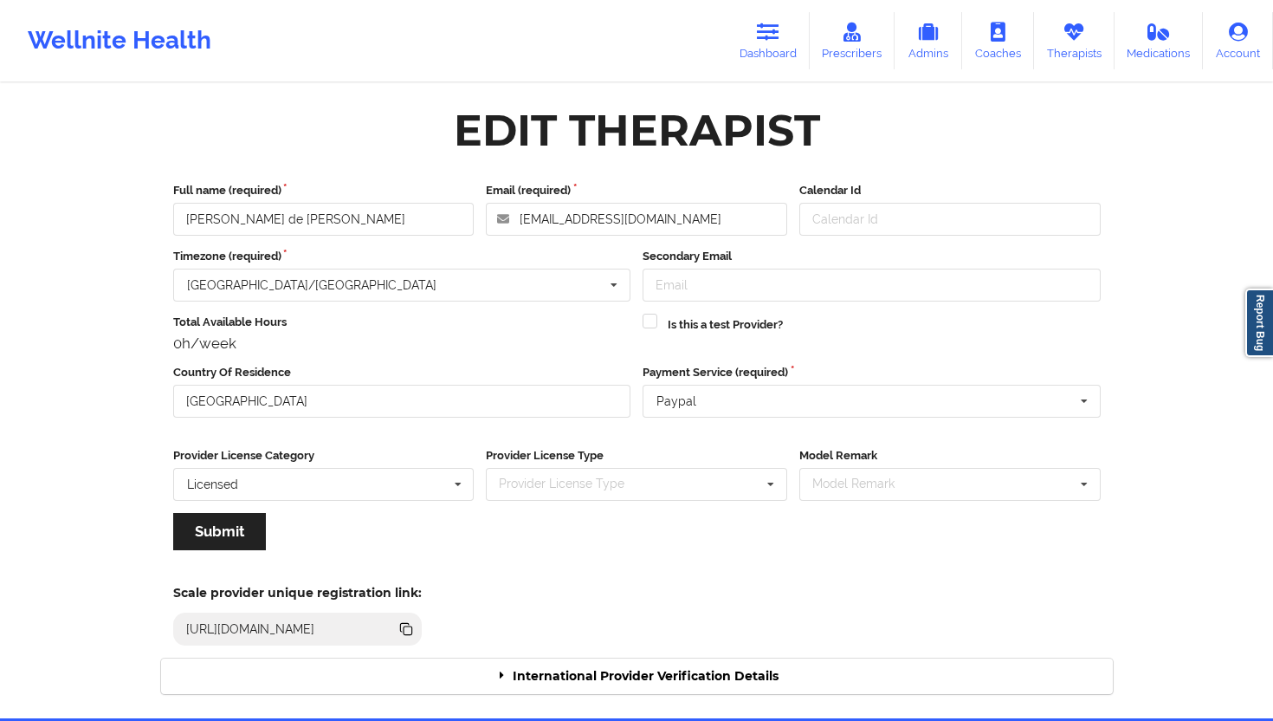
click at [611, 649] on div "International Provider Verification Details" at bounding box center [637, 676] width 952 height 36
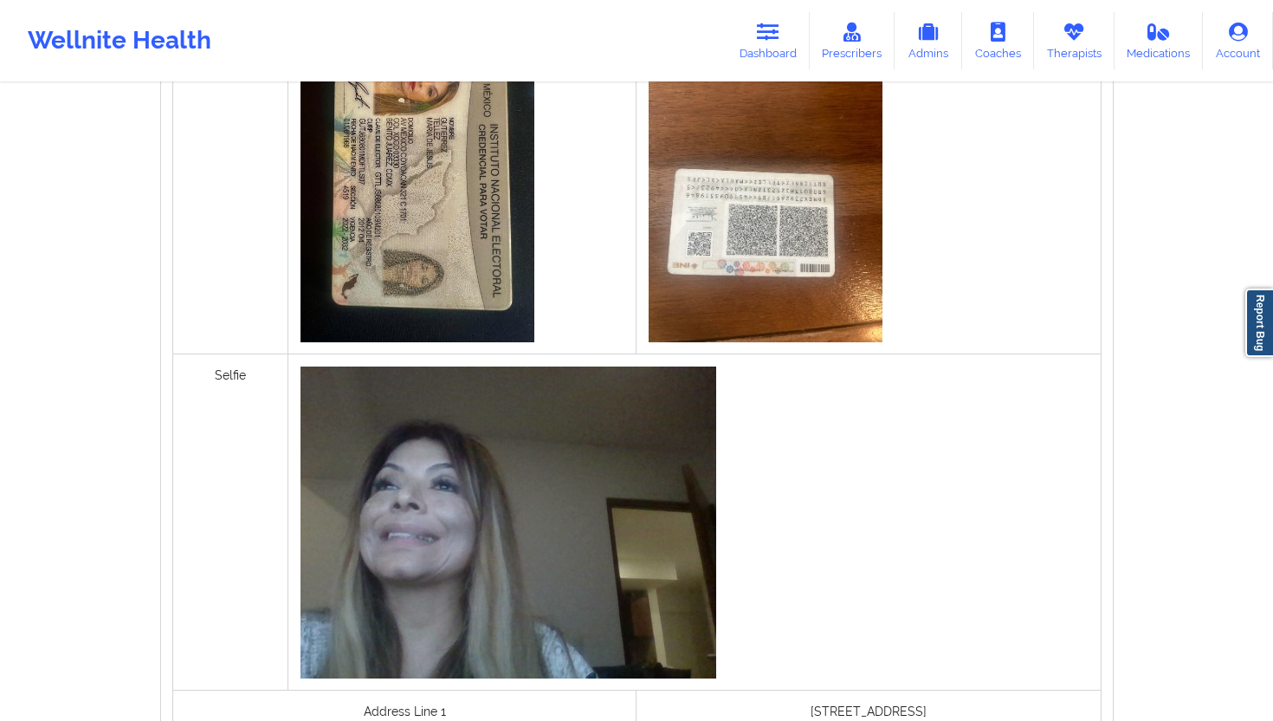
scroll to position [1350, 0]
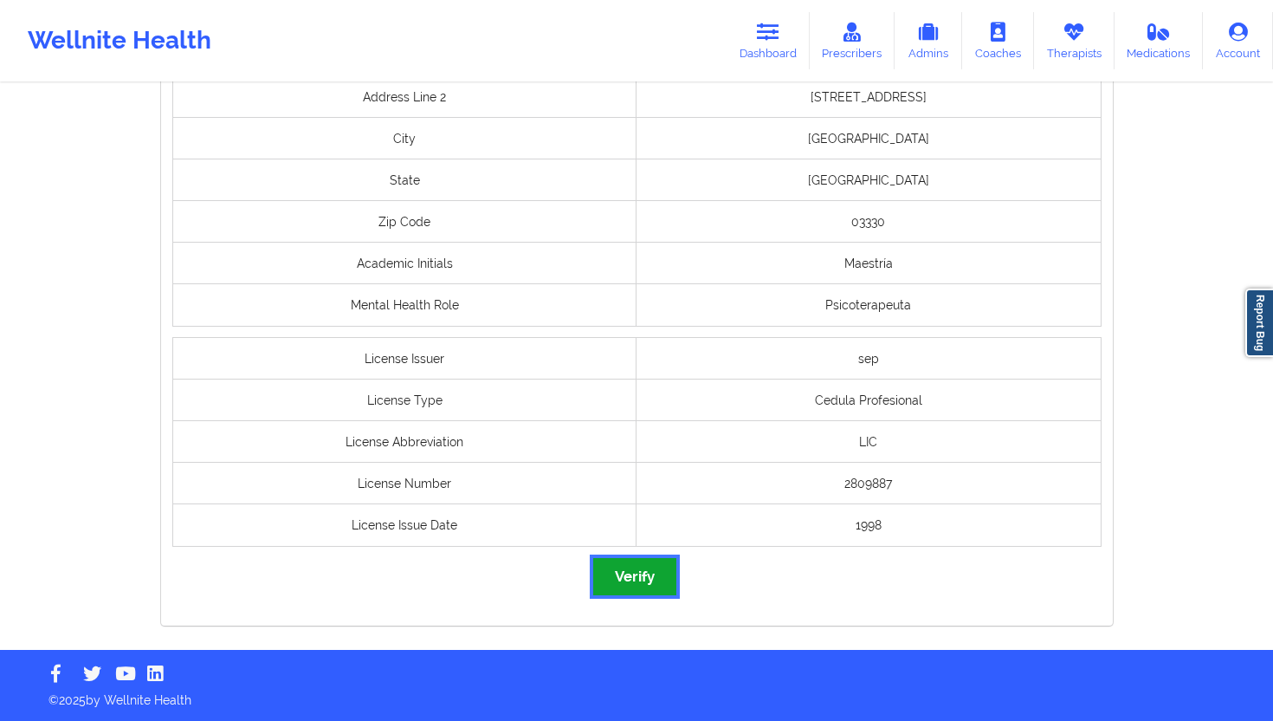
click at [629, 567] on button "Verify" at bounding box center [634, 576] width 83 height 37
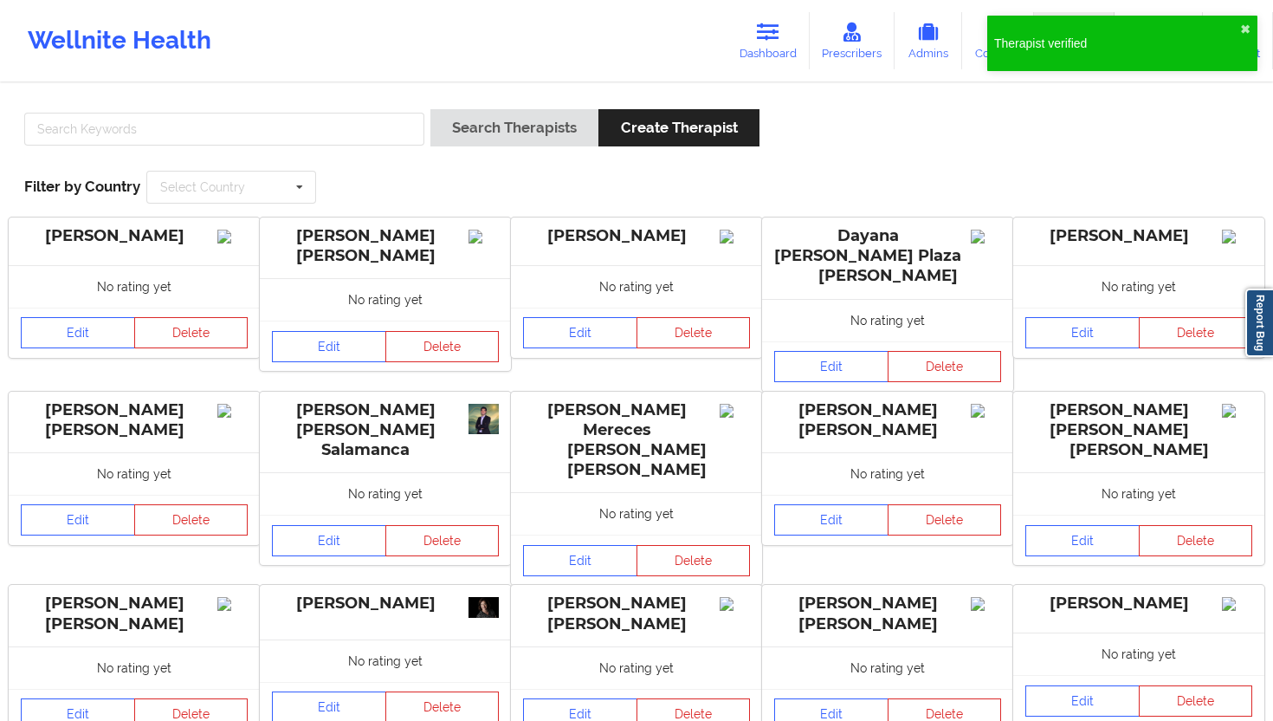
click at [327, 146] on div at bounding box center [224, 133] width 412 height 49
click at [347, 135] on input "text" at bounding box center [224, 129] width 400 height 33
paste input "[PERSON_NAME] [PERSON_NAME]"
type input "[PERSON_NAME] [PERSON_NAME]"
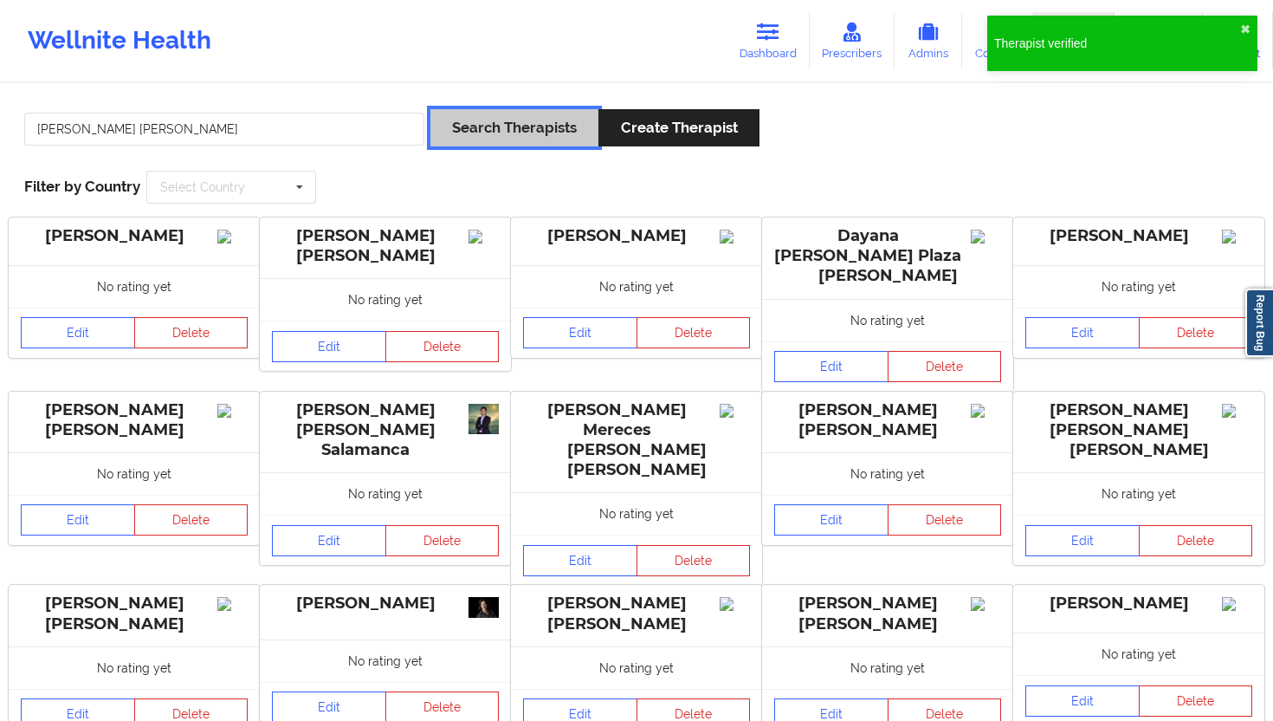
click at [523, 126] on button "Search Therapists" at bounding box center [515, 127] width 168 height 37
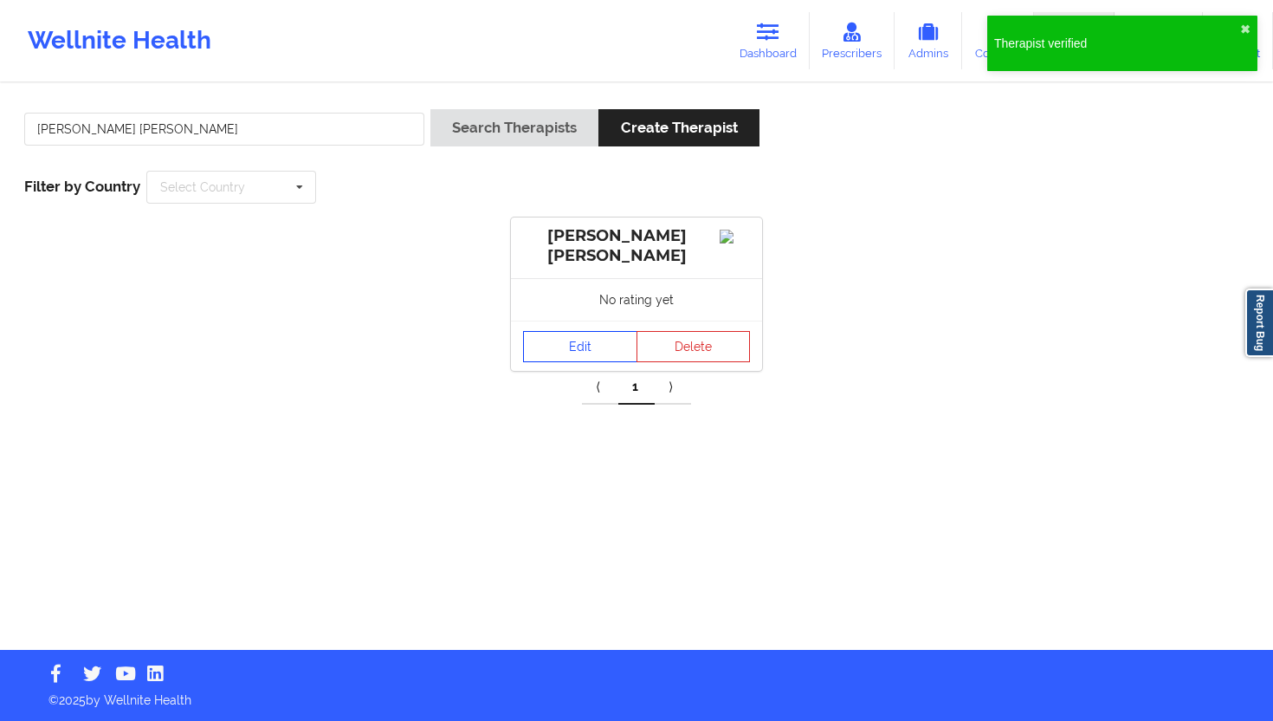
drag, startPoint x: 554, startPoint y: 339, endPoint x: 638, endPoint y: 498, distance: 180.2
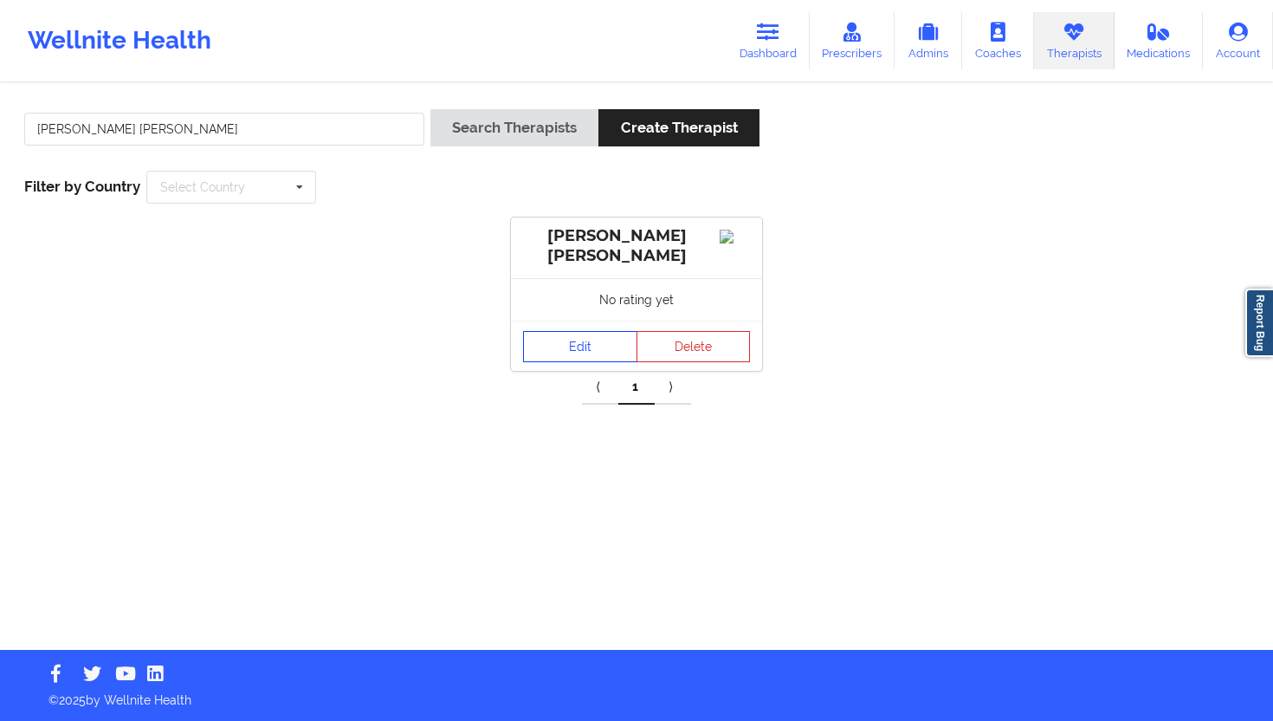
click at [584, 348] on link "Edit" at bounding box center [580, 346] width 114 height 31
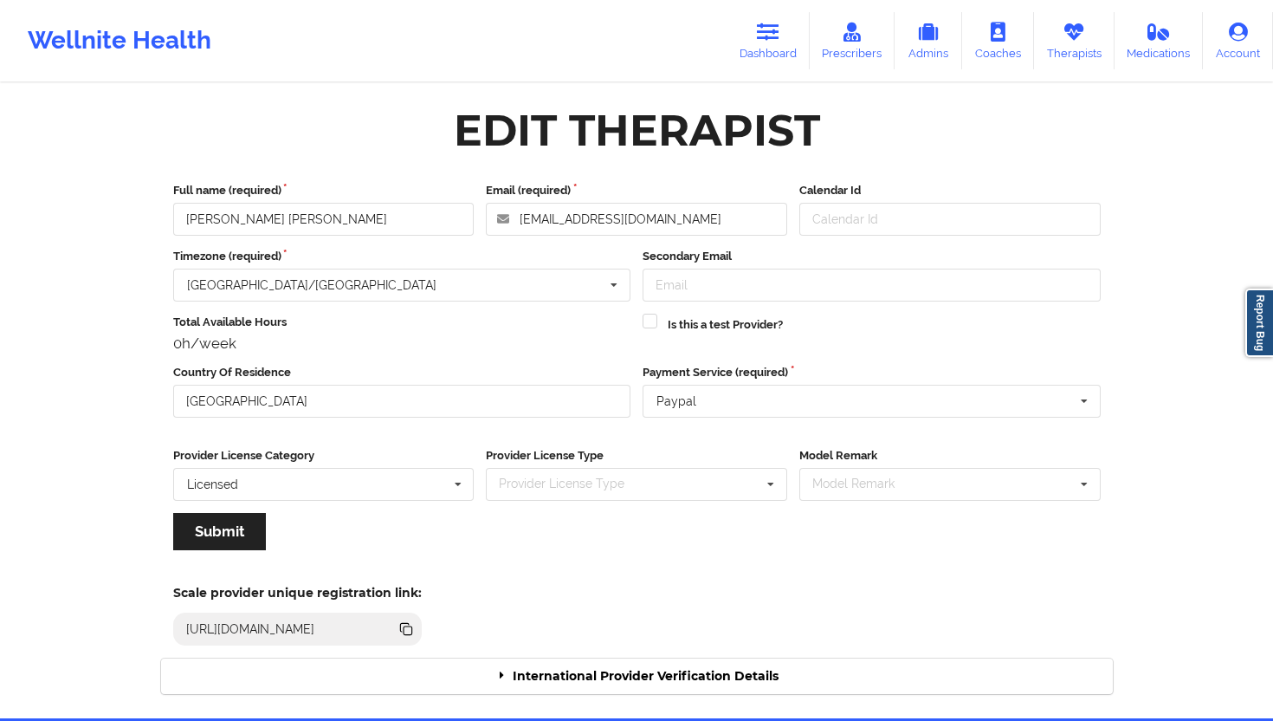
click at [717, 649] on div "International Provider Verification Details" at bounding box center [637, 676] width 952 height 36
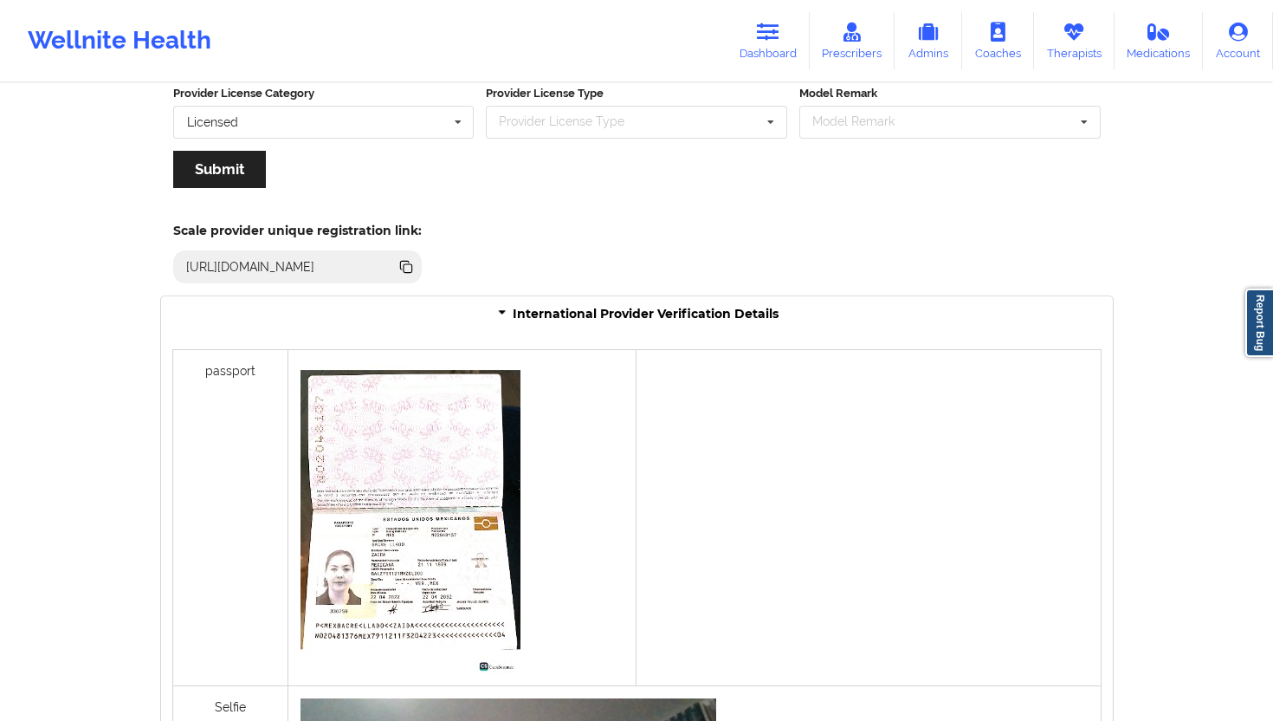
scroll to position [1350, 0]
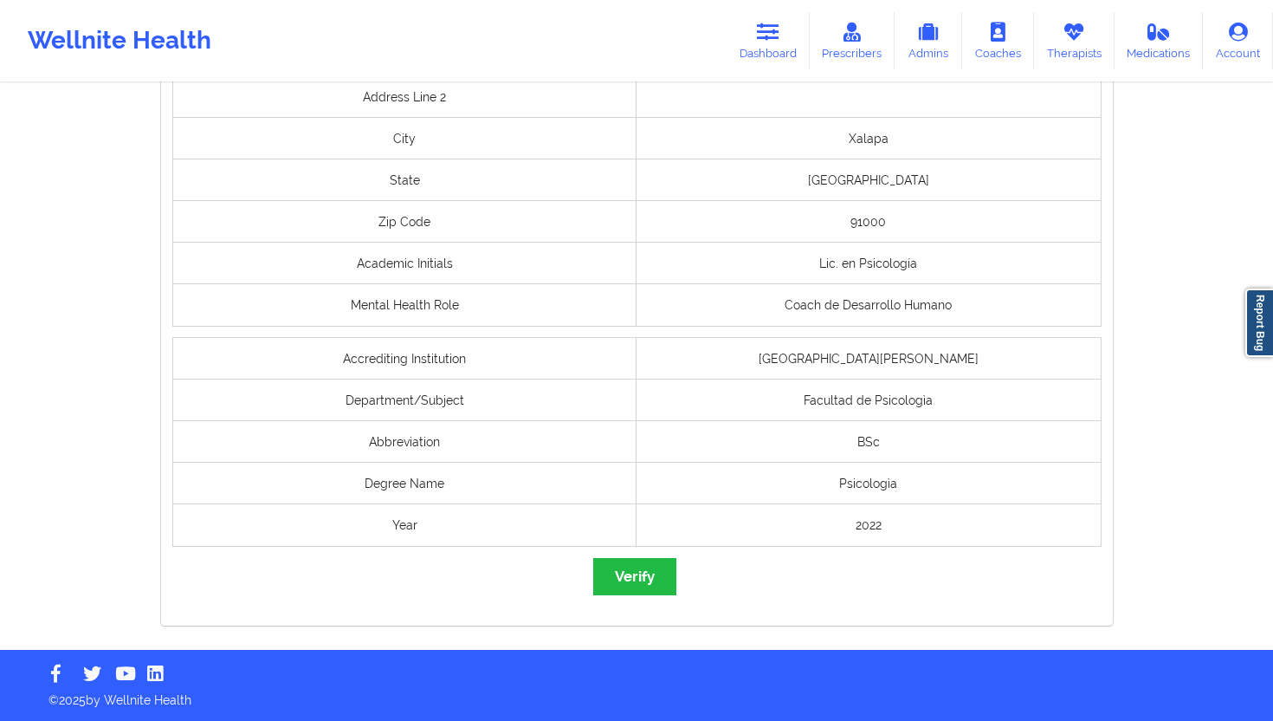
click at [638, 580] on button "Verify" at bounding box center [634, 576] width 83 height 37
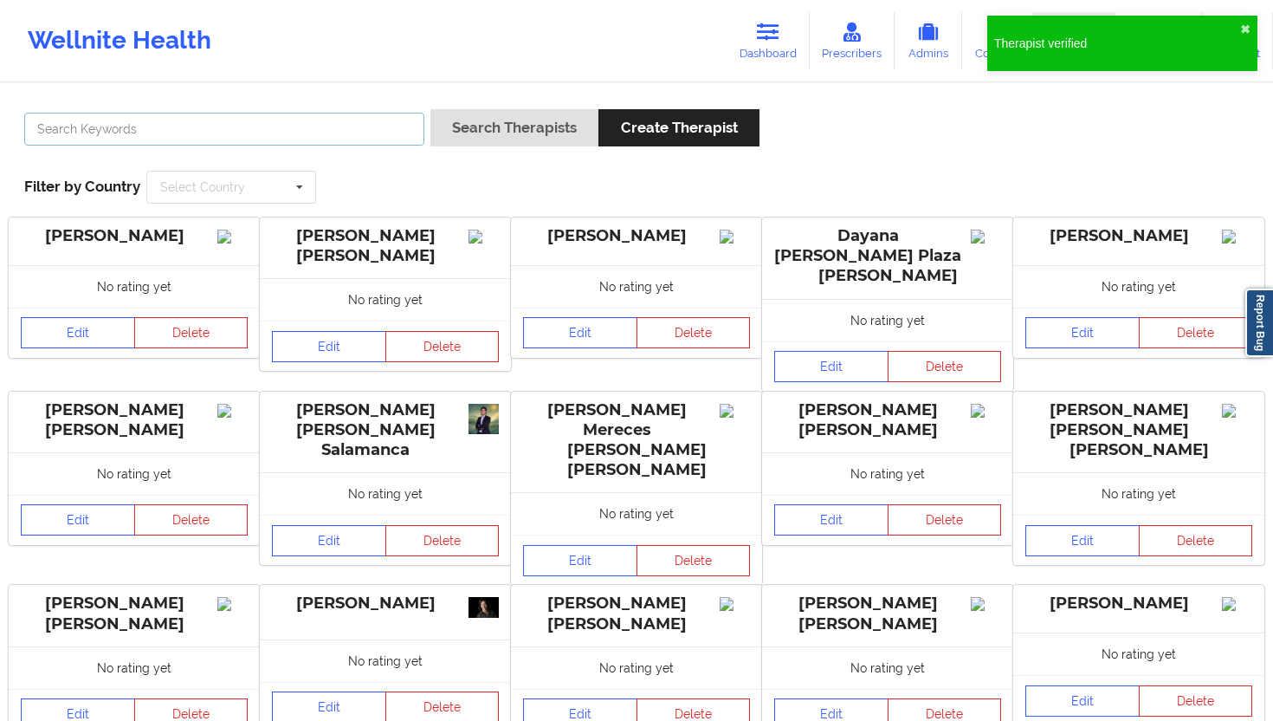
click at [382, 130] on input "text" at bounding box center [224, 129] width 400 height 33
paste input "[PERSON_NAME] [PERSON_NAME]"
type input "[PERSON_NAME] [PERSON_NAME]"
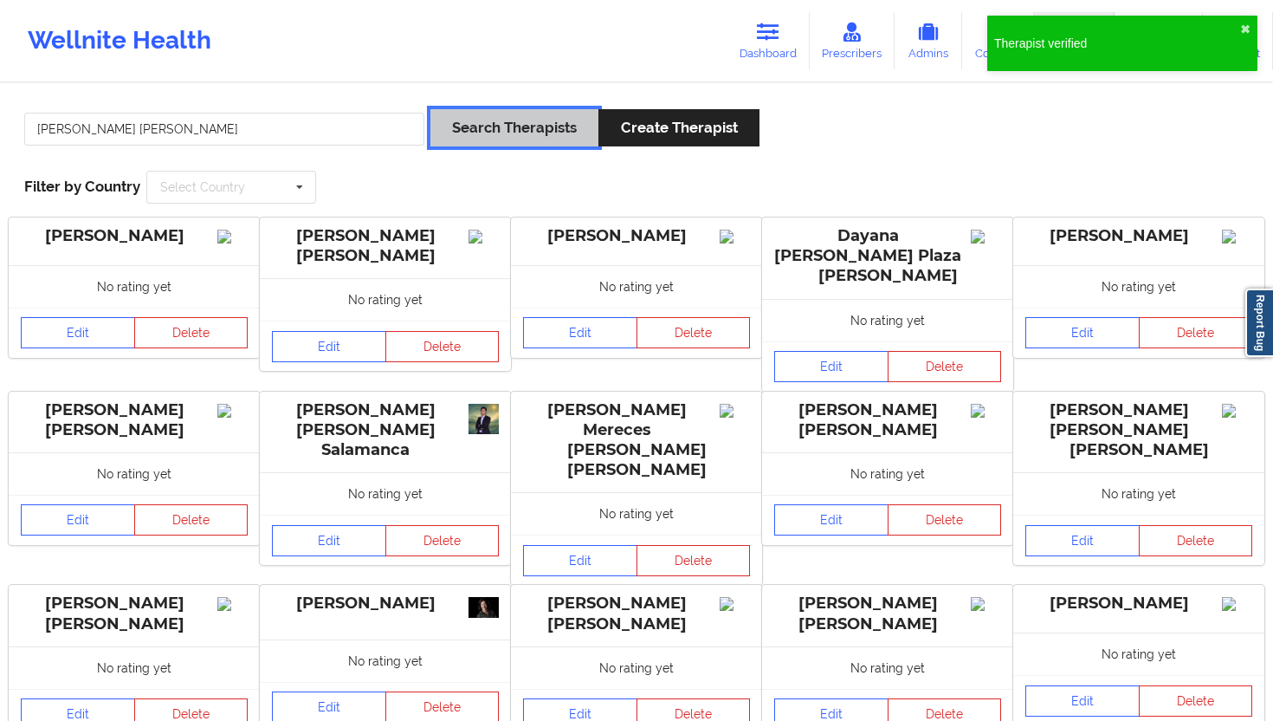
click at [484, 141] on button "Search Therapists" at bounding box center [515, 127] width 168 height 37
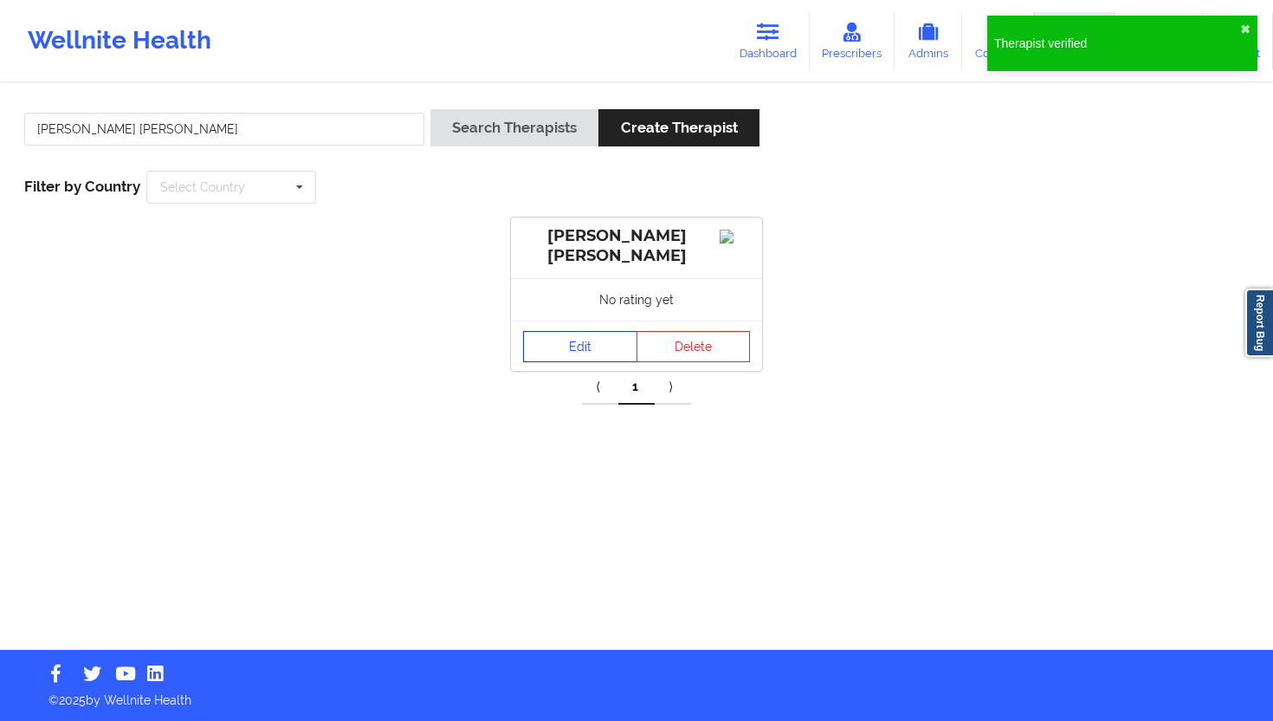
click at [593, 337] on link "Edit" at bounding box center [580, 346] width 114 height 31
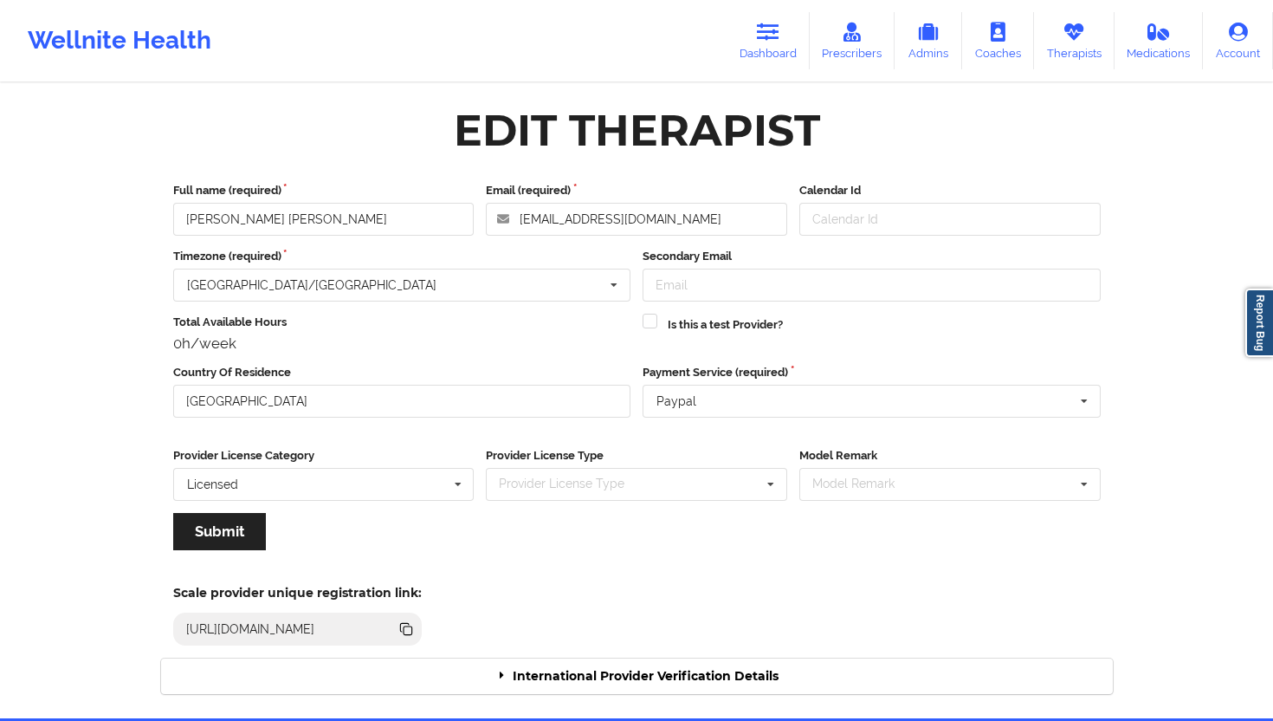
click at [716, 649] on div "International Provider Verification Details" at bounding box center [637, 676] width 952 height 36
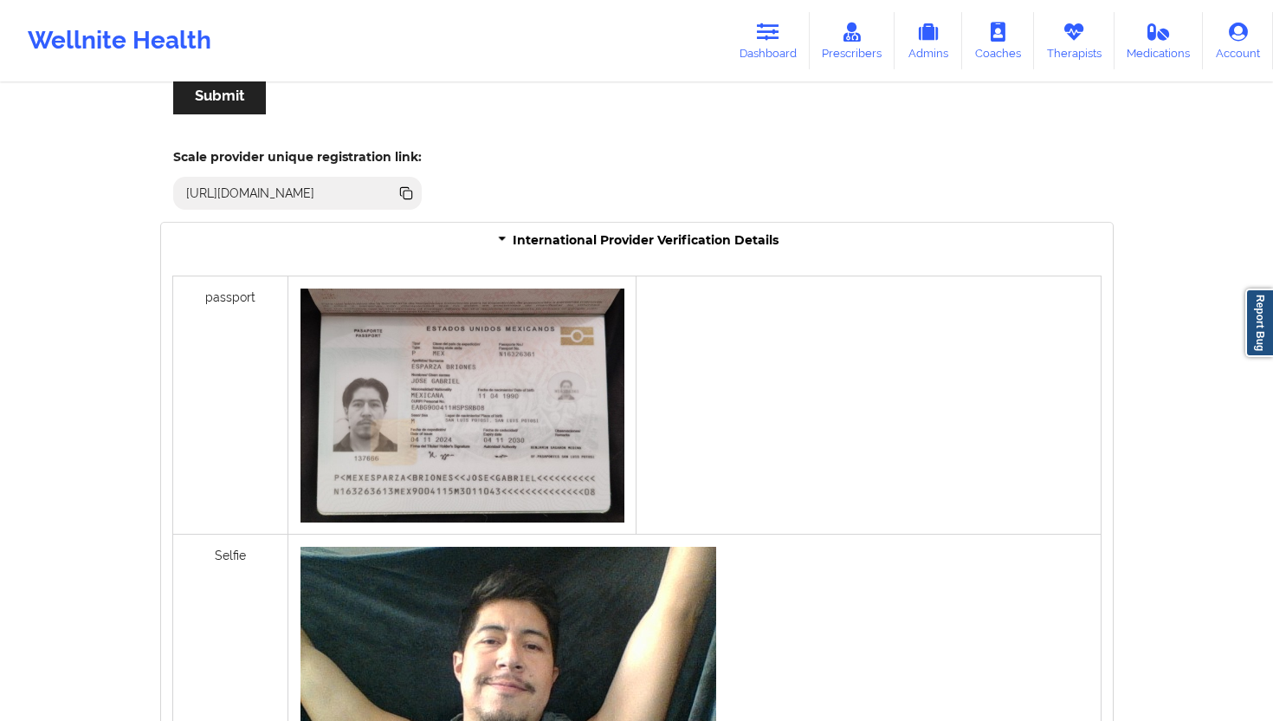
scroll to position [1272, 0]
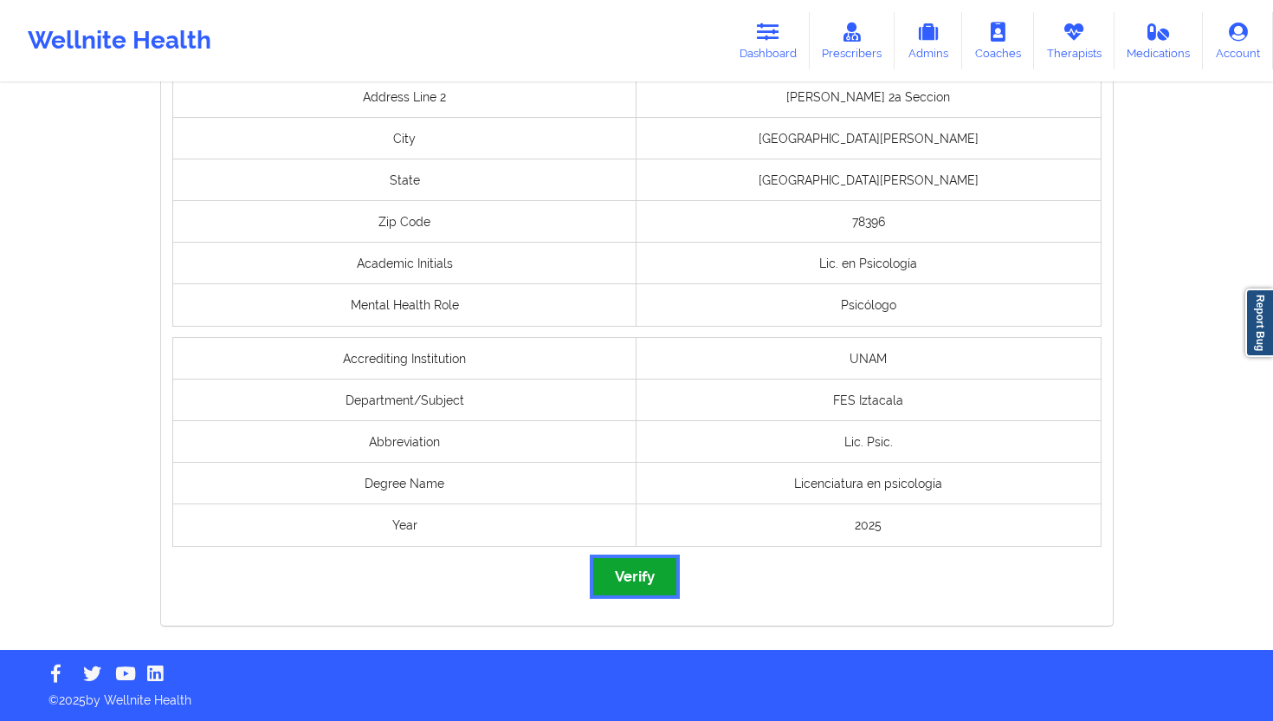
click at [614, 573] on button "Verify" at bounding box center [634, 576] width 83 height 37
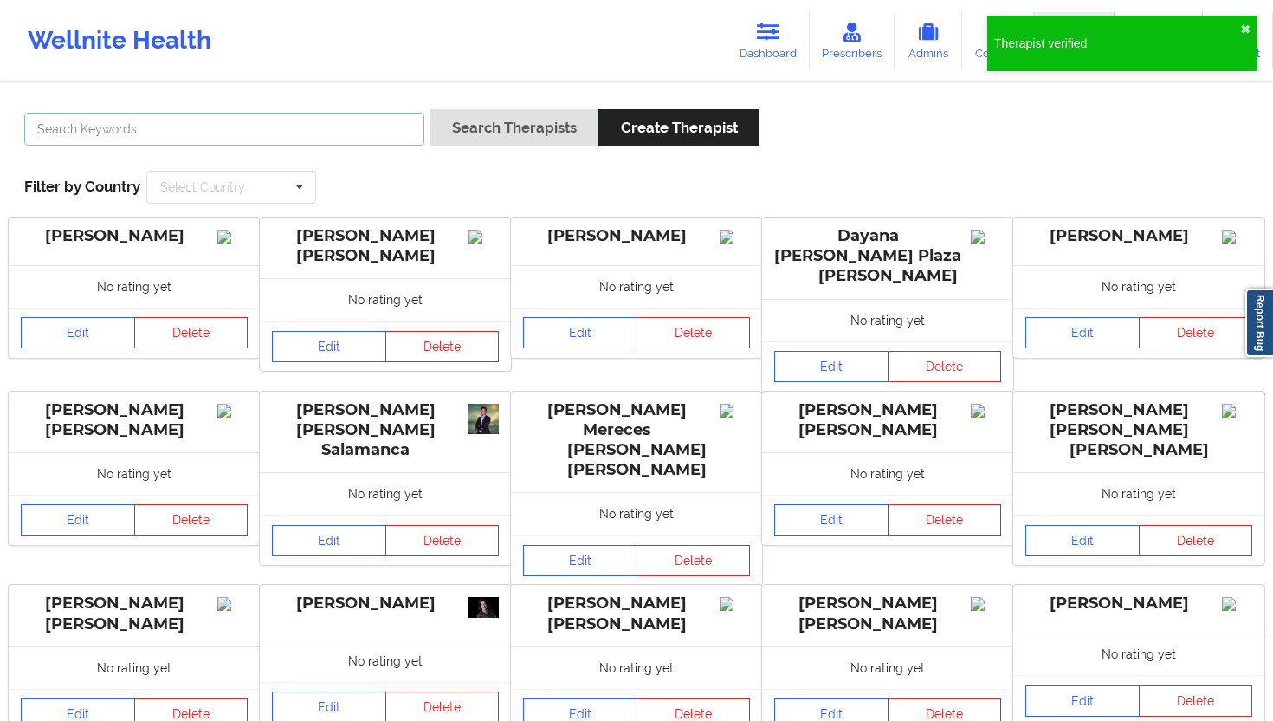
click at [347, 129] on input "text" at bounding box center [224, 129] width 400 height 33
paste input "[PERSON_NAME] [PERSON_NAME]"
type input "[PERSON_NAME] [PERSON_NAME]"
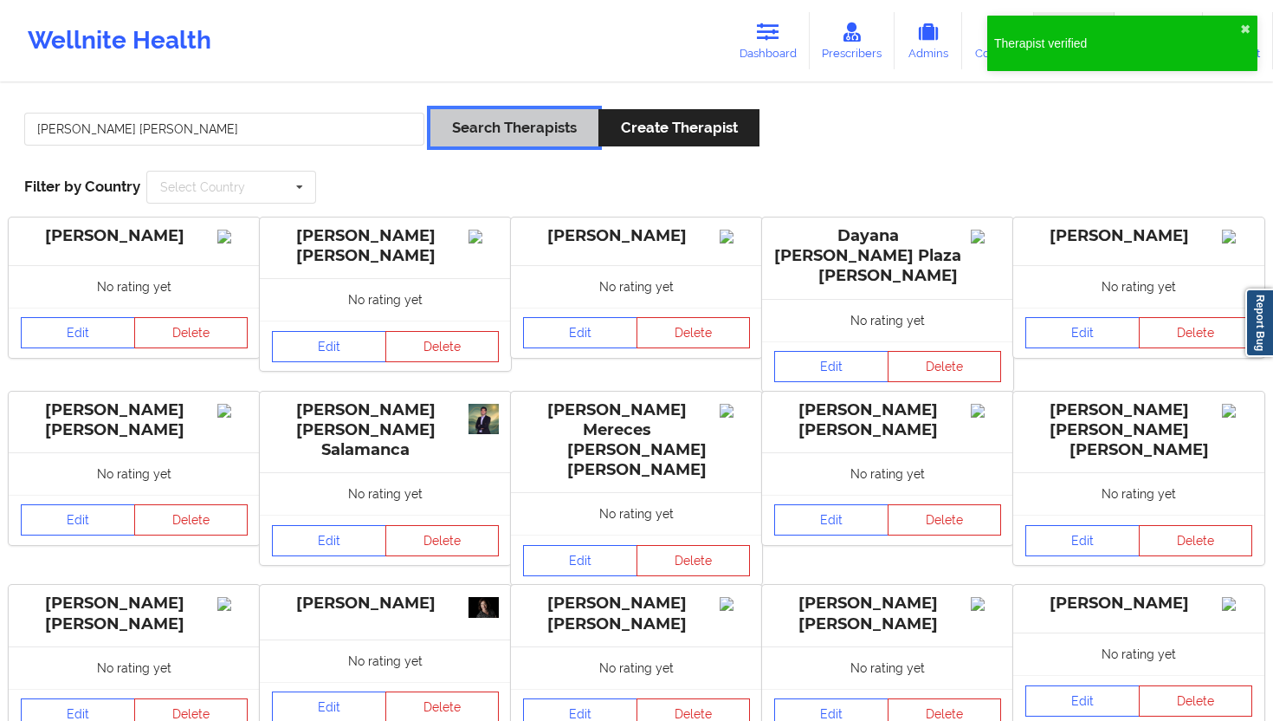
click at [489, 128] on button "Search Therapists" at bounding box center [515, 127] width 168 height 37
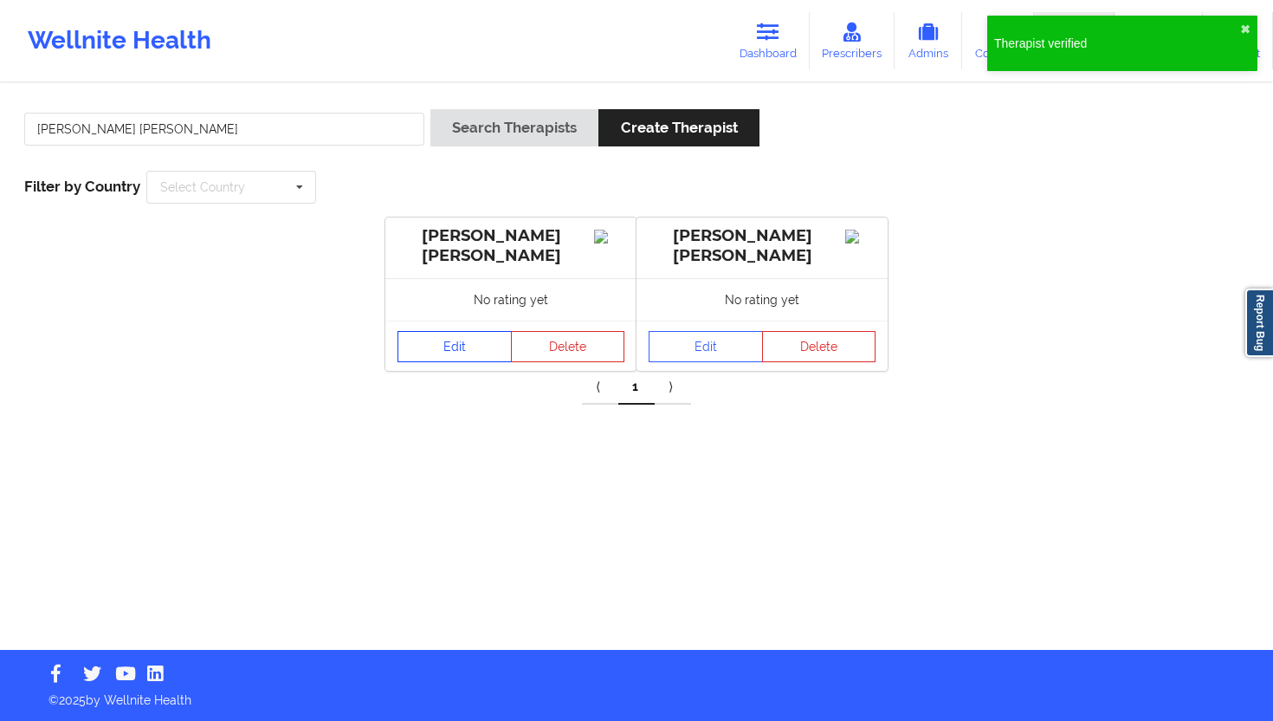
click at [470, 352] on link "Edit" at bounding box center [455, 346] width 114 height 31
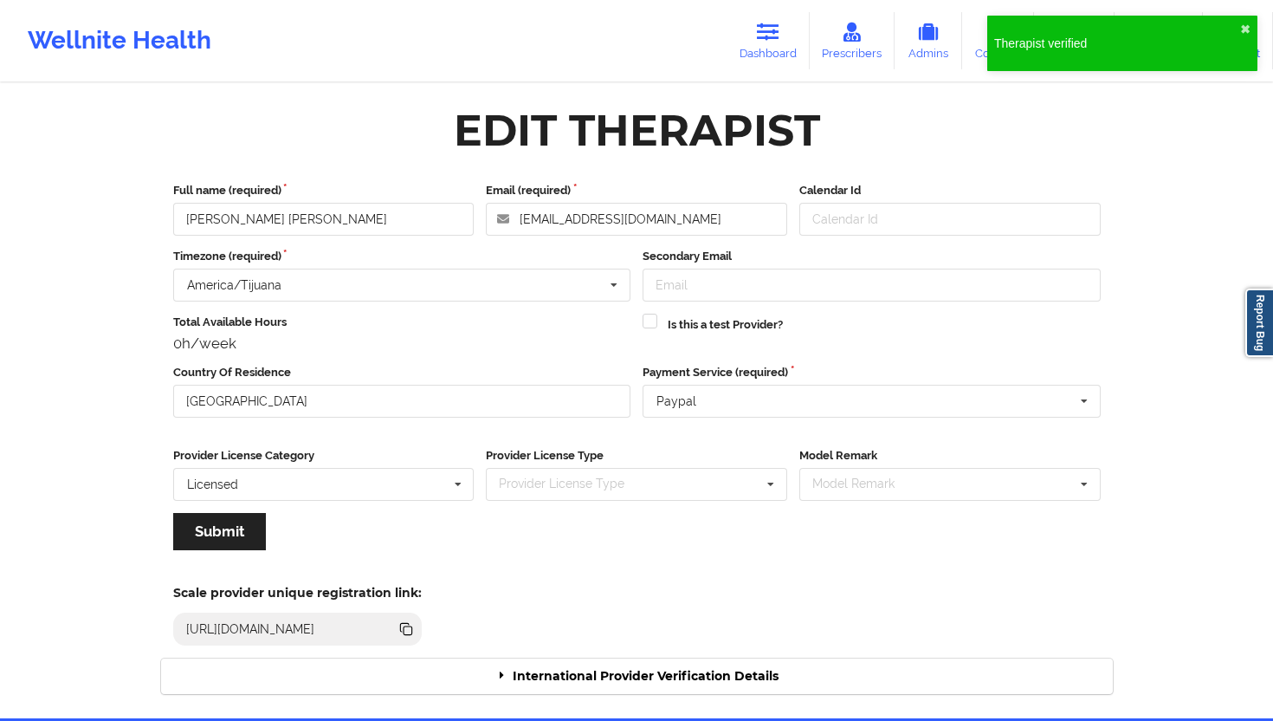
click at [676, 649] on div "International Provider Verification Details" at bounding box center [637, 676] width 952 height 36
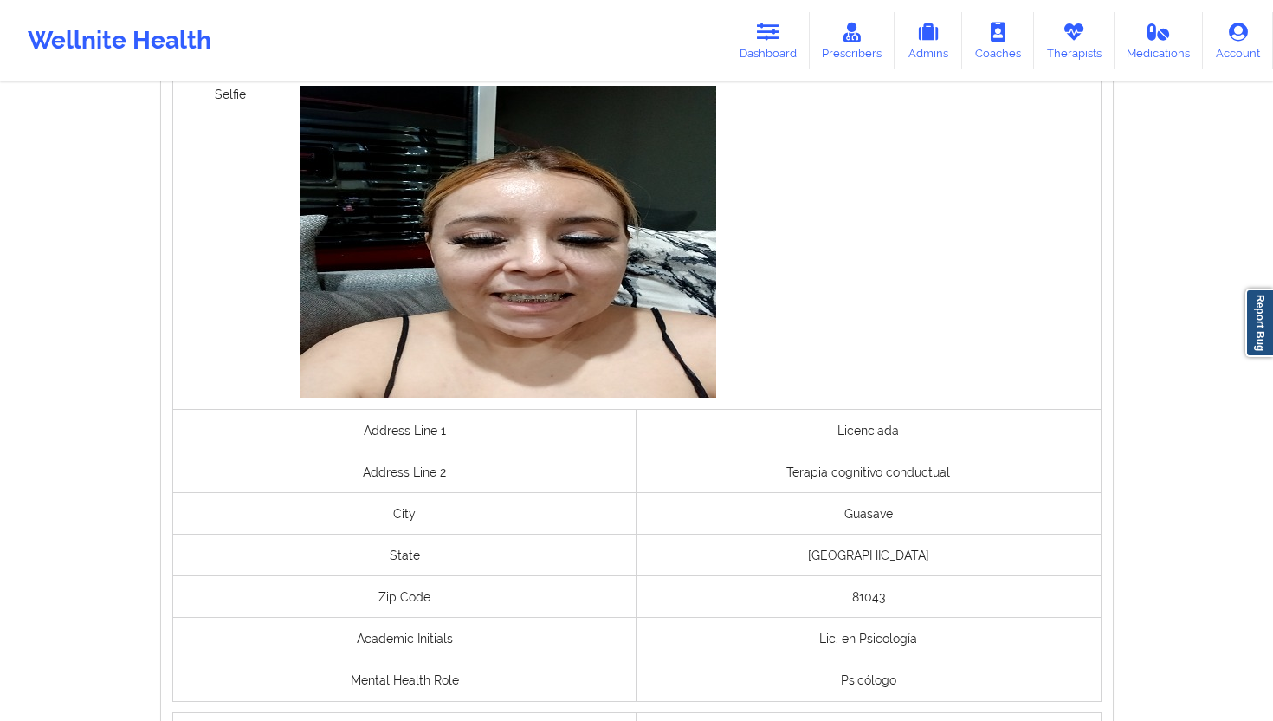
scroll to position [1350, 0]
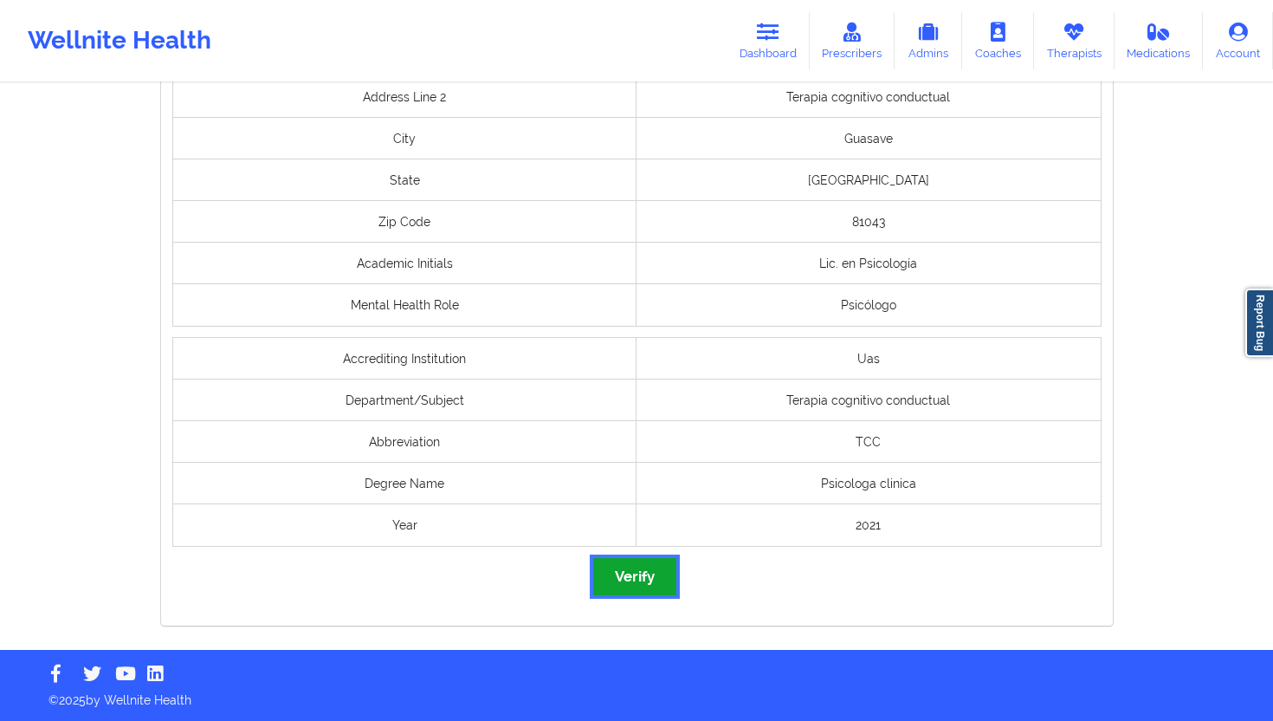
click at [631, 578] on button "Verify" at bounding box center [634, 576] width 83 height 37
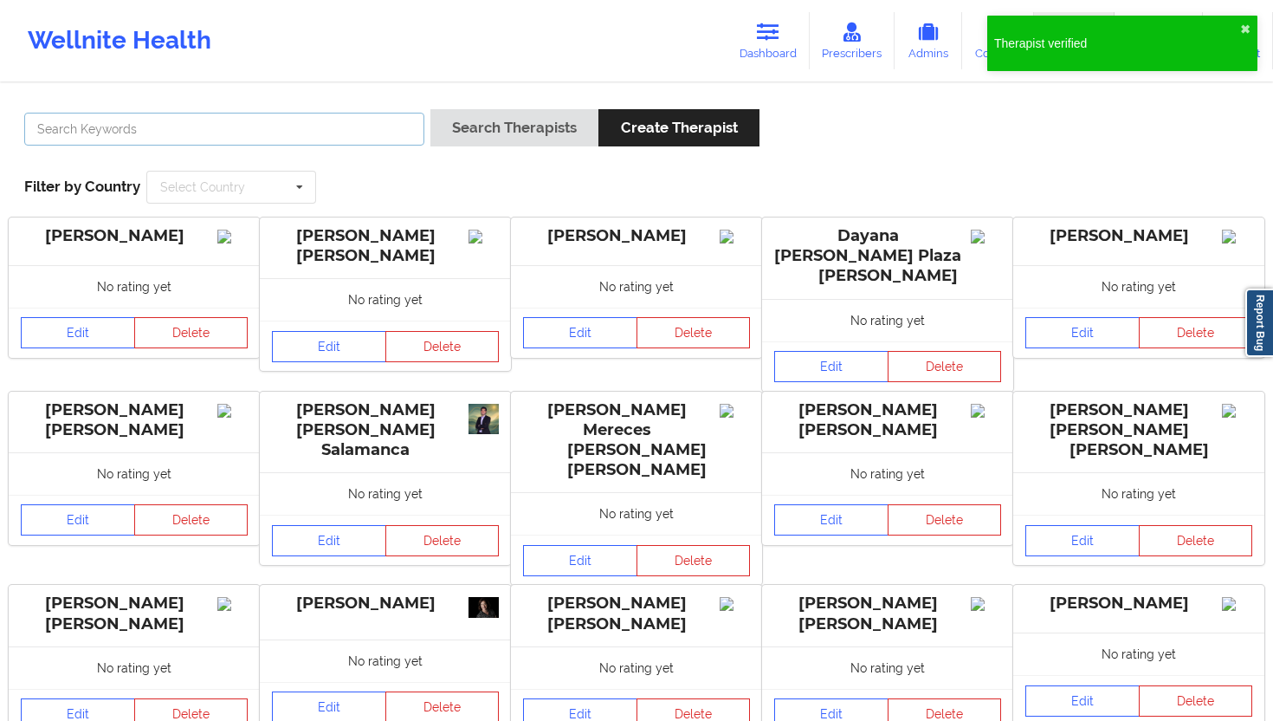
click at [344, 126] on input "text" at bounding box center [224, 129] width 400 height 33
paste input "[PERSON_NAME]"
type input "[PERSON_NAME]"
click at [534, 90] on div "[PERSON_NAME] Search Therapists Create Therapist Filter by Country Select Count…" at bounding box center [636, 521] width 1273 height 873
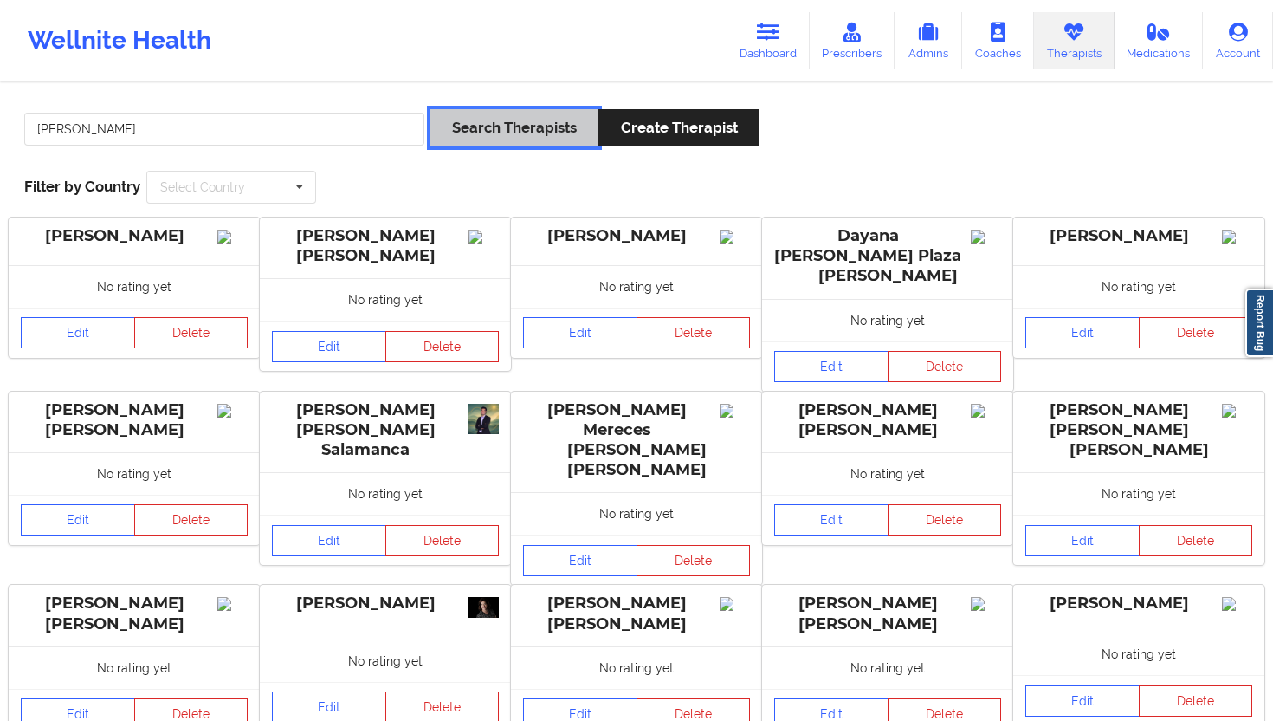
click at [519, 126] on button "Search Therapists" at bounding box center [515, 127] width 168 height 37
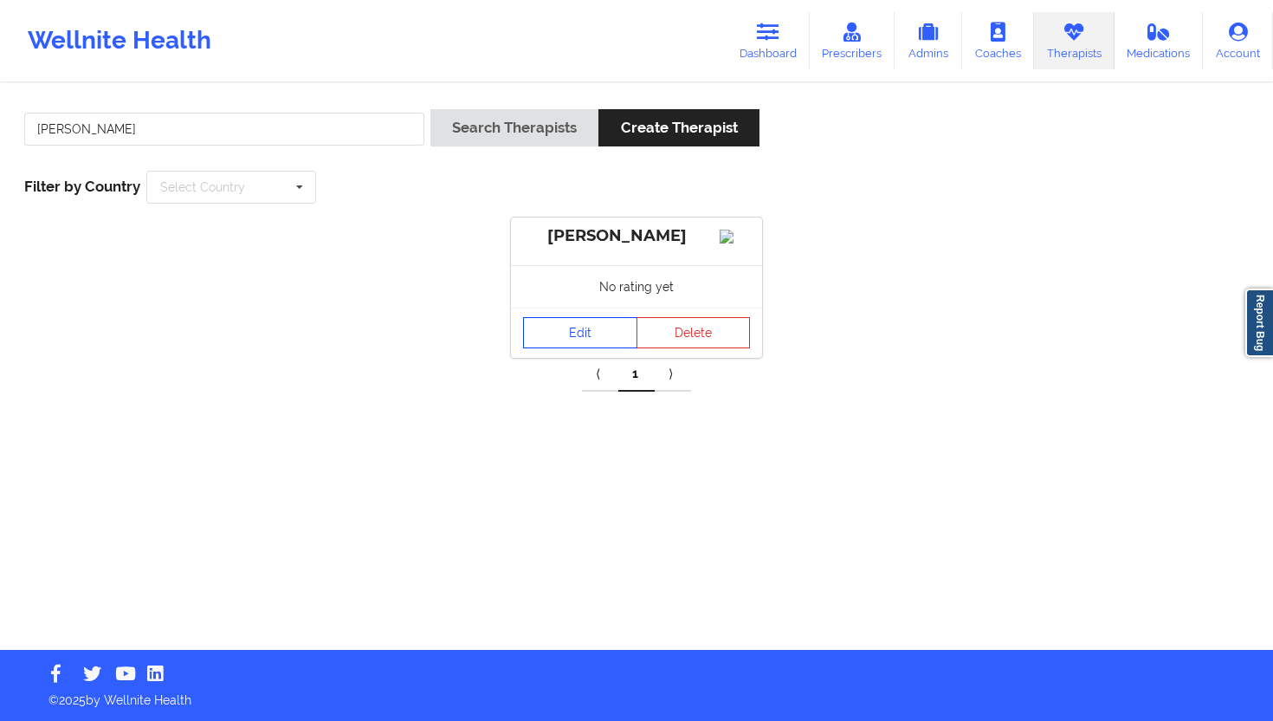
click at [532, 348] on link "Edit" at bounding box center [580, 332] width 114 height 31
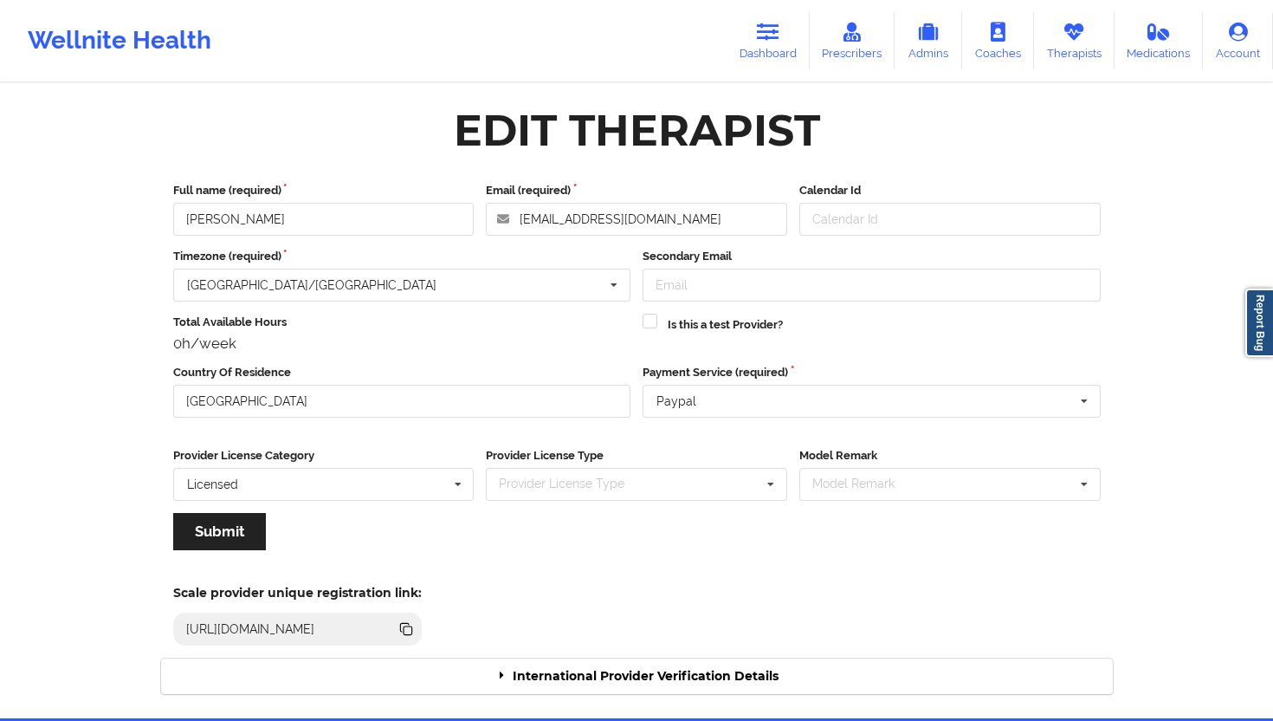
click at [718, 649] on div "International Provider Verification Details" at bounding box center [637, 676] width 952 height 36
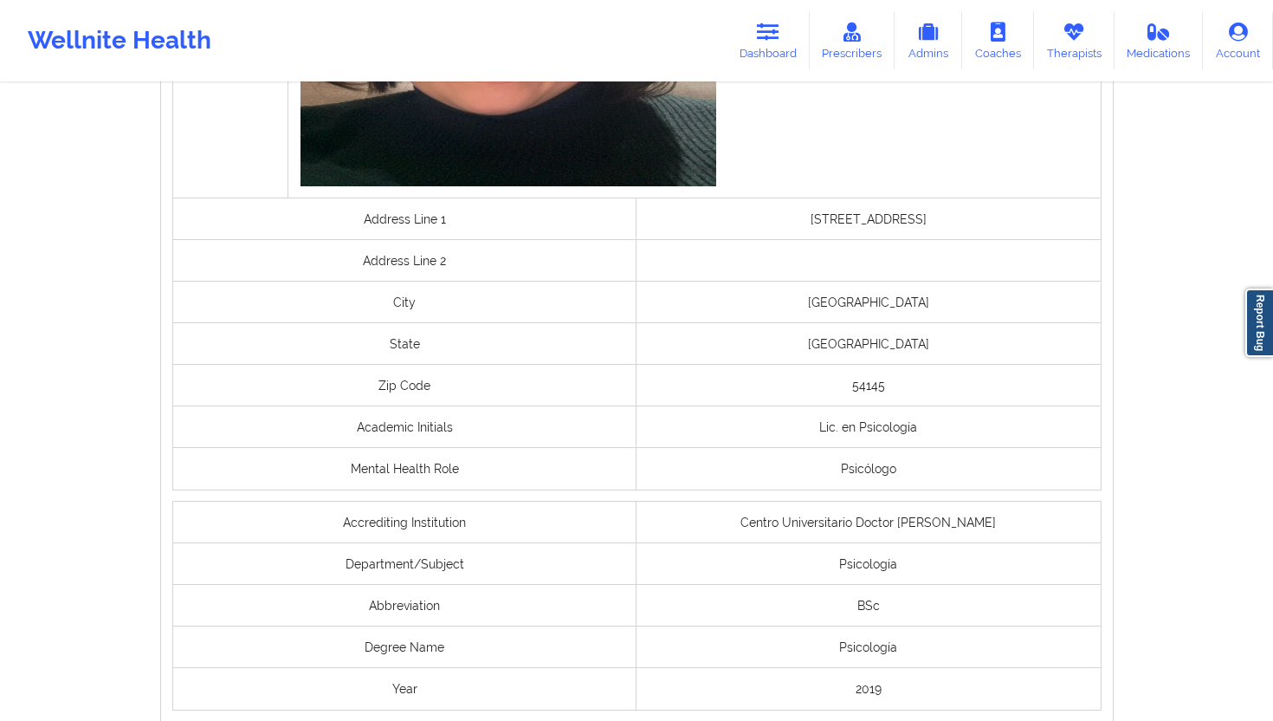
scroll to position [1350, 0]
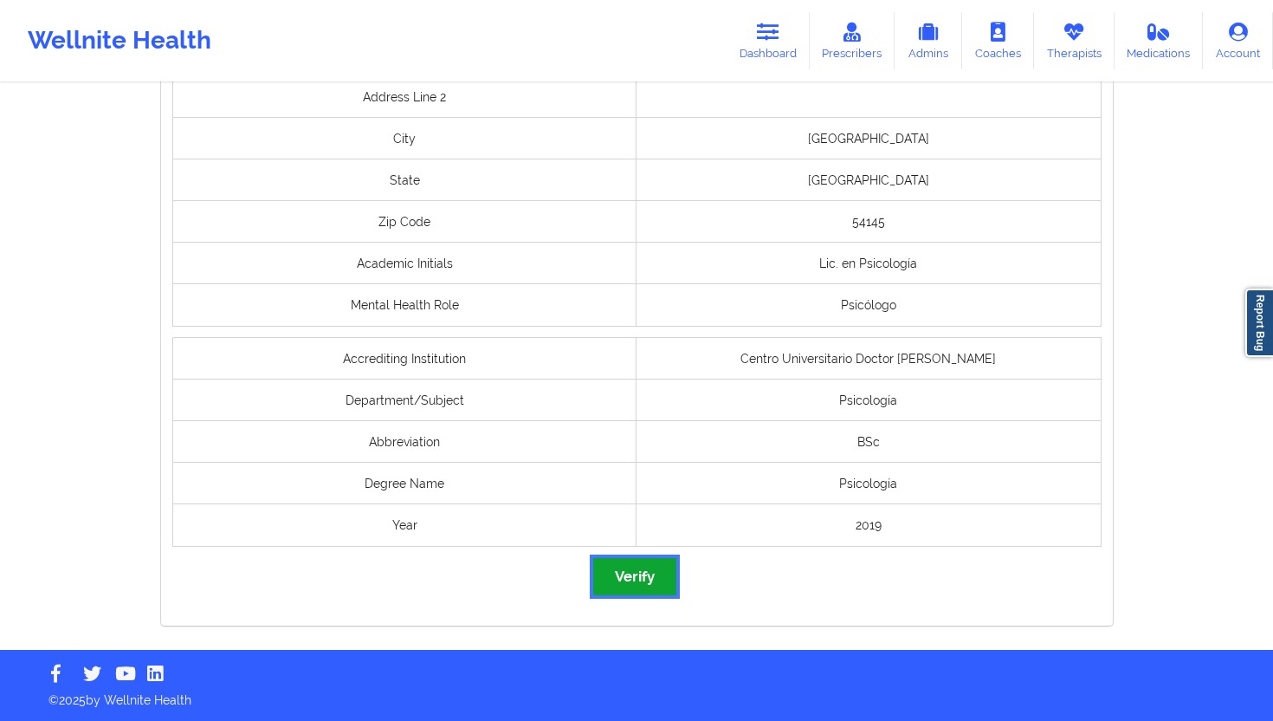
click button "Verify"
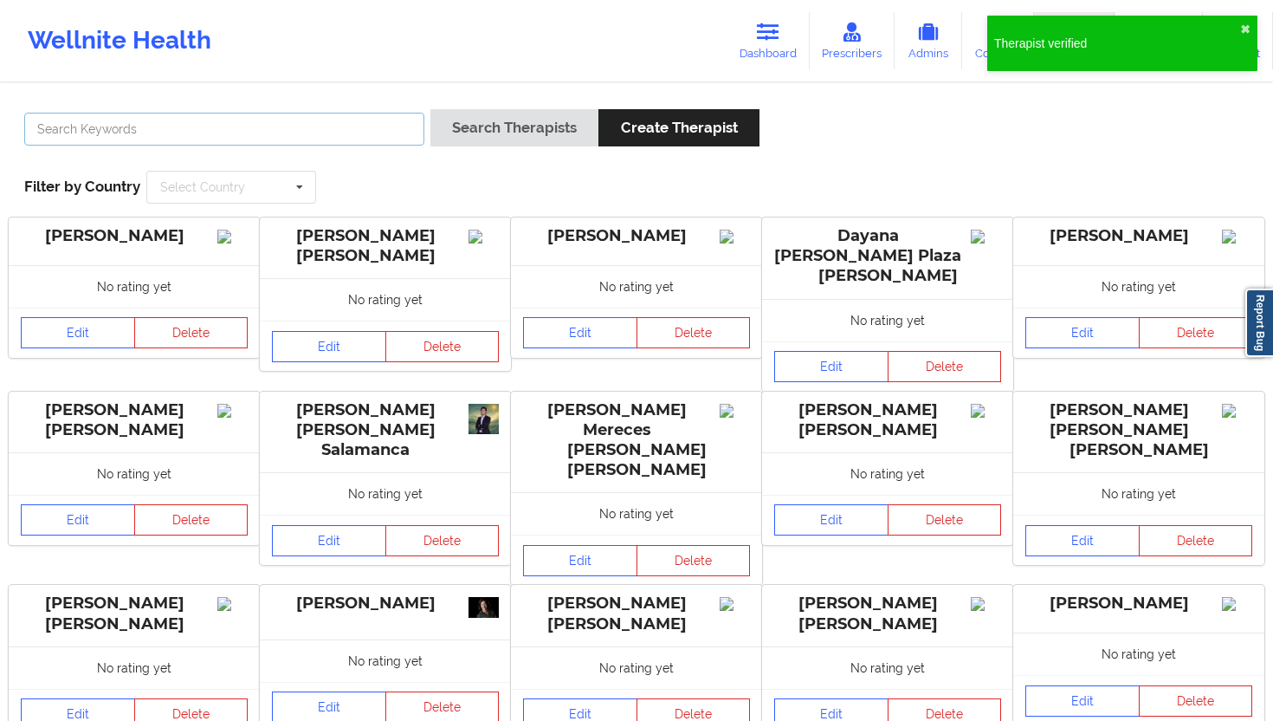
click input "text"
paste input "[PERSON_NAME] [PERSON_NAME]"
type input "[PERSON_NAME] [PERSON_NAME]"
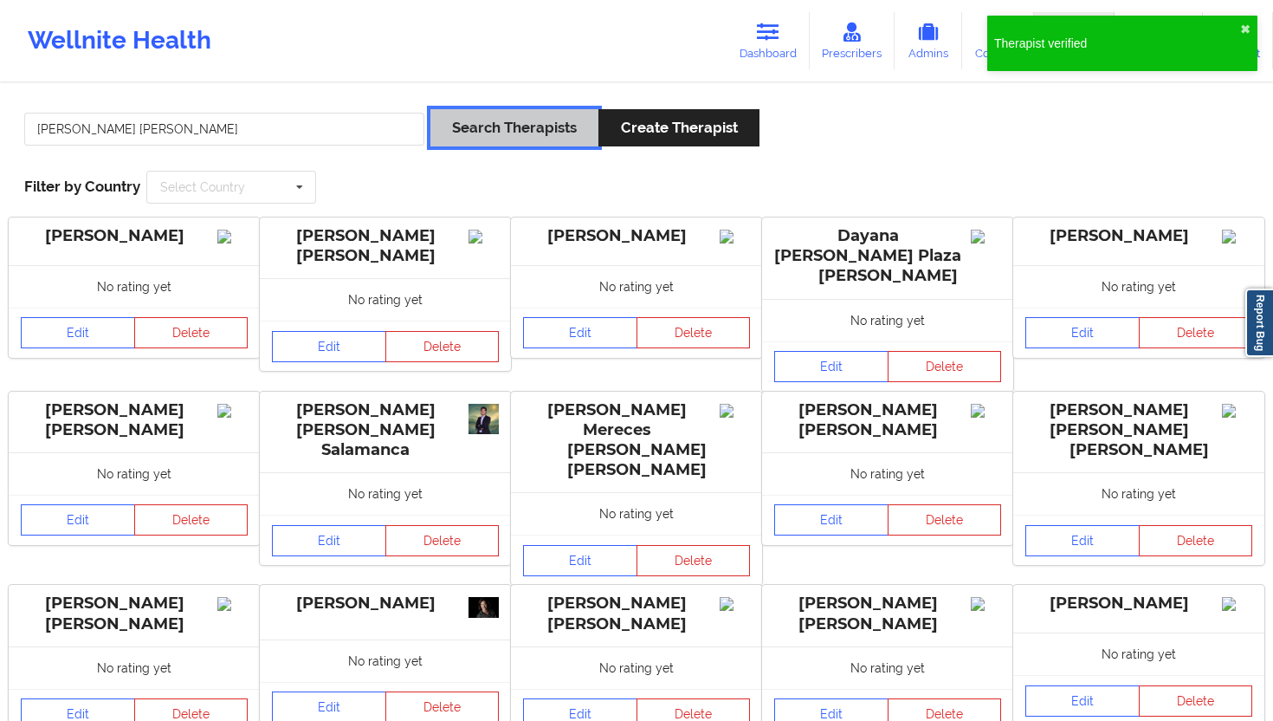
click button "Search Therapists"
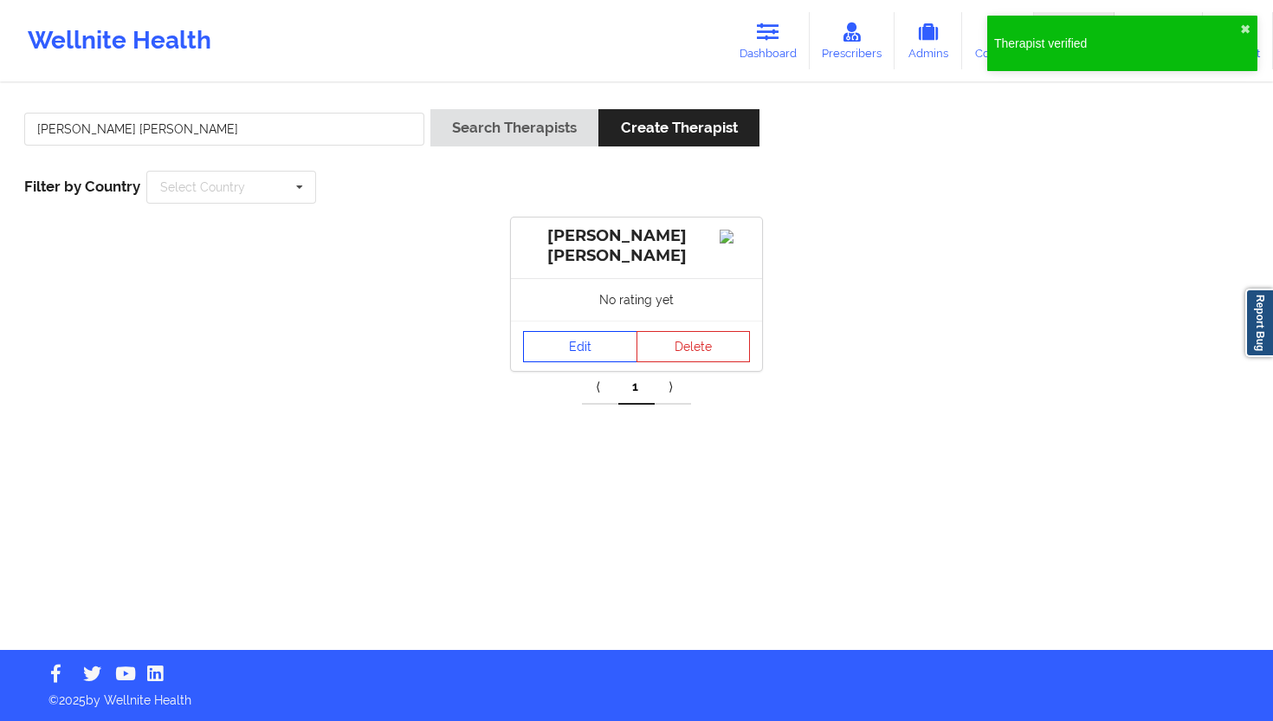
click link "Edit"
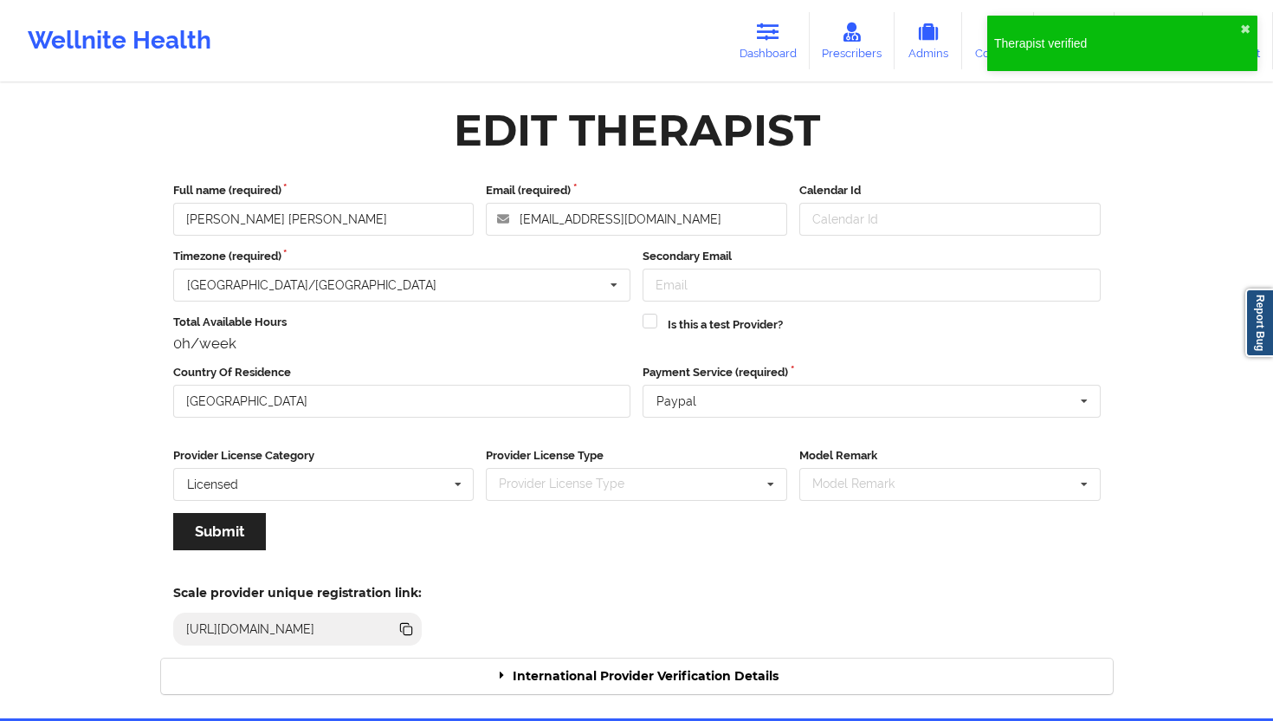
click div "International Provider Verification Details"
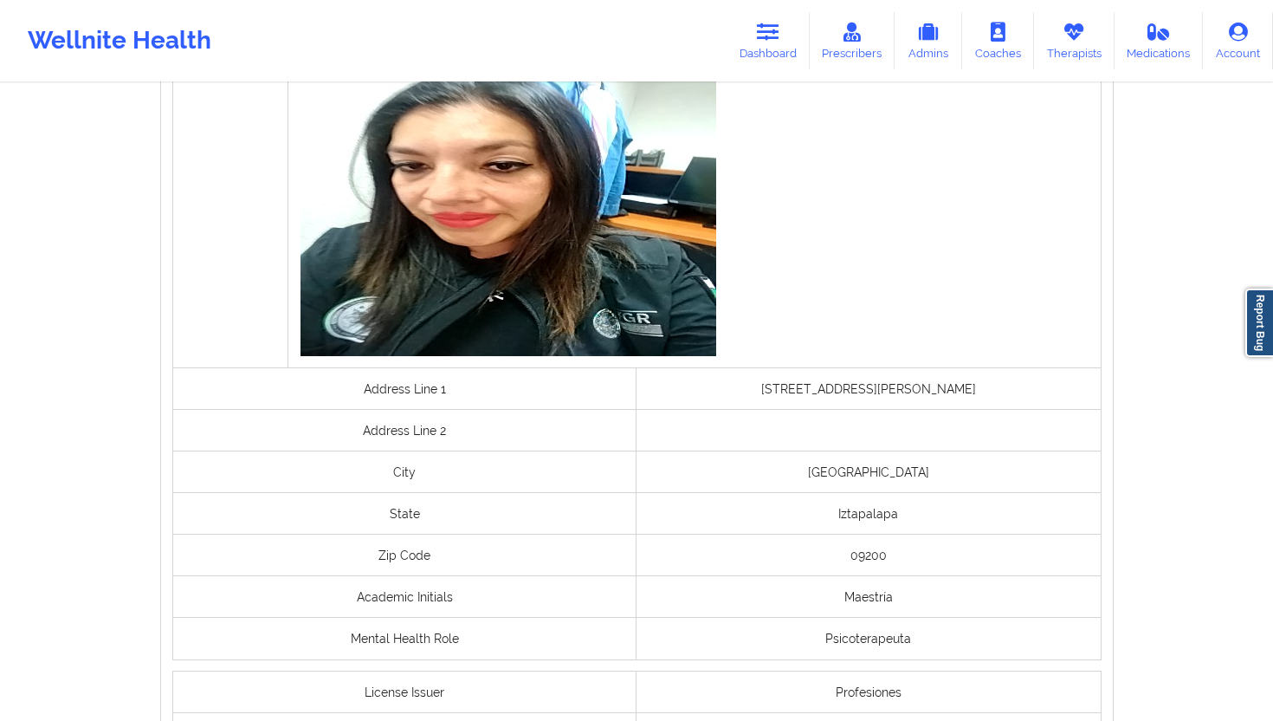
scroll to position [1350, 0]
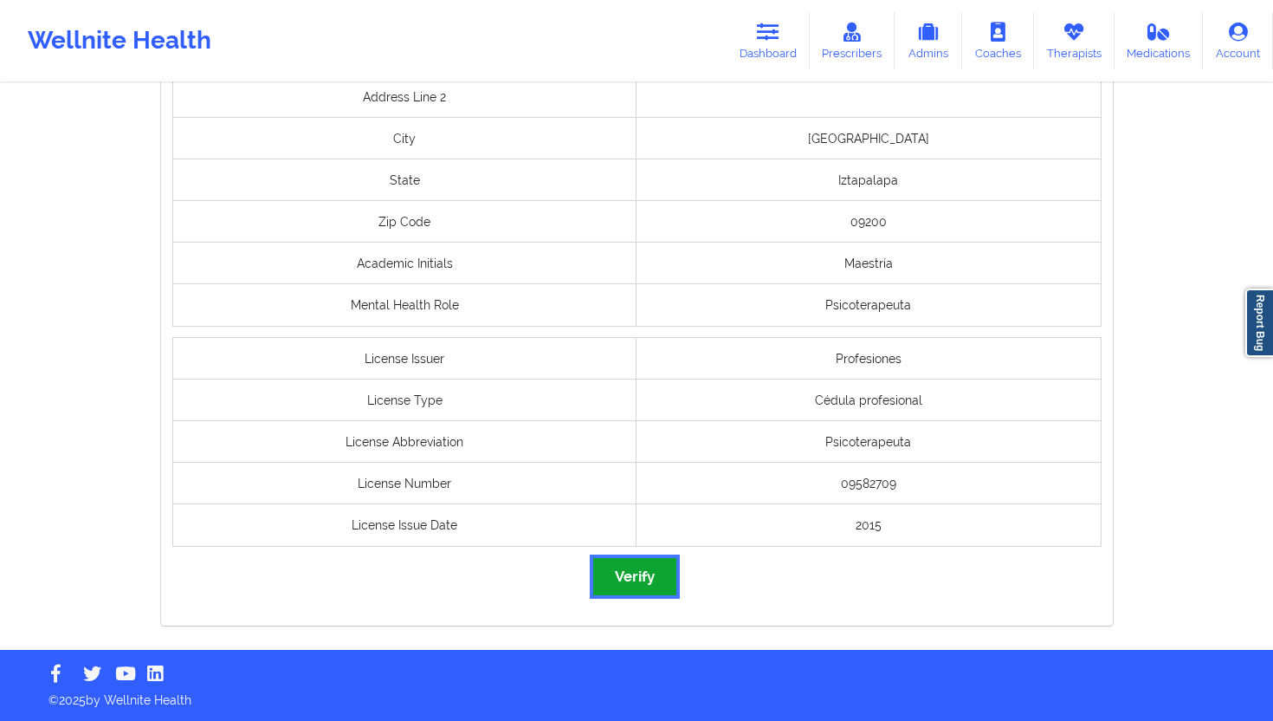
click button "Verify"
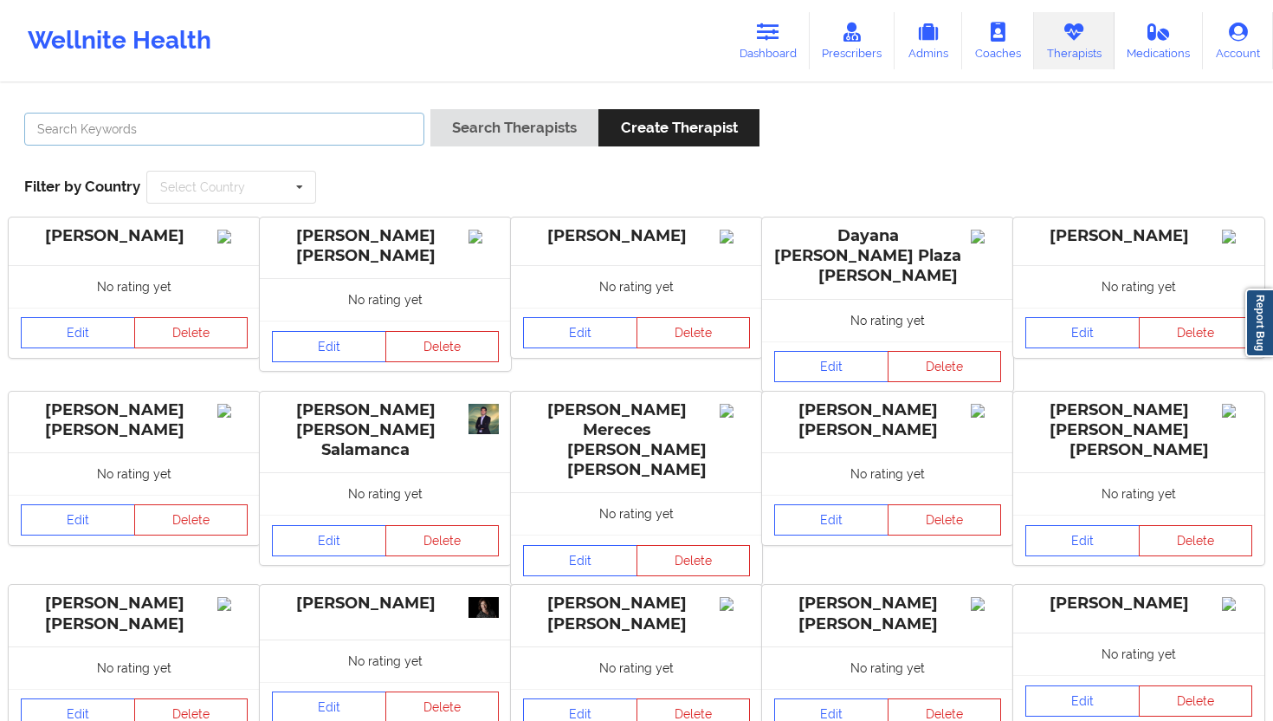
click input "text"
paste input "[PERSON_NAME] [PERSON_NAME]"
type input "[PERSON_NAME] [PERSON_NAME]"
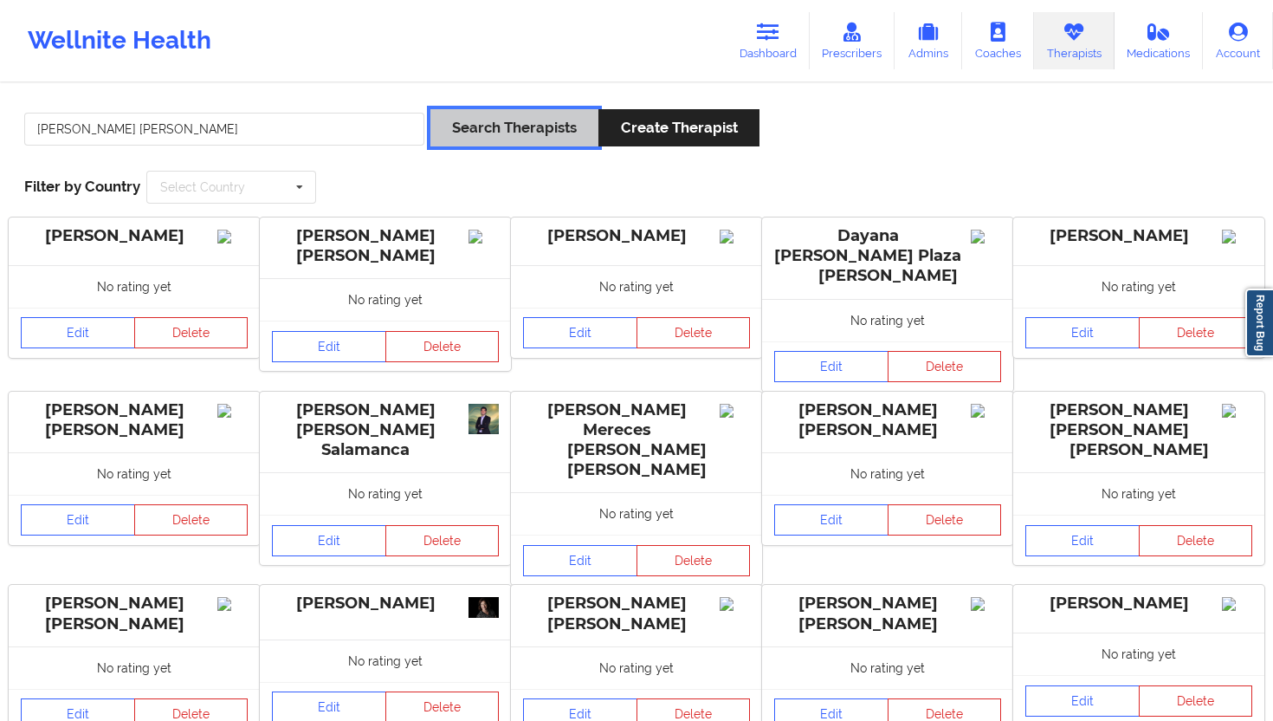
click button "Search Therapists"
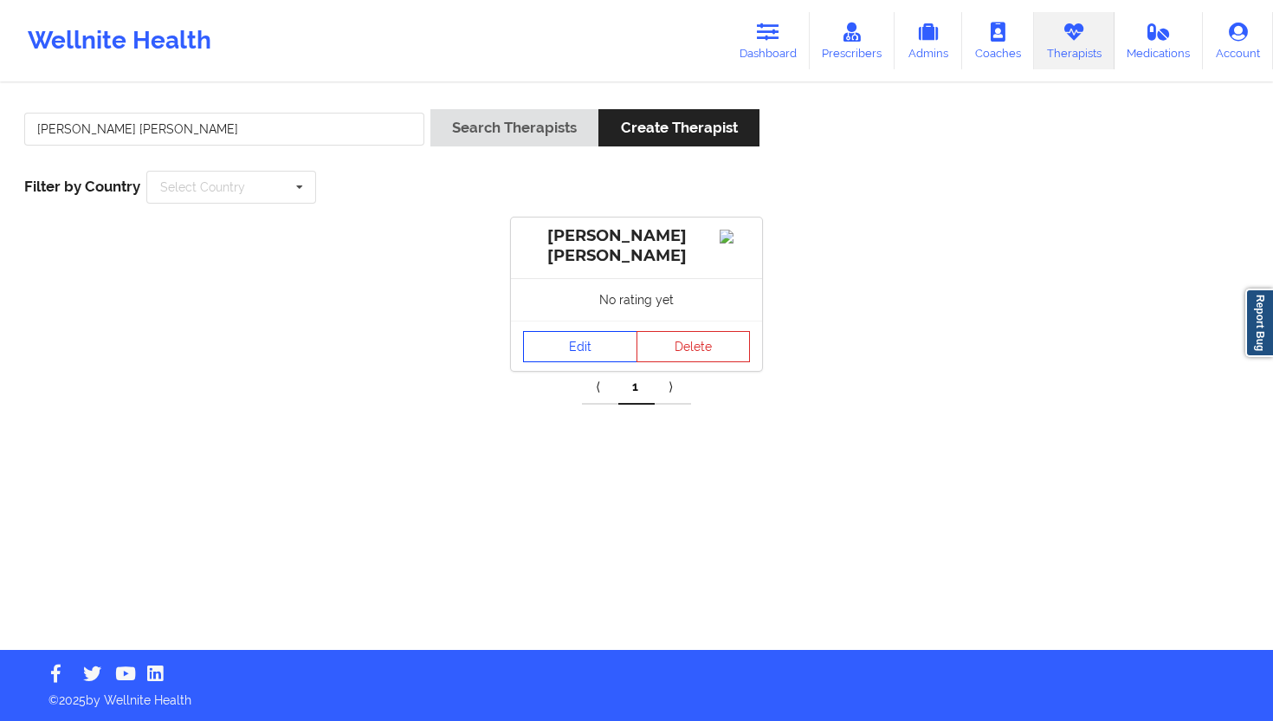
click link "Edit"
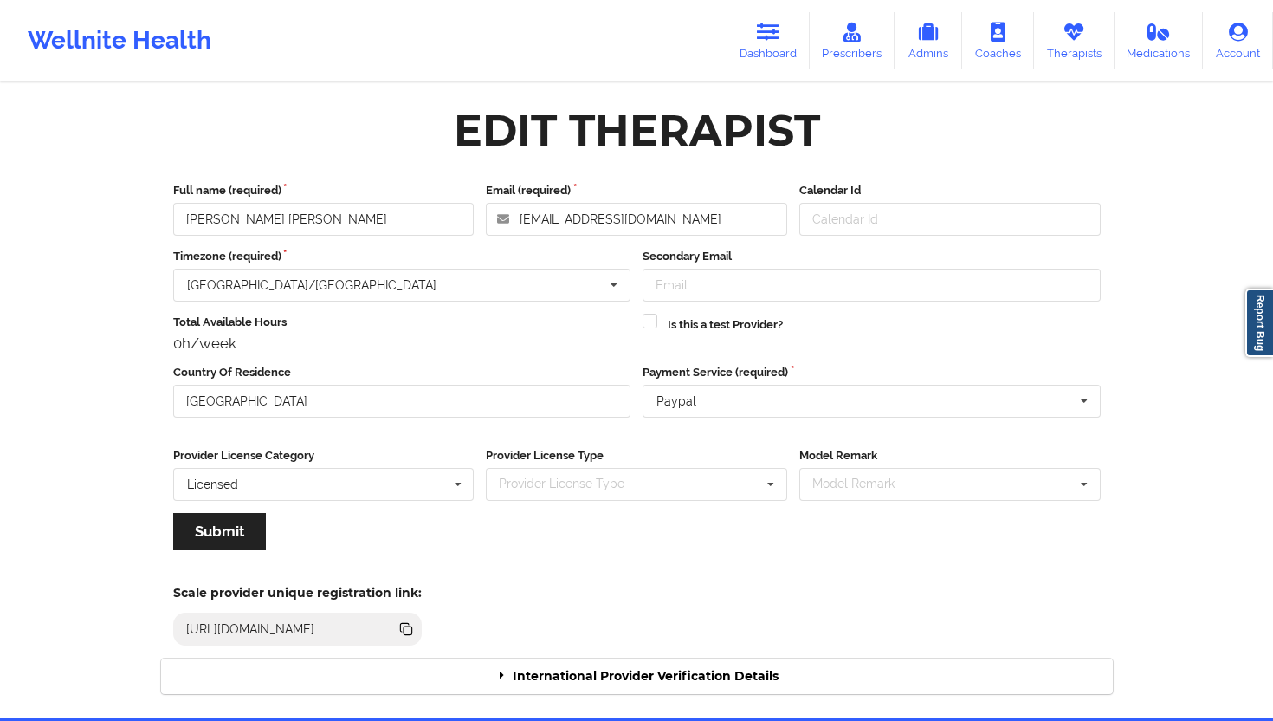
click div "International Provider Verification Details"
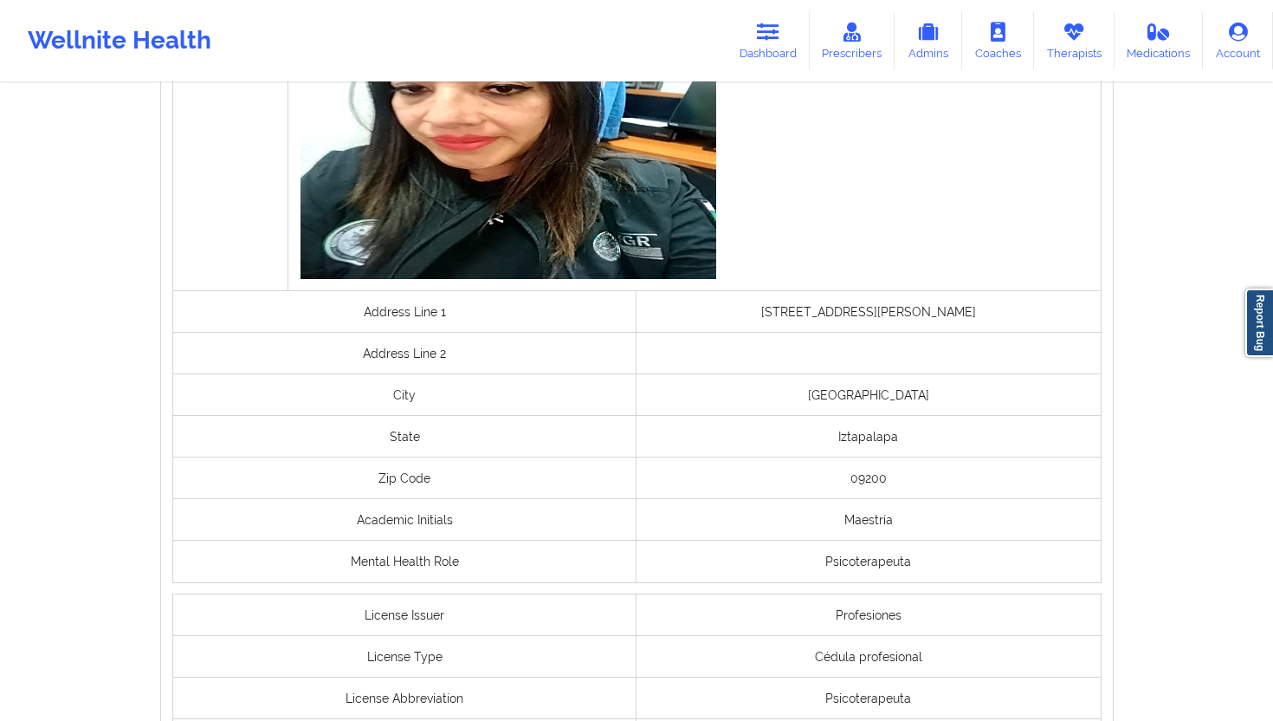
scroll to position [1317, 0]
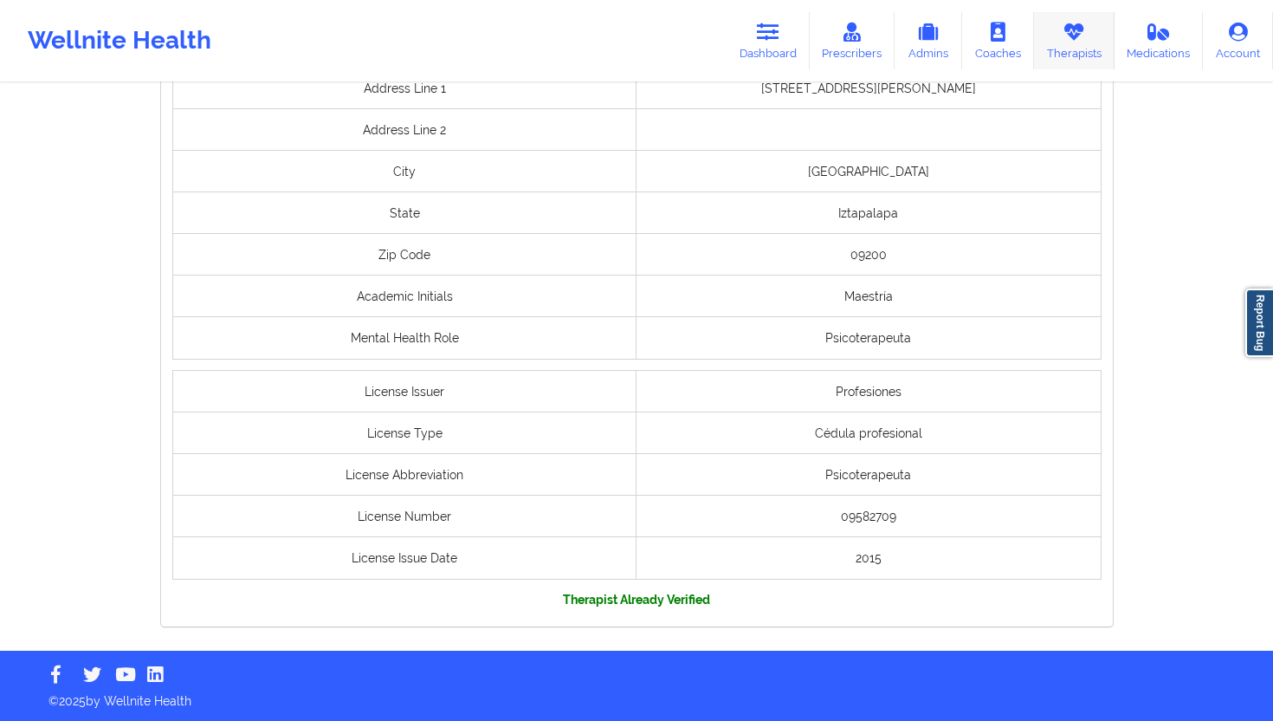
click icon
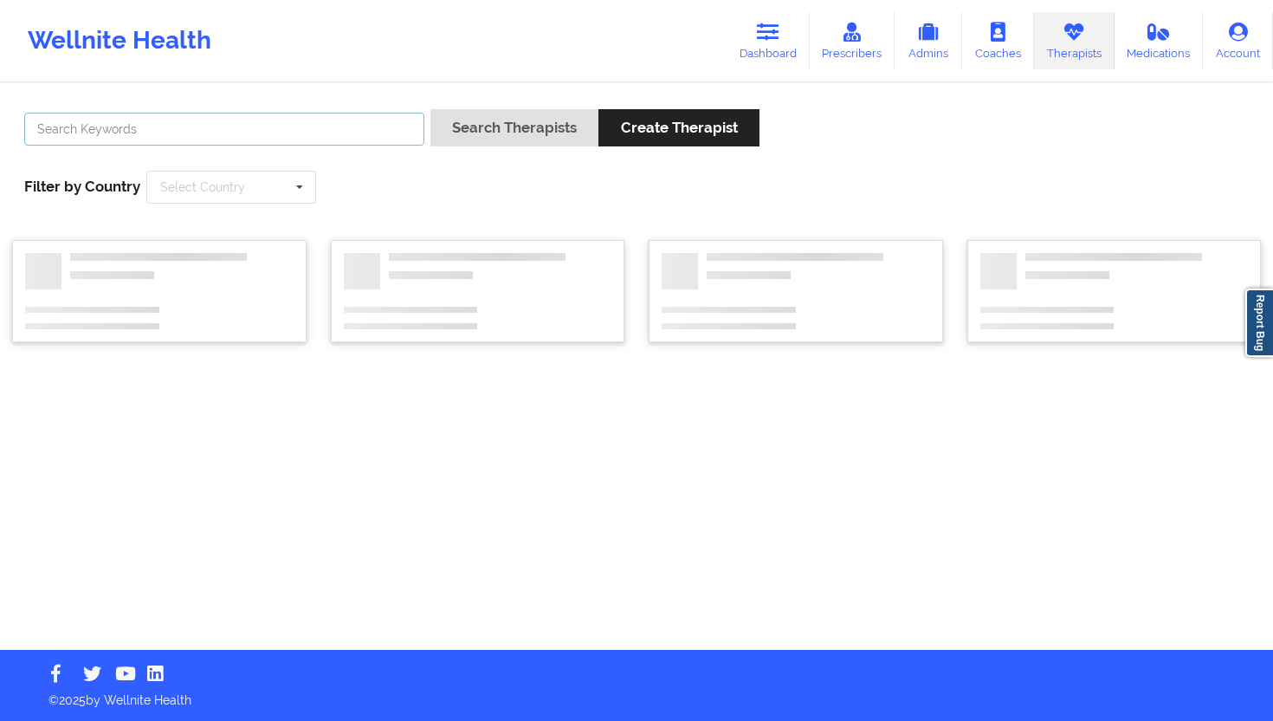
click input "text"
paste input "[PERSON_NAME] [PERSON_NAME]"
type input "[PERSON_NAME] [PERSON_NAME]"
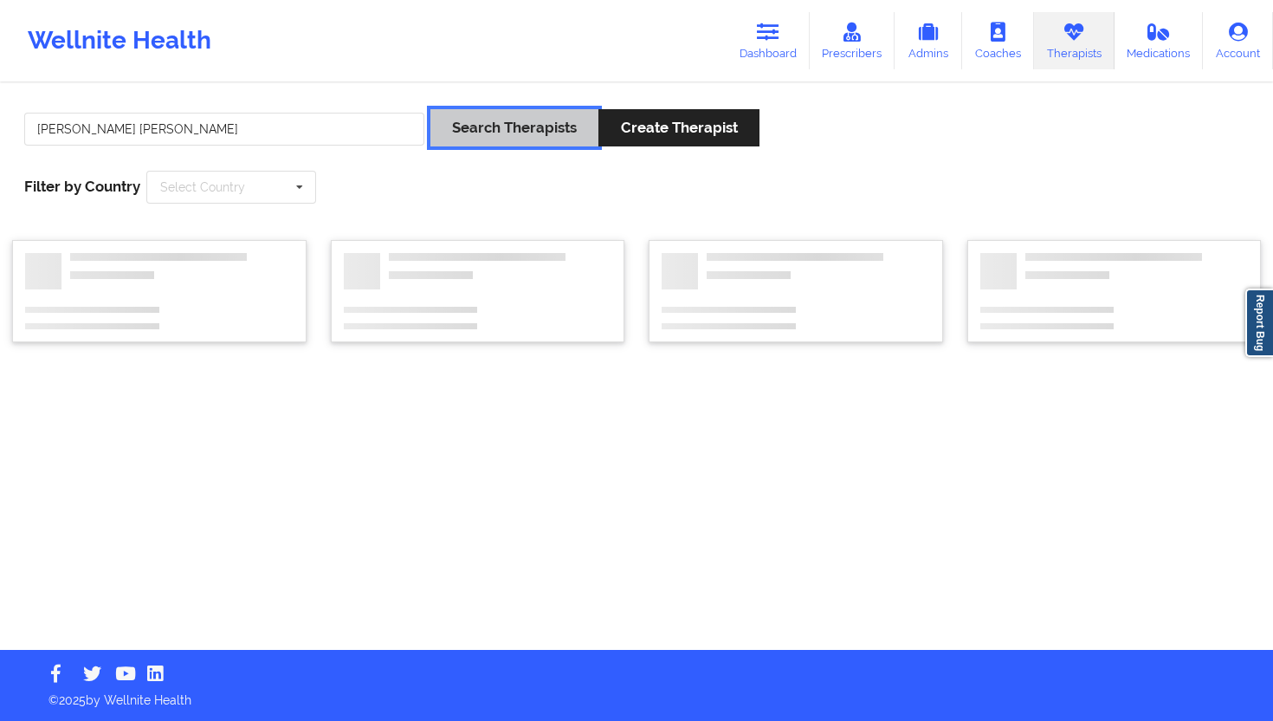
click button "Search Therapists"
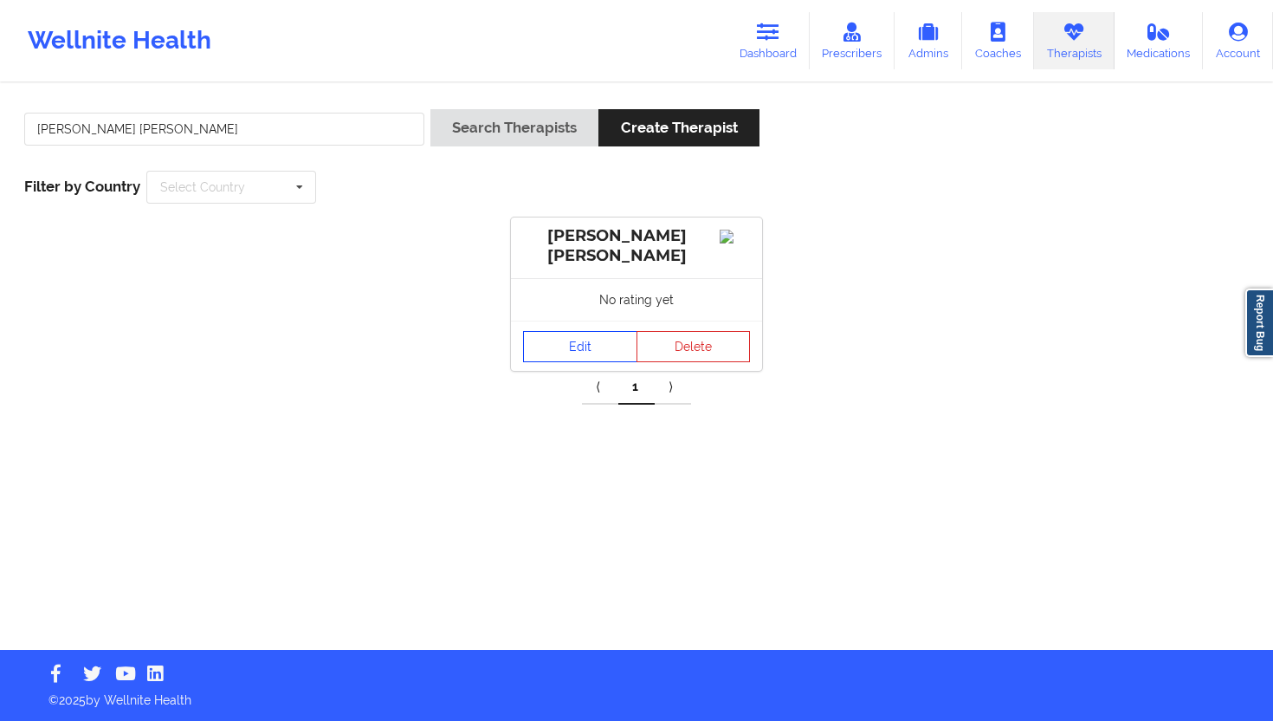
click link "Edit"
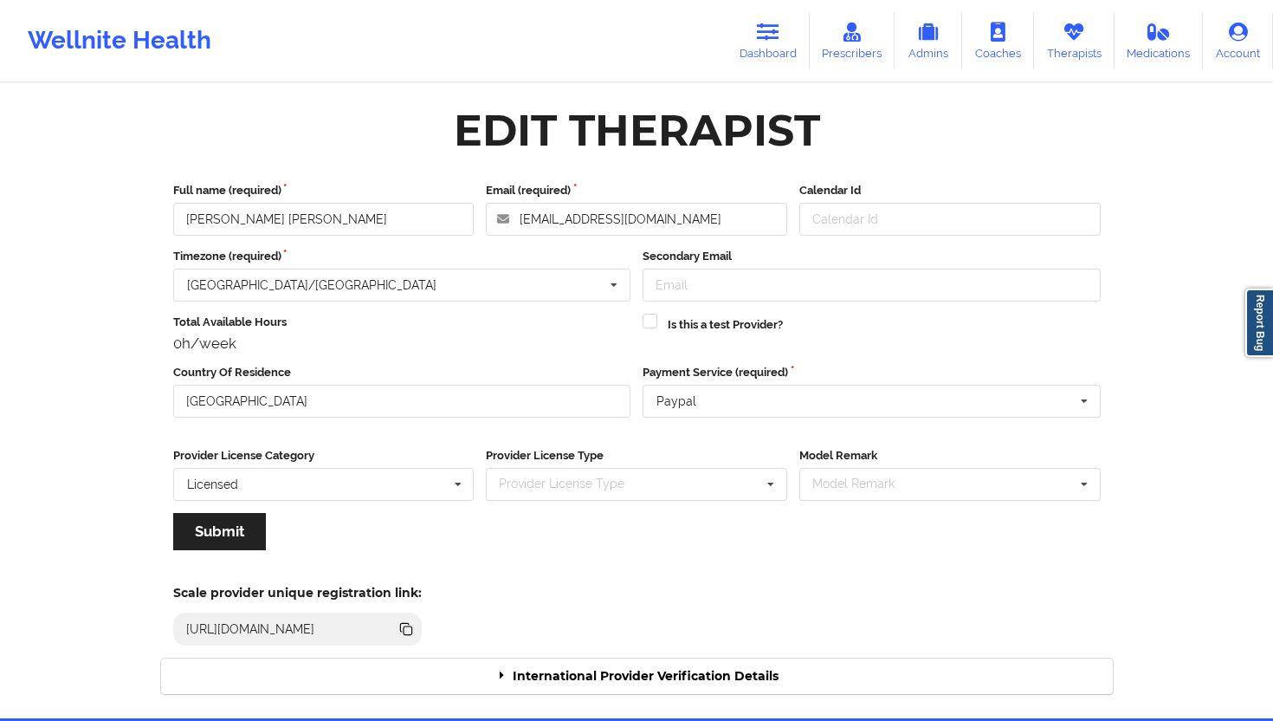
click div "International Provider Verification Details"
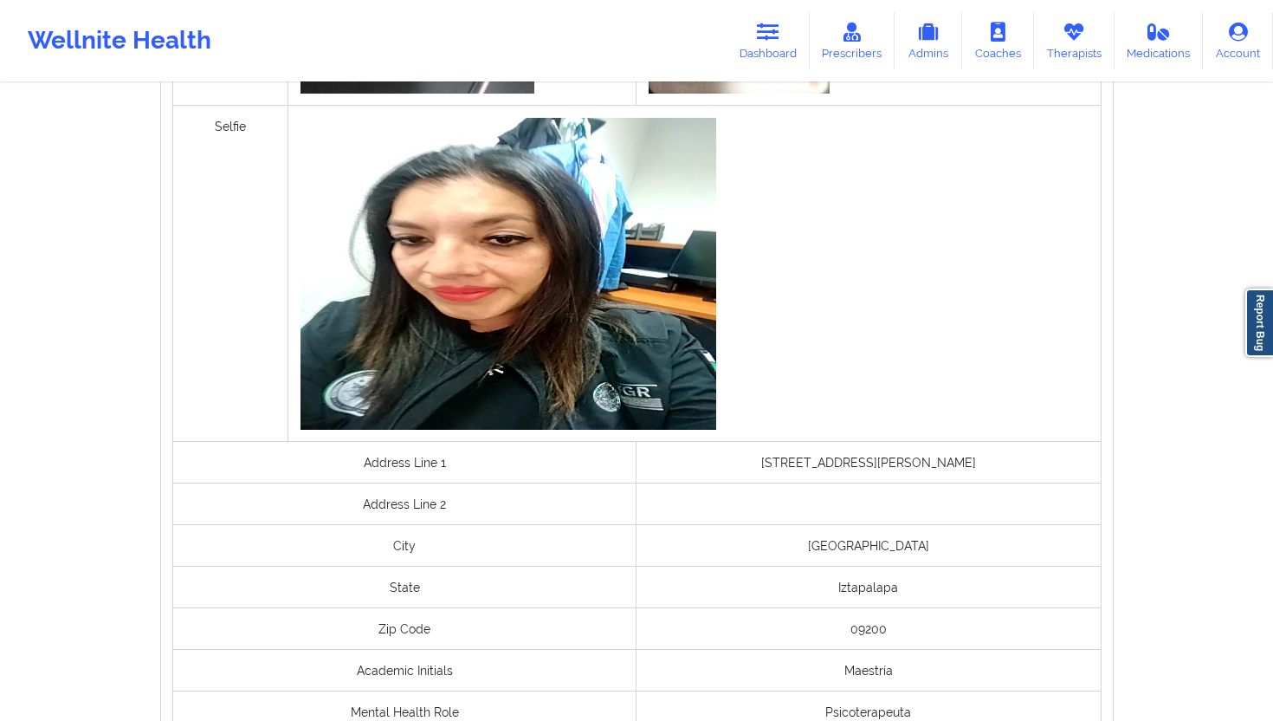
scroll to position [1317, 0]
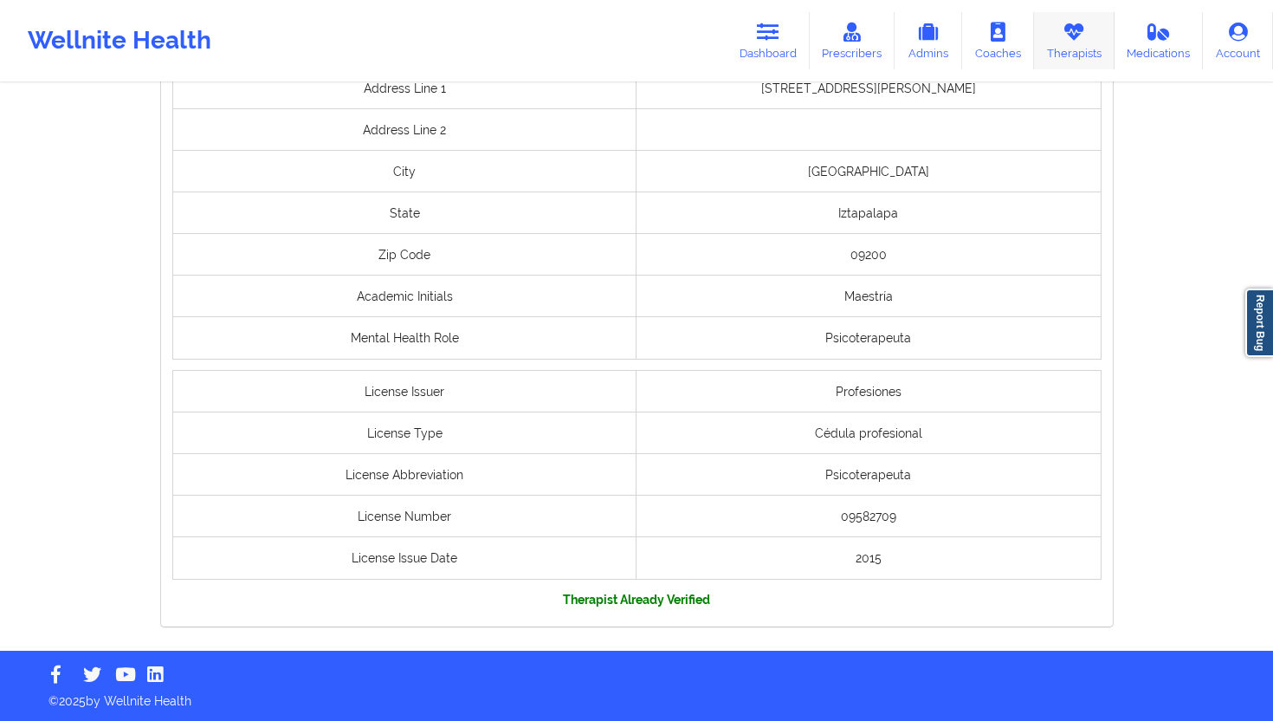
click icon
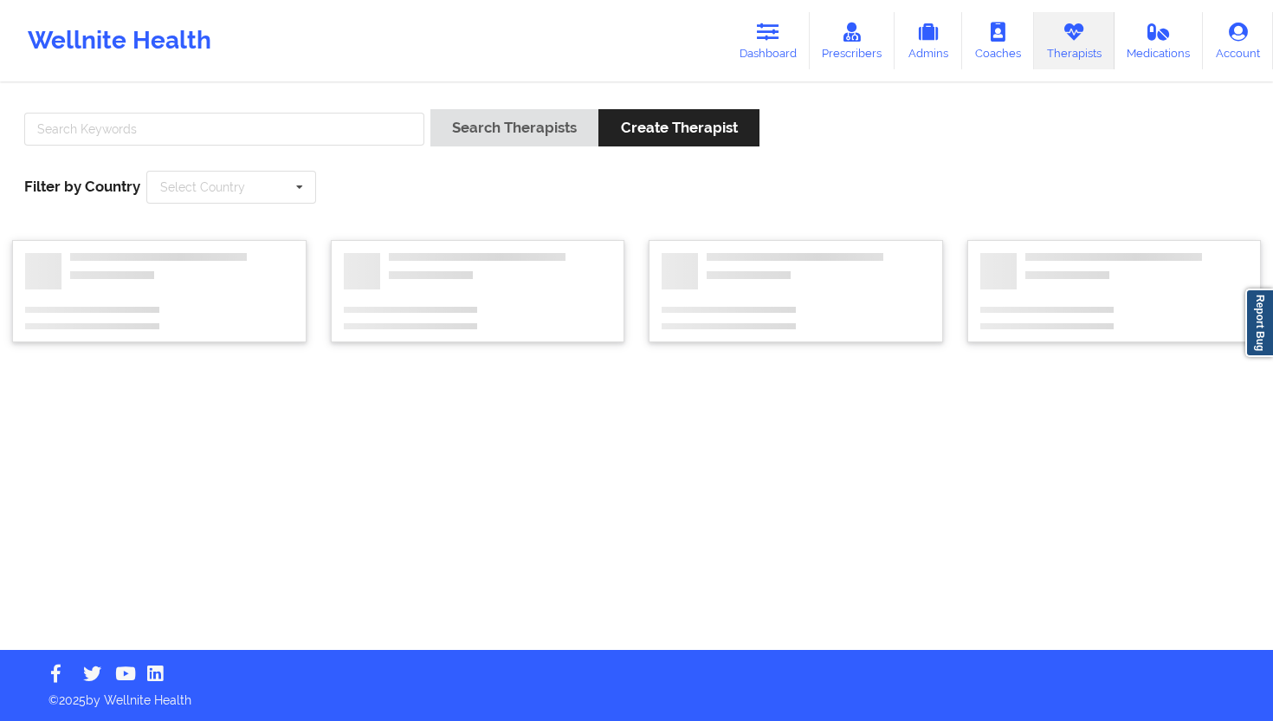
click div "Search Therapists Create Therapist Filter by Country Select Country [GEOGRAPHIC…"
click input "text"
paste input "[PERSON_NAME] [PERSON_NAME]"
type input "[PERSON_NAME] [PERSON_NAME]"
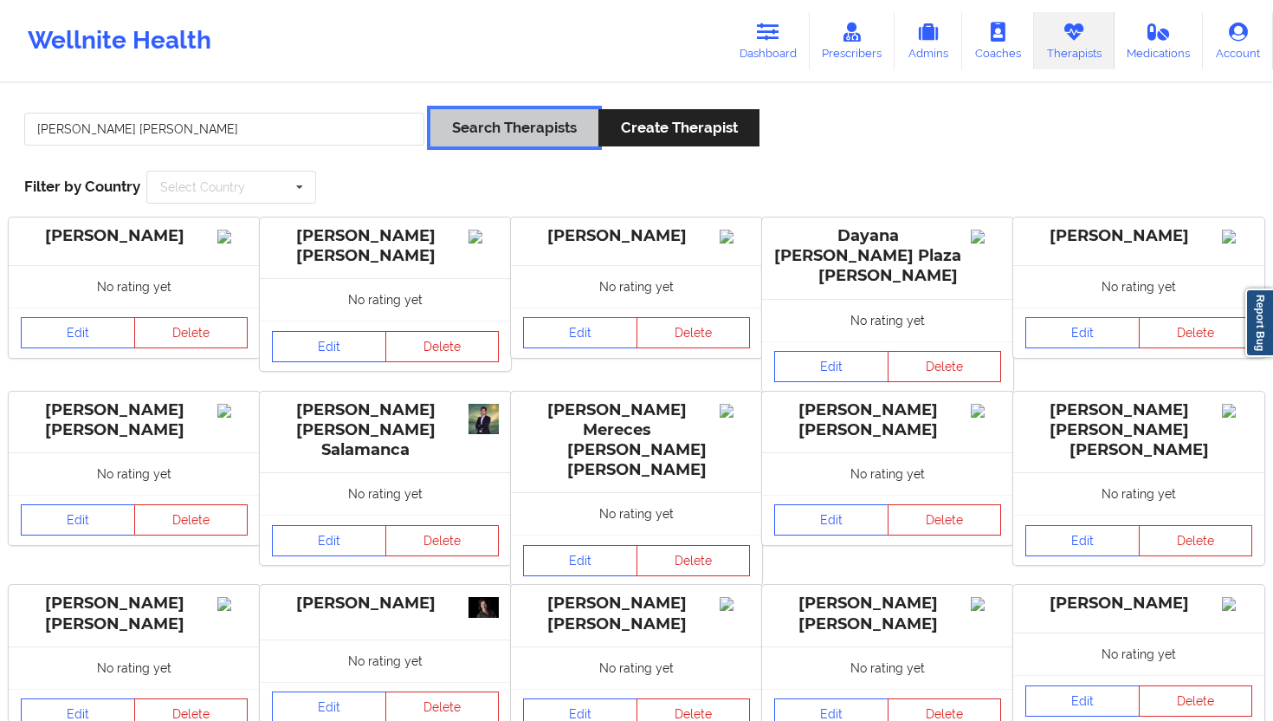
click button "Search Therapists"
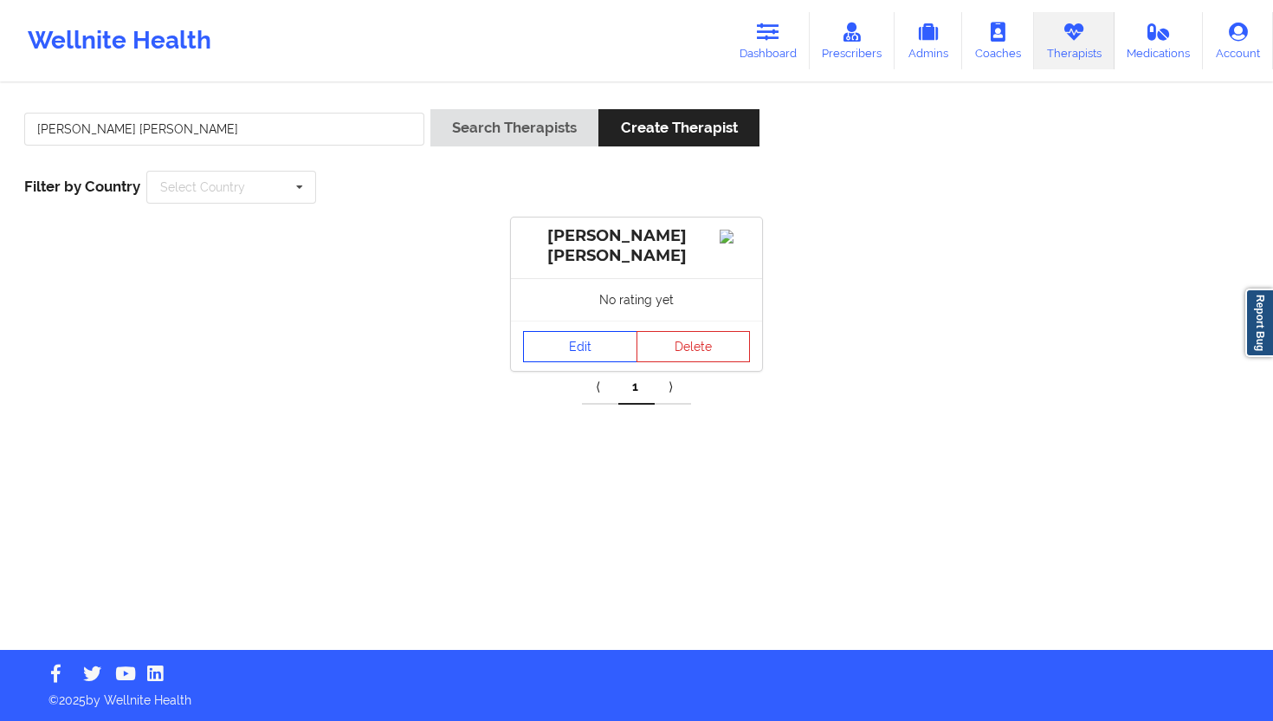
click link "Edit"
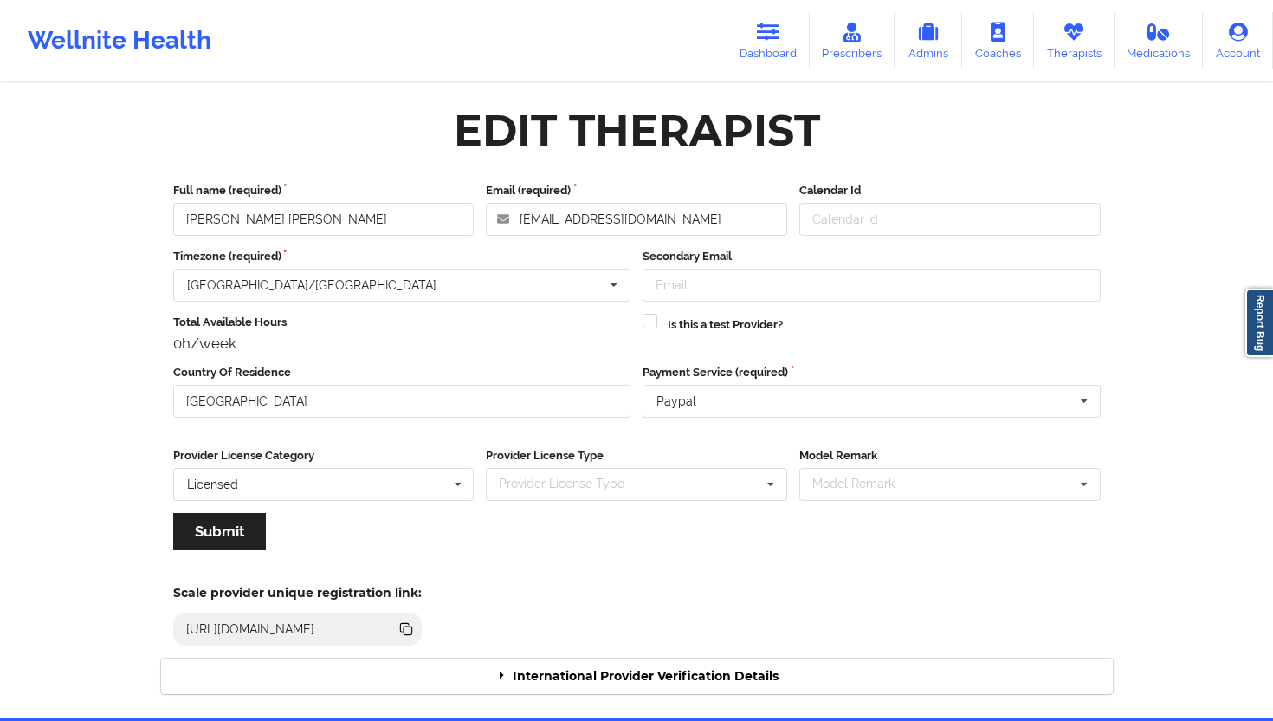
click div "International Provider Verification Details"
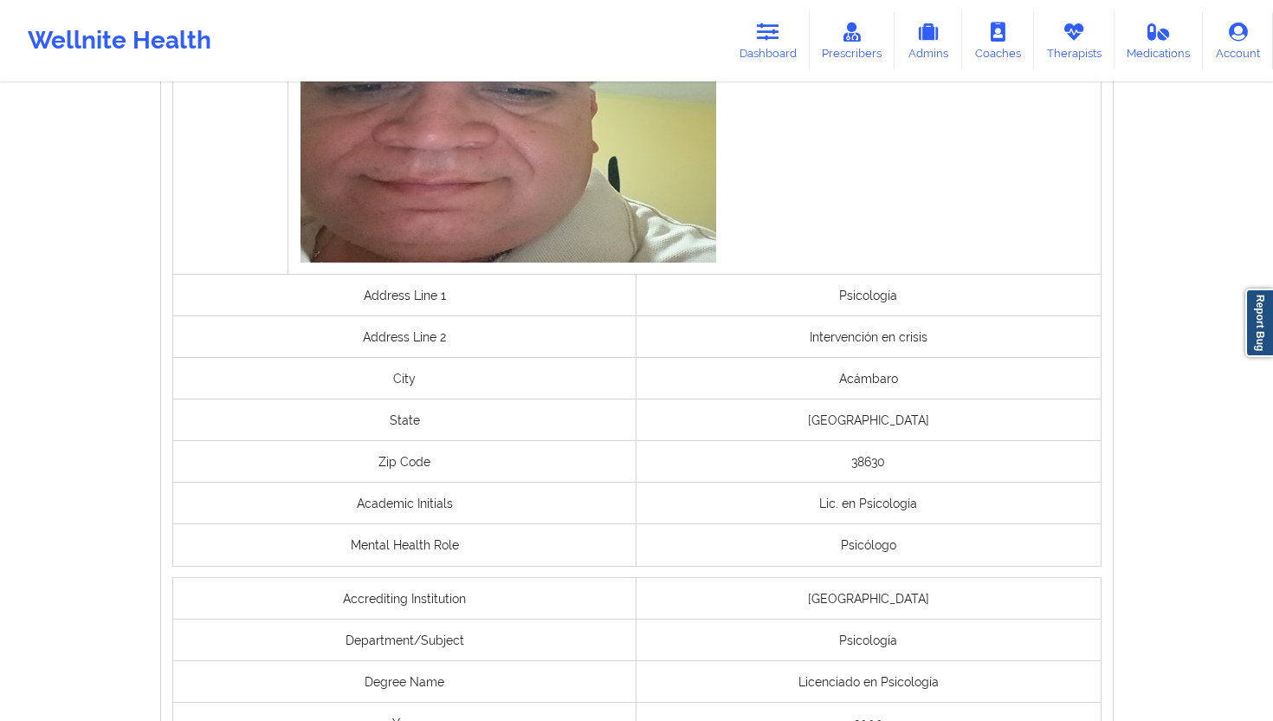
scroll to position [1238, 0]
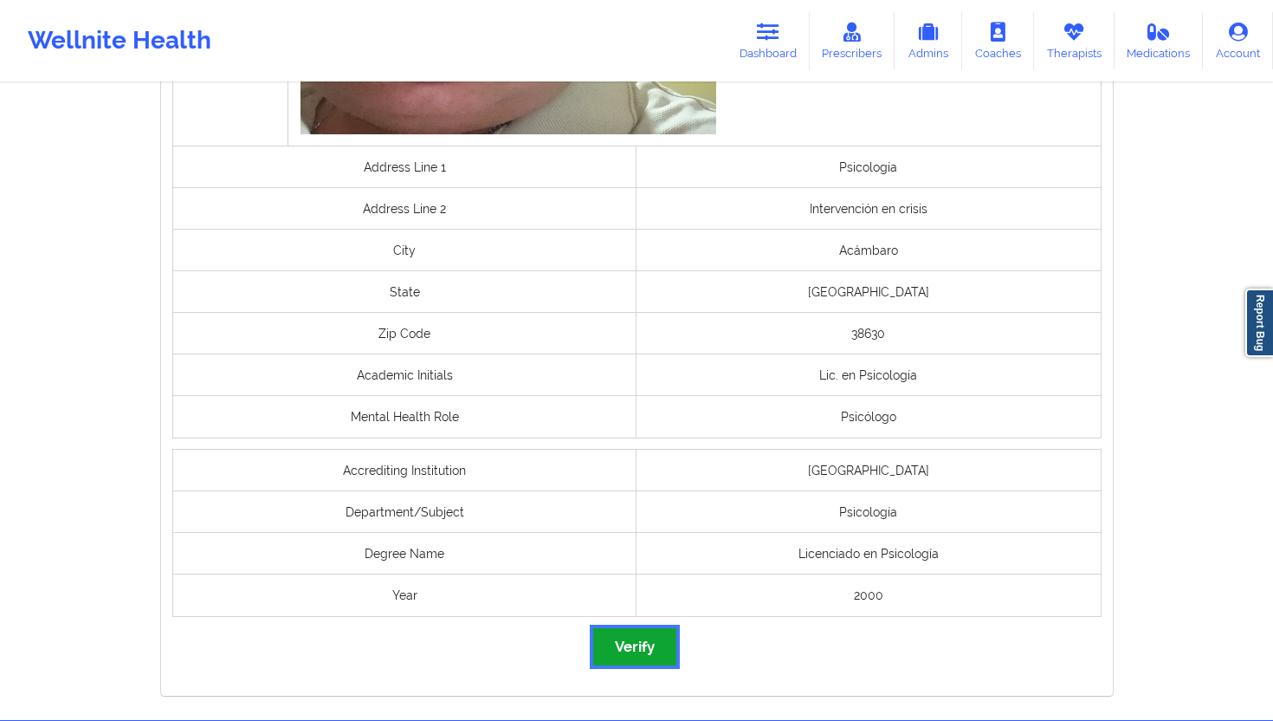
click button "Verify"
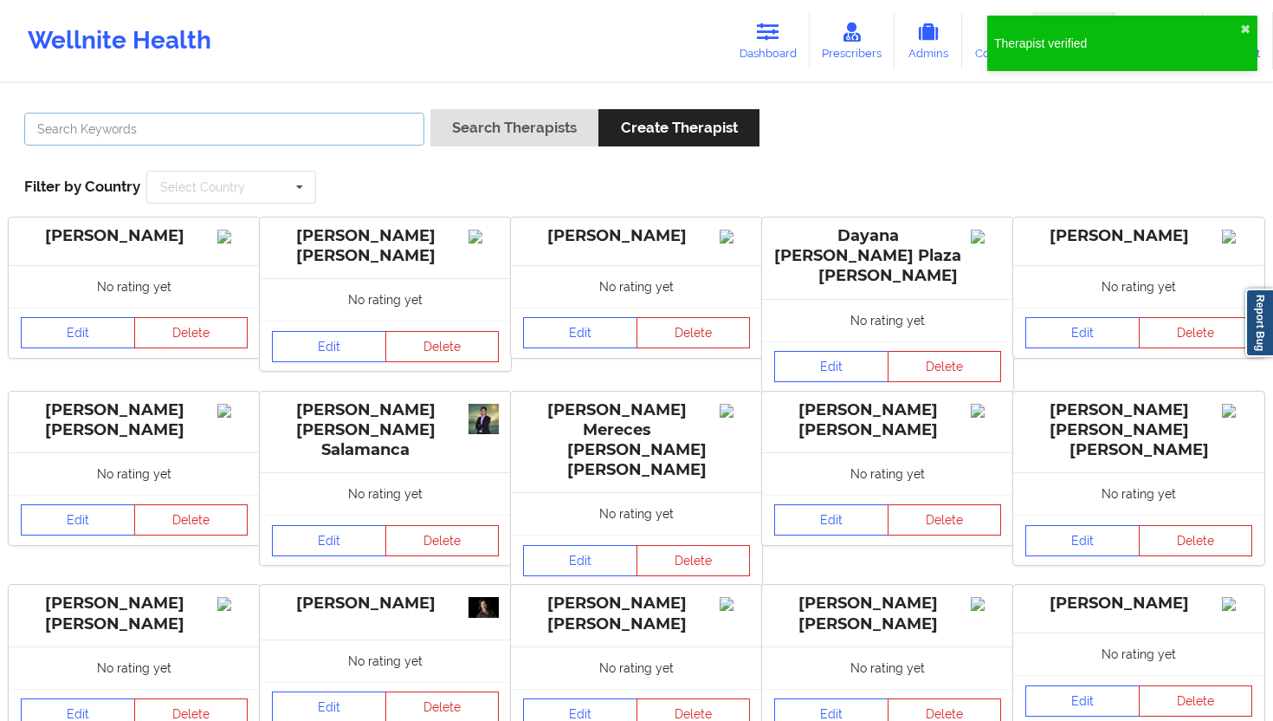
click input "text"
paste input "[PERSON_NAME] [PERSON_NAME]"
type input "[PERSON_NAME] [PERSON_NAME]"
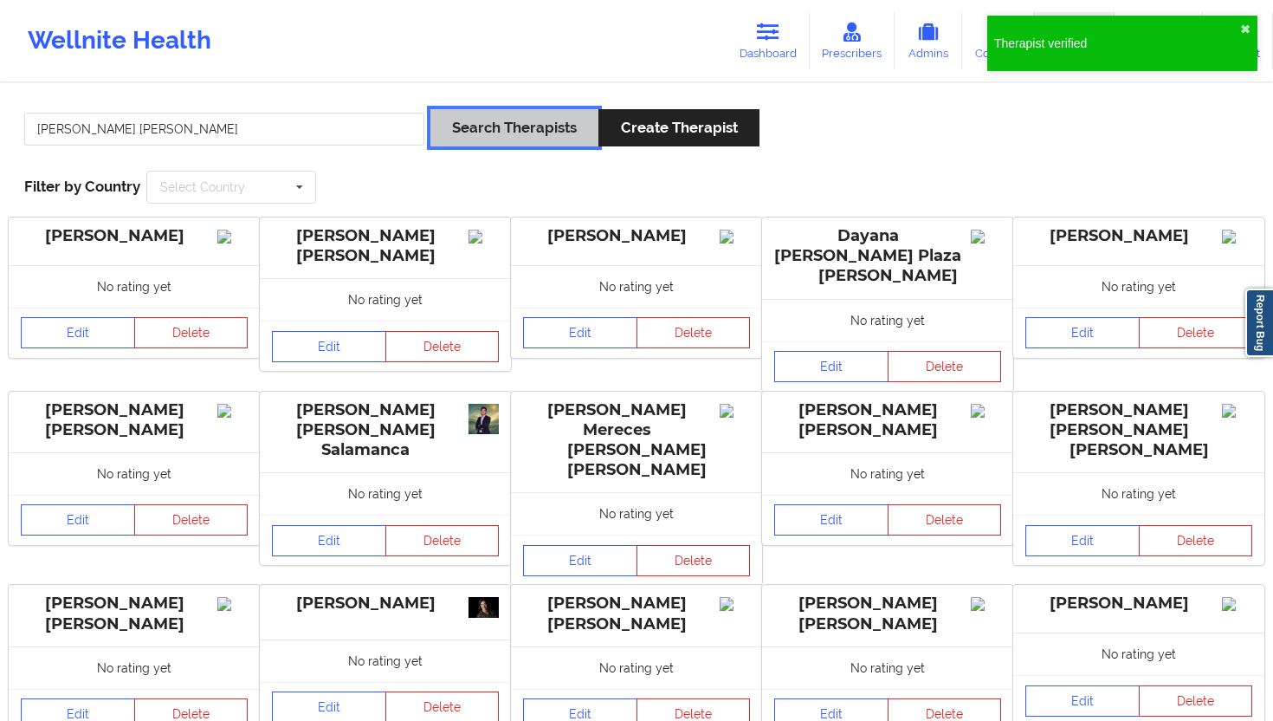
click button "Search Therapists"
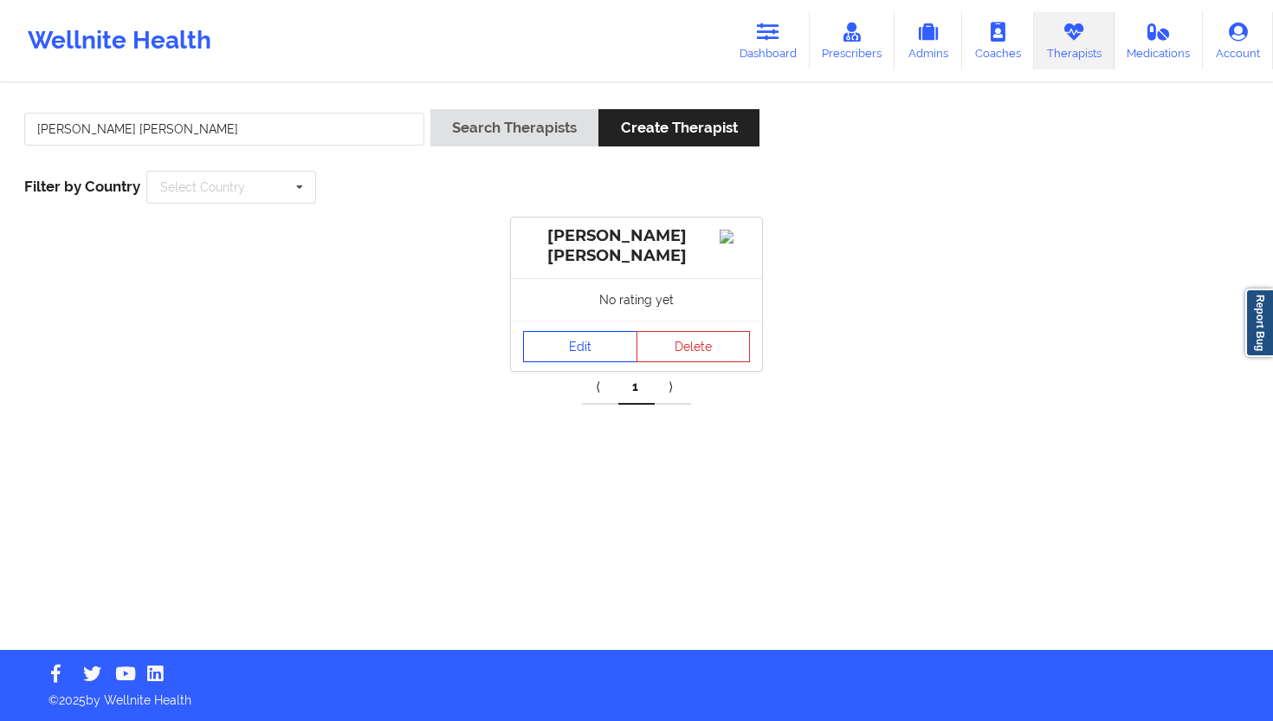
click link "Edit"
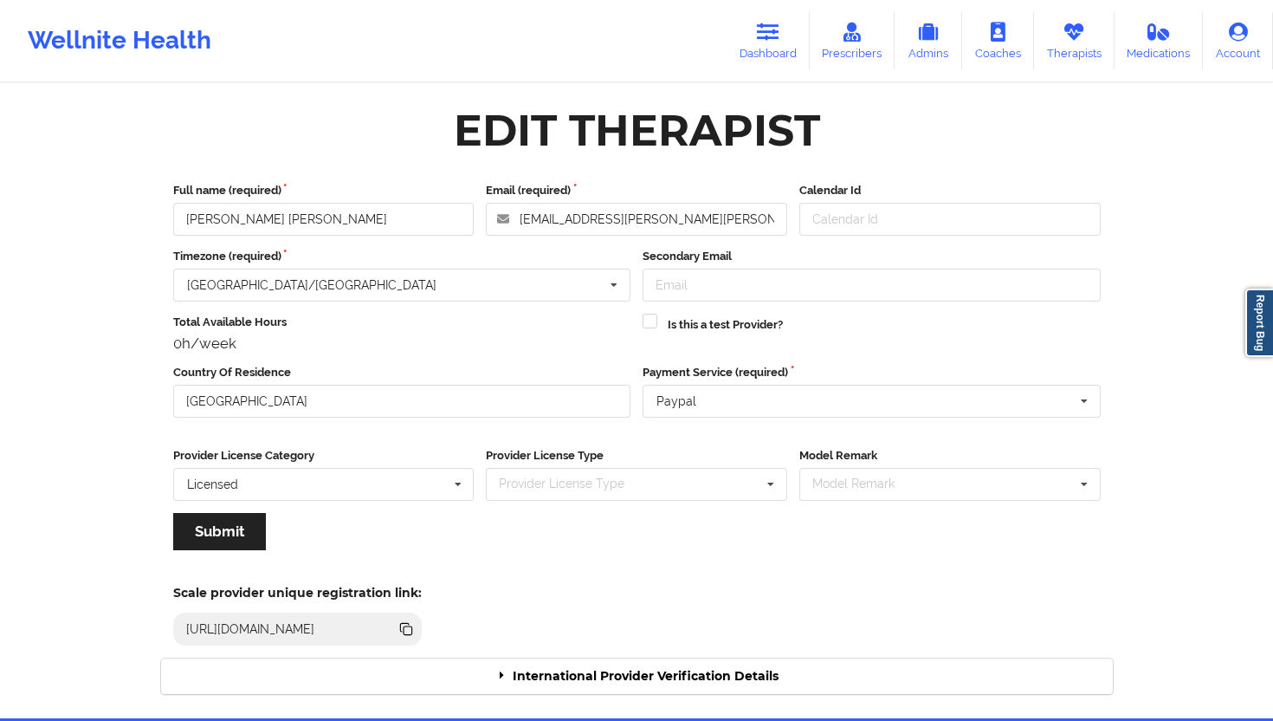
click div "International Provider Verification Details"
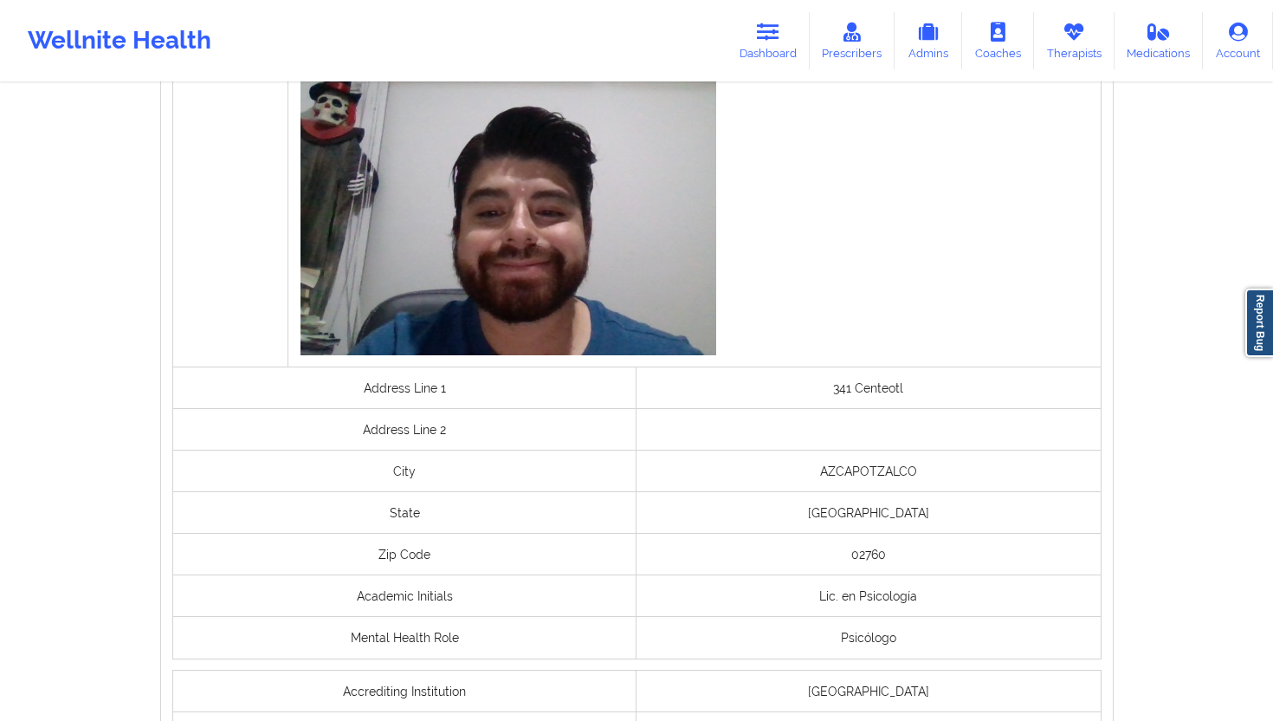
scroll to position [1203, 0]
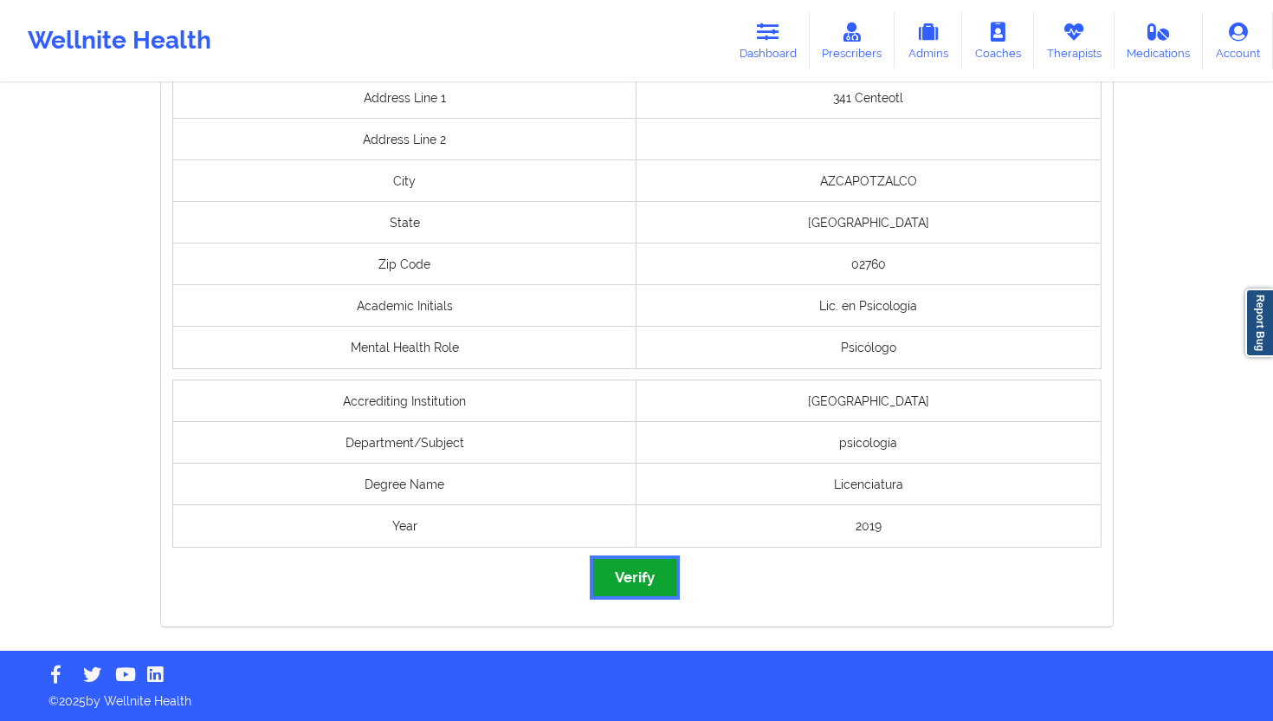
click button "Verify"
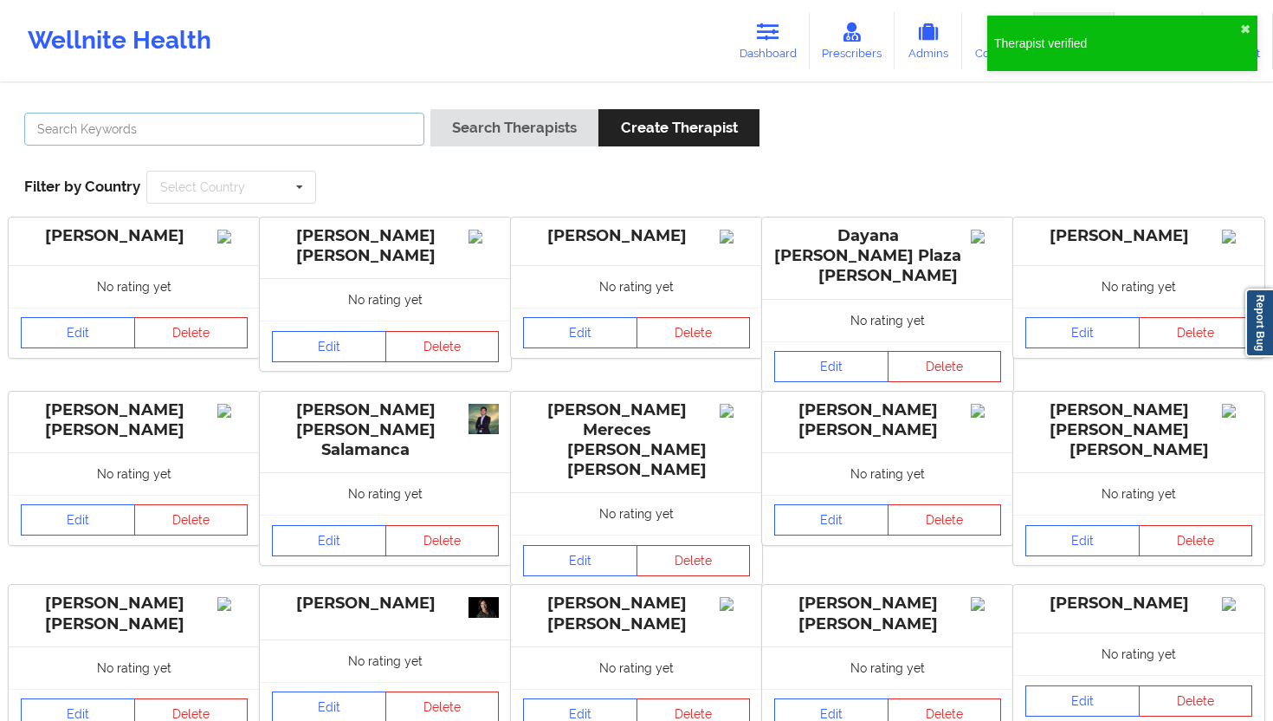
click input "text"
paste input "[PERSON_NAME] [PERSON_NAME]"
type input "[PERSON_NAME] [PERSON_NAME]"
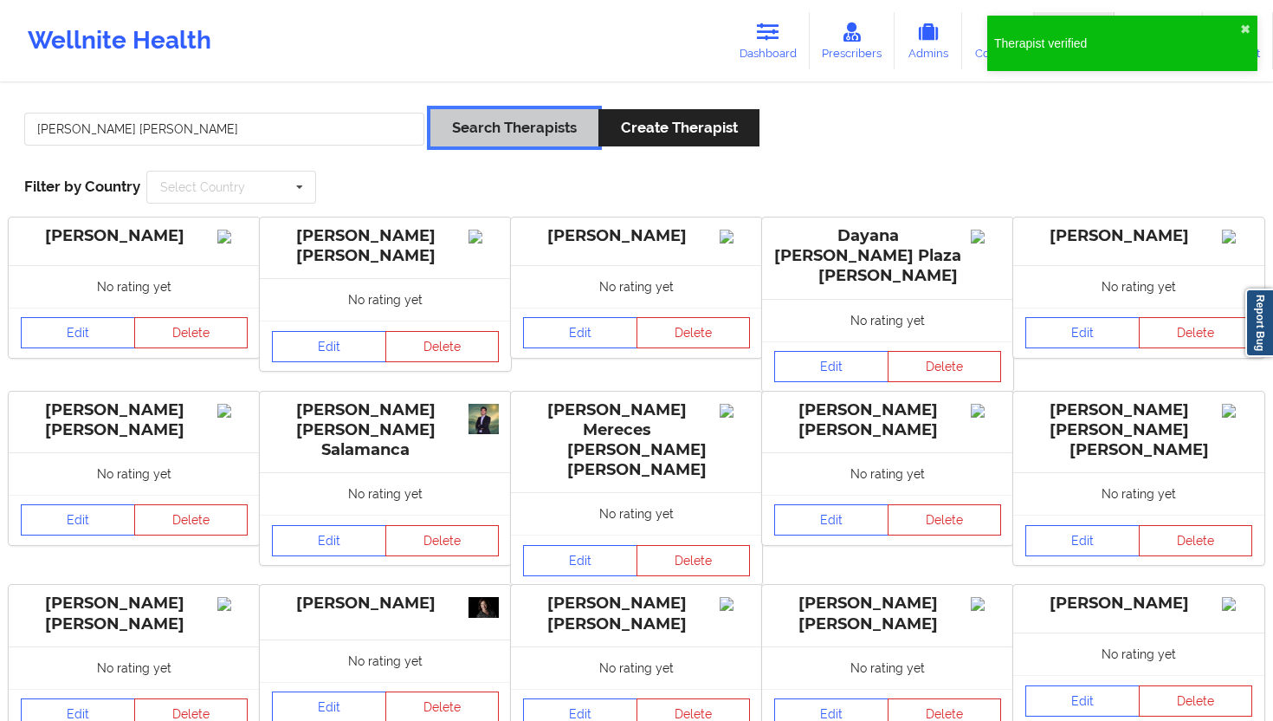
click button "Search Therapists"
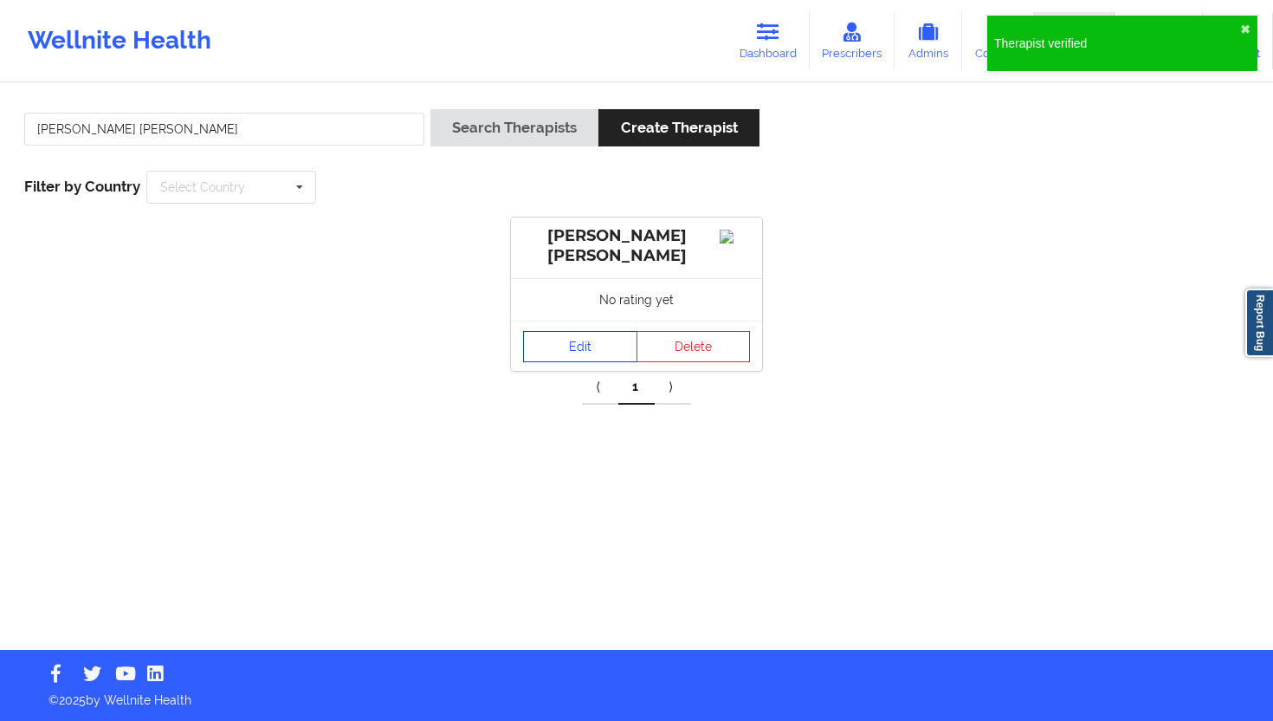
click link "Edit"
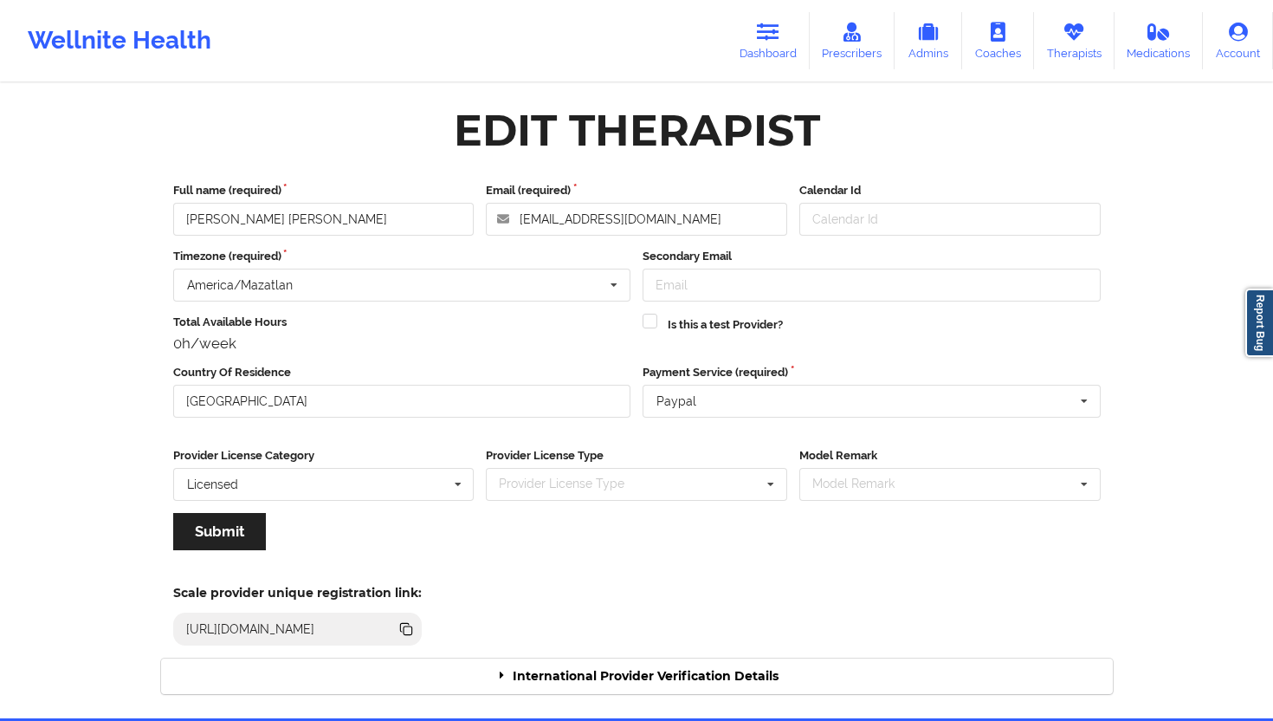
click div "International Provider Verification Details"
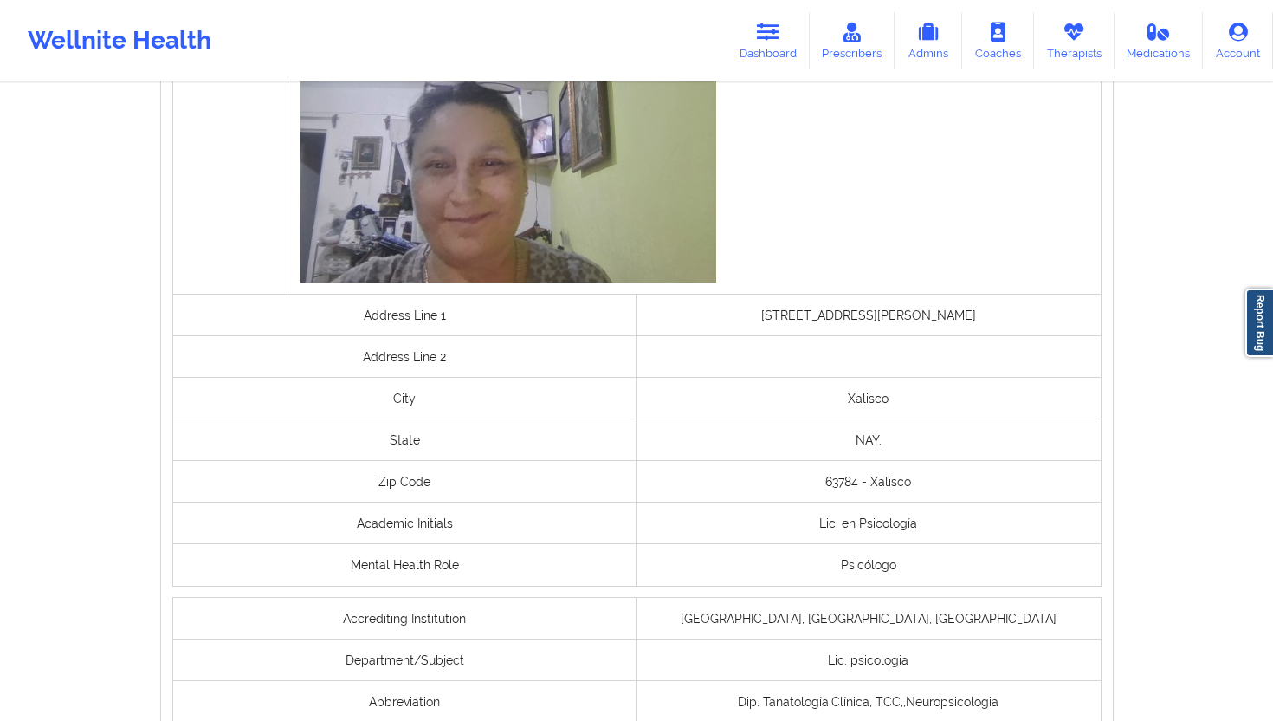
scroll to position [1350, 0]
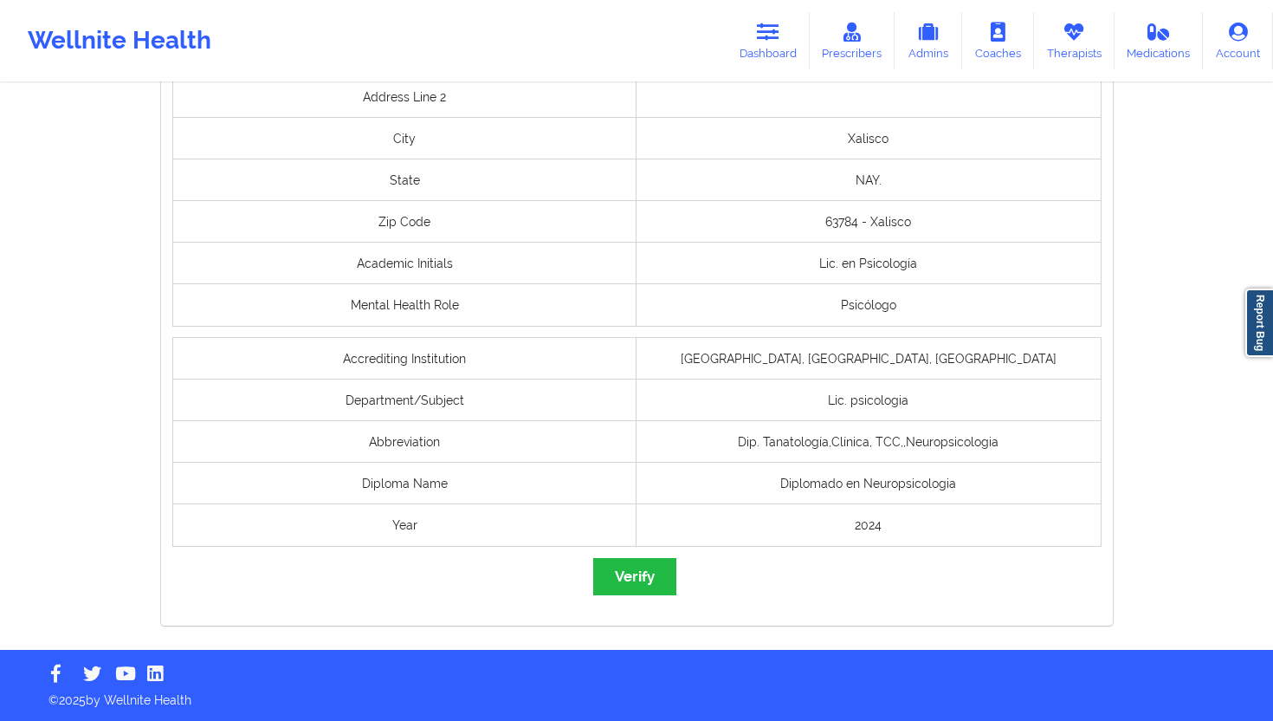
click div "governmentId Selfie Address Line 1 [STREET_ADDRESS][PERSON_NAME] Address Line […"
click button "Verify"
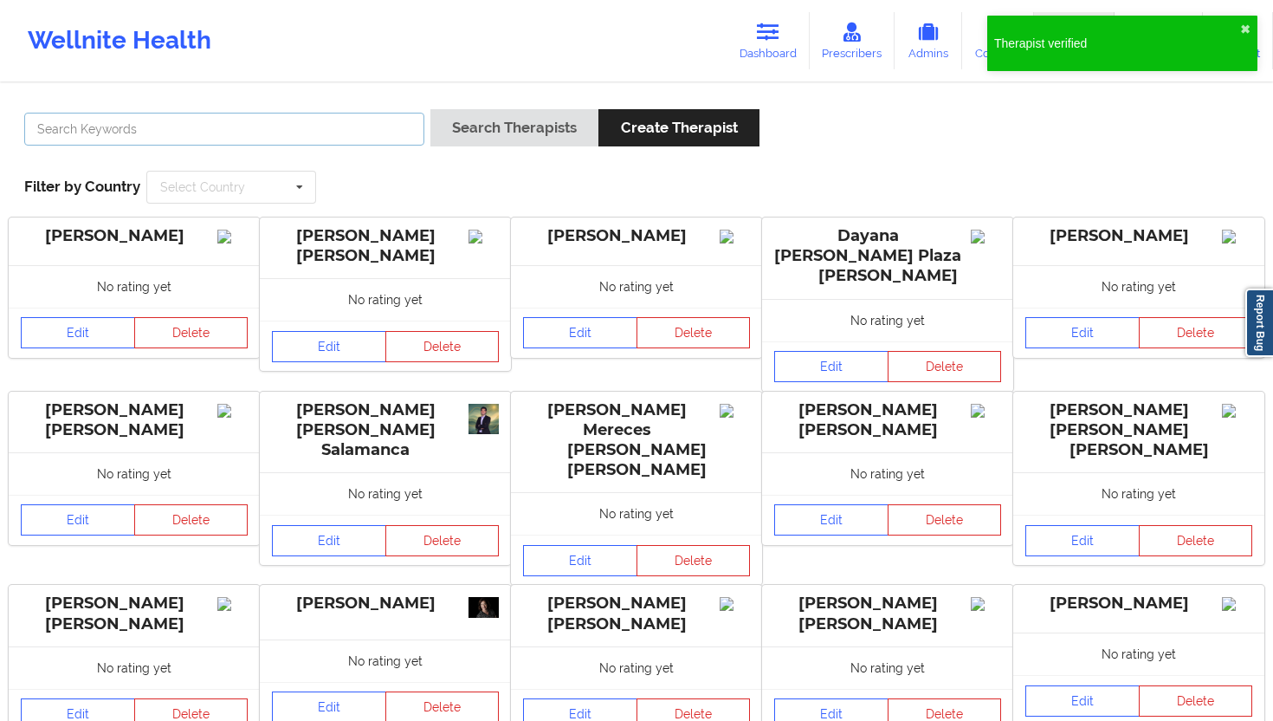
click input "text"
paste input "[PERSON_NAME] [PERSON_NAME]"
type input "[PERSON_NAME] [PERSON_NAME]"
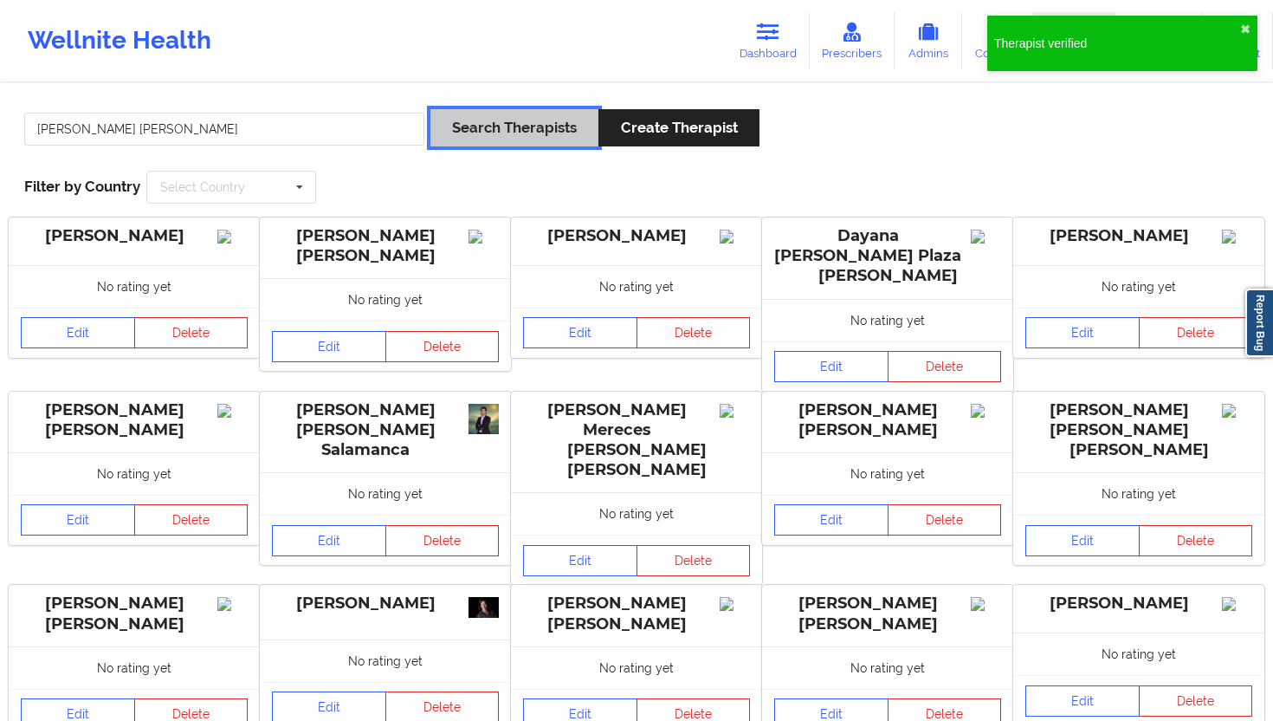
click button "Search Therapists"
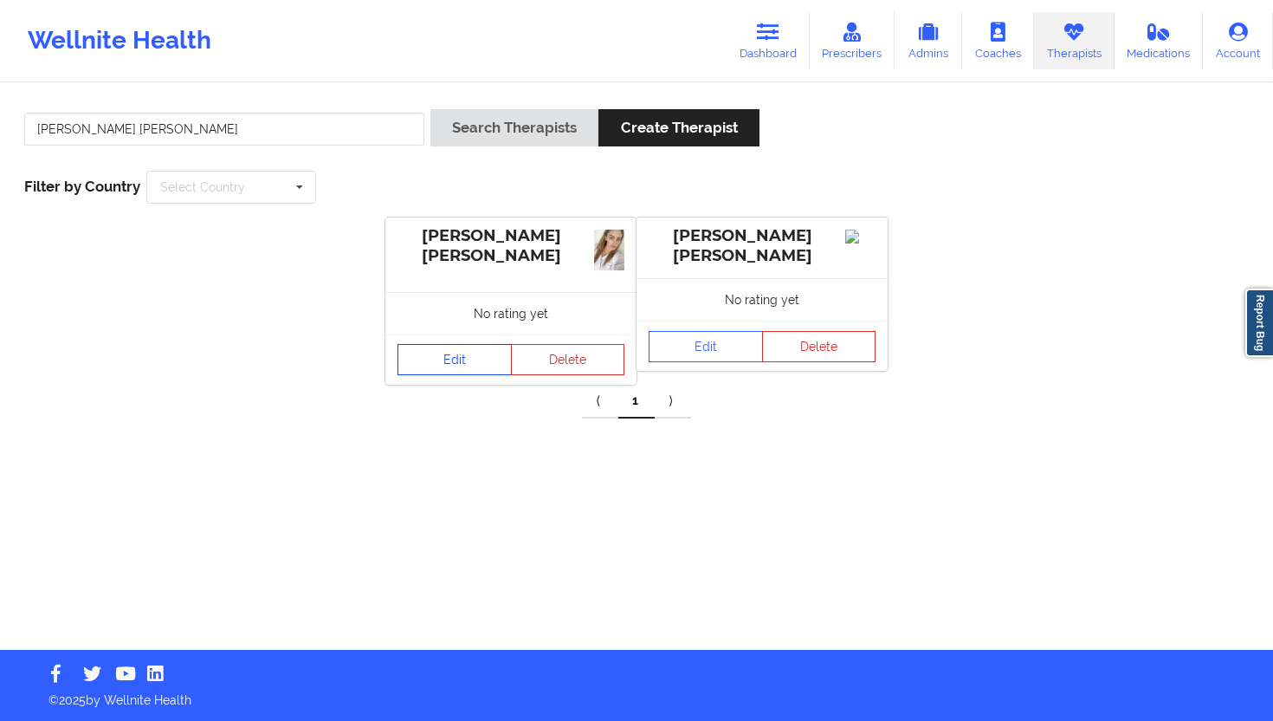
click link "Edit"
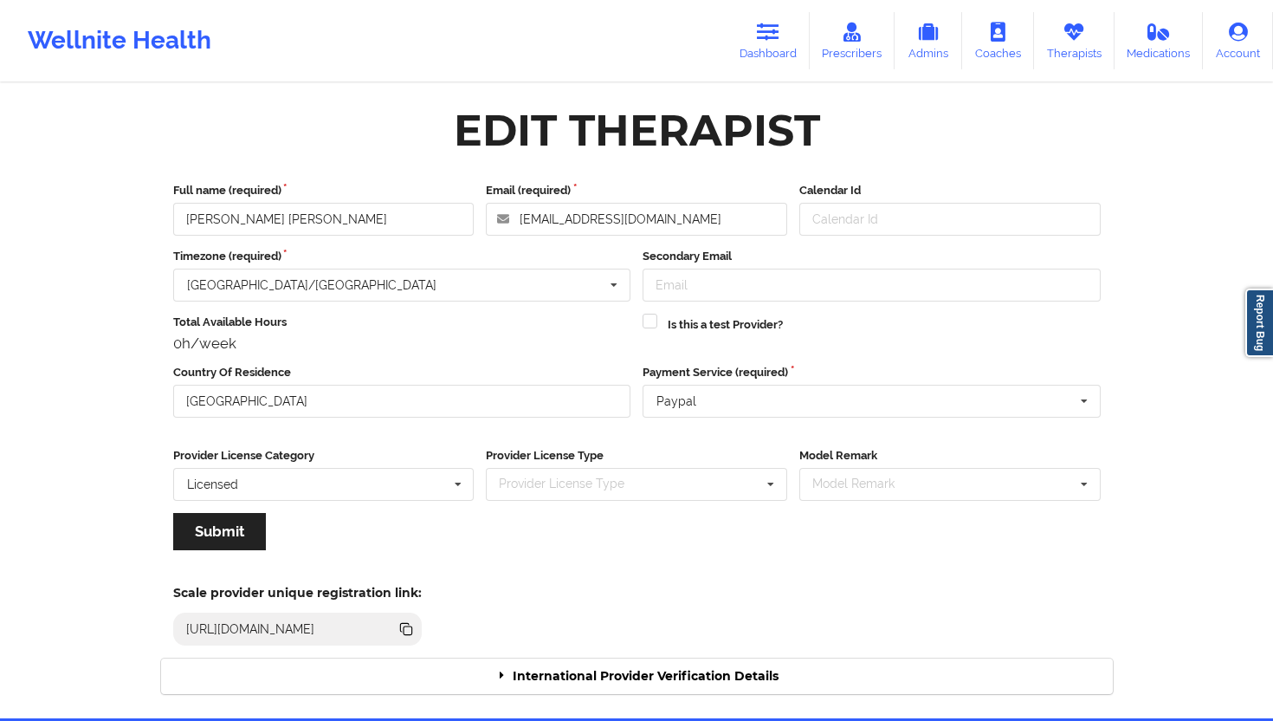
click div "International Provider Verification Details"
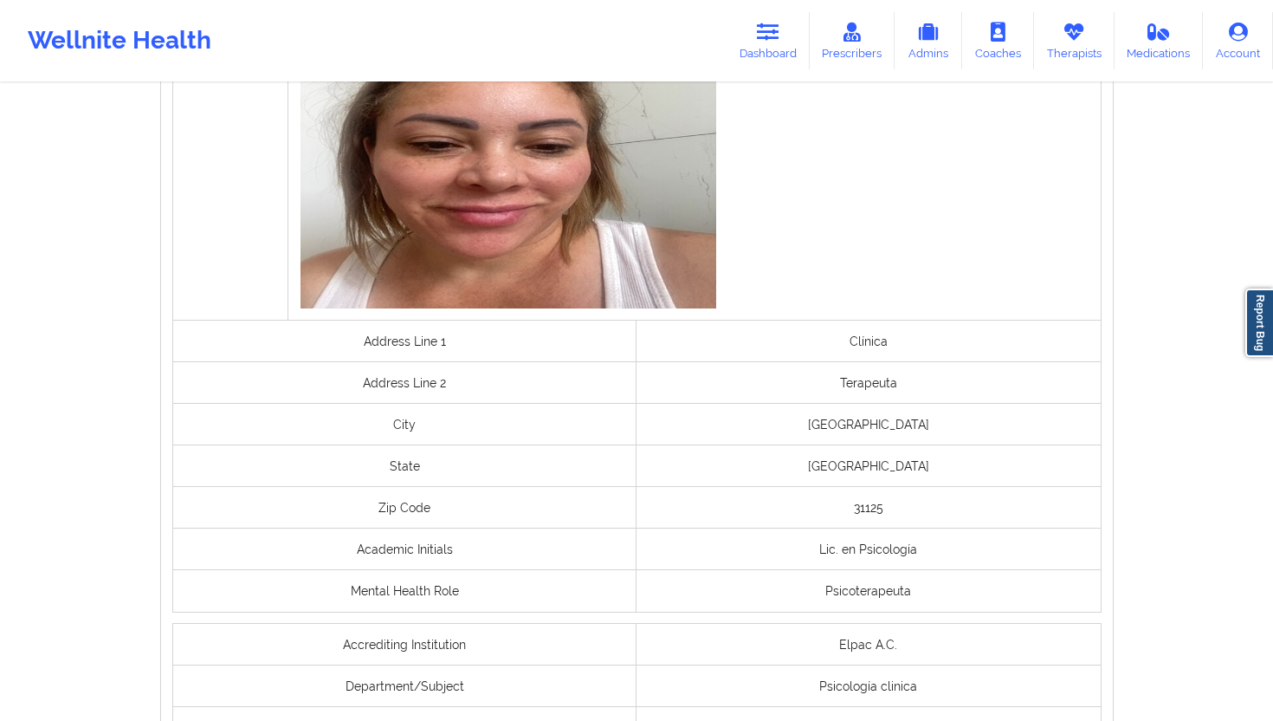
scroll to position [1280, 0]
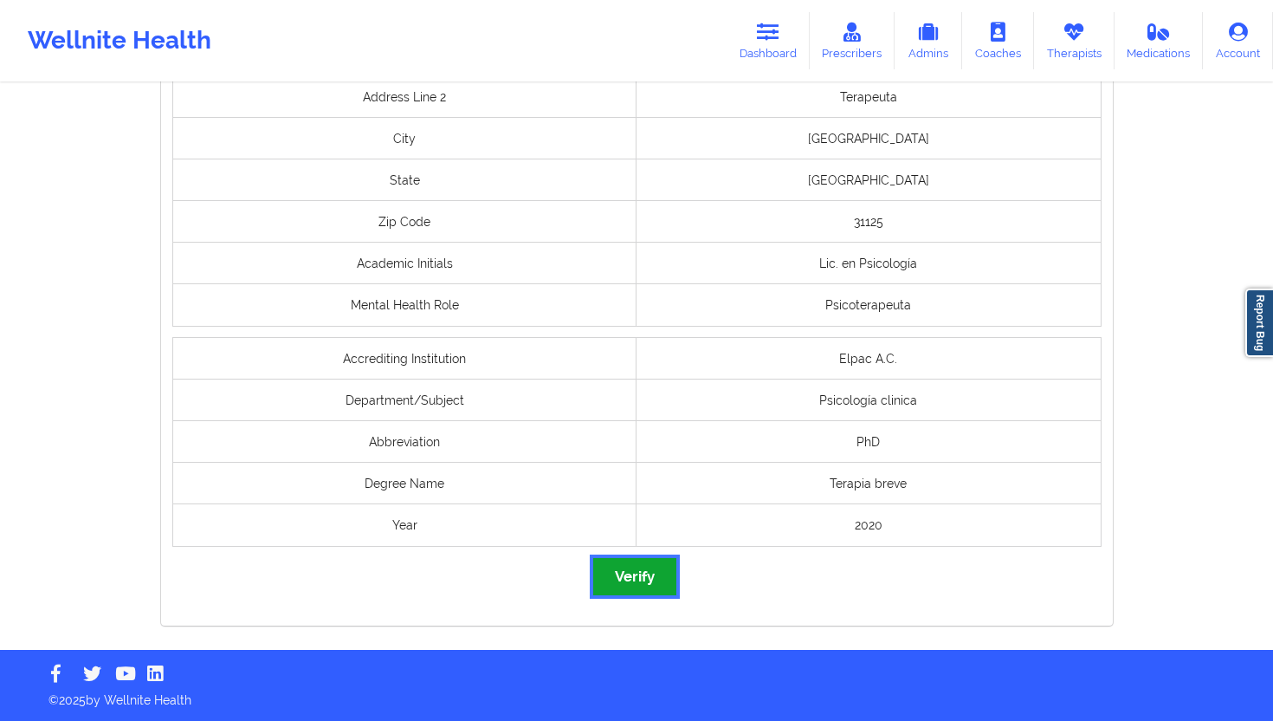
click button "Verify"
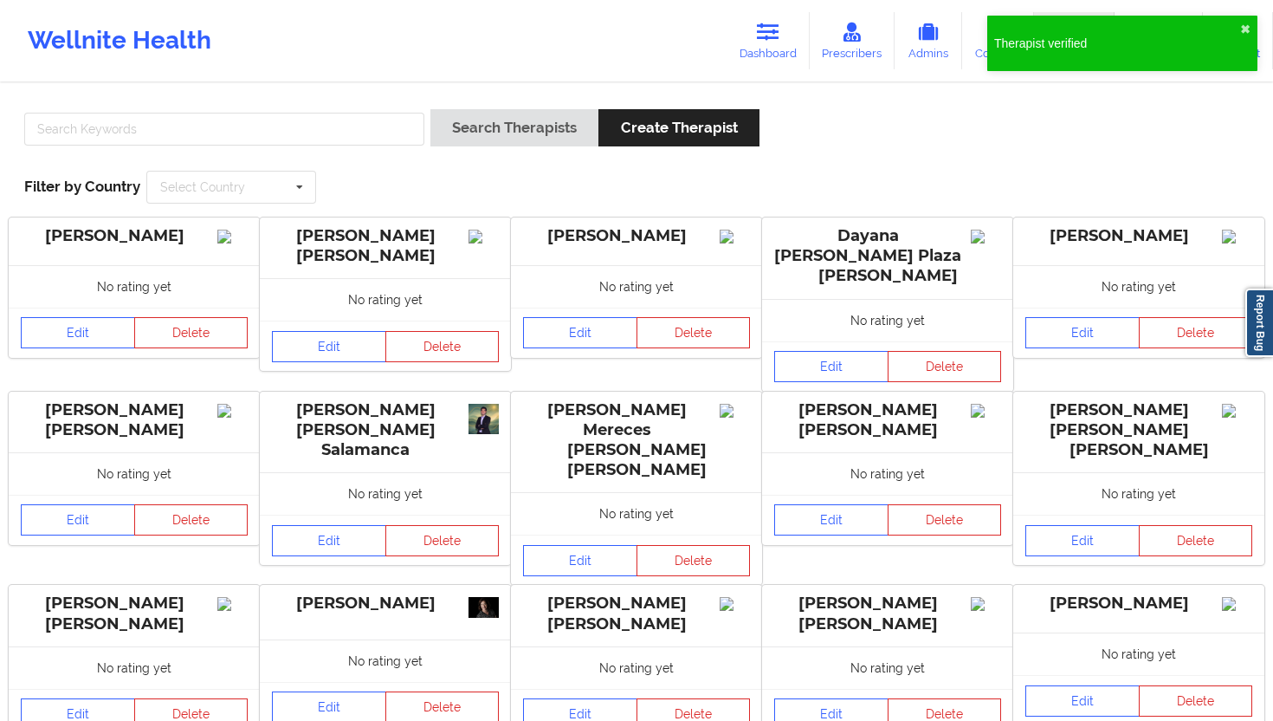
click div
click input "text"
paste input "[PERSON_NAME]"
type input "[PERSON_NAME]"
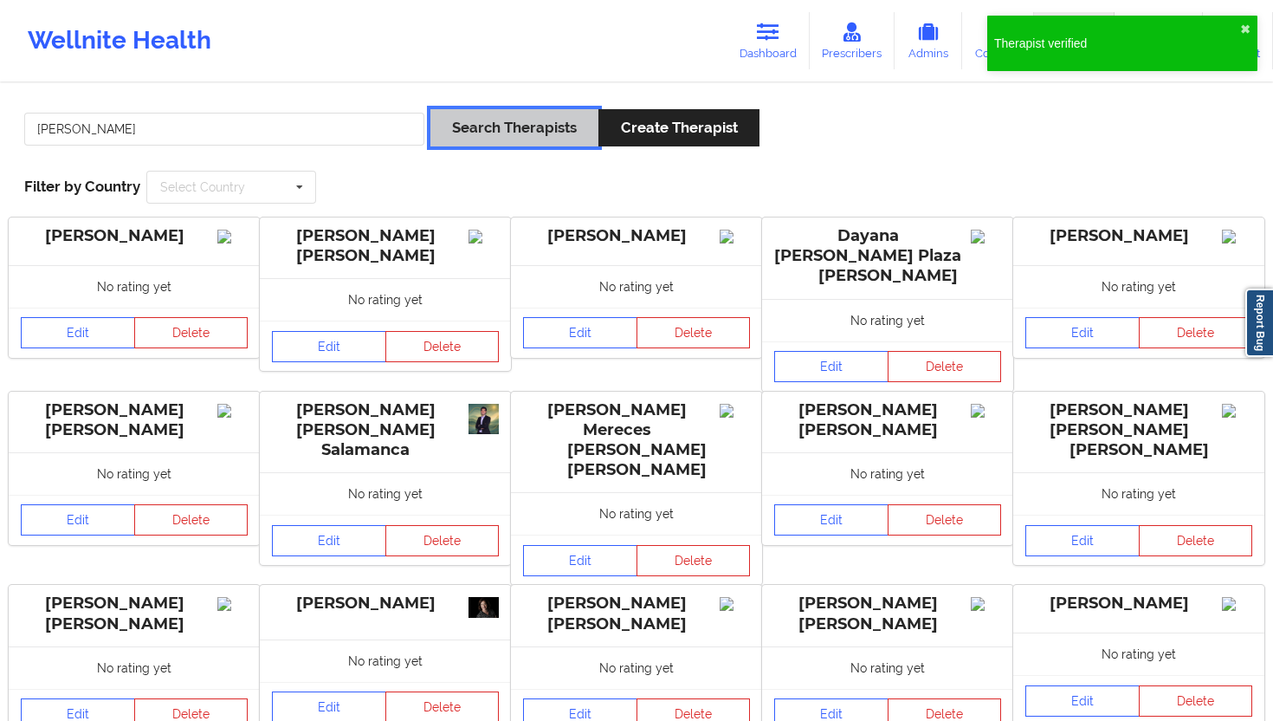
click button "Search Therapists"
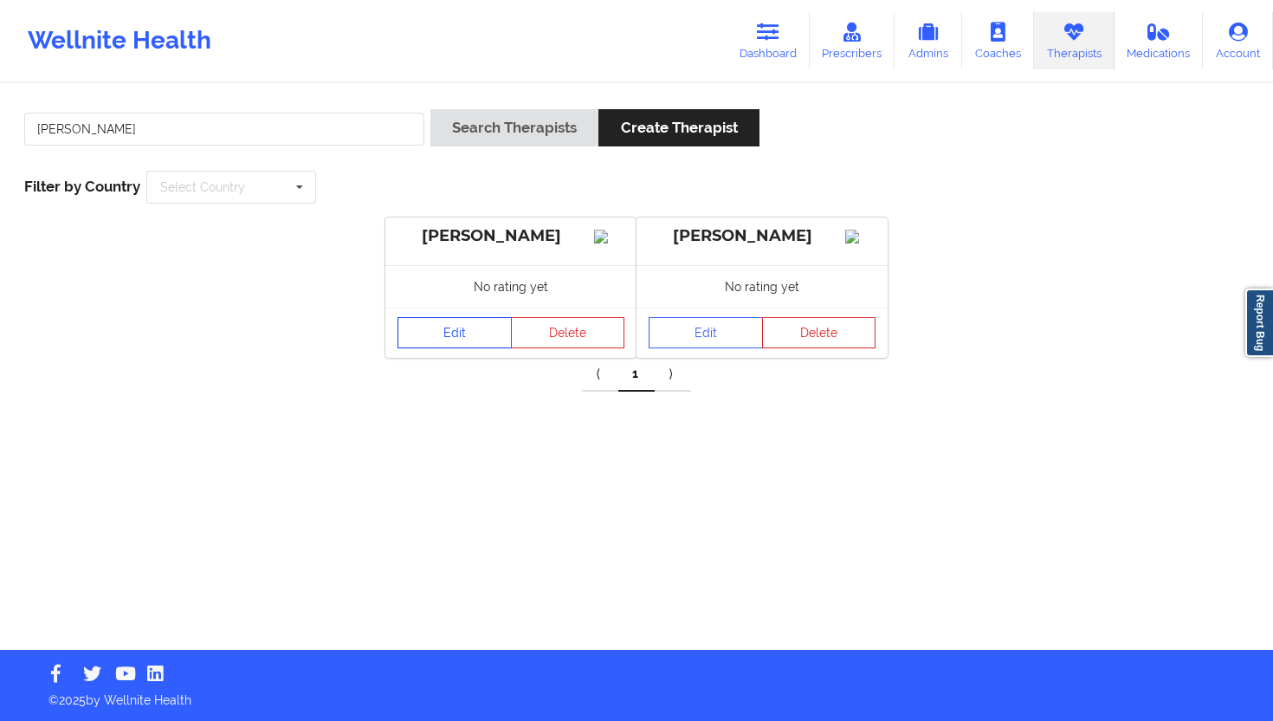
click link "Edit"
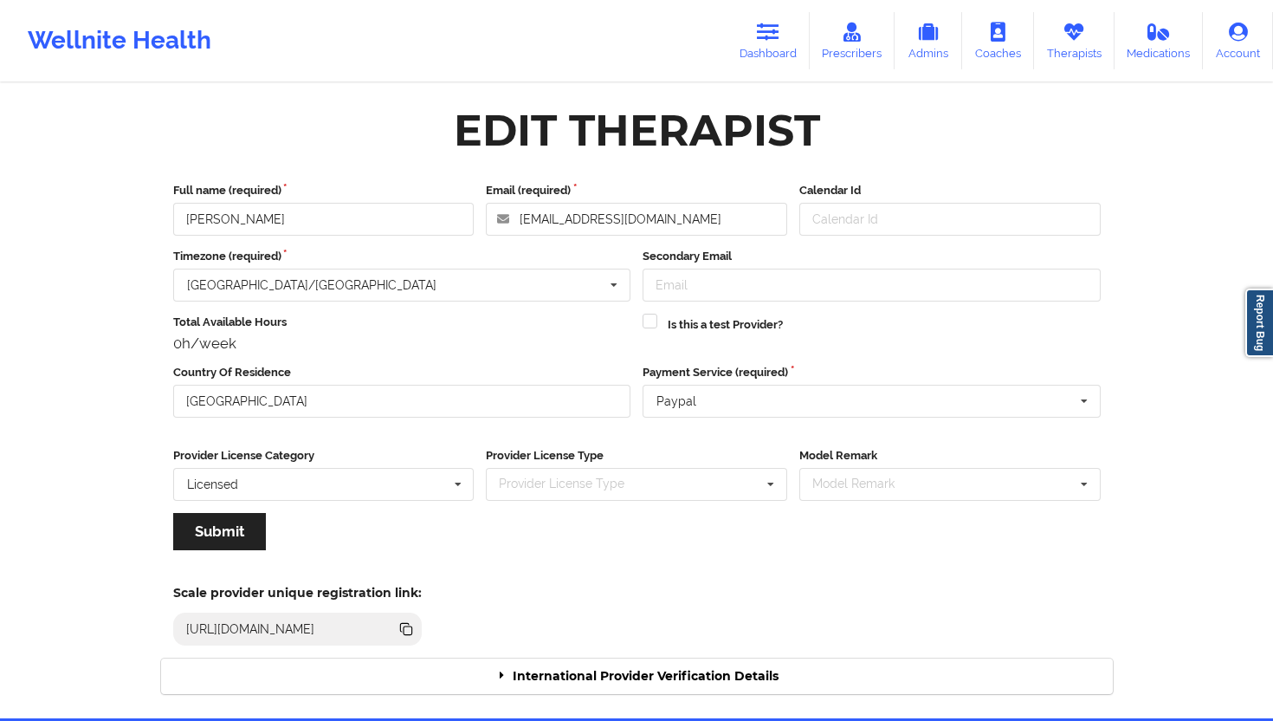
click div "International Provider Verification Details"
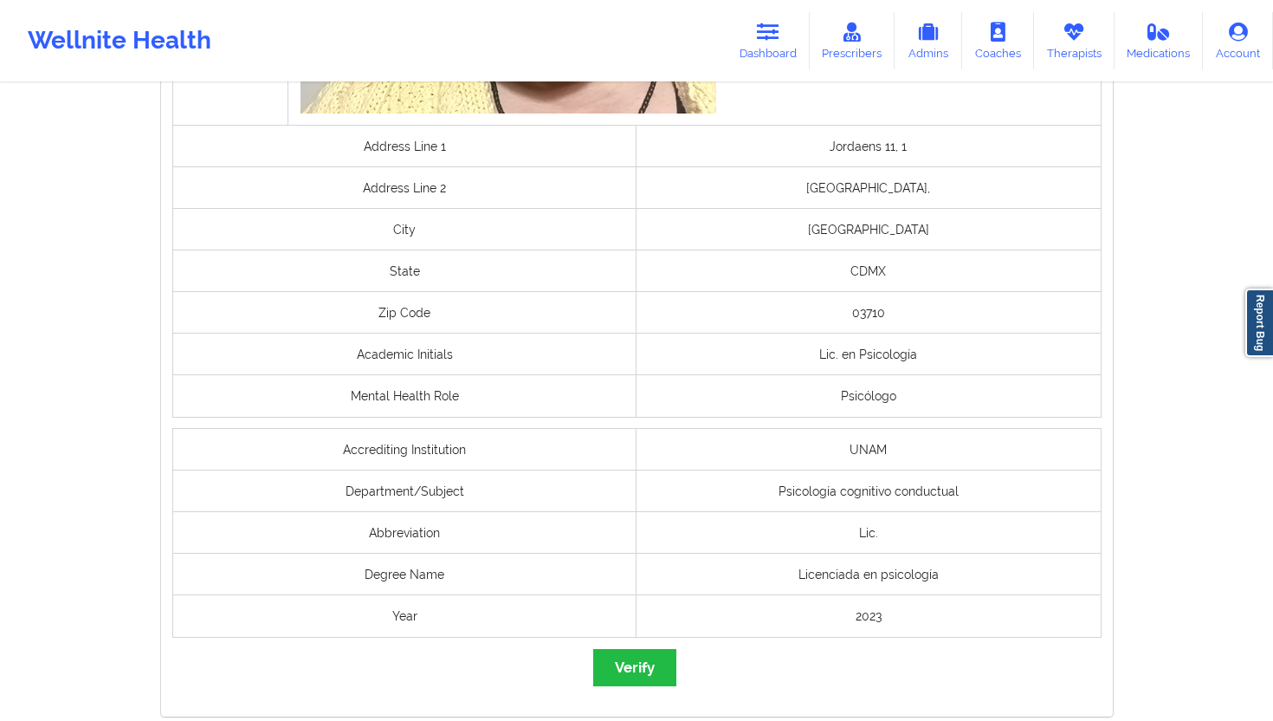
scroll to position [1350, 0]
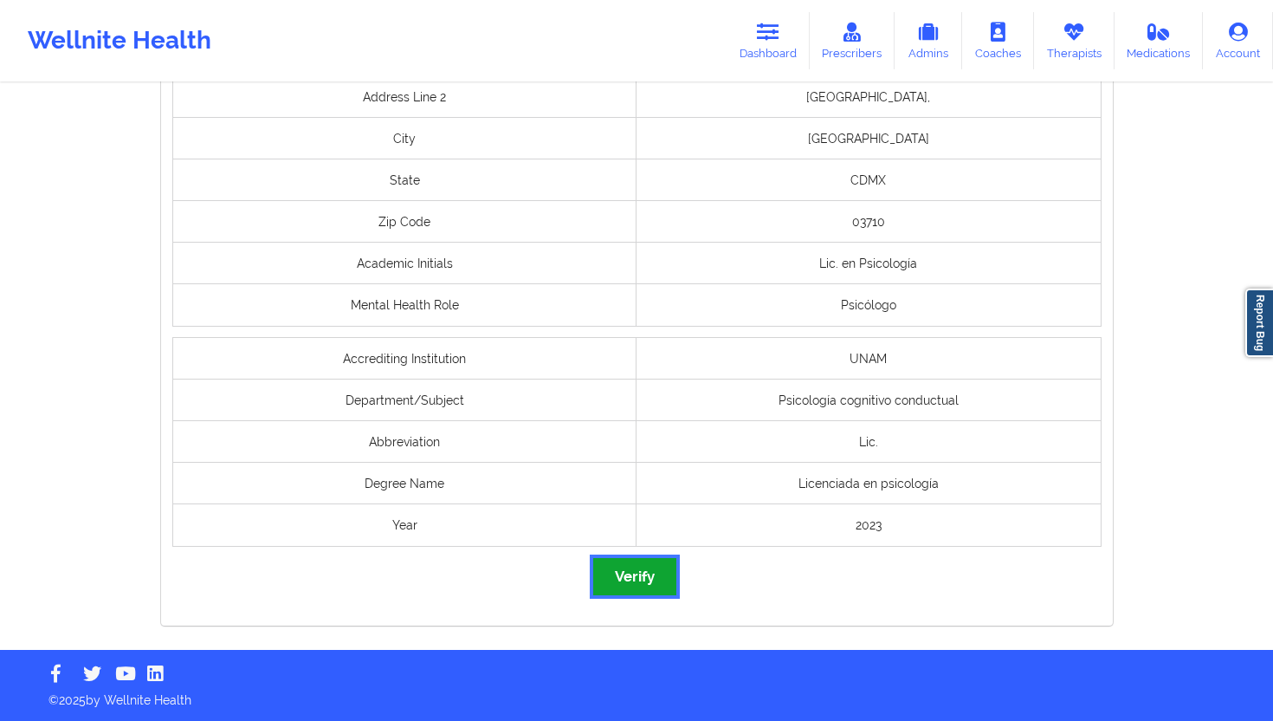
click button "Verify"
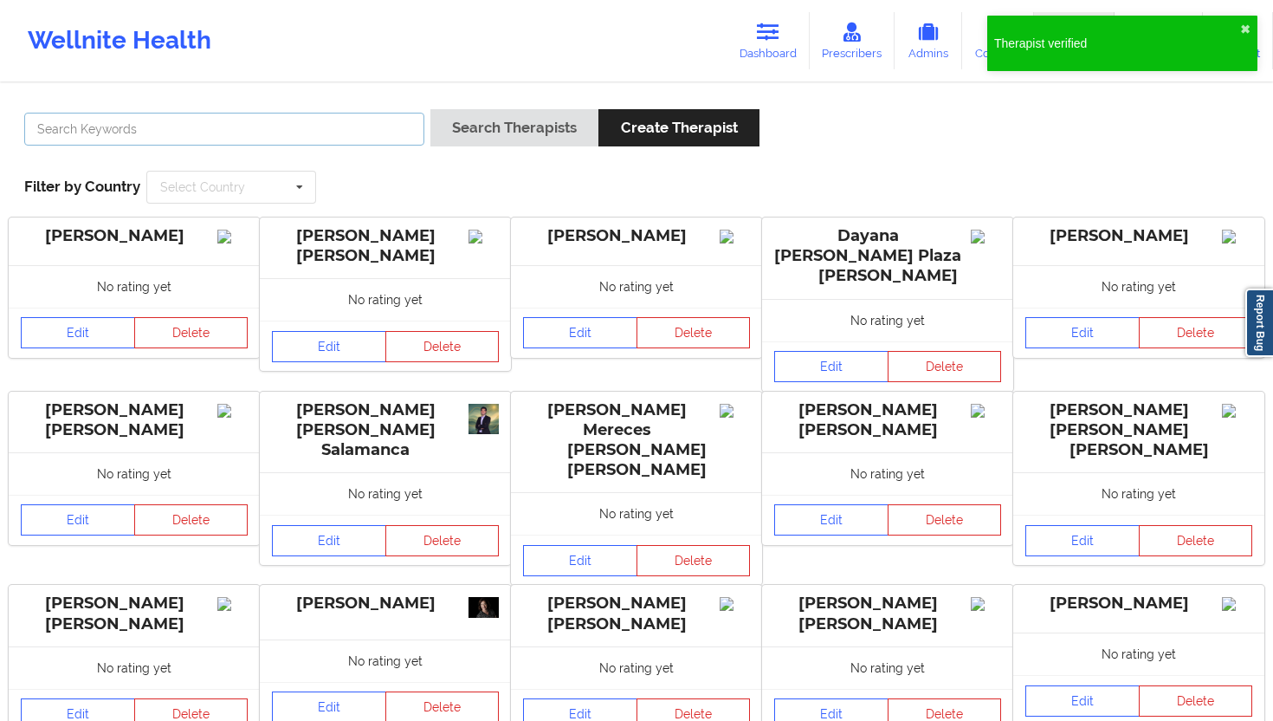
click input "text"
paste input "Yenire [PERSON_NAME]"
type input "Yenire [PERSON_NAME]"
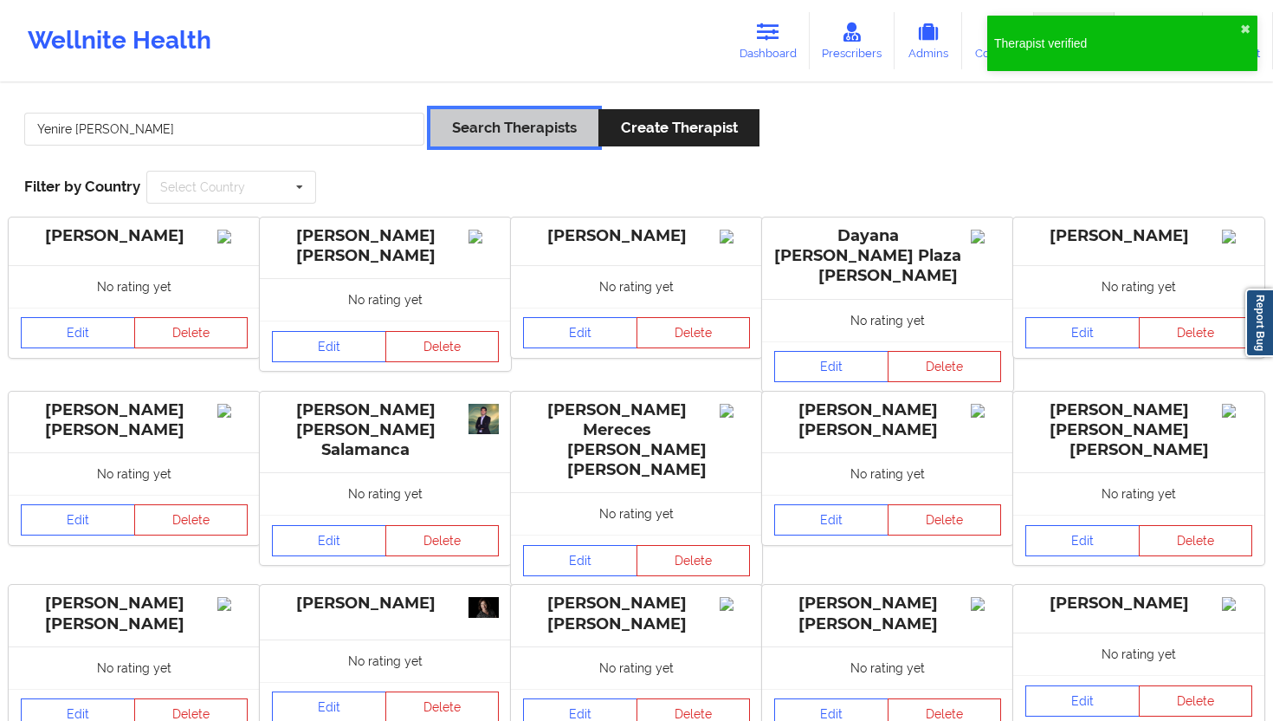
drag, startPoint x: 444, startPoint y: 129, endPoint x: 457, endPoint y: 129, distance: 13.9
click button "Search Therapists"
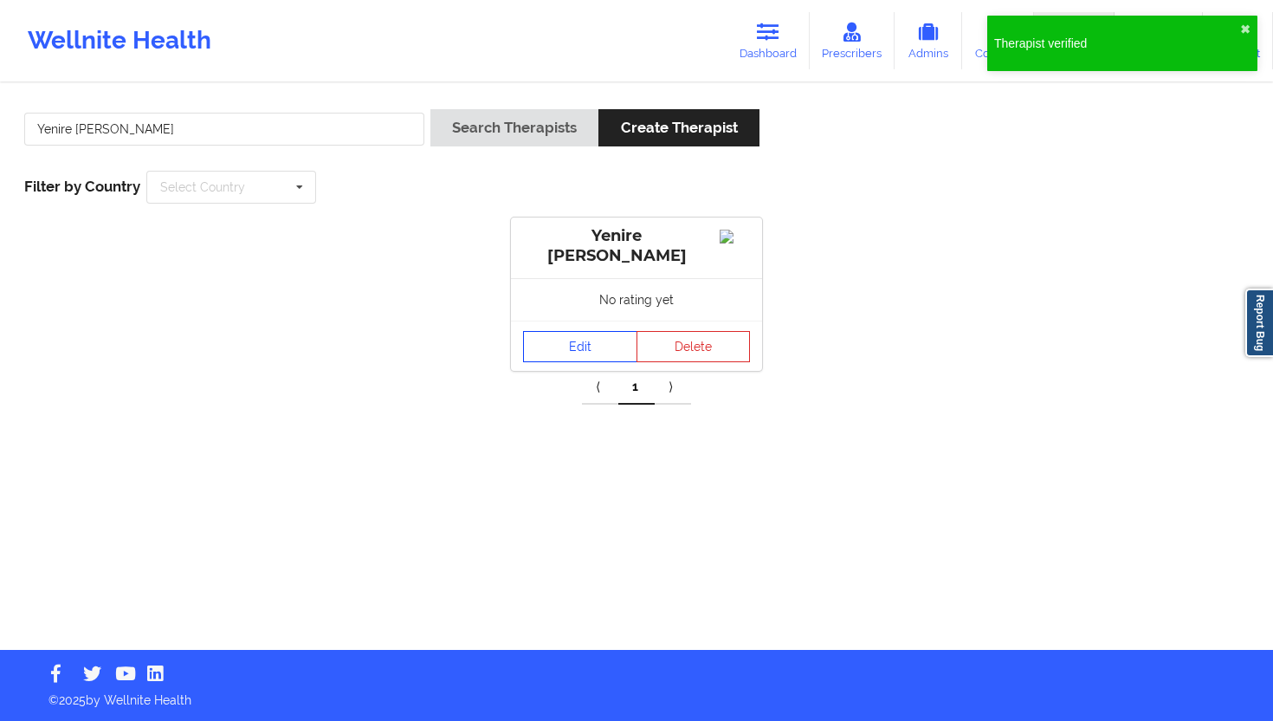
click link "Edit"
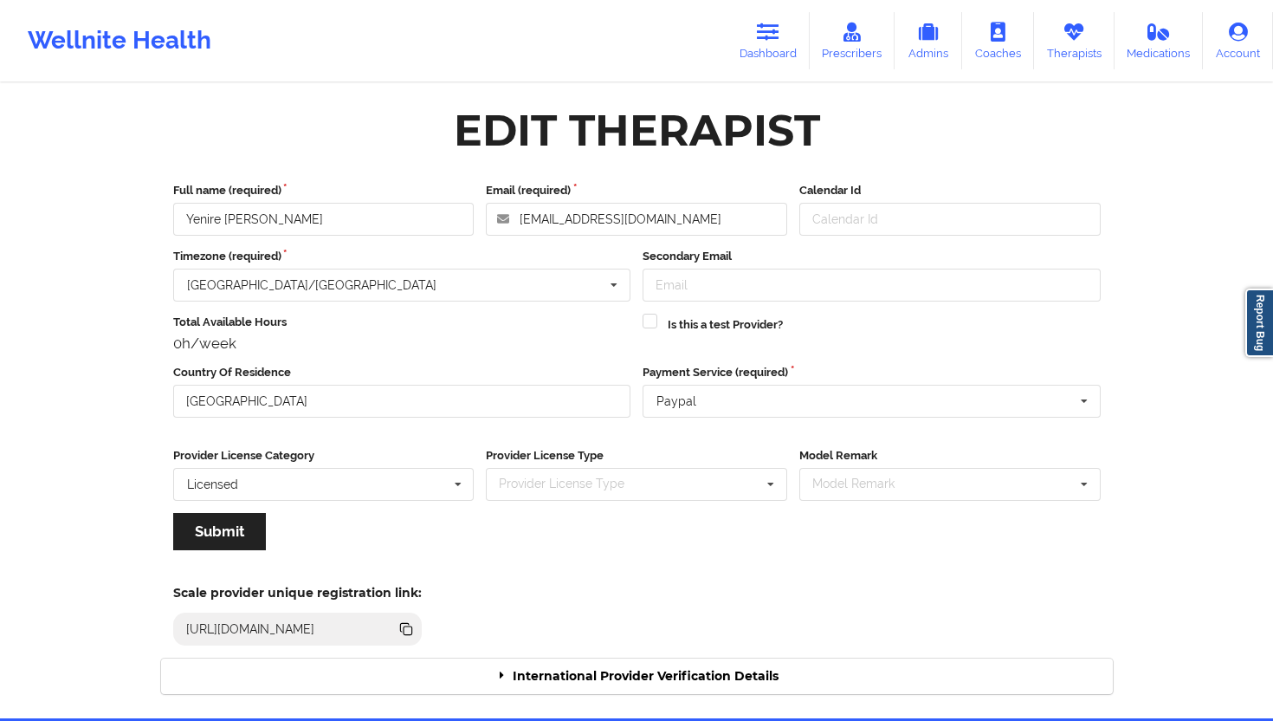
click div "International Provider Verification Details"
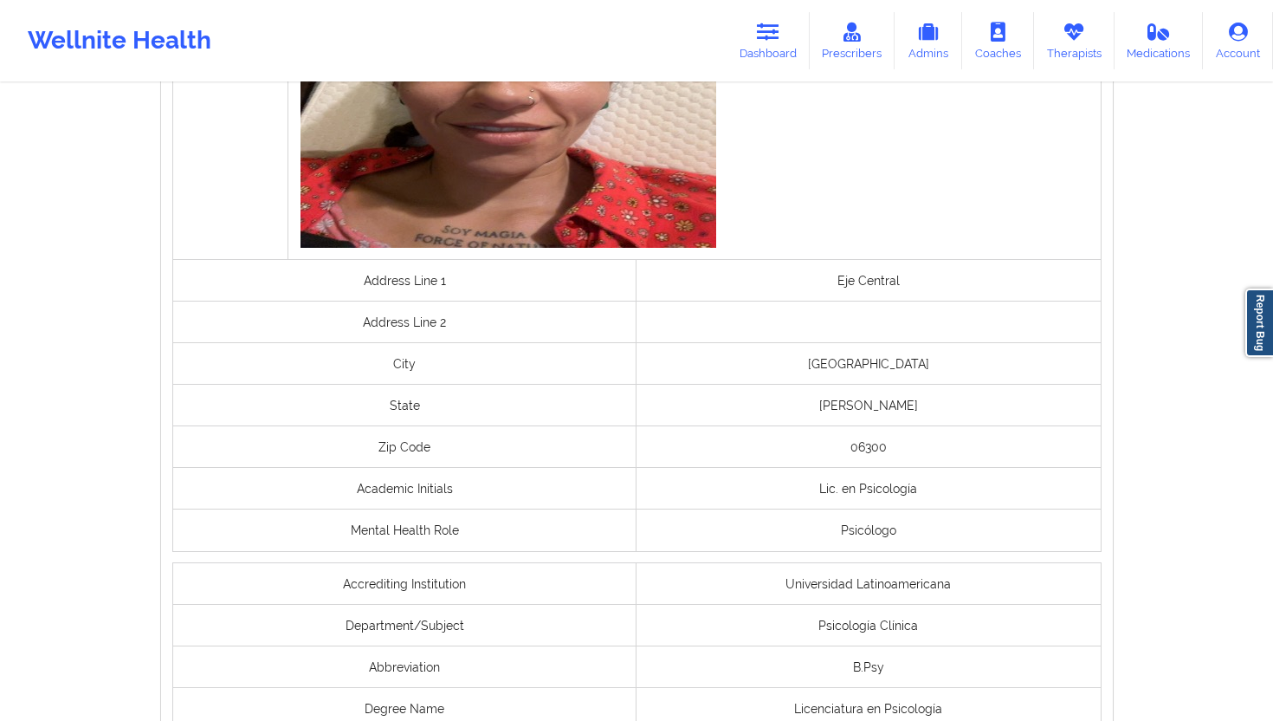
scroll to position [1350, 0]
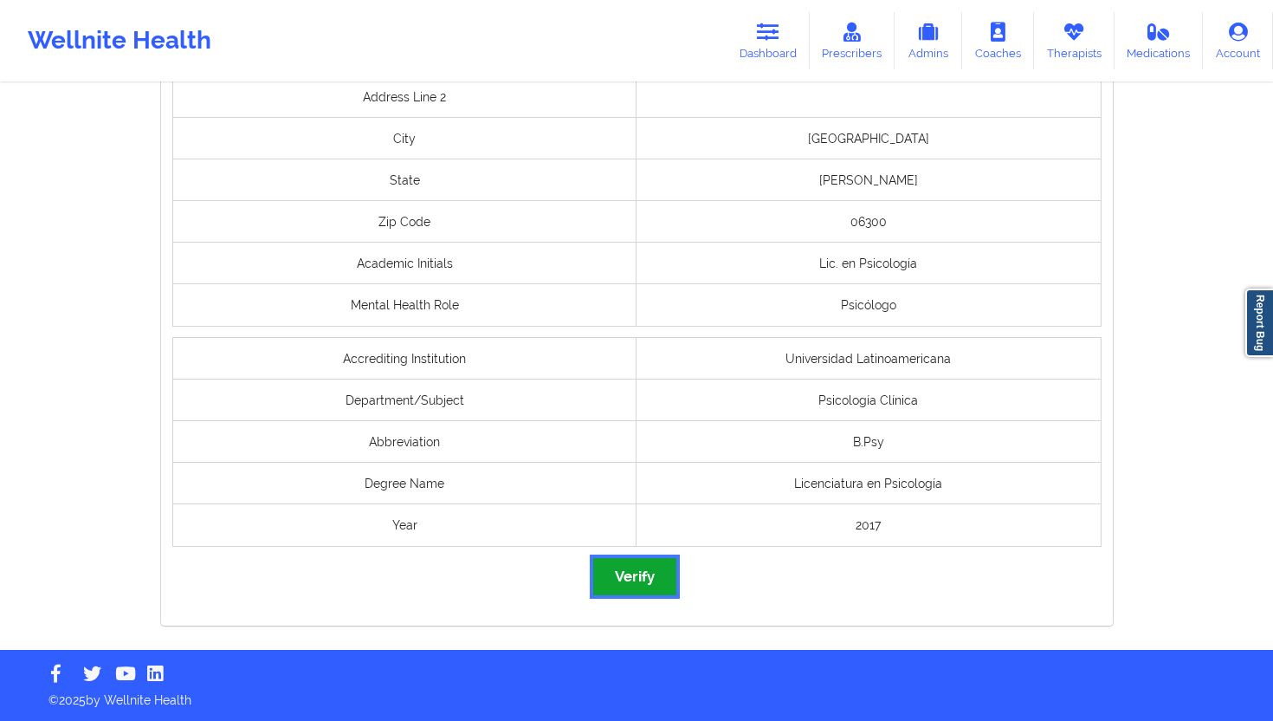
click button "Verify"
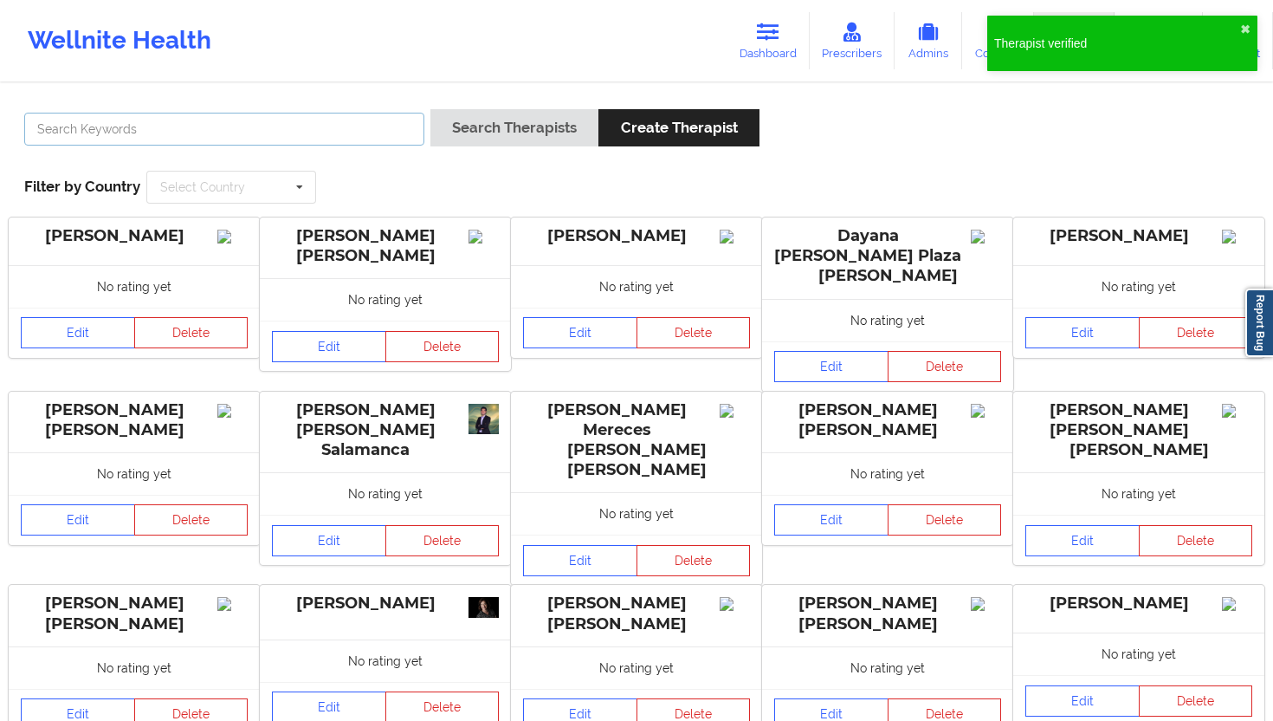
click input "text"
paste input "[PERSON_NAME]"
type input "[PERSON_NAME]"
click div "Search Therapists Create Therapist"
click button "Search Therapists"
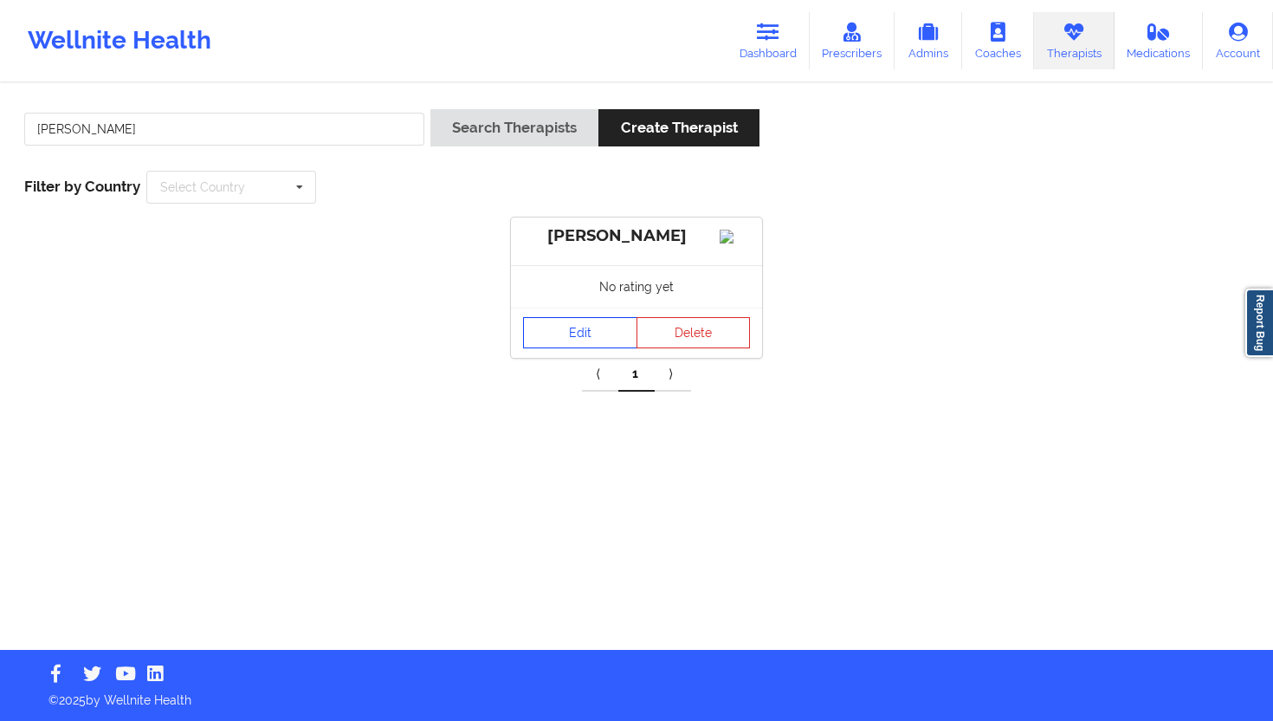
click link "Edit"
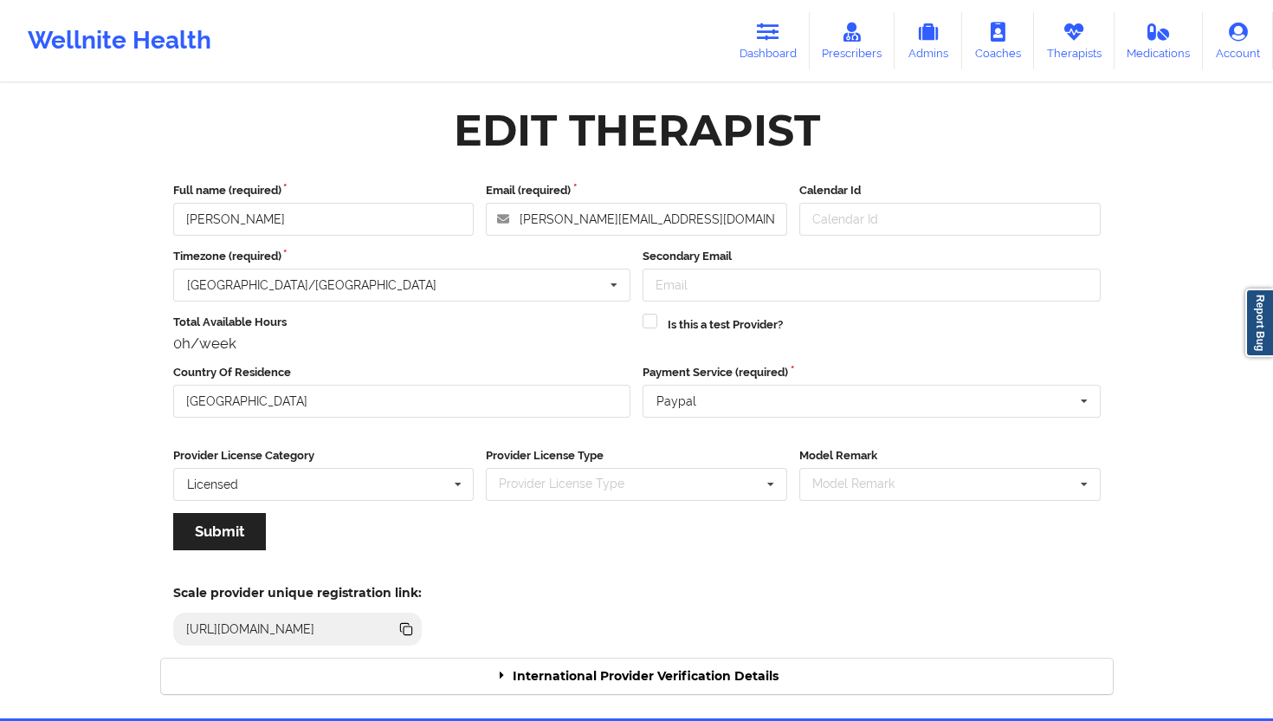
click div "International Provider Verification Details"
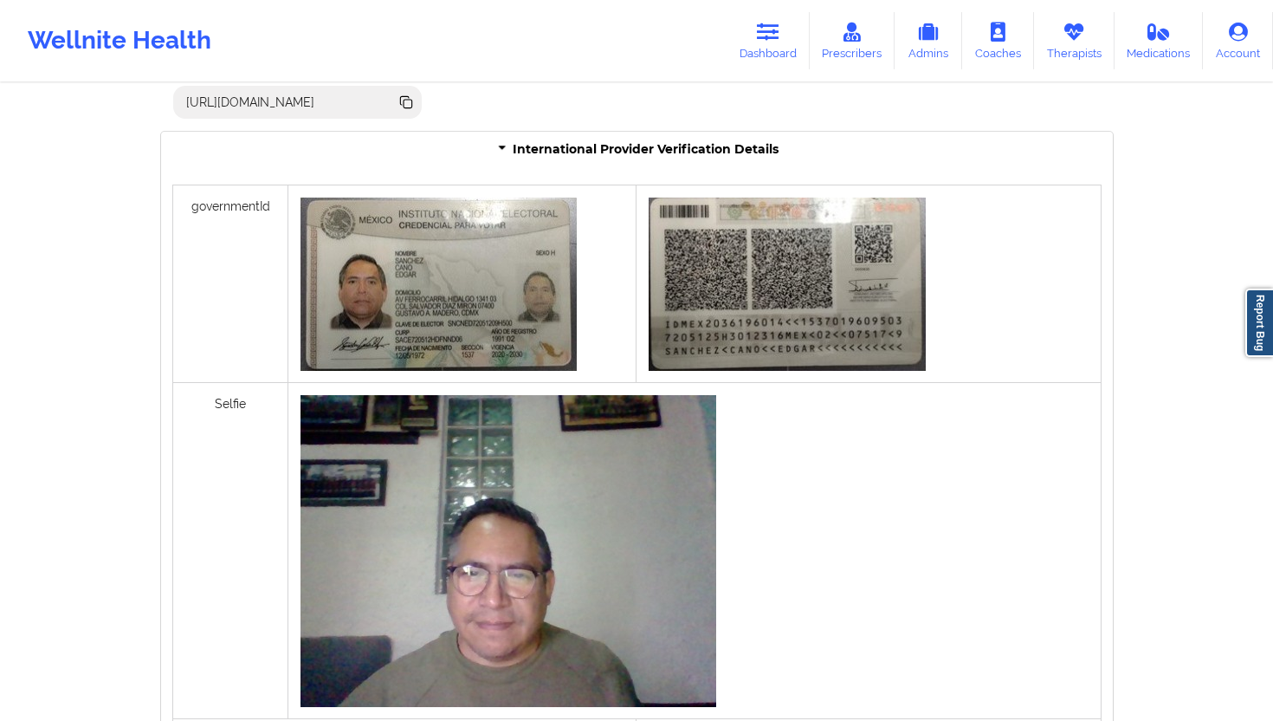
scroll to position [1211, 0]
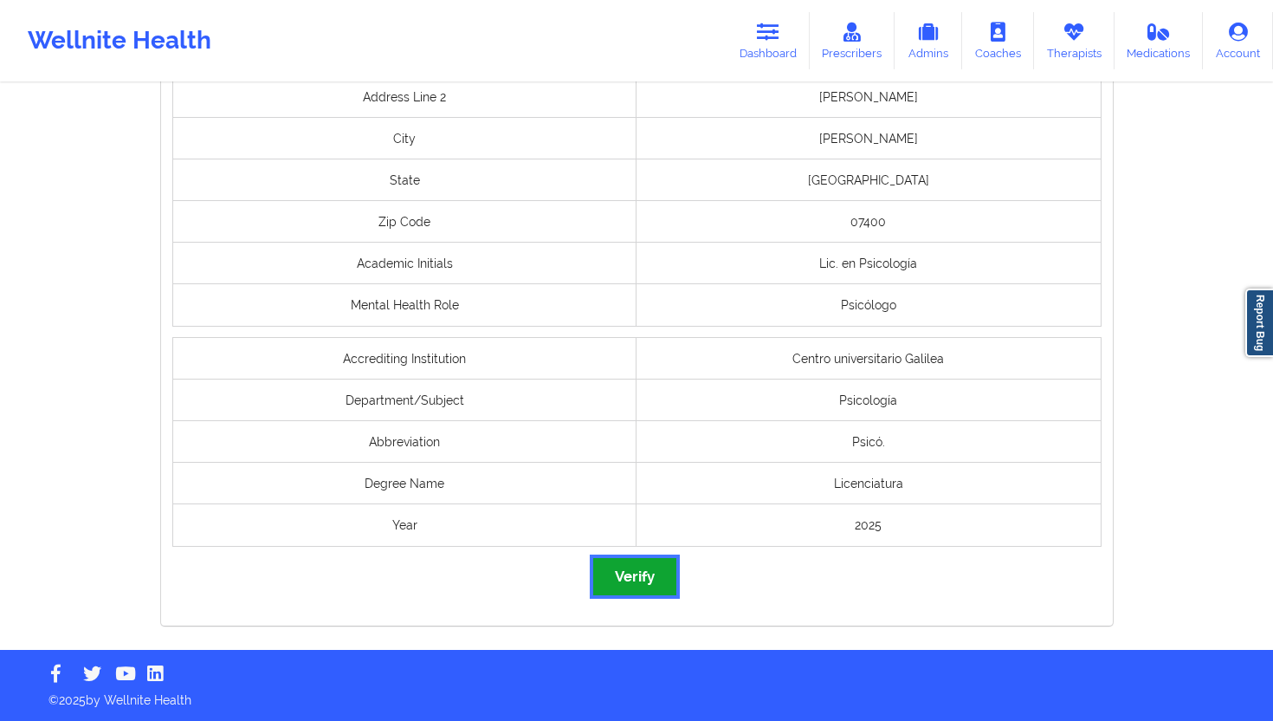
click button "Verify"
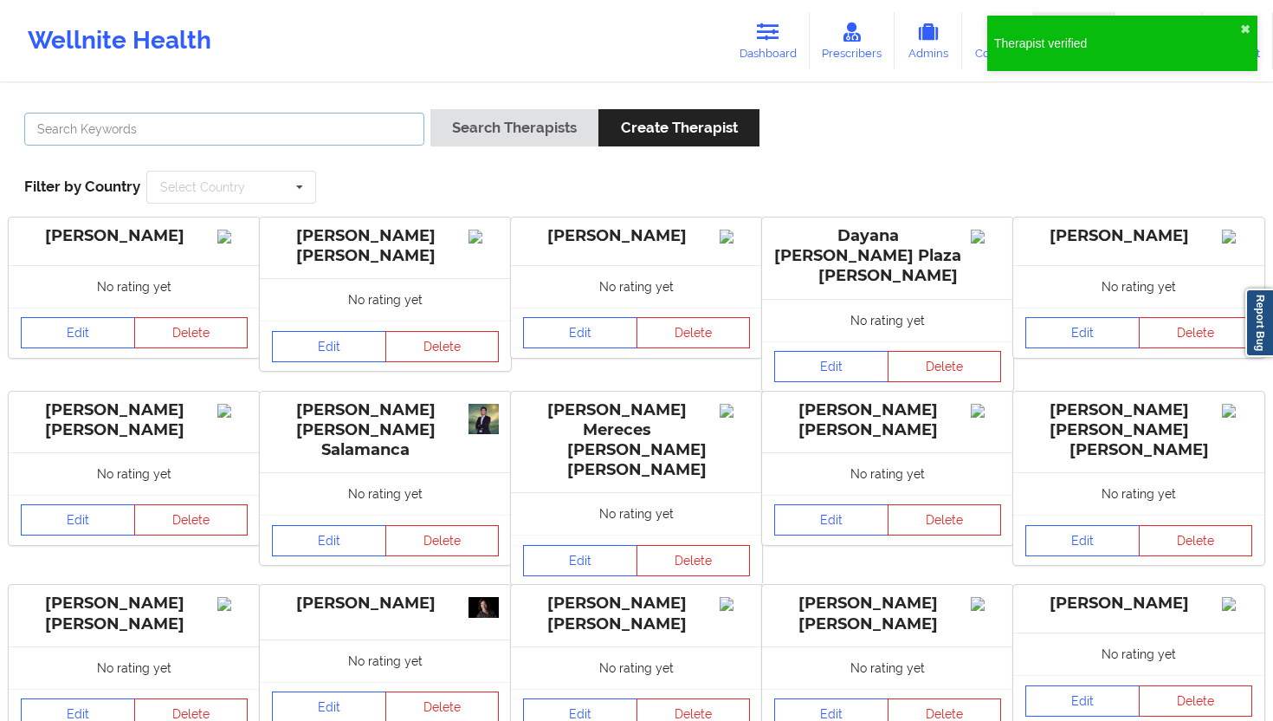
click input "text"
paste input "[PERSON_NAME] [PERSON_NAME]"
type input "[PERSON_NAME] [PERSON_NAME]"
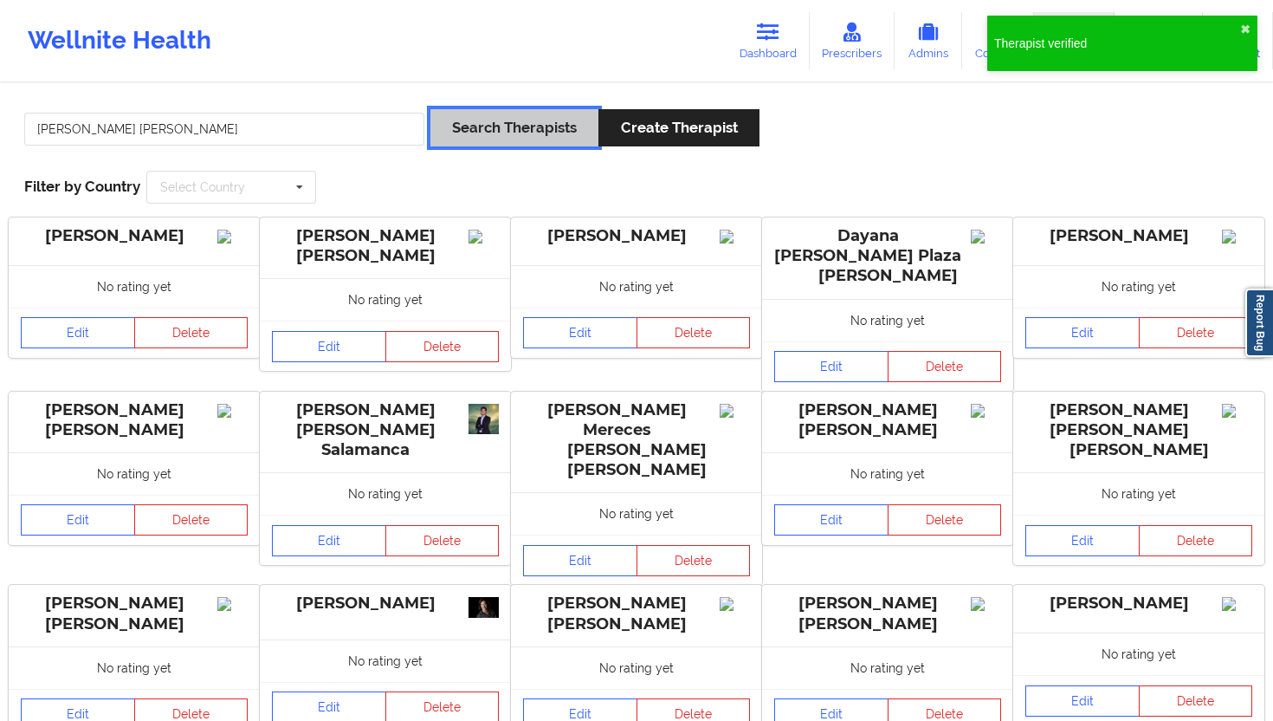
click button "Search Therapists"
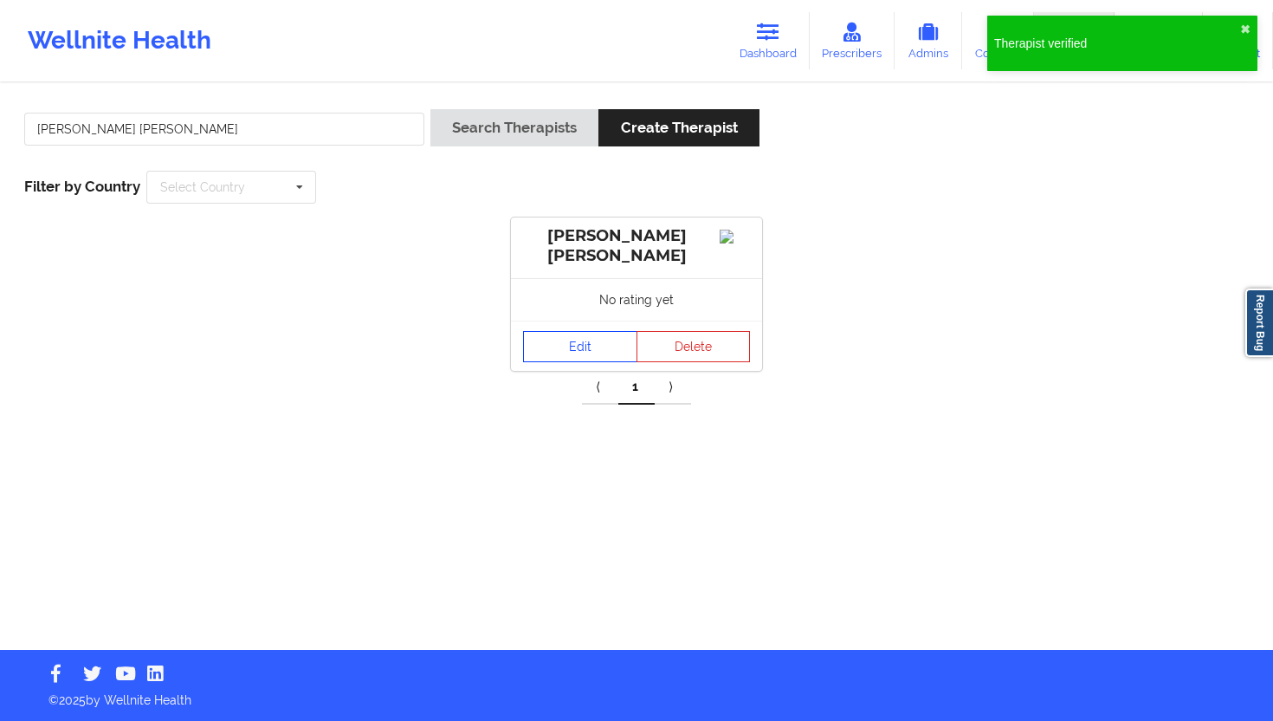
click link "Edit"
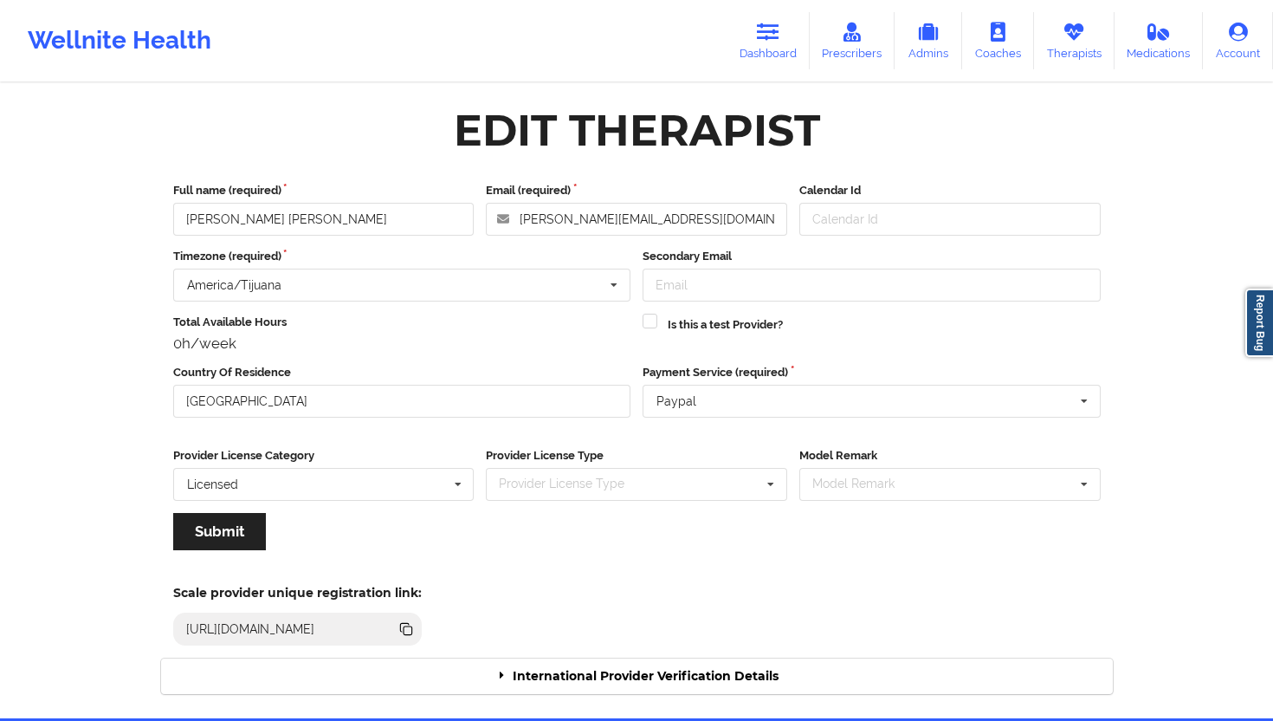
click div "International Provider Verification Details"
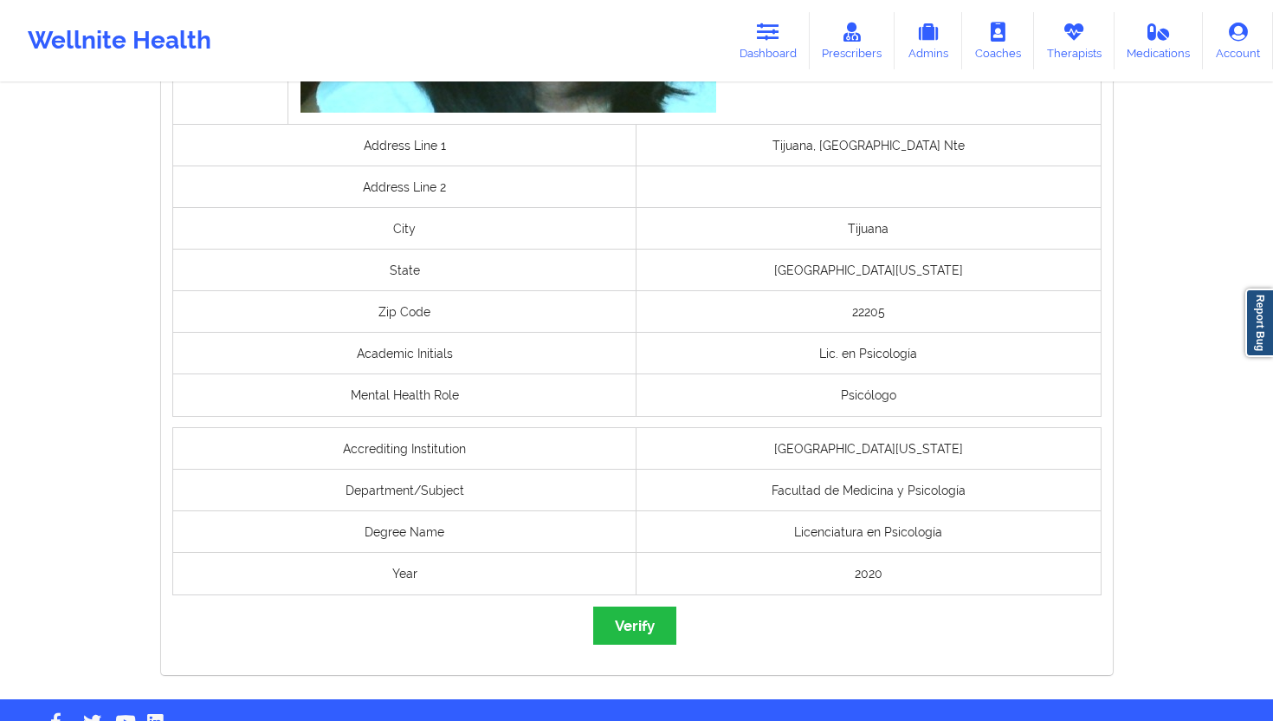
scroll to position [1234, 0]
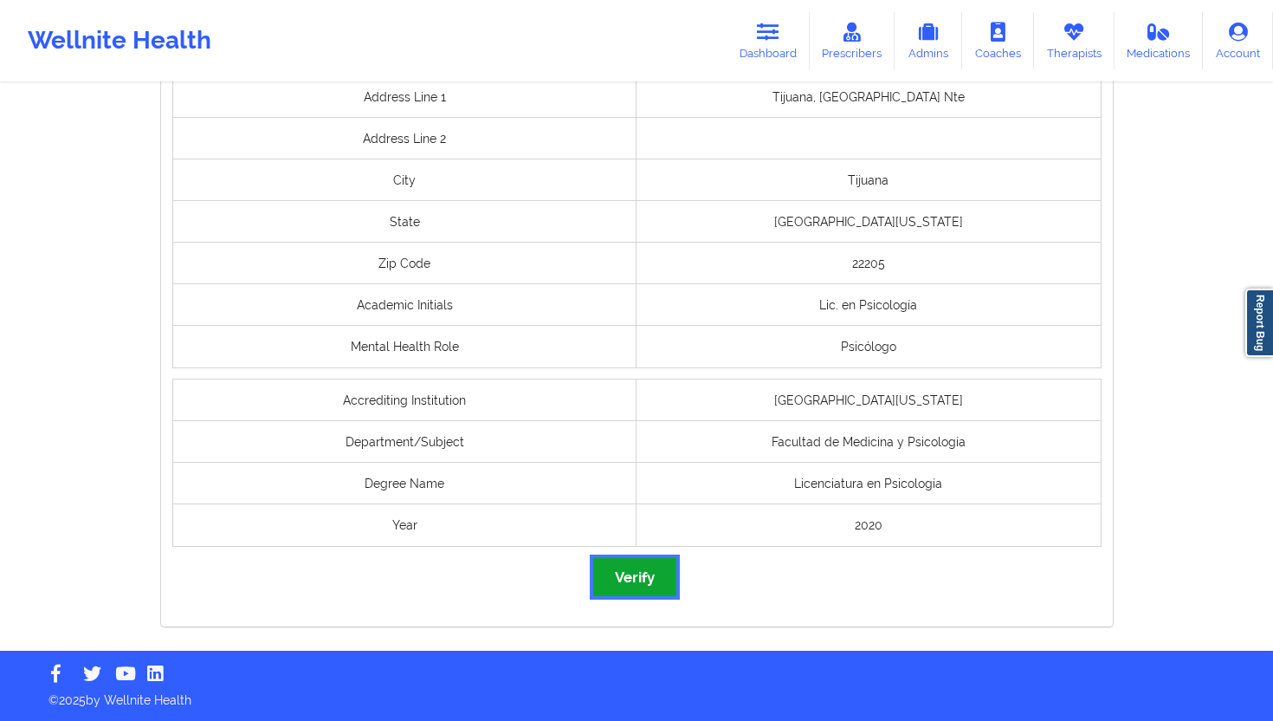
click button "Verify"
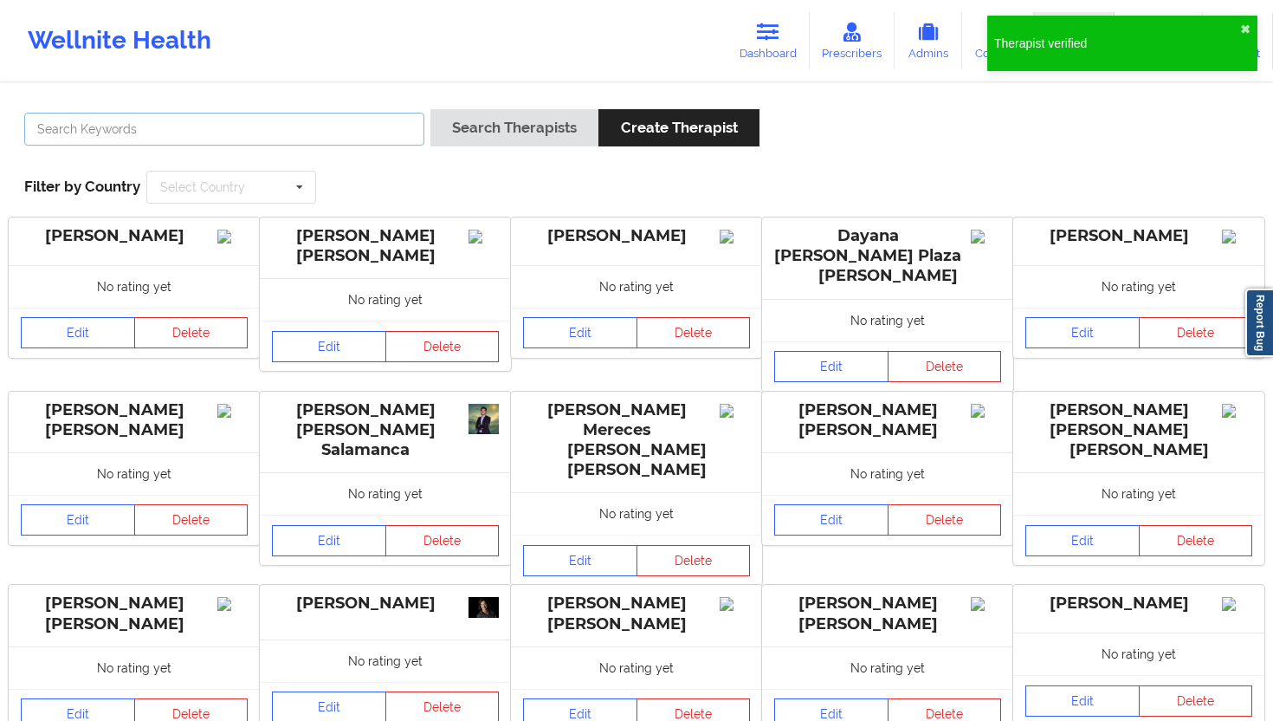
click input "text"
paste input "[PERSON_NAME]"
type input "[PERSON_NAME]"
click button "Search Therapists"
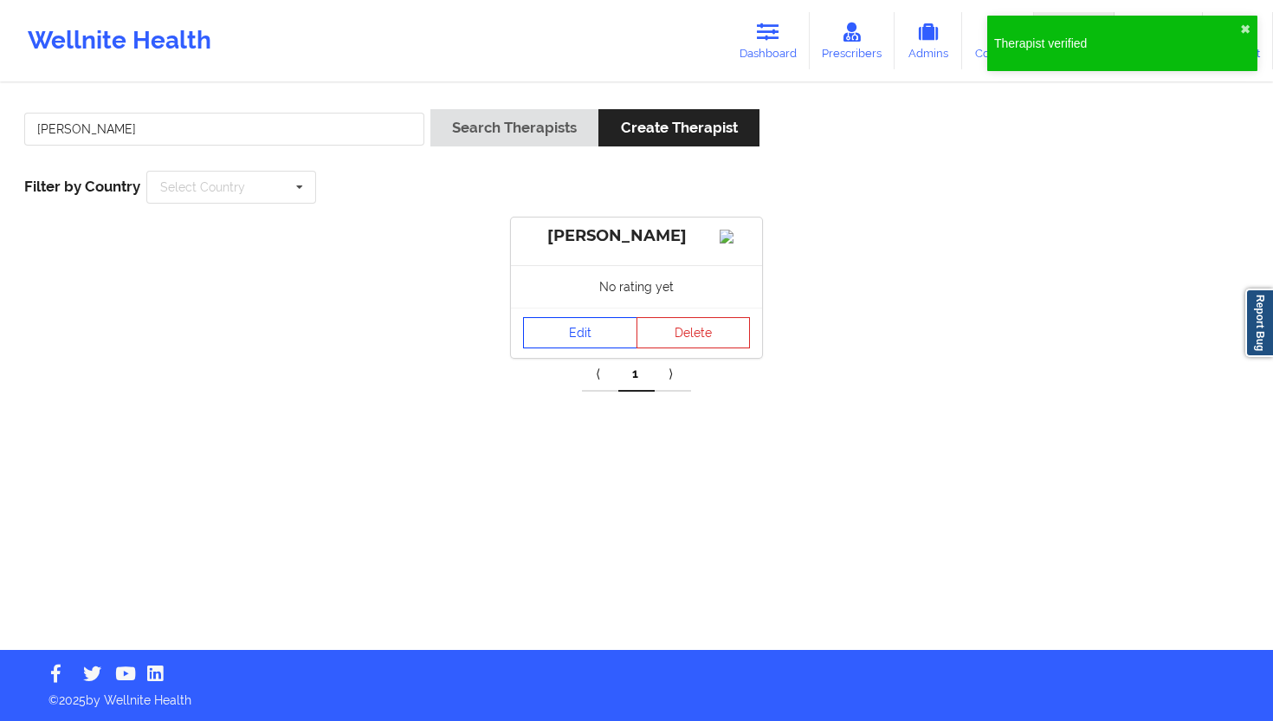
click link "Edit"
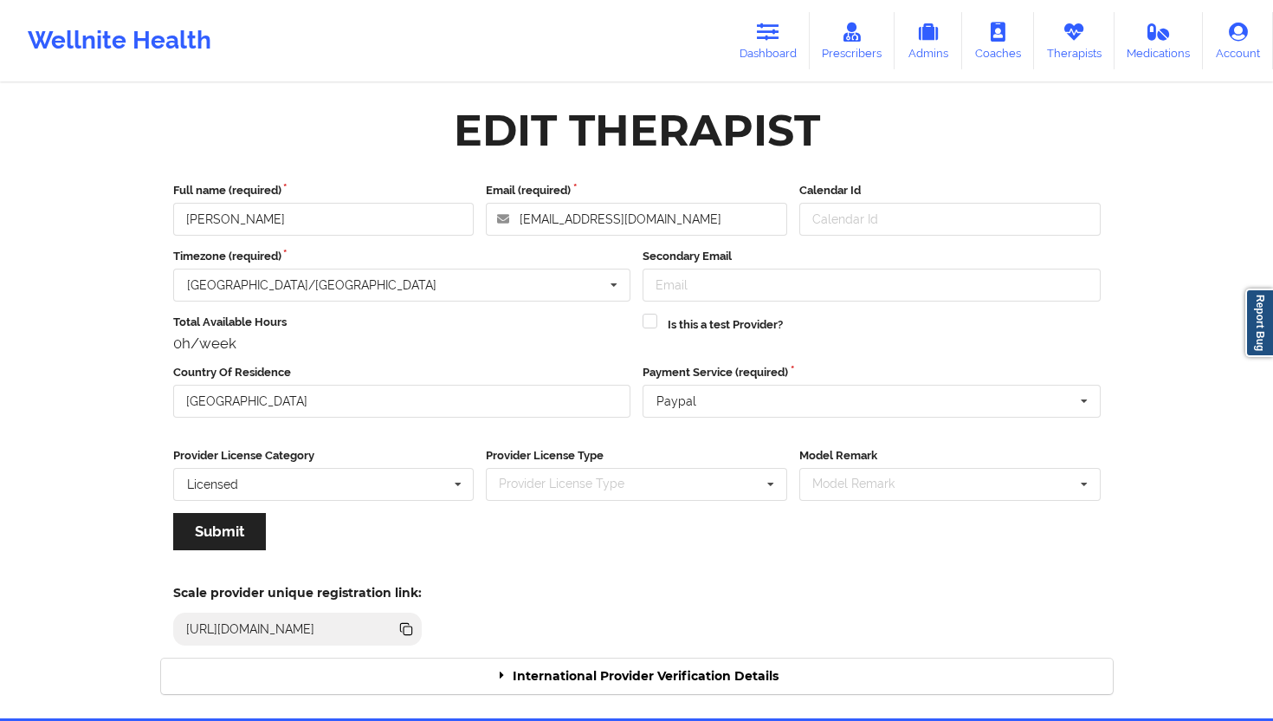
click div "International Provider Verification Details"
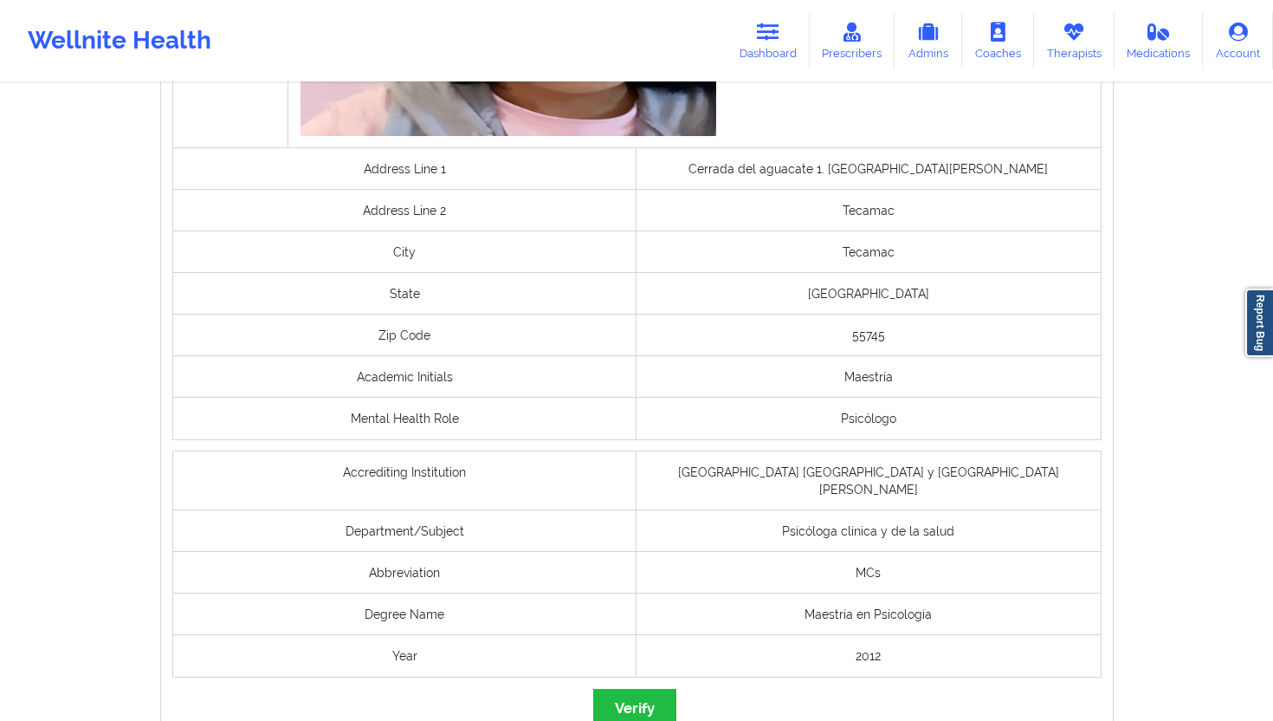
scroll to position [1299, 0]
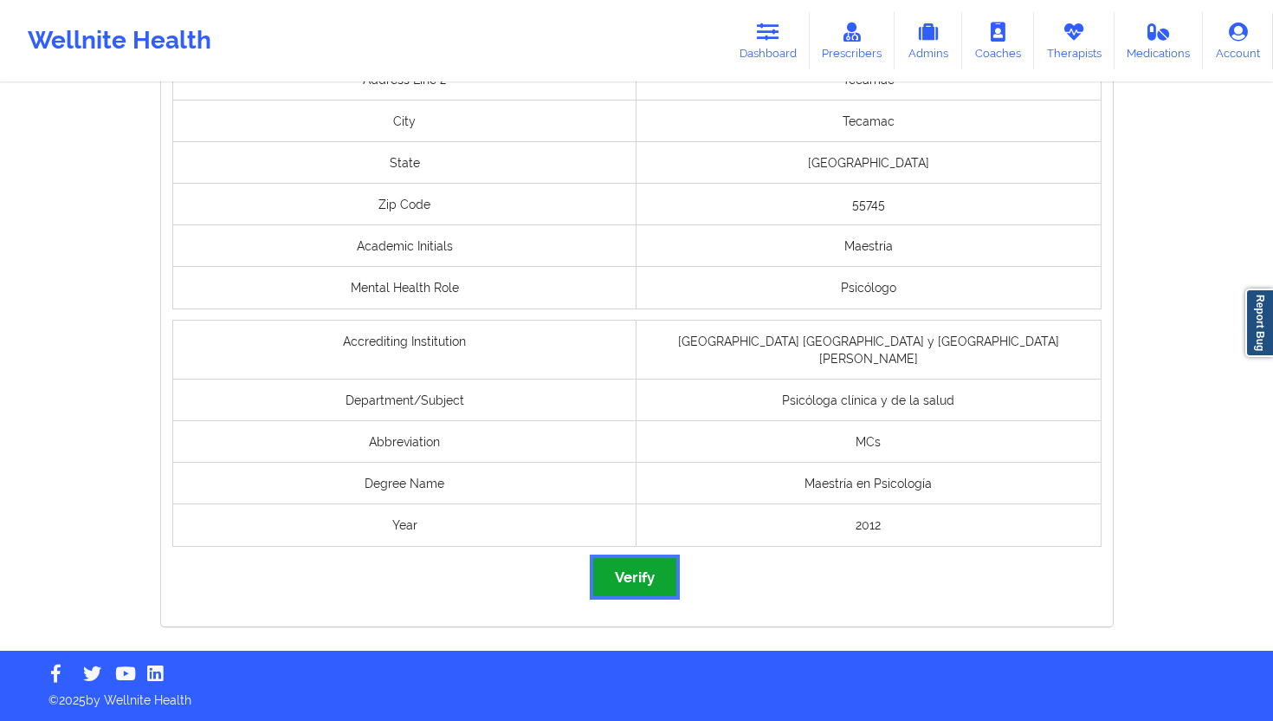
click button "Verify"
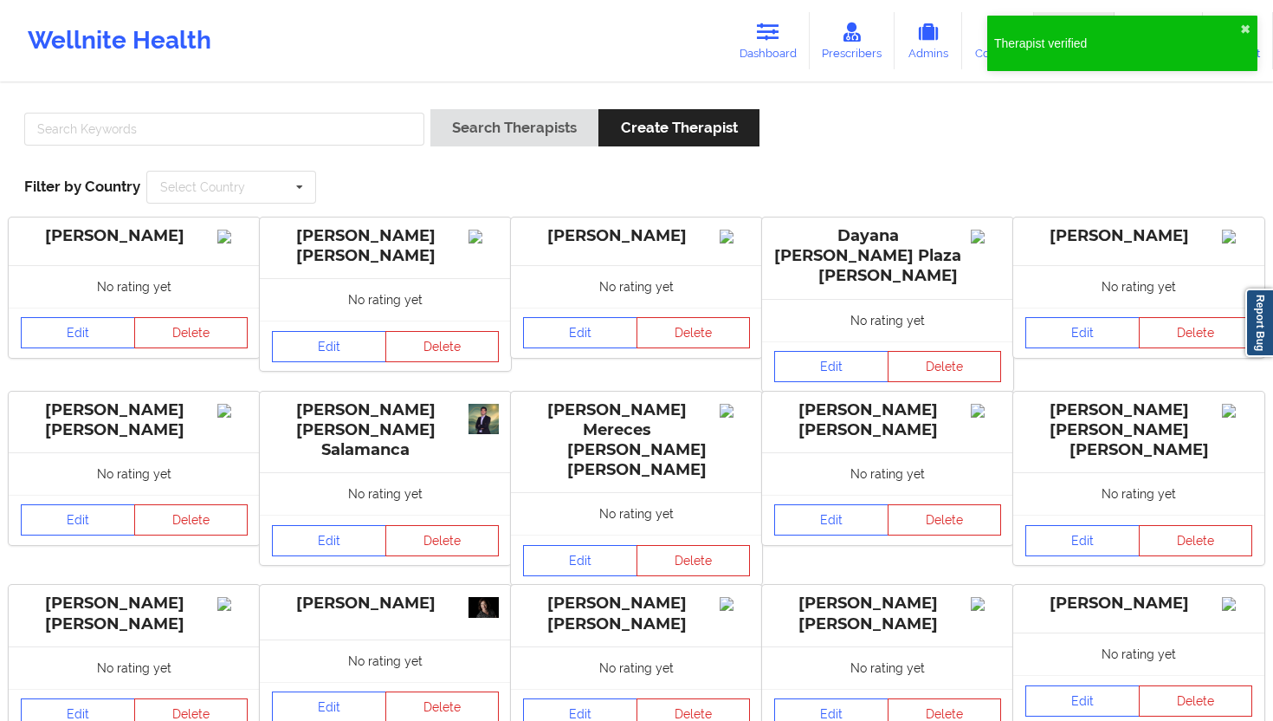
click div
click input "text"
paste input "[PERSON_NAME] [PERSON_NAME]"
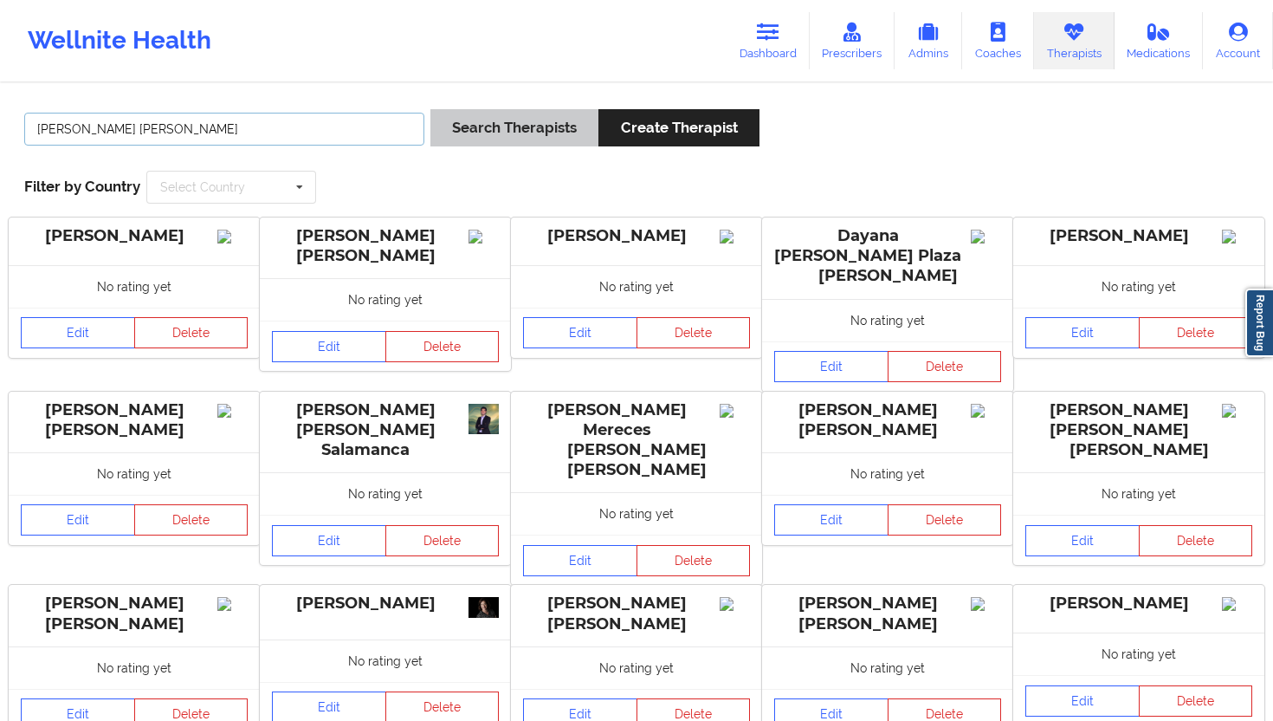
type input "[PERSON_NAME] [PERSON_NAME]"
click button "Search Therapists"
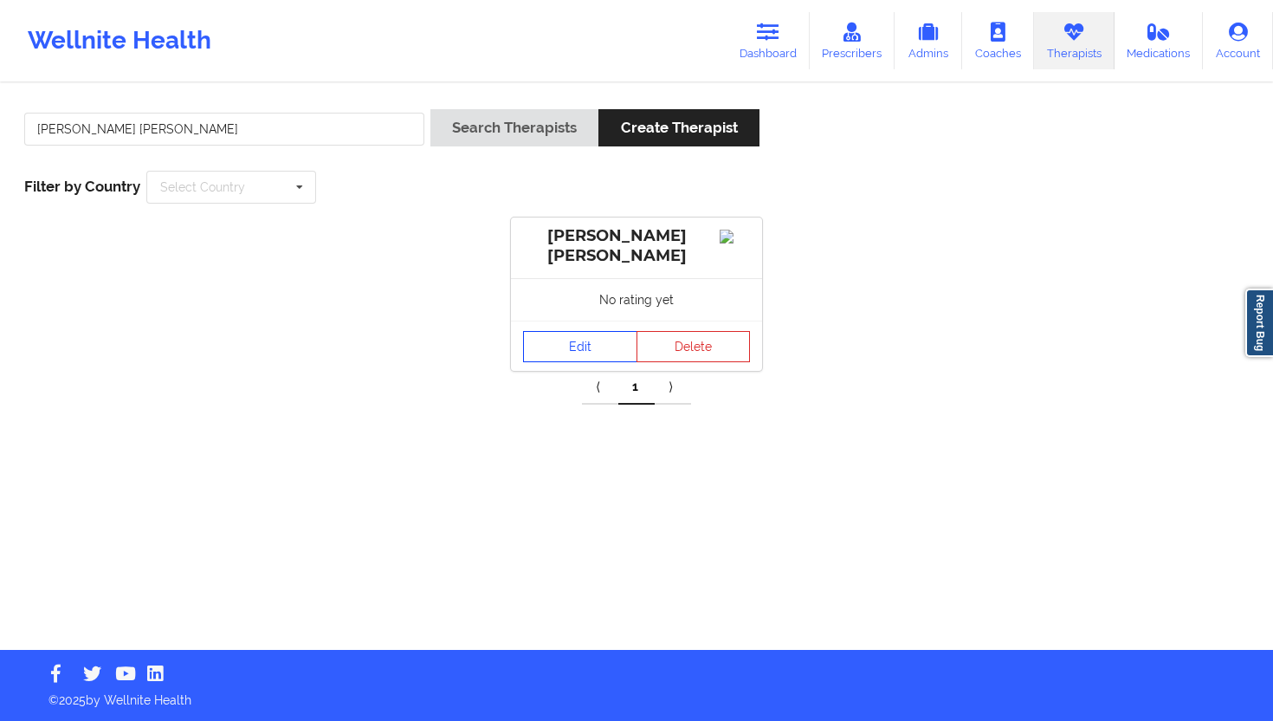
click link "Edit"
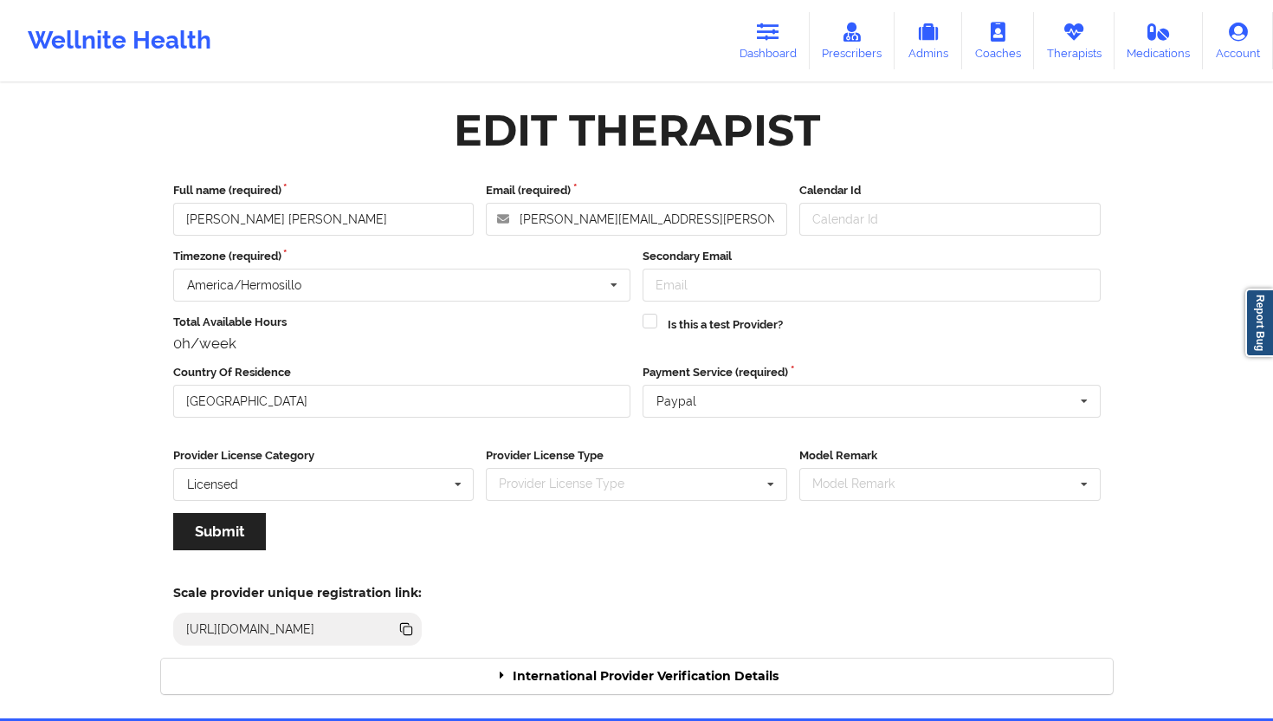
click div "Edit Therapist Full name (required) [PERSON_NAME] Del [PERSON_NAME] Email (requ…"
click div "International Provider Verification Details"
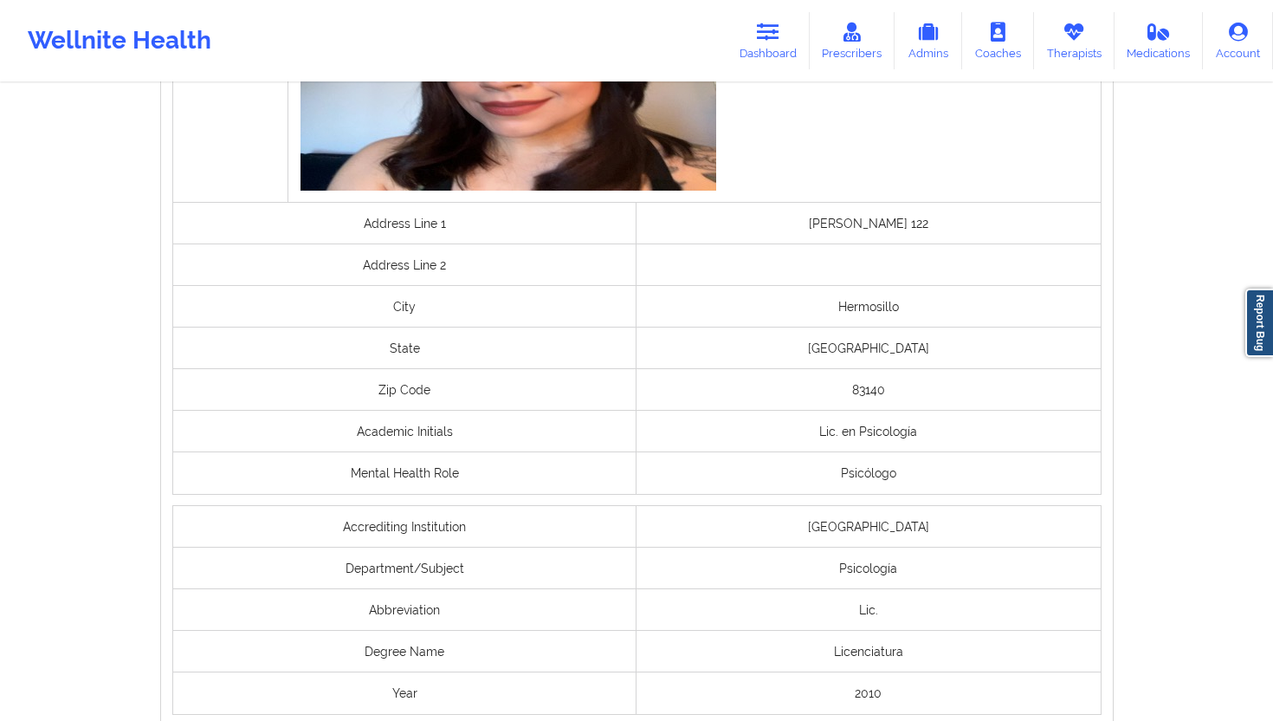
scroll to position [1238, 0]
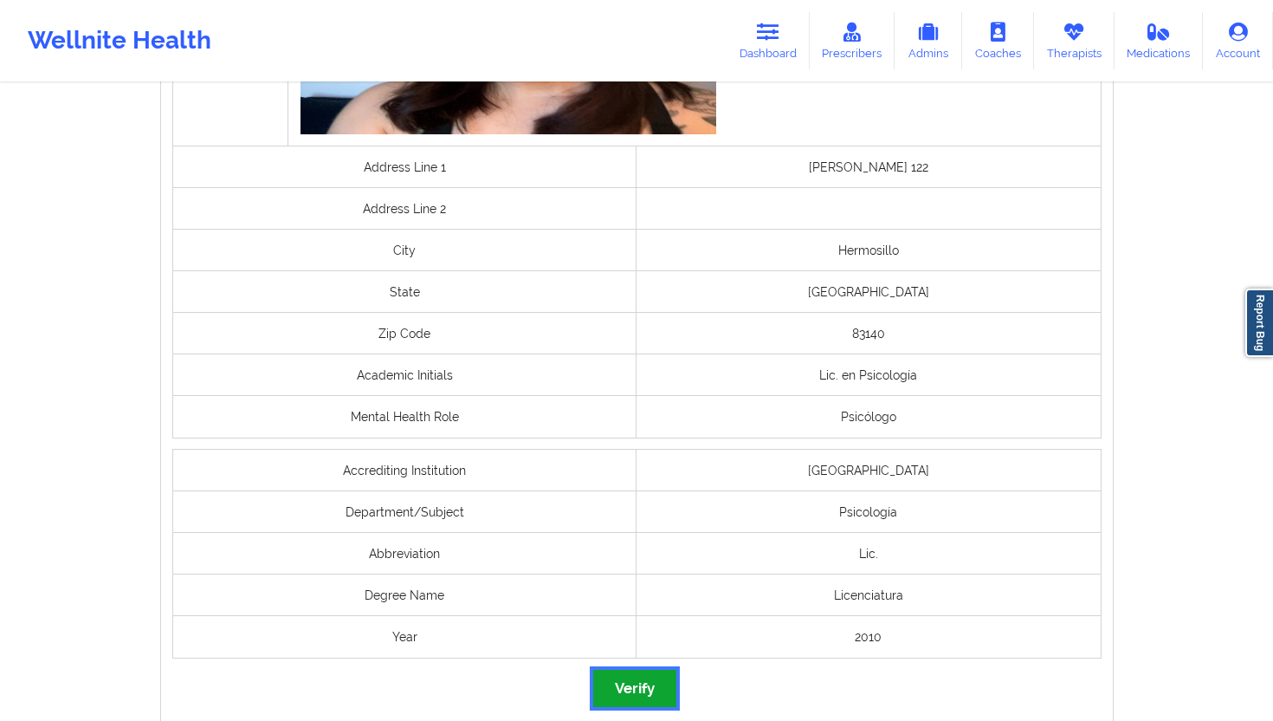
click button "Verify"
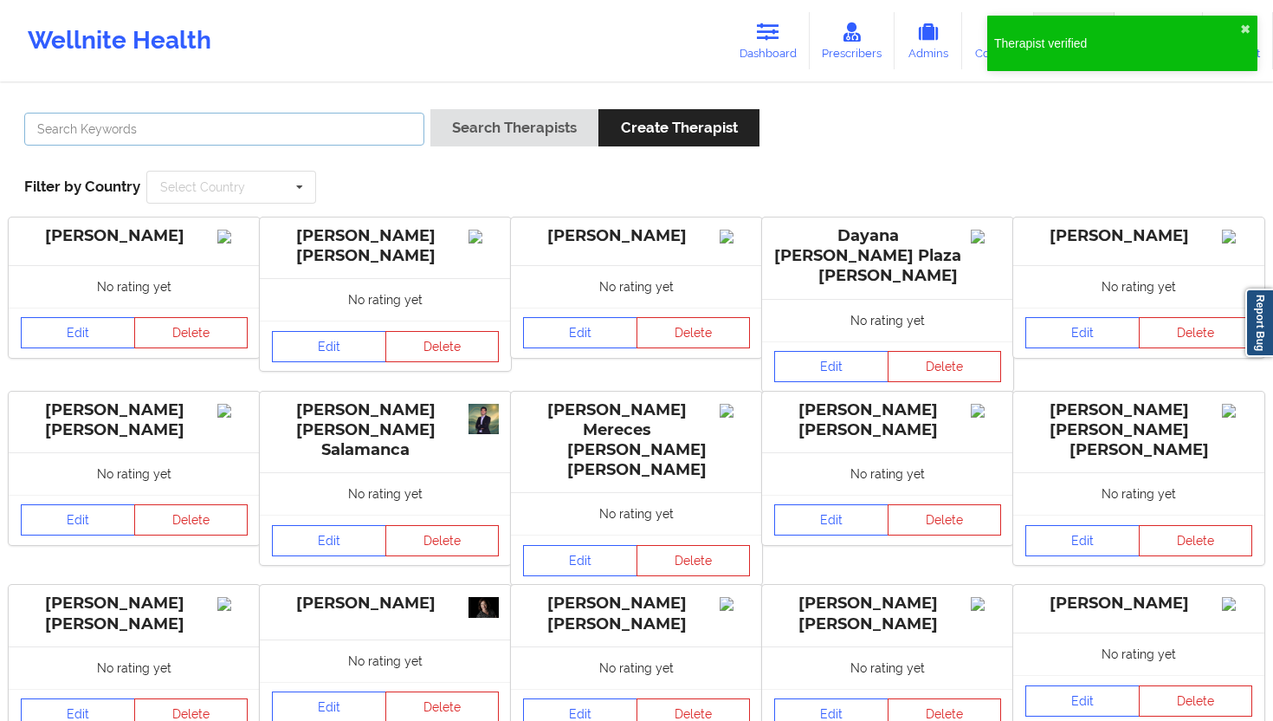
click input "text"
paste input "[PERSON_NAME] [PERSON_NAME]"
type input "[PERSON_NAME] [PERSON_NAME]"
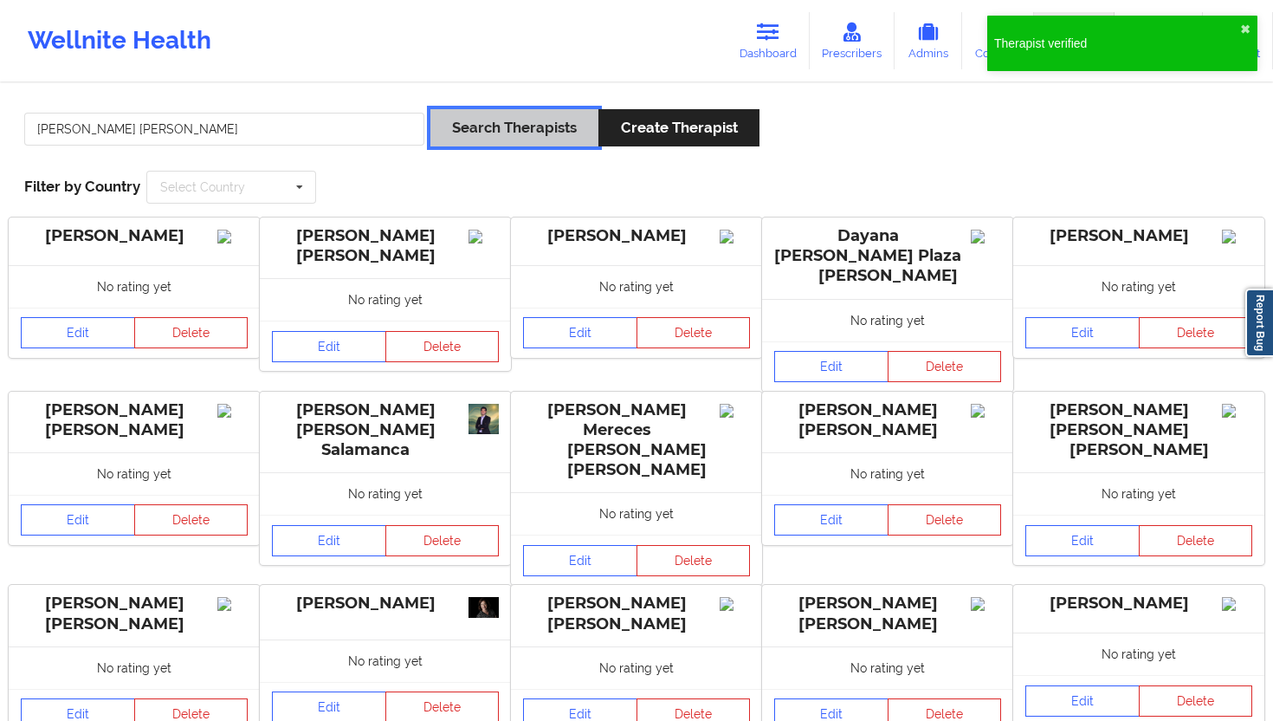
click button "Search Therapists"
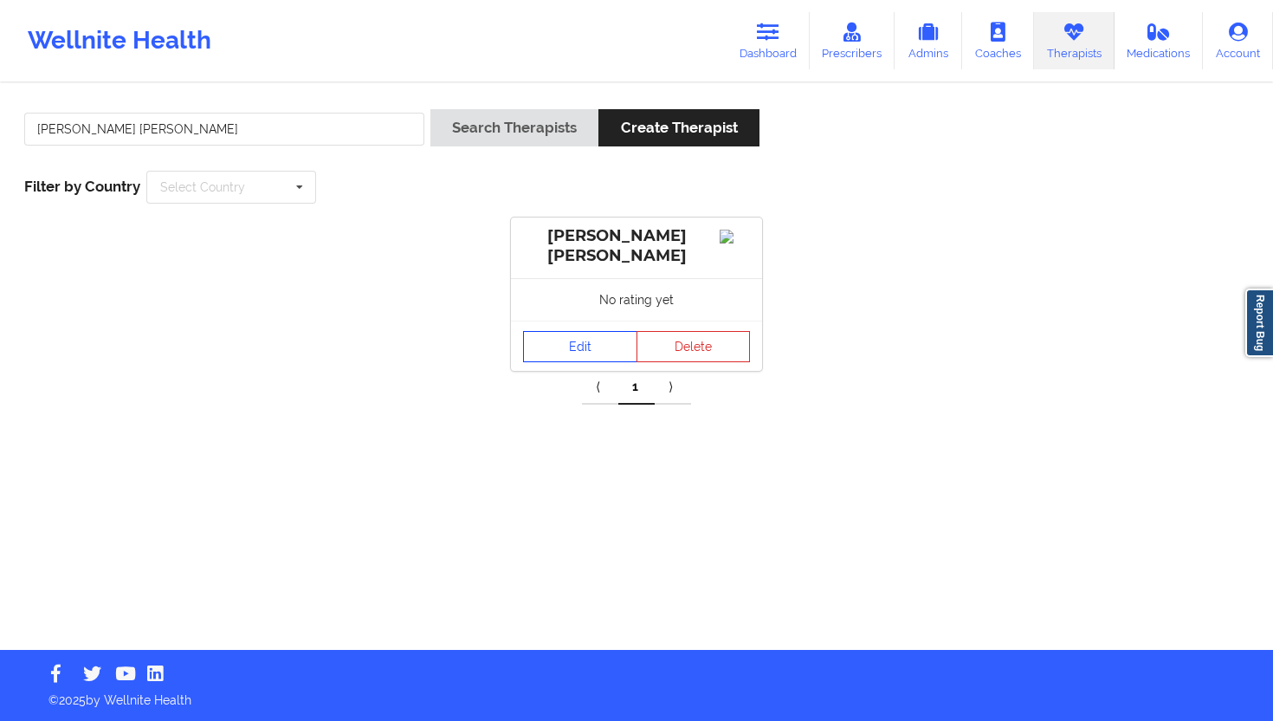
click link "Edit"
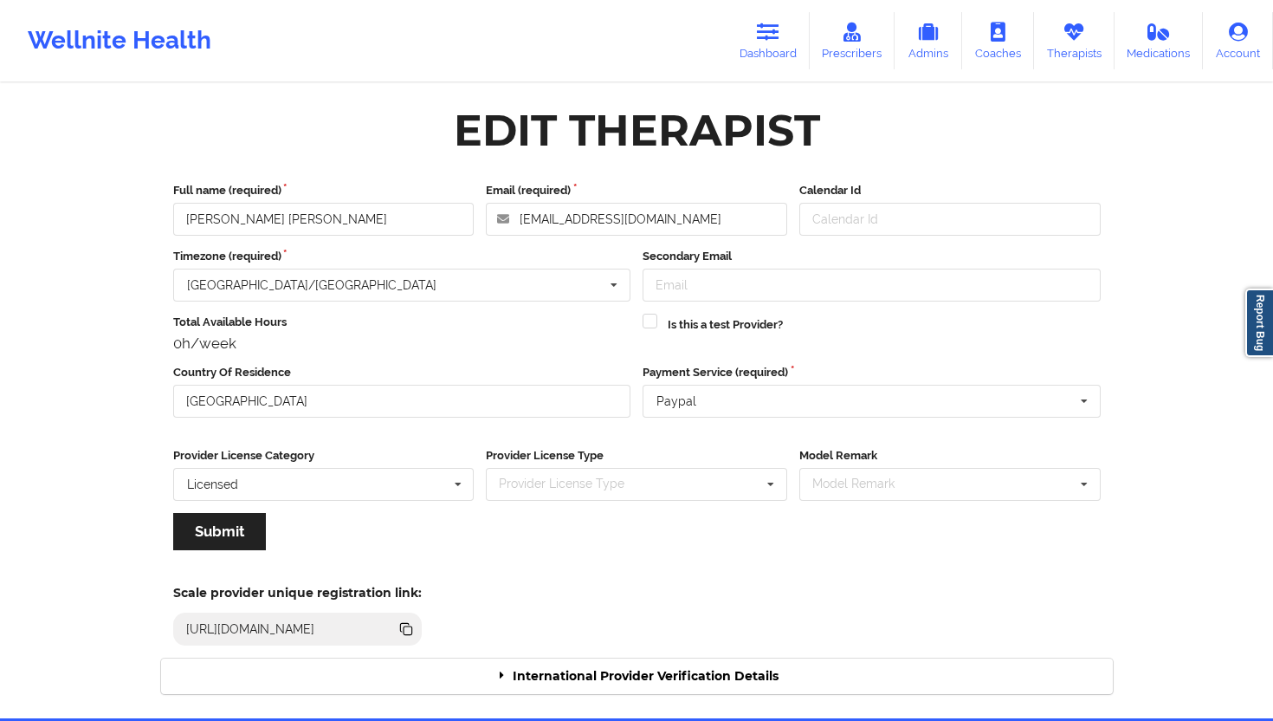
click div "International Provider Verification Details"
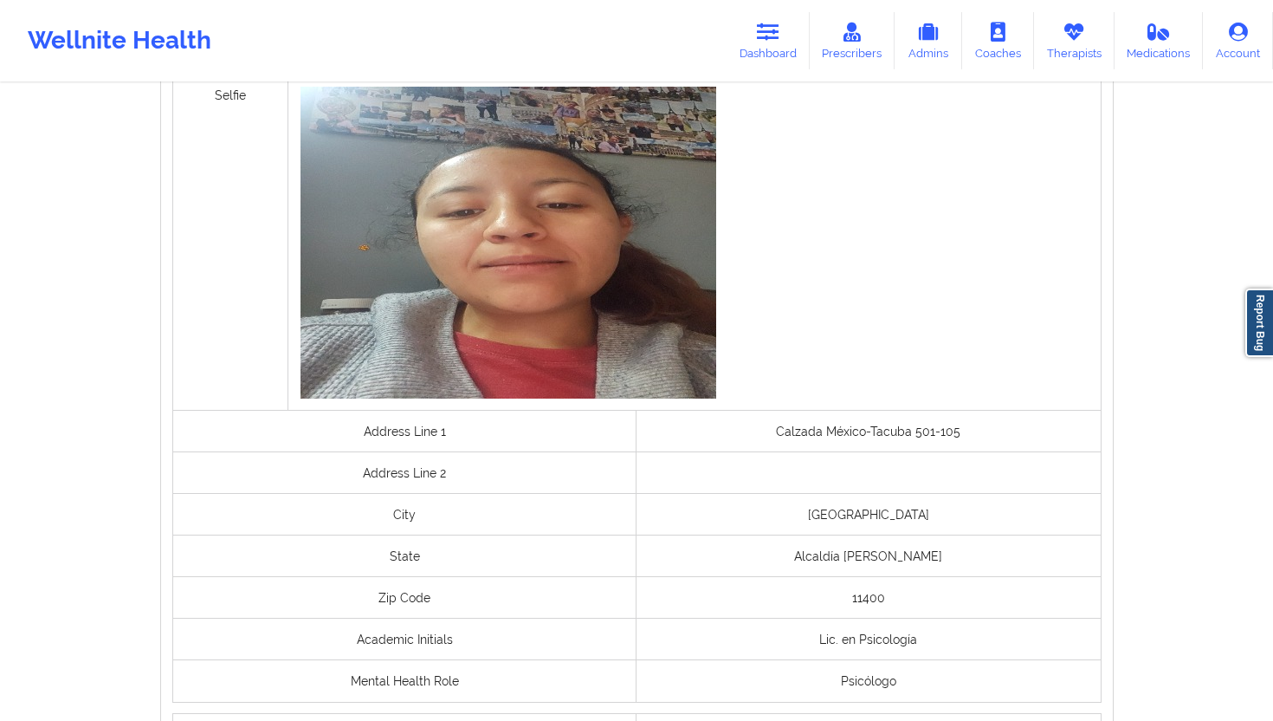
scroll to position [1202, 0]
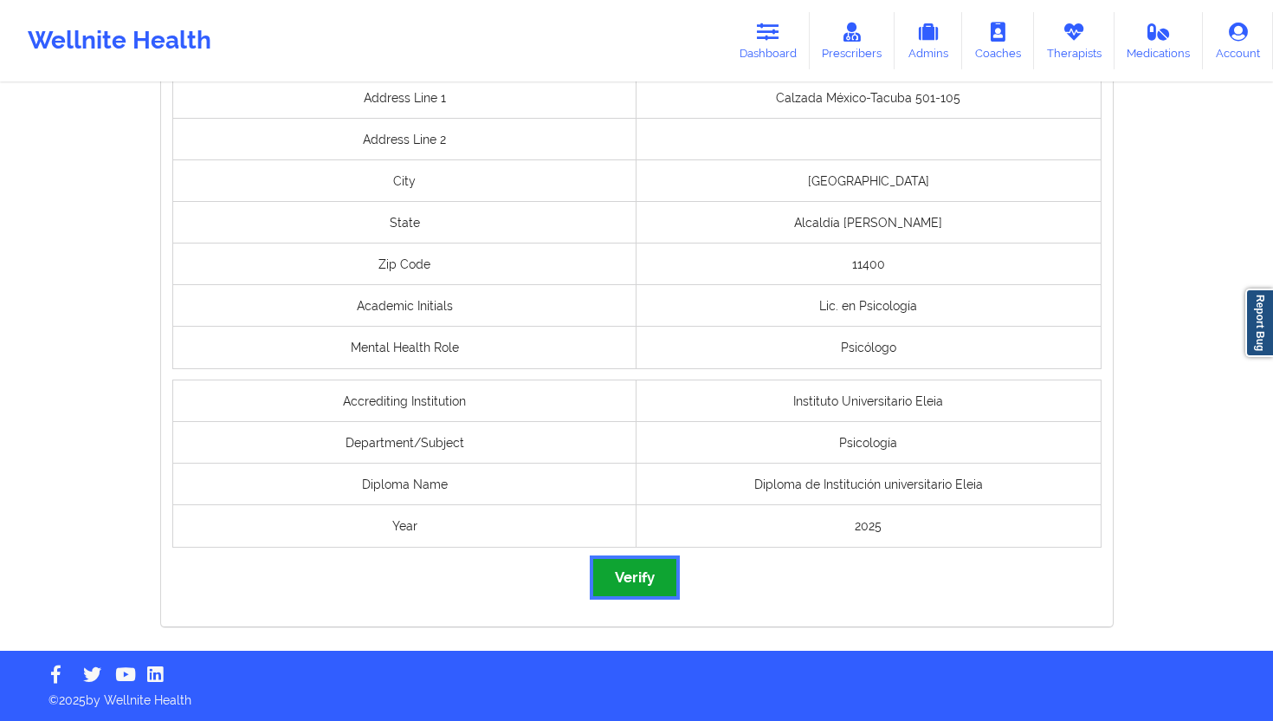
click button "Verify"
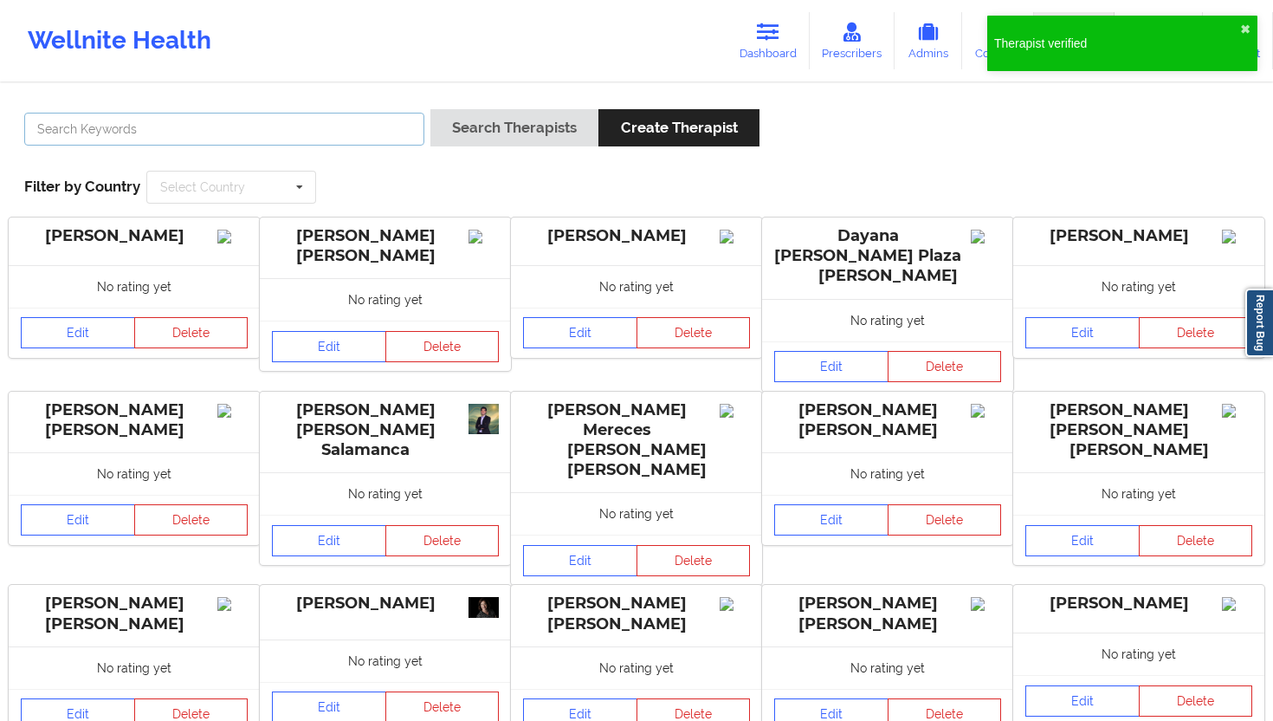
click input "text"
paste input "[PERSON_NAME] [PERSON_NAME]"
type input "[PERSON_NAME] [PERSON_NAME]"
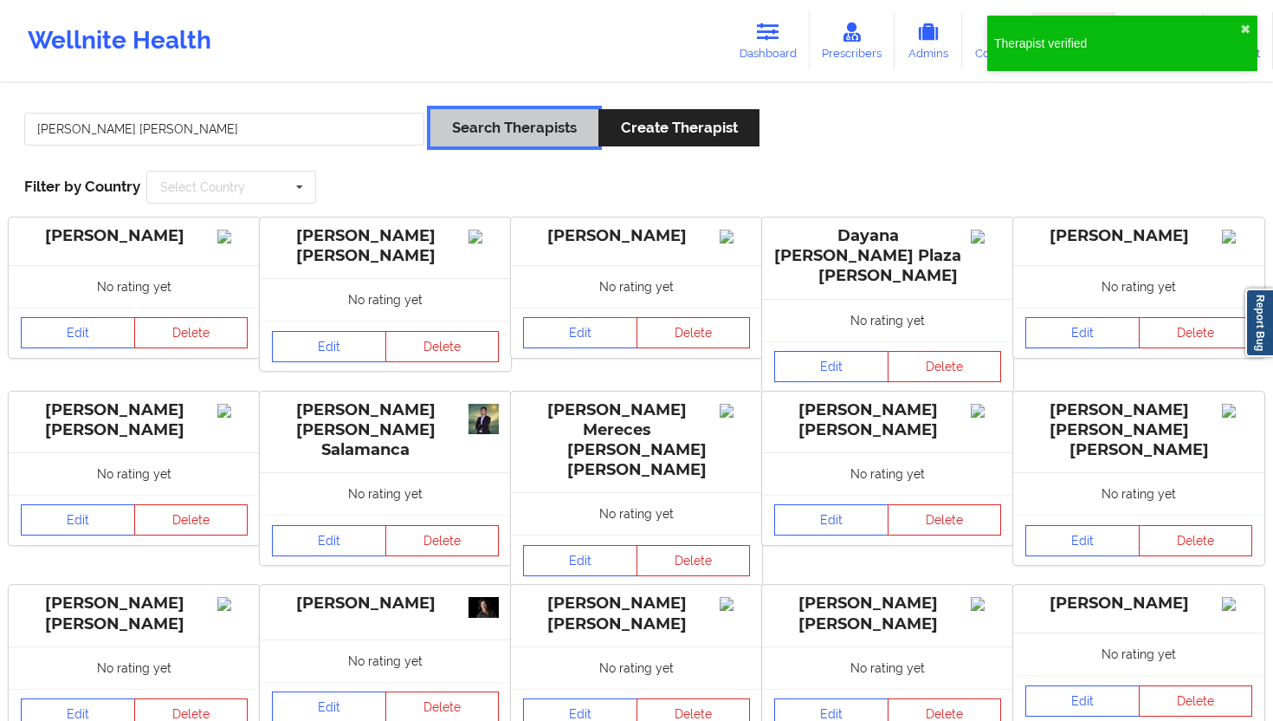
click button "Search Therapists"
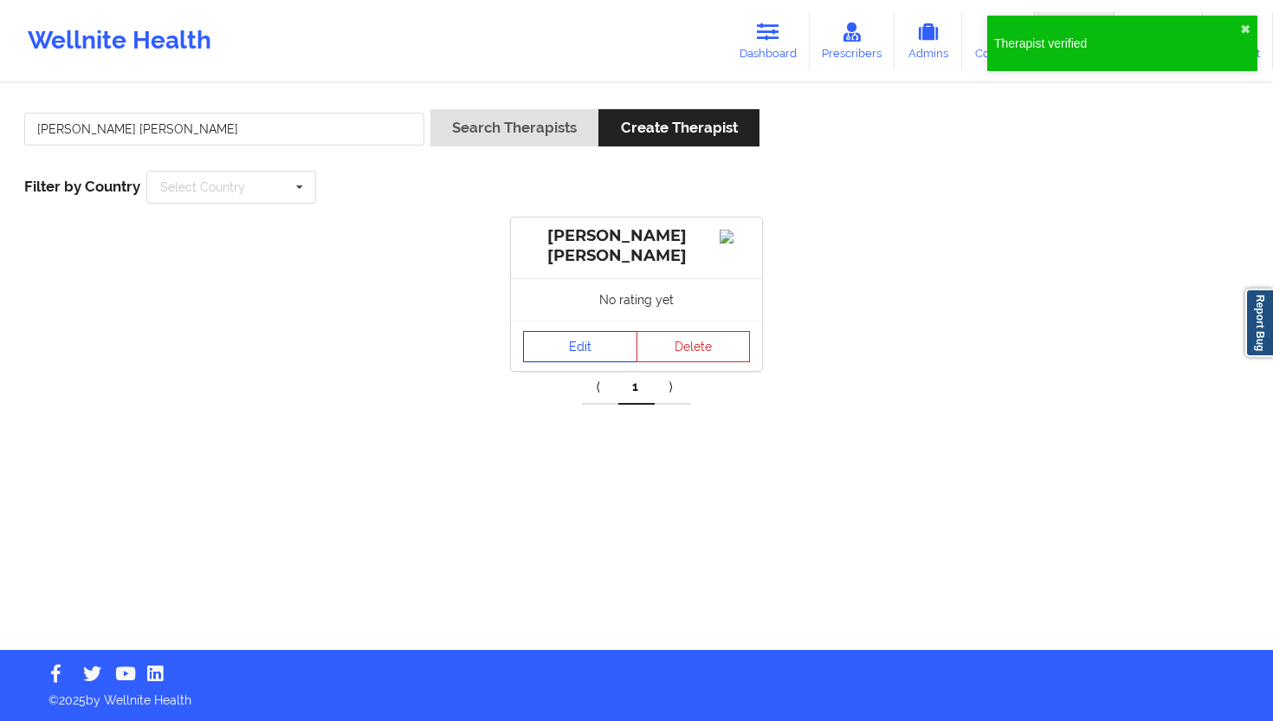
click link "Edit"
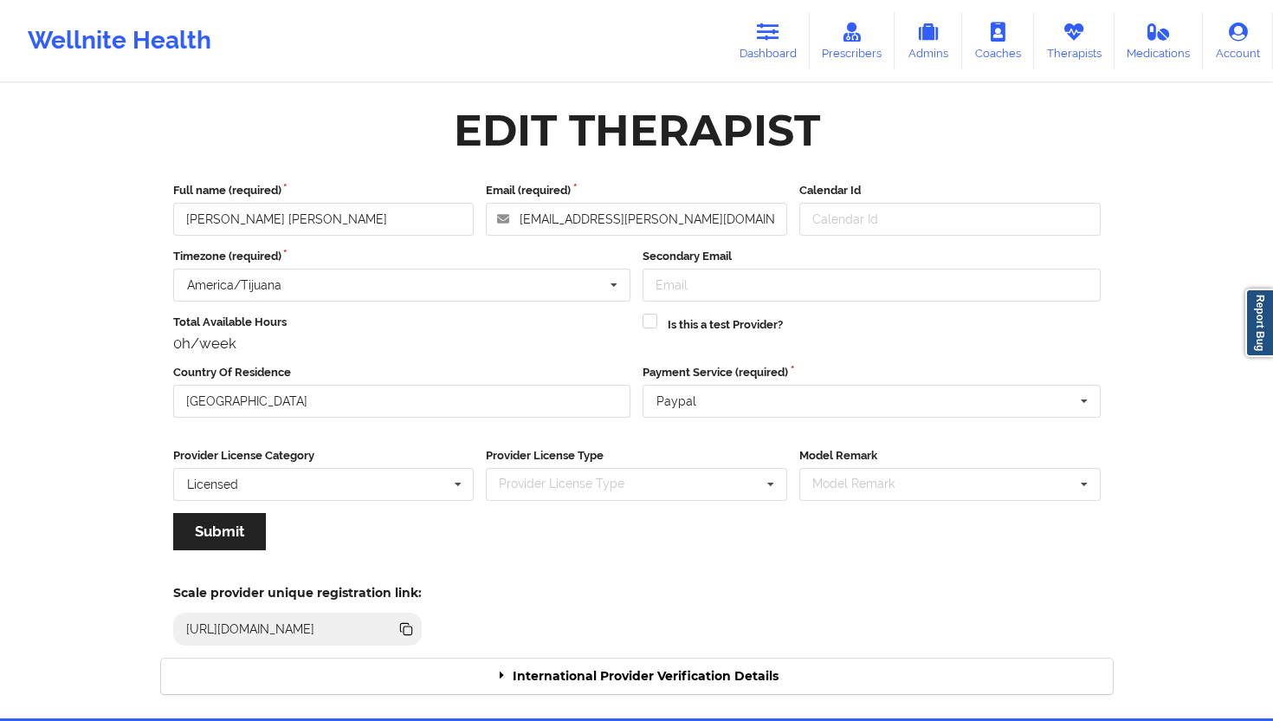
click div "International Provider Verification Details"
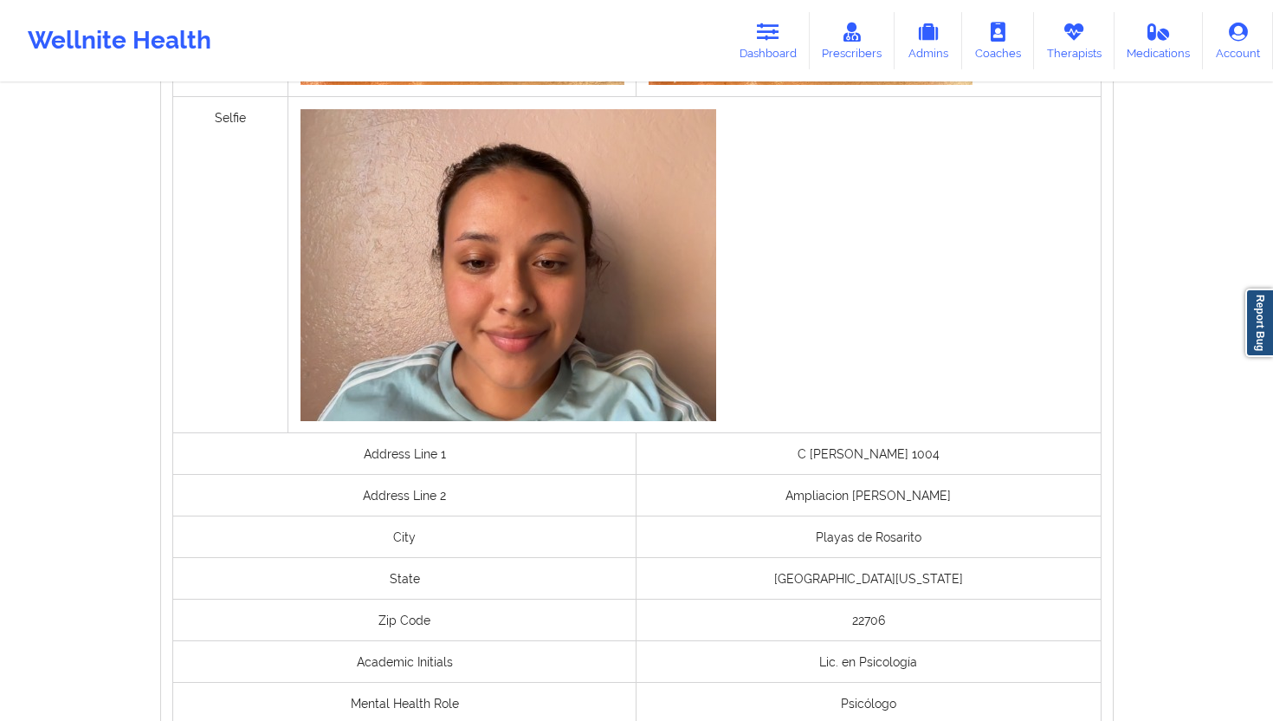
scroll to position [1218, 0]
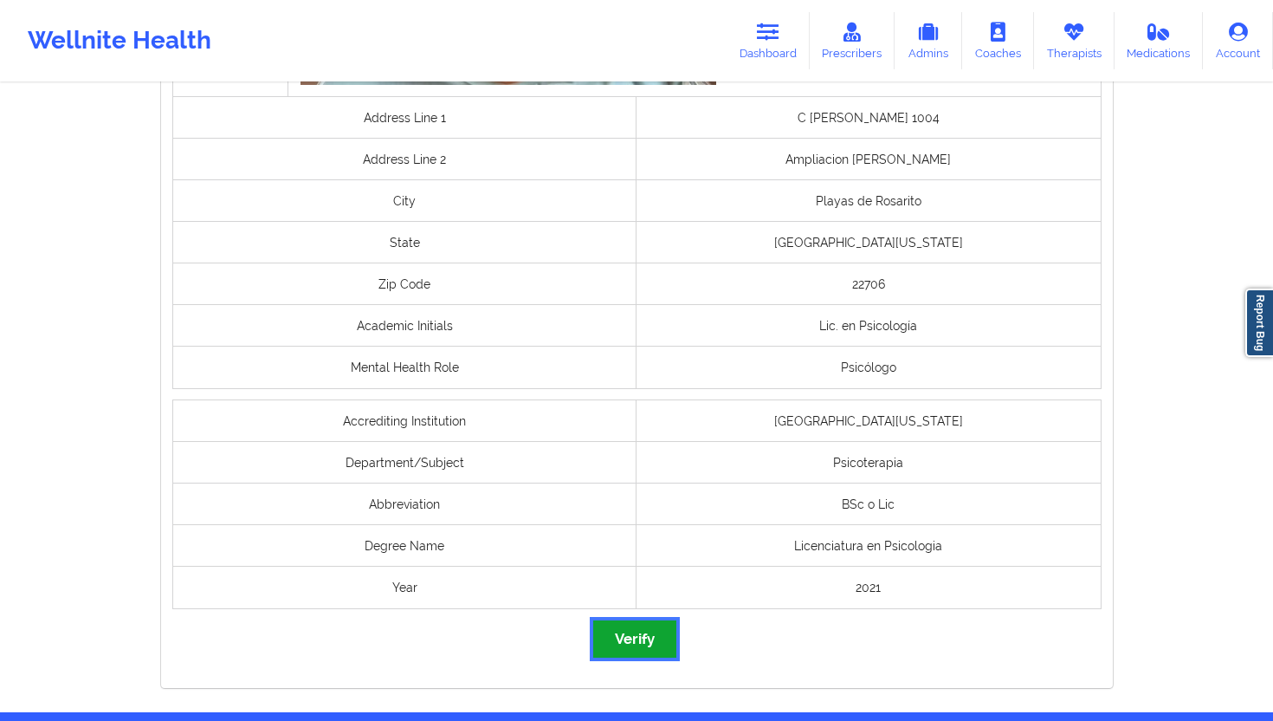
click button "Verify"
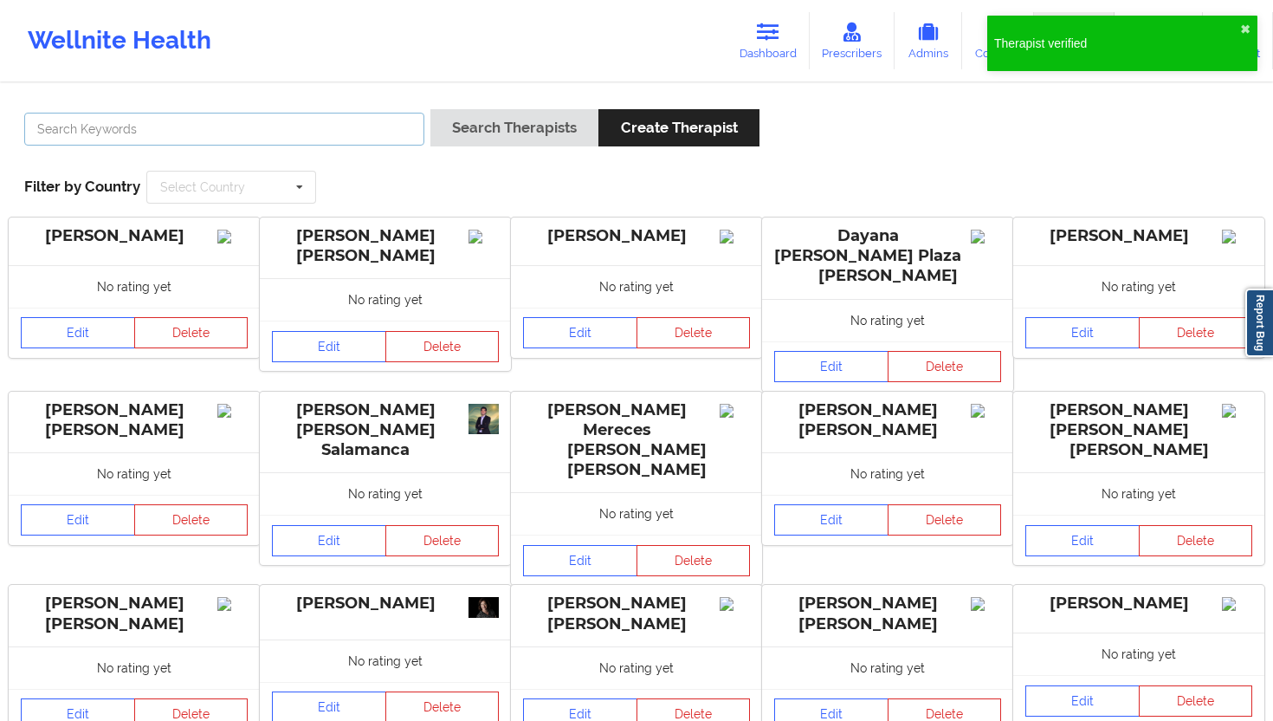
click input "text"
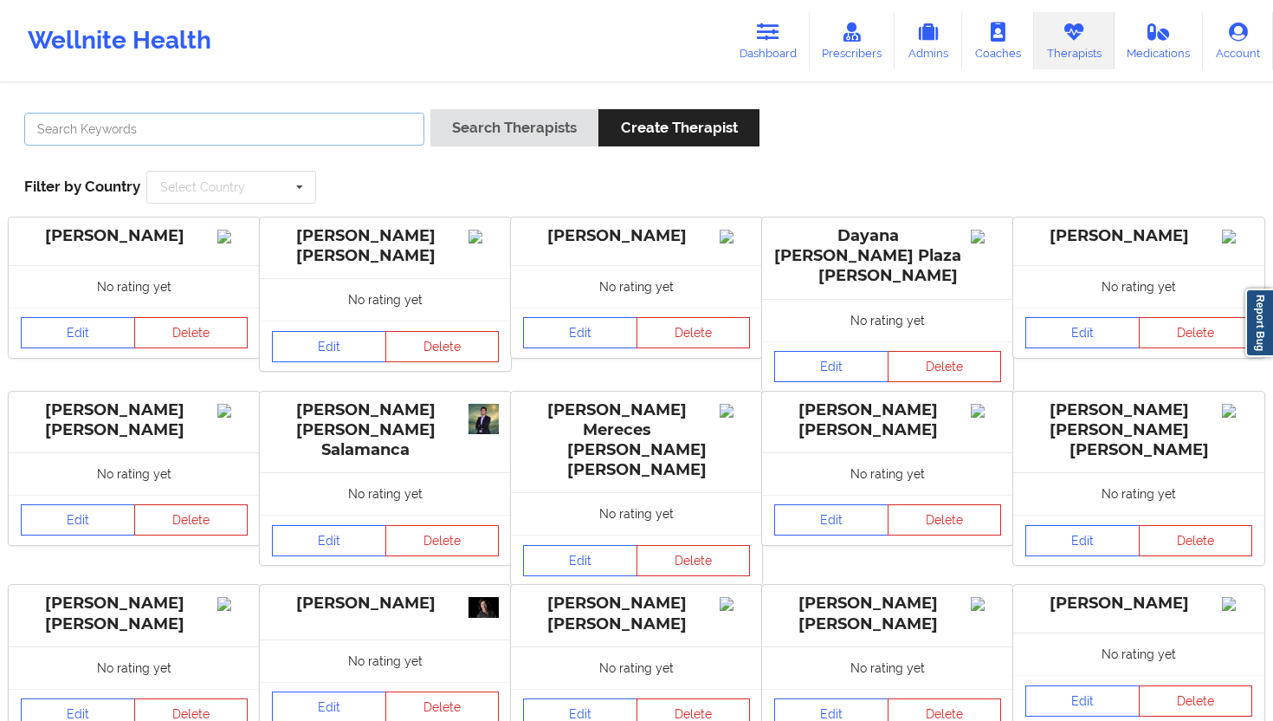
paste input "[PERSON_NAME]"
type input "[PERSON_NAME]"
click button "Search Therapists"
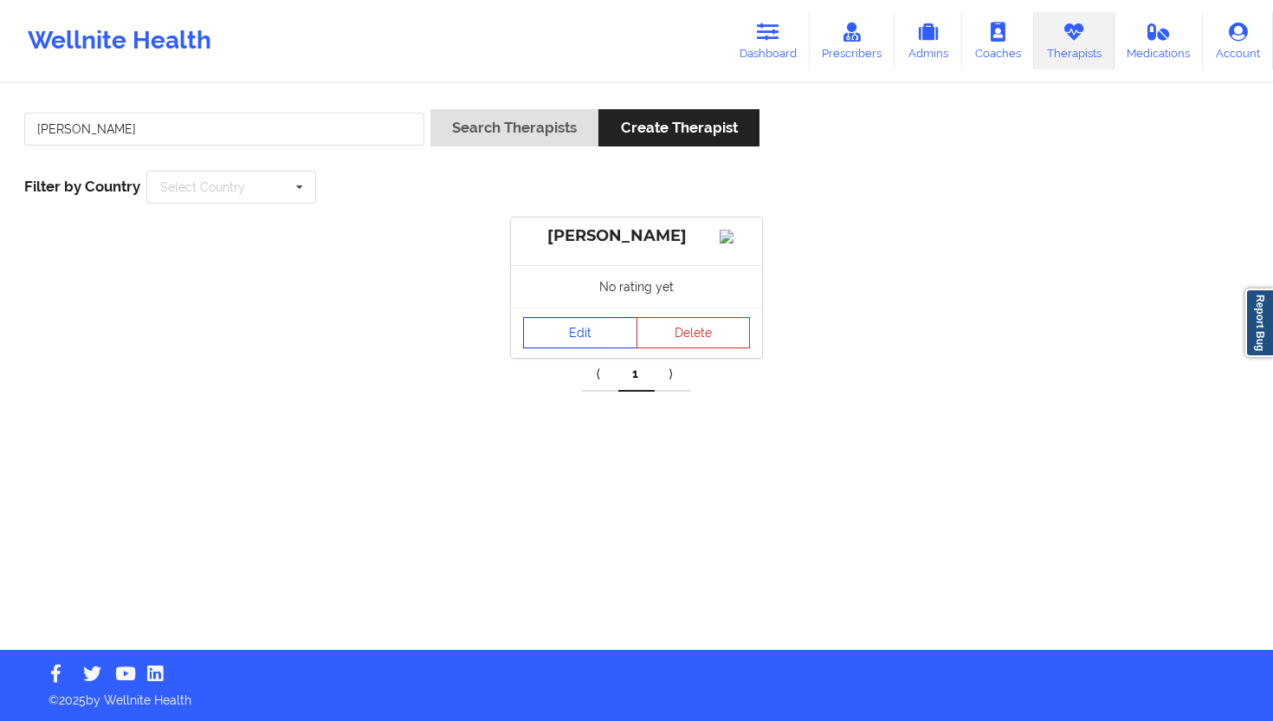
click link "Edit"
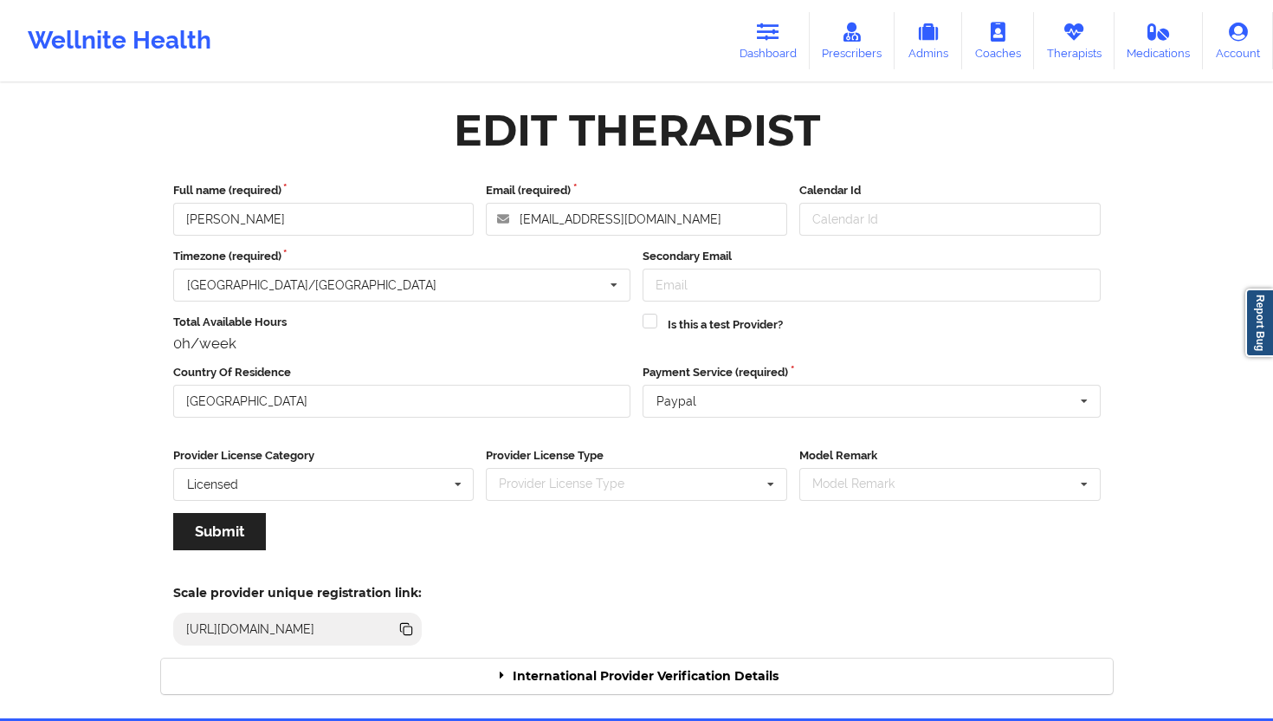
scroll to position [68, 0]
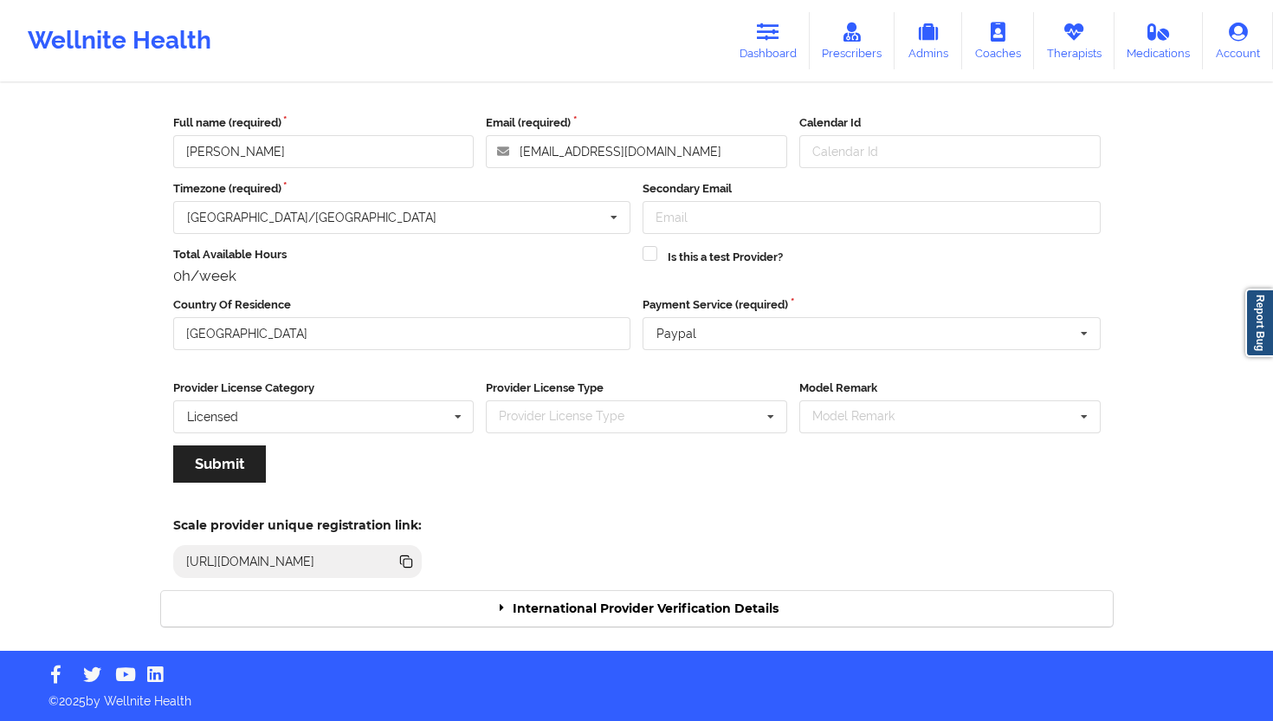
click div "International Provider Verification Details"
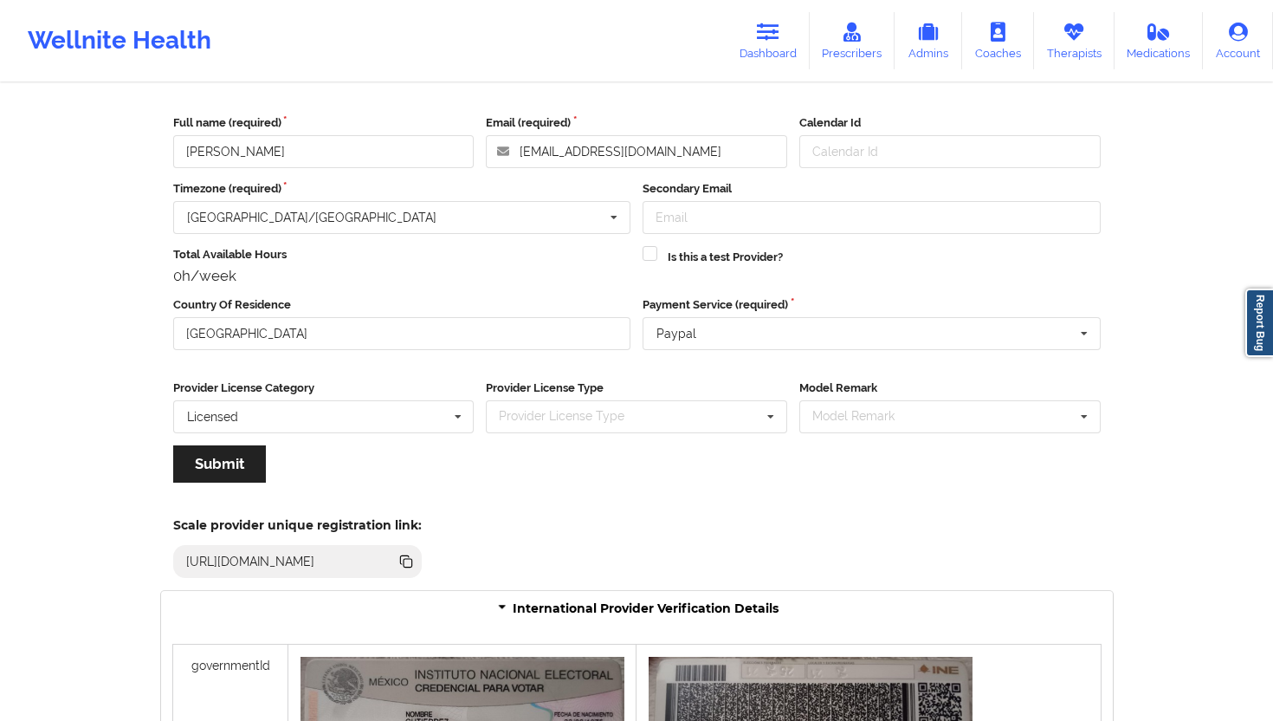
scroll to position [1160, 0]
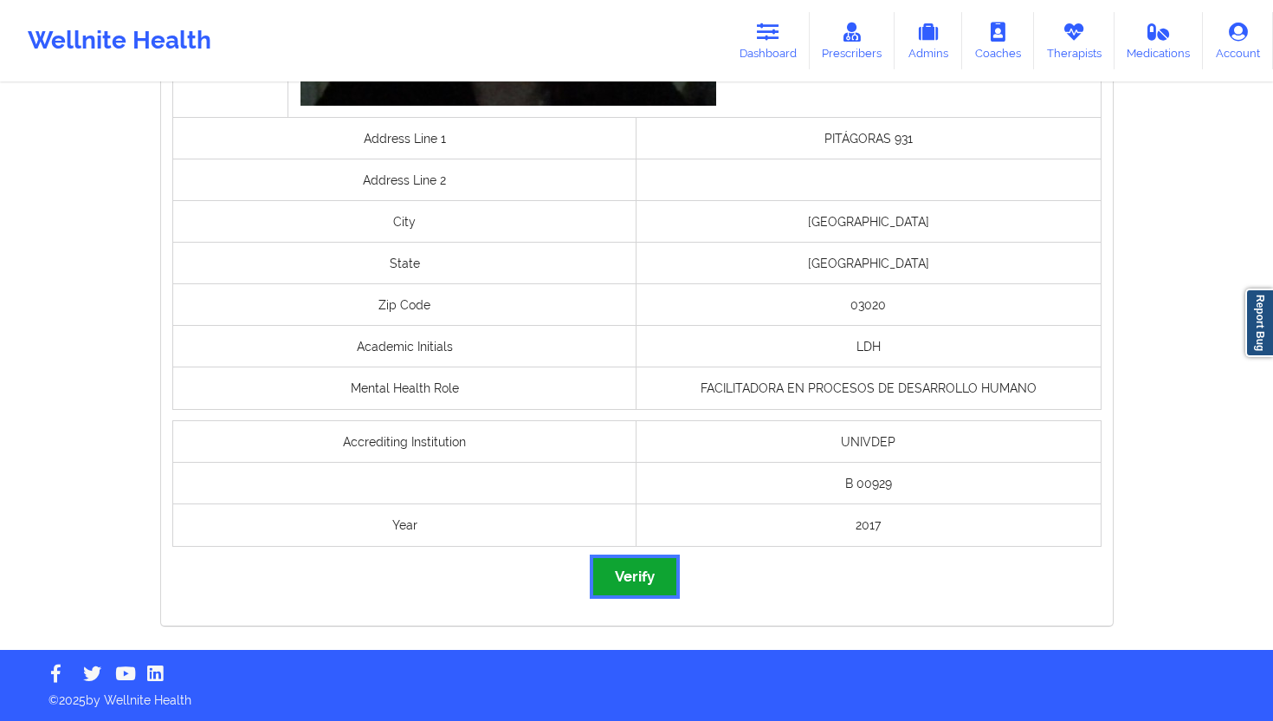
click button "Verify"
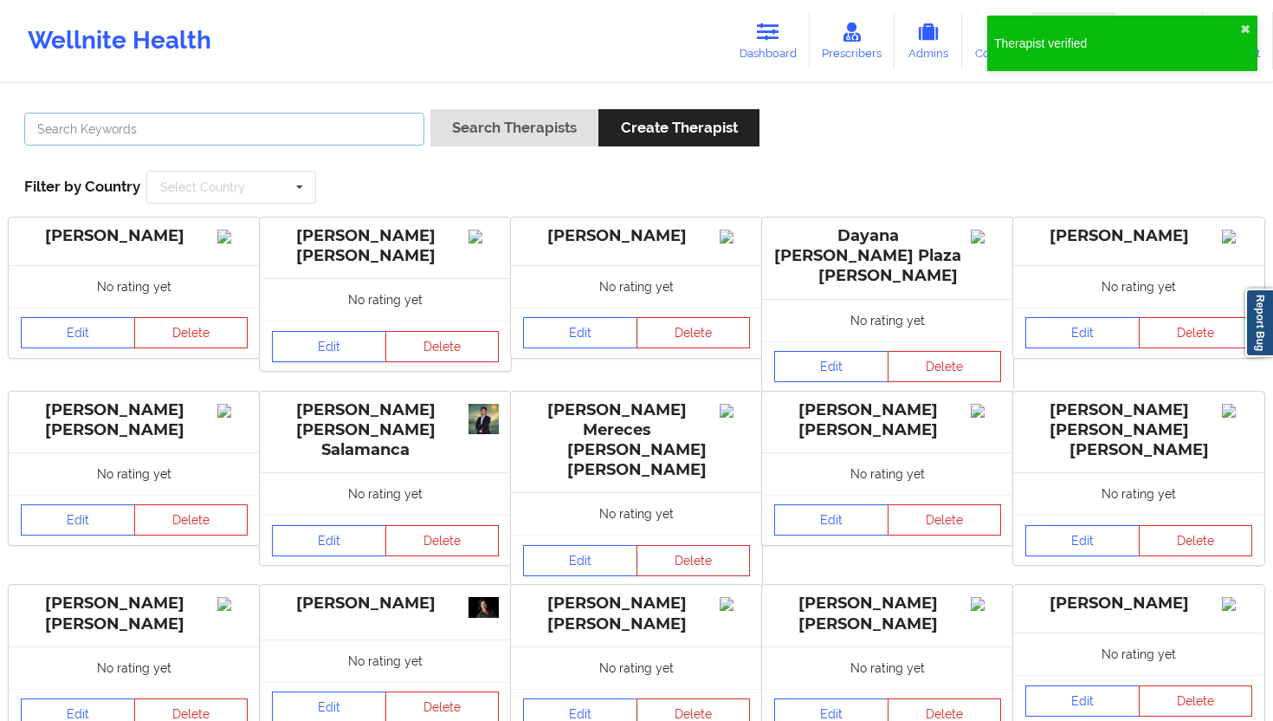
click input "text"
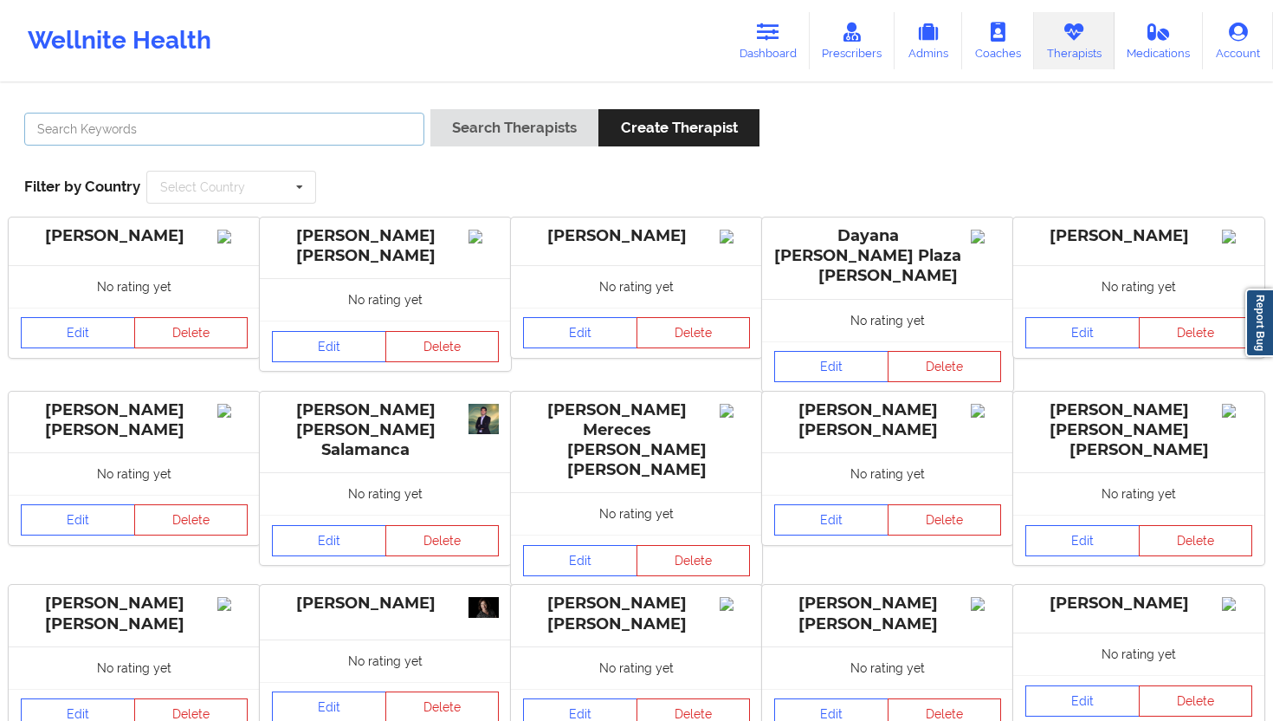
paste input "[PERSON_NAME]"
type input "[PERSON_NAME]"
click div "Search Therapists Create Therapist"
click button "Search Therapists"
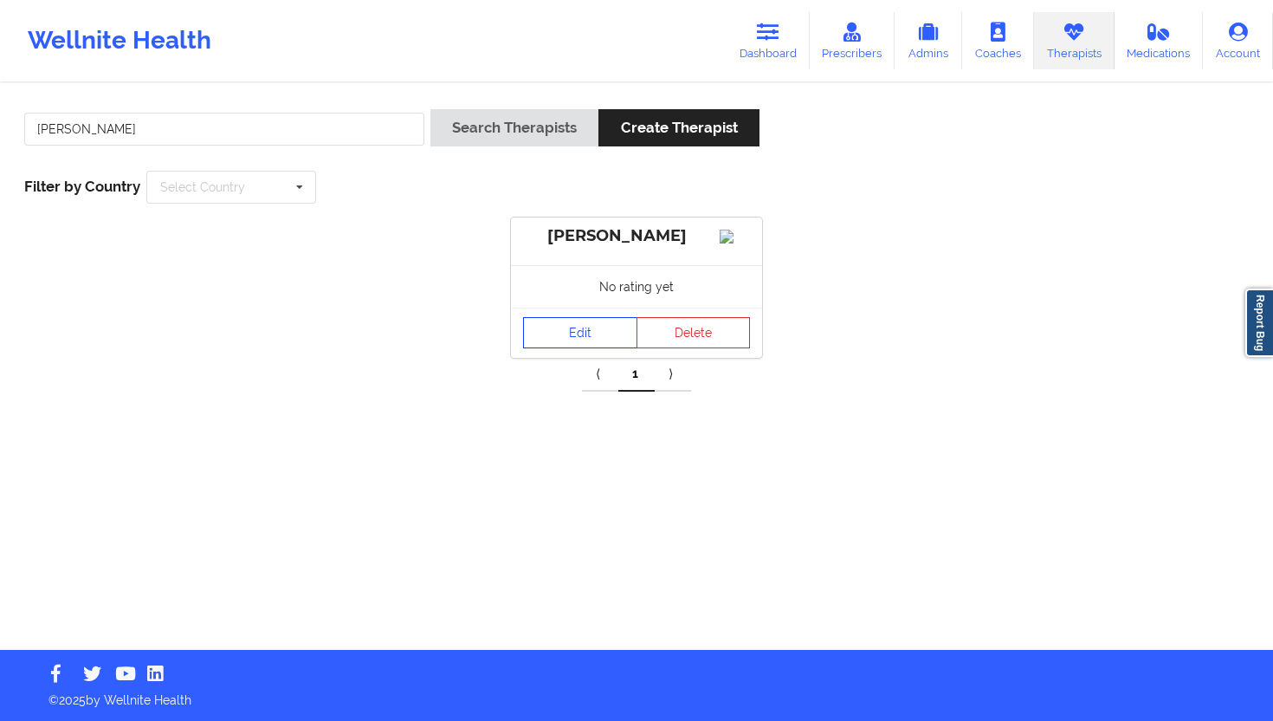
click link "Edit"
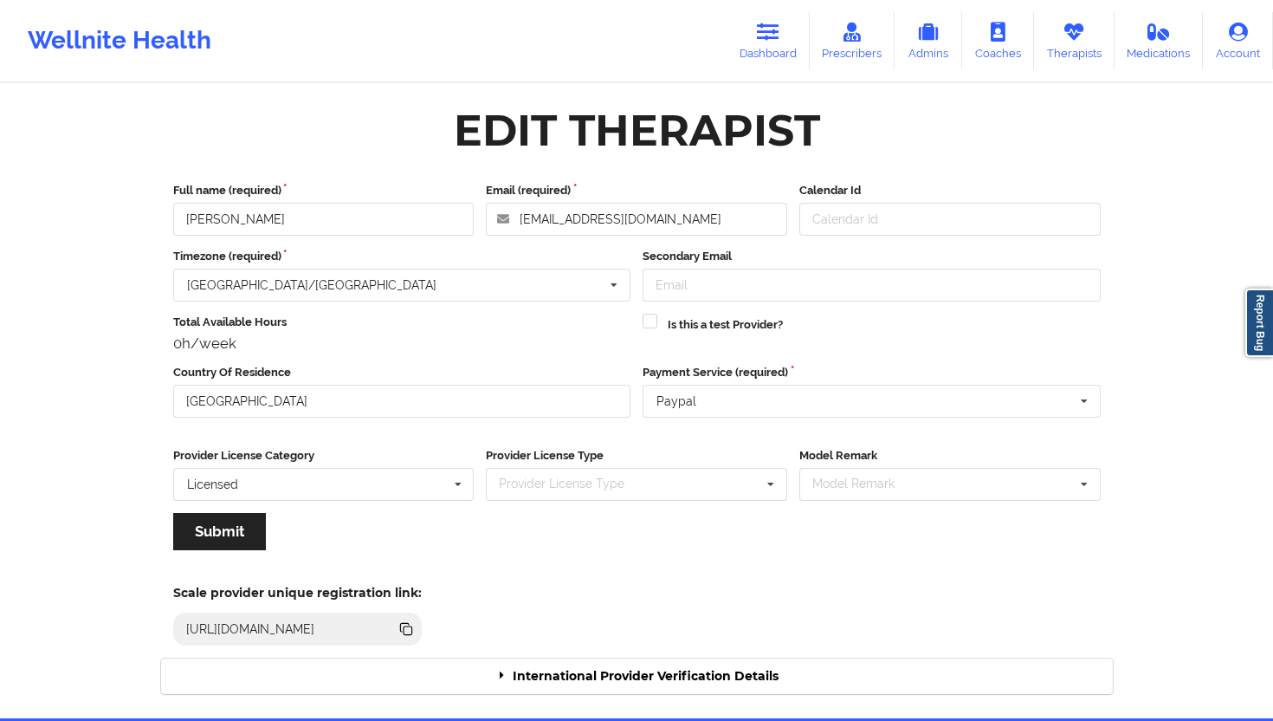
click div "International Provider Verification Details"
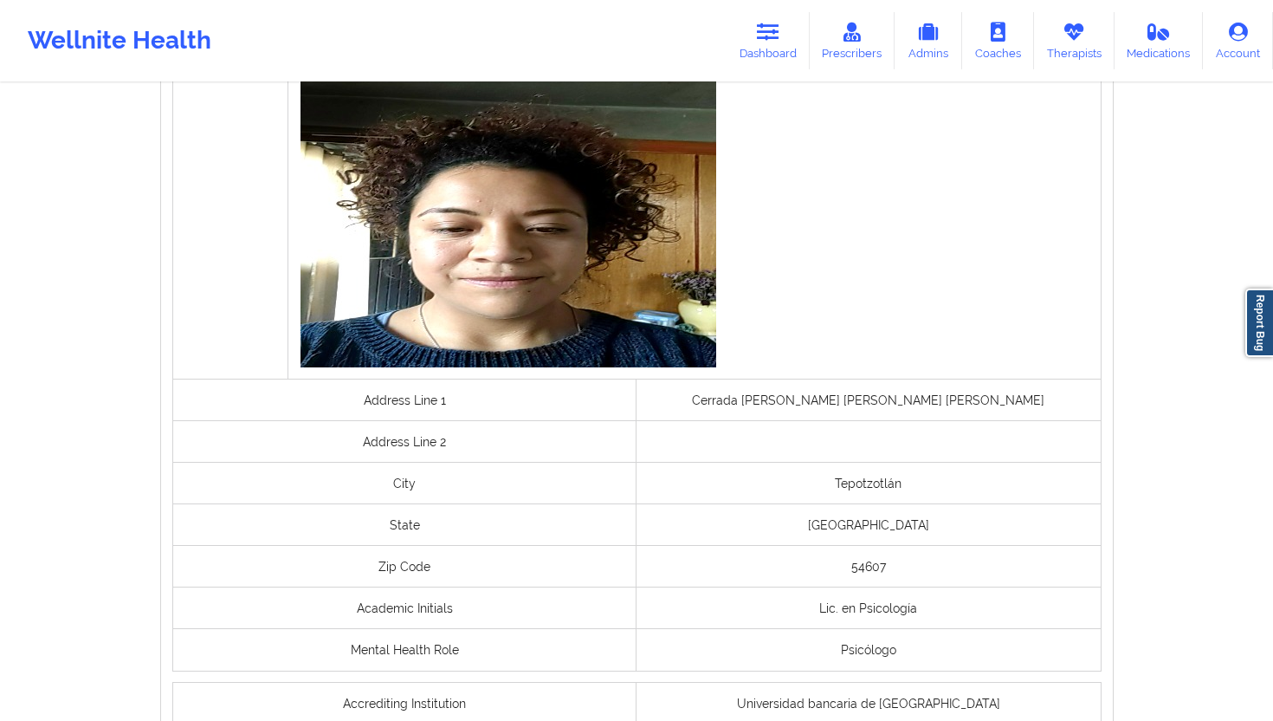
scroll to position [1235, 0]
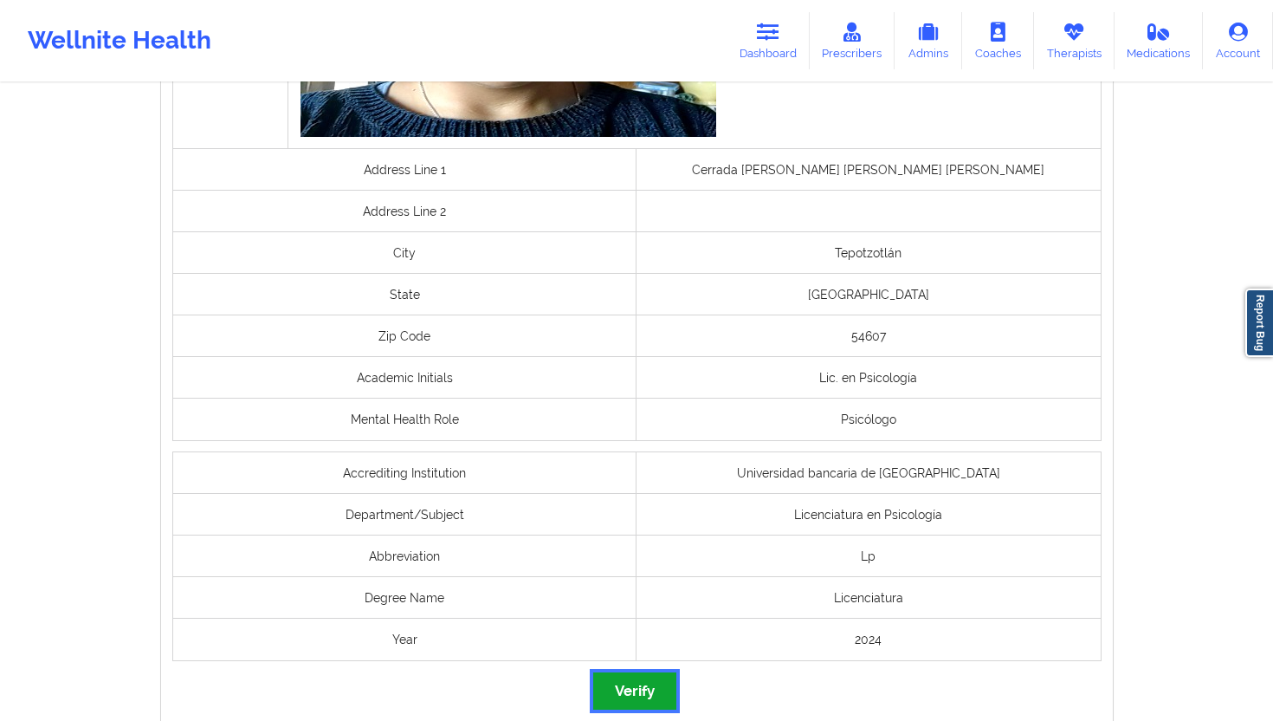
click button "Verify"
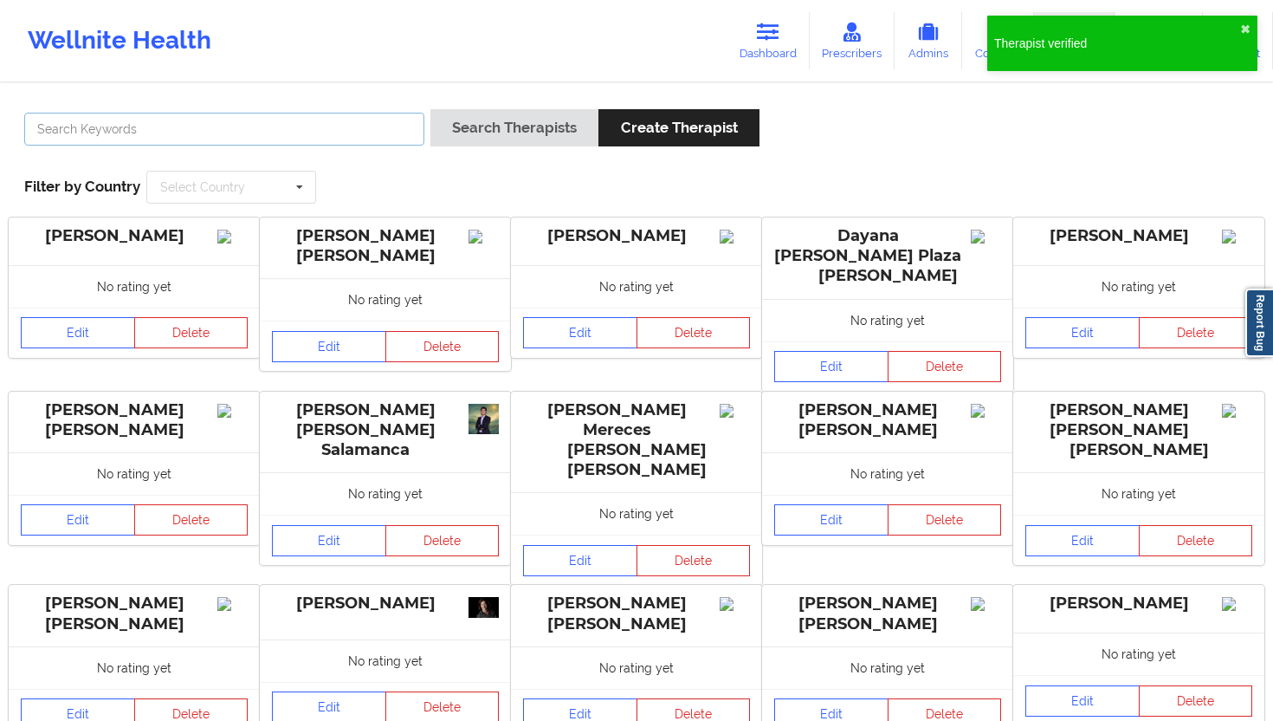
click input "text"
paste input "[PERSON_NAME] [PERSON_NAME]"
type input "[PERSON_NAME] [PERSON_NAME]"
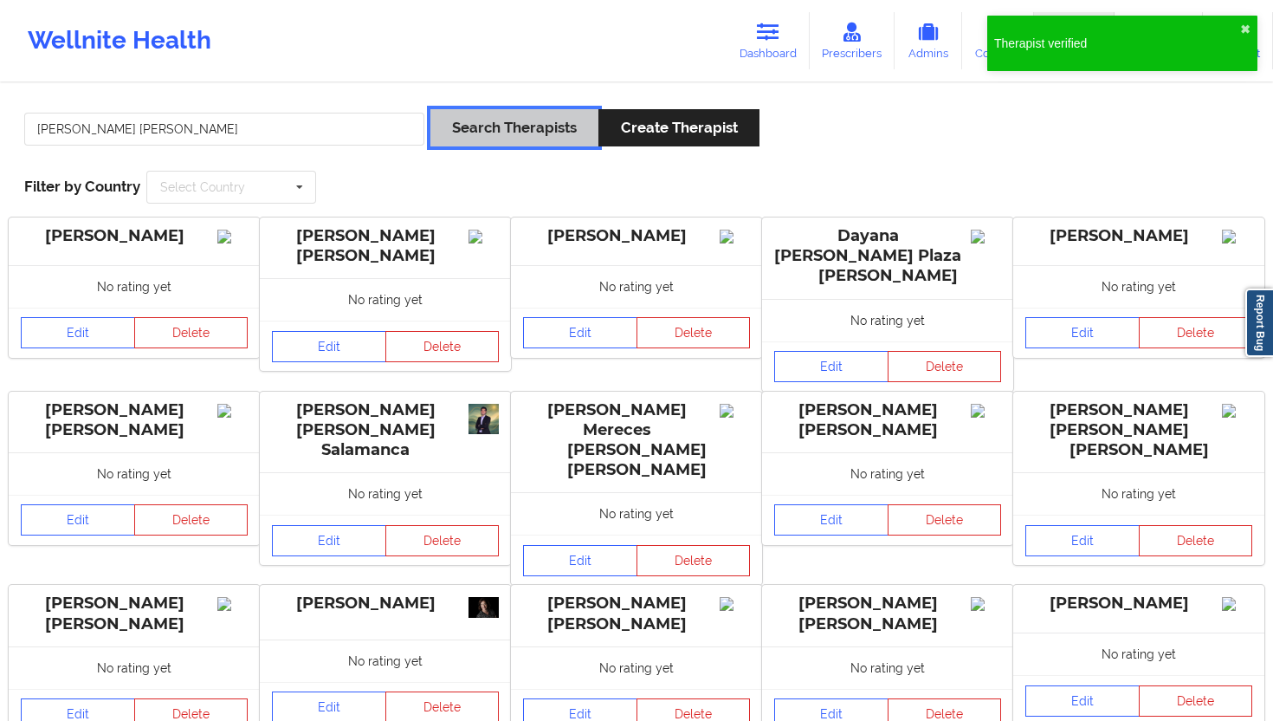
click button "Search Therapists"
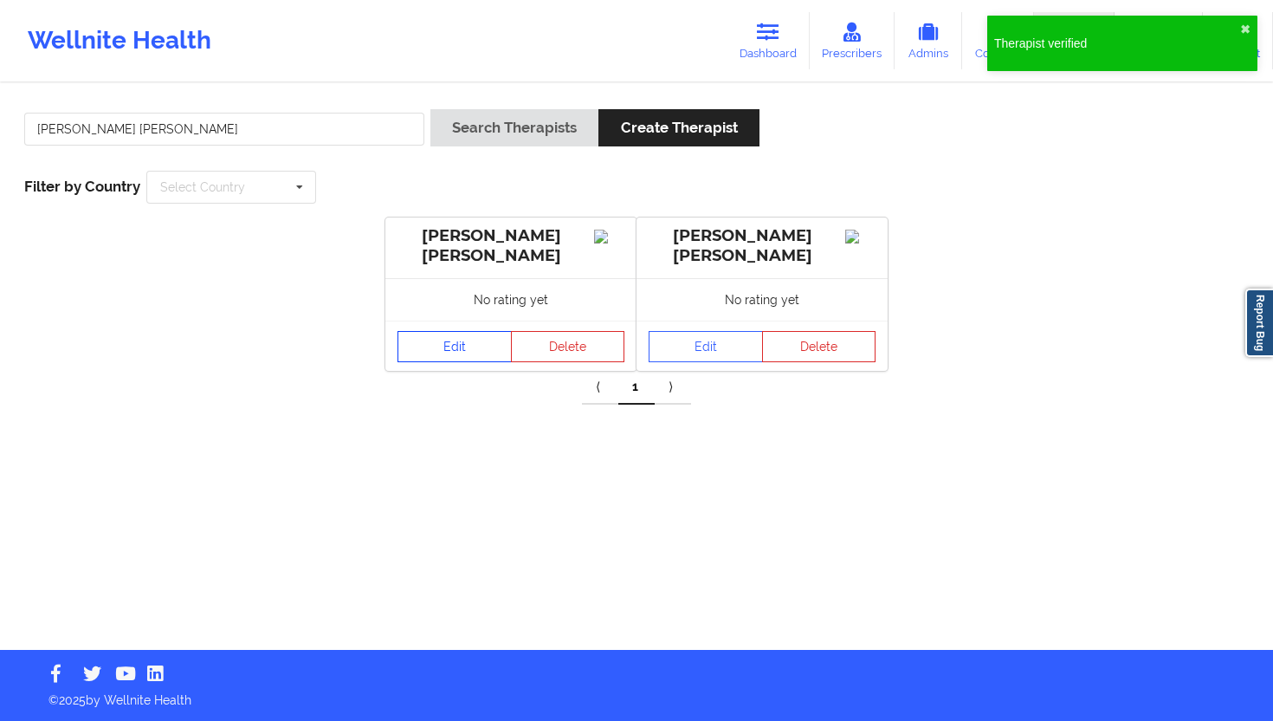
click link "Edit"
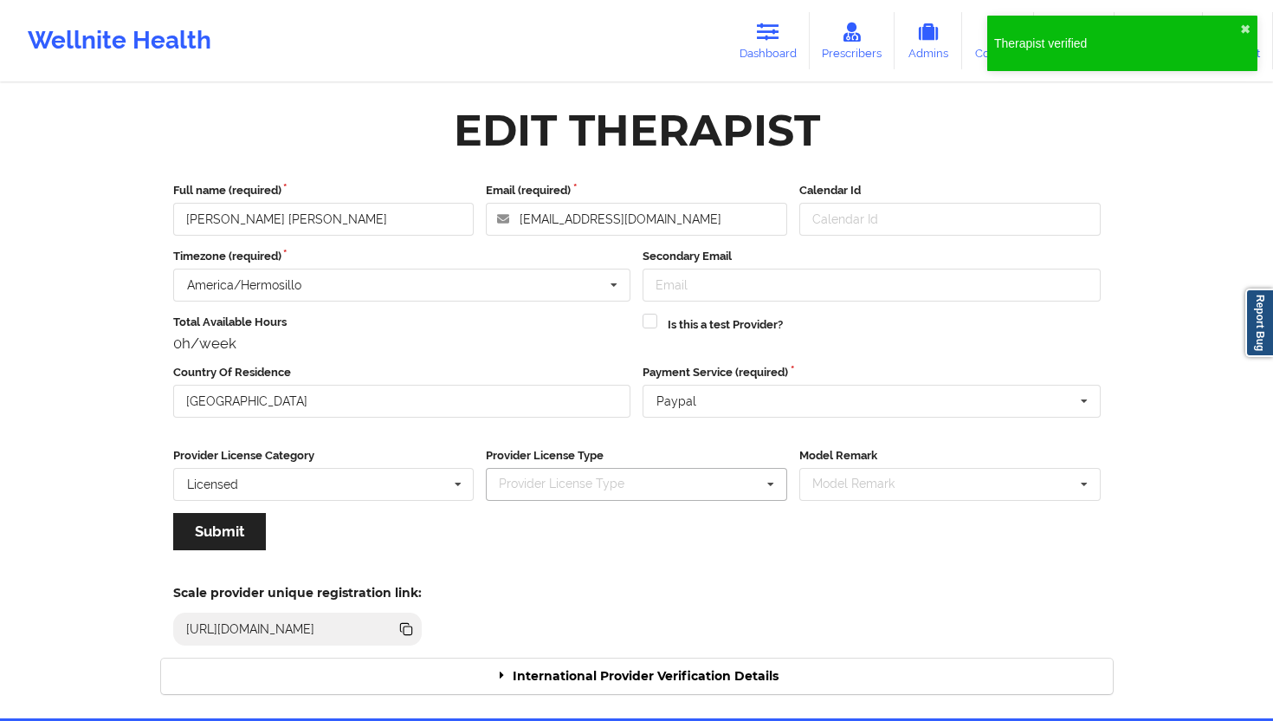
scroll to position [68, 0]
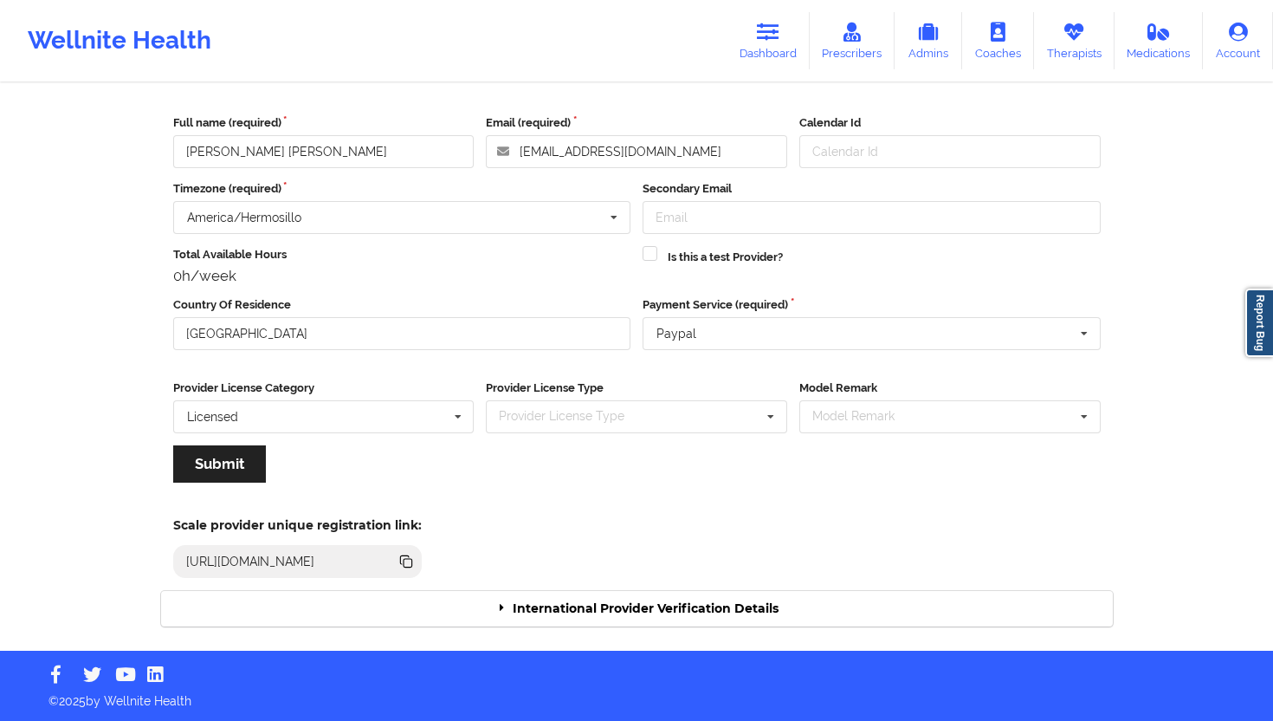
click div "Edit Therapist Full name (required) [PERSON_NAME] [PERSON_NAME] Email (required…"
click div "International Provider Verification Details"
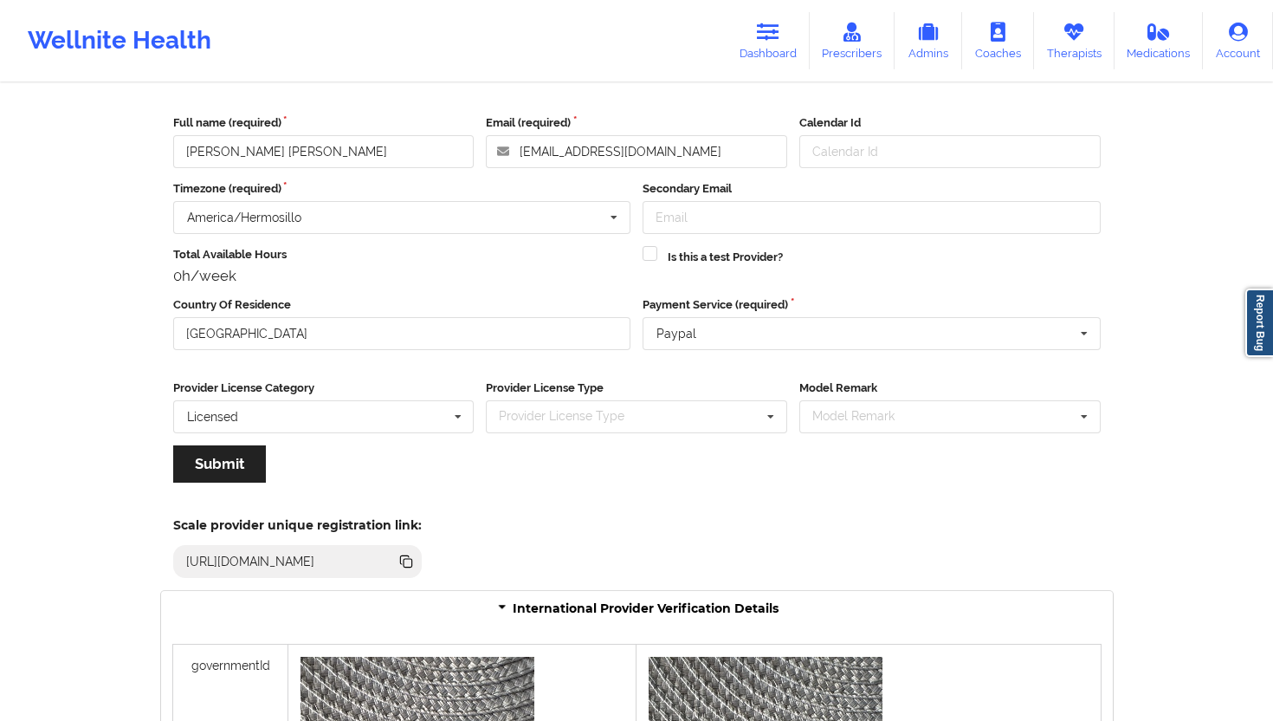
scroll to position [1350, 0]
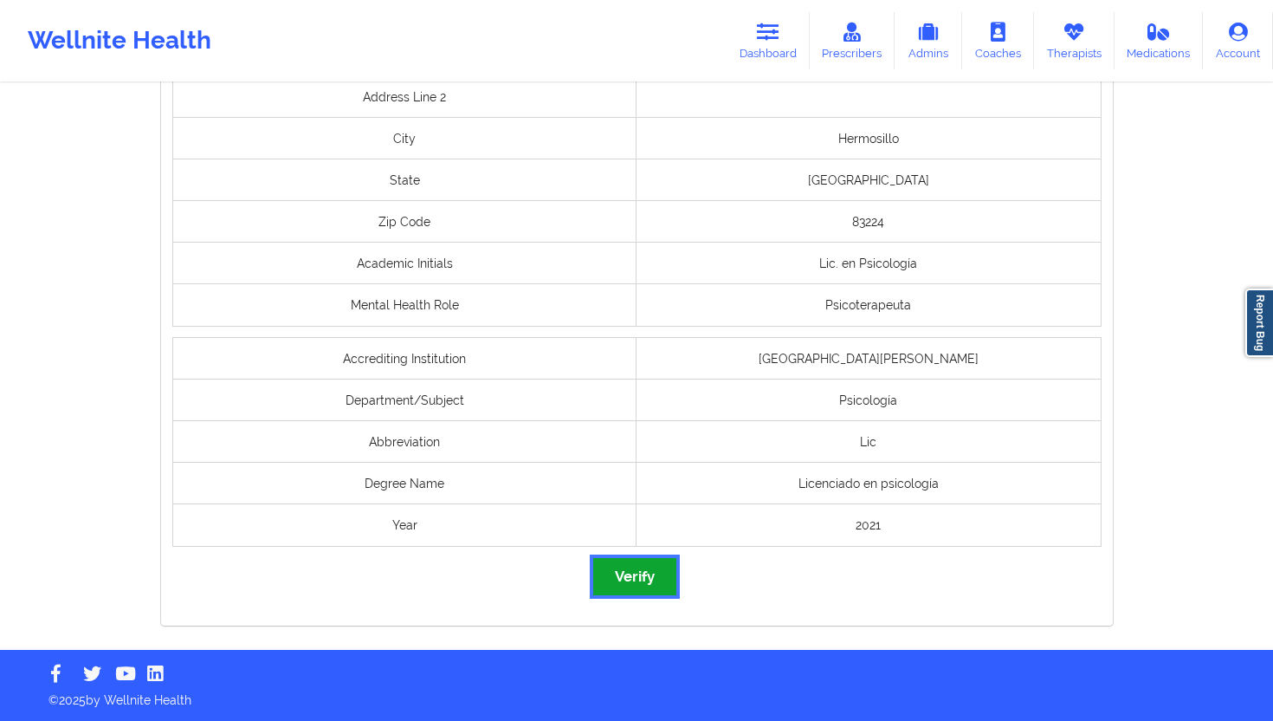
click button "Verify"
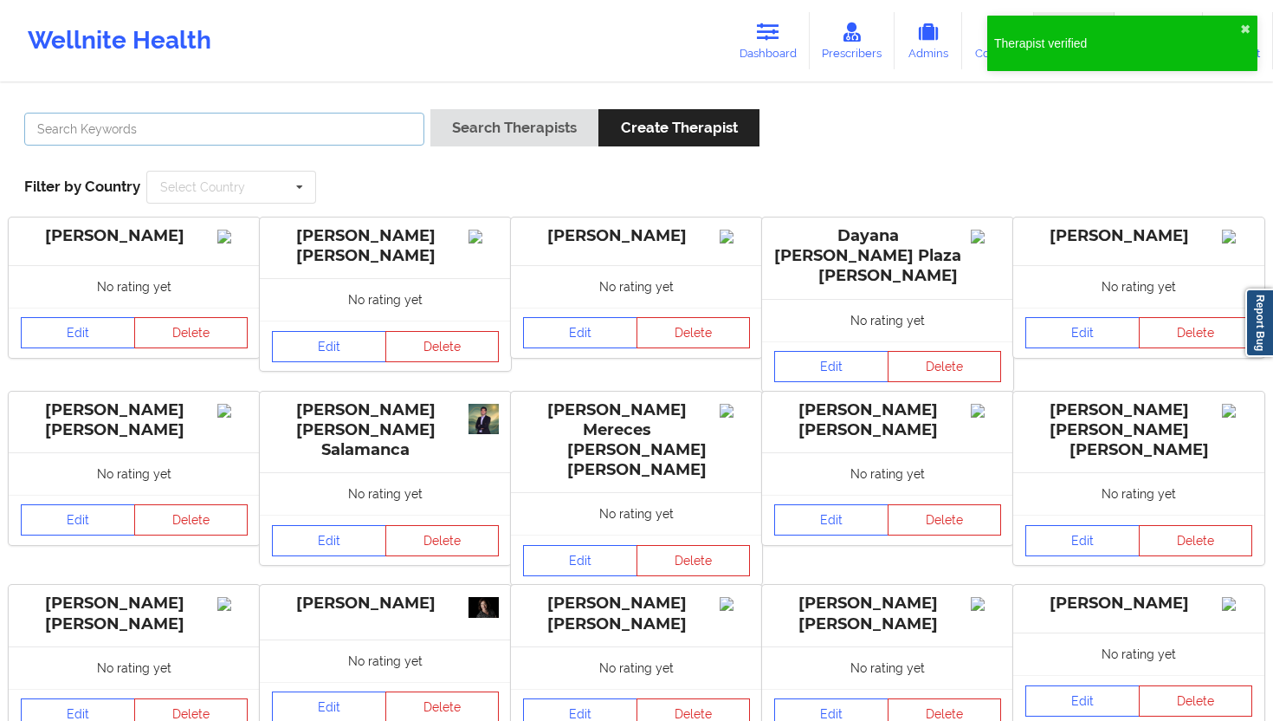
click input "text"
paste input "[PERSON_NAME]"
type input "[PERSON_NAME]"
click div "Search Therapists Create Therapist"
click button "Search Therapists"
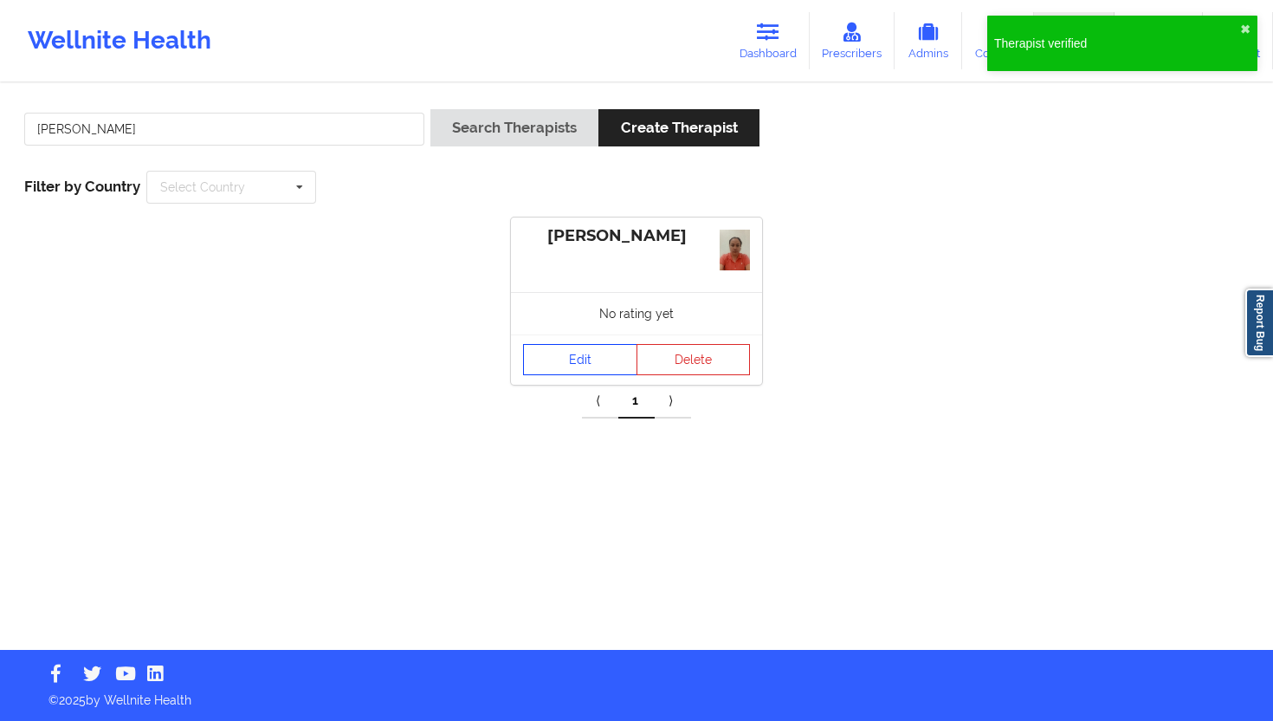
click link "Edit"
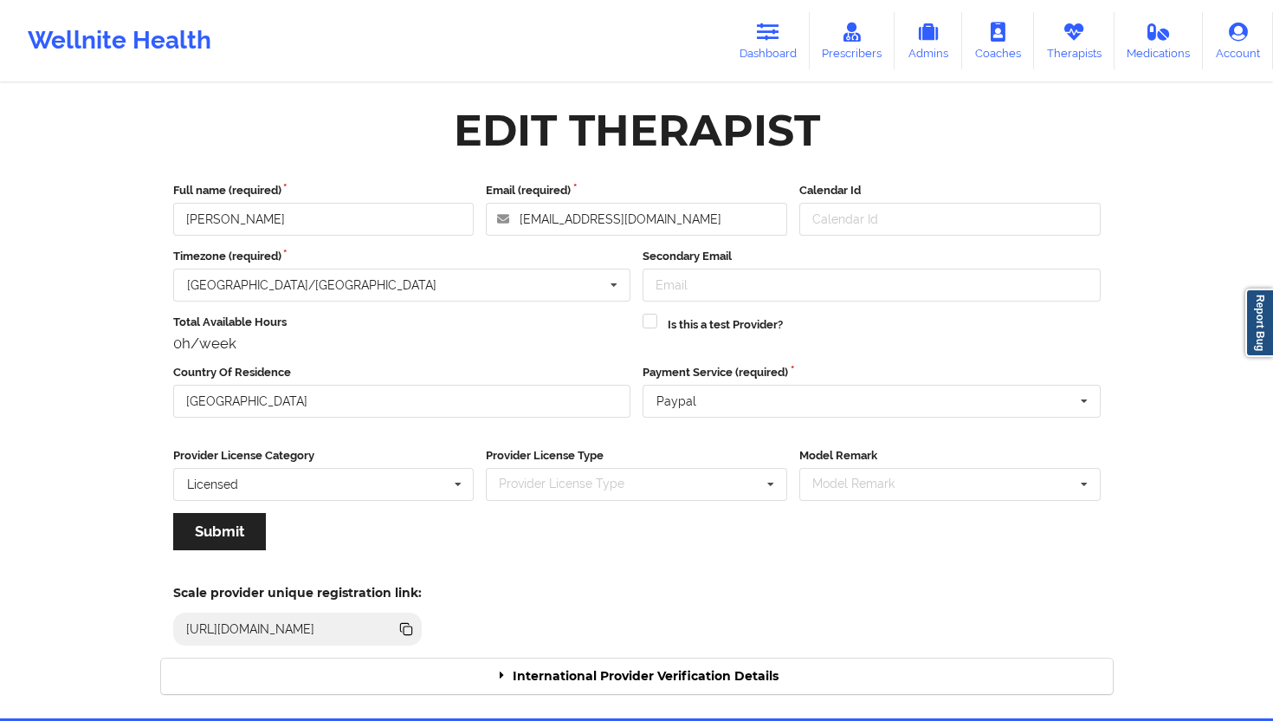
click div "International Provider Verification Details"
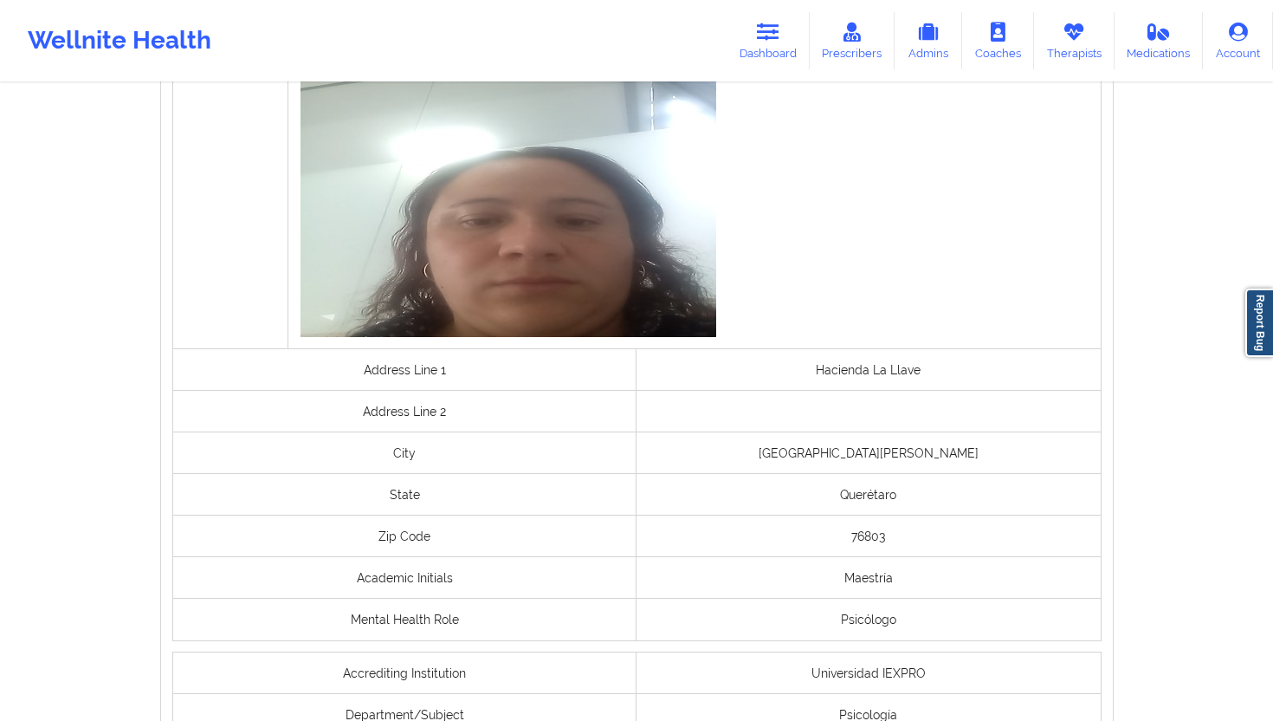
scroll to position [1350, 0]
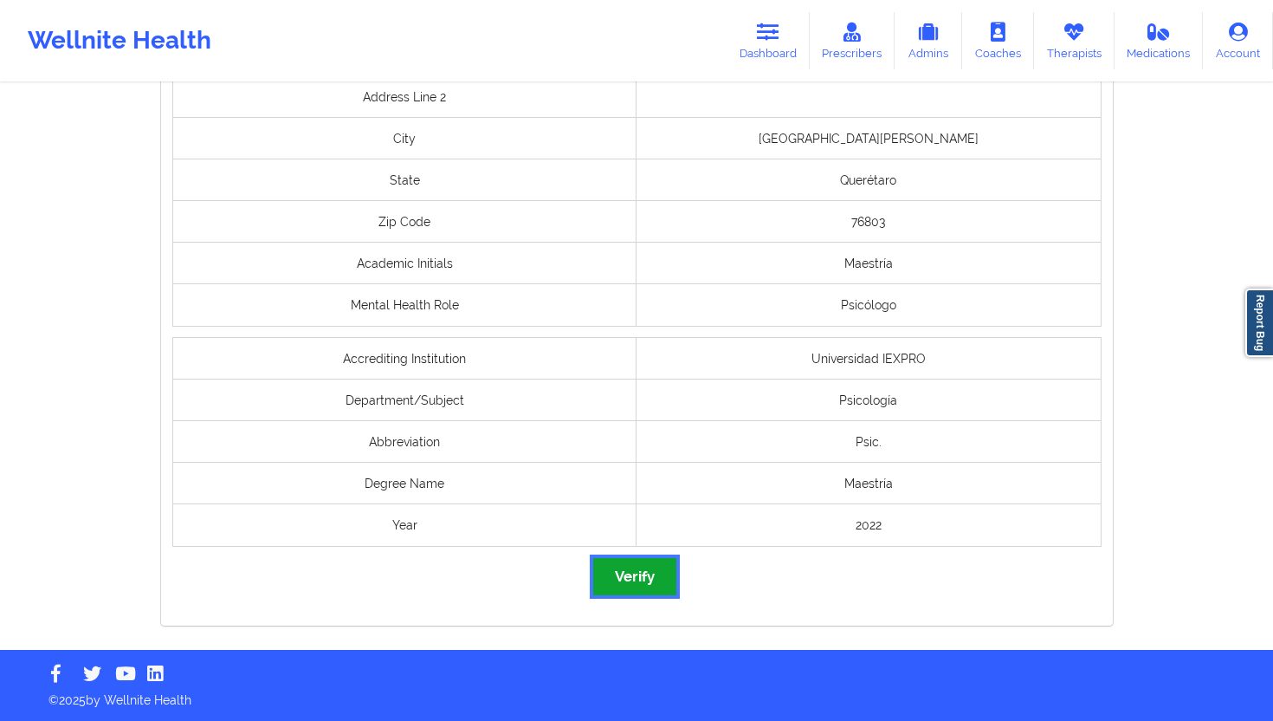
click button "Verify"
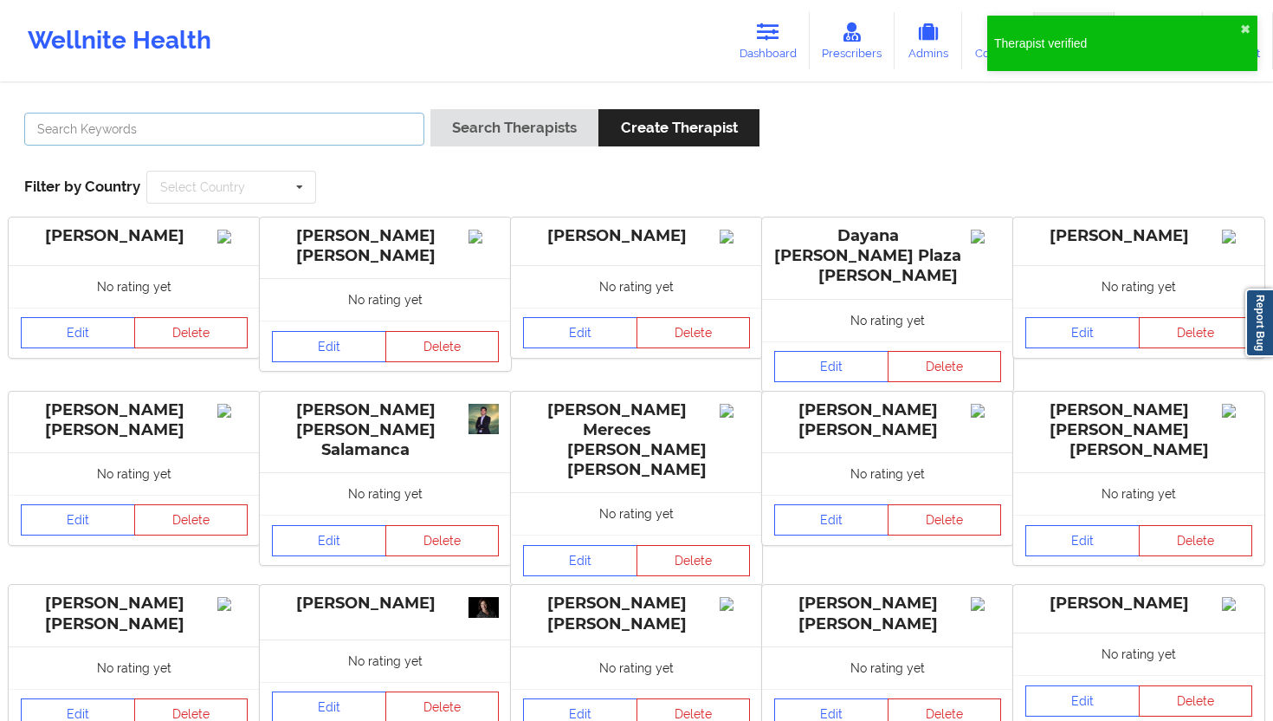
click input "text"
paste input "[PERSON_NAME] [PERSON_NAME]"
type input "[PERSON_NAME] [PERSON_NAME]"
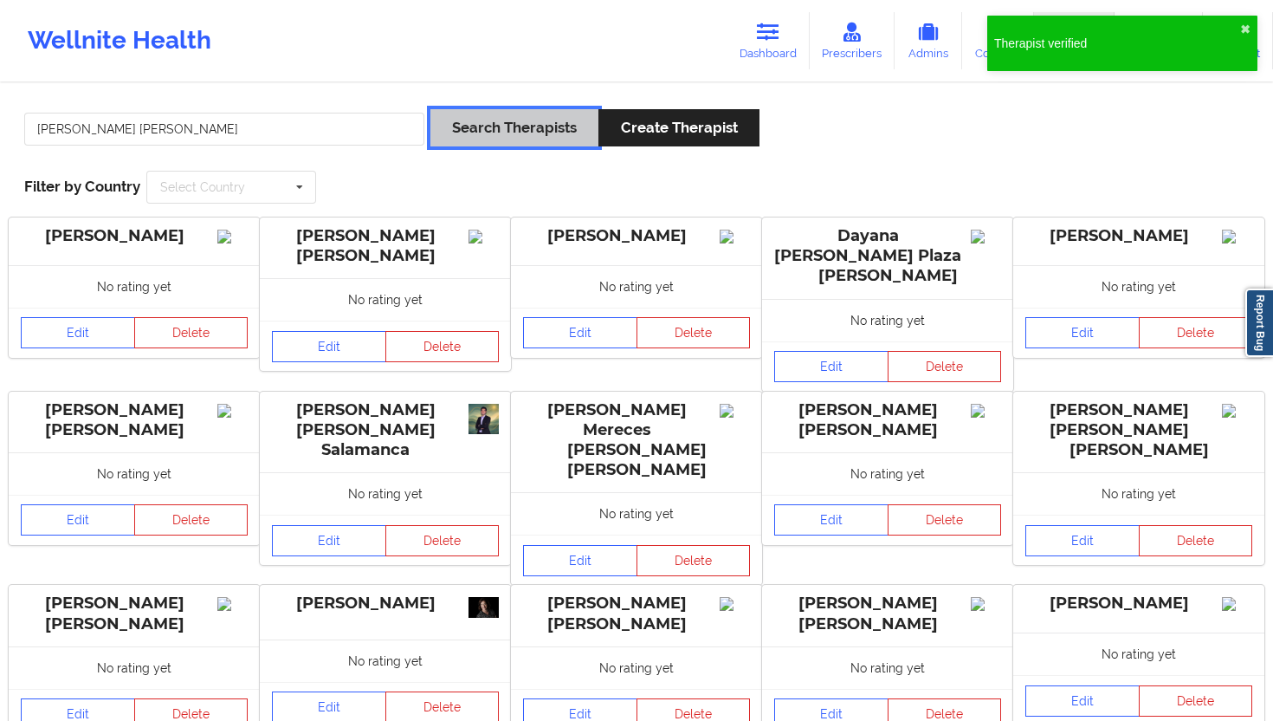
click button "Search Therapists"
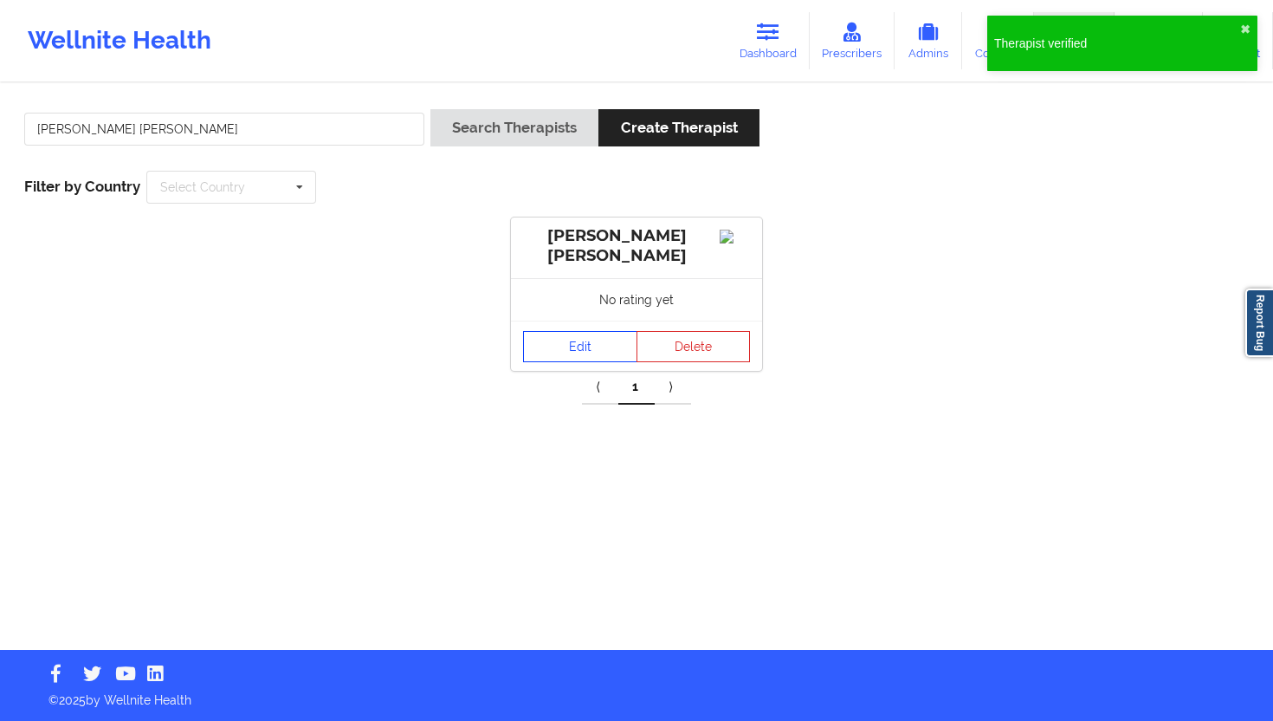
click link "Edit"
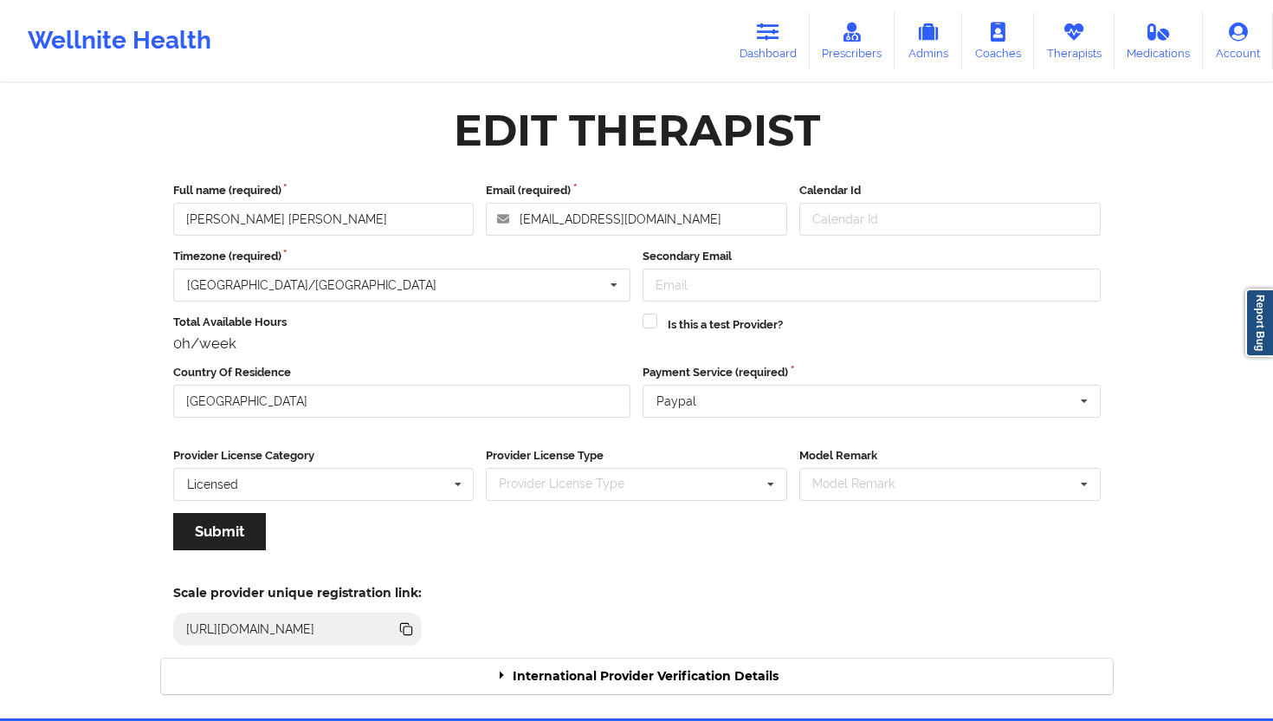
click div "International Provider Verification Details"
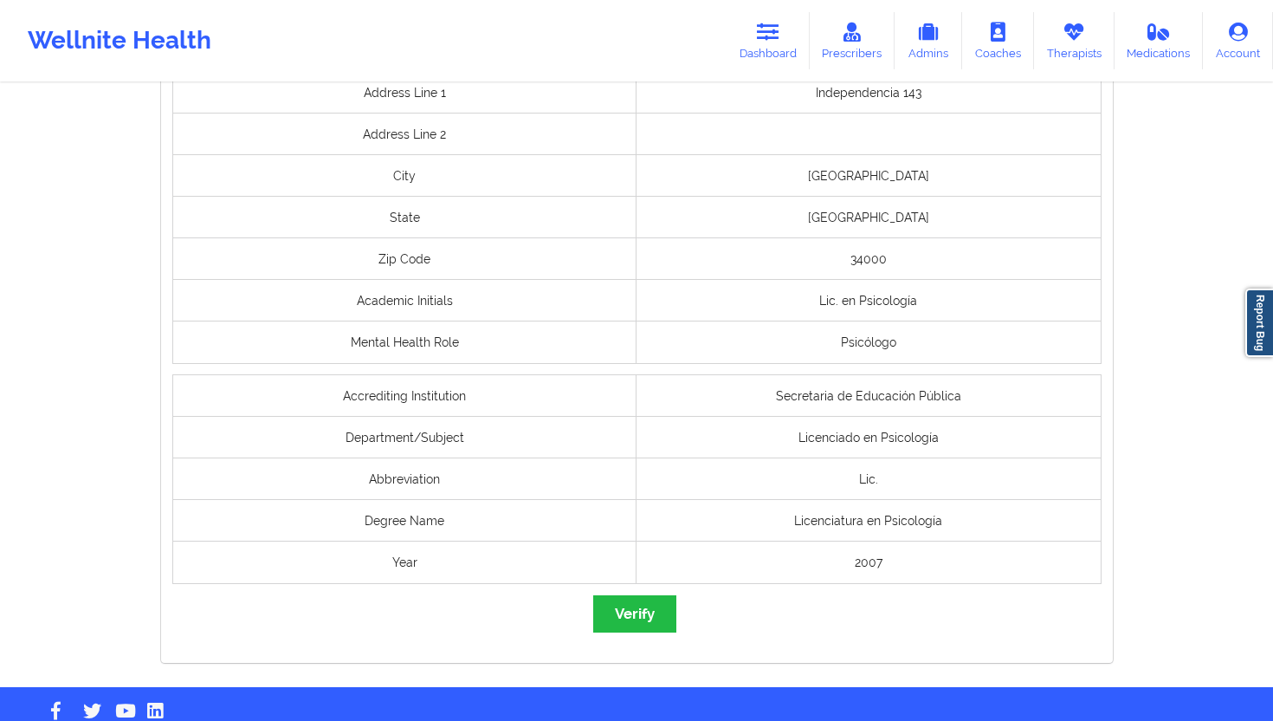
scroll to position [1350, 0]
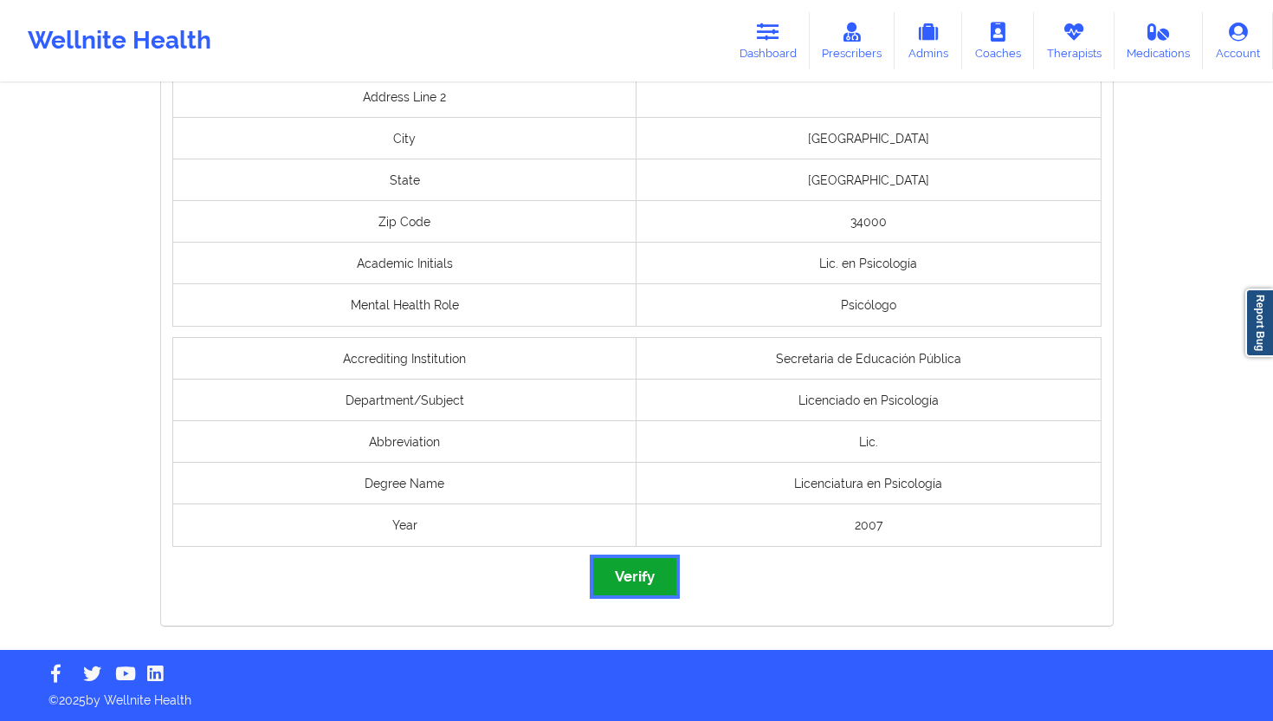
click button "Verify"
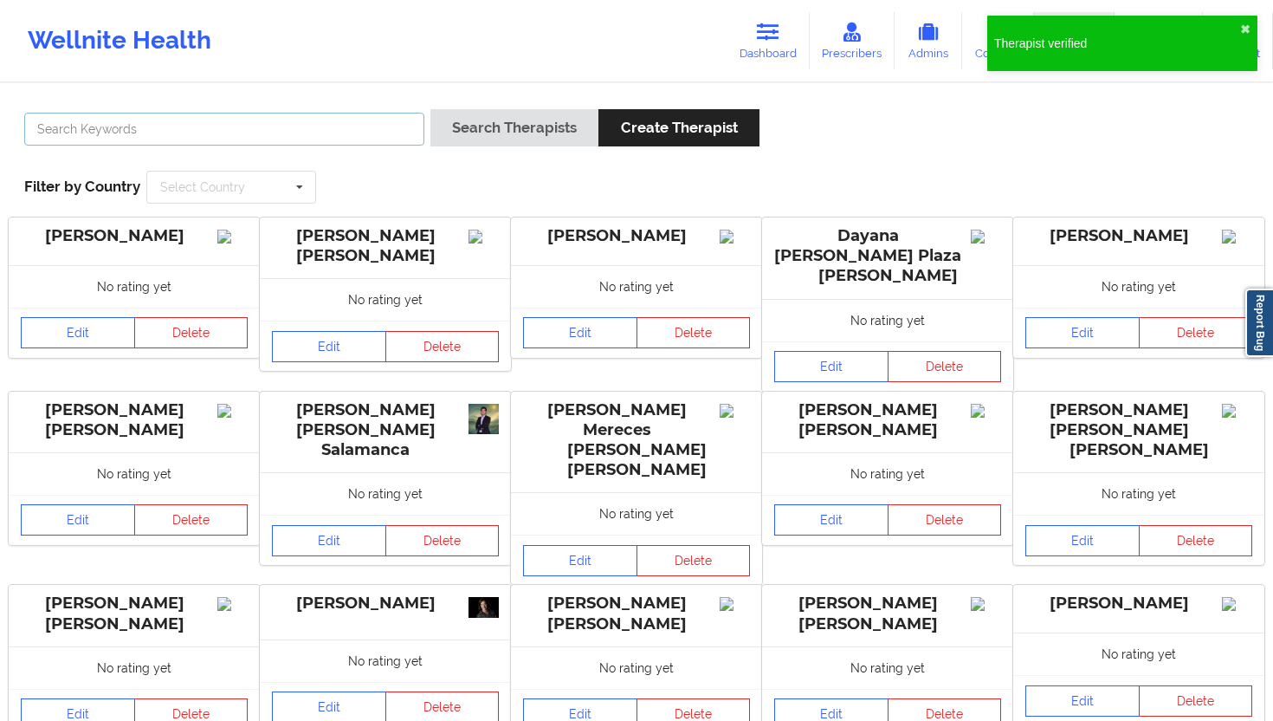
click input "text"
paste input "[PERSON_NAME] [PERSON_NAME]"
type input "[PERSON_NAME] [PERSON_NAME]"
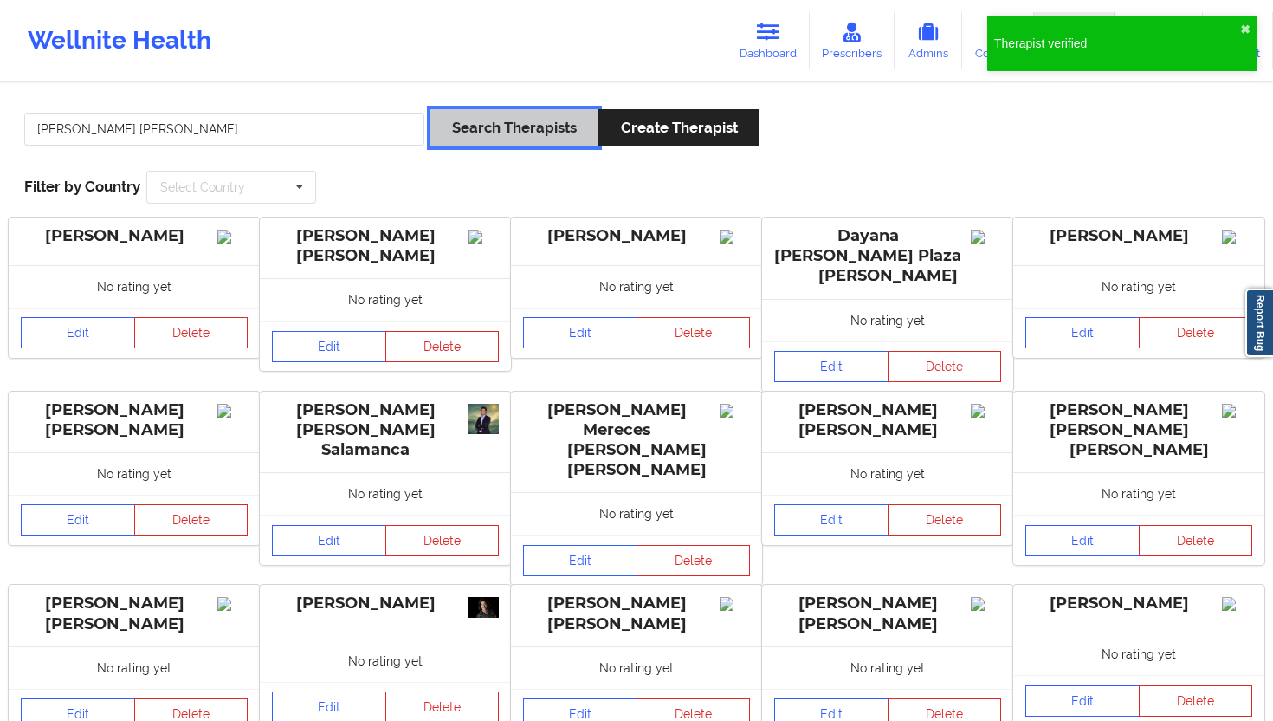
click button "Search Therapists"
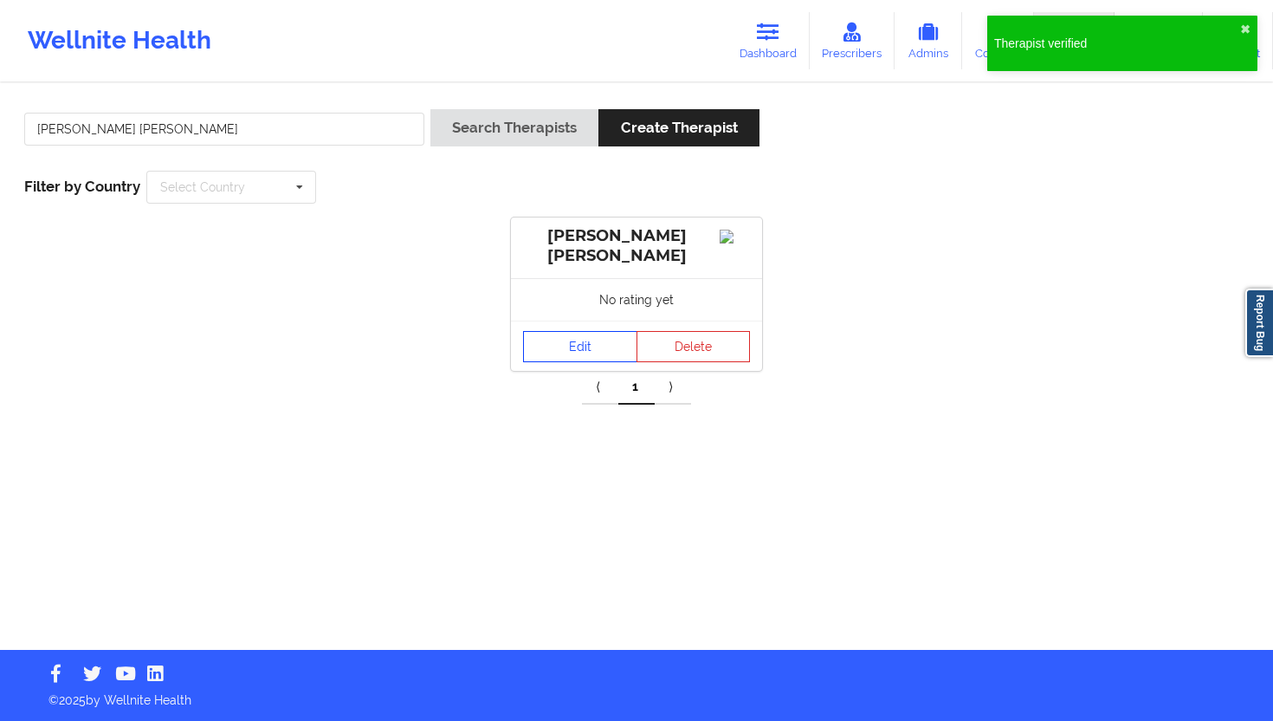
click link "Edit"
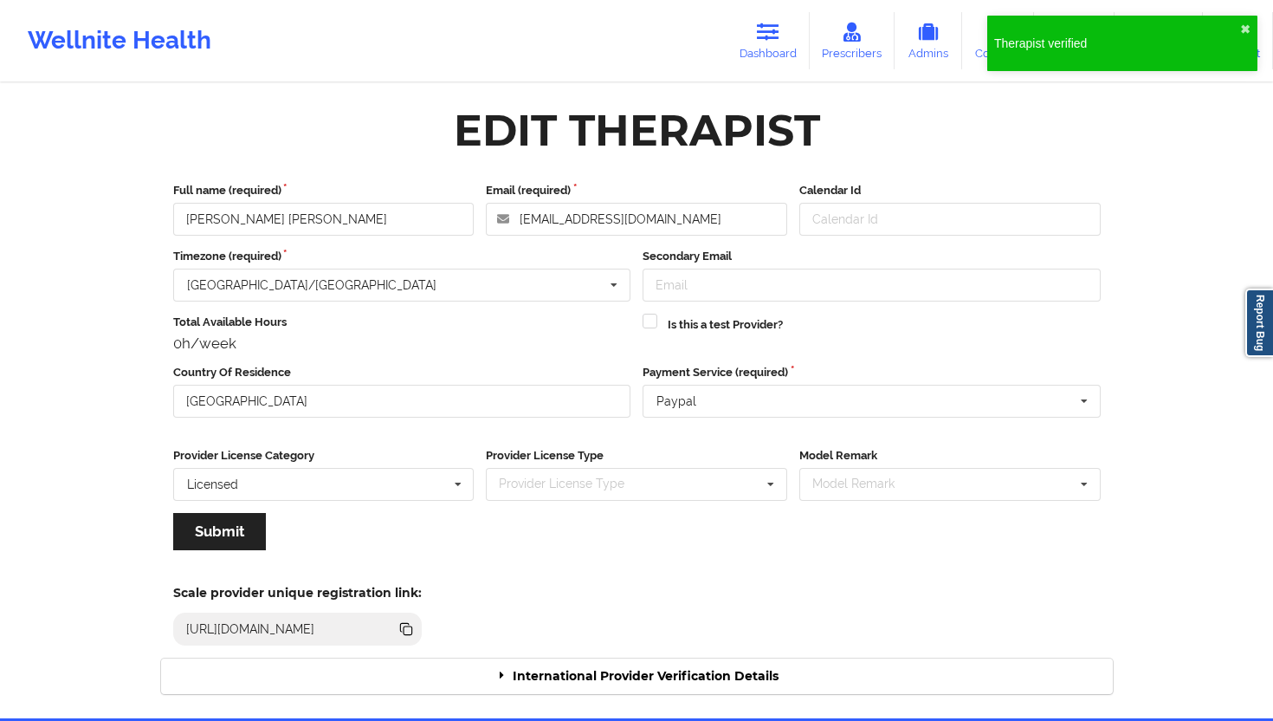
click div "International Provider Verification Details"
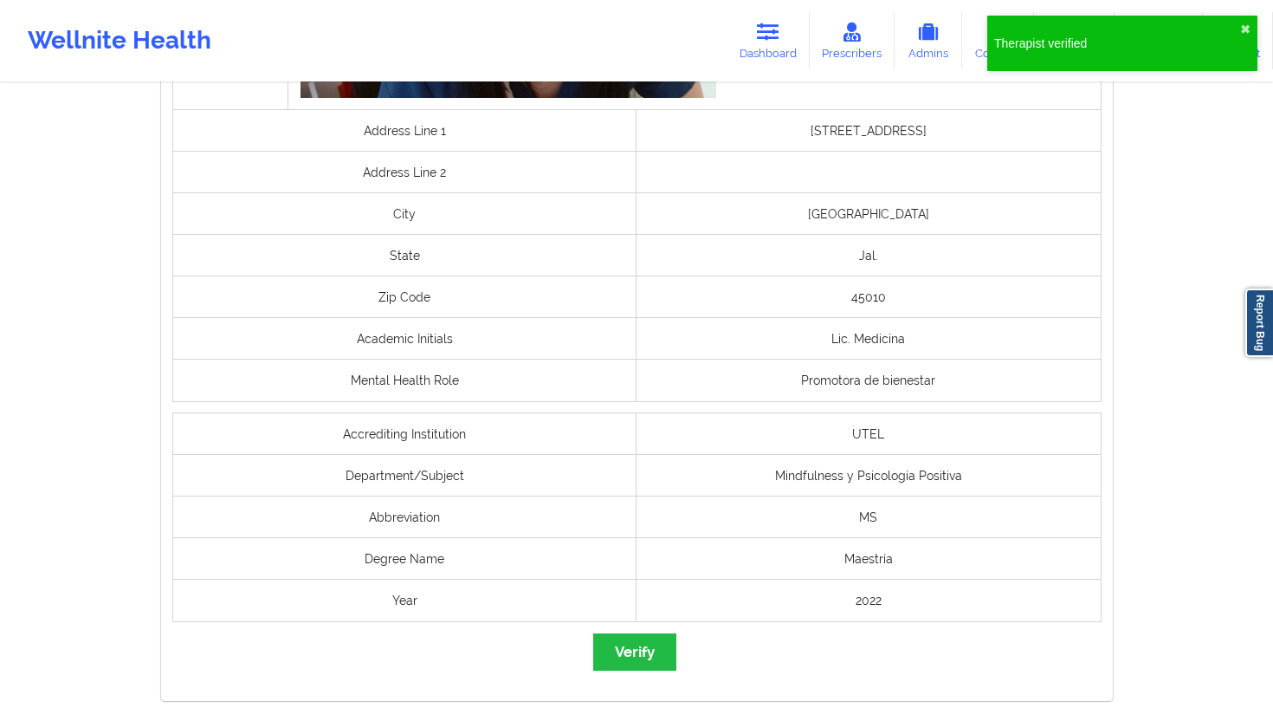
scroll to position [1244, 0]
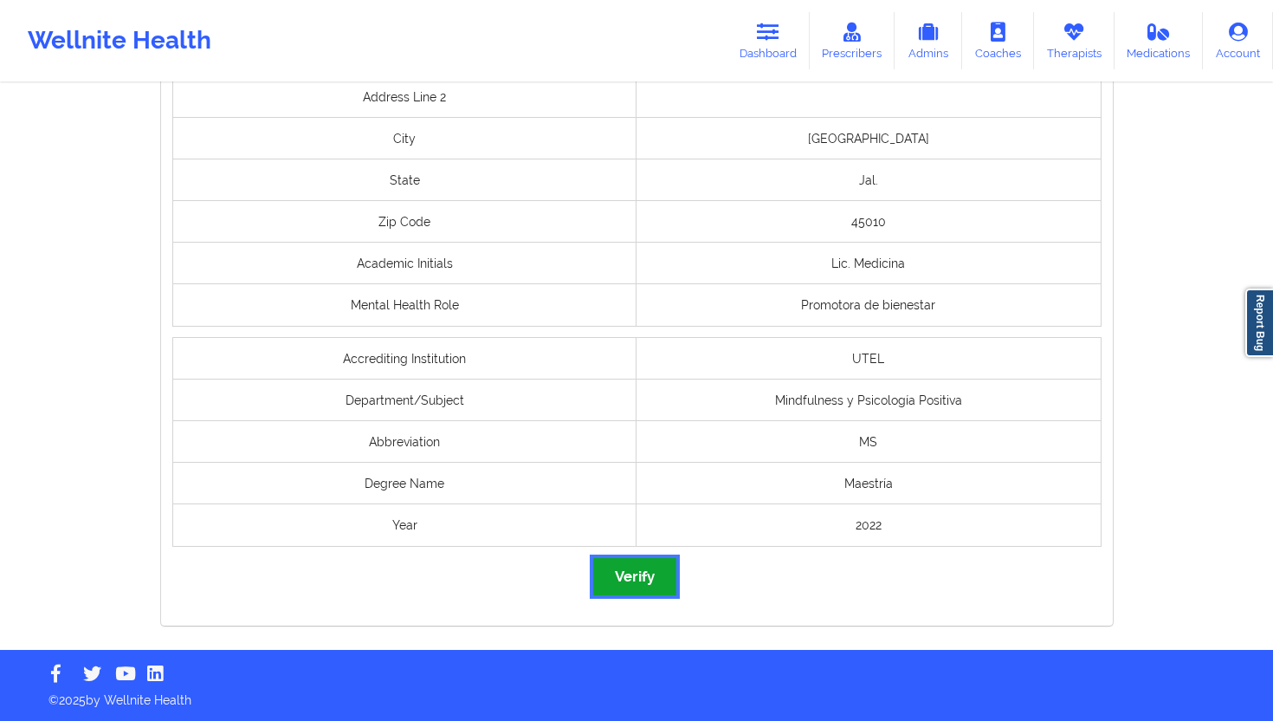
click button "Verify"
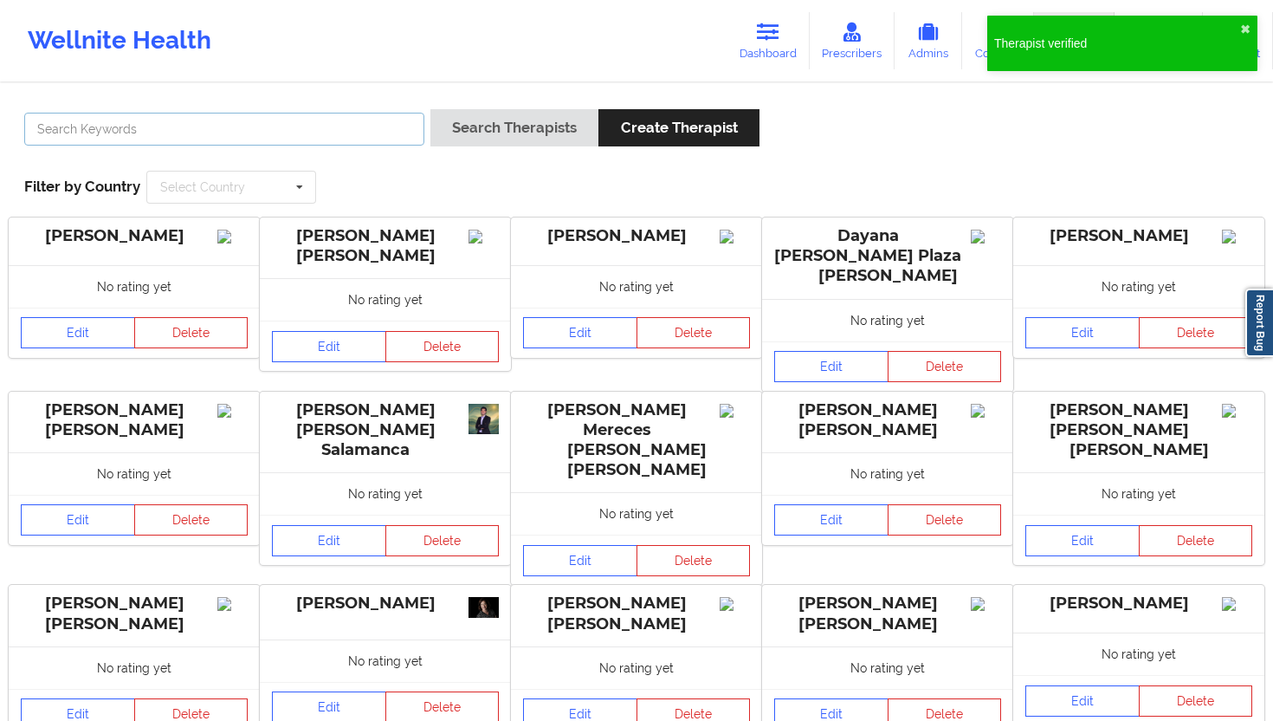
click input "text"
paste input "[PERSON_NAME]"
type input "[PERSON_NAME]"
click button "Search Therapists"
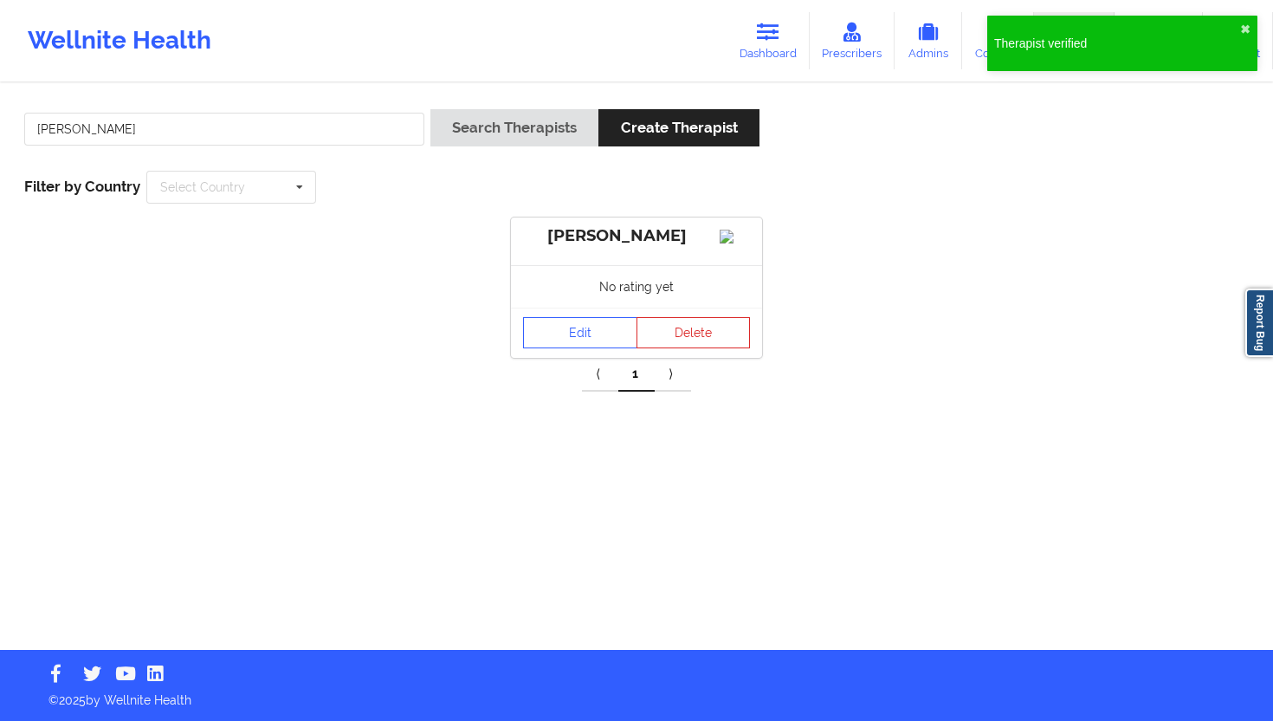
click div "No rating yet"
click link "Edit"
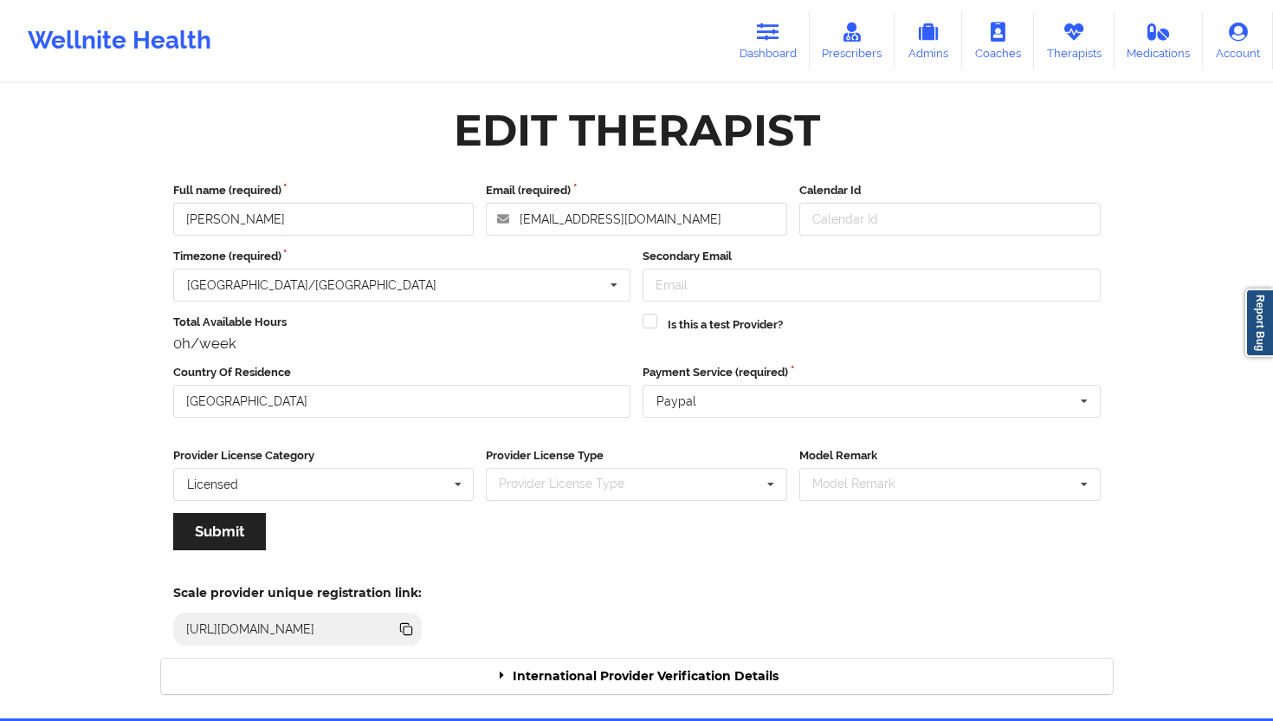
click div "International Provider Verification Details"
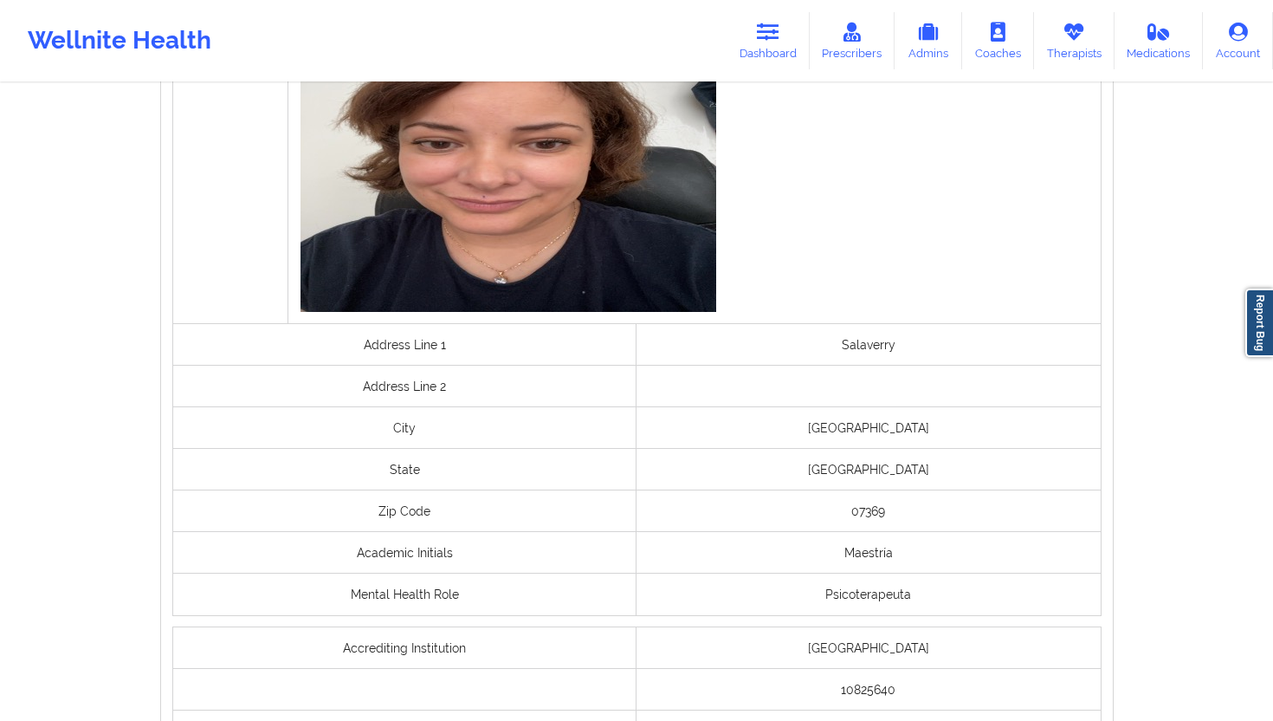
scroll to position [1150, 0]
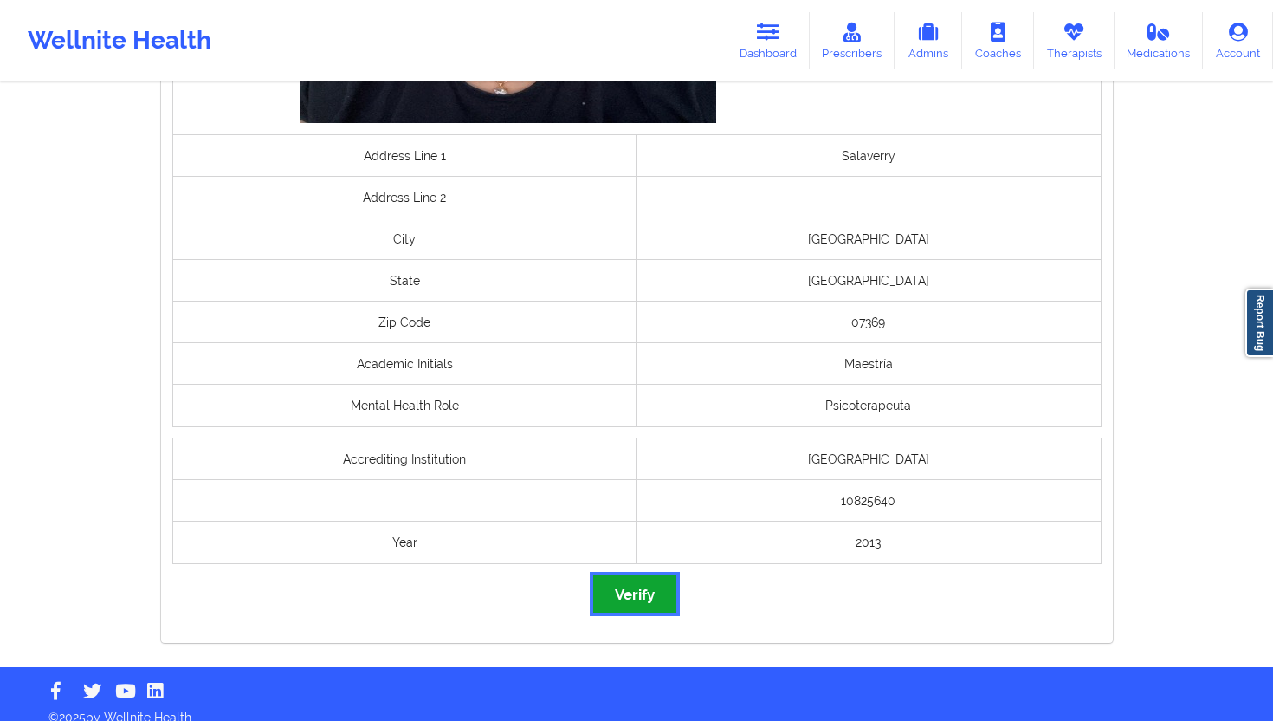
click button "Verify"
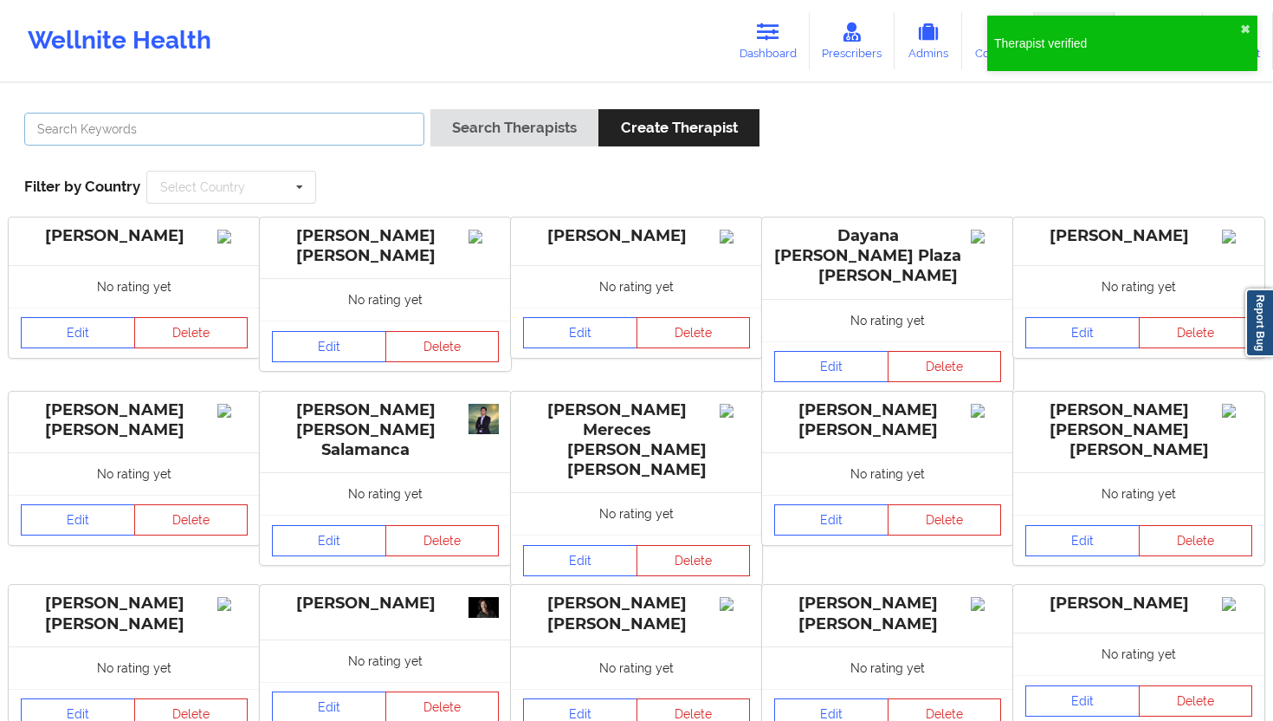
click input "text"
paste input "[PERSON_NAME] [PERSON_NAME] [PERSON_NAME]"
type input "[PERSON_NAME] [PERSON_NAME] [PERSON_NAME]"
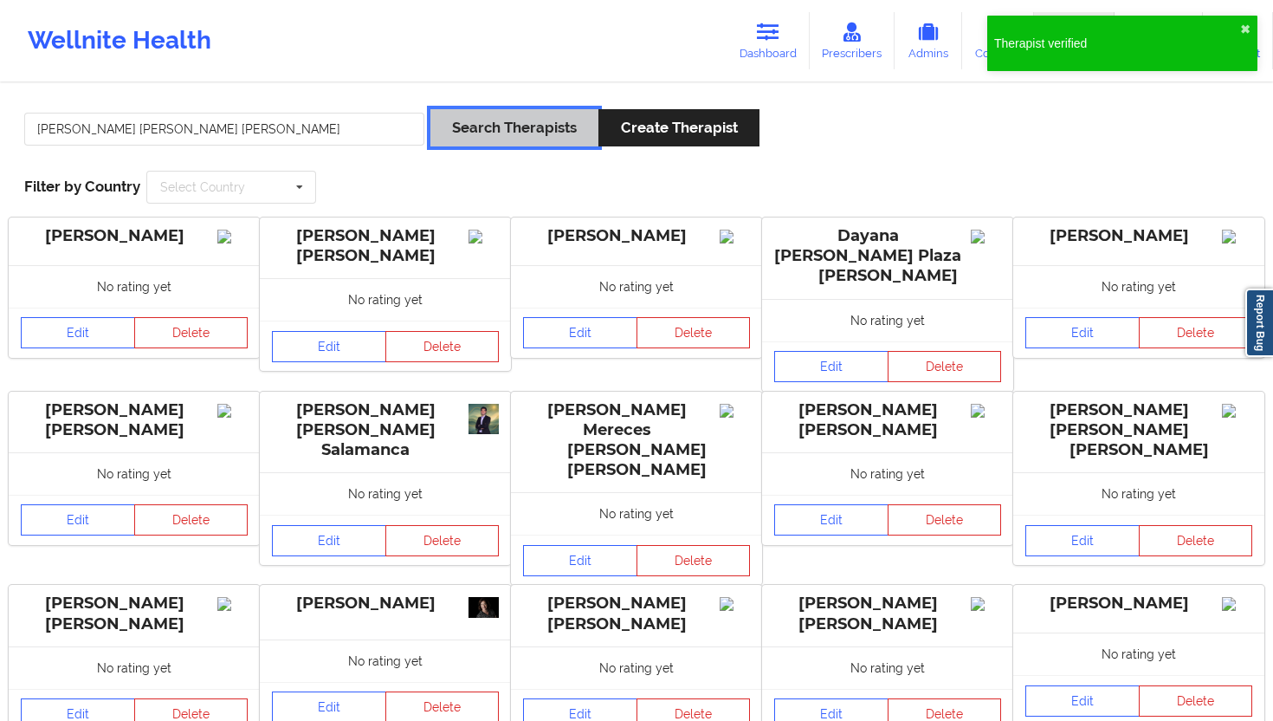
click button "Search Therapists"
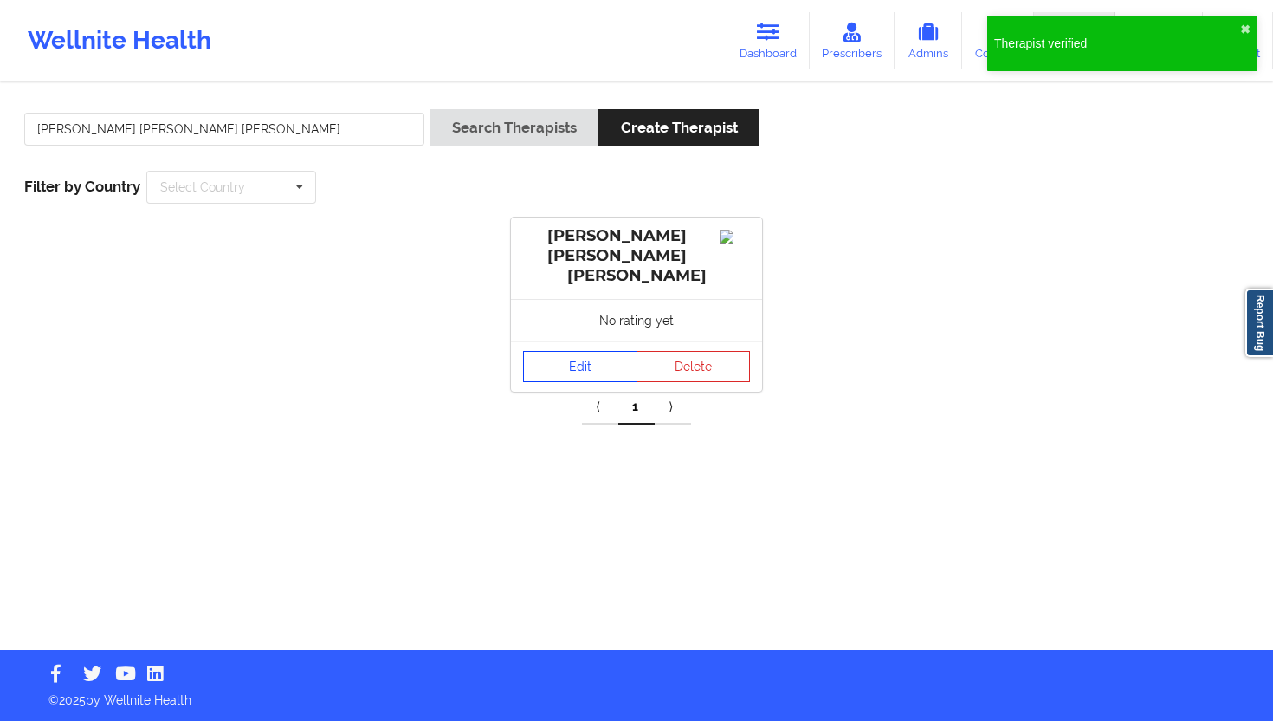
click link "Edit"
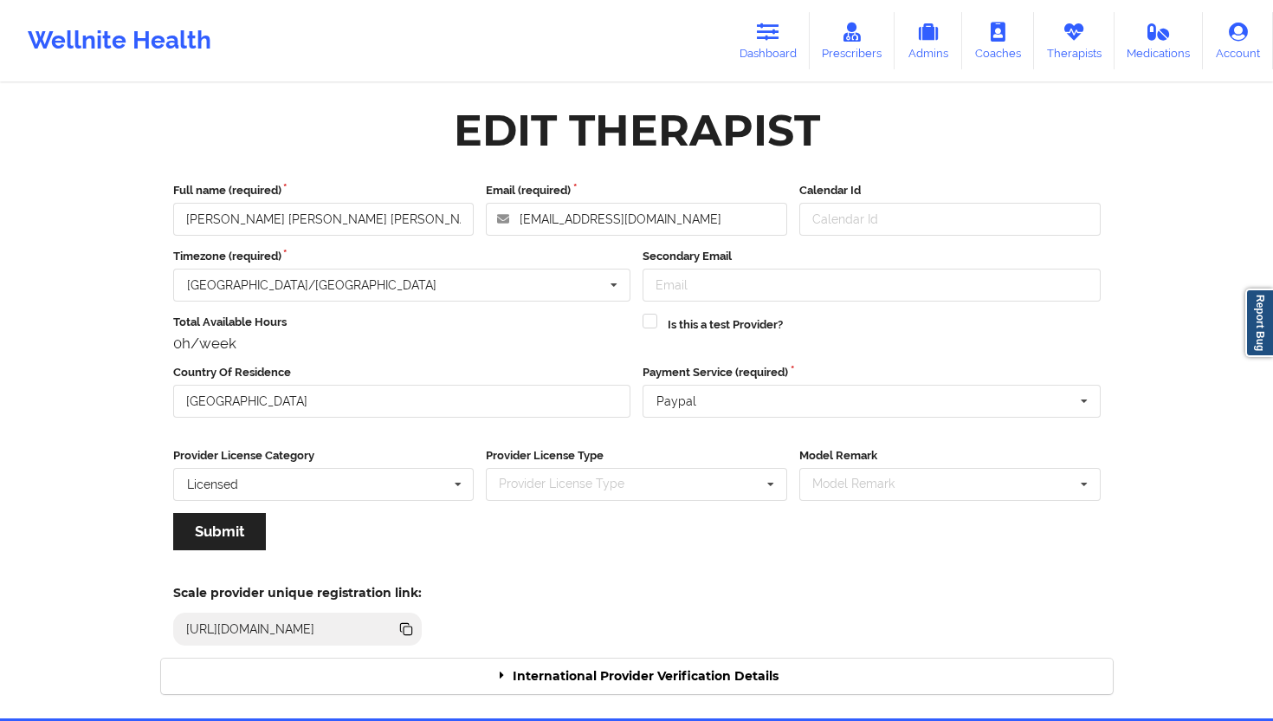
click div "International Provider Verification Details"
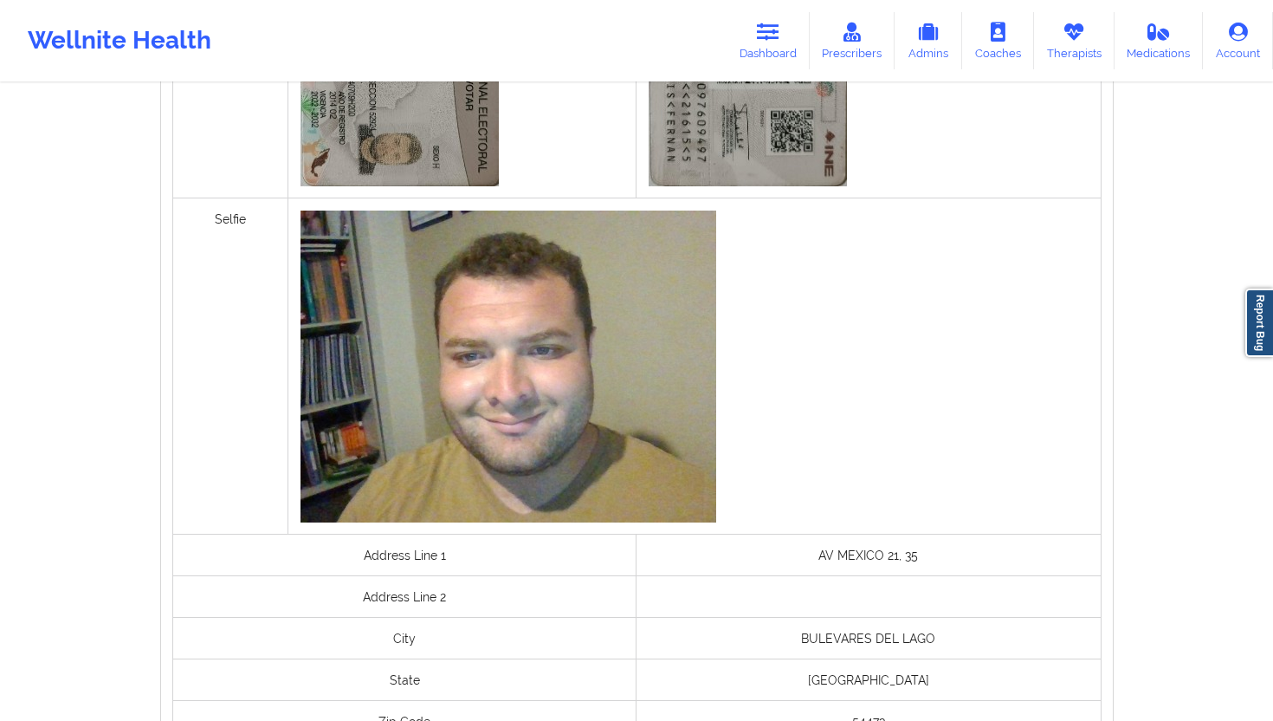
scroll to position [1295, 0]
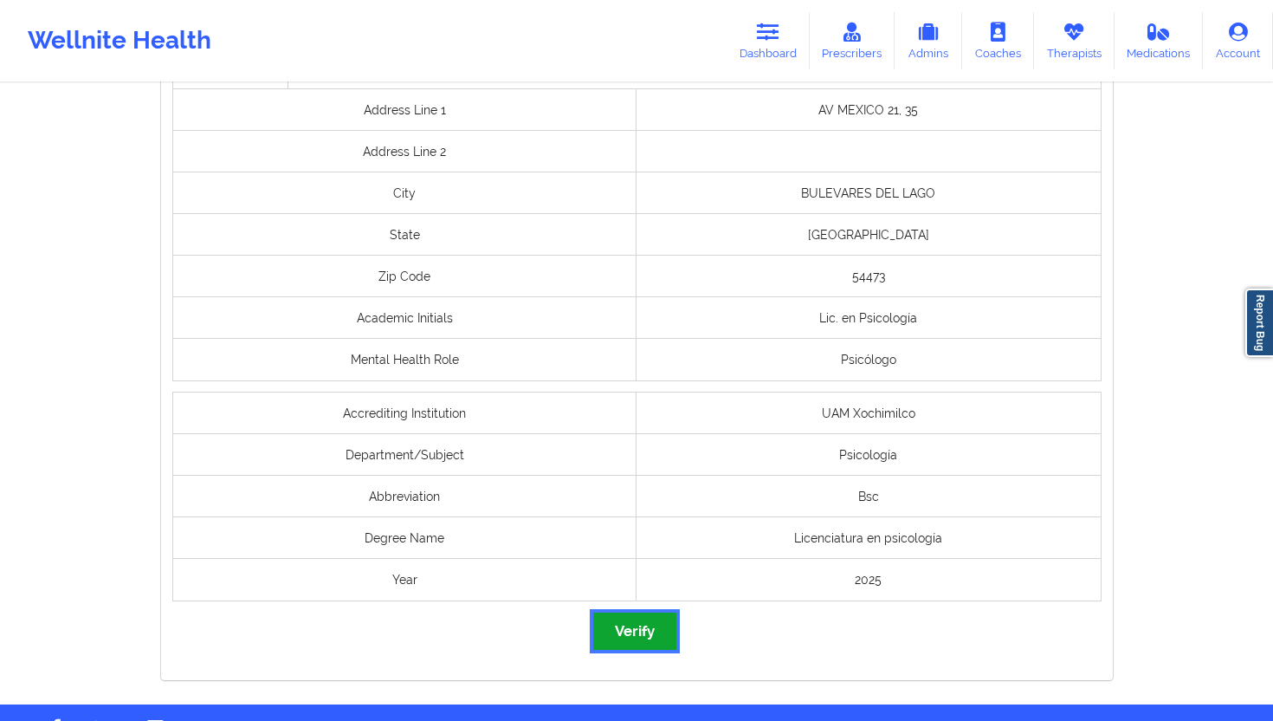
click button "Verify"
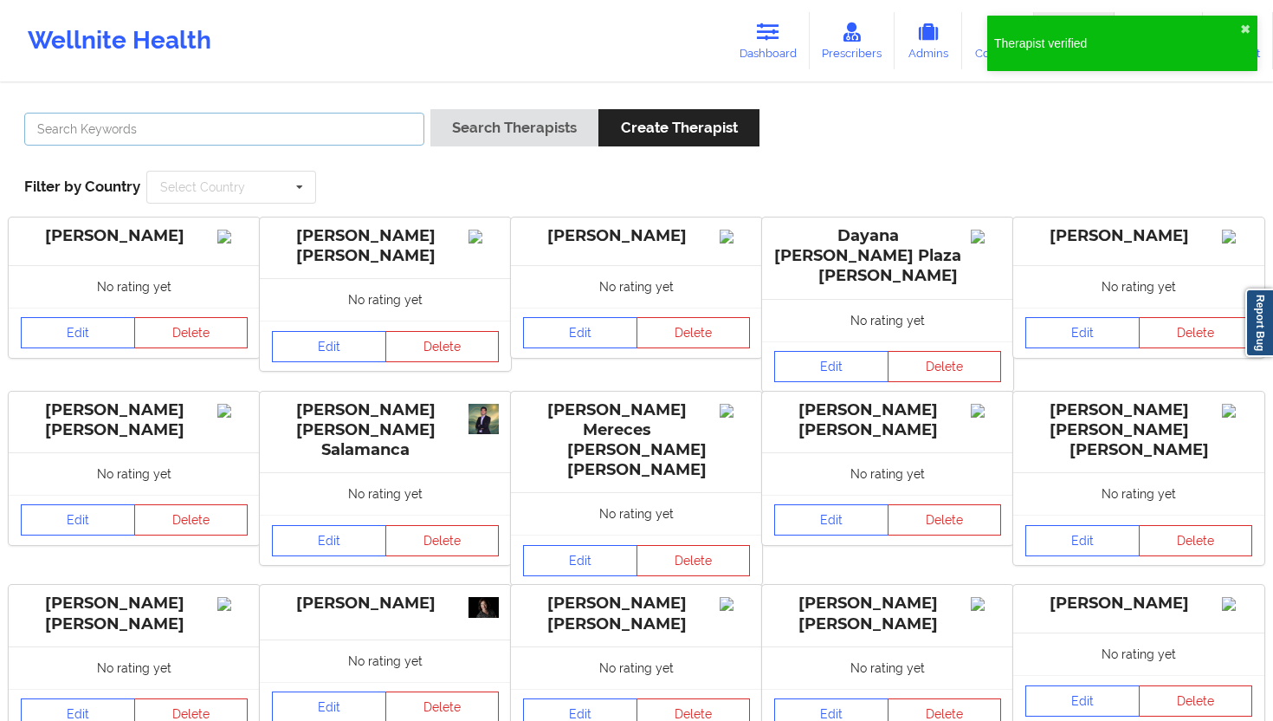
click input "text"
paste input "[PERSON_NAME] Miges [PERSON_NAME]"
type input "[PERSON_NAME] Miges [PERSON_NAME]"
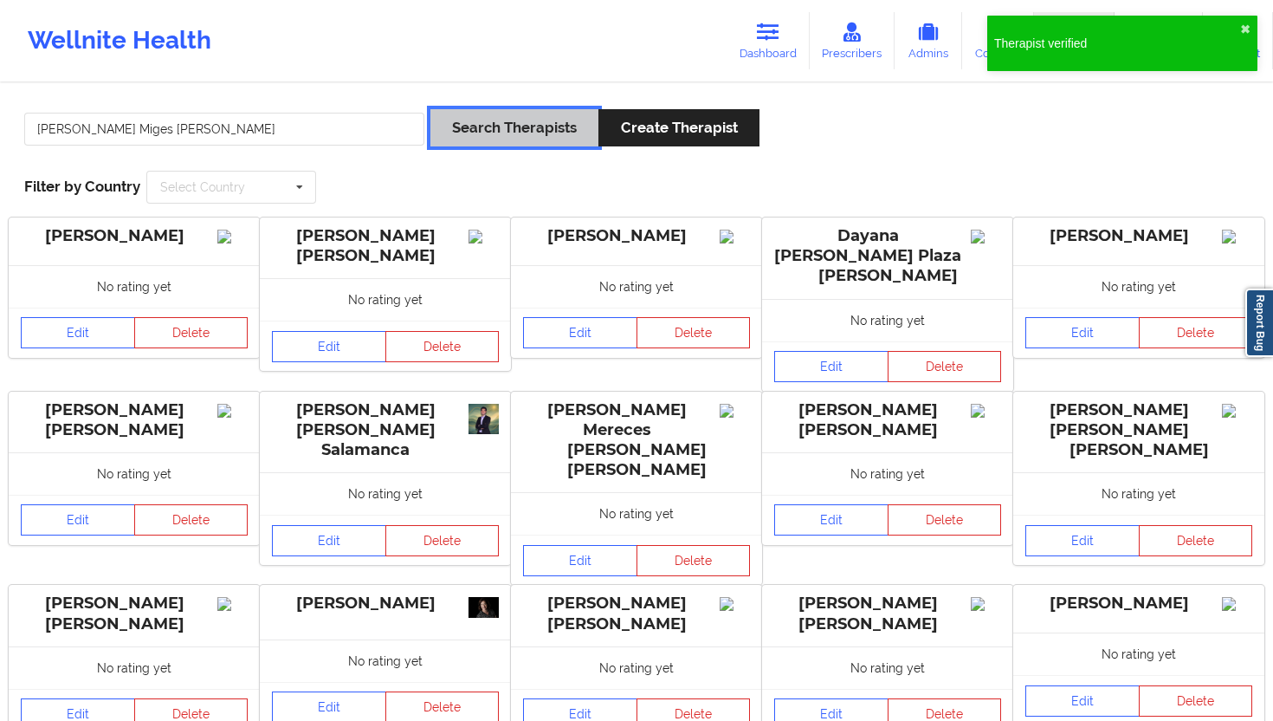
click button "Search Therapists"
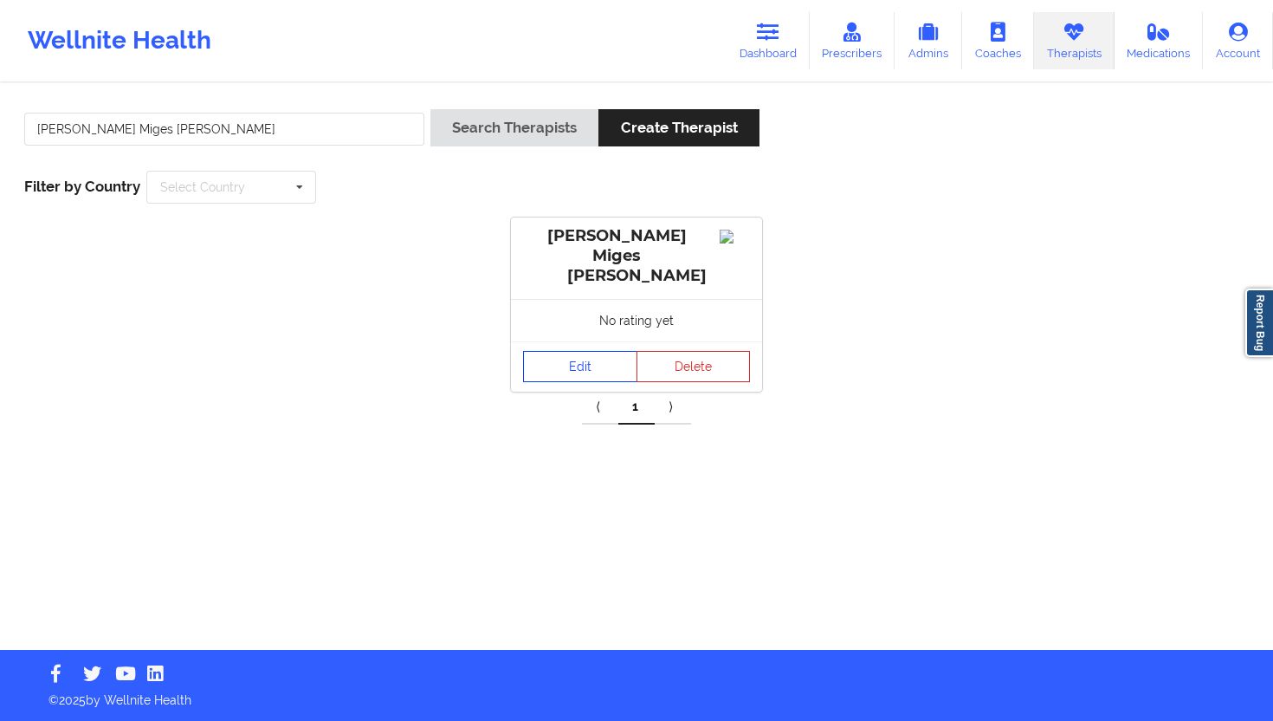
click link "Edit"
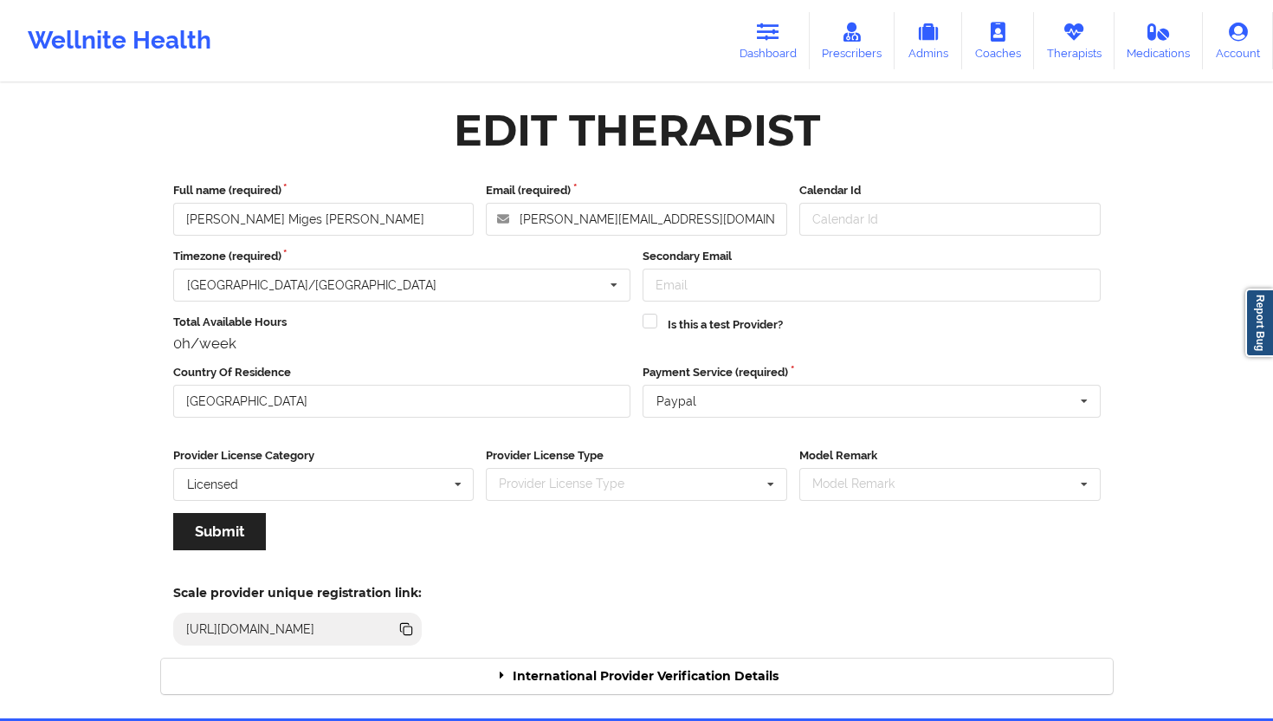
click div "International Provider Verification Details"
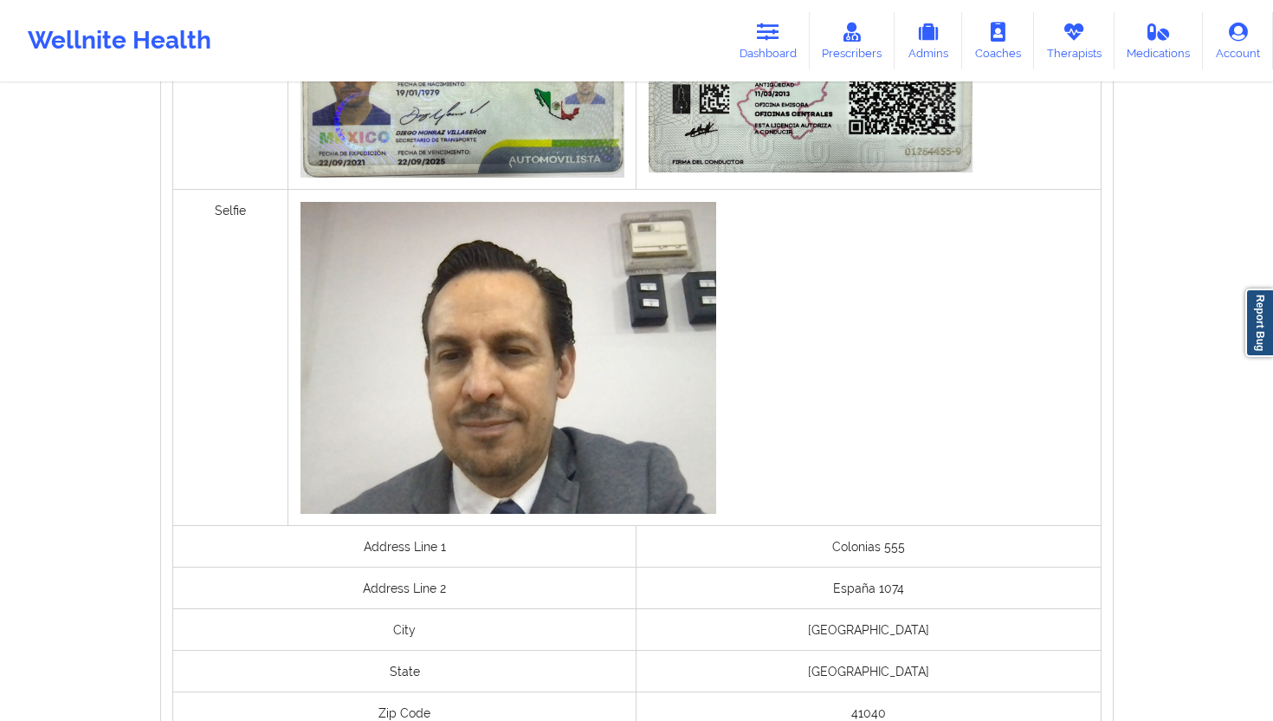
scroll to position [1245, 0]
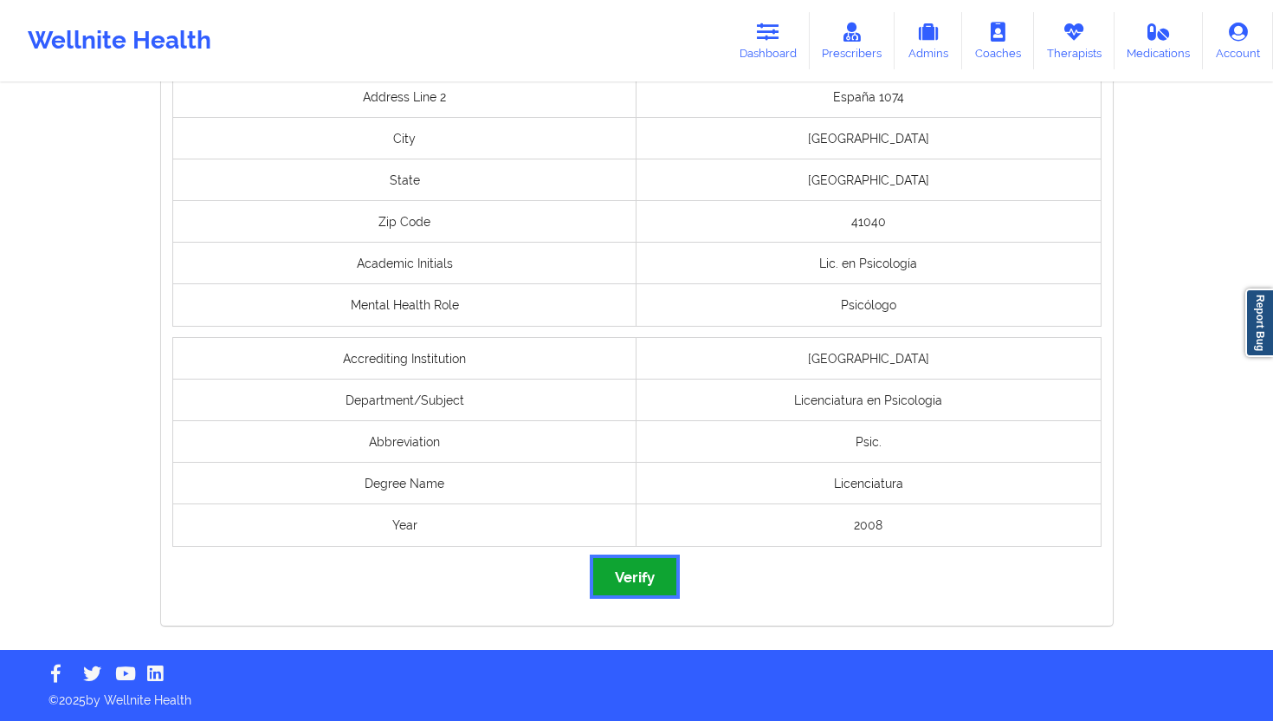
click button "Verify"
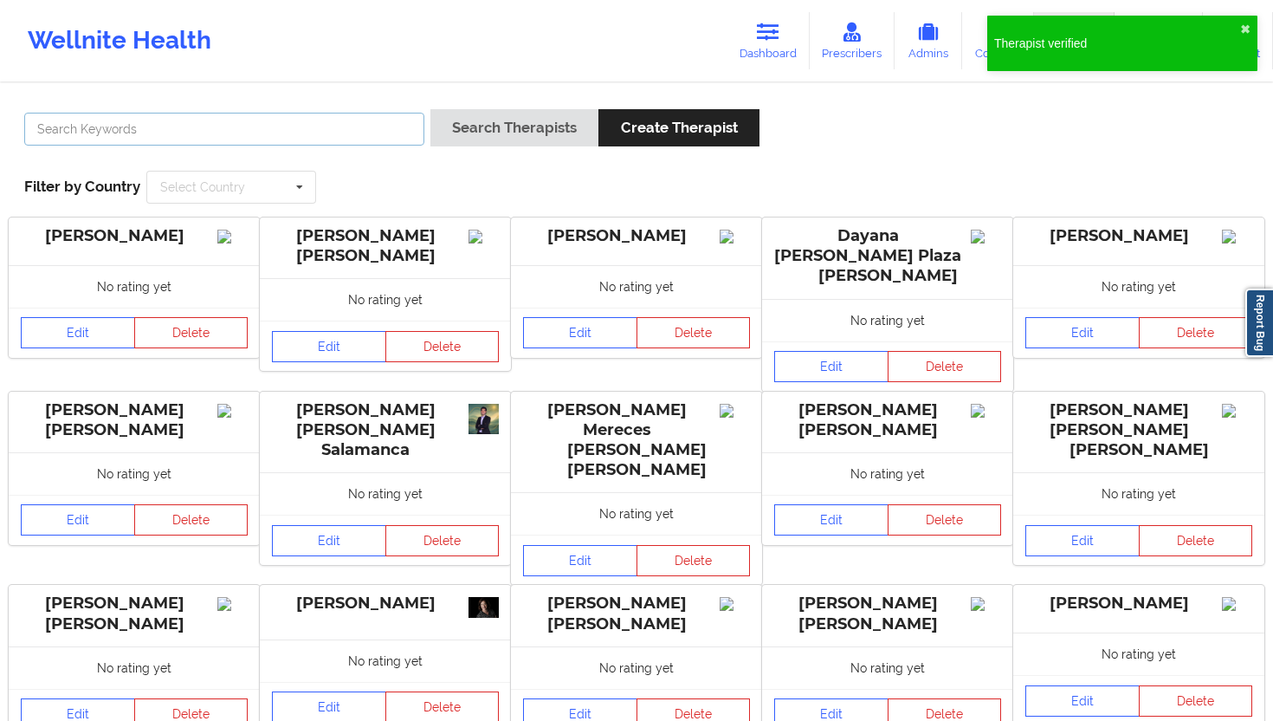
click input "text"
paste input "[PERSON_NAME]"
type input "[PERSON_NAME]"
click button "Search Therapists"
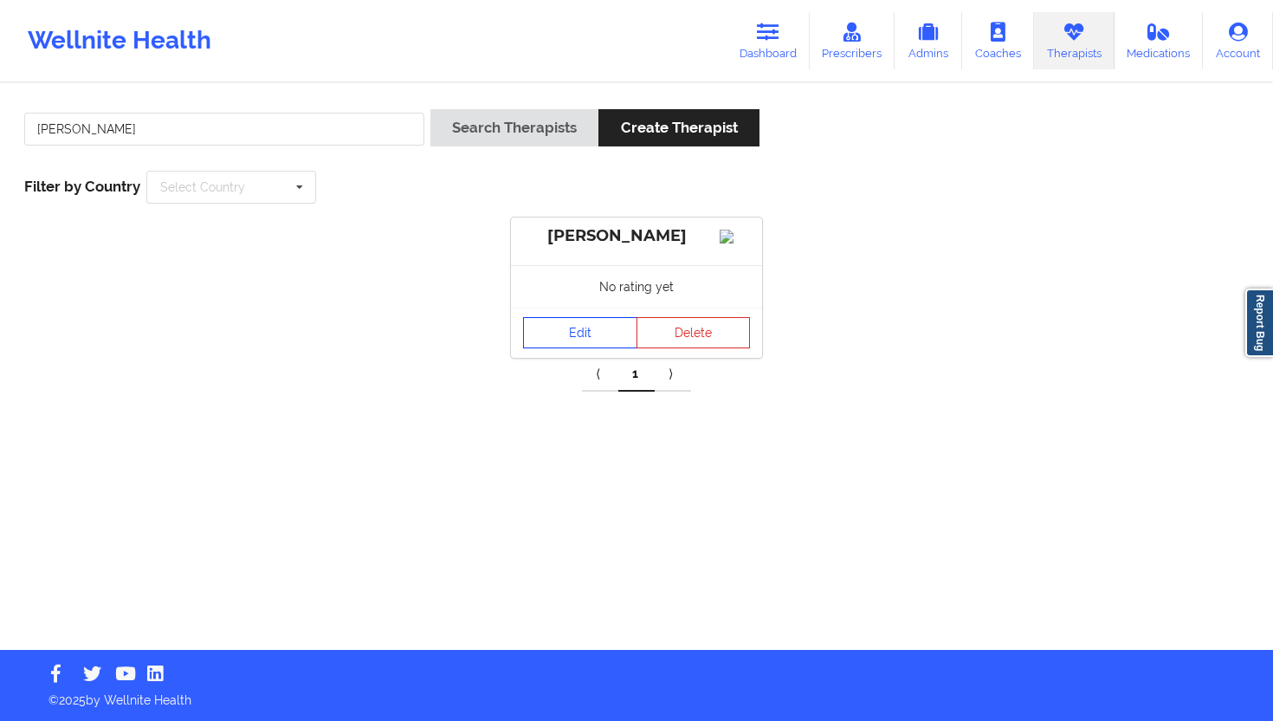
click link "Edit"
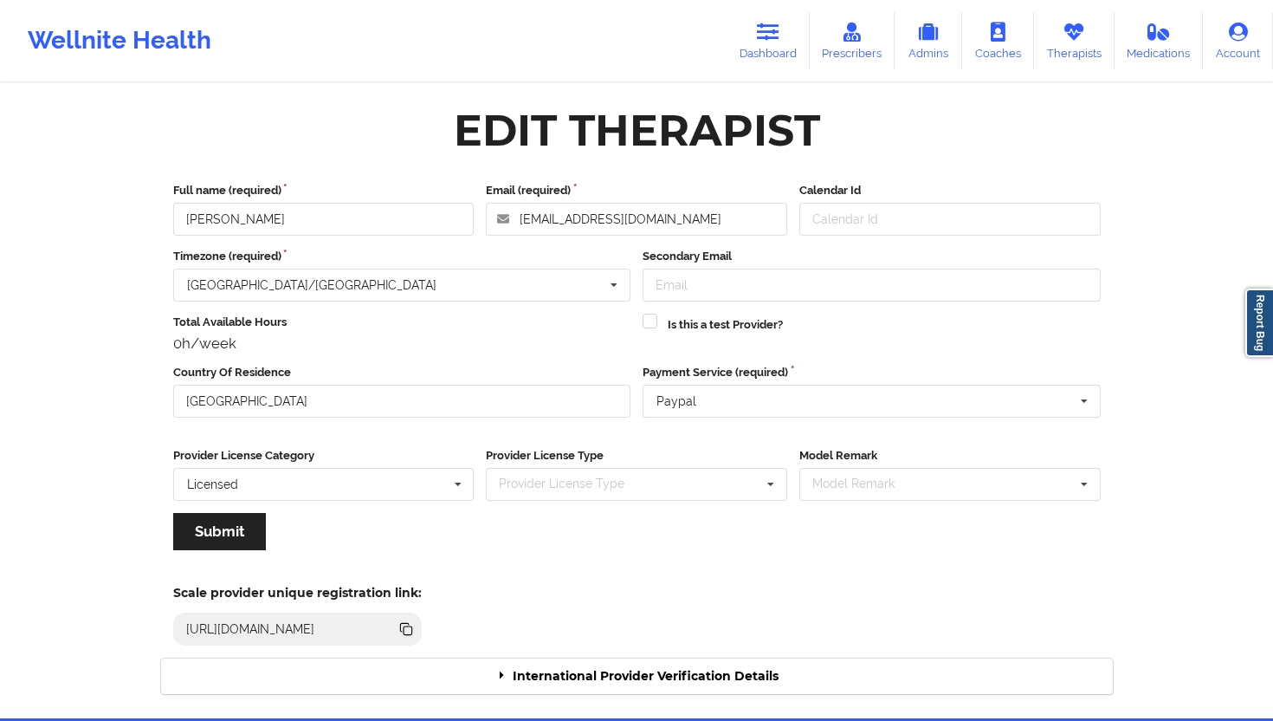
click div "International Provider Verification Details"
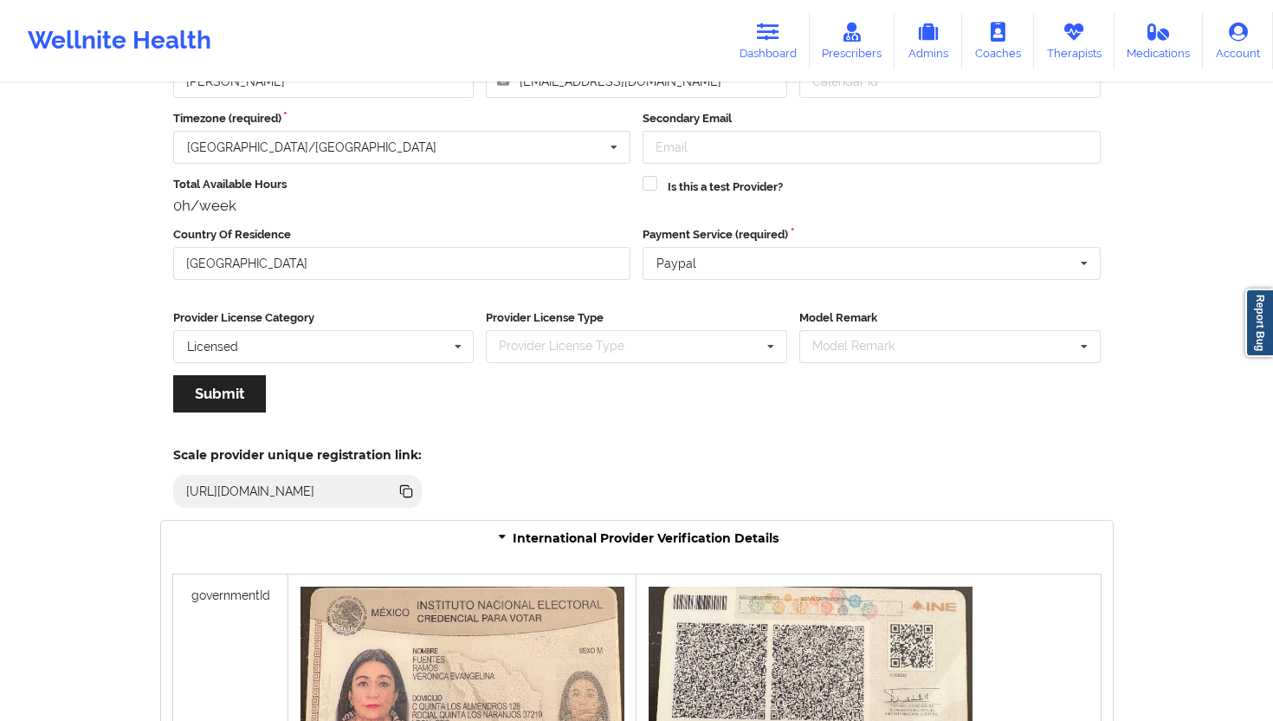
scroll to position [1247, 0]
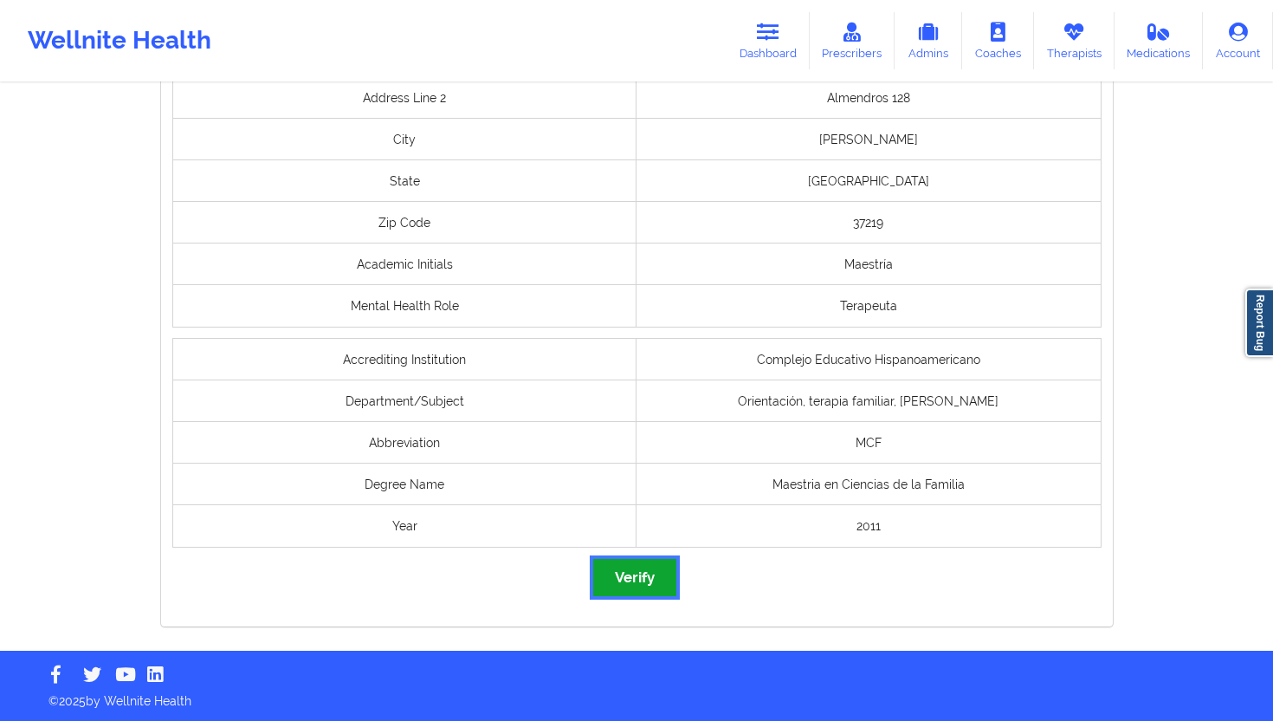
click button "Verify"
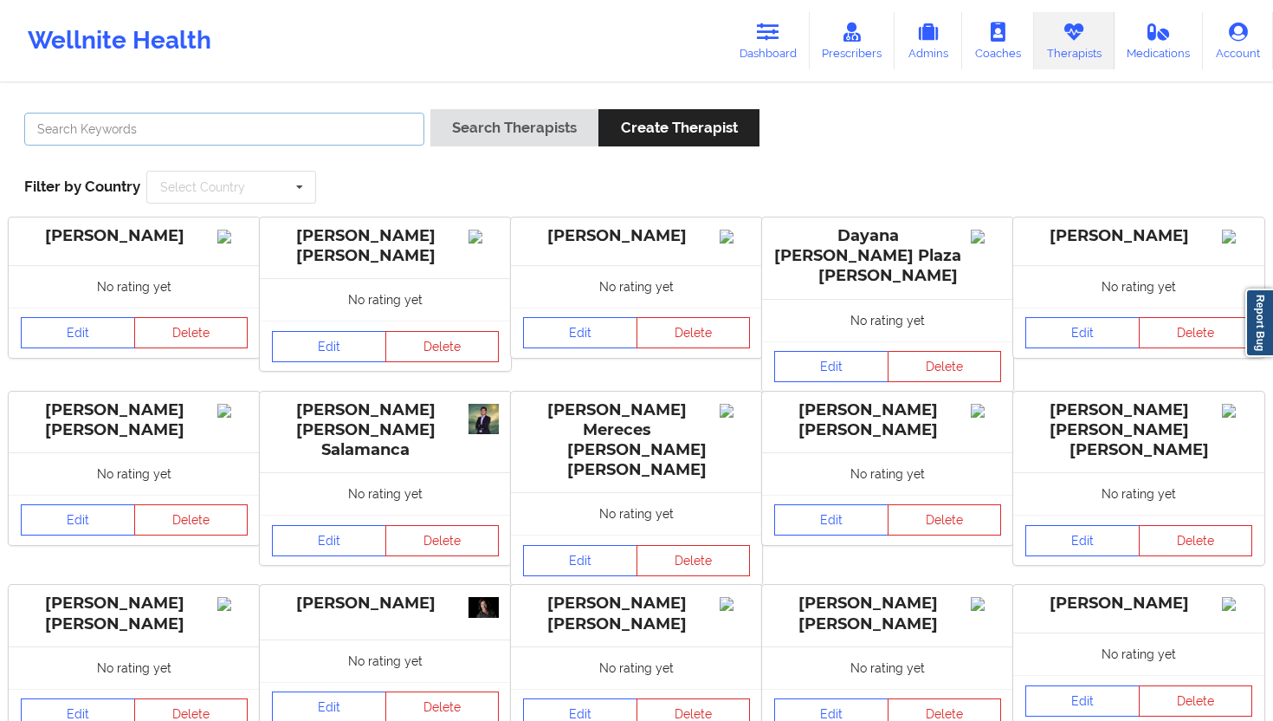
click input "text"
paste input "[PERSON_NAME]"
type input "[PERSON_NAME]"
click button "Search Therapists"
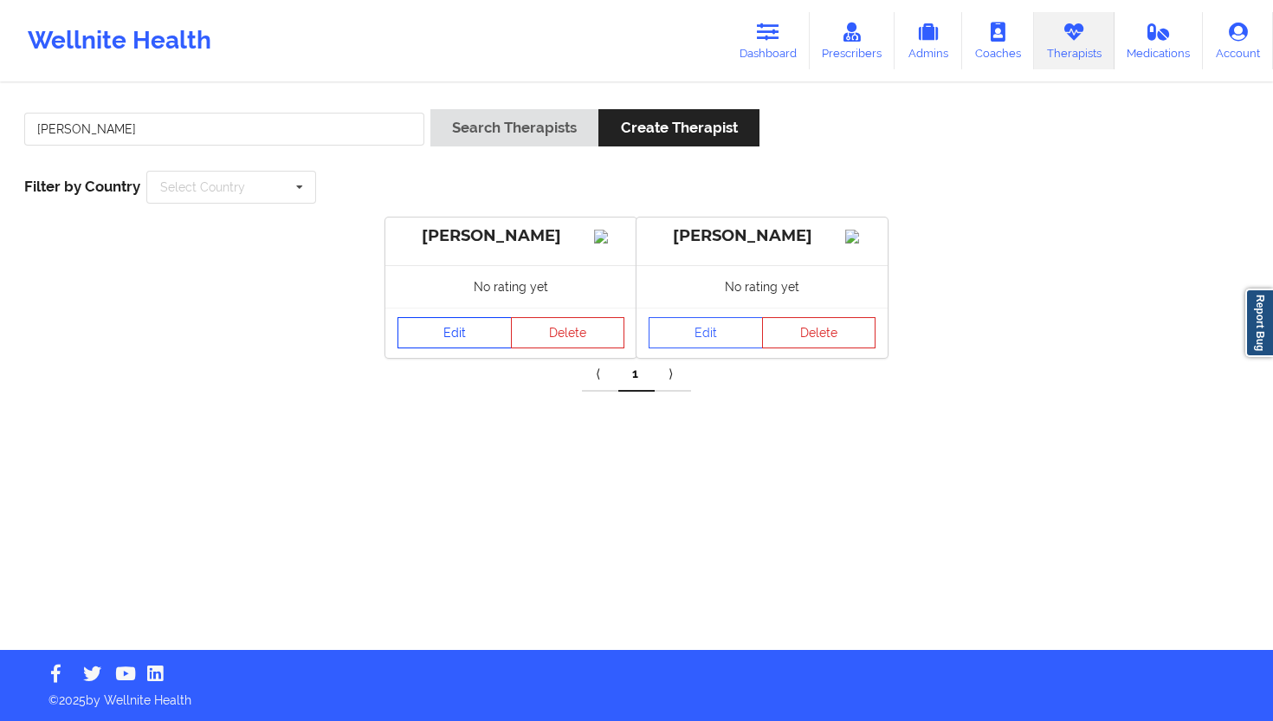
click link "Edit"
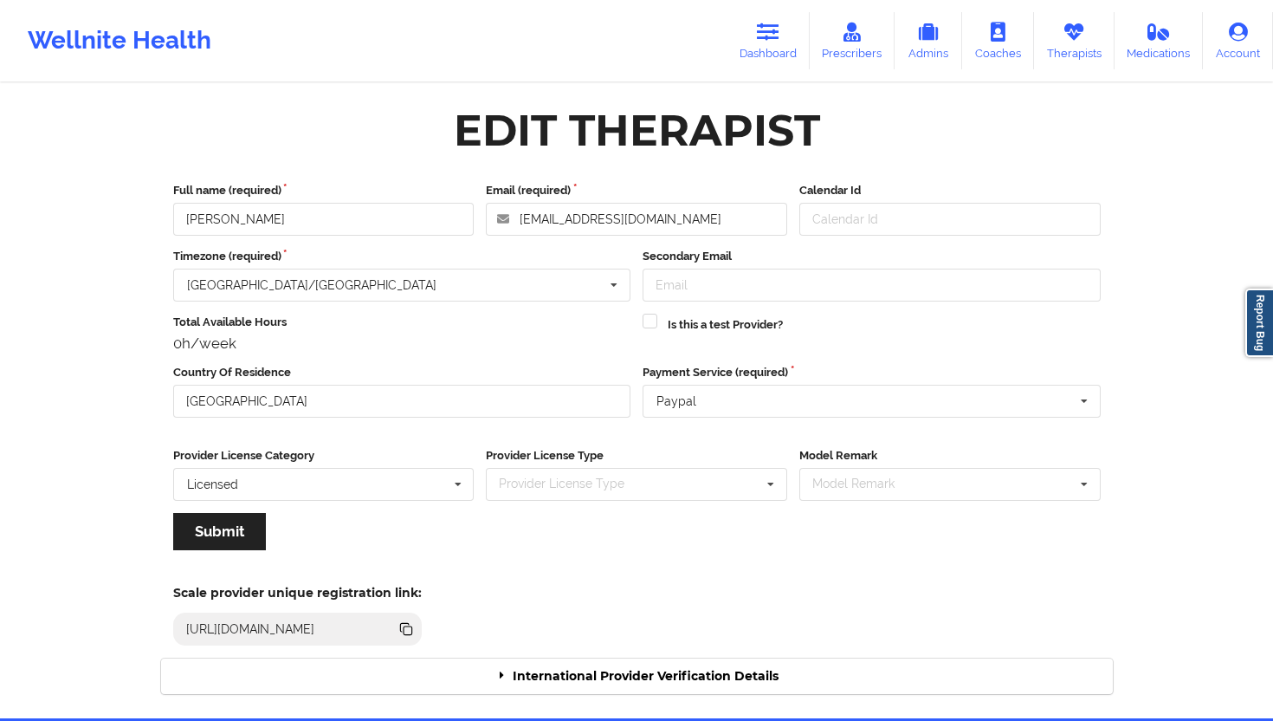
click div "International Provider Verification Details"
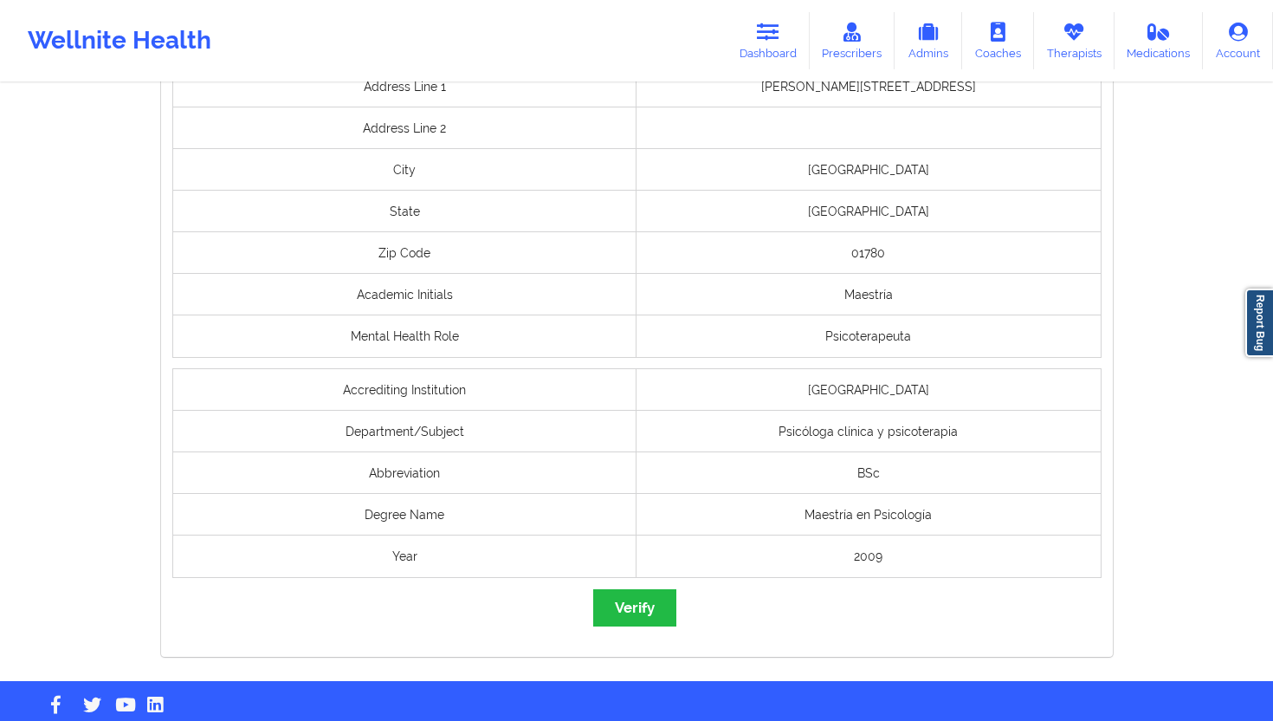
scroll to position [1283, 0]
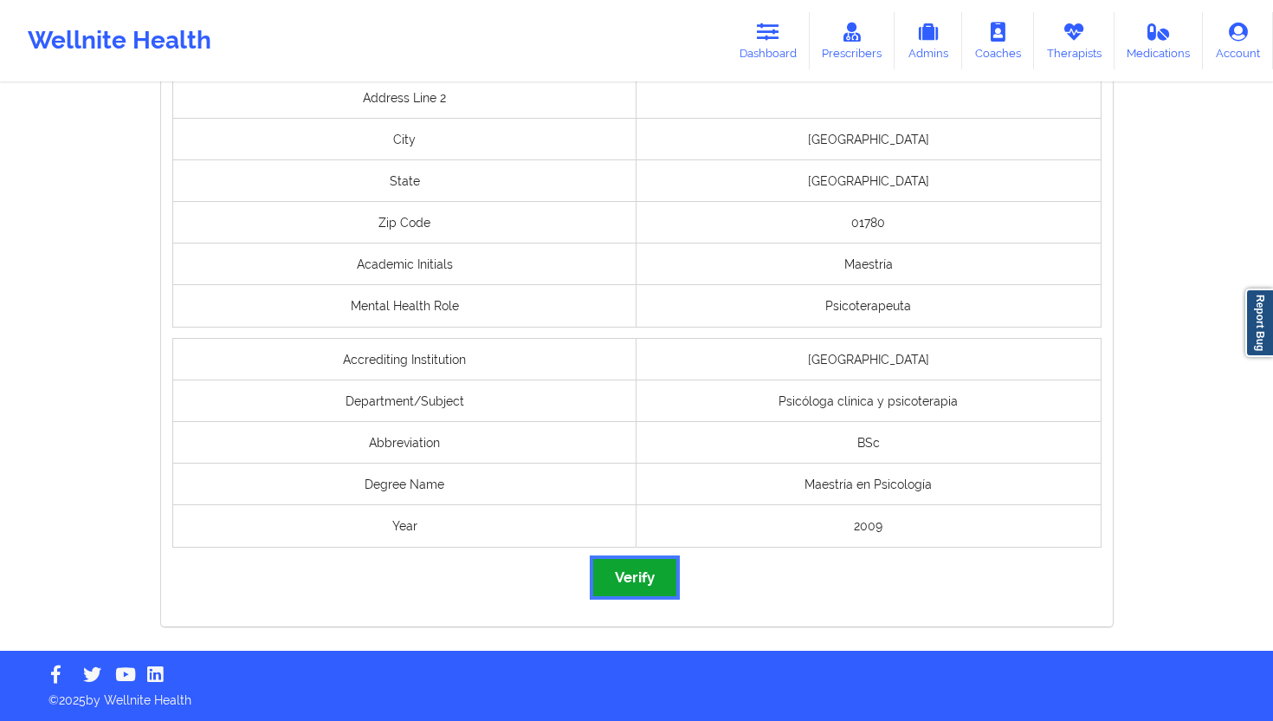
click button "Verify"
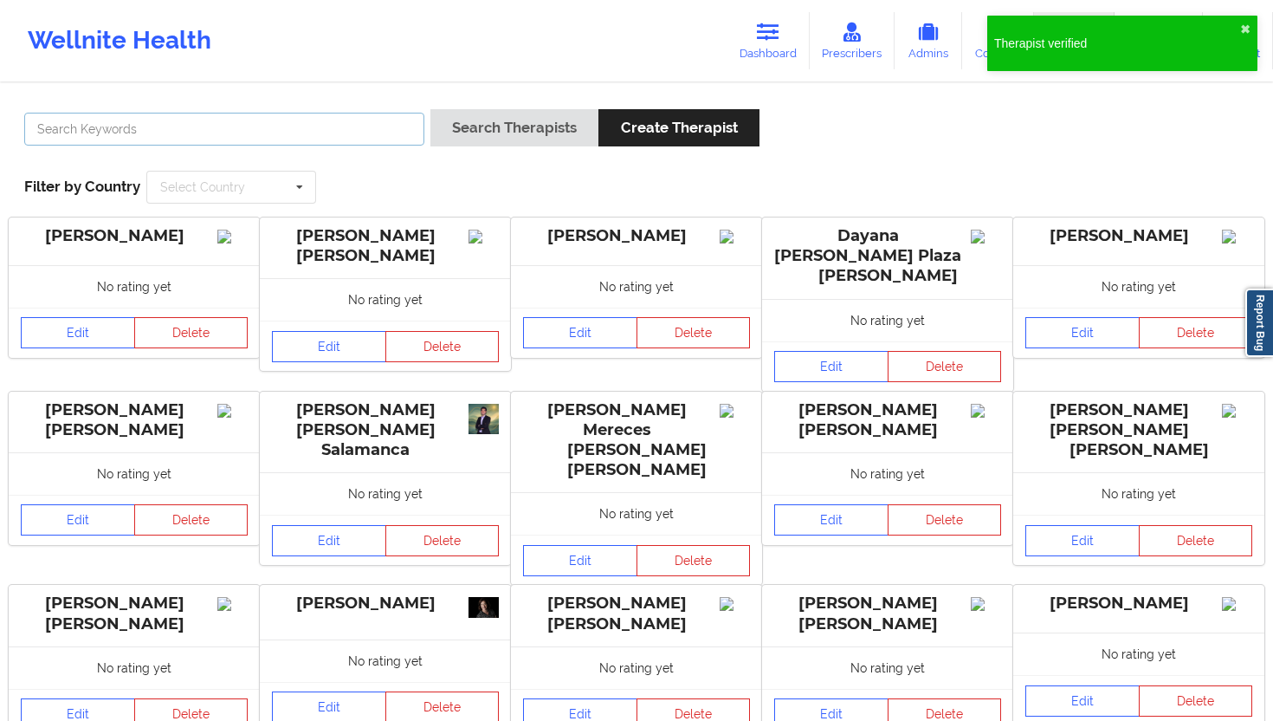
click input "text"
paste input "[PERSON_NAME]"
type input "[PERSON_NAME]"
click button "Search Therapists"
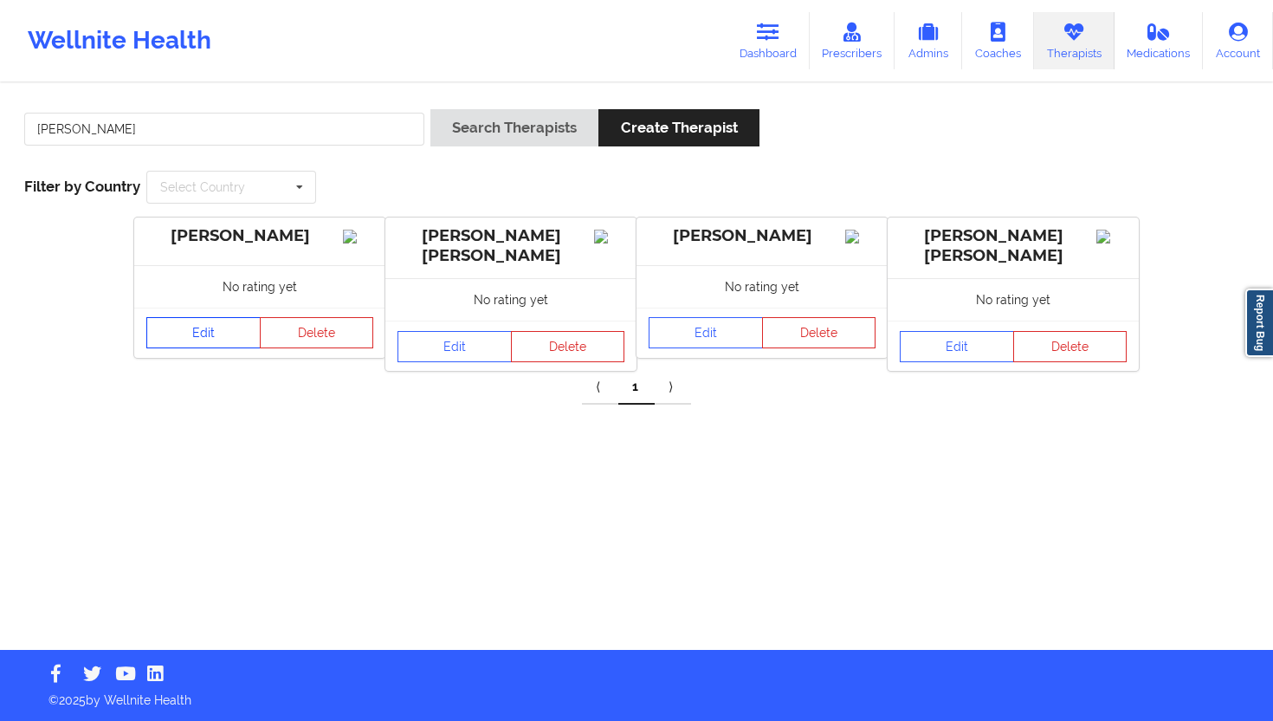
click link "Edit"
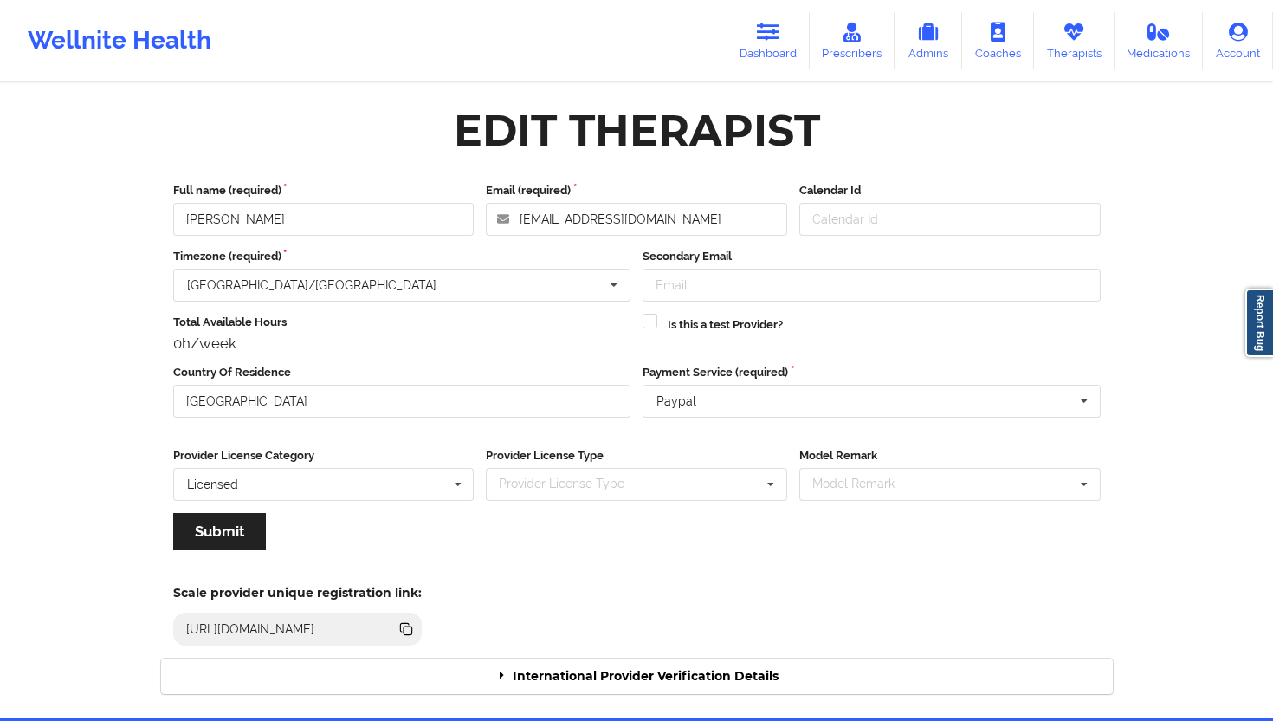
click div "International Provider Verification Details"
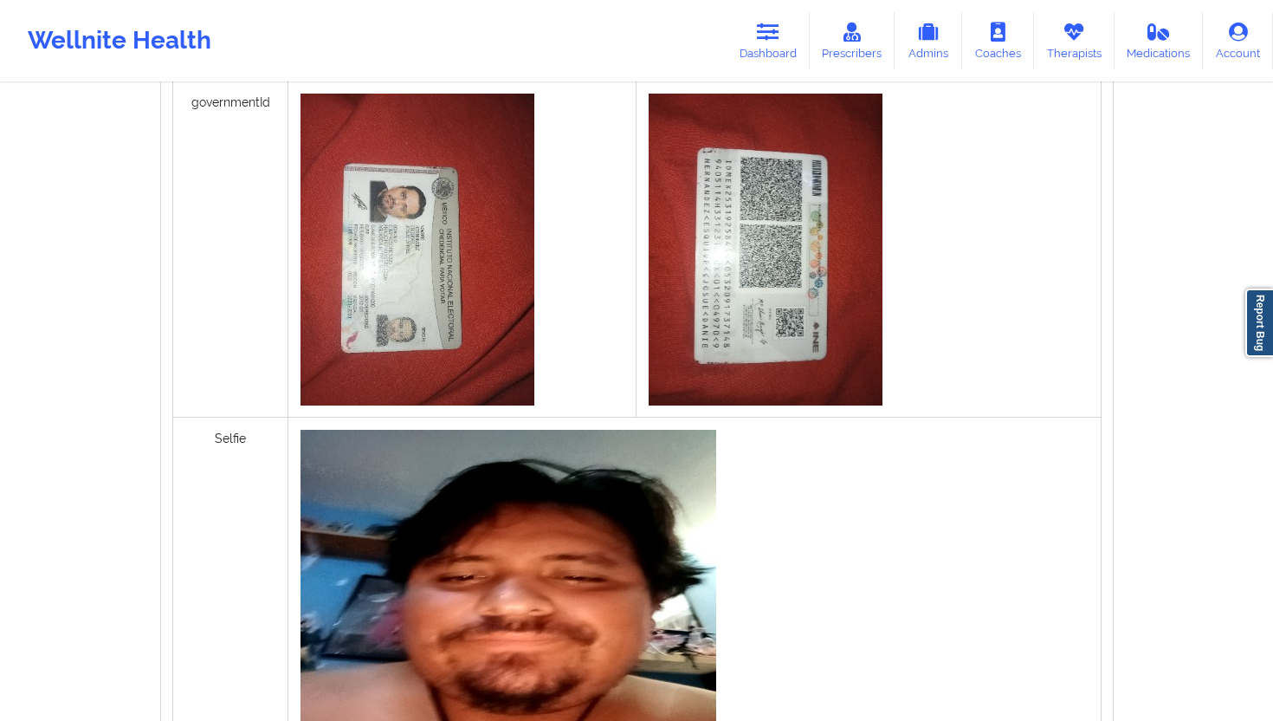
scroll to position [1350, 0]
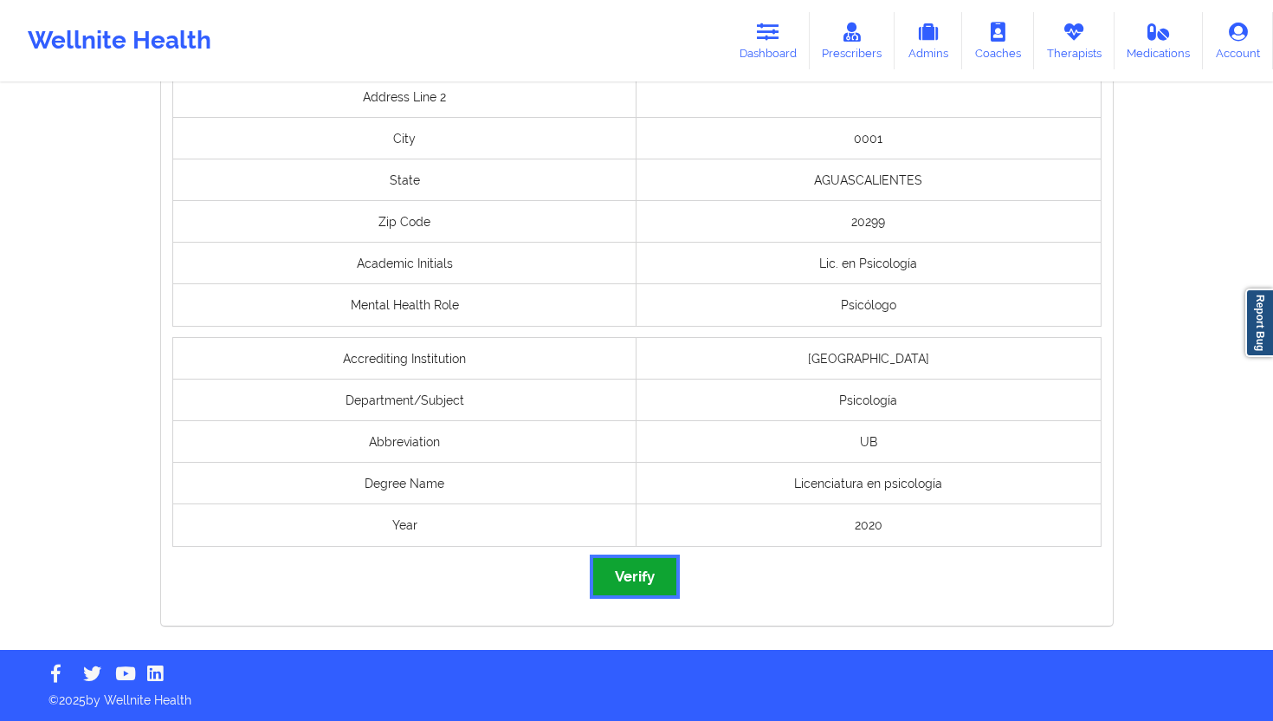
click button "Verify"
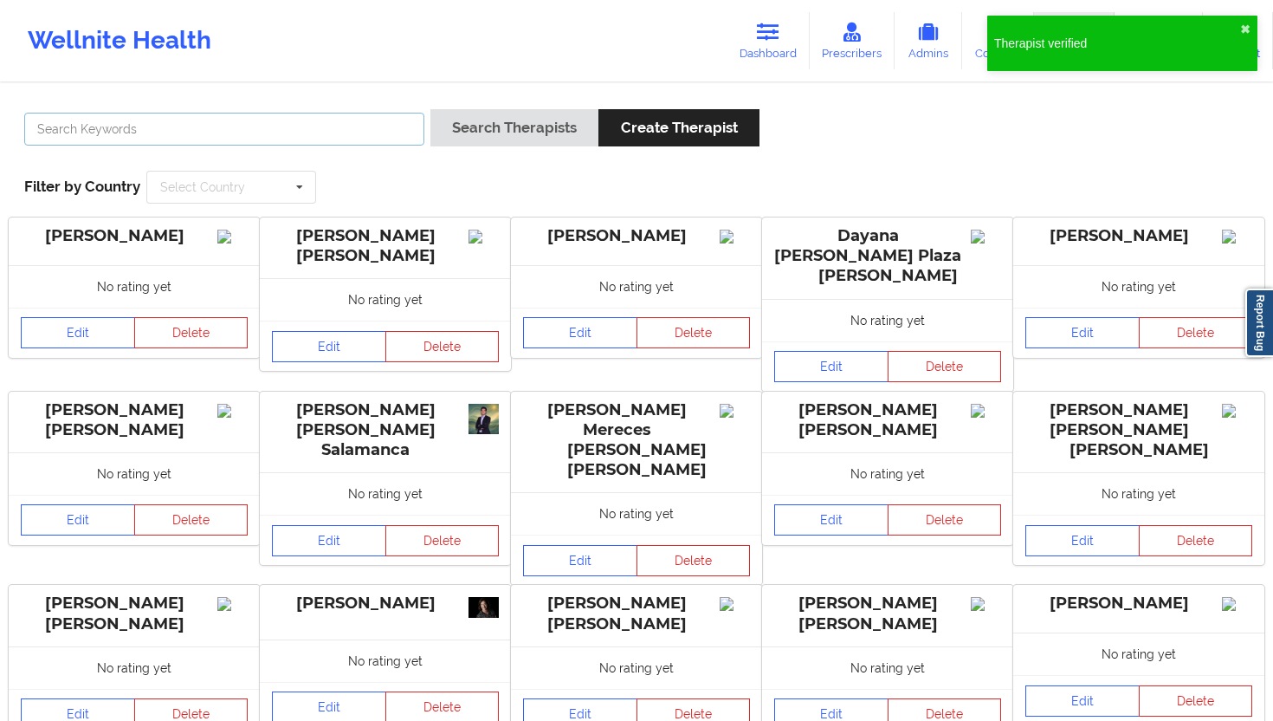
click input "text"
paste input "[PERSON_NAME] [PERSON_NAME]"
type input "[PERSON_NAME] [PERSON_NAME]"
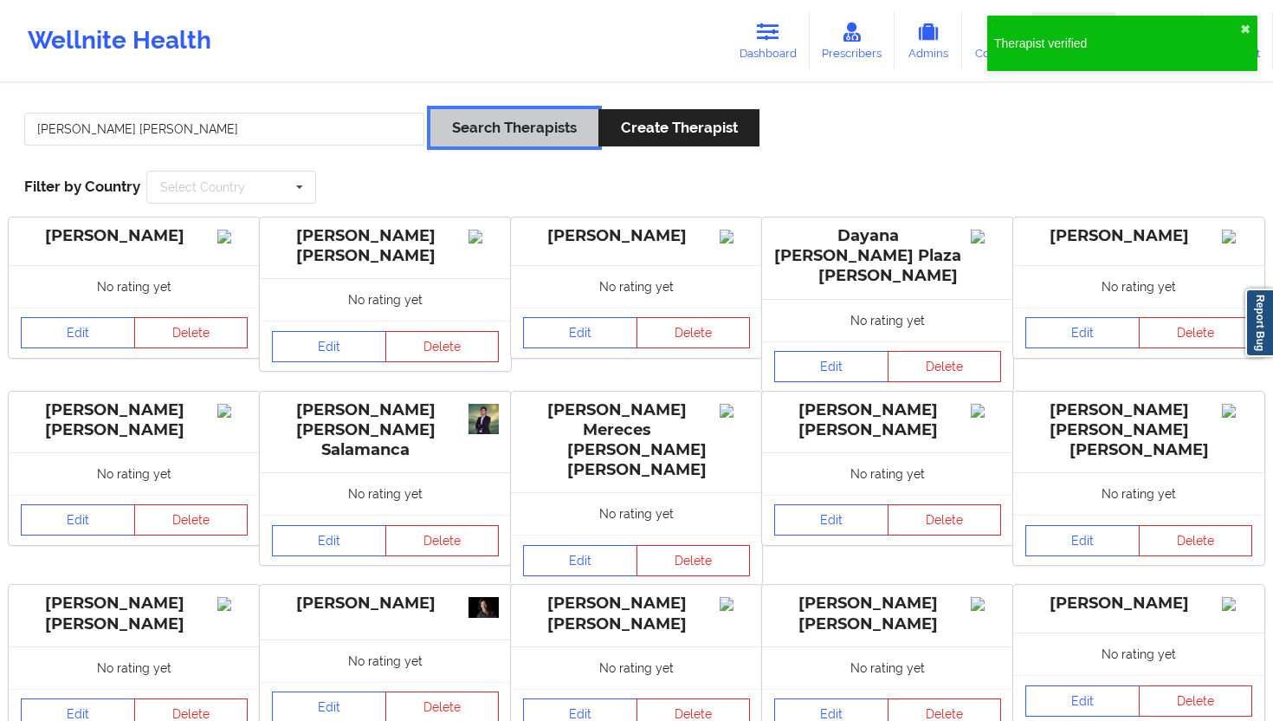
click button "Search Therapists"
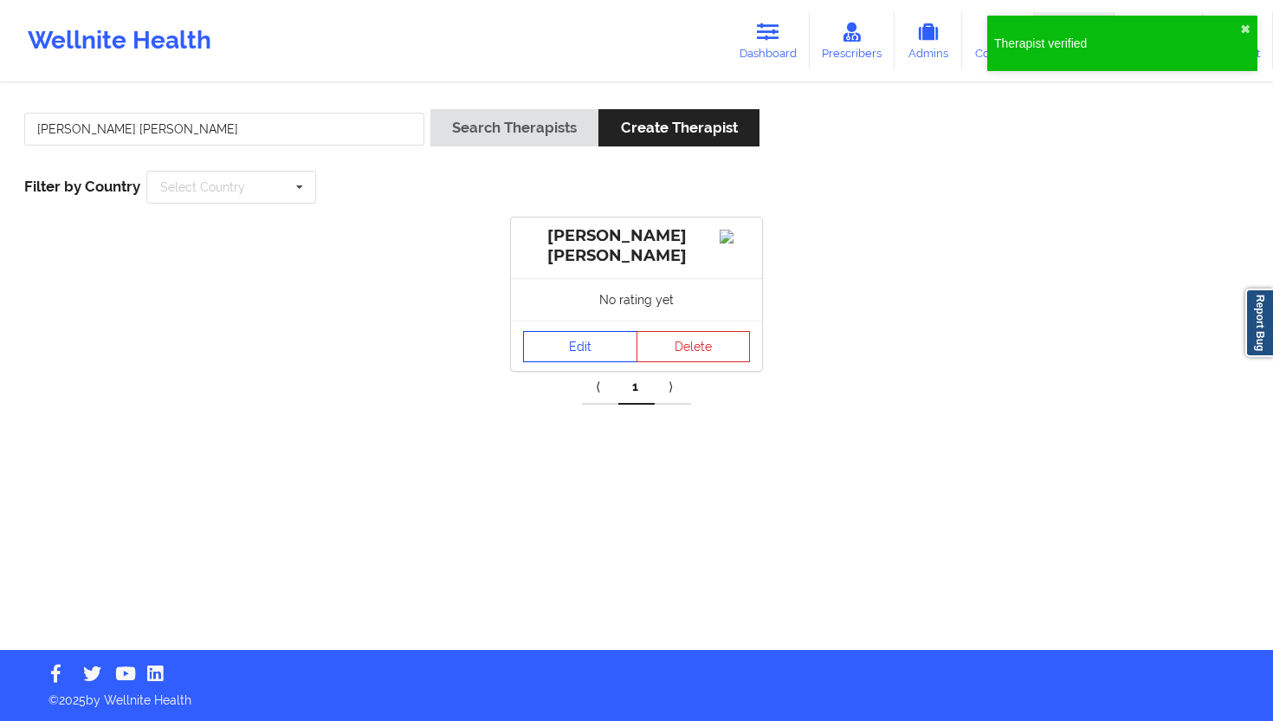
click link "Edit"
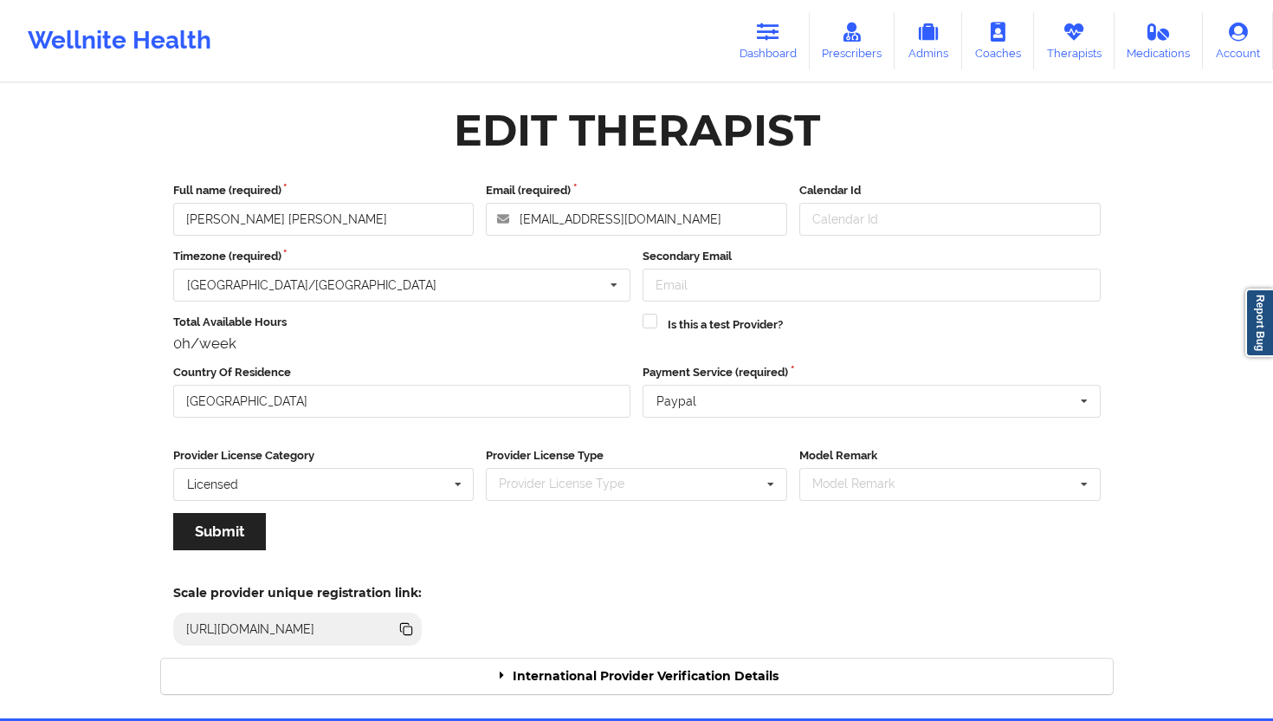
click div "International Provider Verification Details"
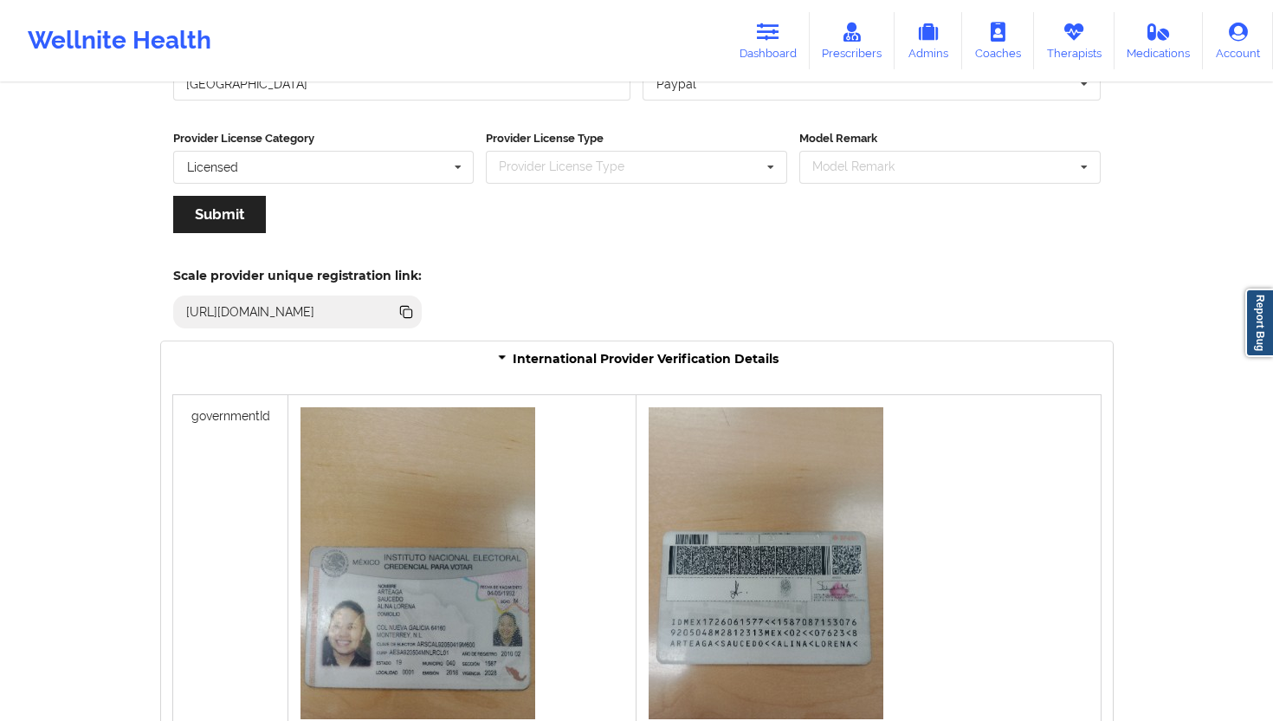
scroll to position [1308, 0]
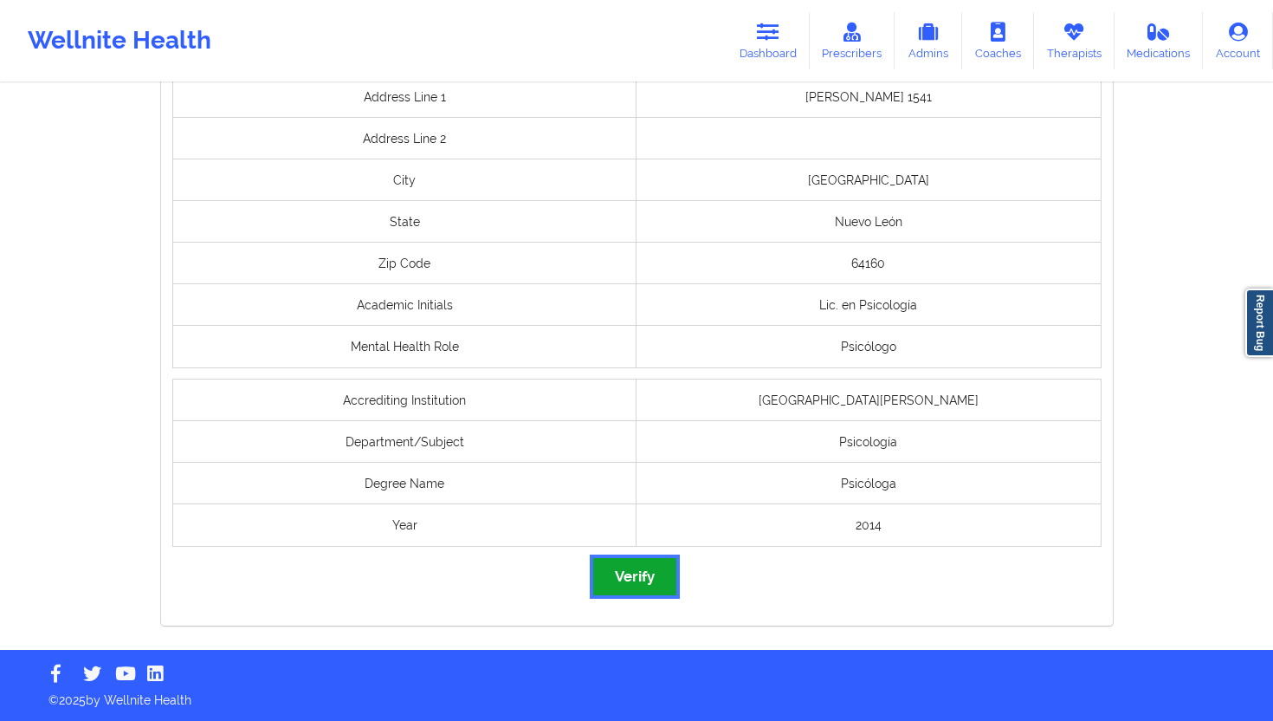
click button "Verify"
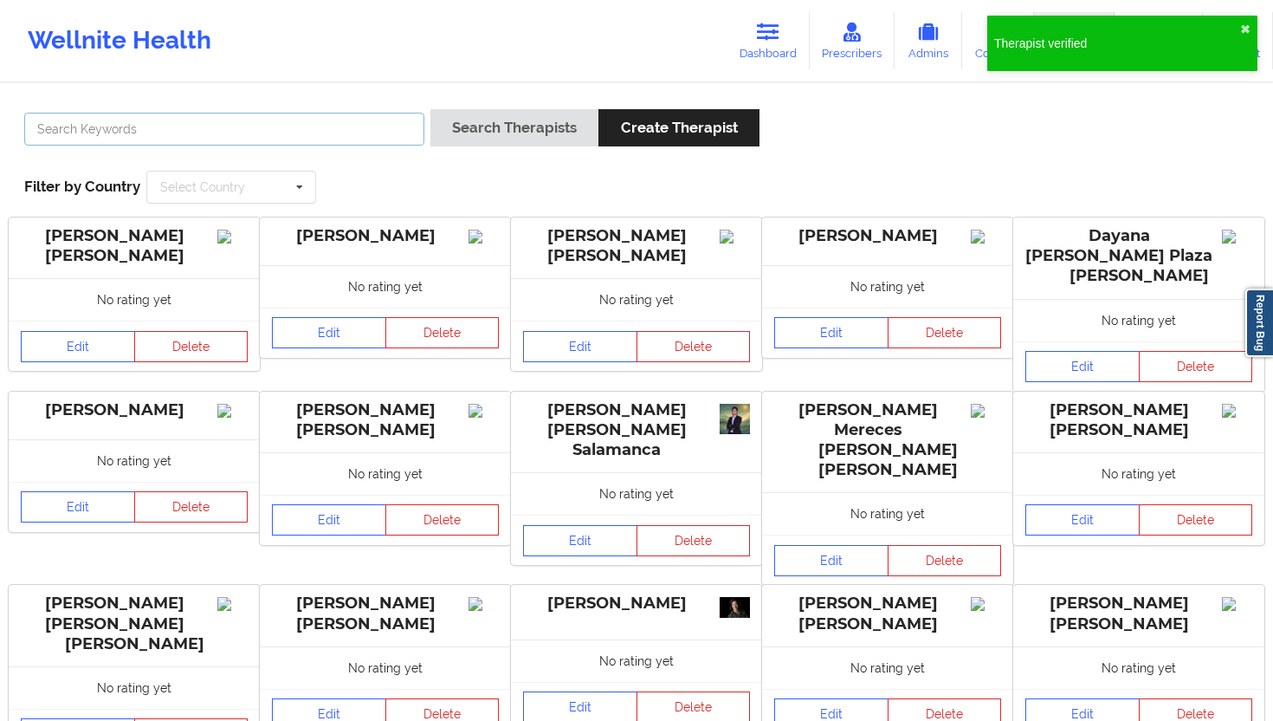
click input "text"
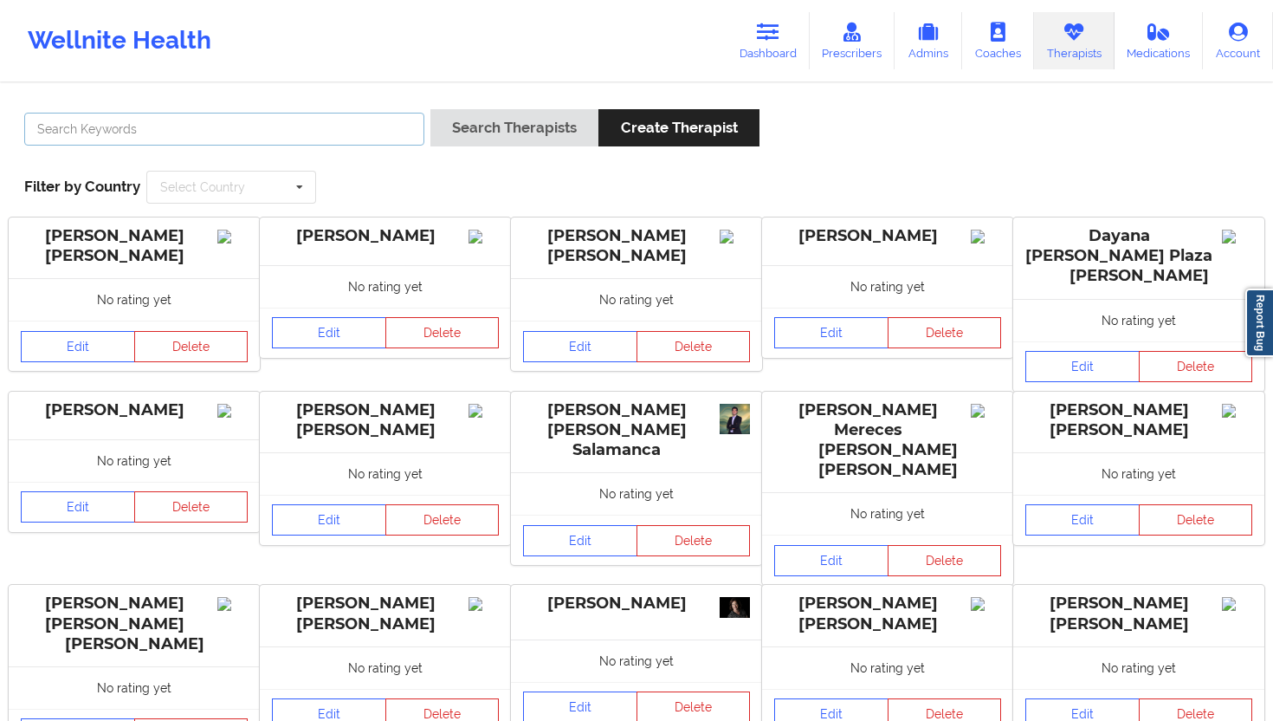
paste input "[PERSON_NAME] [PERSON_NAME]"
type input "[PERSON_NAME] [PERSON_NAME]"
click button "Search Therapists"
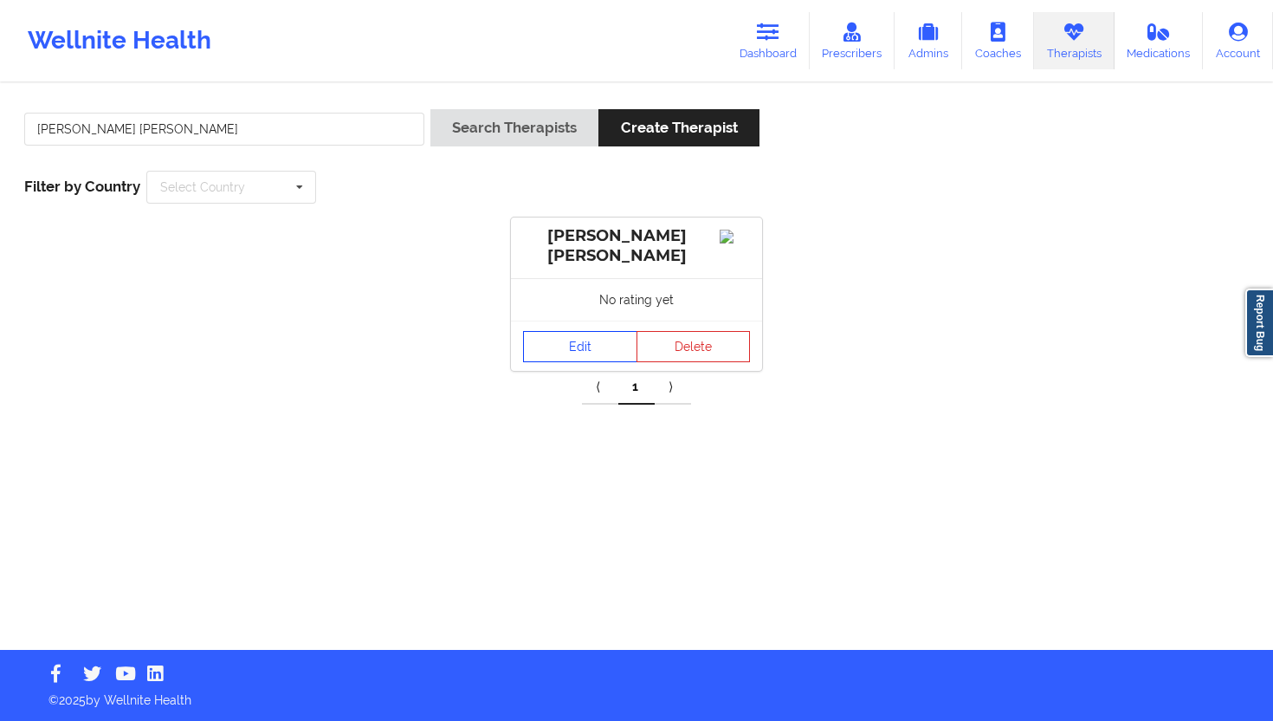
click link "Edit"
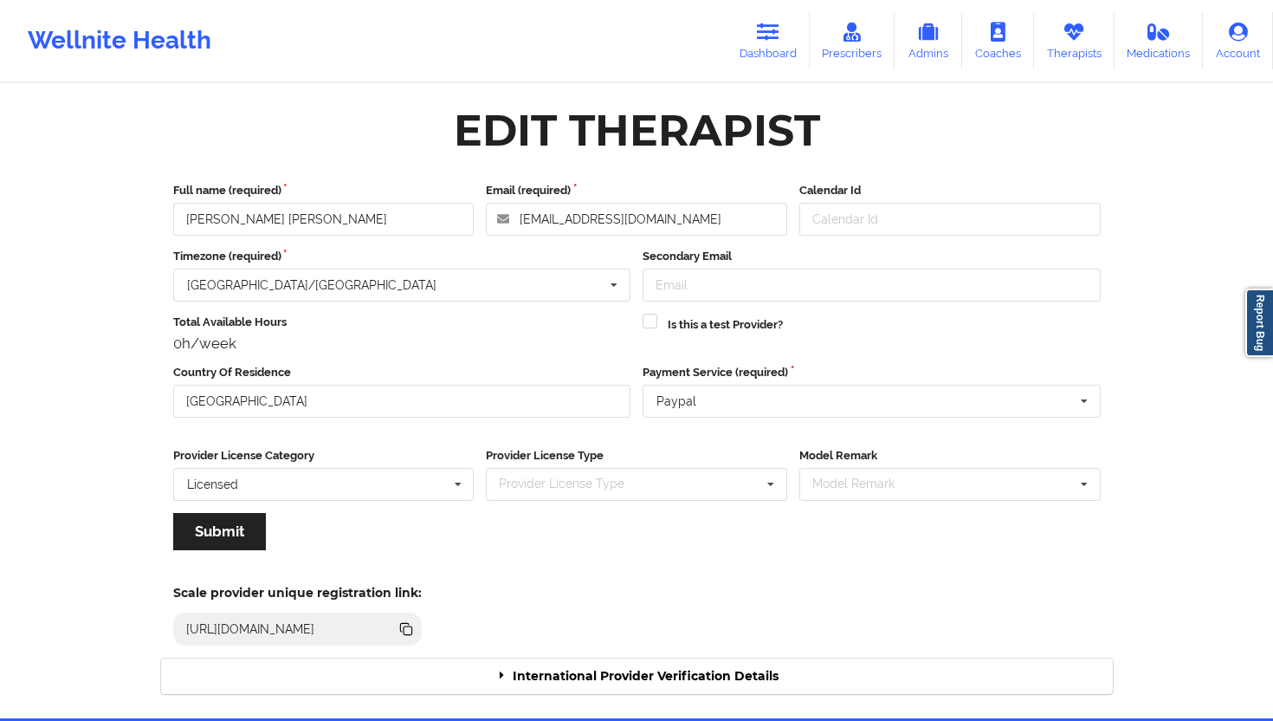
click div "International Provider Verification Details"
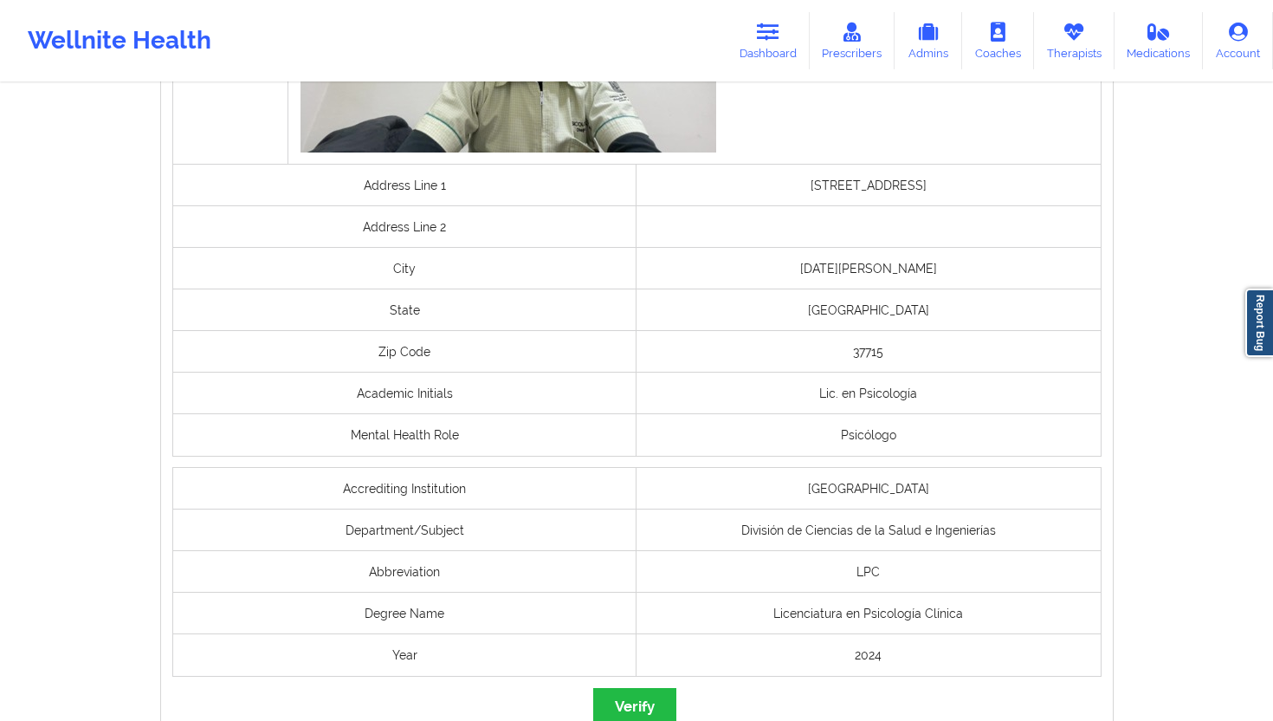
scroll to position [1263, 0]
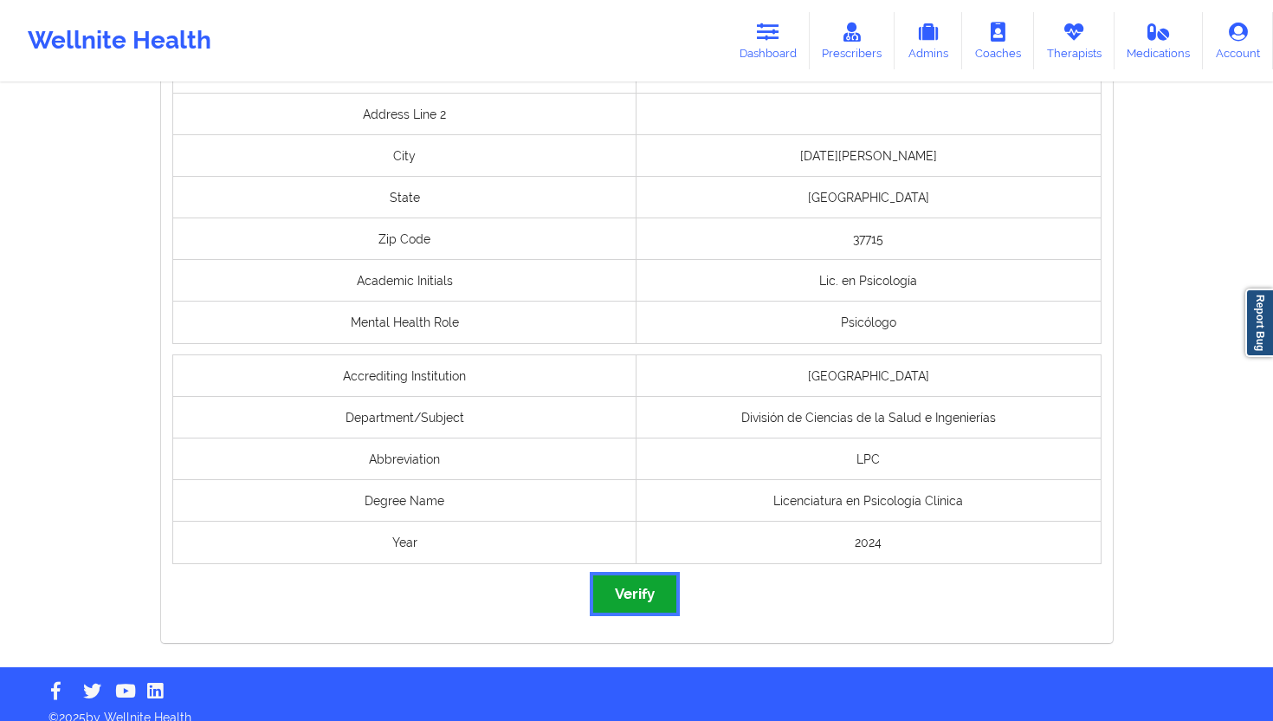
click button "Verify"
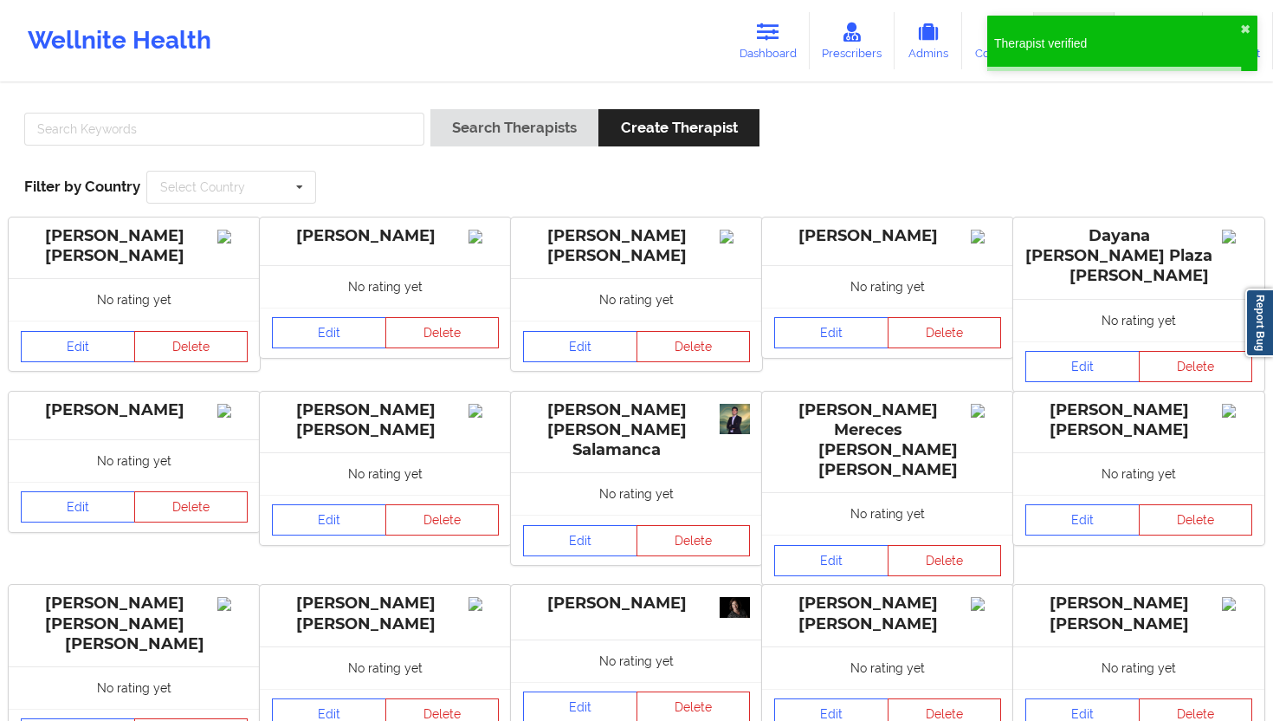
click div
click input "text"
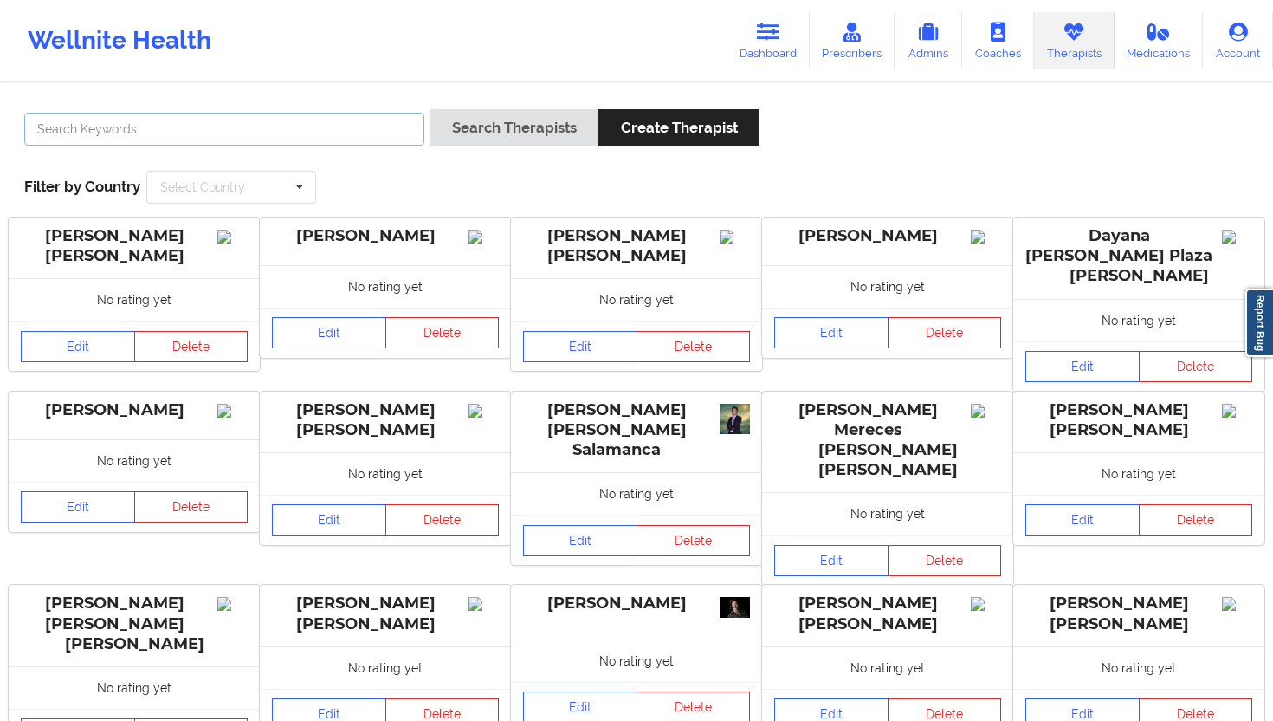
click input "text"
paste input "[PERSON_NAME] [PERSON_NAME]"
type input "[PERSON_NAME] [PERSON_NAME]"
click button "Search Therapists"
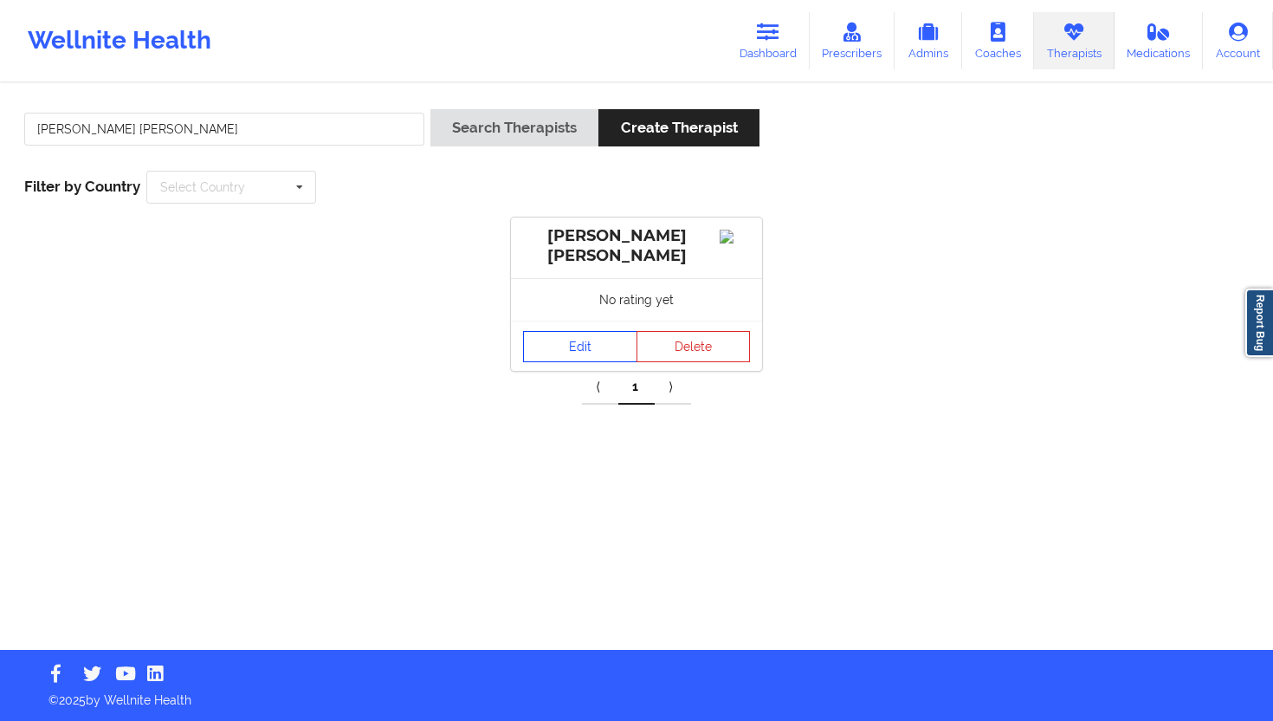
click link "Edit"
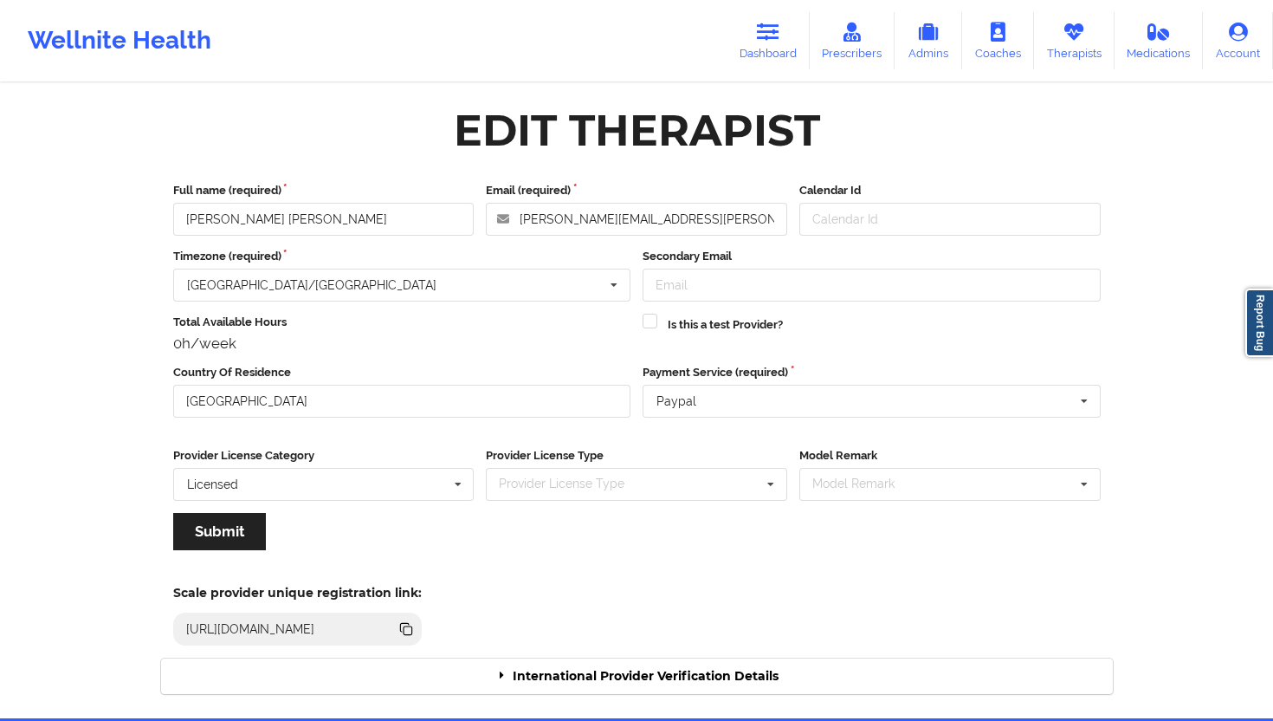
click div "International Provider Verification Details"
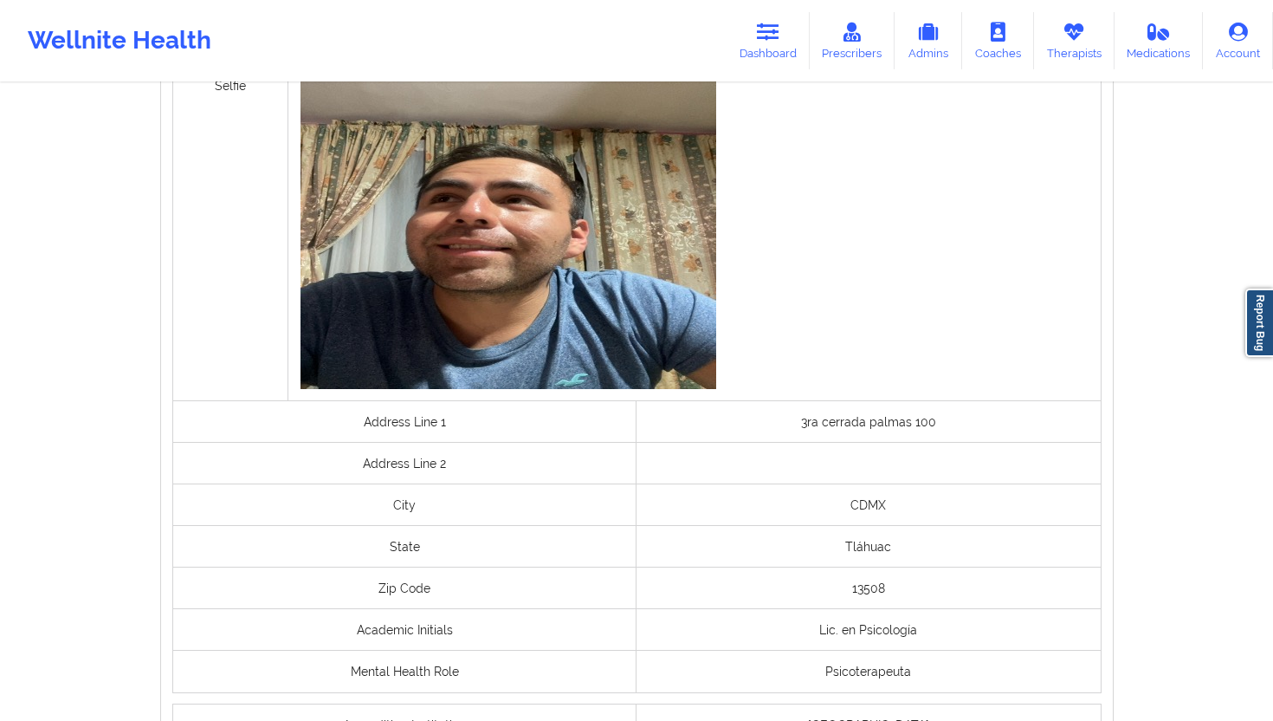
scroll to position [1350, 0]
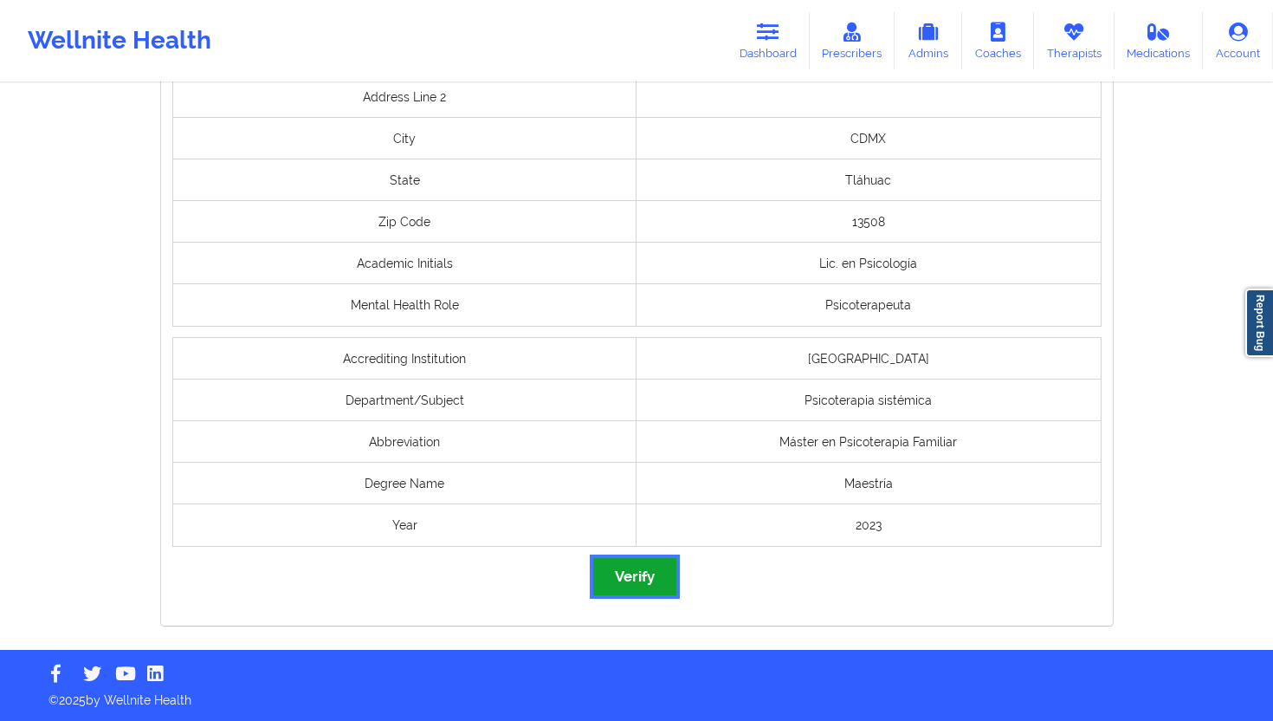
click button "Verify"
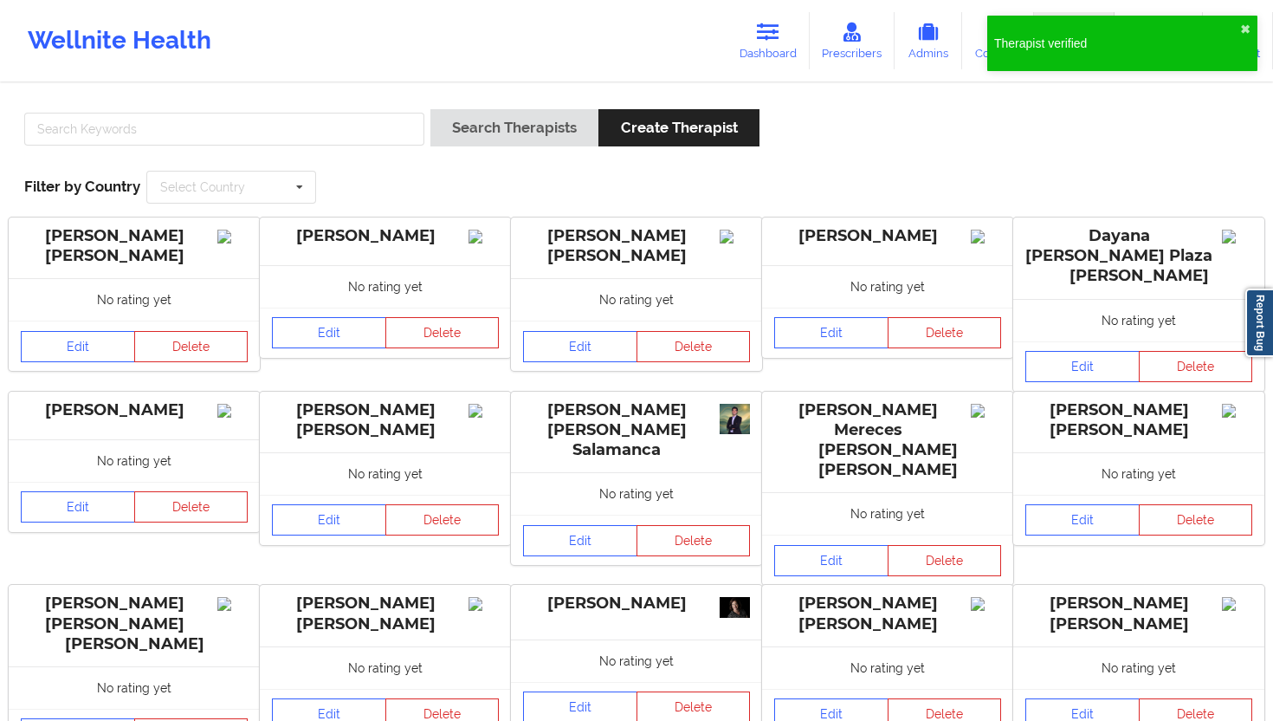
click div
click input "text"
paste input "[PERSON_NAME] [PERSON_NAME]"
type input "[PERSON_NAME] [PERSON_NAME]"
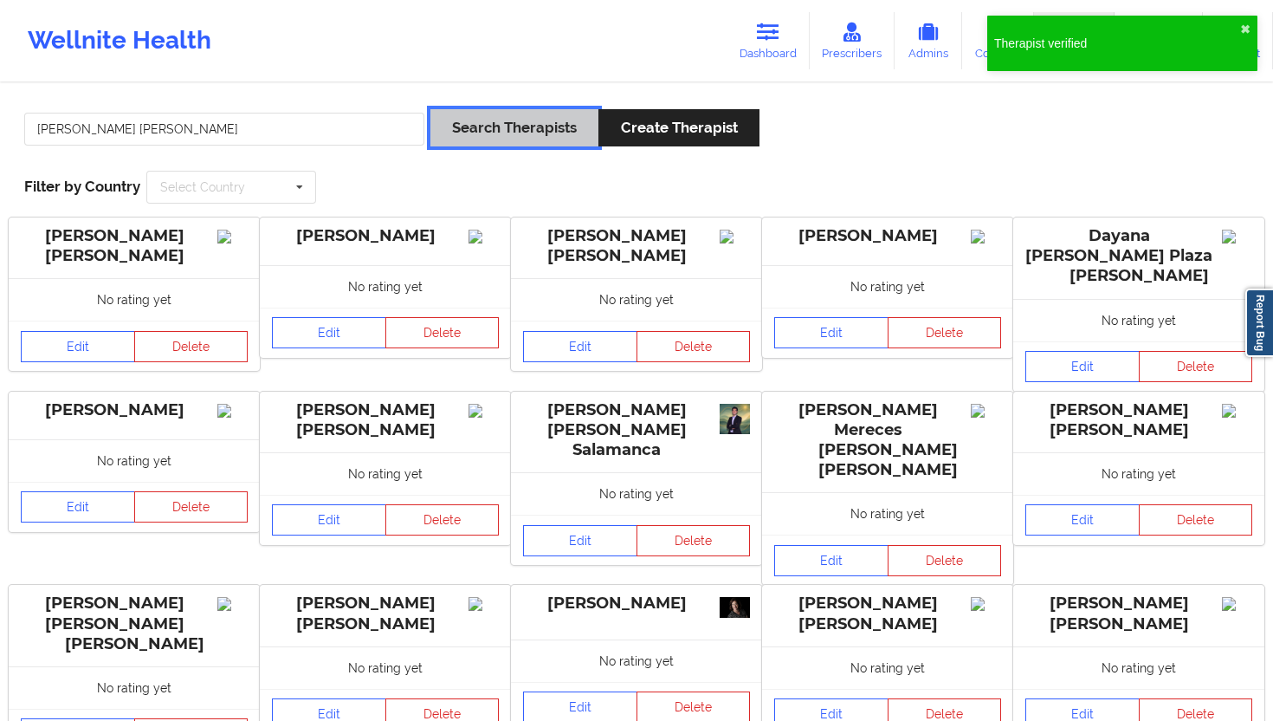
click button "Search Therapists"
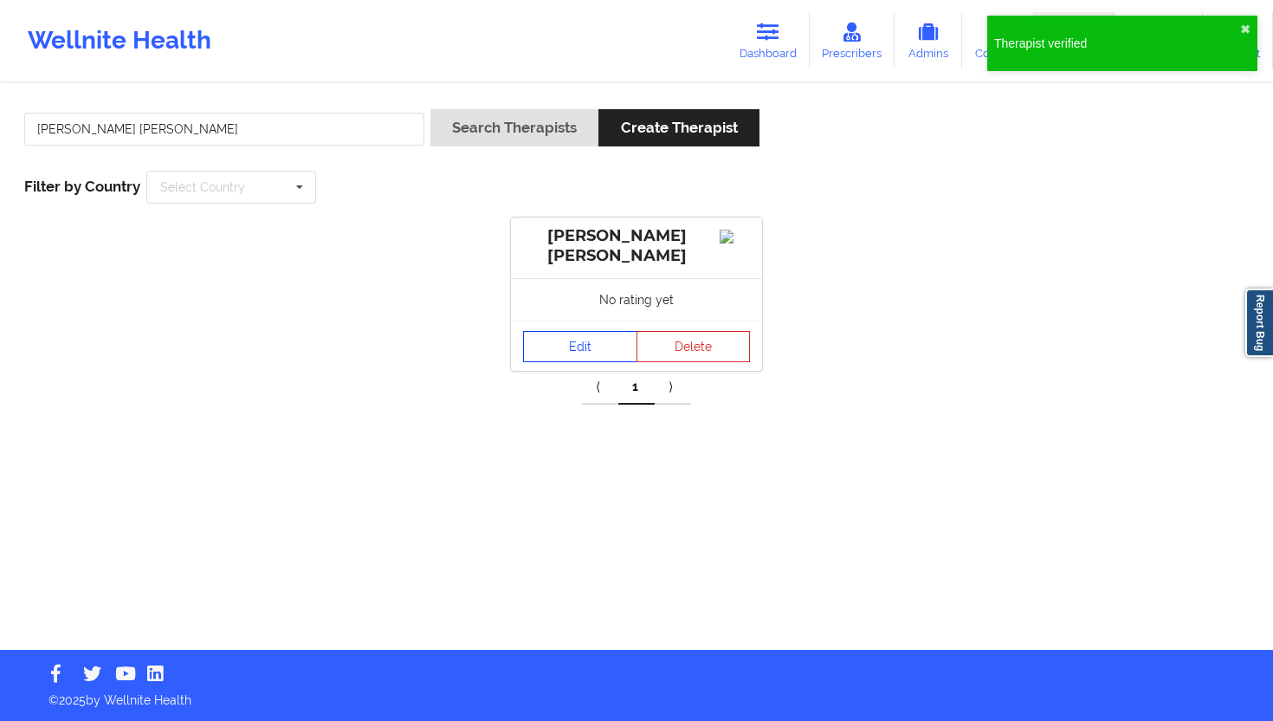
click link "Edit"
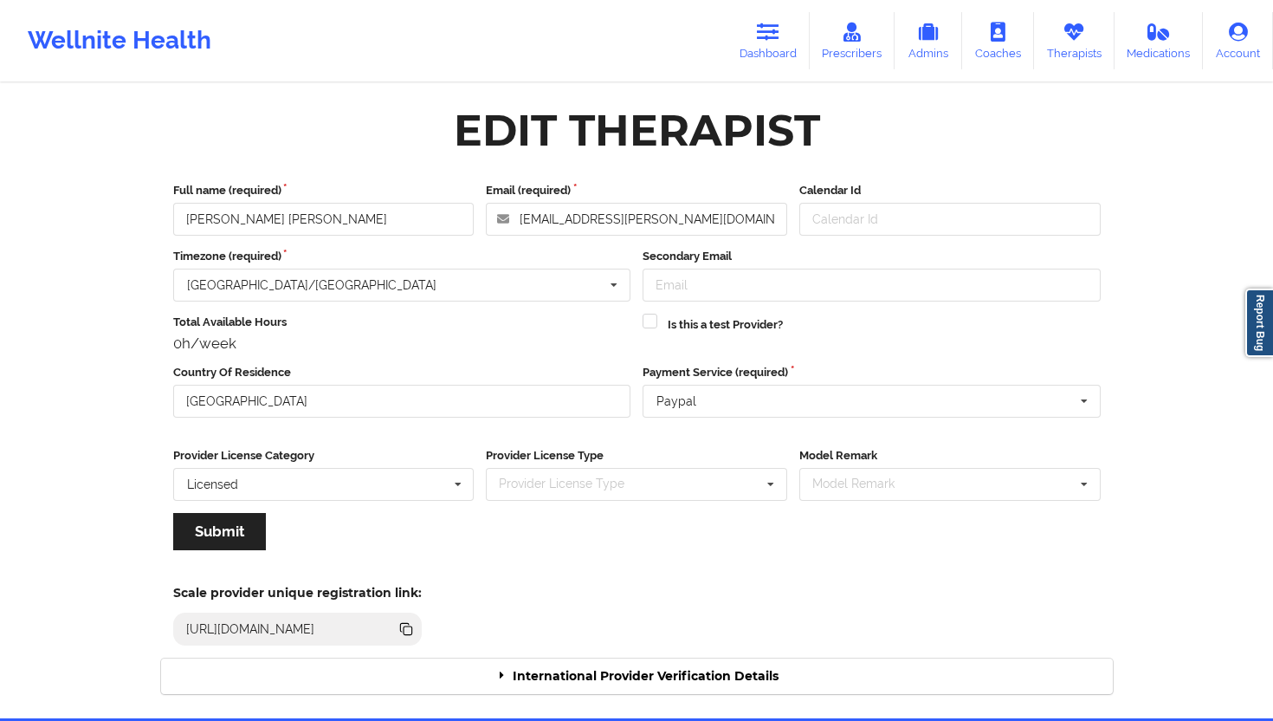
click div "Edit Therapist Full name (required) [PERSON_NAME] [PERSON_NAME] Email (required…"
click div "International Provider Verification Details"
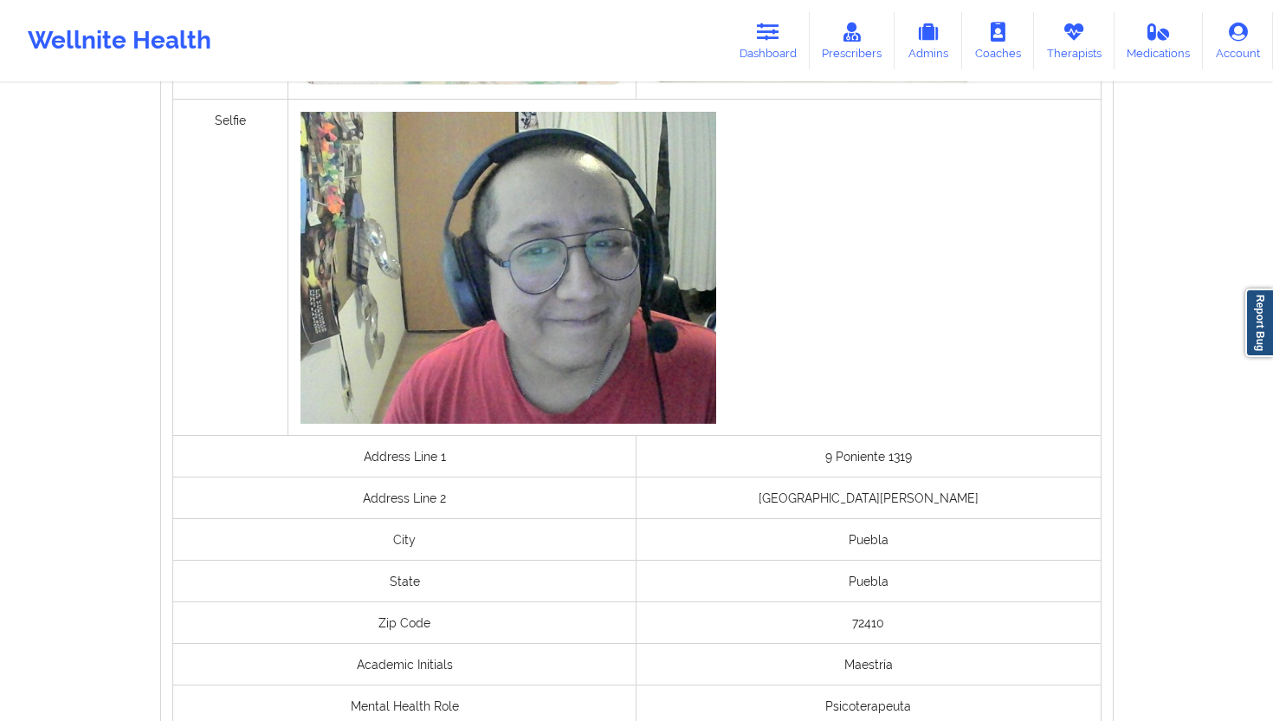
scroll to position [1247, 0]
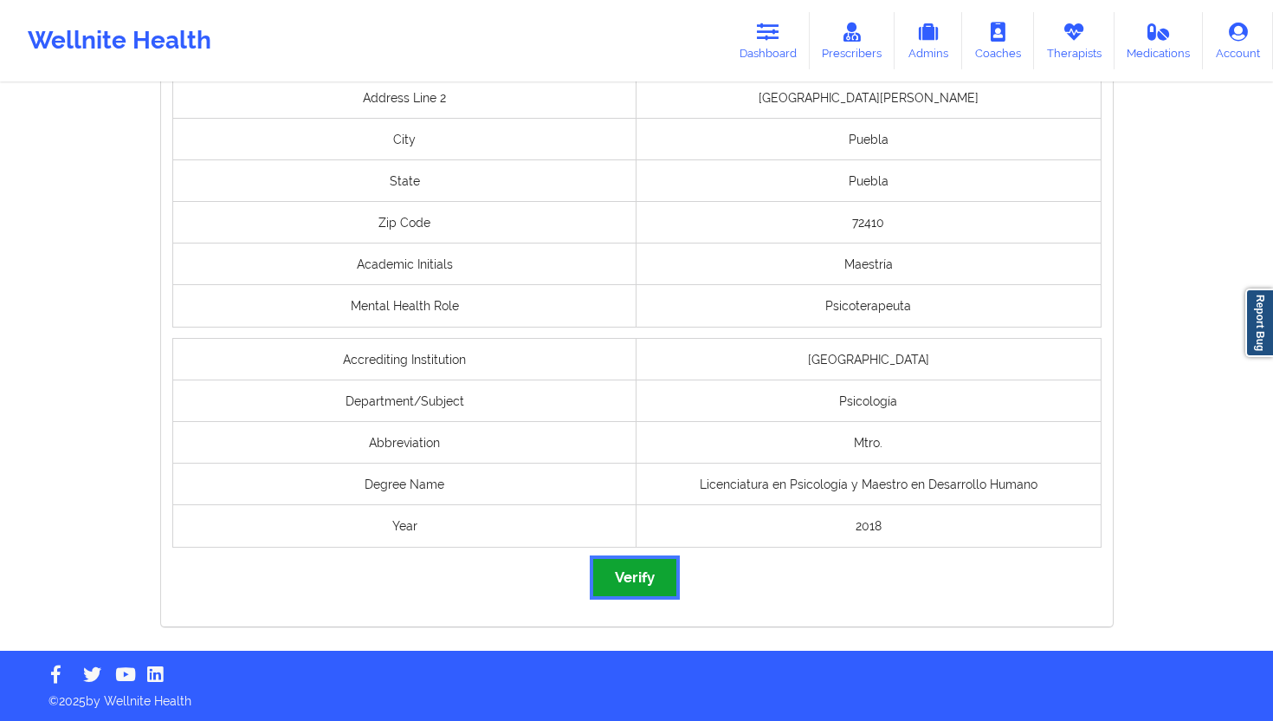
click button "Verify"
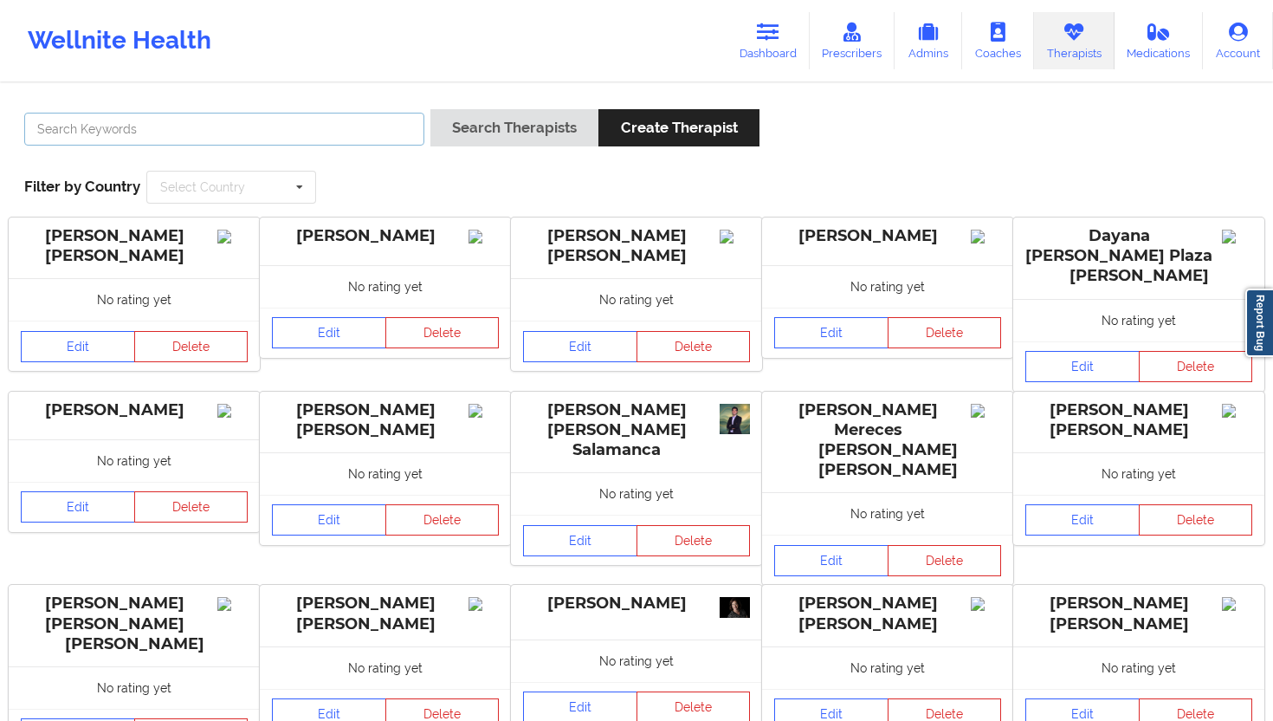
click input "text"
paste input "[PERSON_NAME]"
type input "[PERSON_NAME]"
click button "Search Therapists"
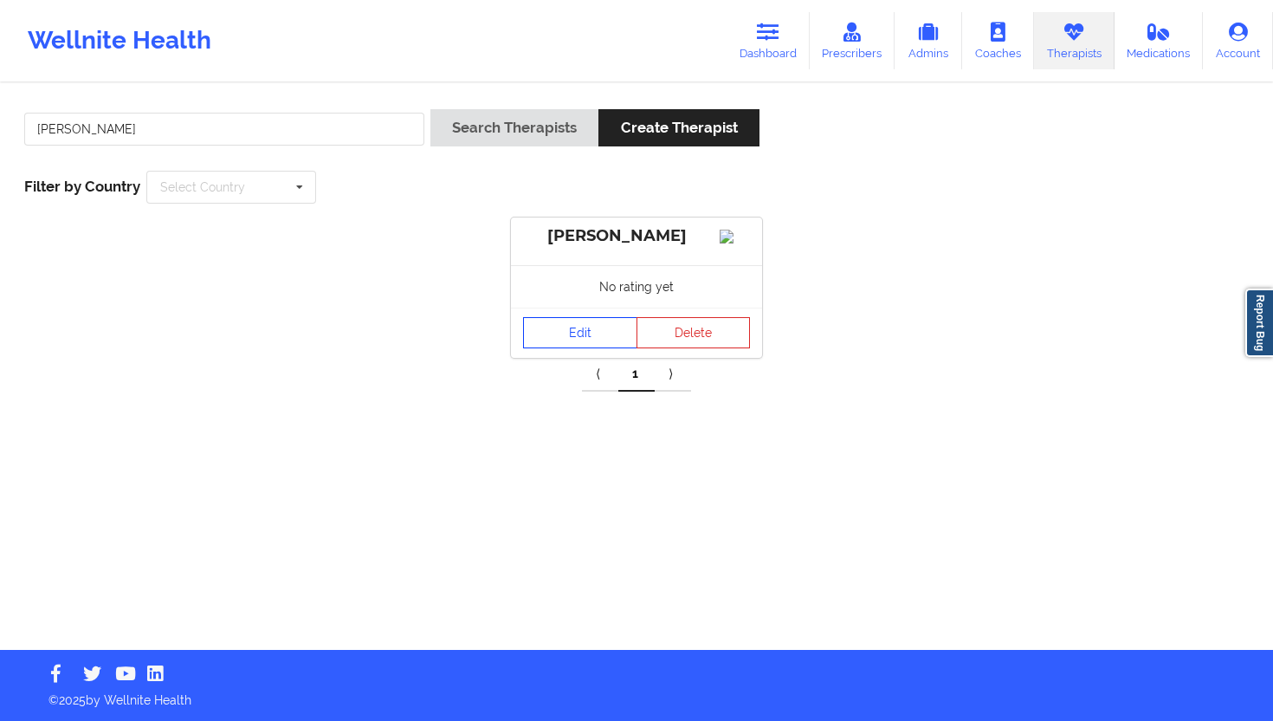
click link "Edit"
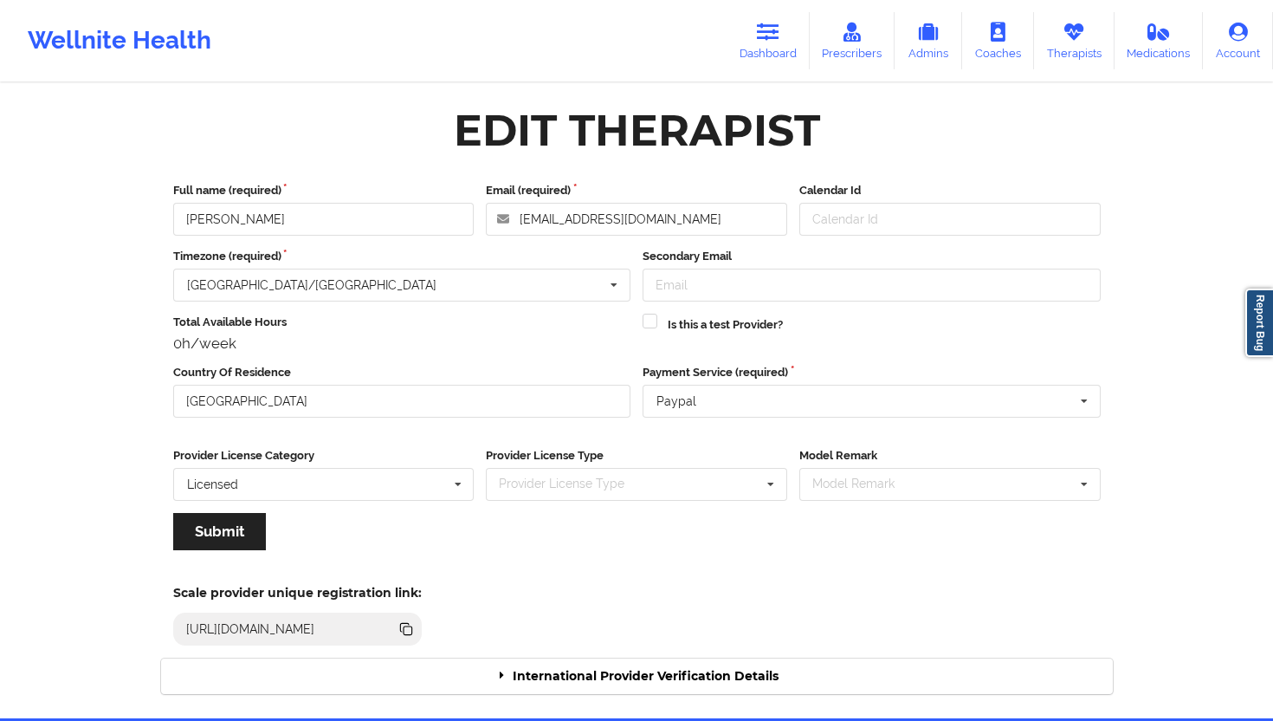
click div "International Provider Verification Details"
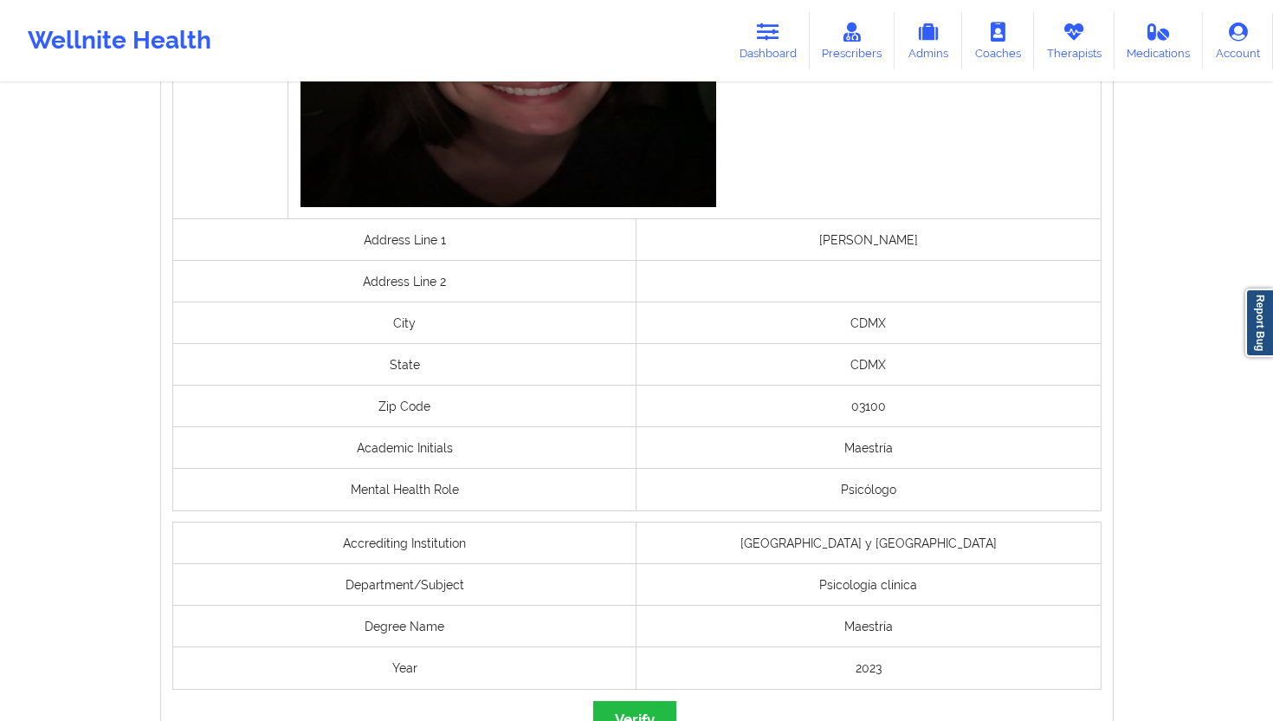
scroll to position [1308, 0]
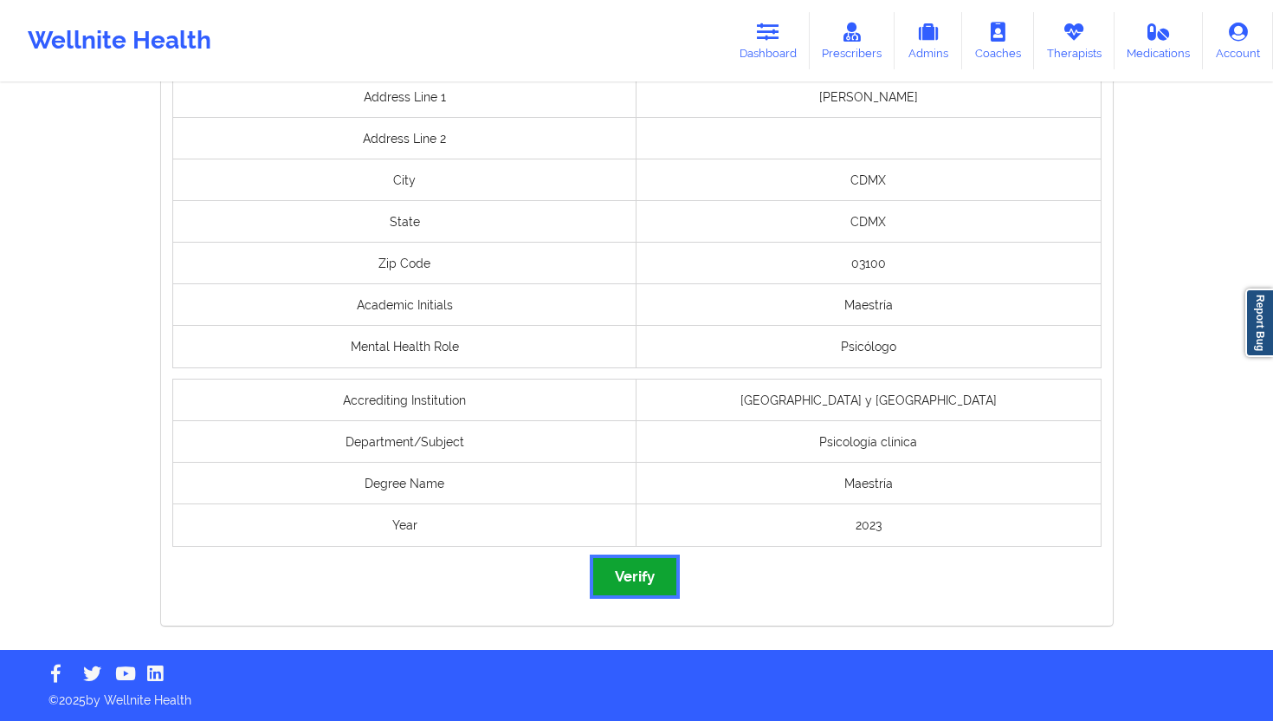
click button "Verify"
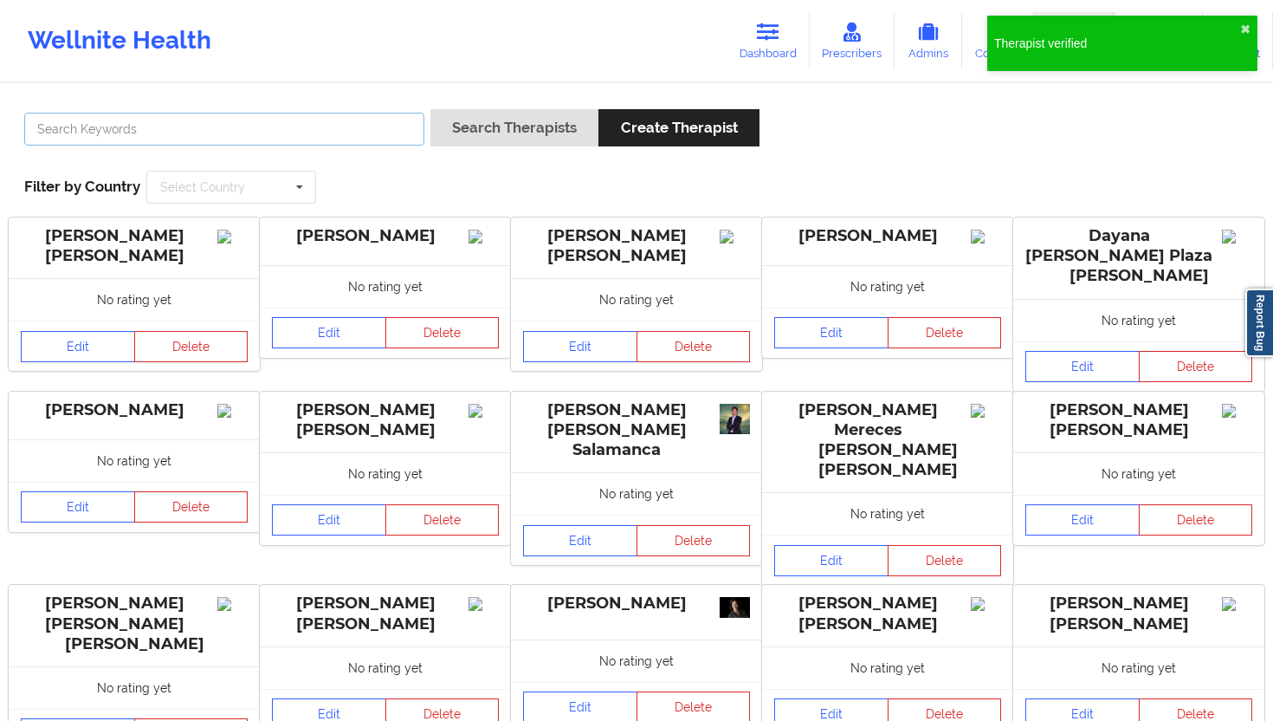
click input "text"
paste input "[PERSON_NAME]"
type input "[PERSON_NAME]"
click button "Search Therapists"
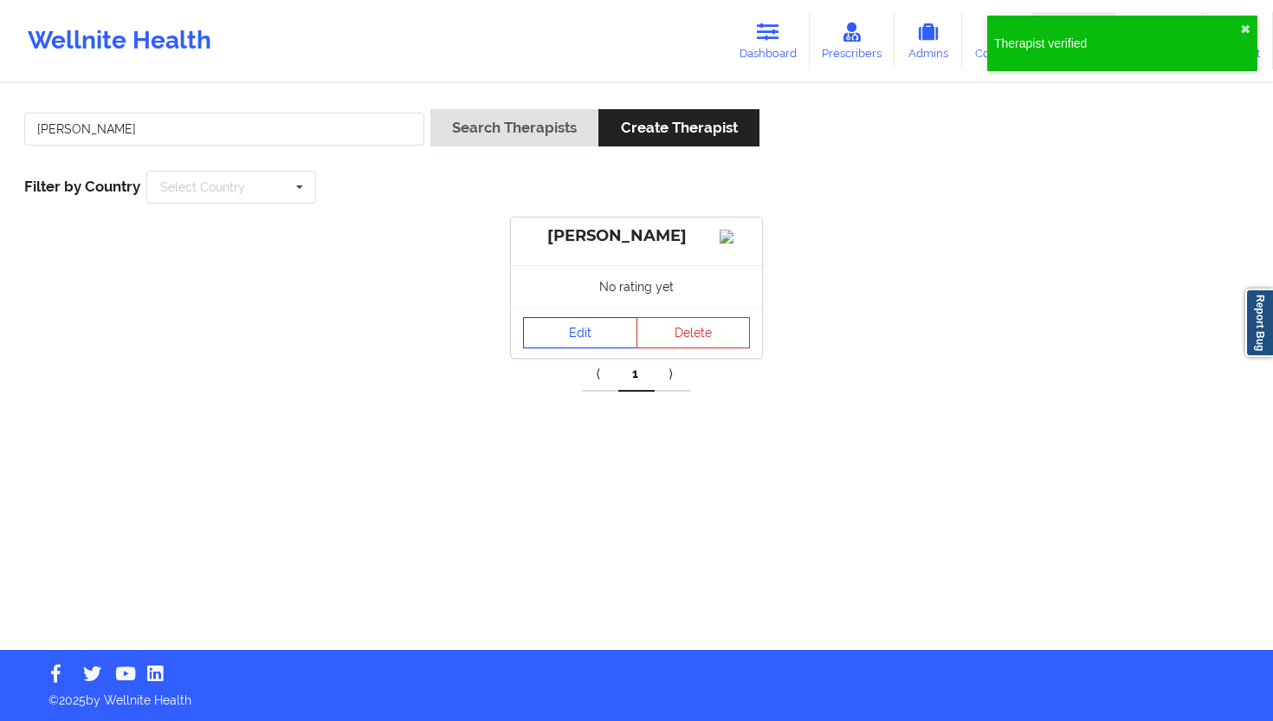
click link "Edit"
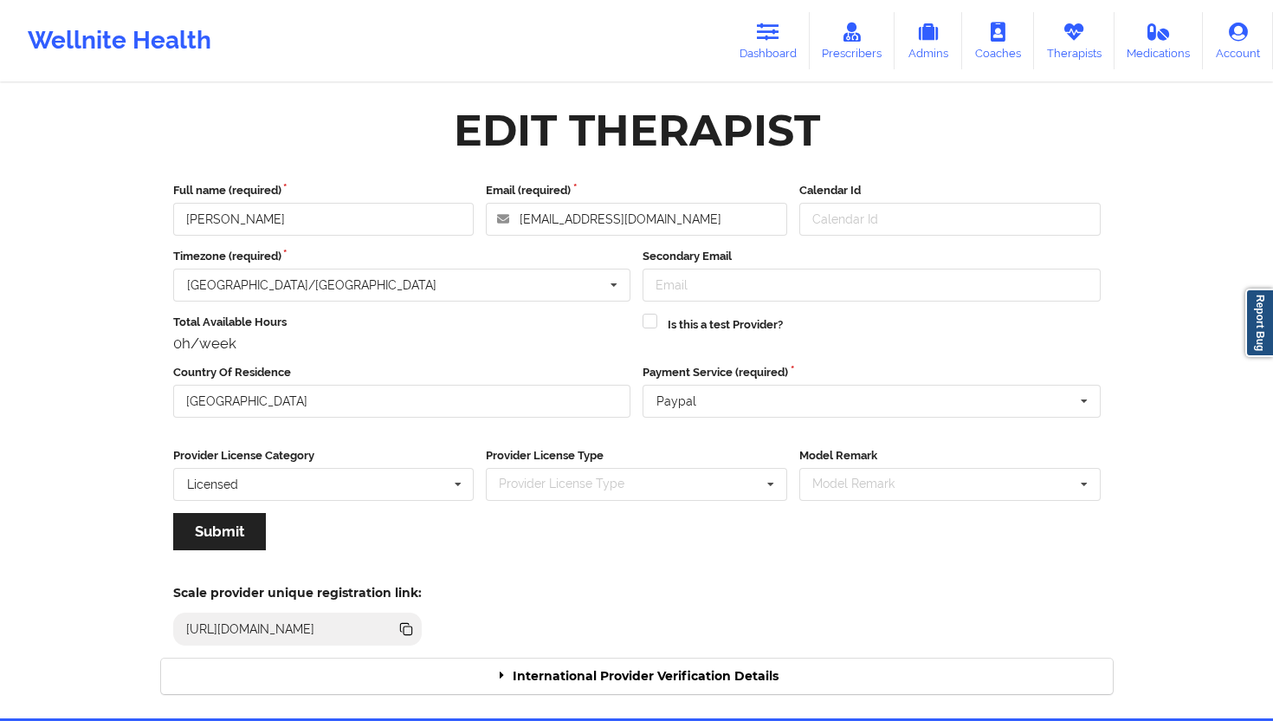
click div "International Provider Verification Details"
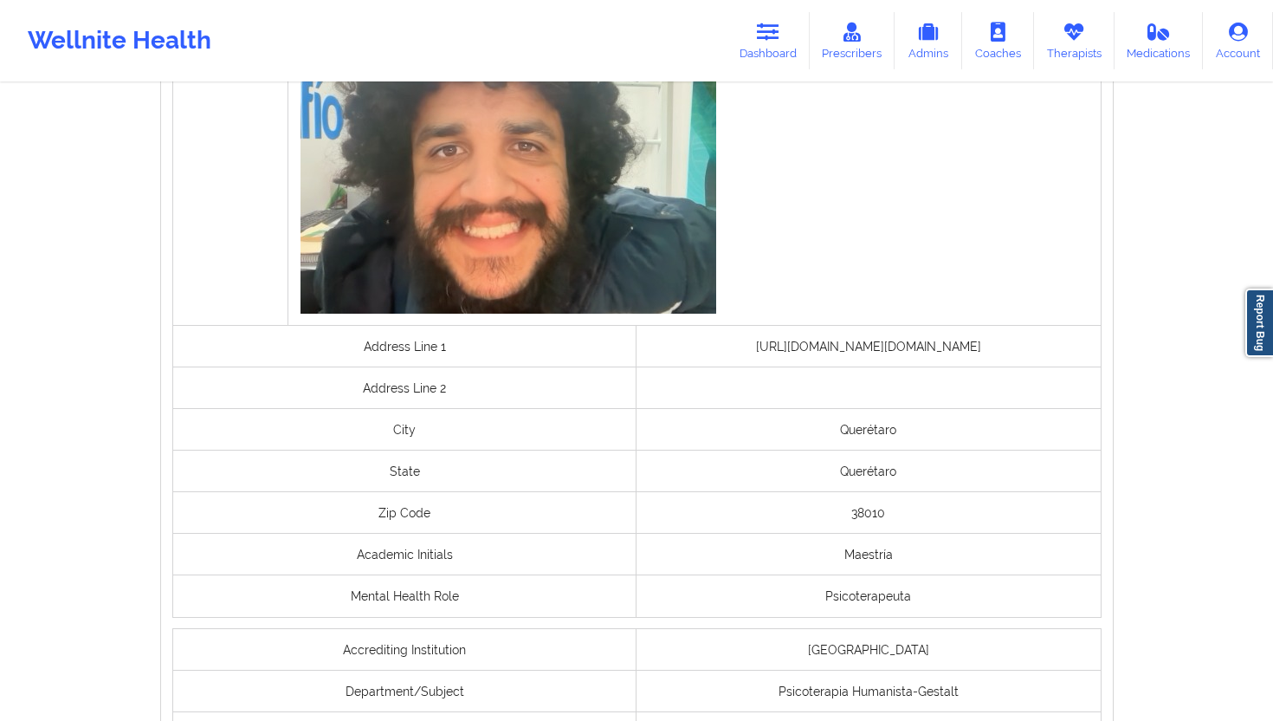
scroll to position [1350, 0]
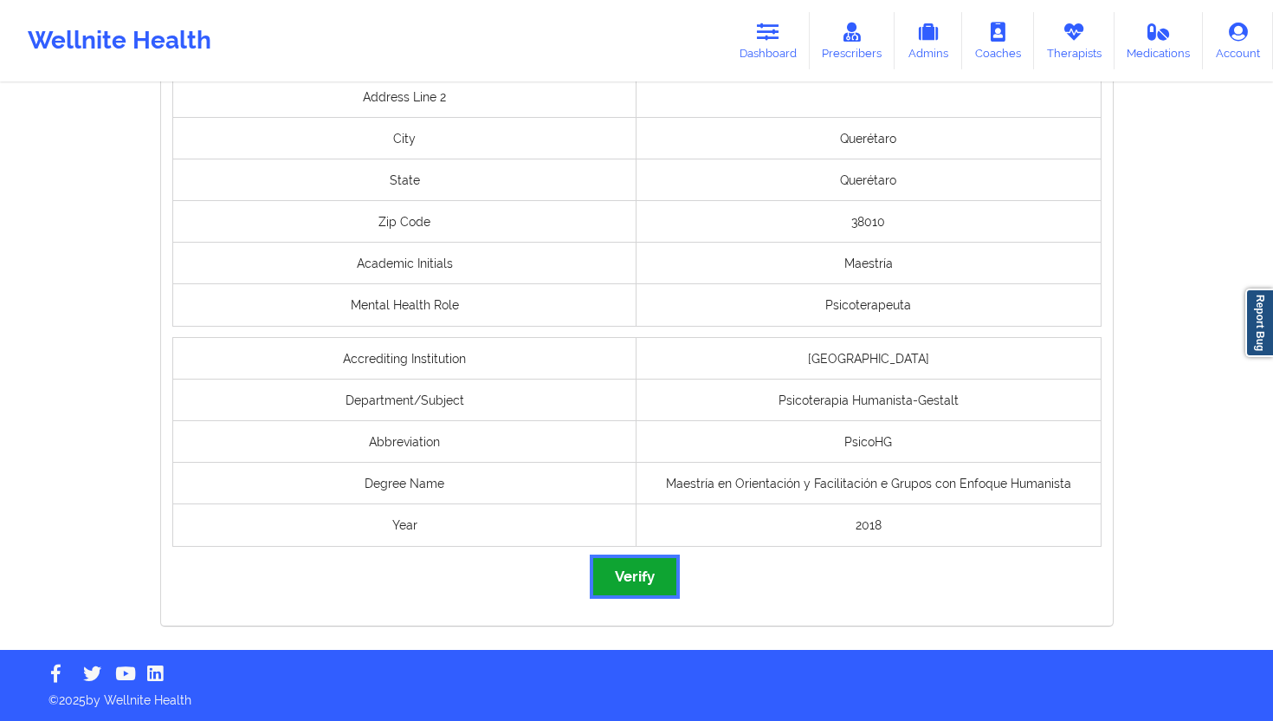
click button "Verify"
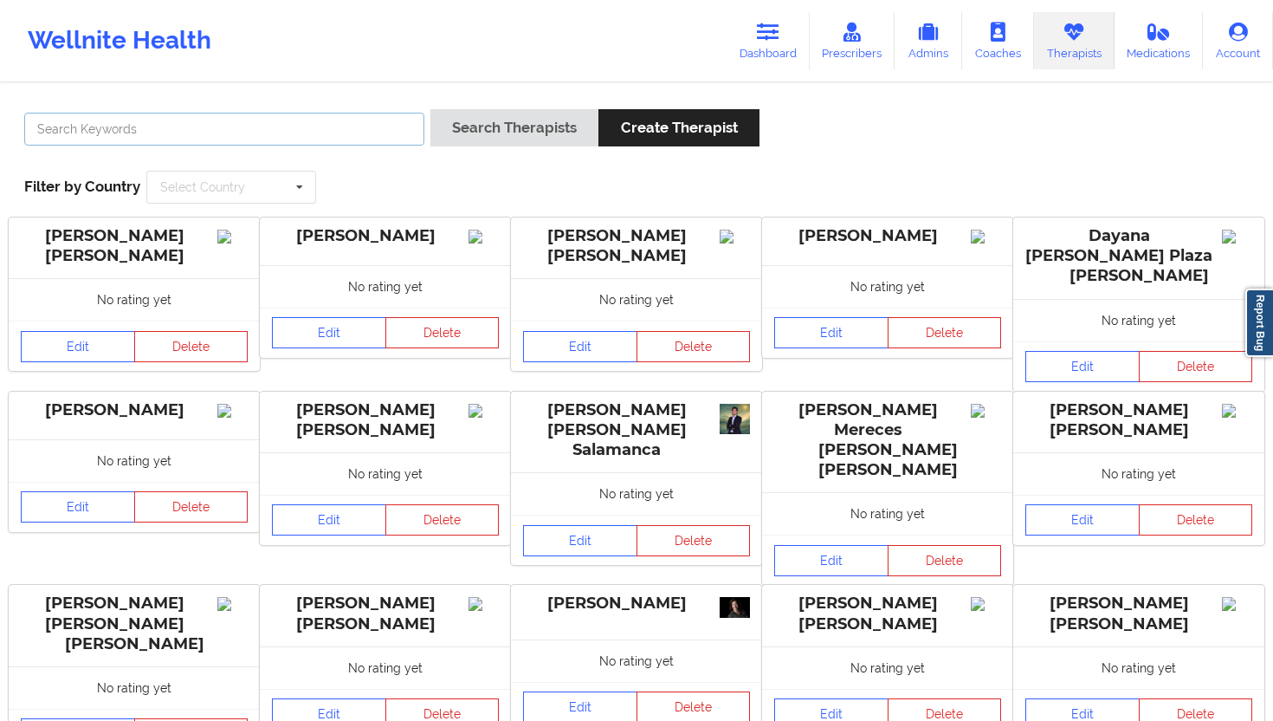
click input "text"
paste input "[PERSON_NAME]"
type input "[PERSON_NAME]"
click button "Search Therapists"
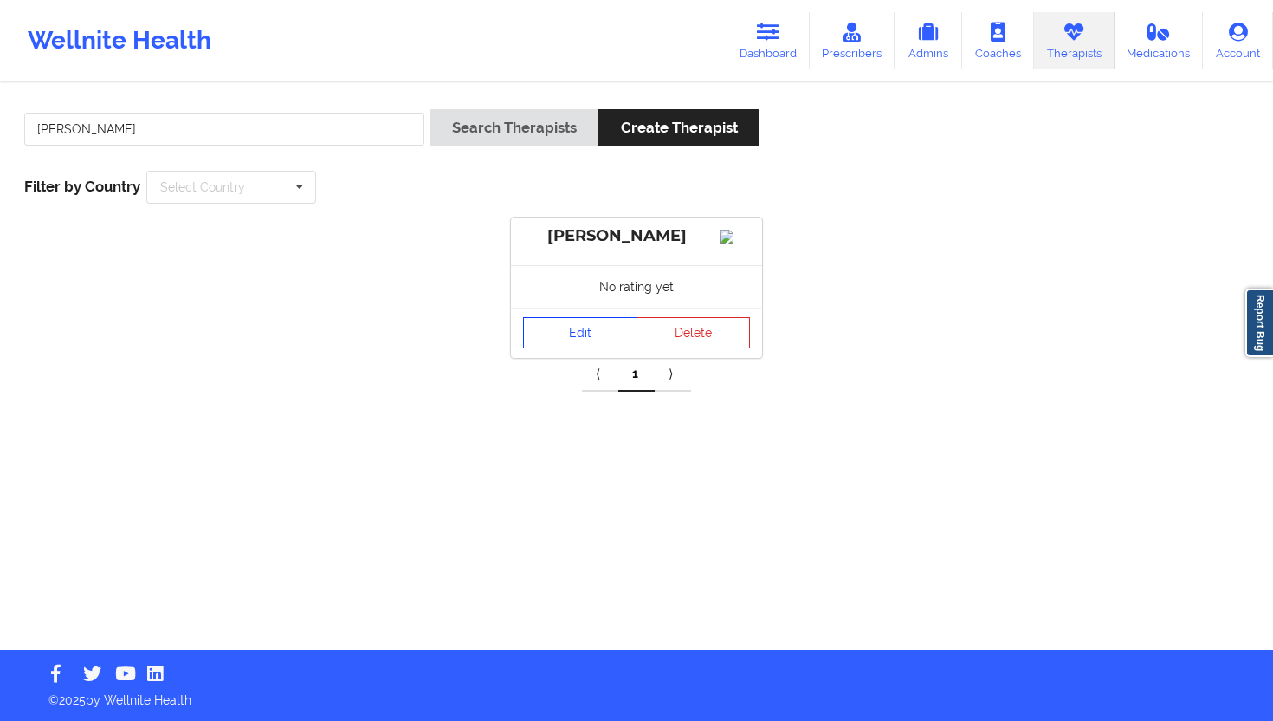
click link "Edit"
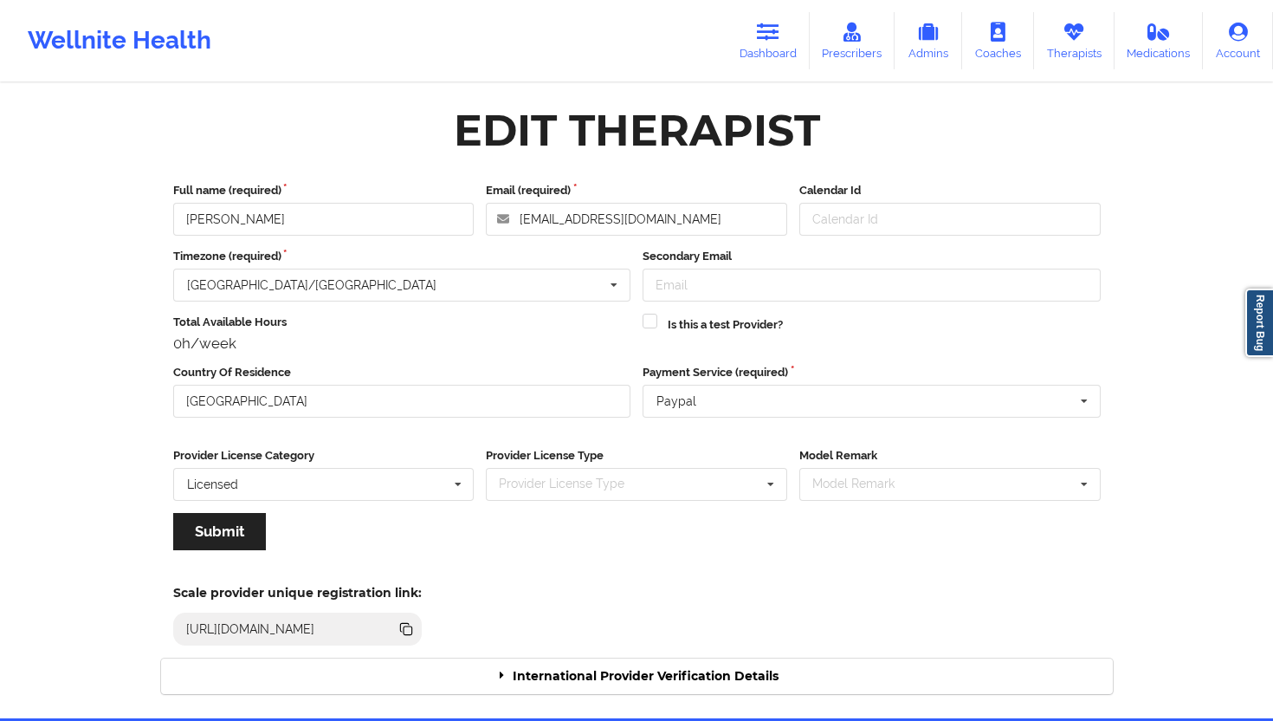
click div "International Provider Verification Details"
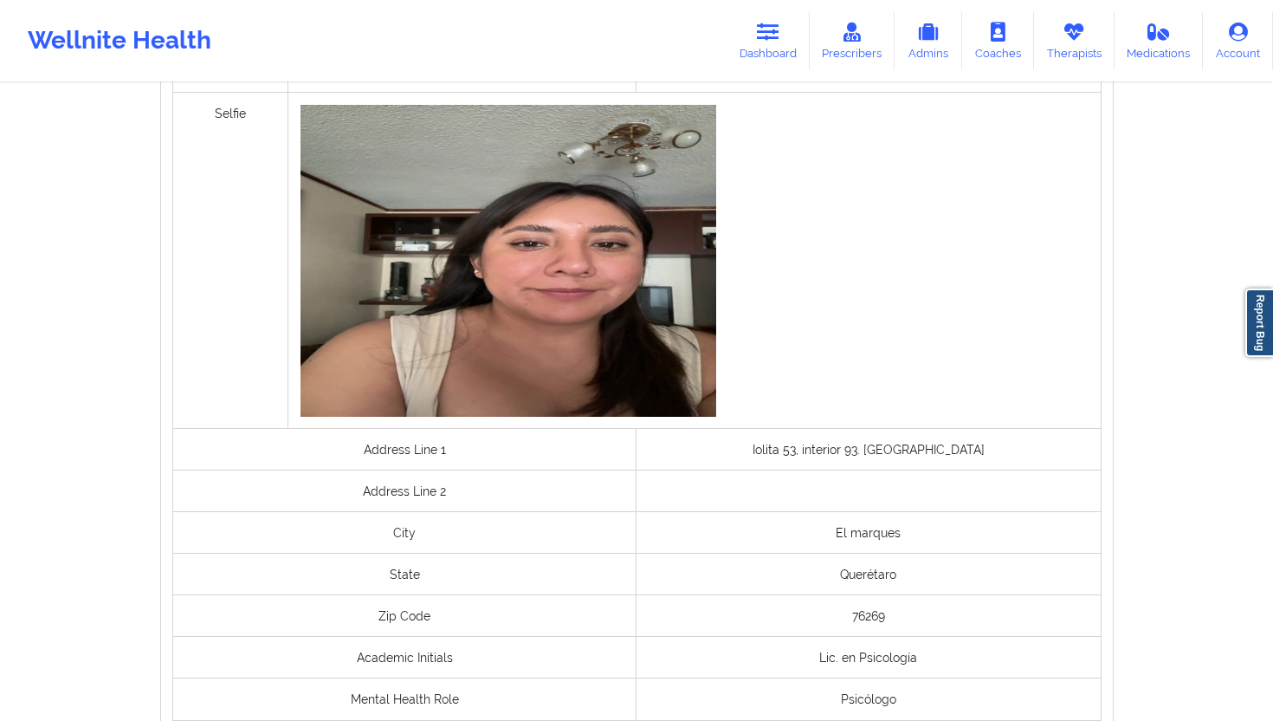
scroll to position [1308, 0]
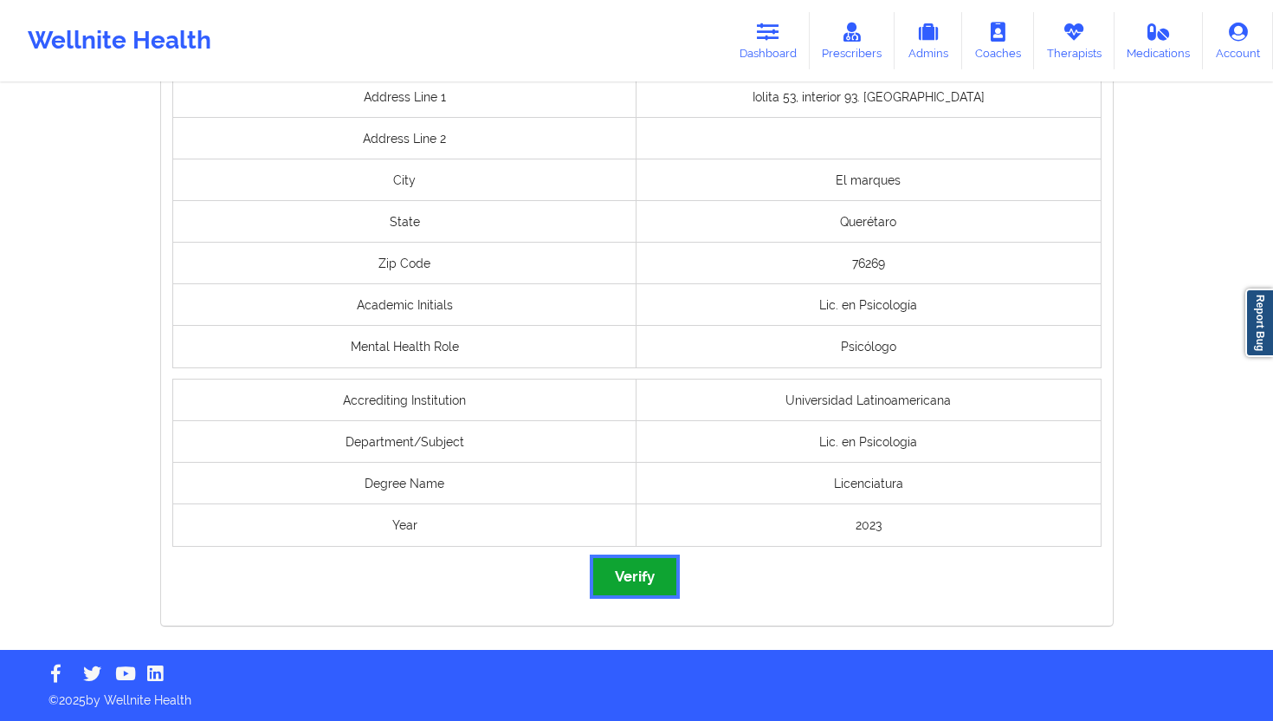
click button "Verify"
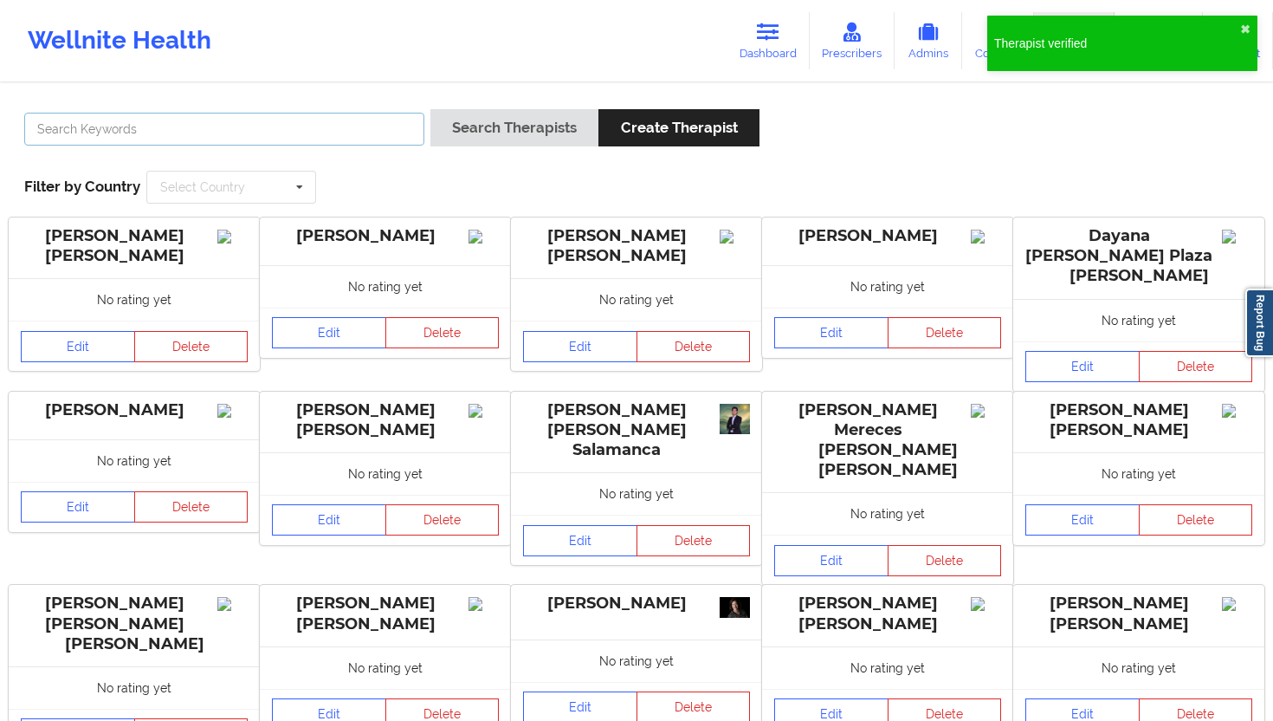
click input "text"
paste input "[PERSON_NAME]"
type input "[PERSON_NAME]"
click button "Search Therapists"
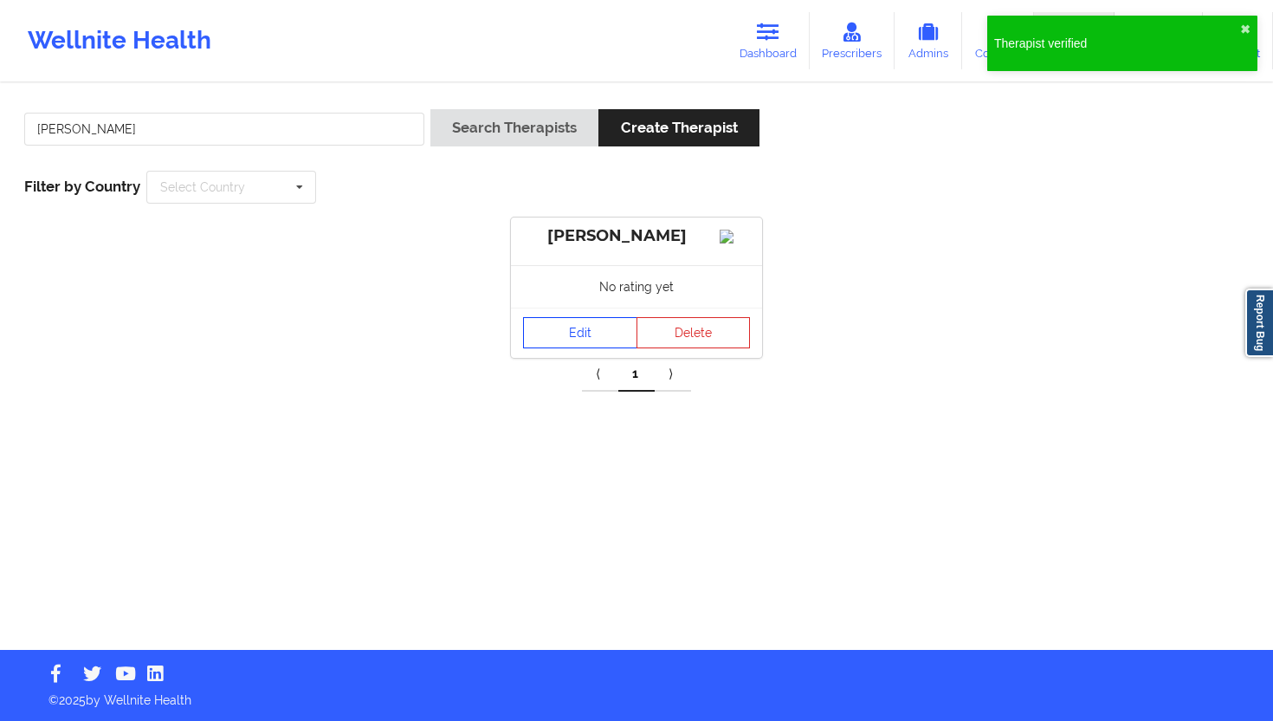
click link "Edit"
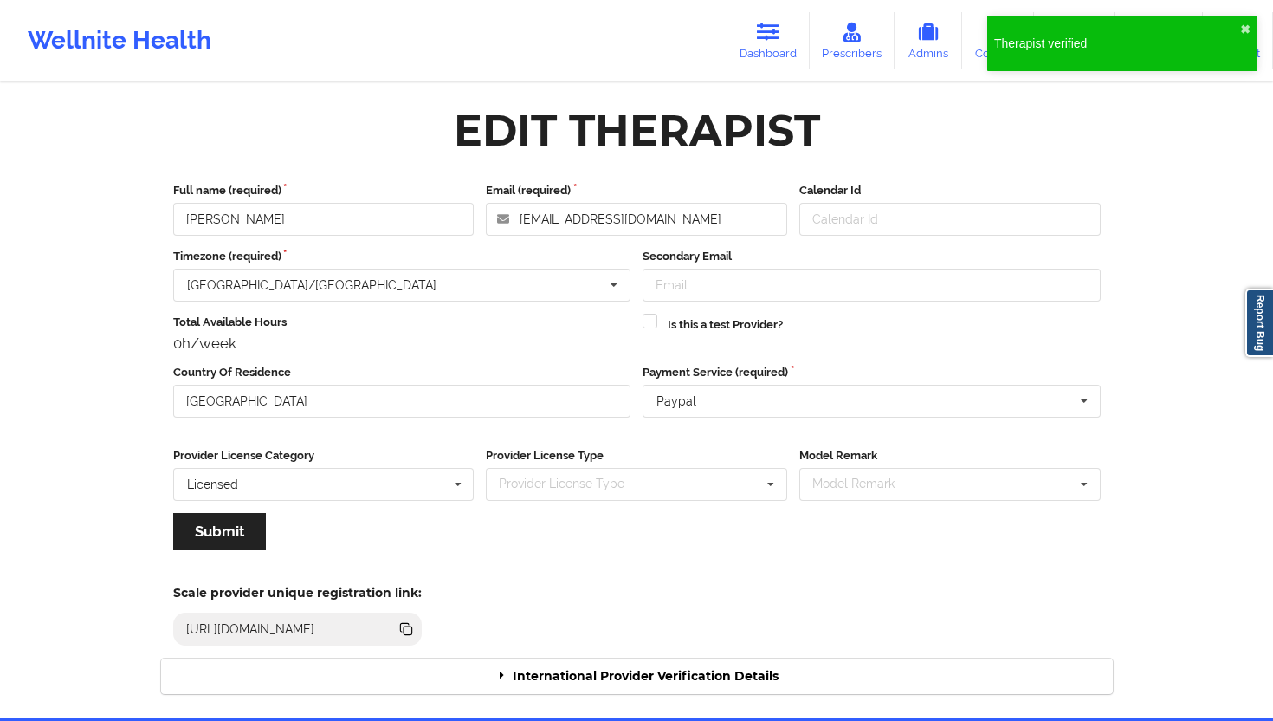
click div "International Provider Verification Details"
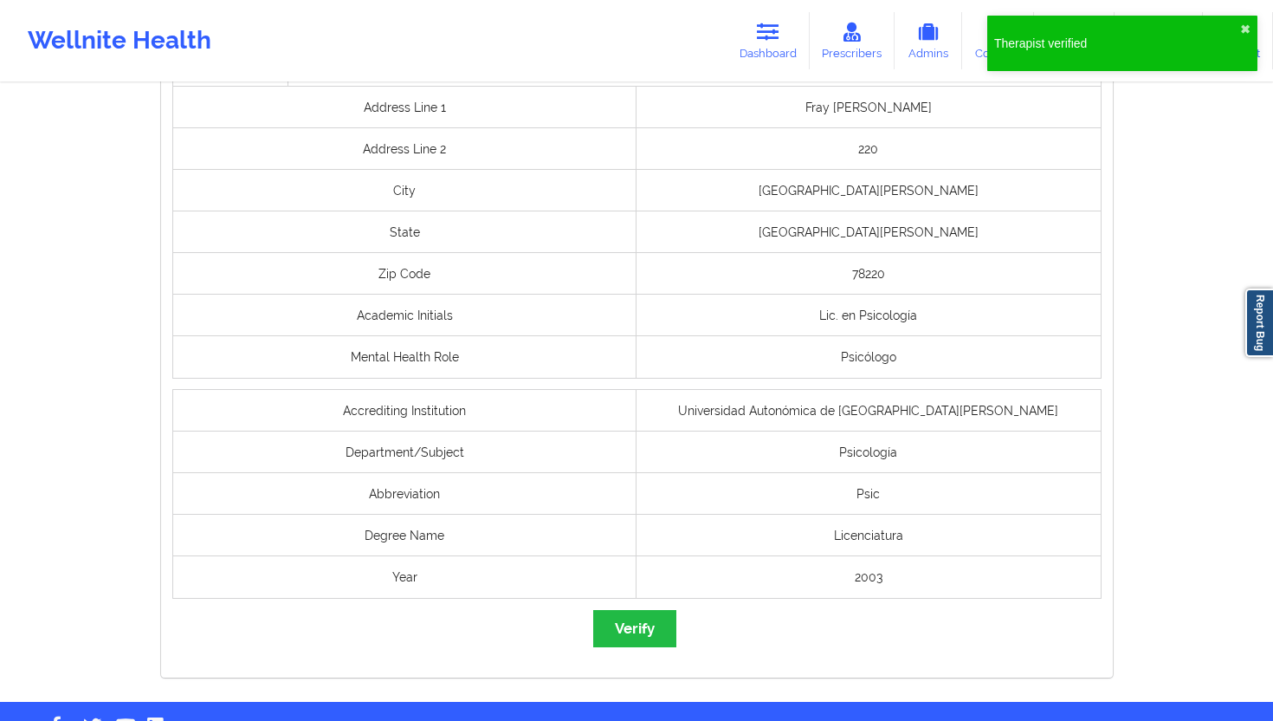
scroll to position [1238, 0]
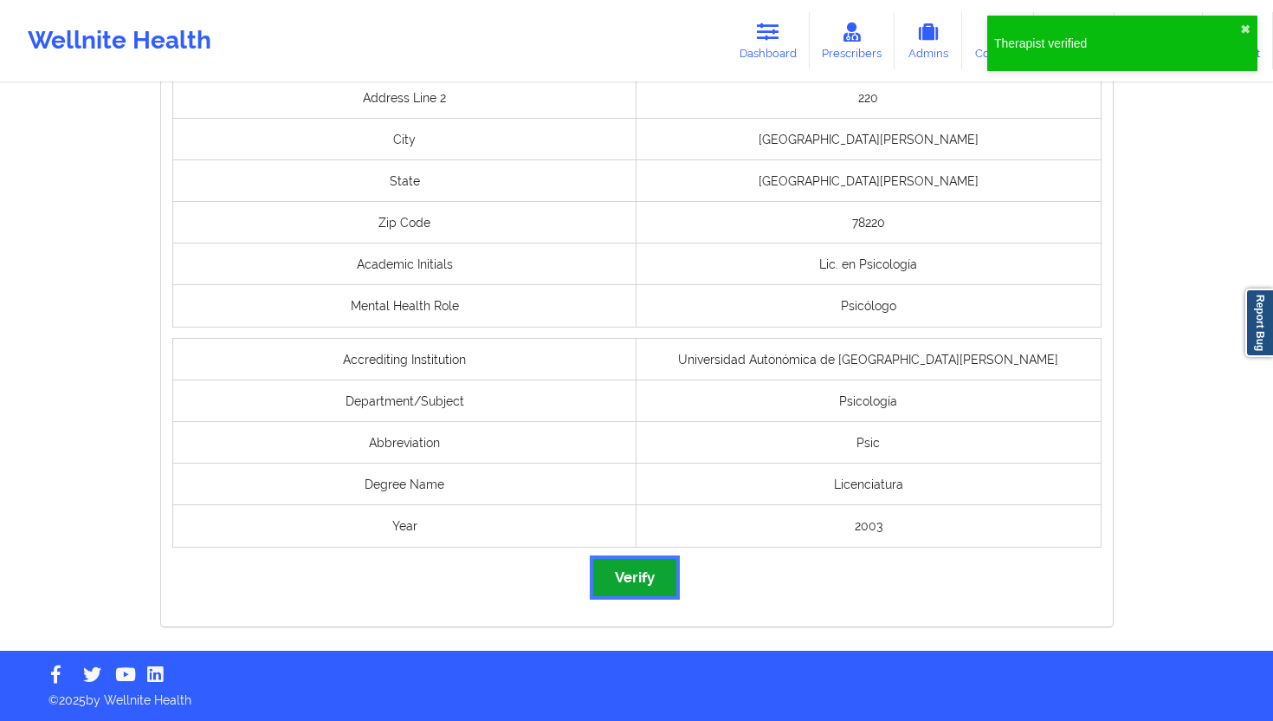
click button "Verify"
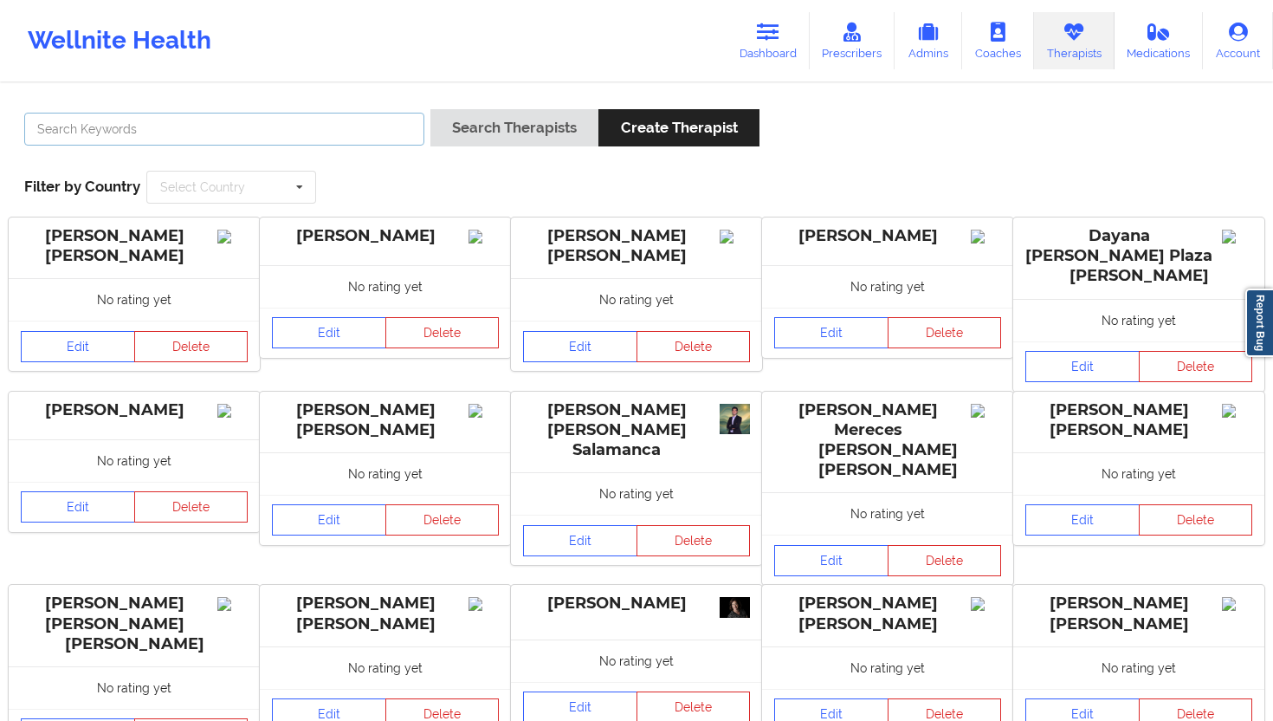
click input "text"
paste input "[PERSON_NAME]"
type input "[PERSON_NAME]"
click button "Search Therapists"
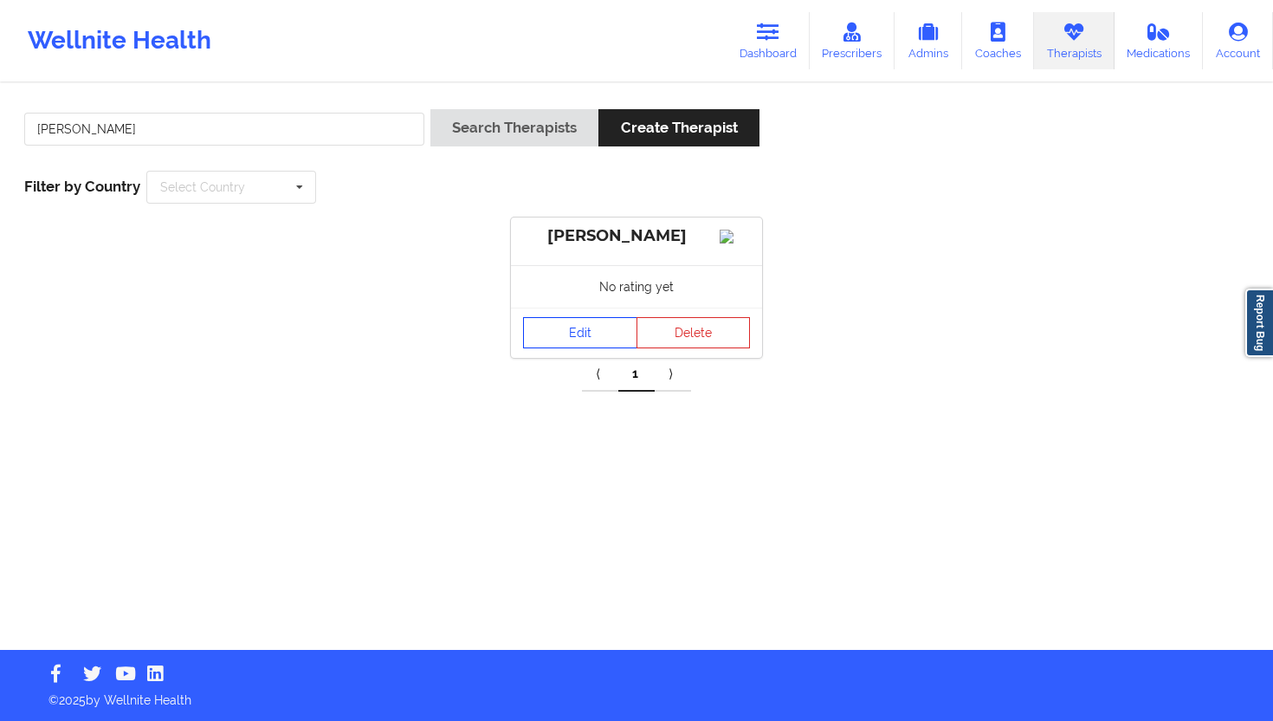
click link "Edit"
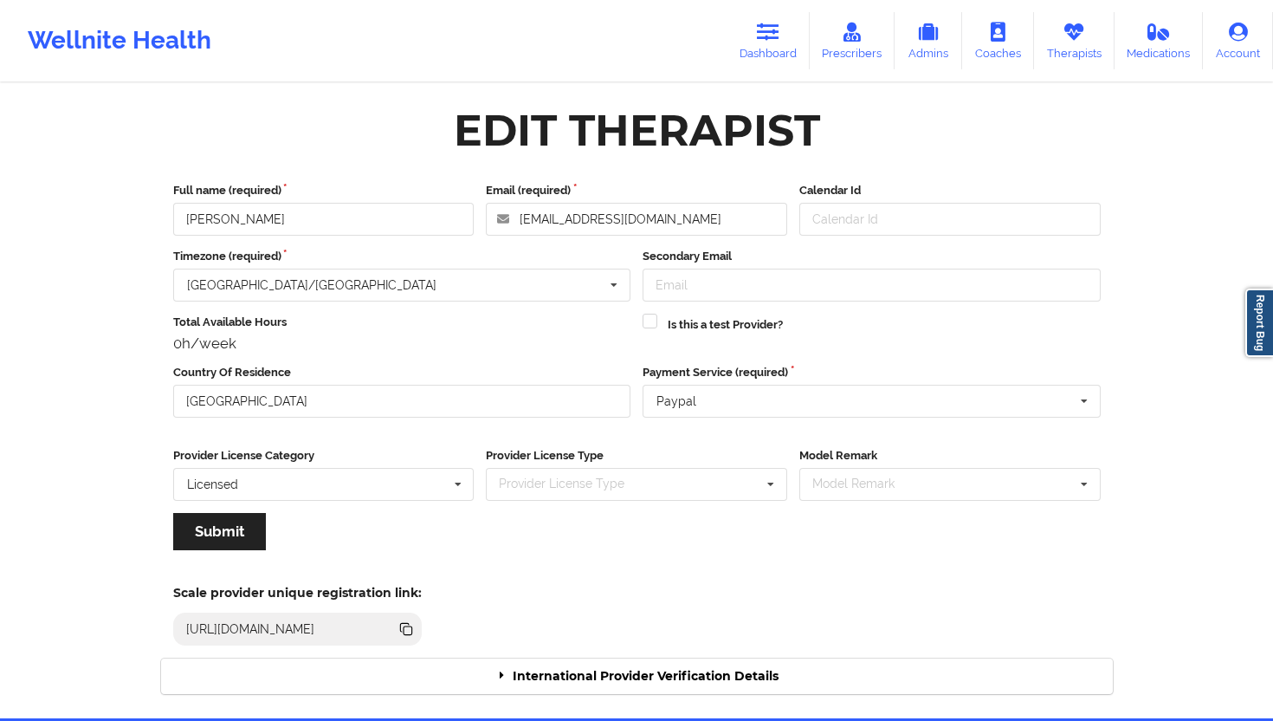
click div "International Provider Verification Details"
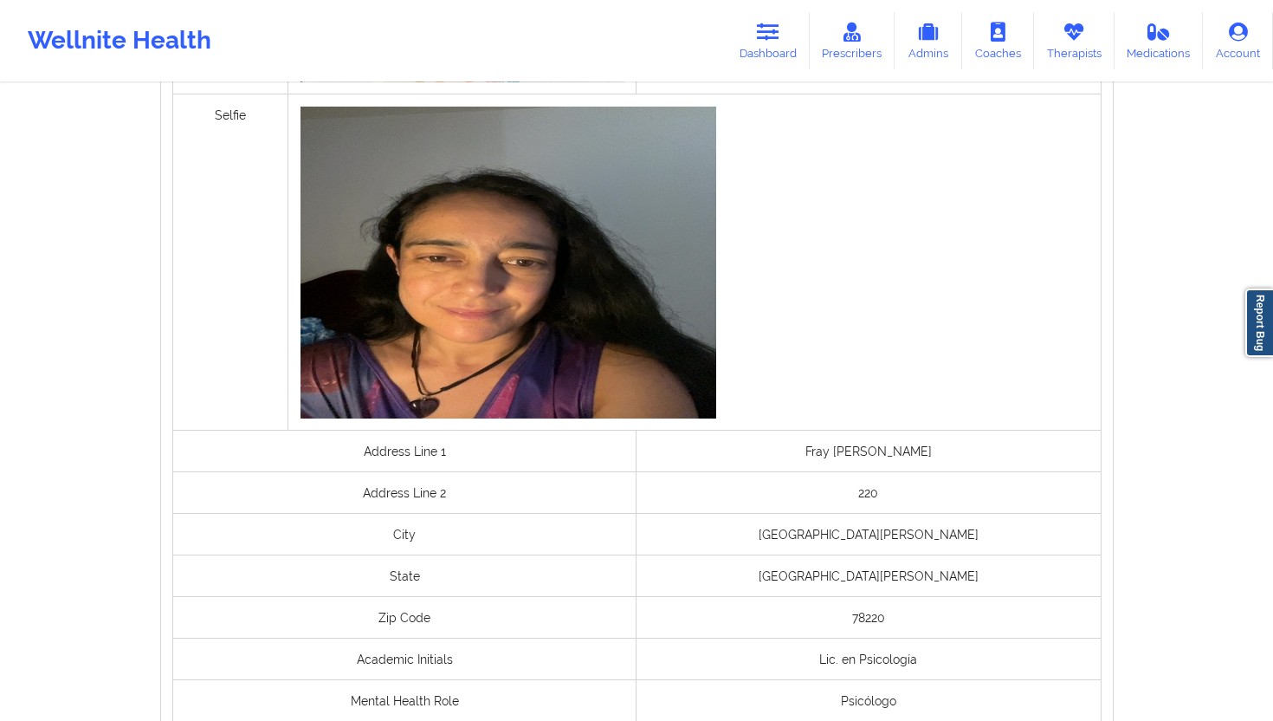
scroll to position [1206, 0]
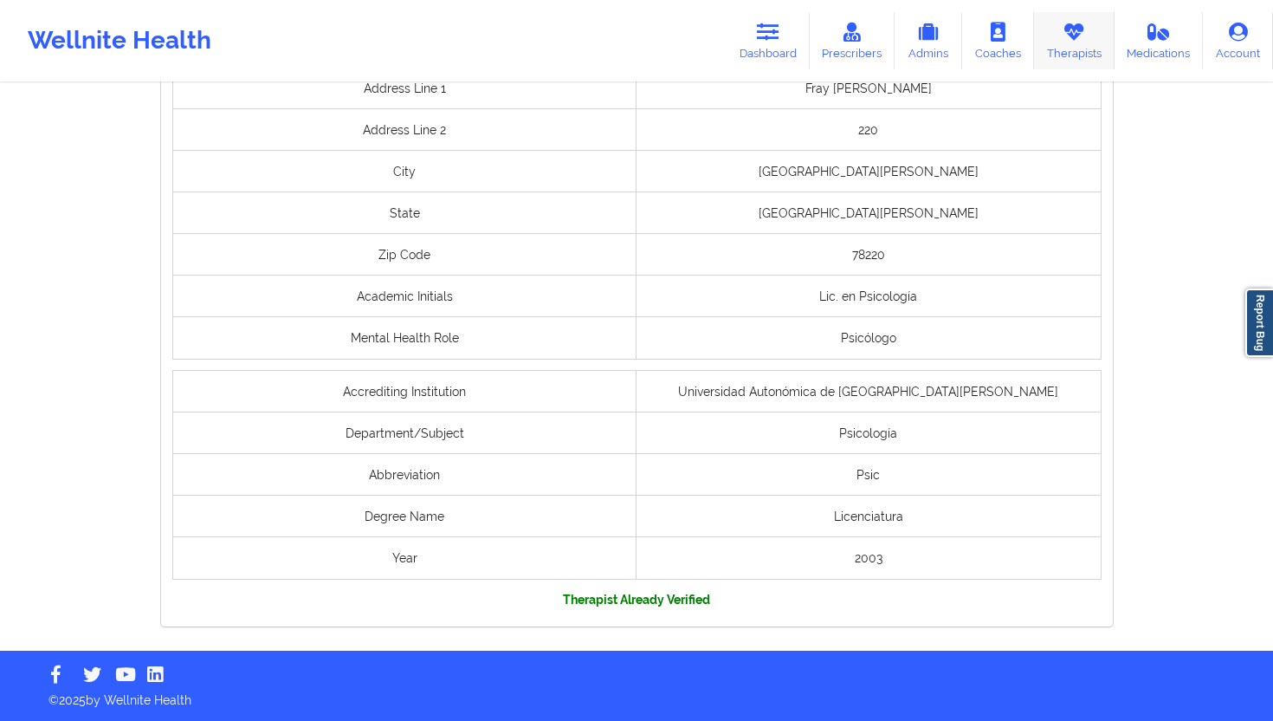
click link "Therapists"
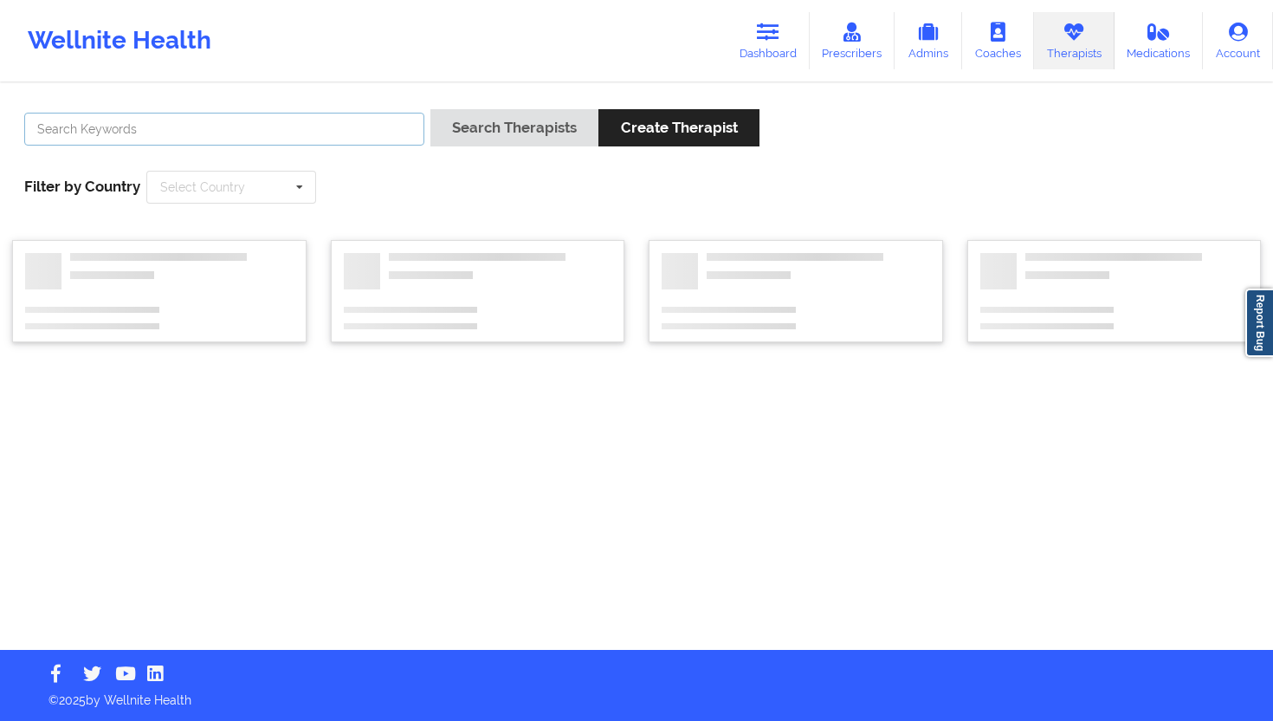
click input "text"
paste input "[PERSON_NAME] [PERSON_NAME] Del [PERSON_NAME]"
type input "[PERSON_NAME] [PERSON_NAME] Del [PERSON_NAME]"
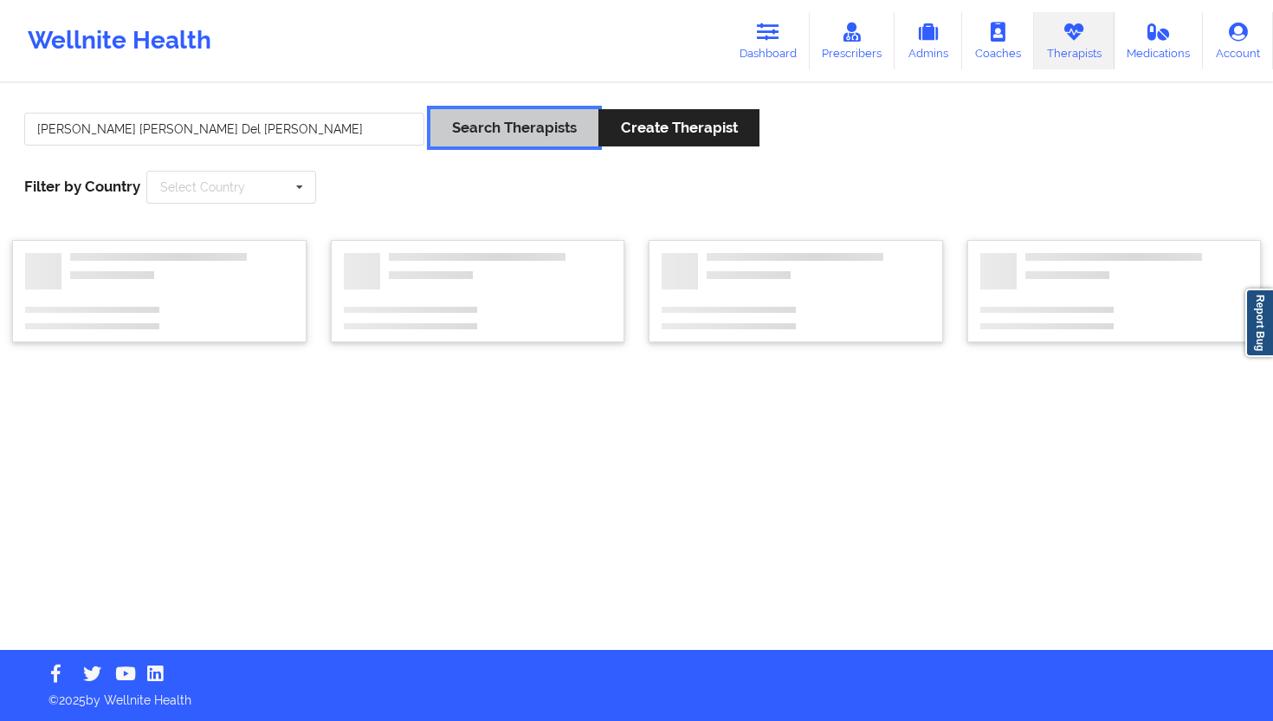
click button "Search Therapists"
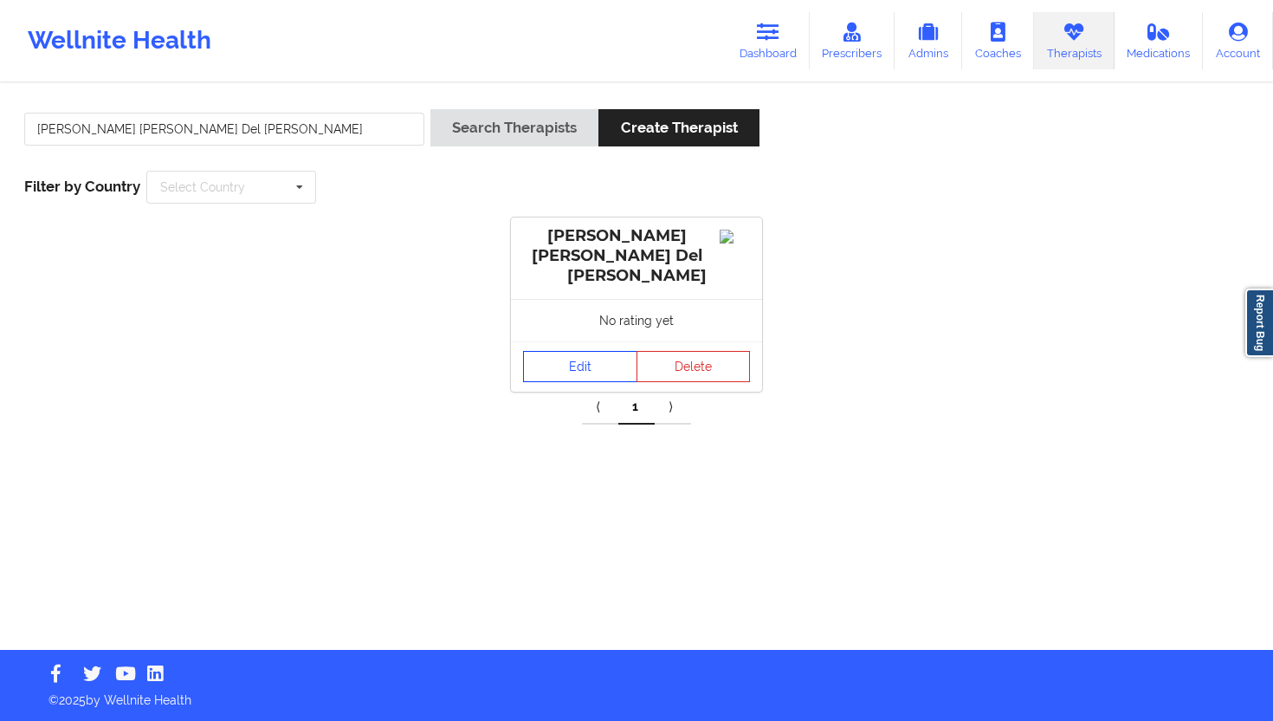
click link "Edit"
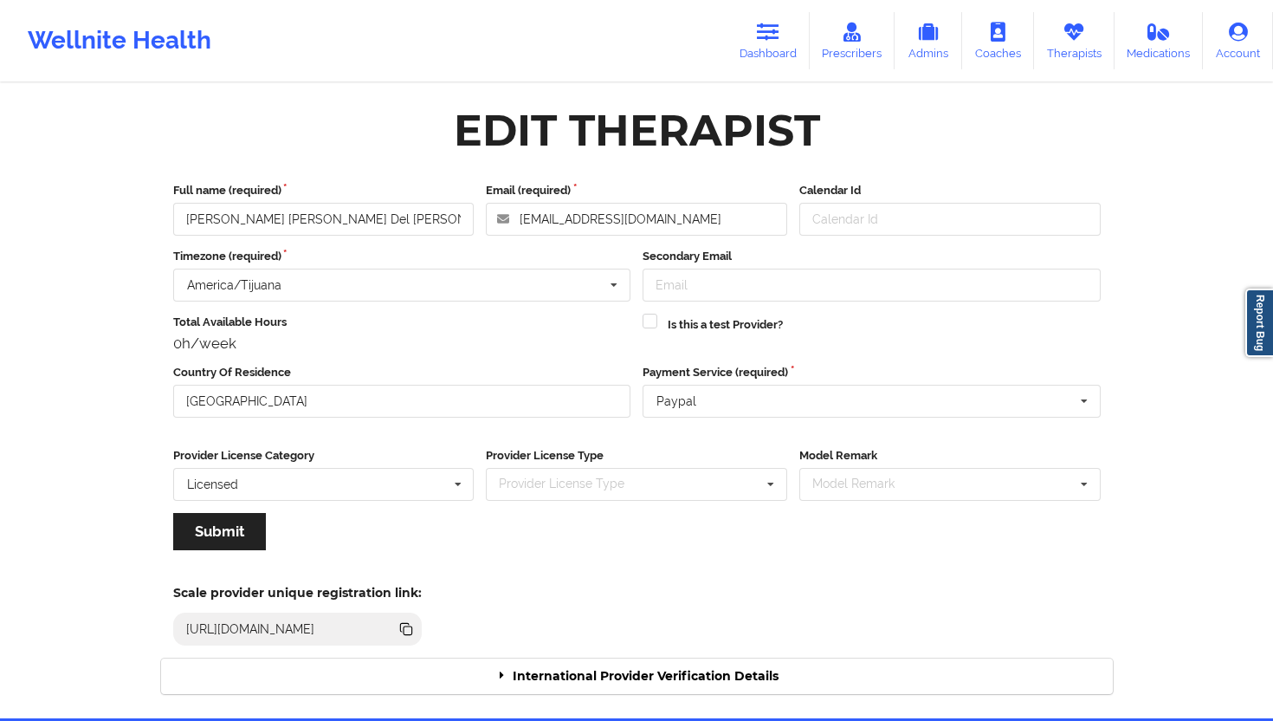
click div "International Provider Verification Details"
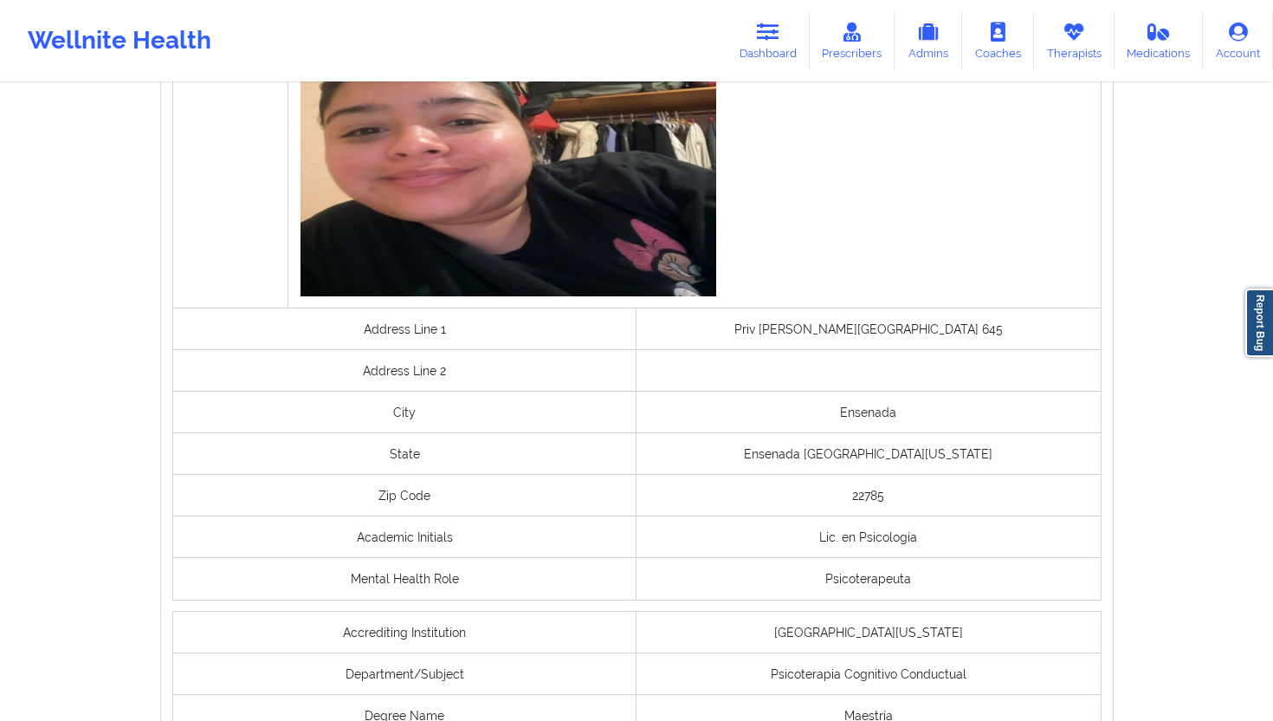
scroll to position [1308, 0]
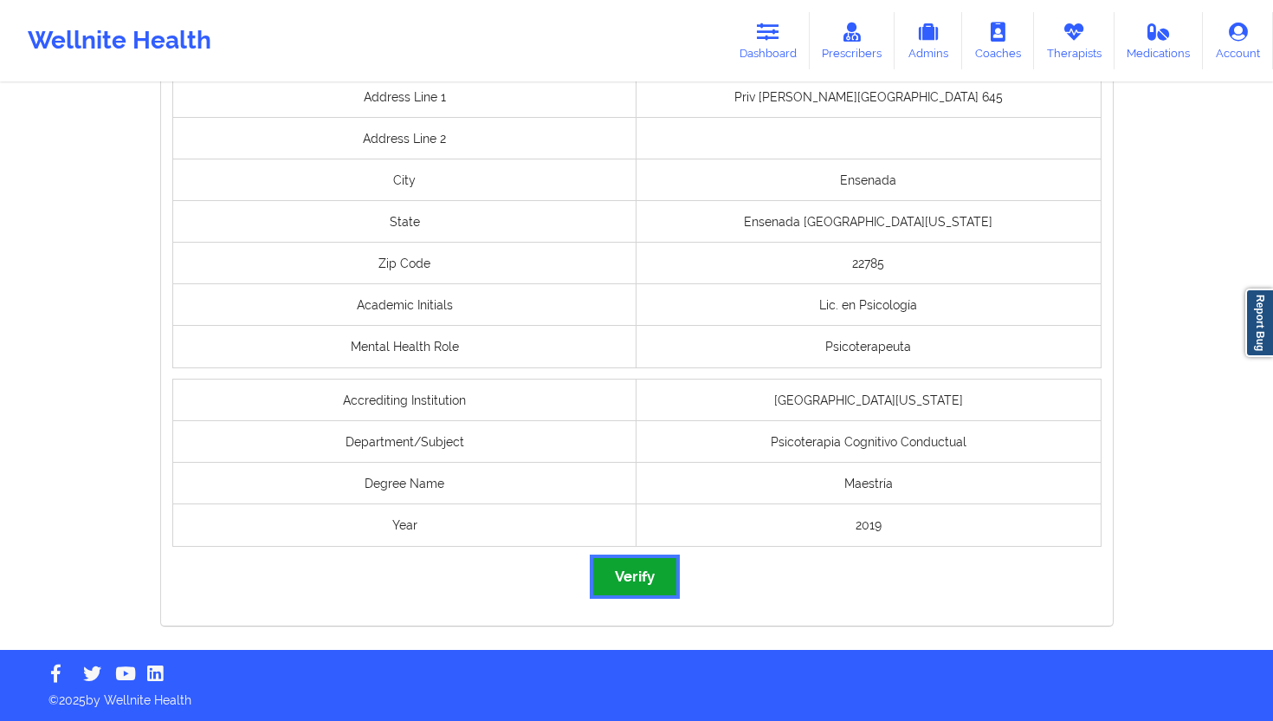
click button "Verify"
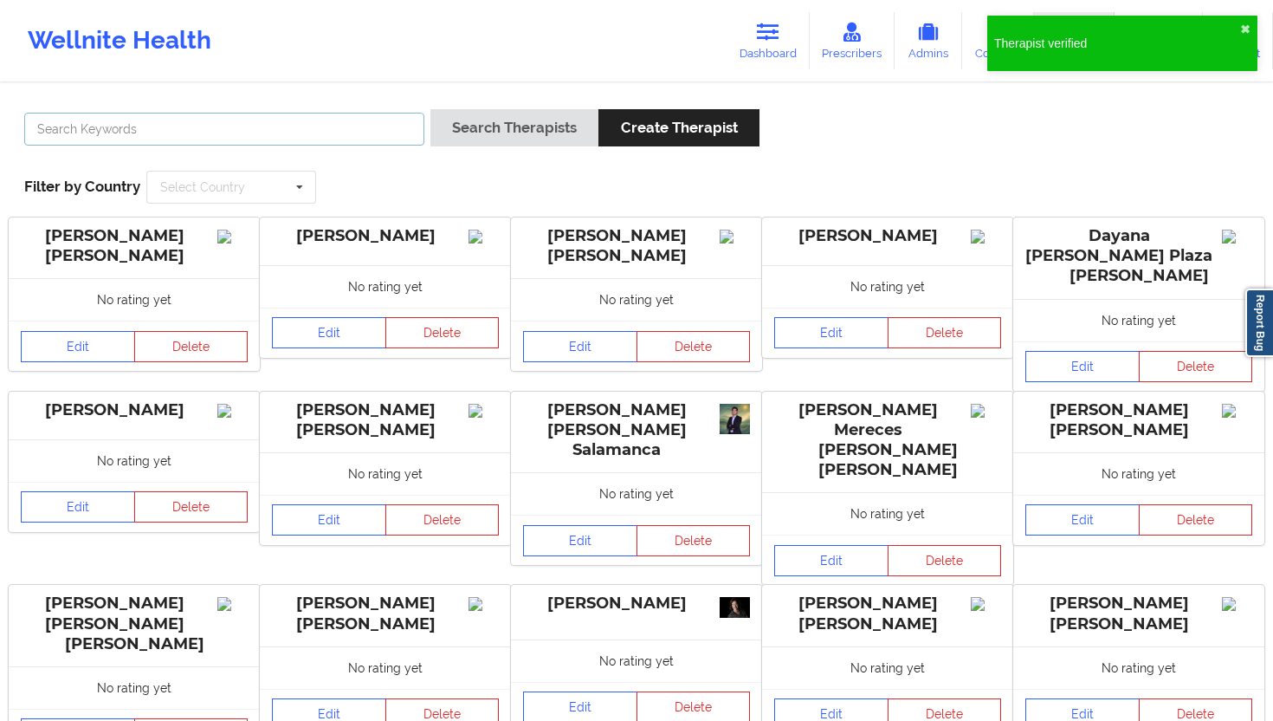
click input "text"
paste input "[PERSON_NAME]"
type input "[PERSON_NAME]"
click button "Search Therapists"
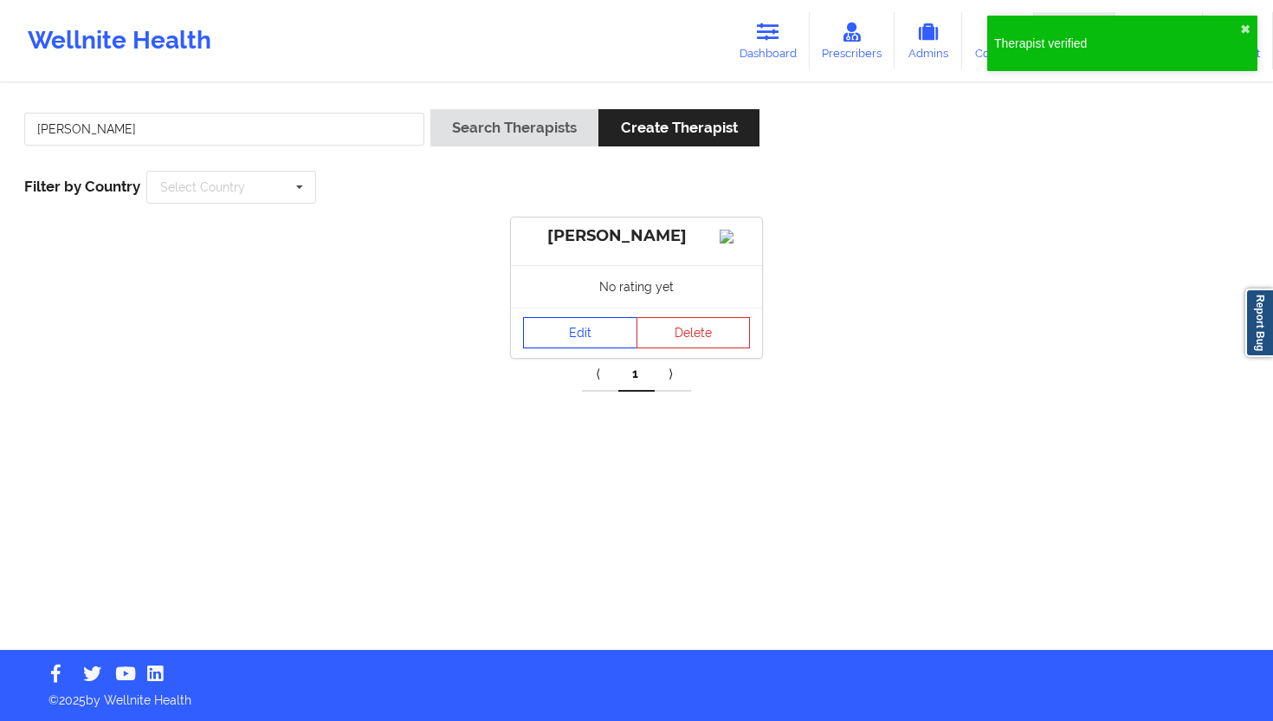
click link "Edit"
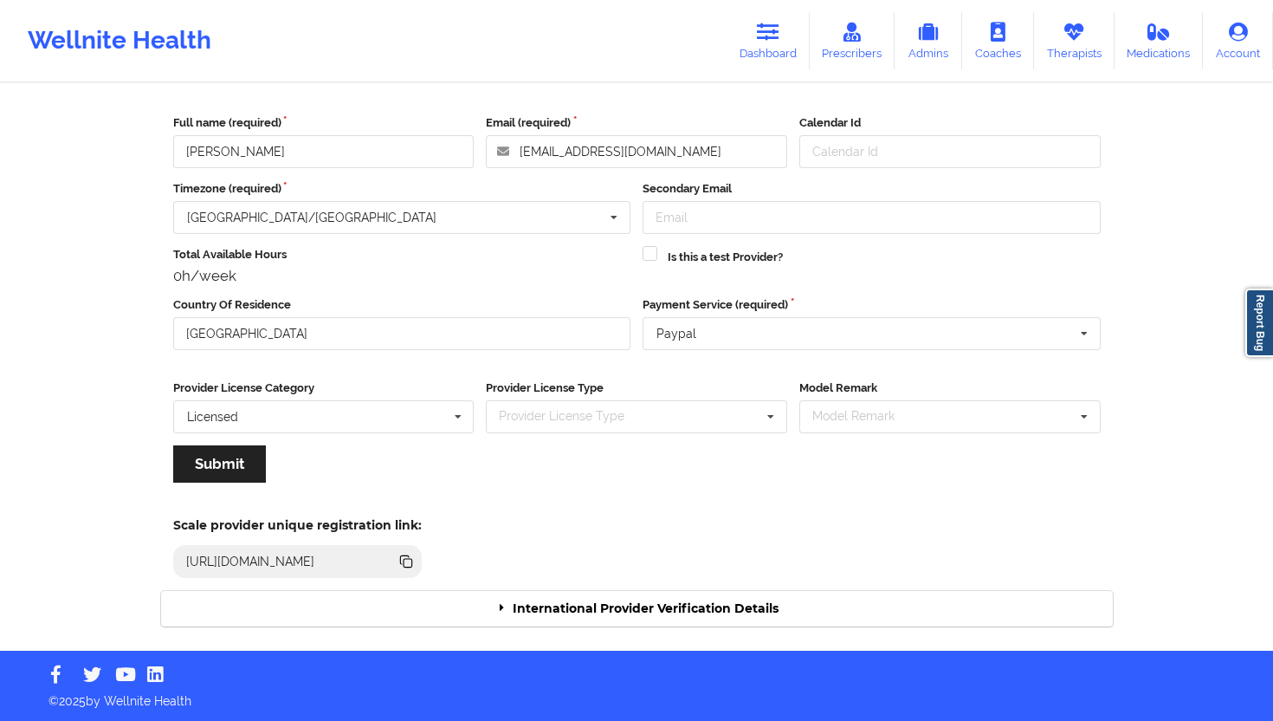
click div "International Provider Verification Details"
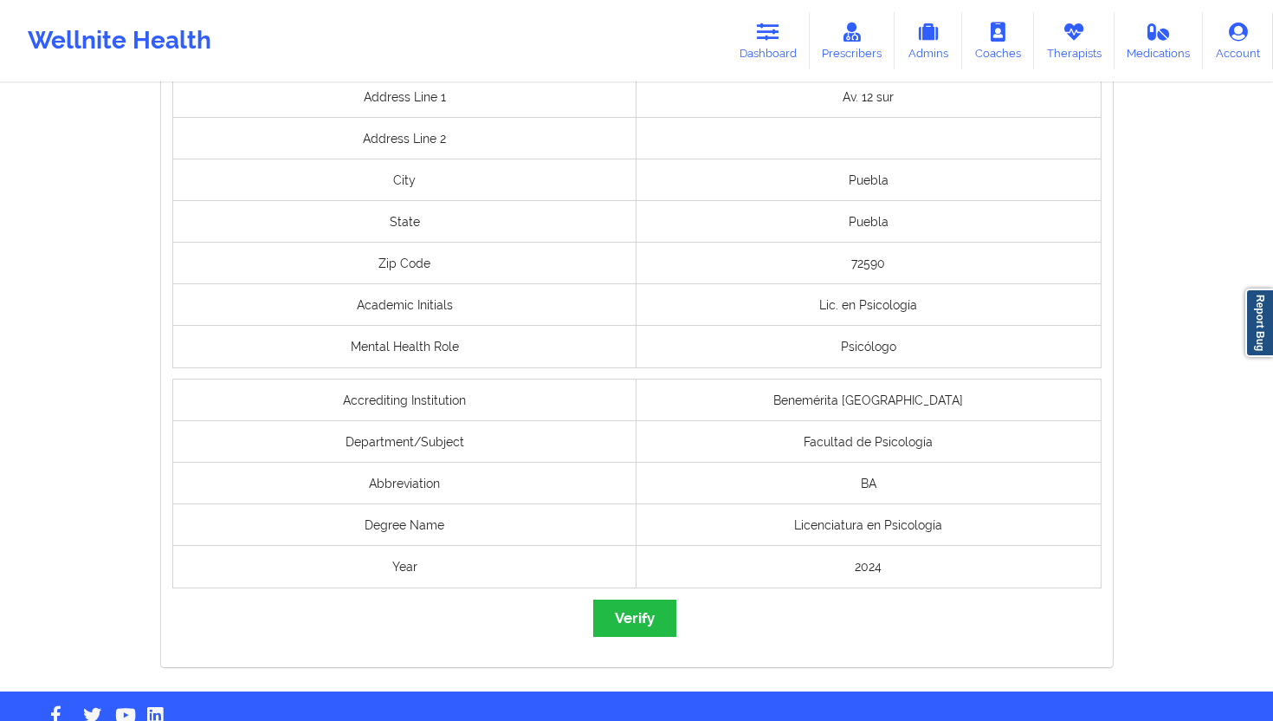
scroll to position [1350, 0]
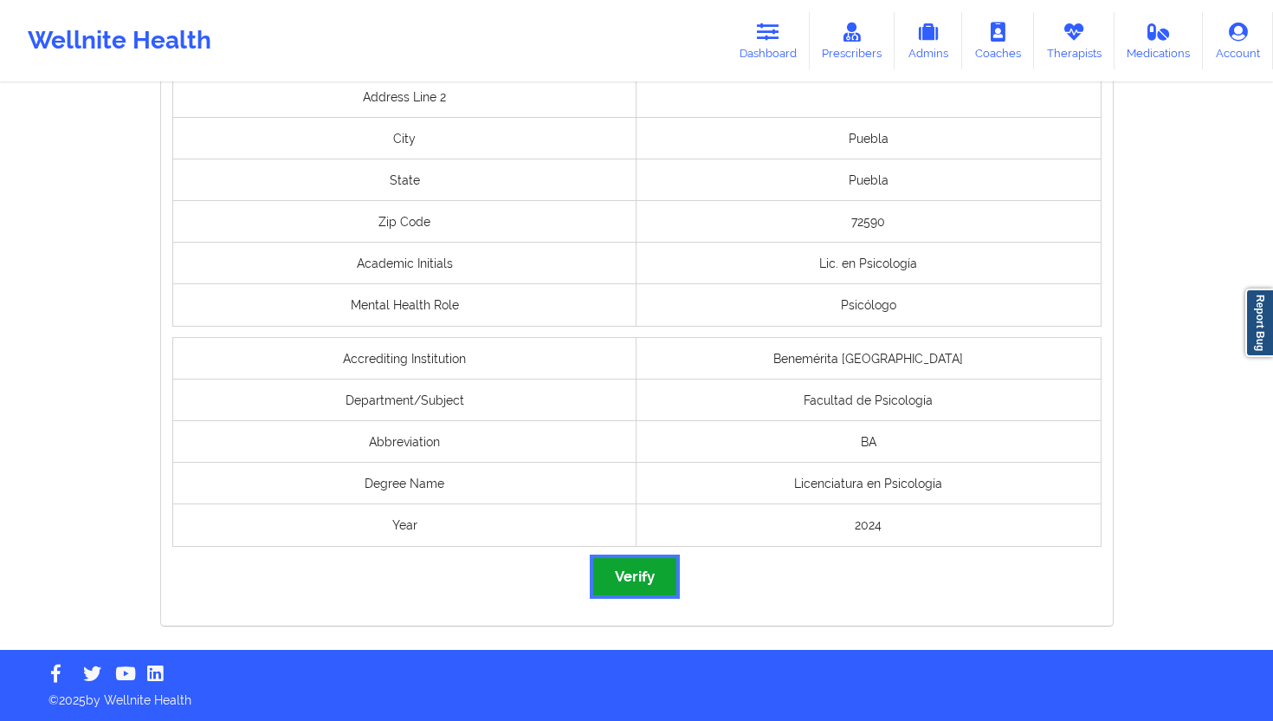
click button "Verify"
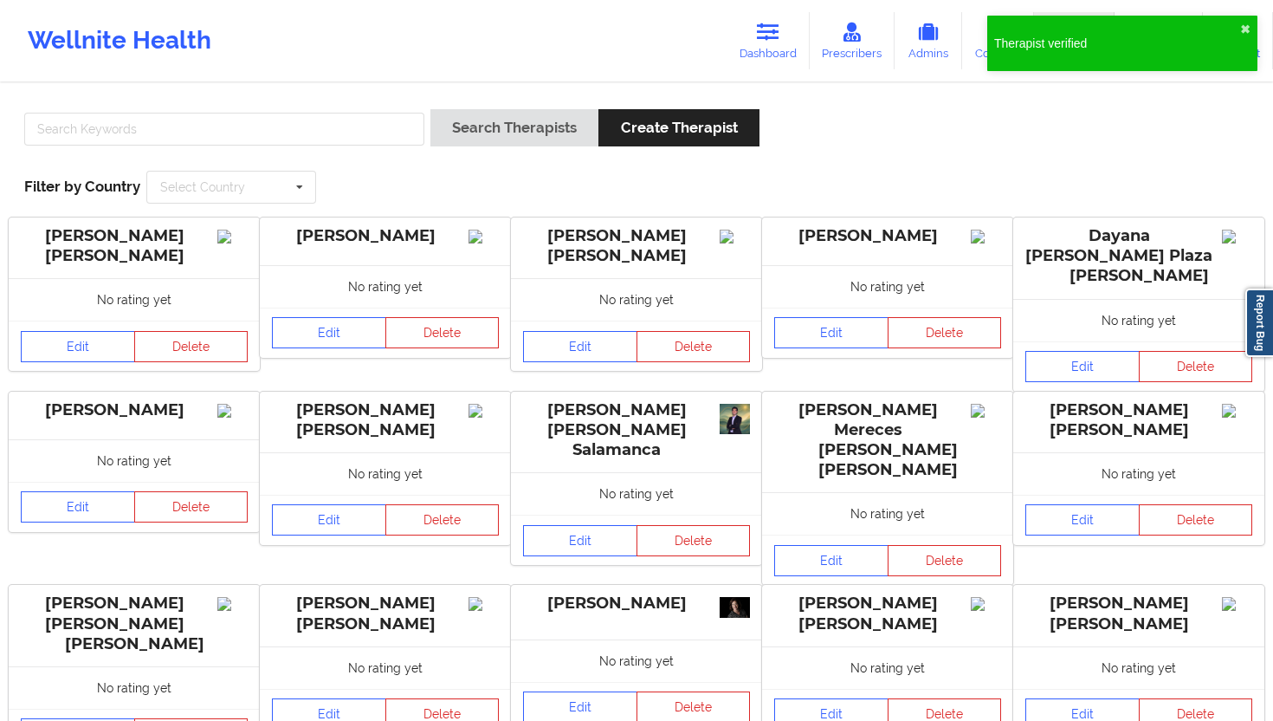
click div
click input "text"
paste input "[PERSON_NAME]"
type input "[PERSON_NAME]"
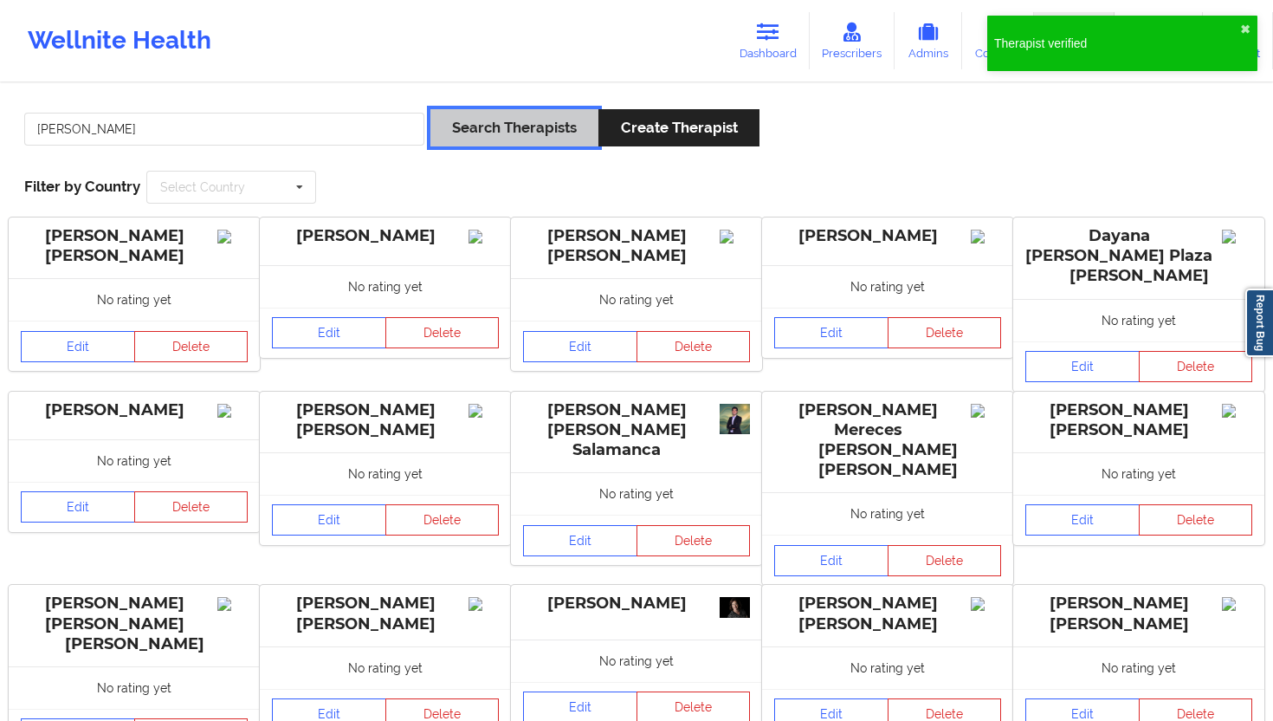
click button "Search Therapists"
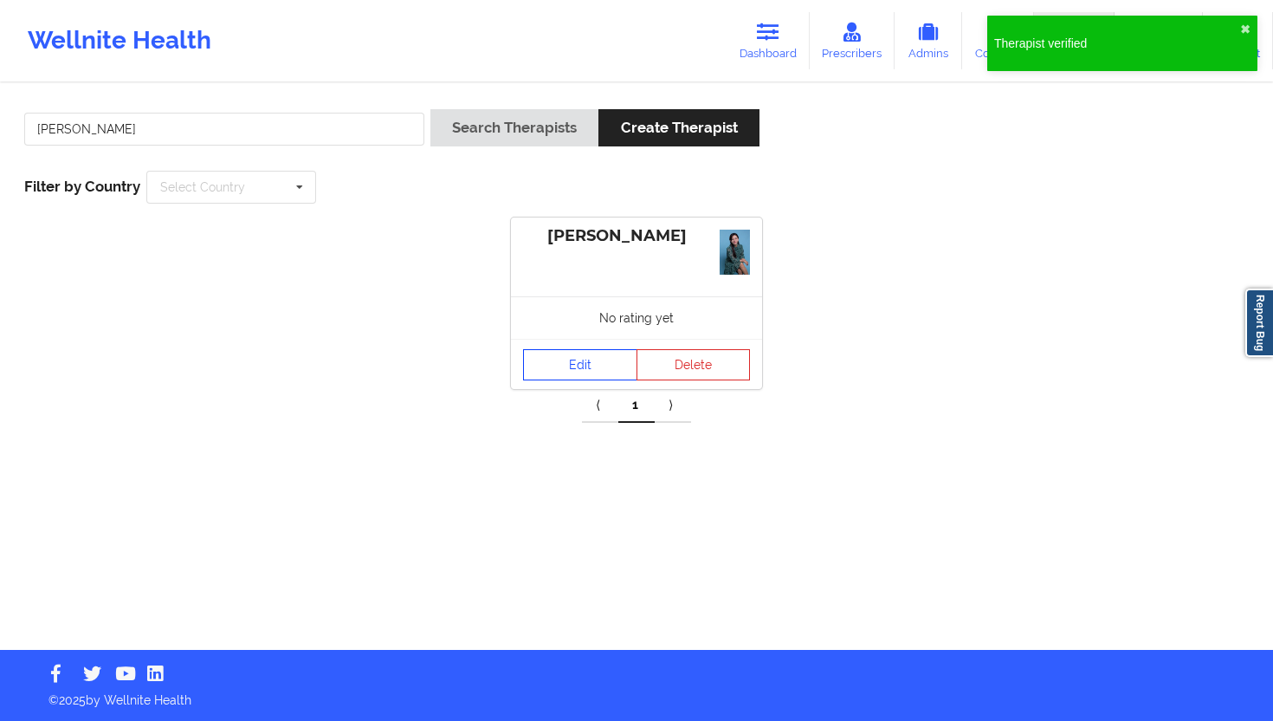
click link "Edit"
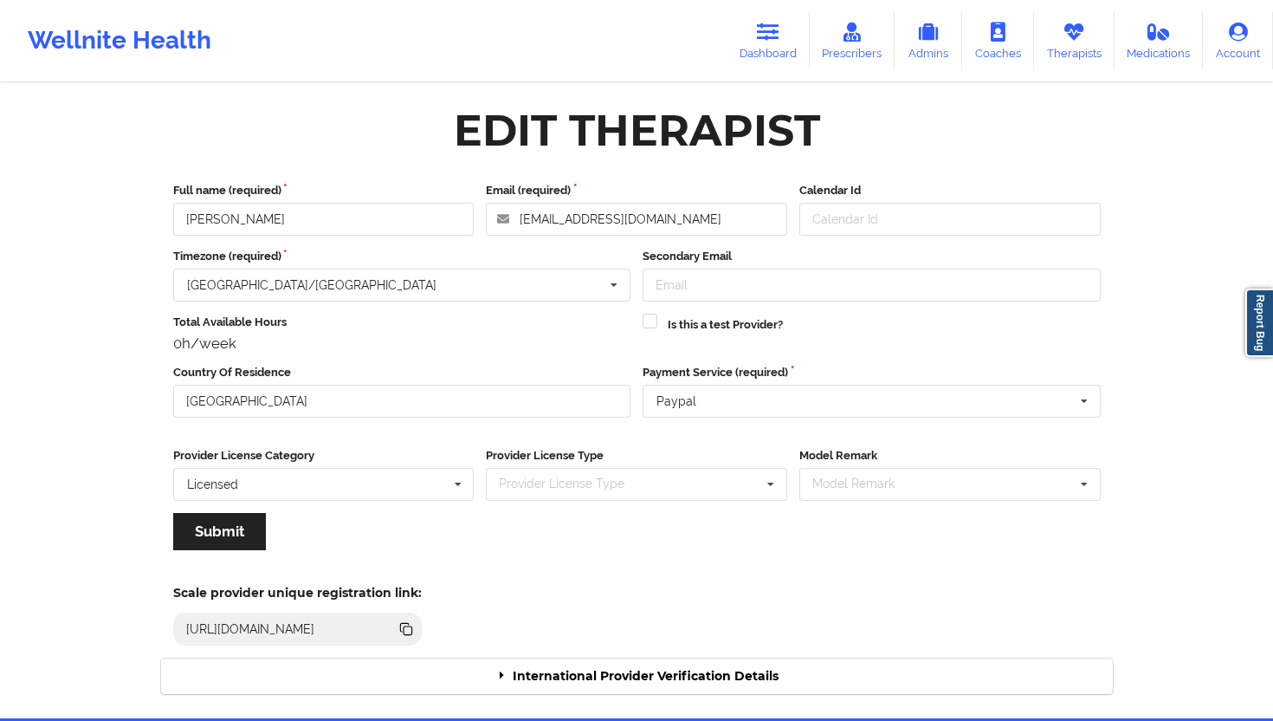
click div "International Provider Verification Details"
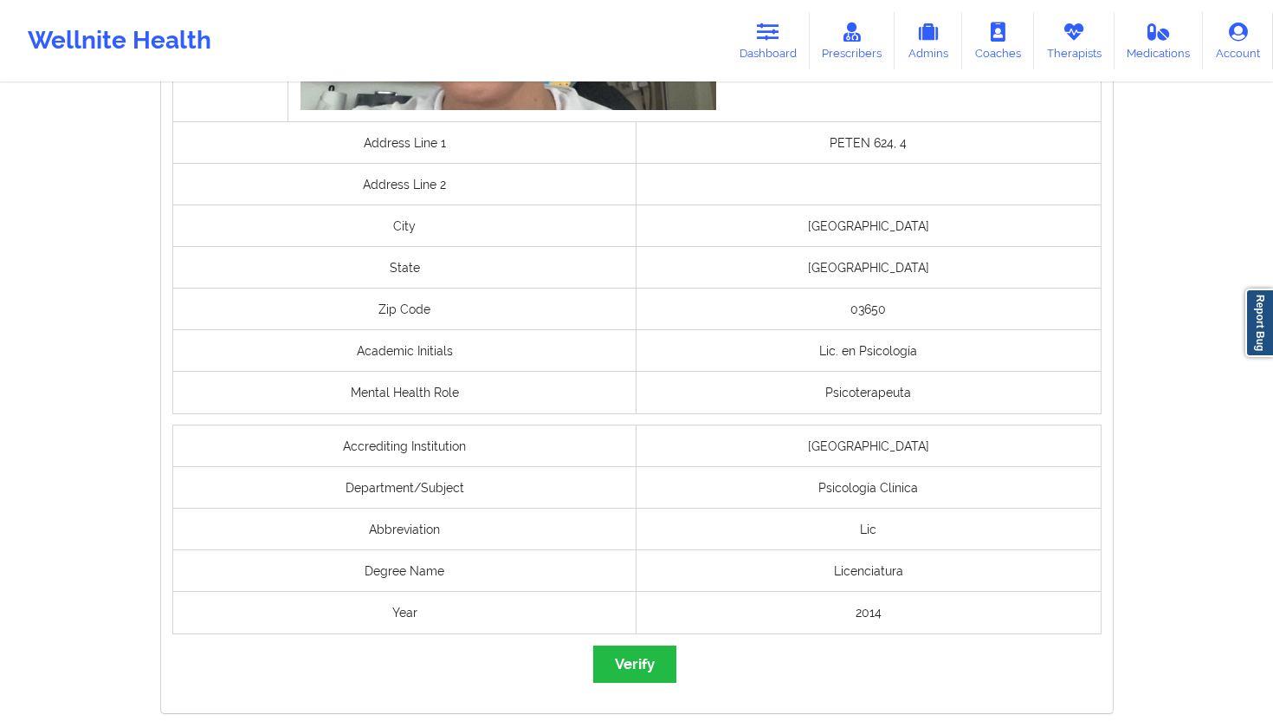
scroll to position [1350, 0]
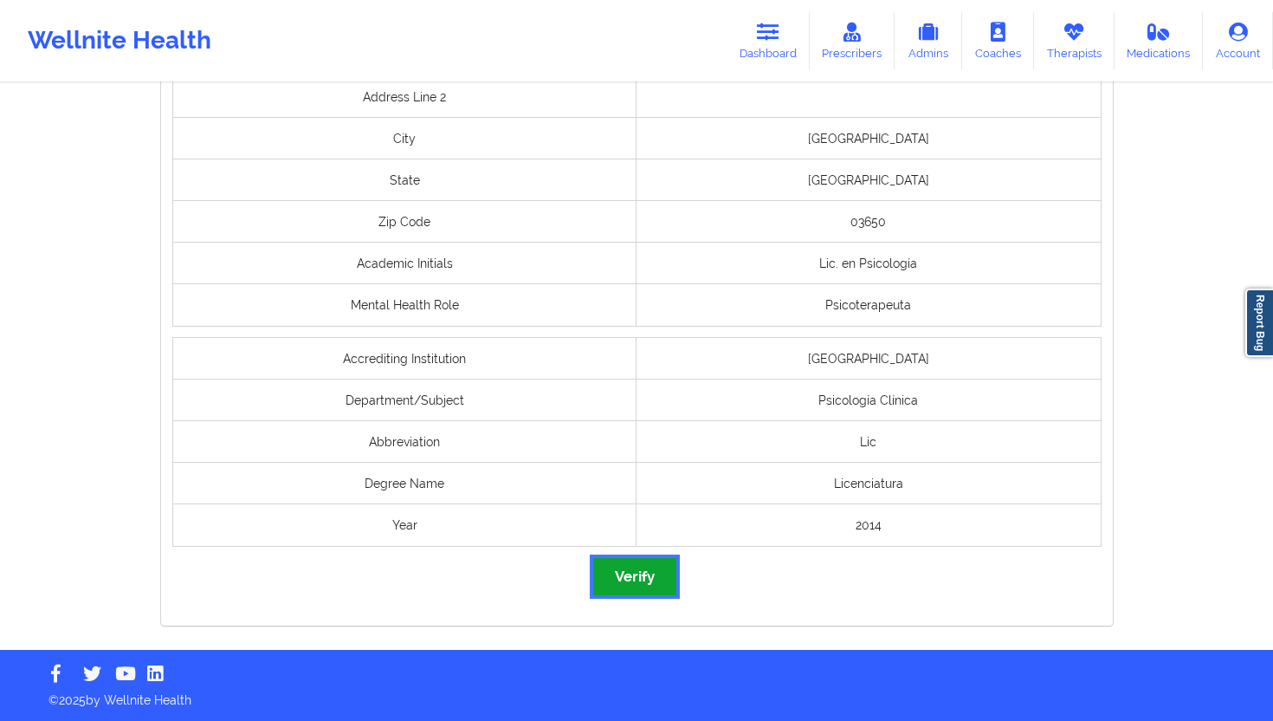
click button "Verify"
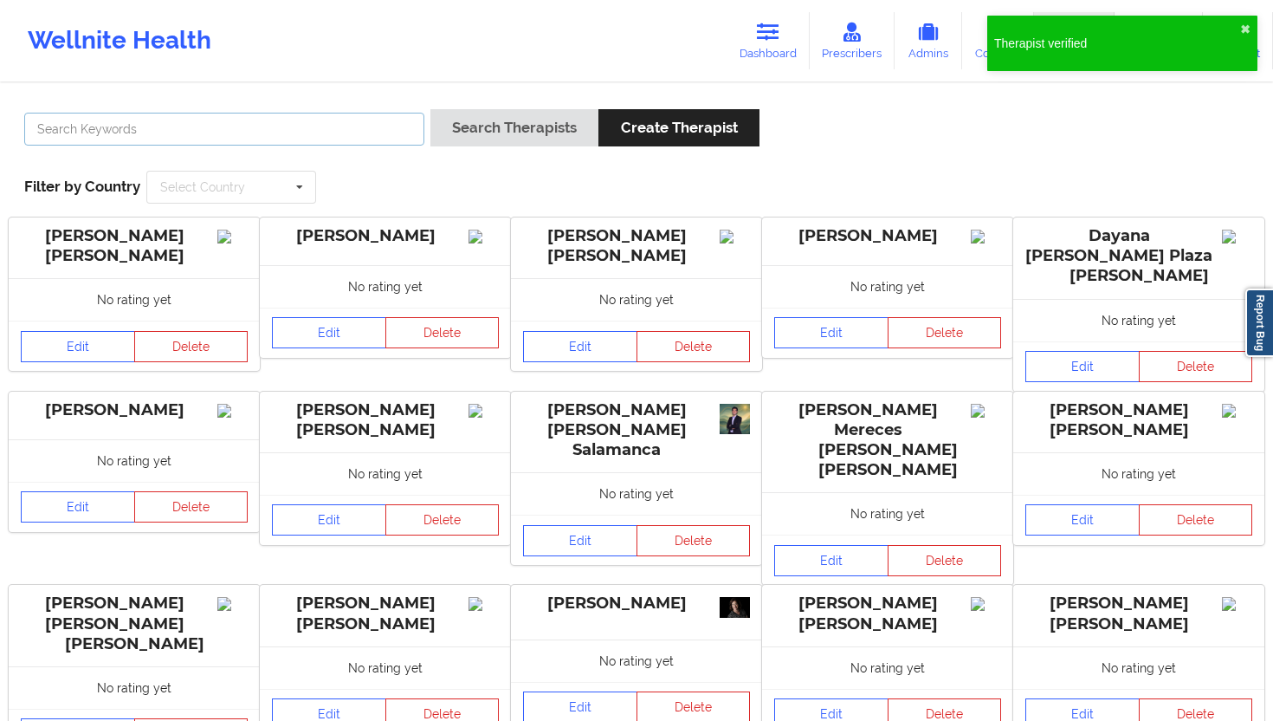
click input "text"
paste input "[PERSON_NAME]"
type input "[PERSON_NAME]"
click button "Search Therapists"
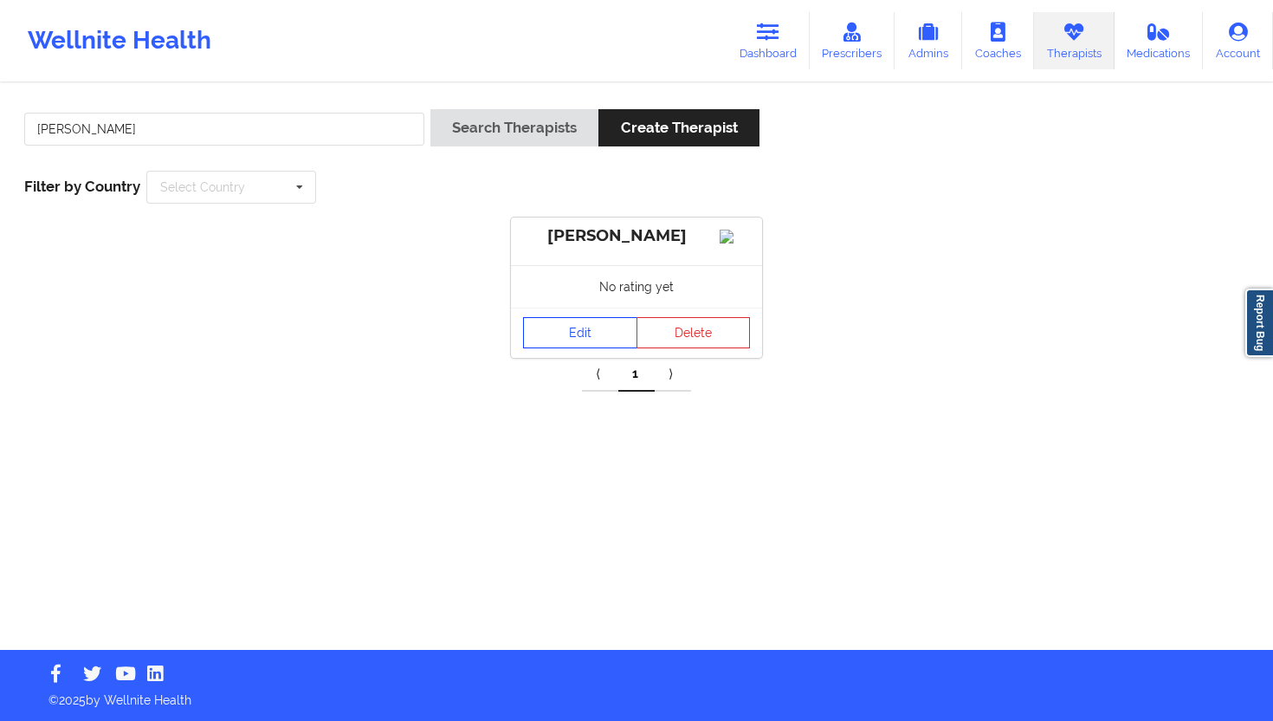
click link "Edit"
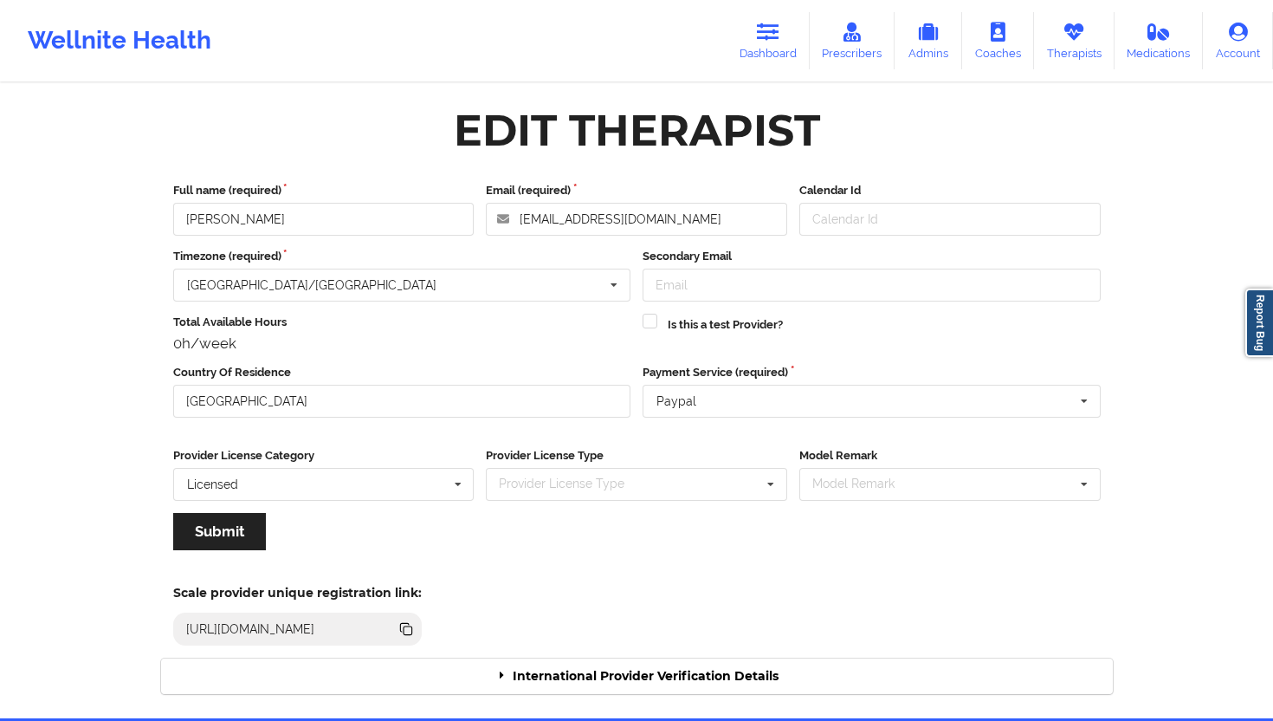
click div "International Provider Verification Details"
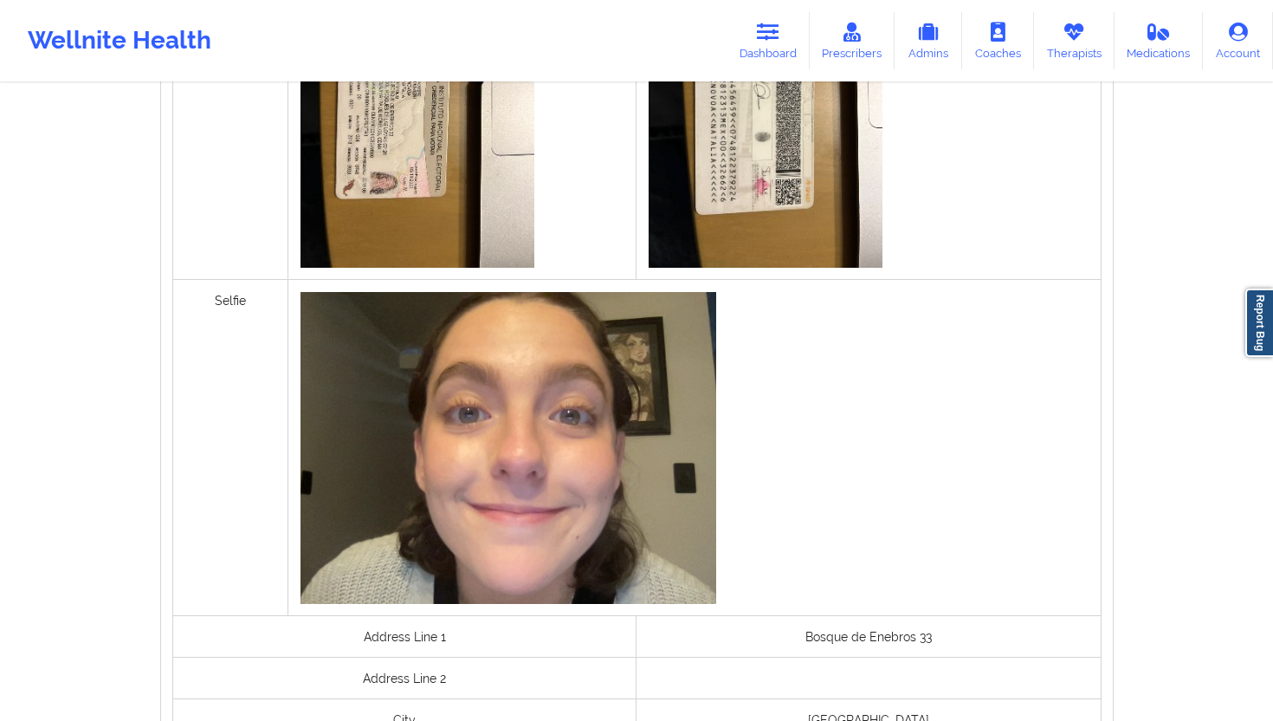
scroll to position [1218, 0]
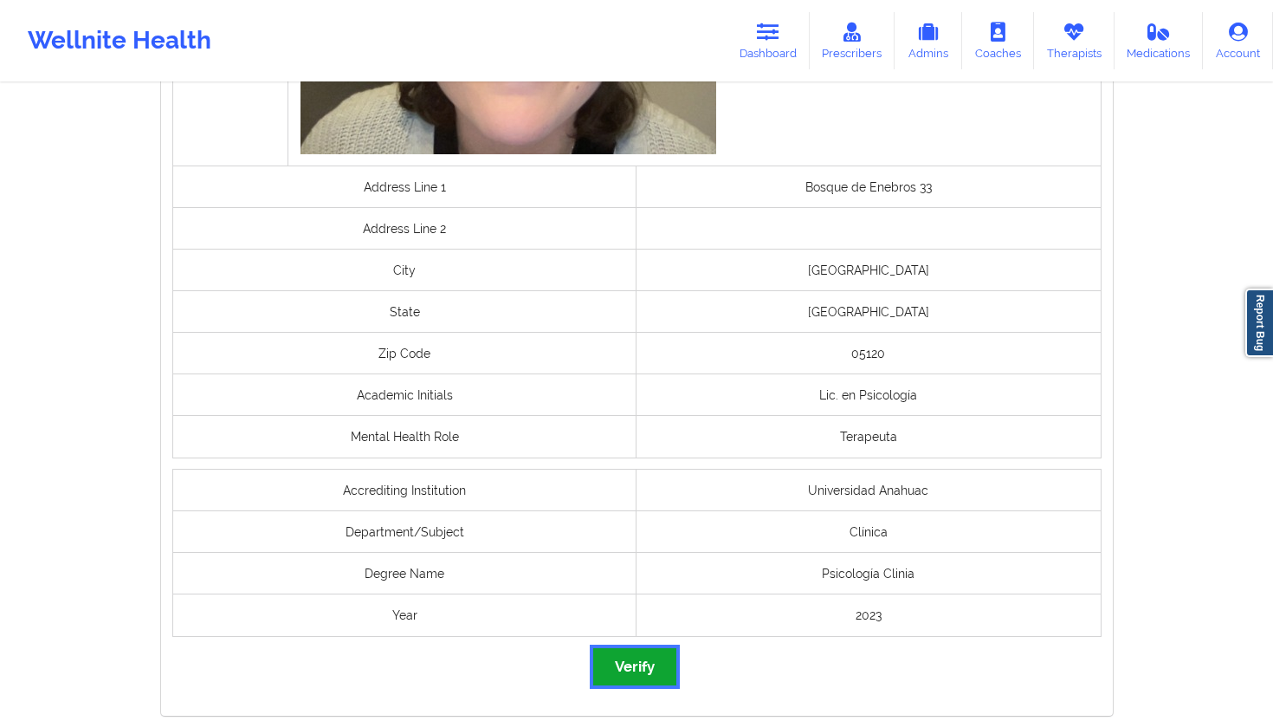
click button "Verify"
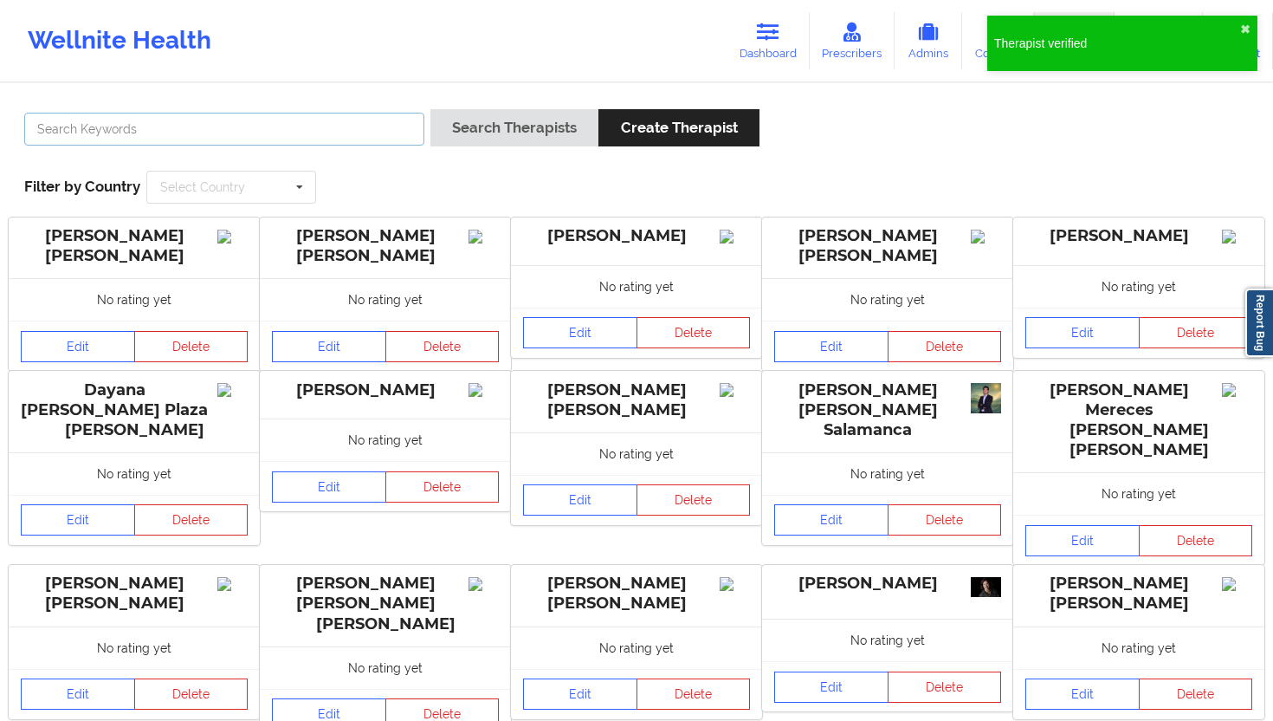
click input "text"
paste input "[PERSON_NAME]"
type input "[PERSON_NAME]"
click button "Search Therapists"
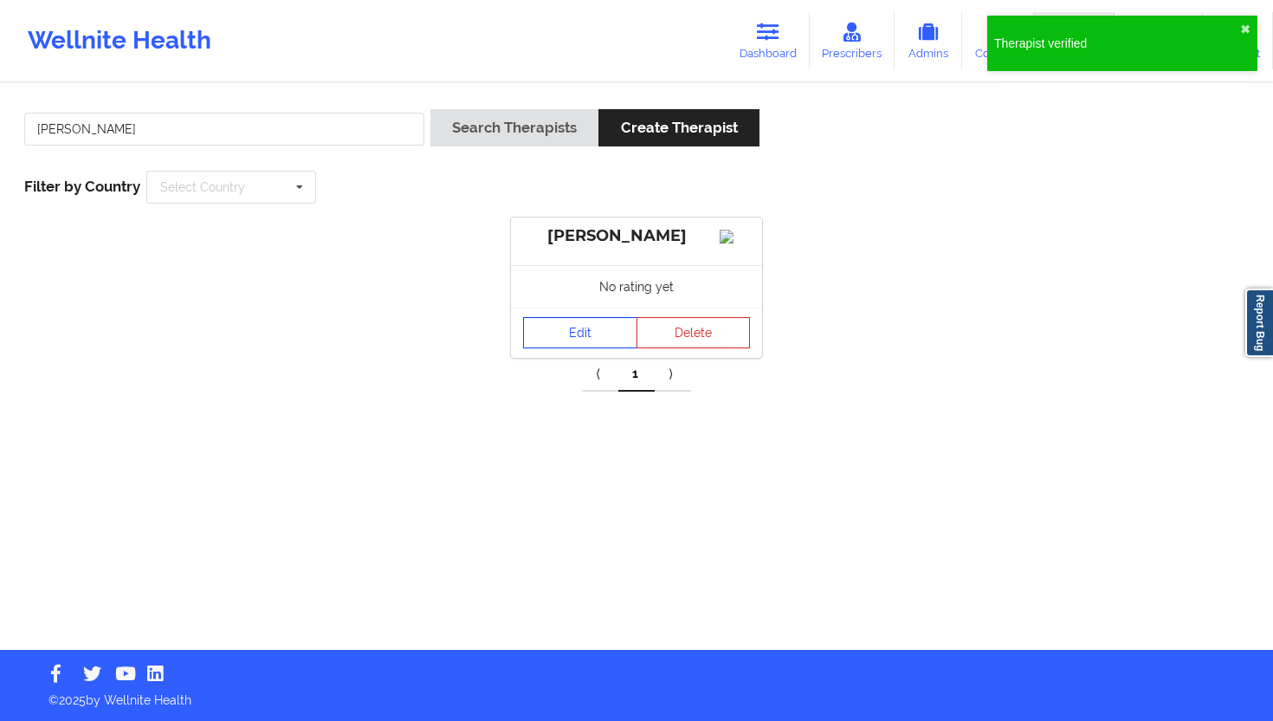
click link "Edit"
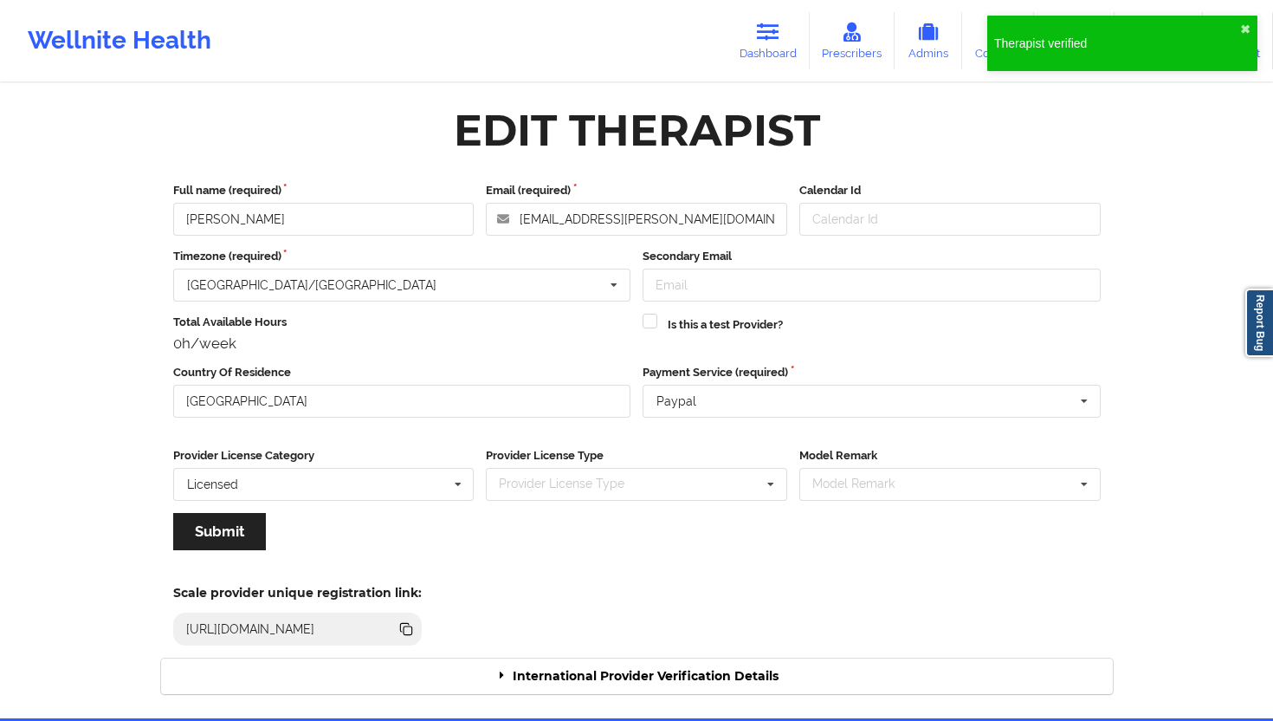
click div "International Provider Verification Details"
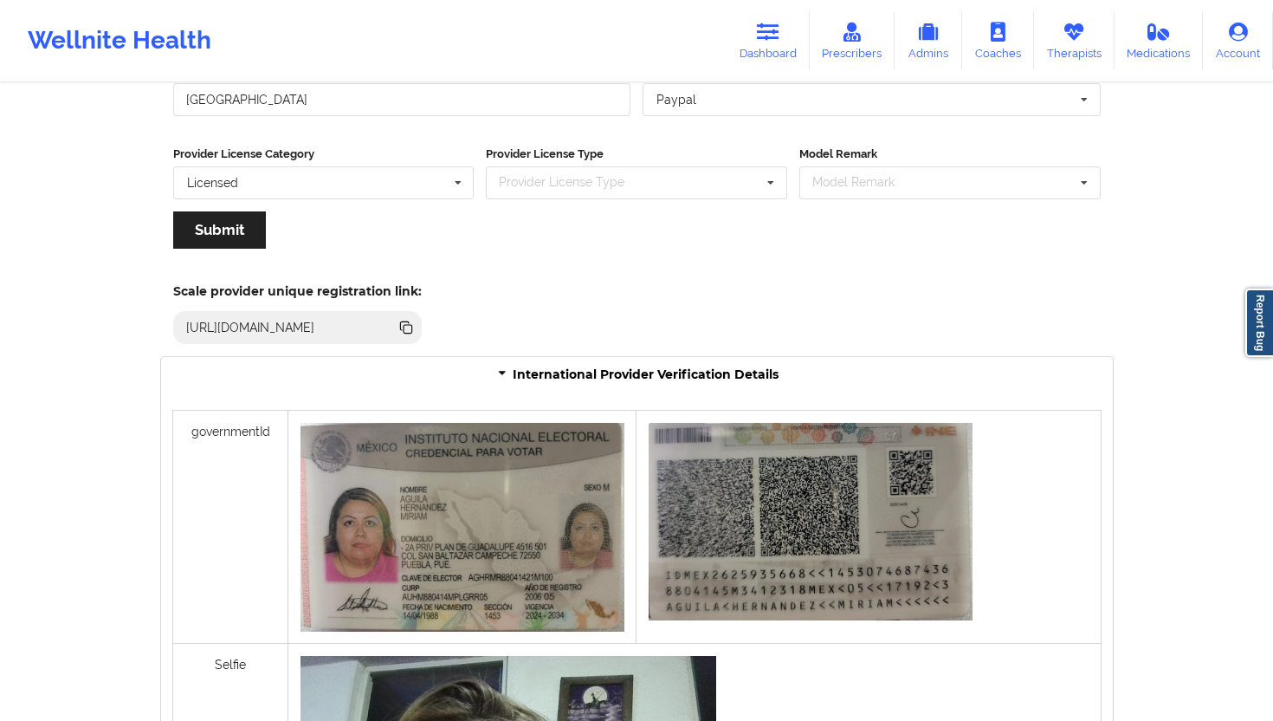
scroll to position [1205, 0]
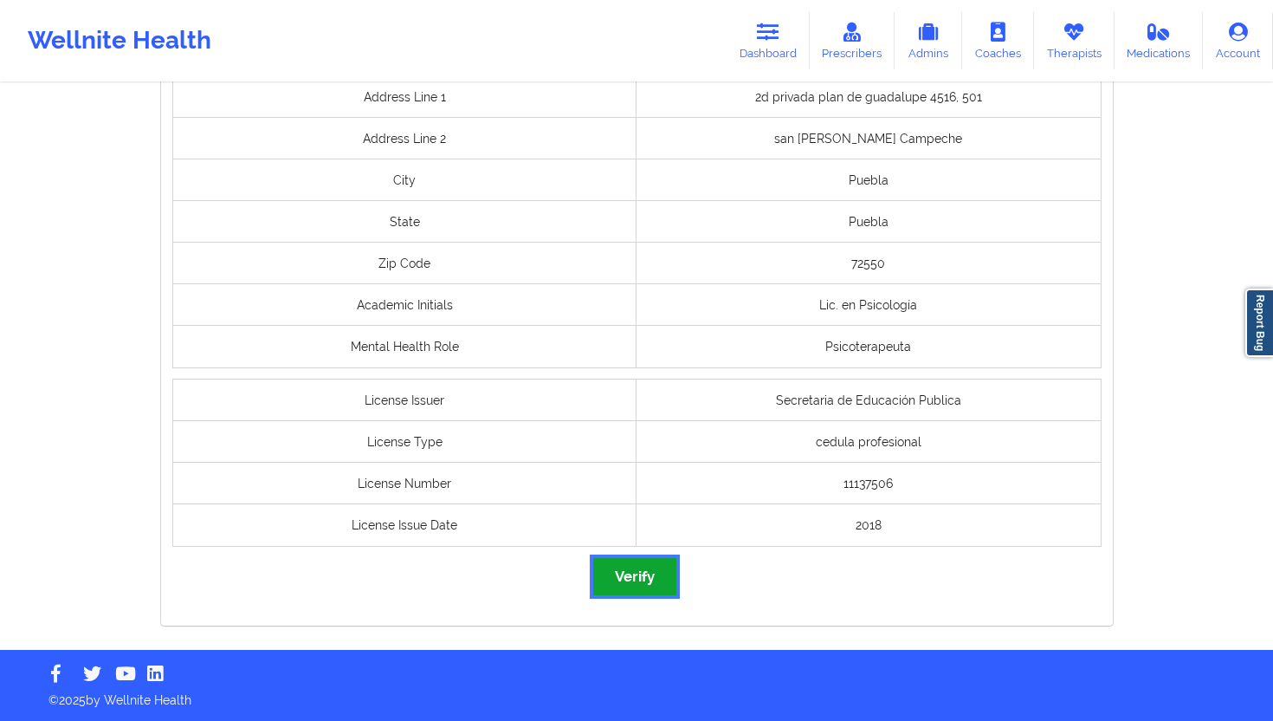
click button "Verify"
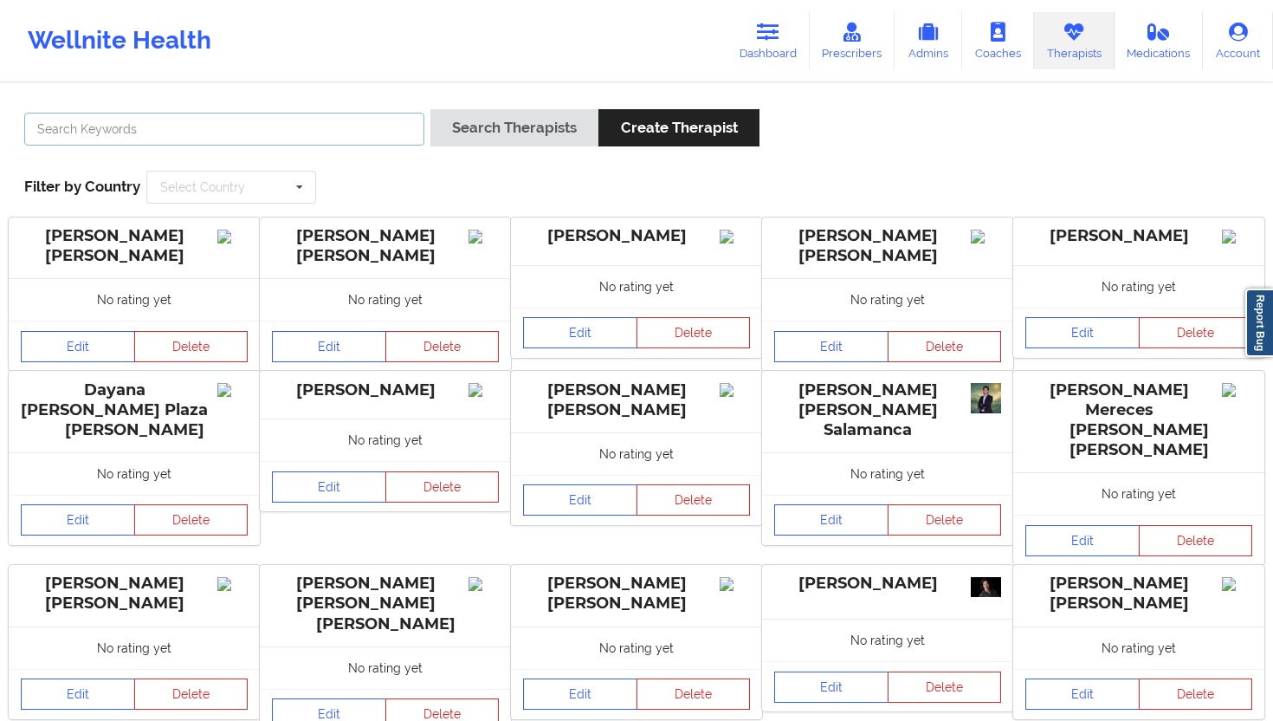
click input "text"
paste input "[PERSON_NAME] [PERSON_NAME]"
type input "[PERSON_NAME] [PERSON_NAME]"
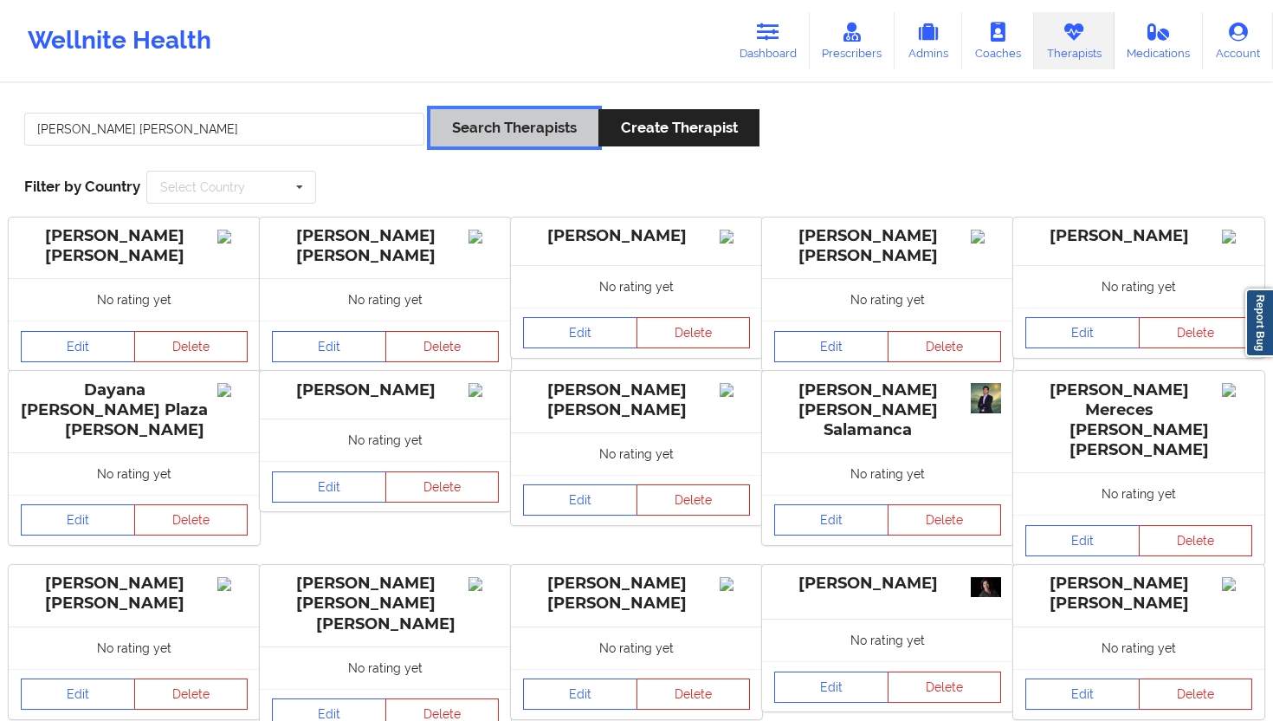
click button "Search Therapists"
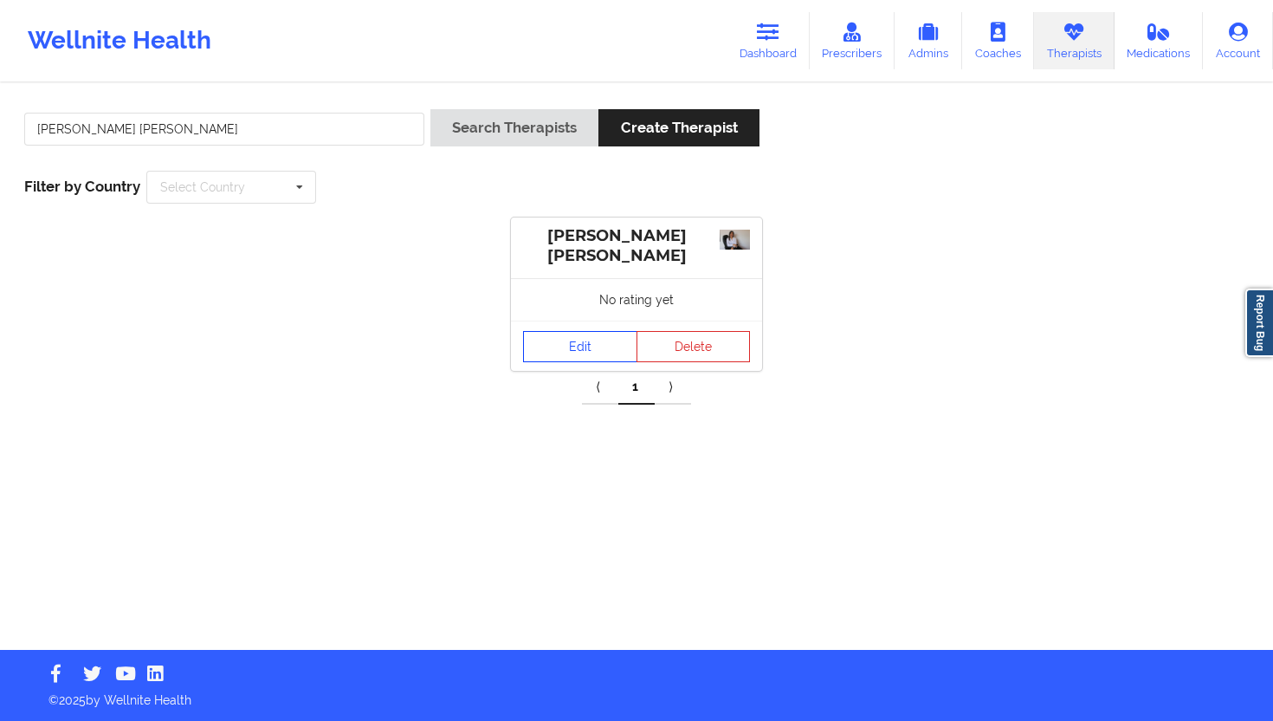
click link "Edit"
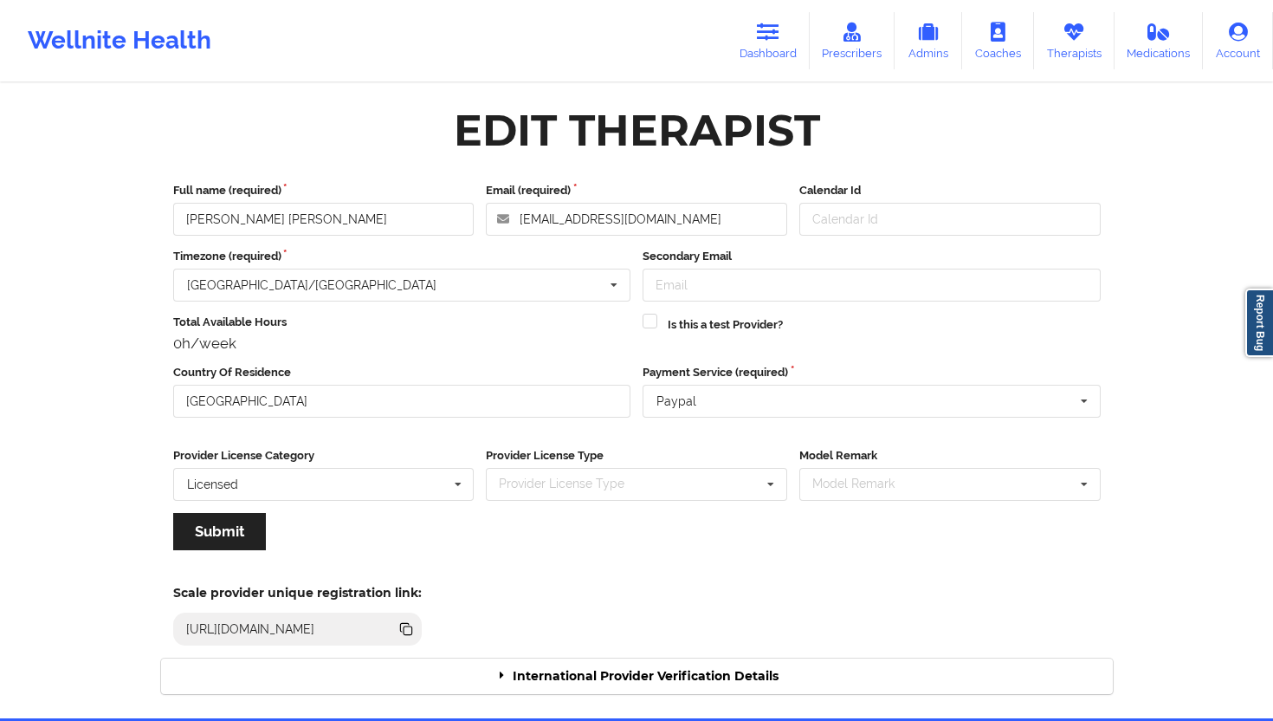
click div "Scale provider unique registration link: [URL][DOMAIN_NAME]"
click div "International Provider Verification Details"
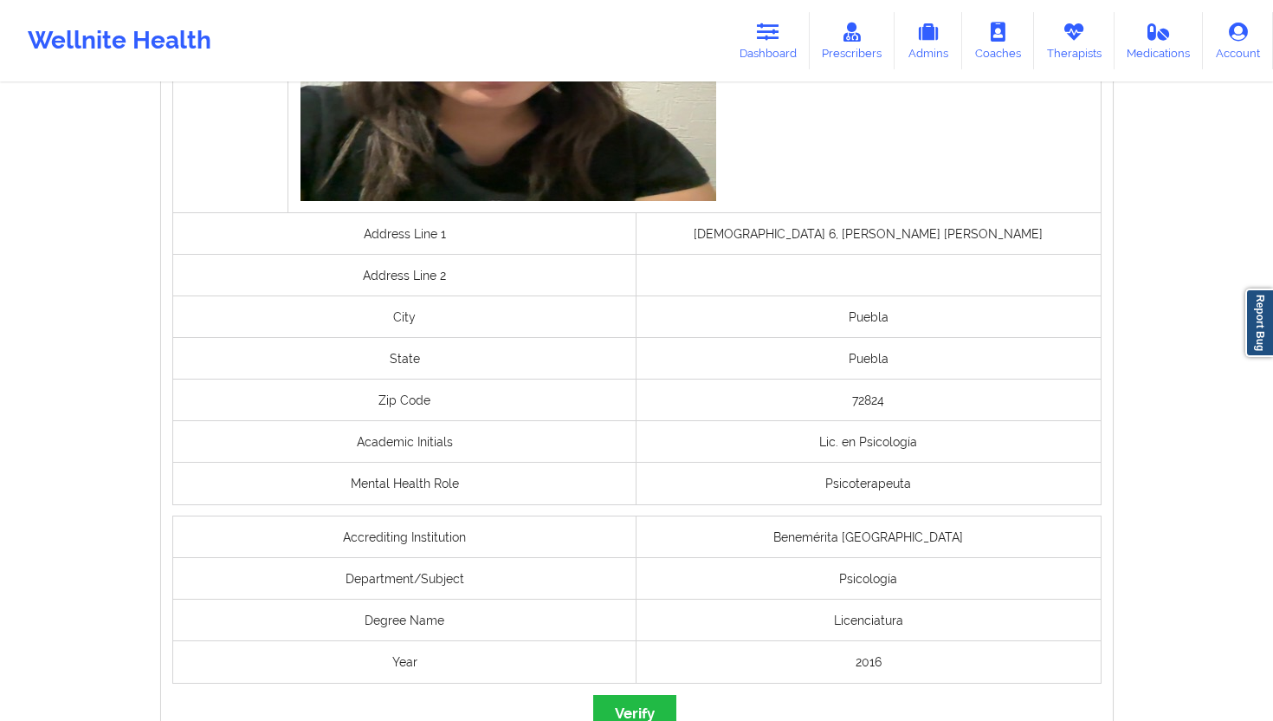
scroll to position [1218, 0]
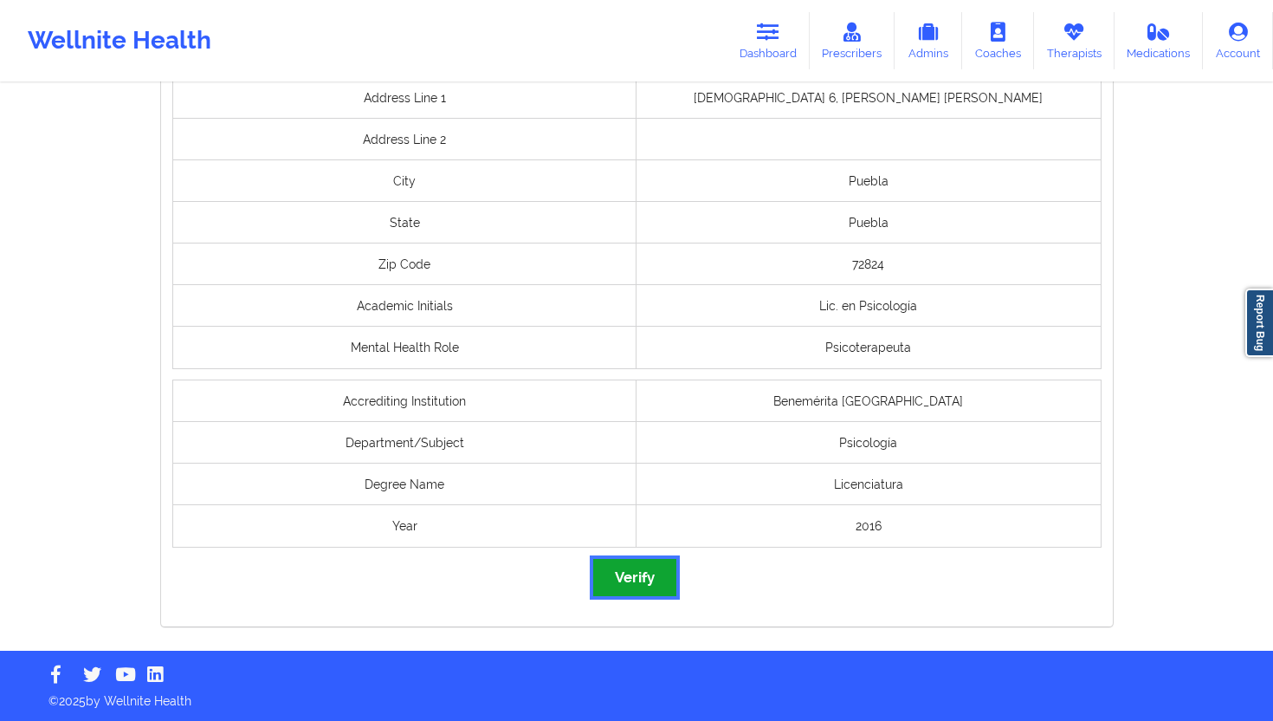
click button "Verify"
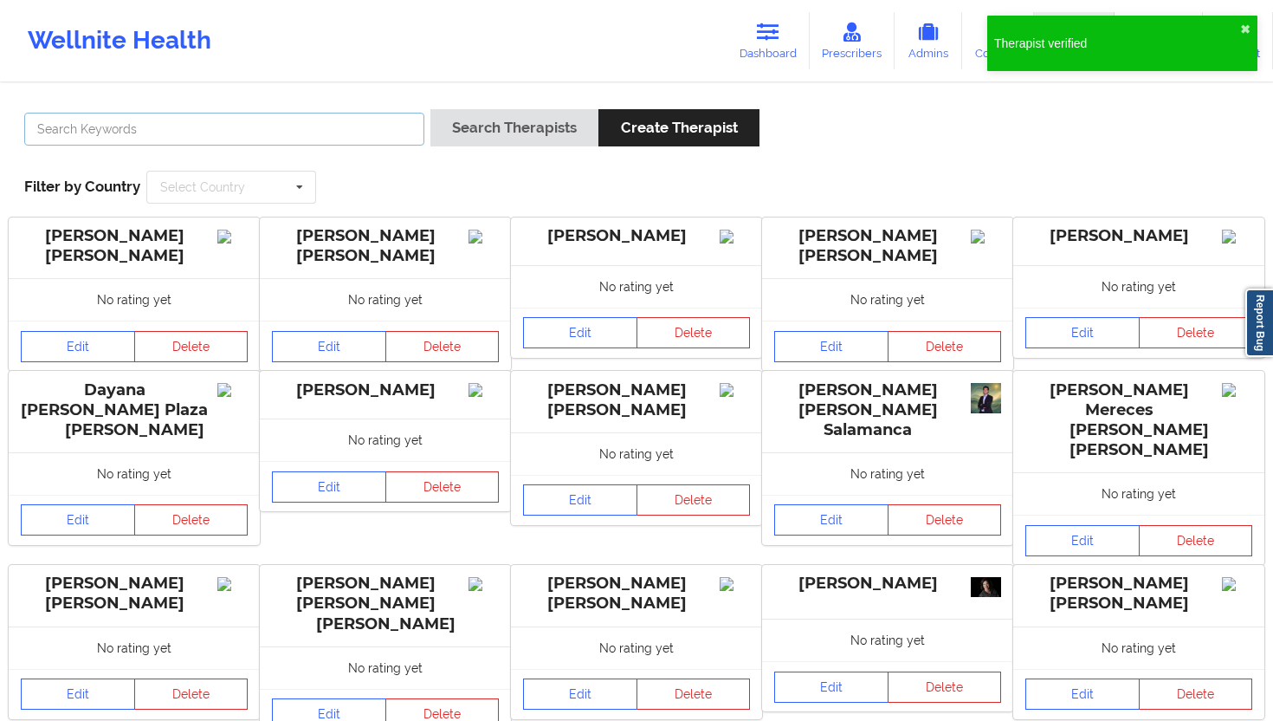
click input "text"
click button "Search Therapists"
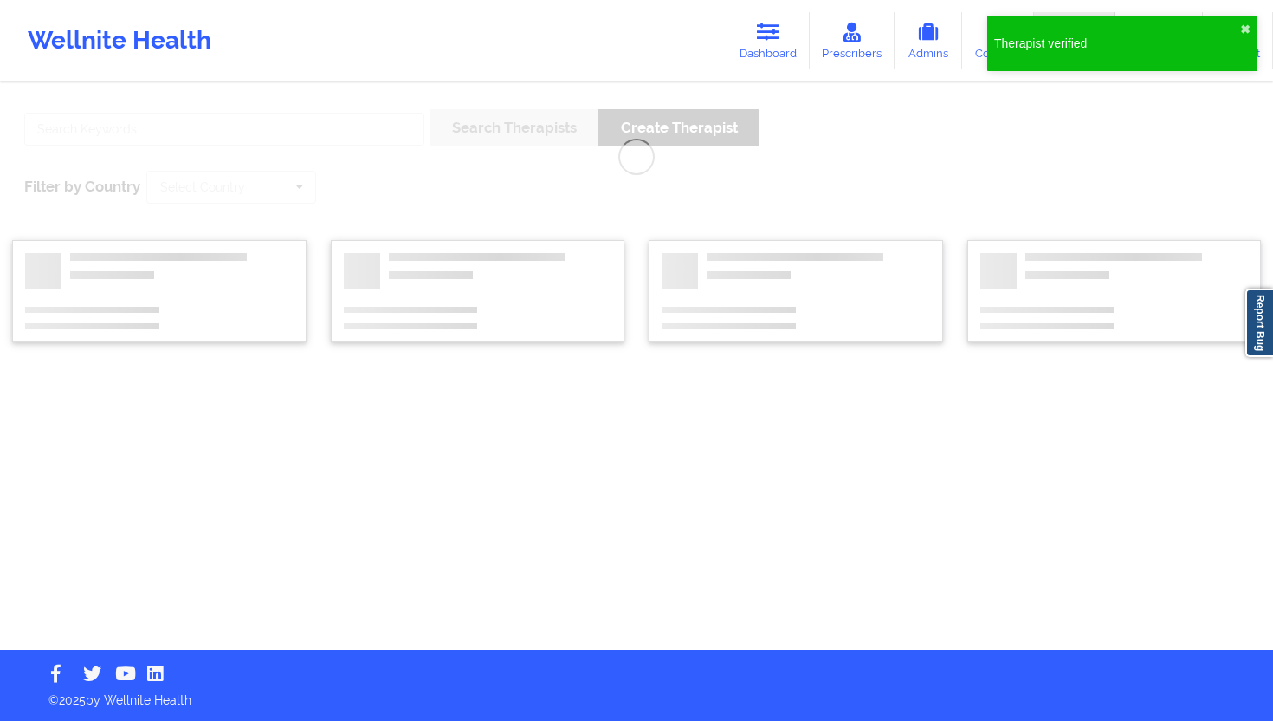
click div "Search Therapists Create Therapist Filter by Country Select Country [GEOGRAPHIC…"
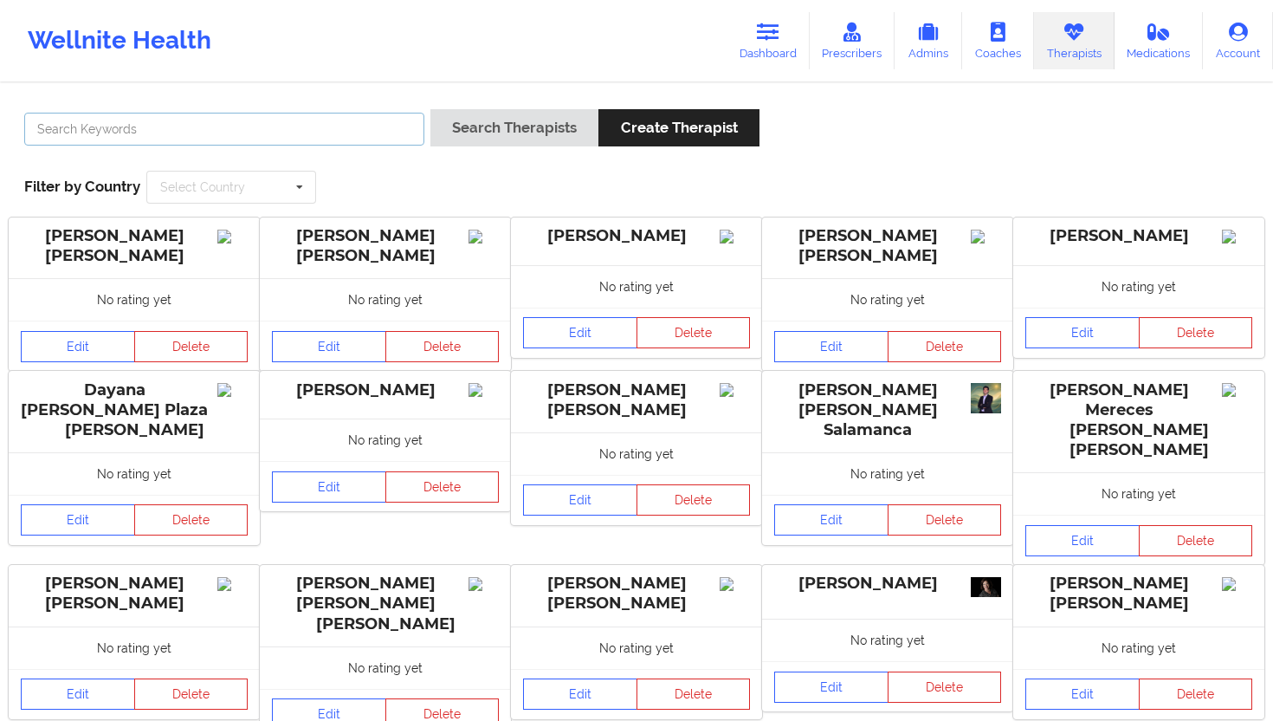
click at [347, 141] on input "text" at bounding box center [224, 129] width 400 height 33
paste input "[PERSON_NAME]"
type input "[PERSON_NAME]"
click at [524, 111] on button "Search Therapists" at bounding box center [515, 127] width 168 height 37
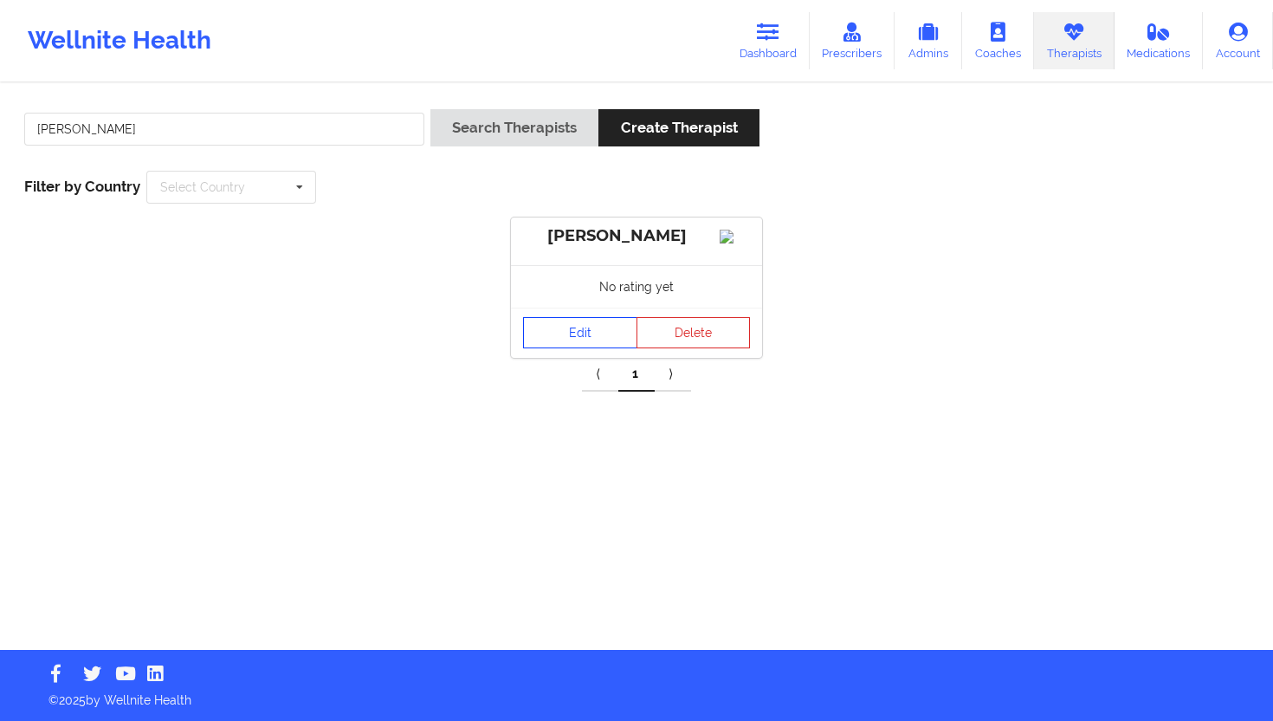
click at [574, 348] on link "Edit" at bounding box center [580, 332] width 114 height 31
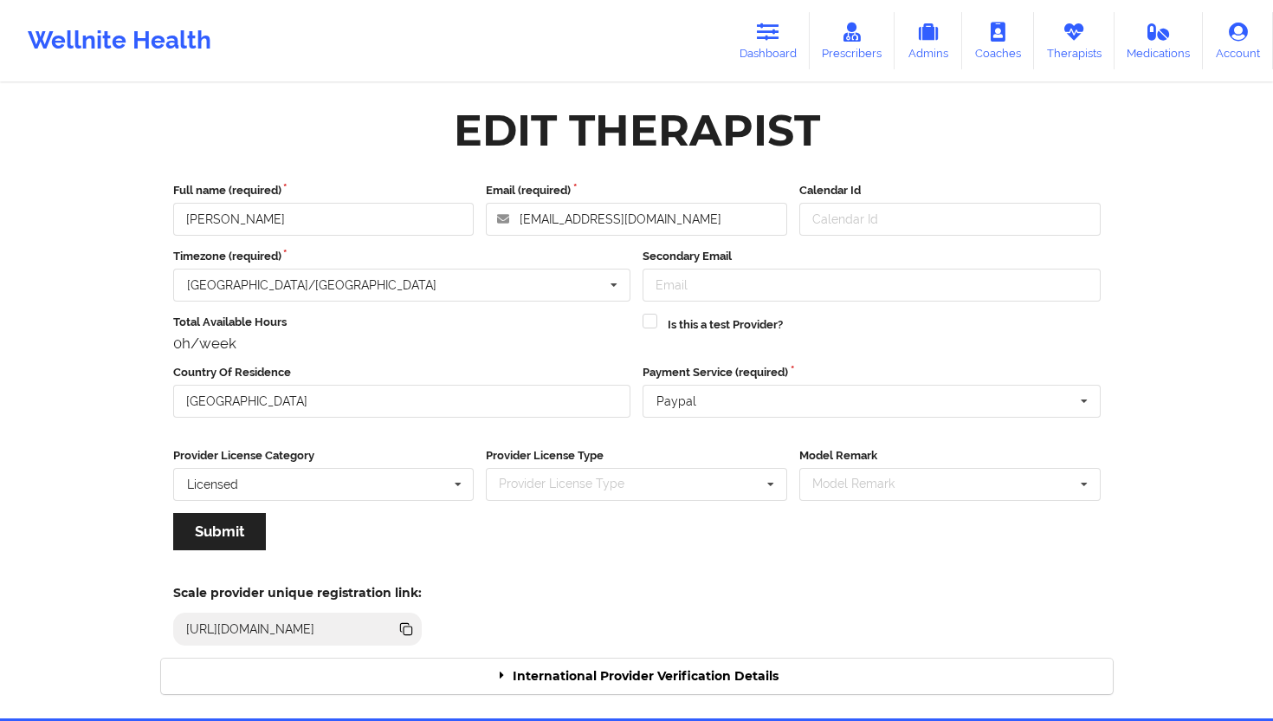
click at [690, 701] on div "Edit Therapist Full name (required) [PERSON_NAME] Email (required) [EMAIL_ADDRE…" at bounding box center [637, 401] width 976 height 609
click at [701, 684] on div "International Provider Verification Details" at bounding box center [637, 676] width 952 height 36
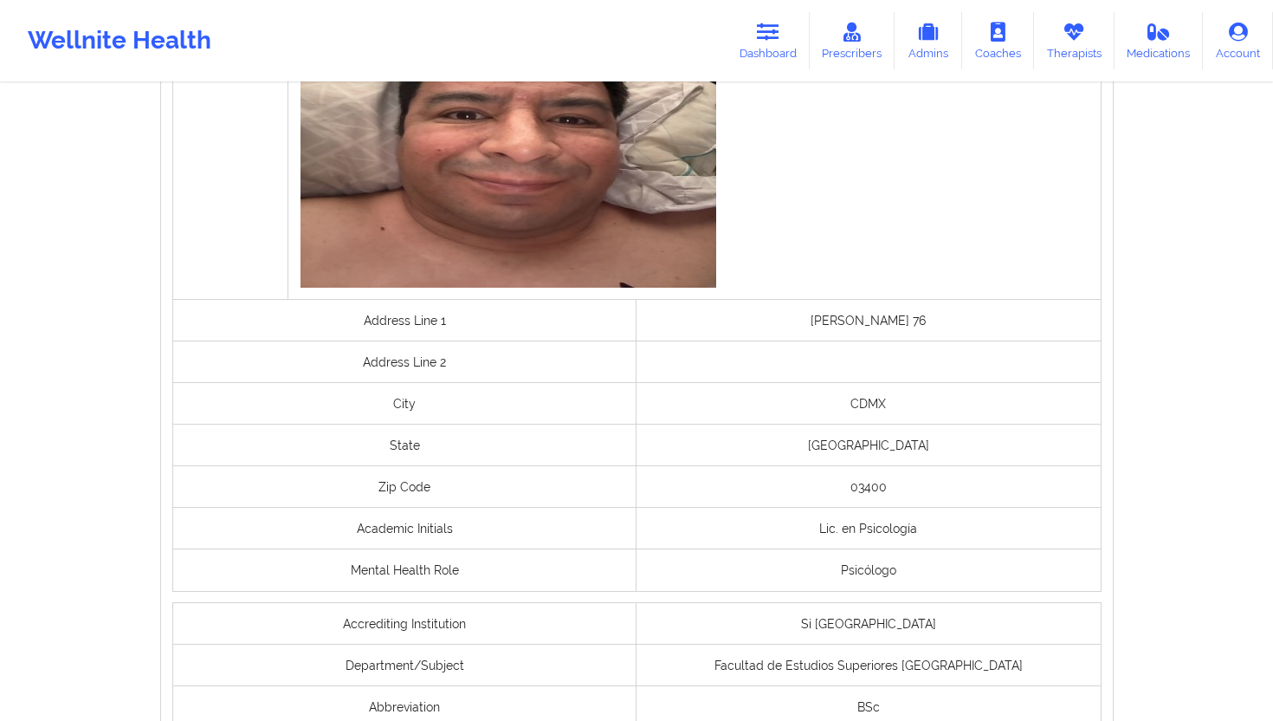
scroll to position [1350, 0]
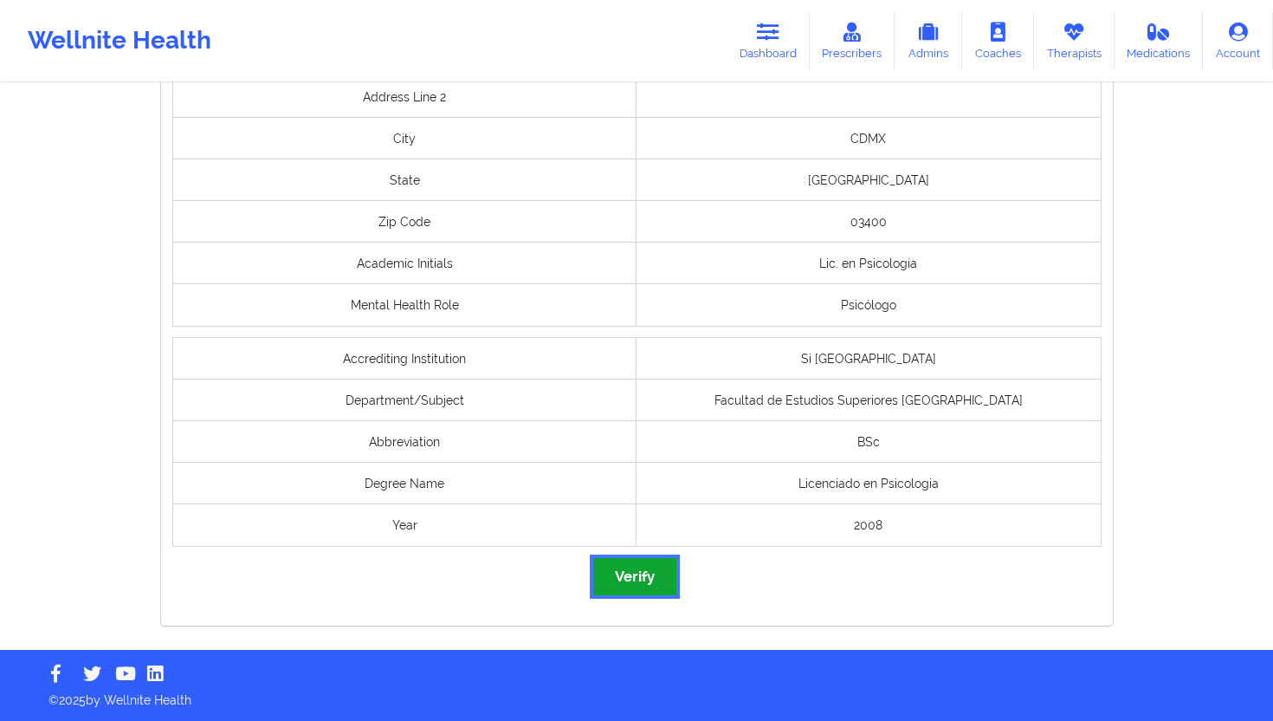
click at [638, 583] on button "Verify" at bounding box center [634, 576] width 83 height 37
